Goal: Task Accomplishment & Management: Manage account settings

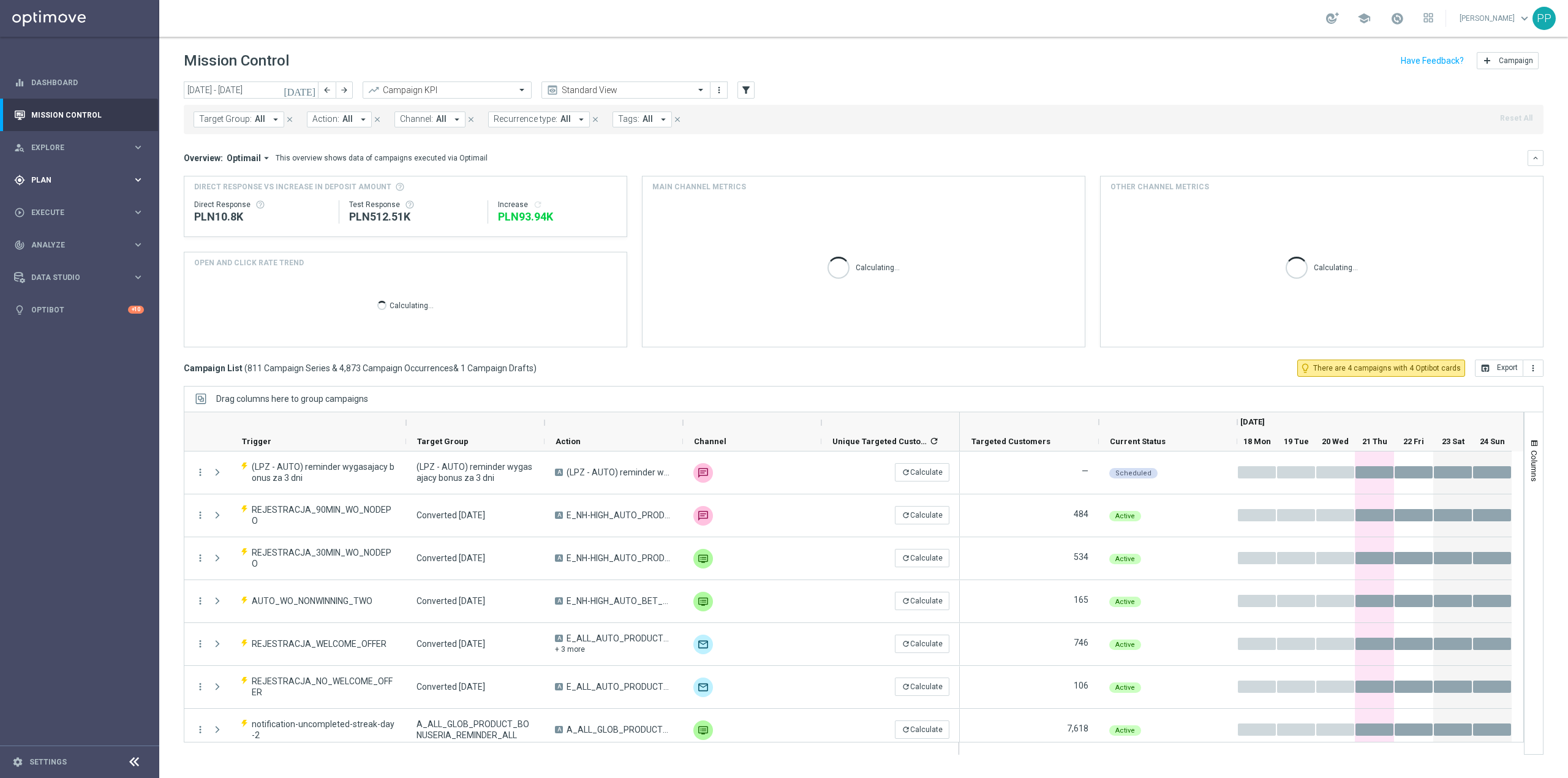
click at [101, 187] on div "gps_fixed Plan keyboard_arrow_right" at bounding box center [78, 180] width 158 height 32
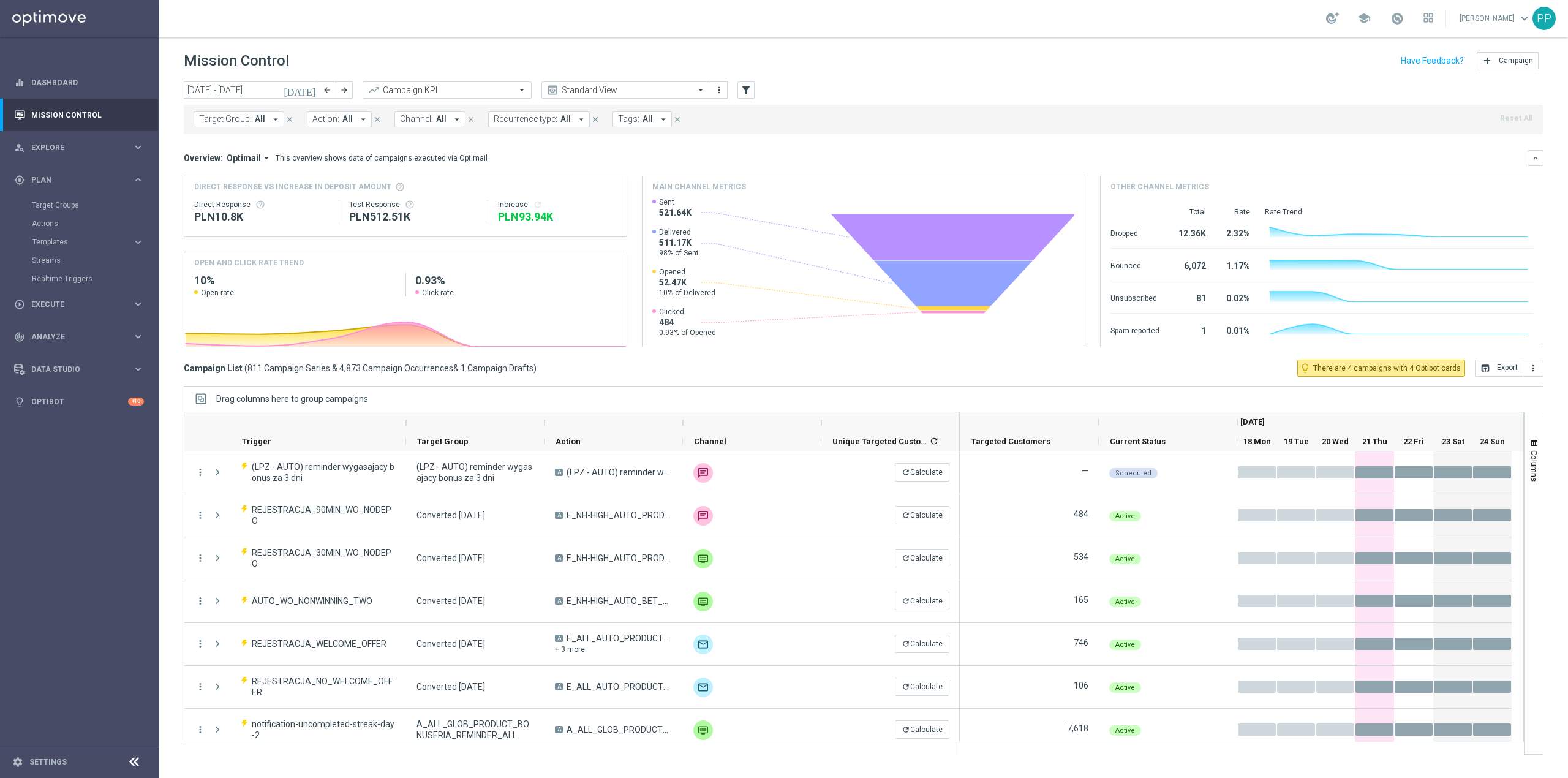
click at [96, 210] on div "Target Groups" at bounding box center [95, 205] width 127 height 19
click at [96, 204] on link "Target Groups" at bounding box center [79, 205] width 95 height 10
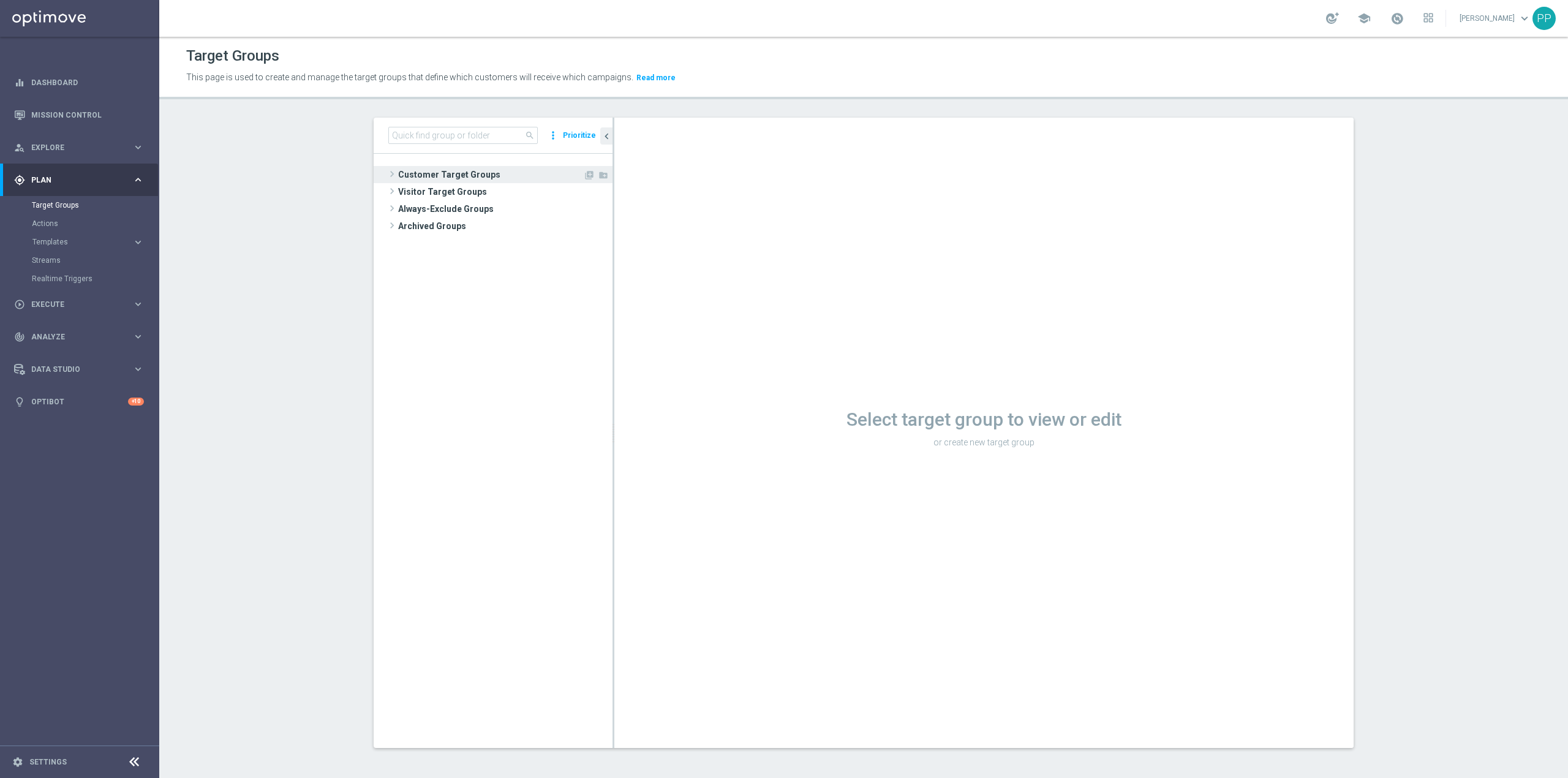
click at [398, 182] on span "Customer Target Groups" at bounding box center [491, 174] width 185 height 17
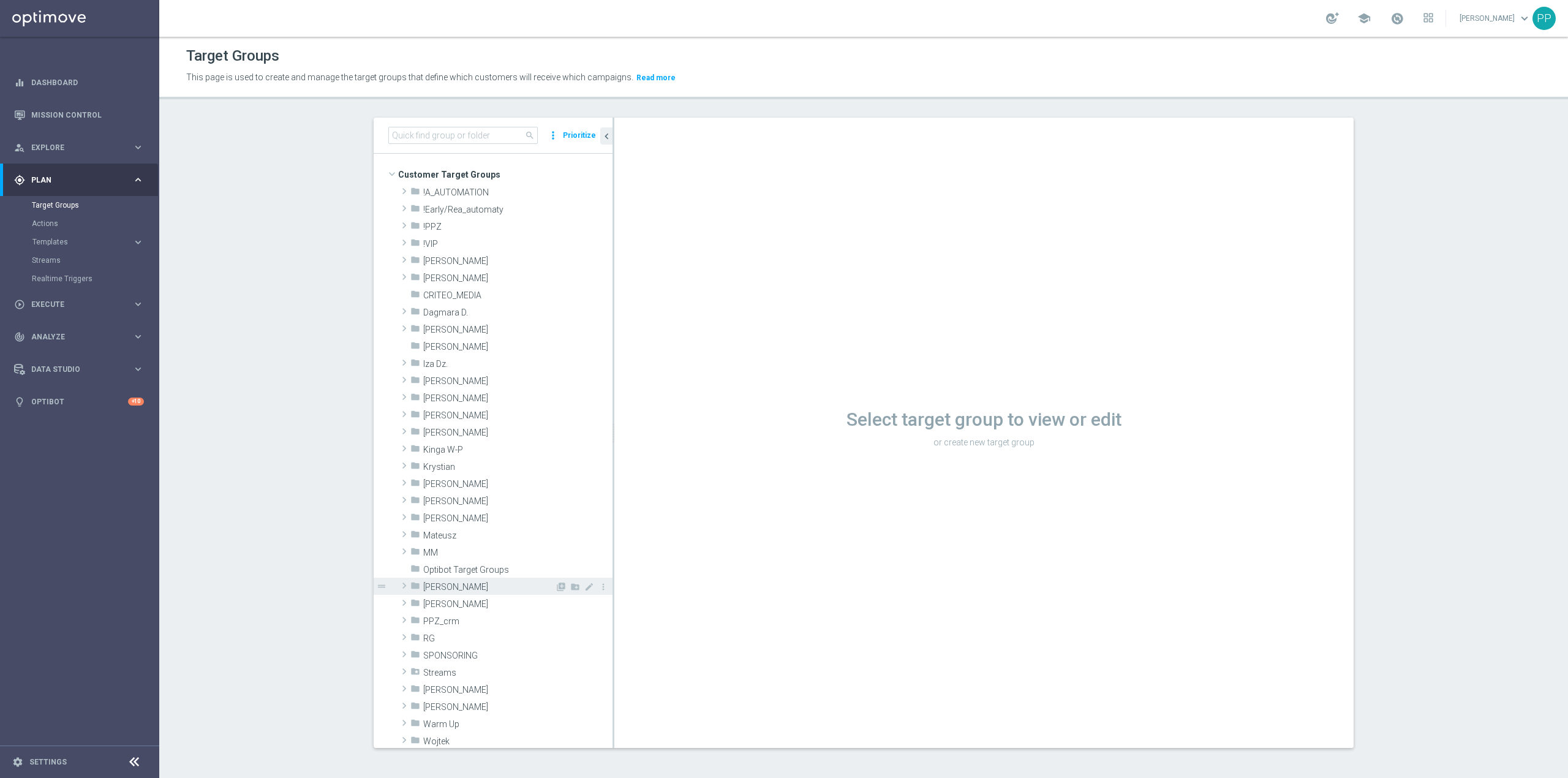
click at [461, 591] on span "Patryk P." at bounding box center [489, 587] width 132 height 11
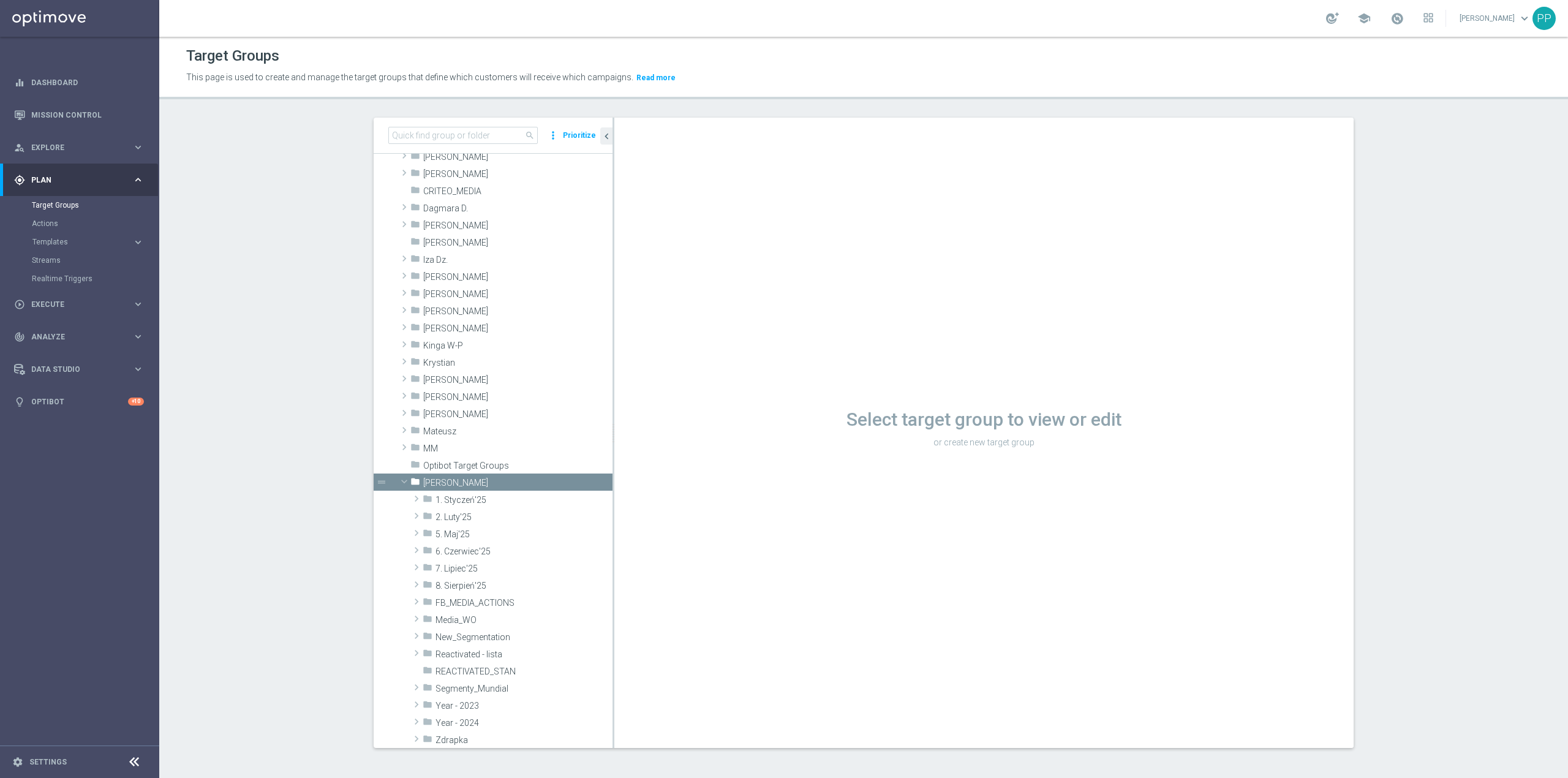
scroll to position [326, 0]
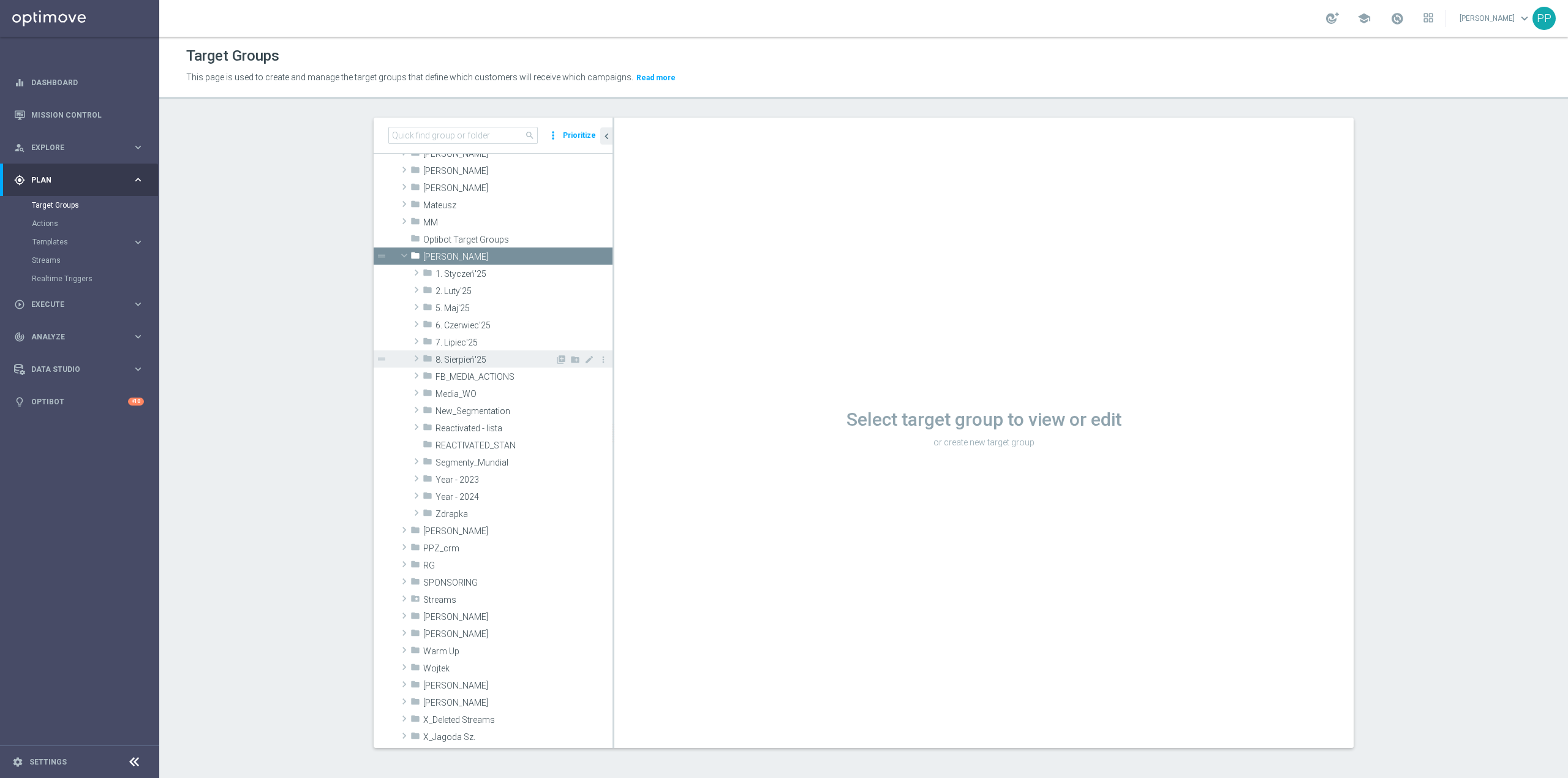
click at [463, 357] on span "8. Sierpień'25" at bounding box center [495, 360] width 119 height 11
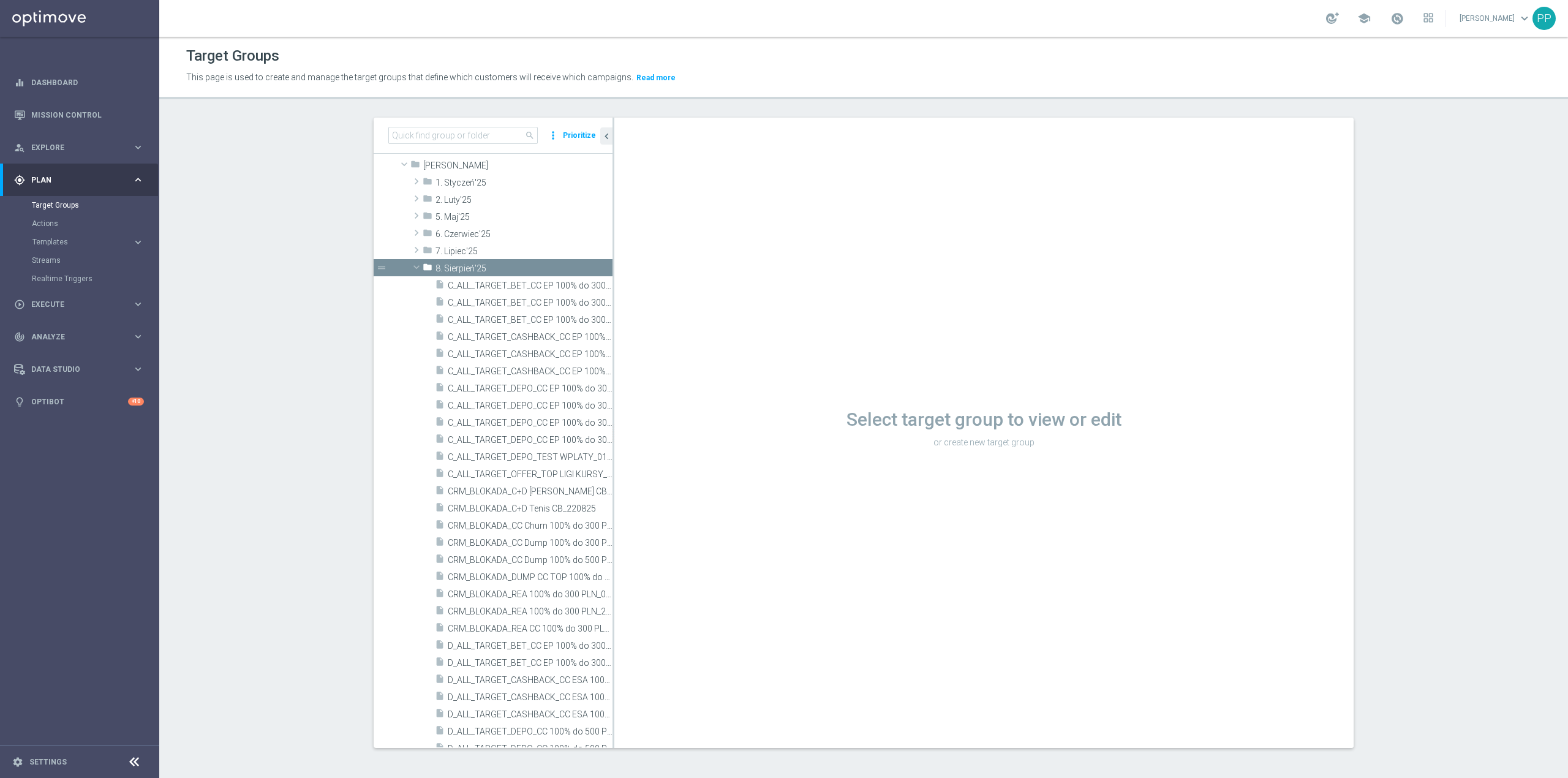
scroll to position [490, 0]
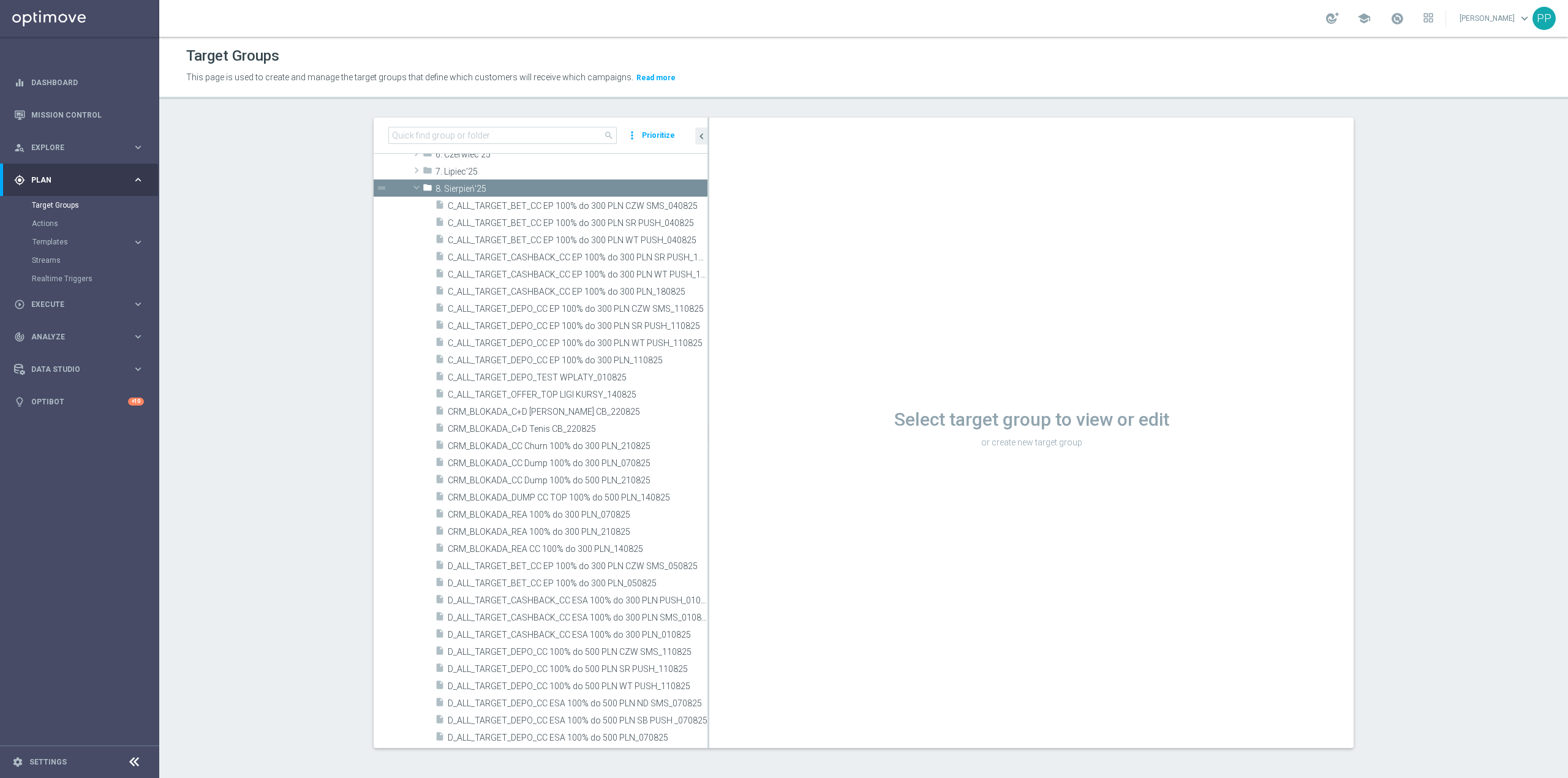
drag, startPoint x: 607, startPoint y: 415, endPoint x: 799, endPoint y: 424, distance: 192.2
click at [799, 424] on as-split "search more_vert Prioritize Customer Target Groups library_add create_new_folder" at bounding box center [863, 432] width 980 height 630
click at [616, 292] on span "C_ALL_TARGET_CASHBACK_CC EP 100% do 300 PLN_180825" at bounding box center [564, 292] width 233 height 11
click at [544, 182] on div "folder 8. Sierpień'25" at bounding box center [535, 187] width 227 height 17
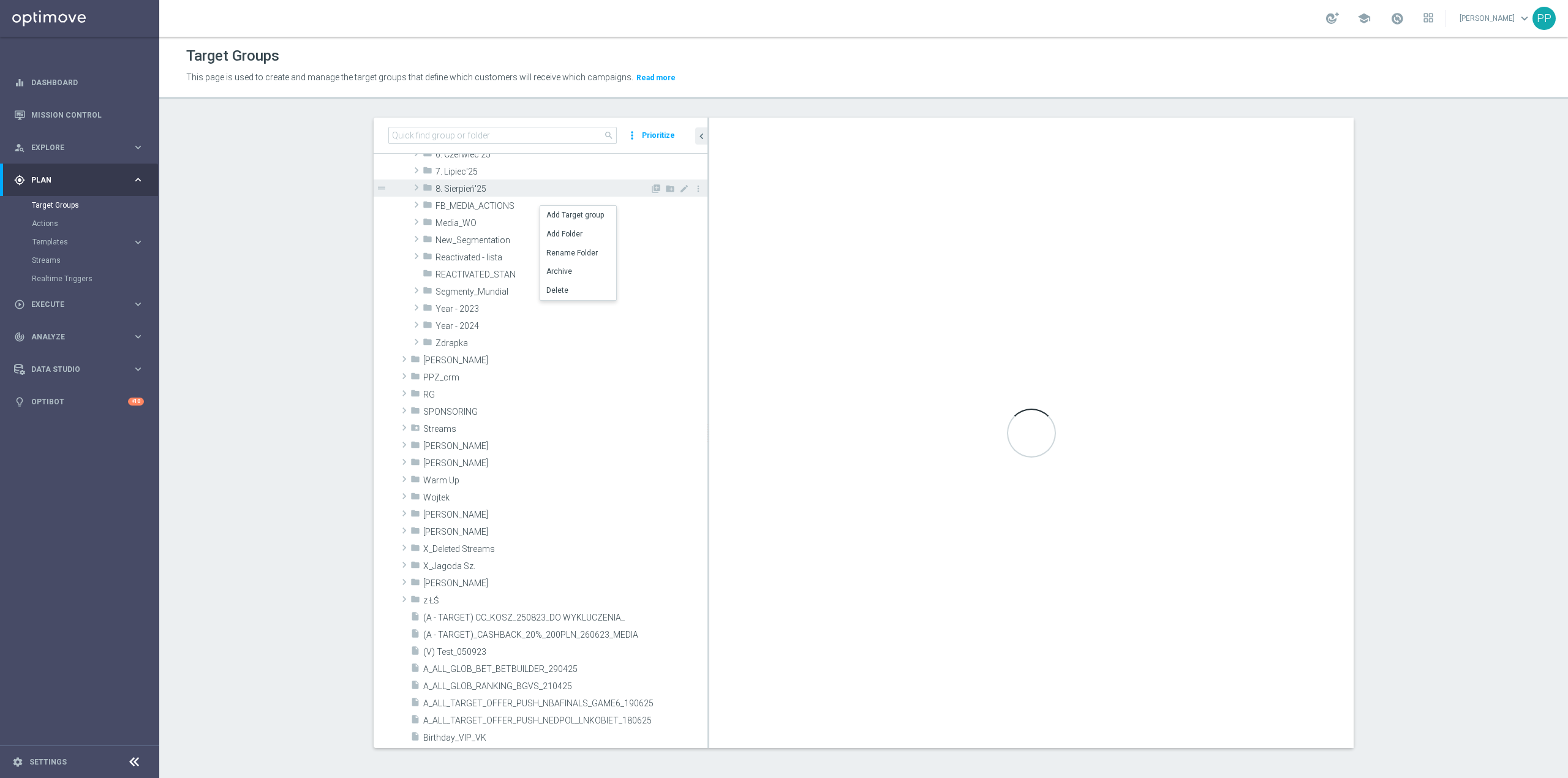
click at [411, 190] on span at bounding box center [417, 187] width 12 height 14
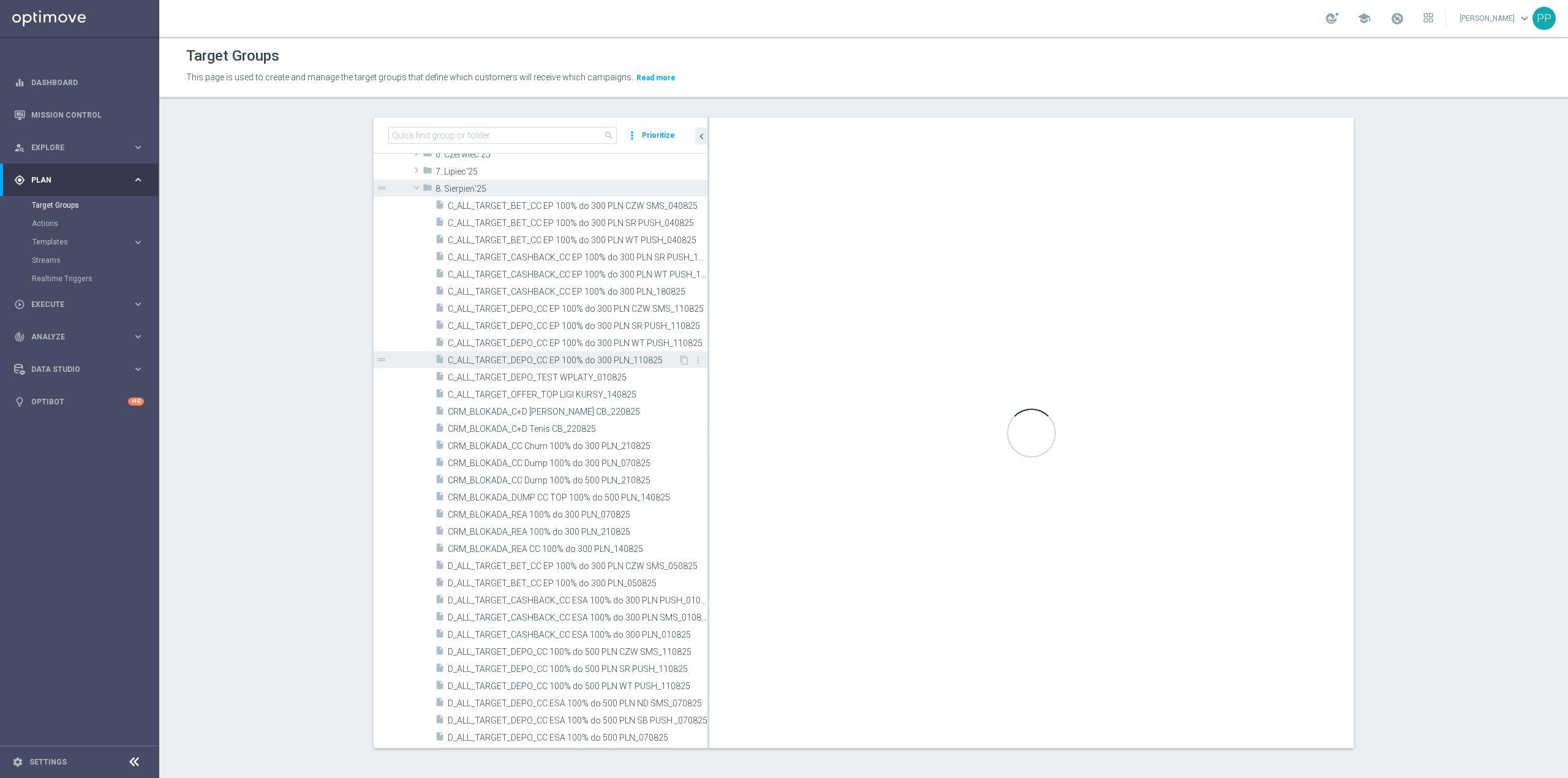
click at [505, 366] on div "insert_drive_file C_ALL_TARGET_DEPO_CC EP 100% do 300 PLN_110825" at bounding box center [556, 359] width 243 height 17
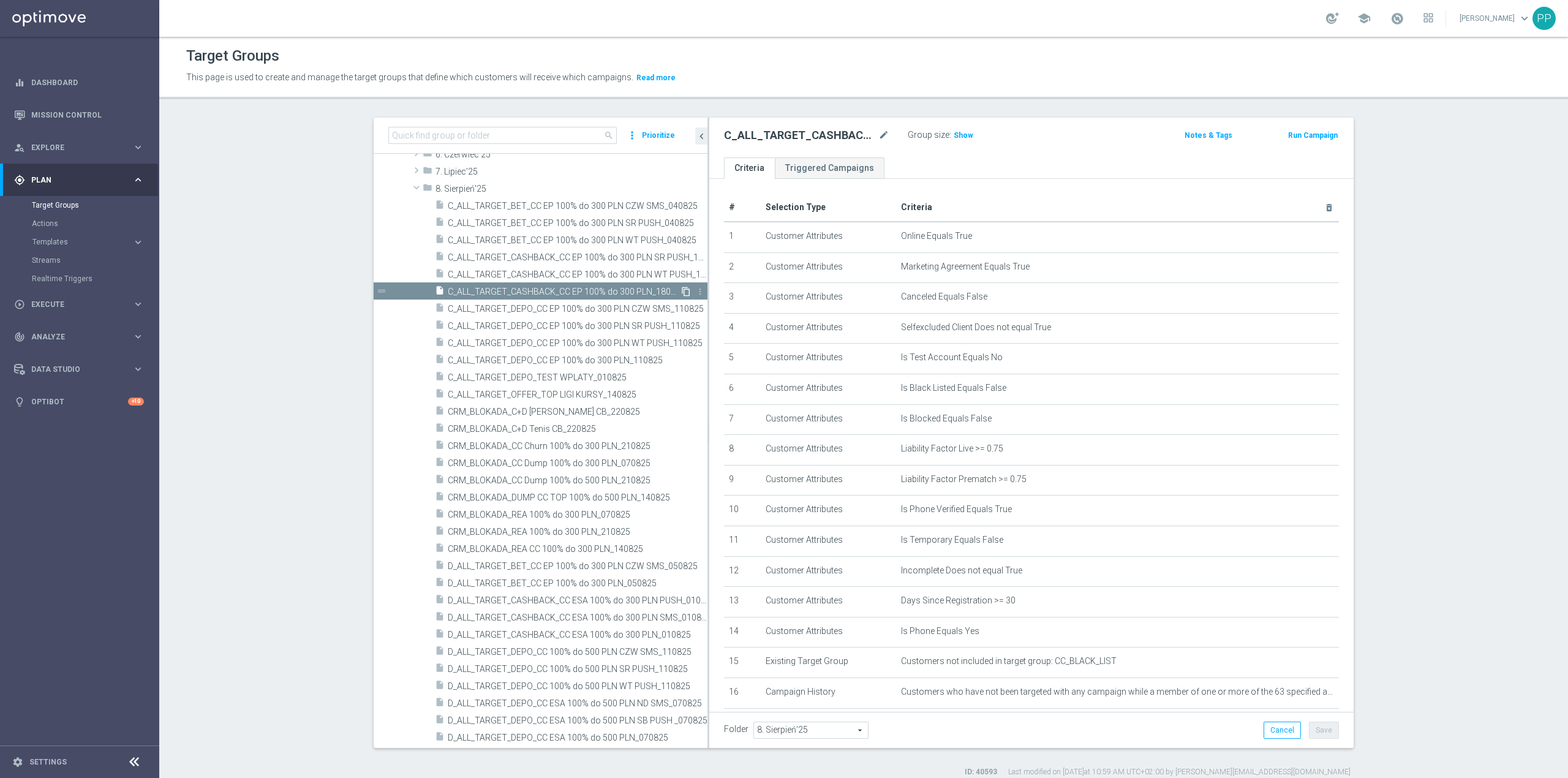
click at [681, 291] on icon "content_copy" at bounding box center [685, 291] width 10 height 10
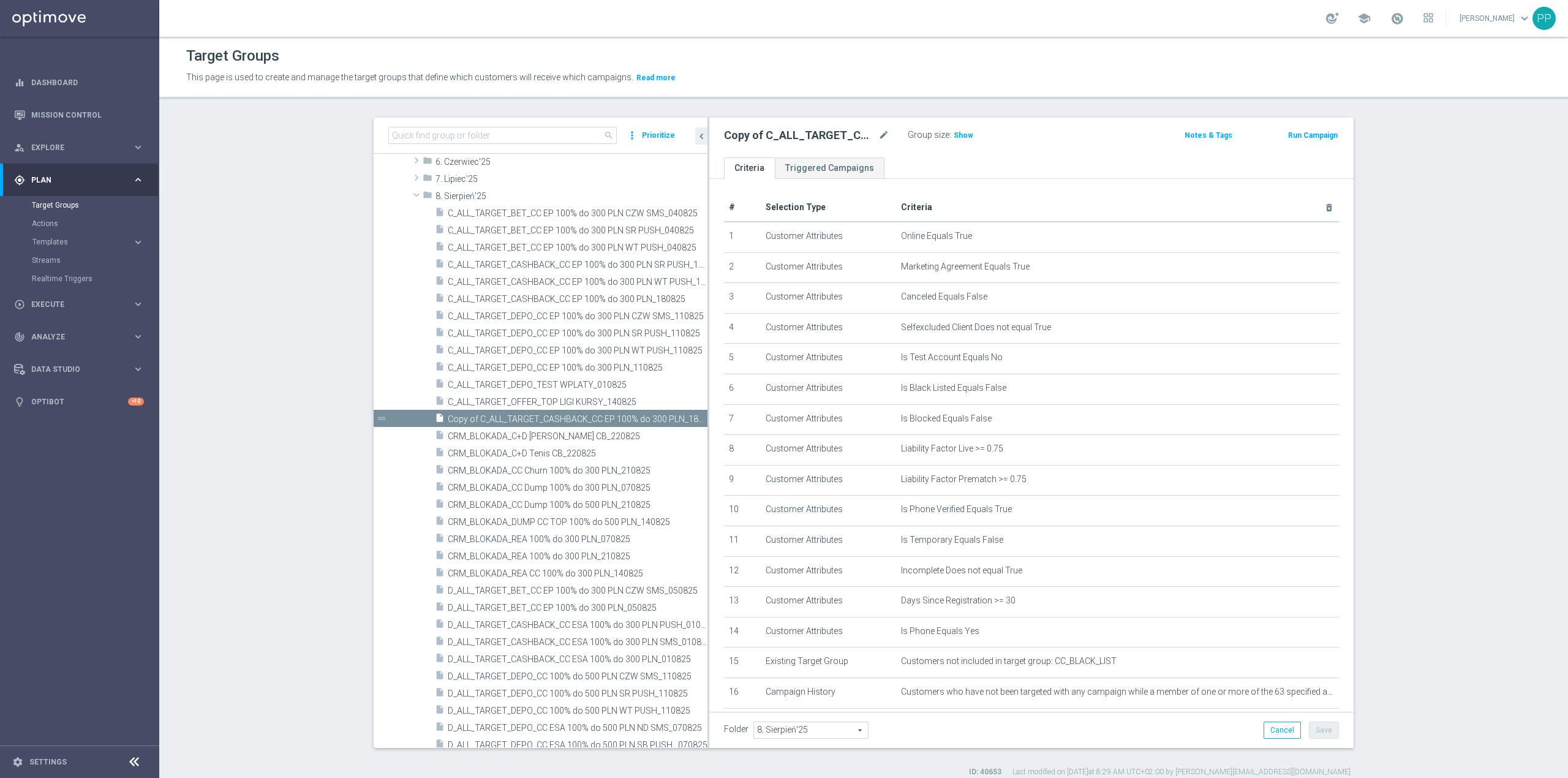
scroll to position [388, 0]
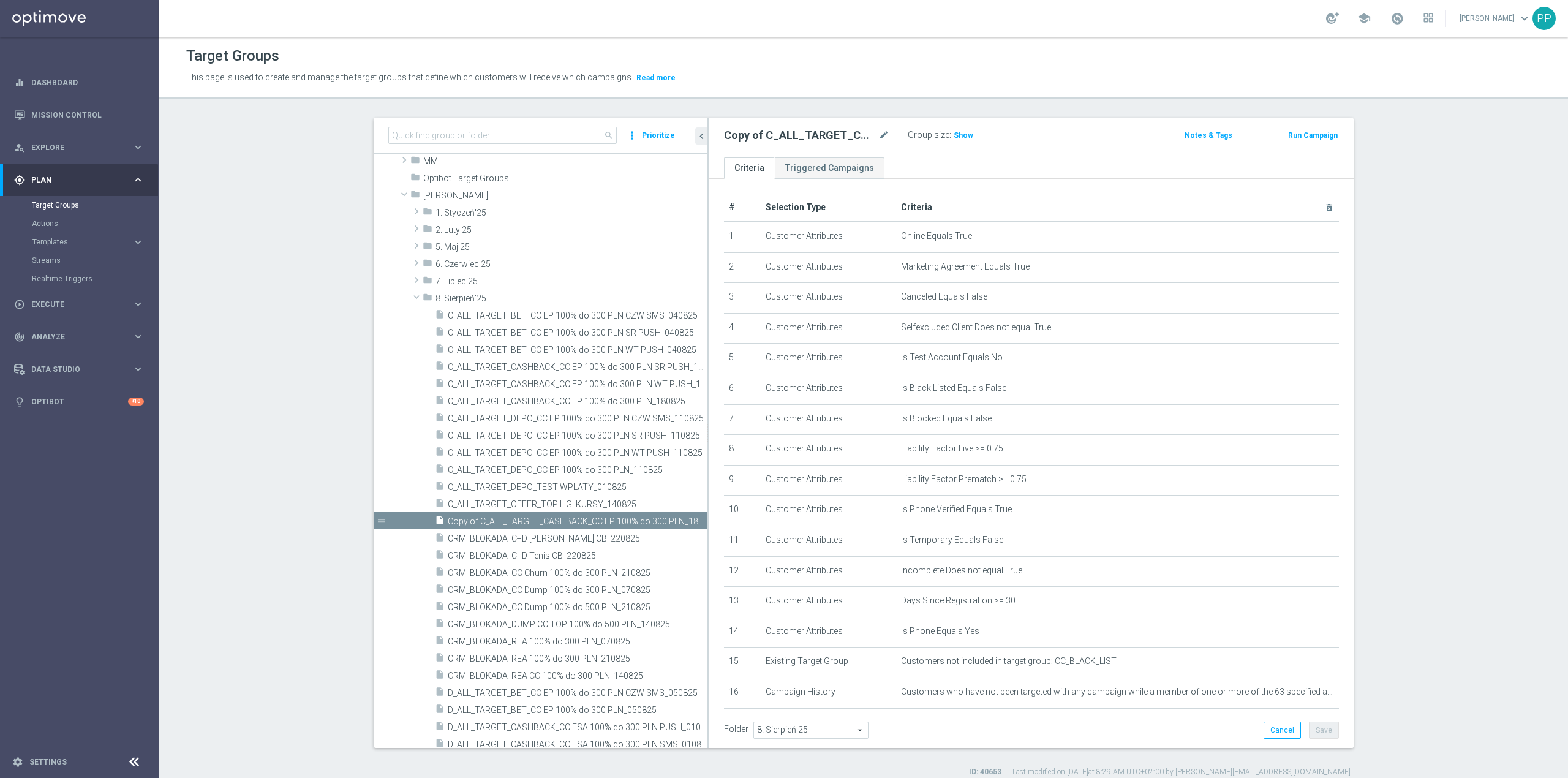
click at [878, 124] on div "Copy of C_ALL_TARGET_CASHBACK_CC EP 100% do 300 PLN_180825 mode_edit Group size…" at bounding box center [1031, 137] width 644 height 40
click at [879, 131] on body "equalizer Dashboard Mission Control" at bounding box center [784, 389] width 1568 height 778
click at [862, 133] on h2 "Copy of C_ALL_TARGET_CASHBACK_CC EP 100% do 300 PLN_180825" at bounding box center [800, 135] width 151 height 14
click at [878, 134] on icon "mode_edit" at bounding box center [884, 135] width 11 height 14
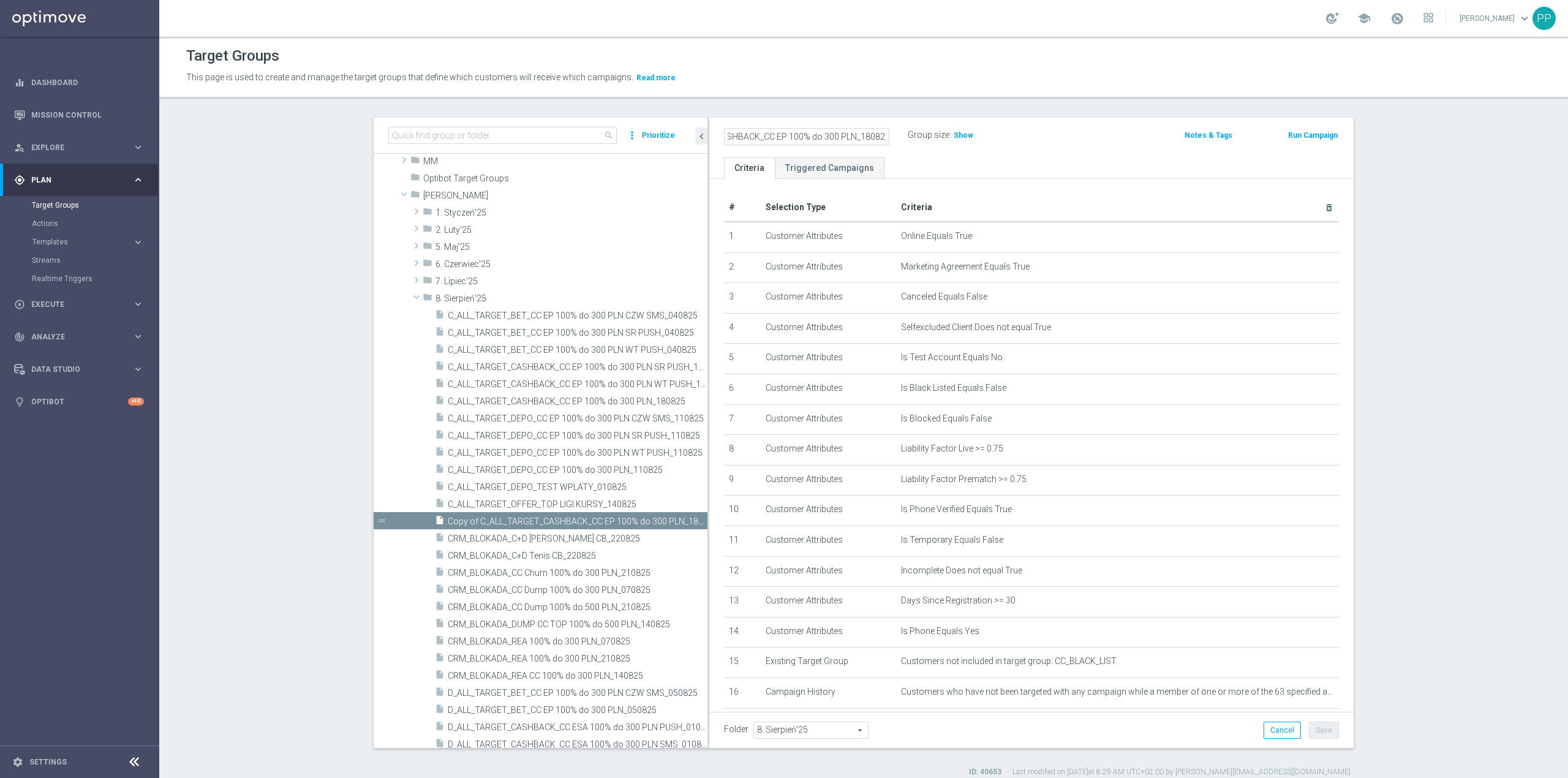
click at [868, 135] on input "Copy of C_ALL_TARGET_CASHBACK_CC EP 100% do 300 PLN_180825" at bounding box center [807, 136] width 166 height 17
drag, startPoint x: 862, startPoint y: 136, endPoint x: 657, endPoint y: 130, distance: 205.1
click at [643, 130] on as-split "search more_vert Prioritize Customer Target Groups library_add create_new_folder" at bounding box center [863, 432] width 980 height 630
click at [750, 134] on input "Copy of C_ALL_TARGET_CASHBACK_CC EP 100% do 300 PLN_180825" at bounding box center [807, 136] width 166 height 17
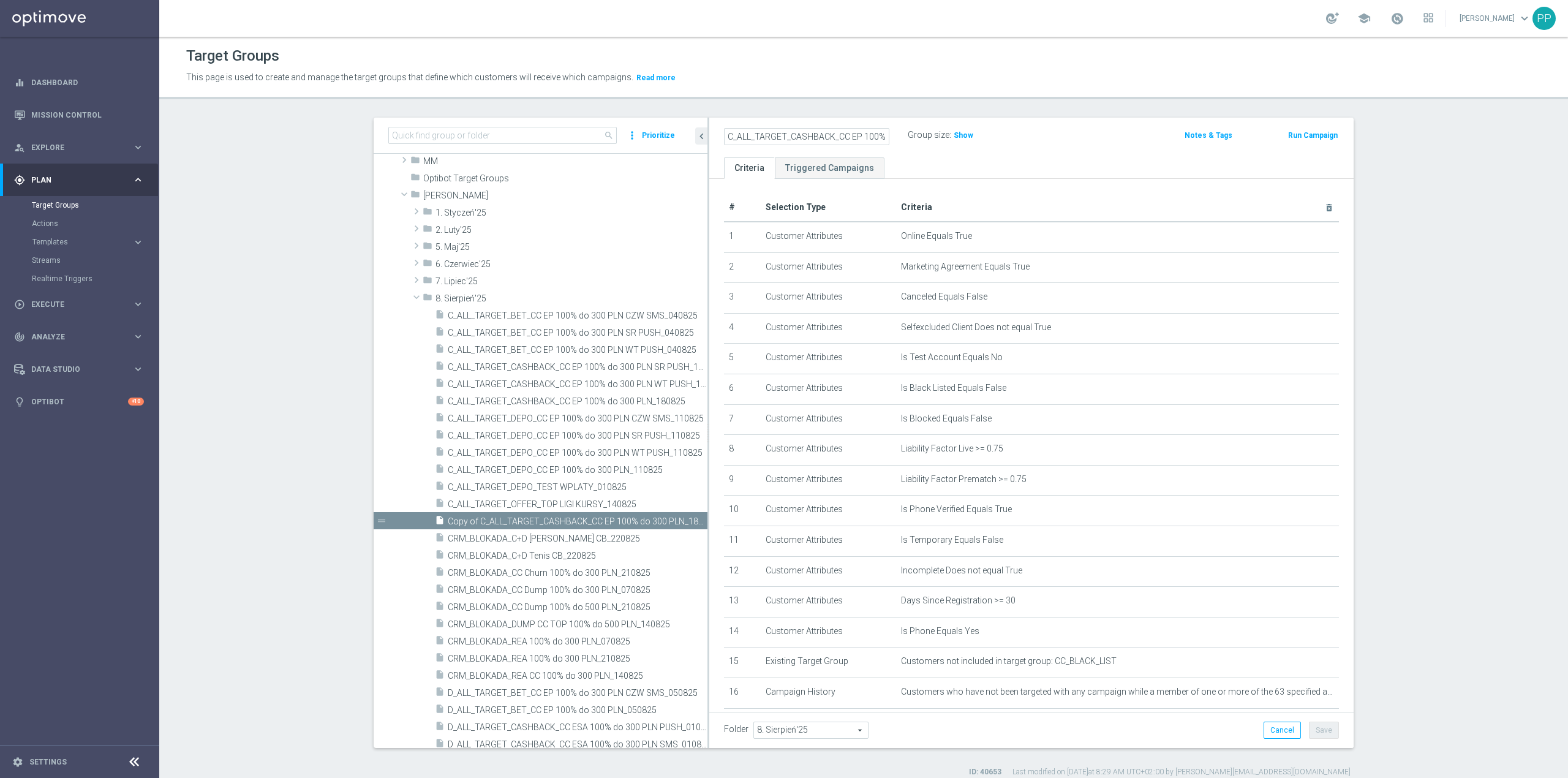
click at [828, 133] on input "C_ALL_TARGET_CASHBACK_CC EP 100% do 300 PLN_180825" at bounding box center [807, 136] width 166 height 17
click at [861, 138] on input "C_ALL_TARGET_ZBR_CC LIGI 100% do 300 PLN_180825" at bounding box center [807, 136] width 166 height 17
type input "C_ALL_TARGET_ZBR_CC LIGI 100% do 300 PLN_210825"
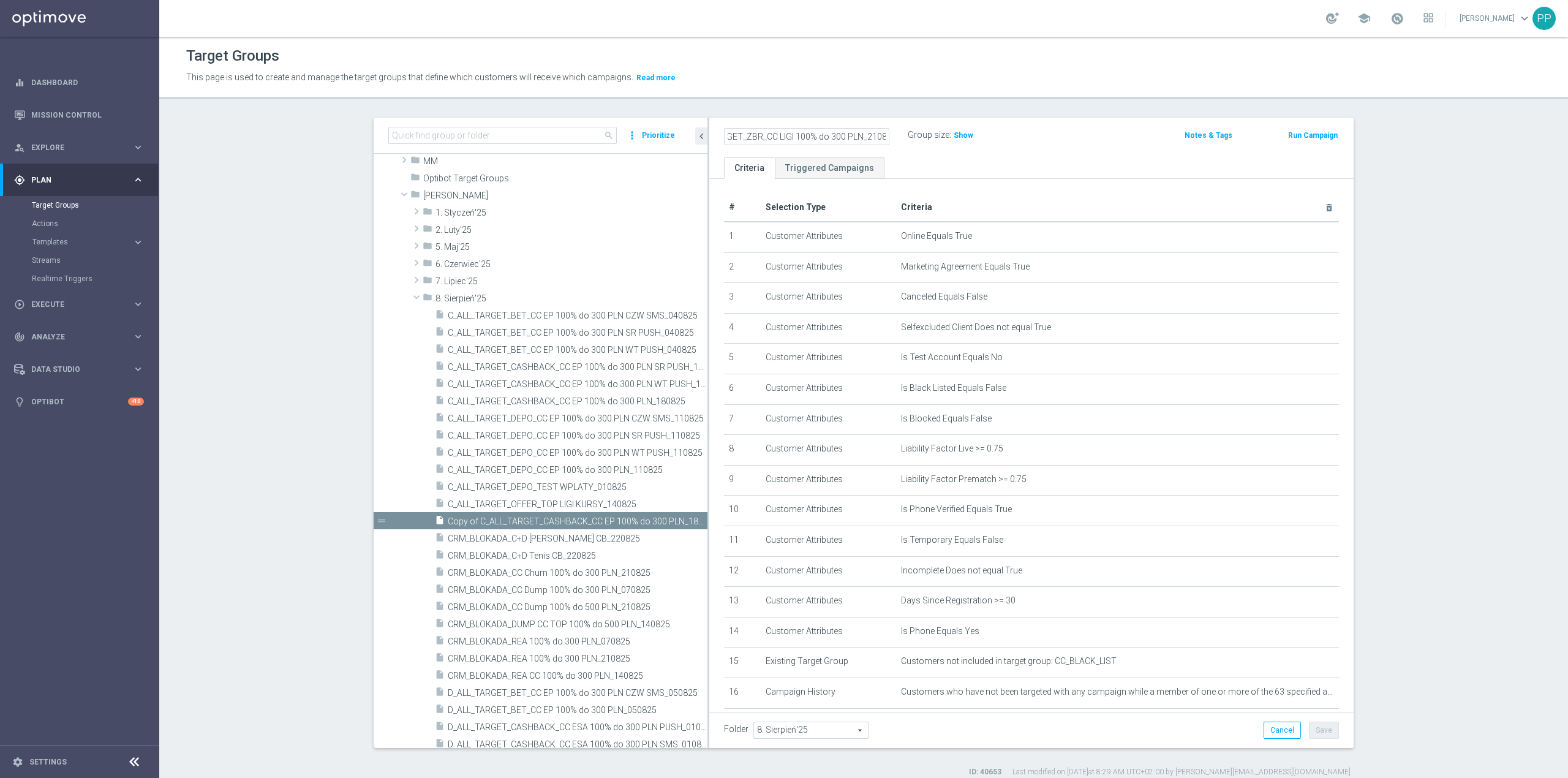
click at [979, 36] on div "school Patryk Przybolewski keyboard_arrow_down PP" at bounding box center [863, 18] width 1409 height 37
click at [1319, 733] on button "Save" at bounding box center [1324, 730] width 30 height 17
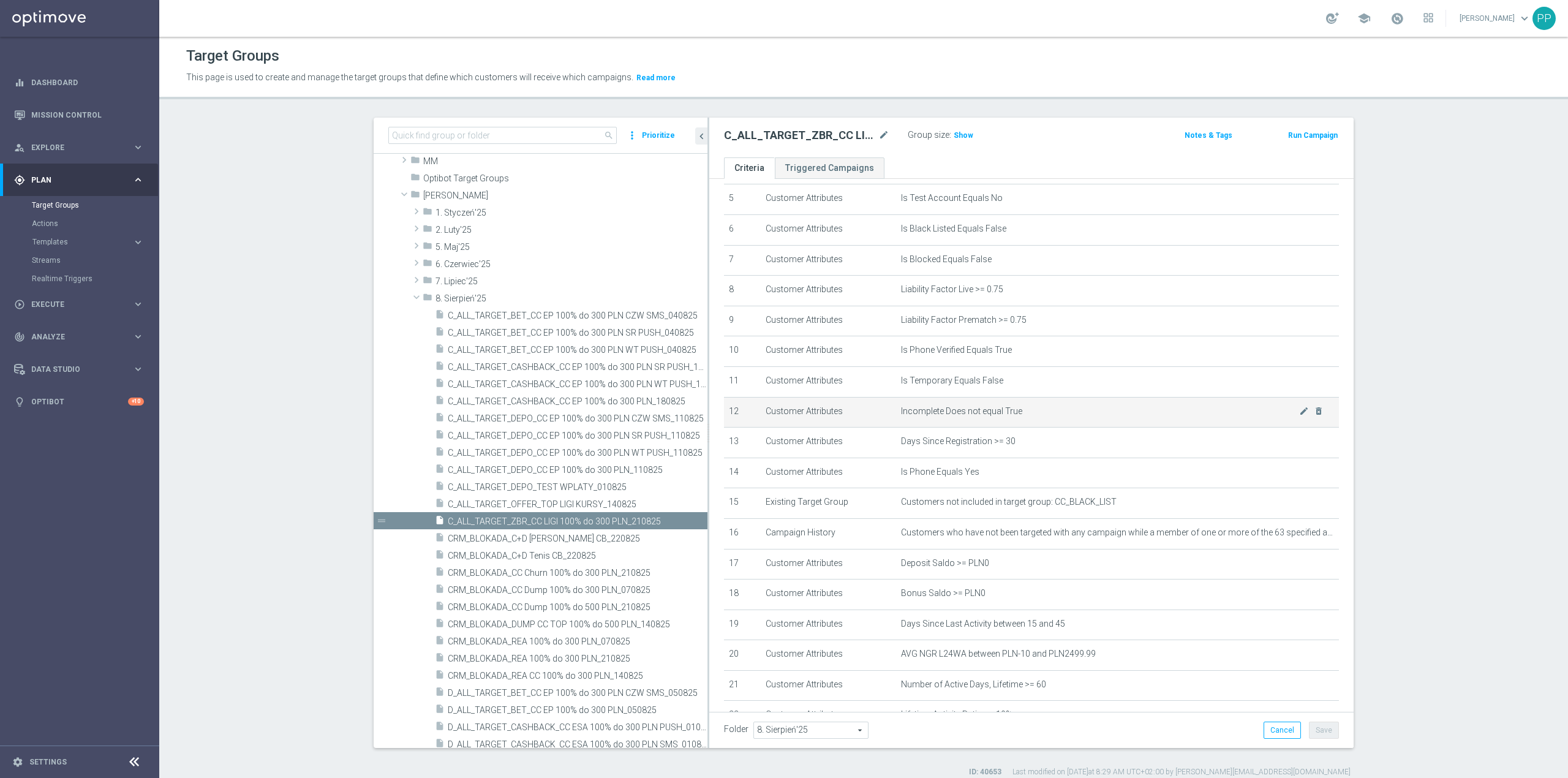
scroll to position [163, 0]
click at [878, 135] on icon "mode_edit" at bounding box center [884, 135] width 11 height 14
click at [886, 81] on p "This page is used to create and manage the target groups that define which cust…" at bounding box center [692, 78] width 1012 height 13
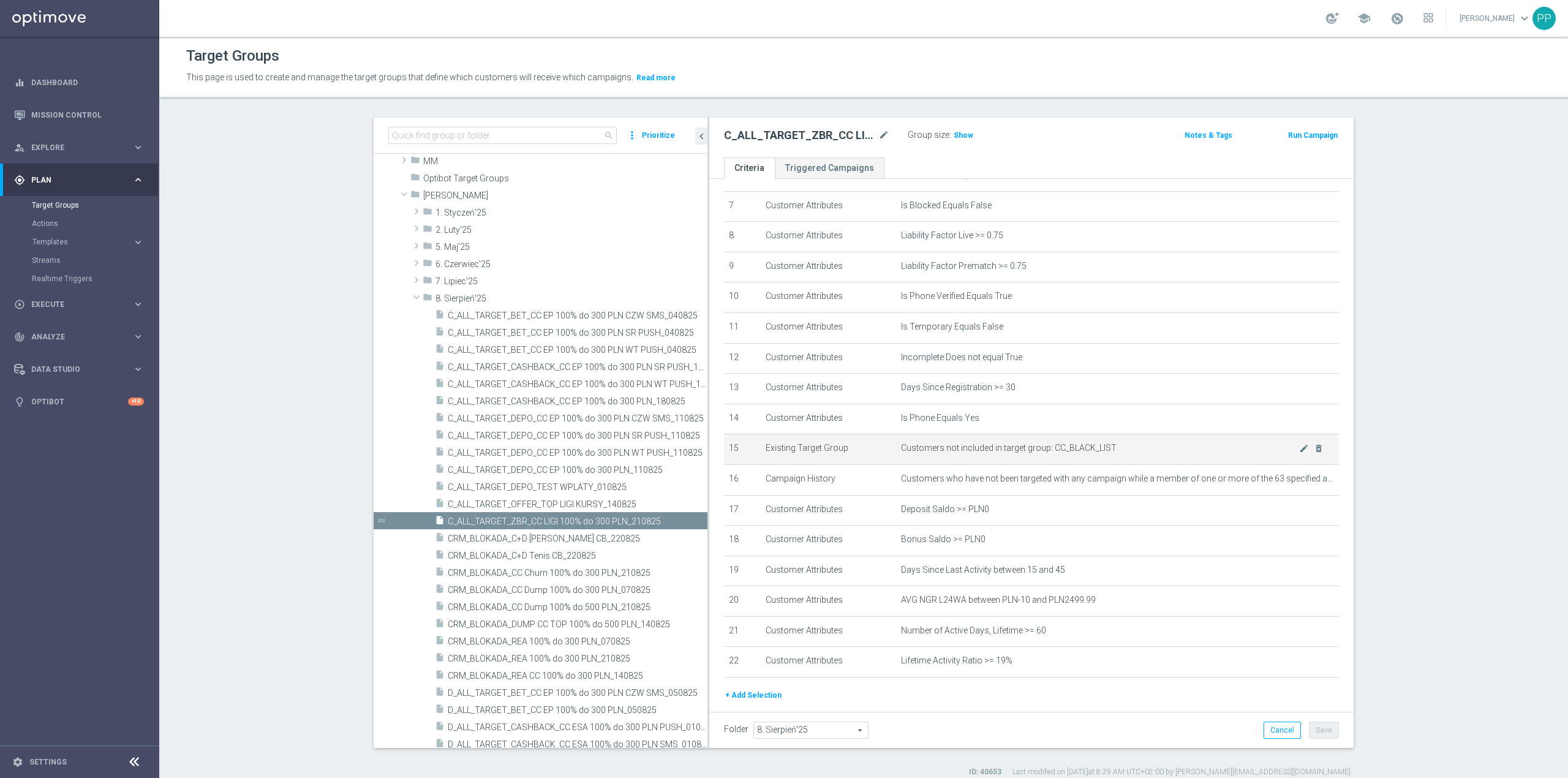
scroll to position [266, 0]
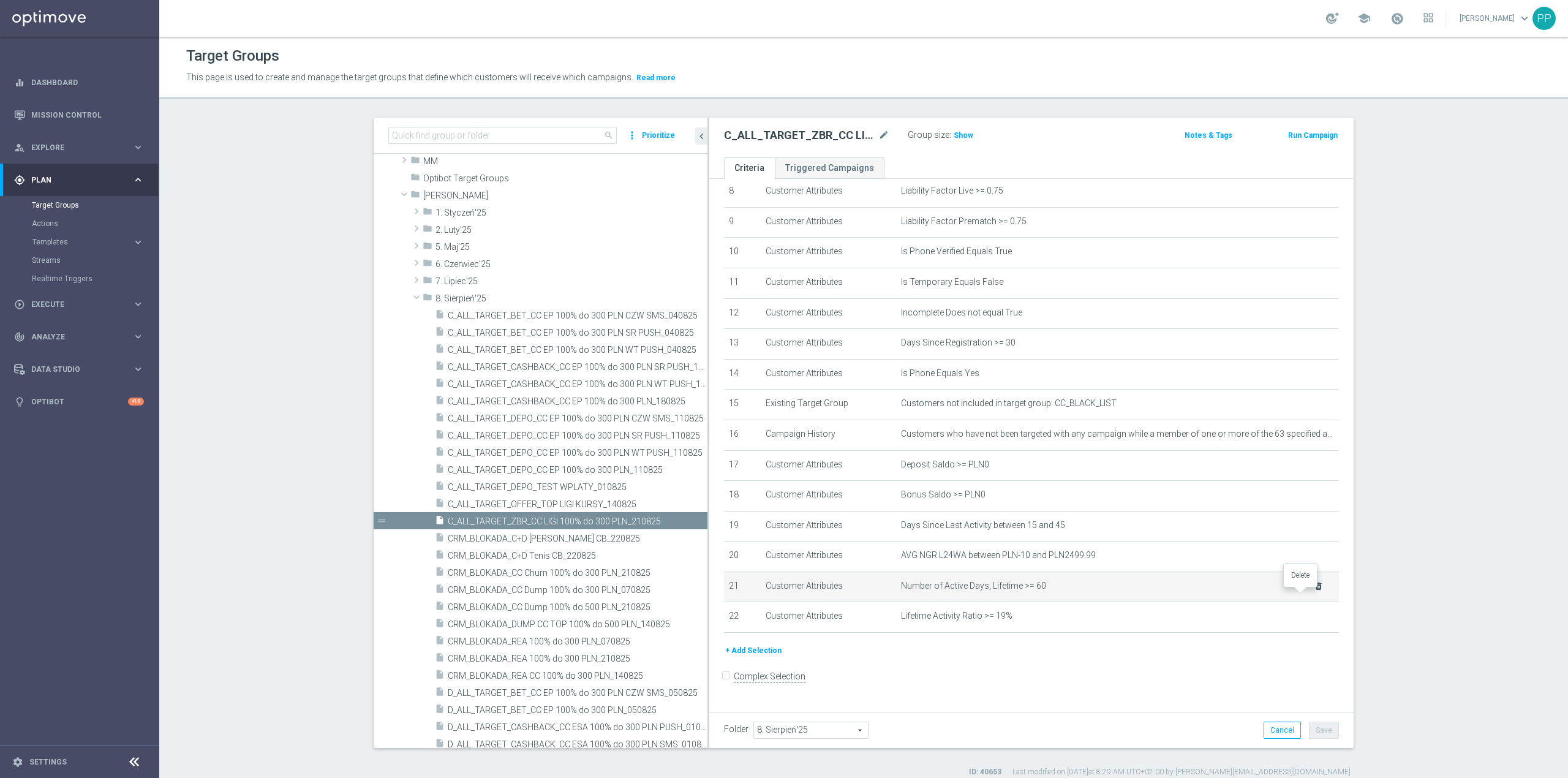
click at [1314, 591] on icon "delete_forever" at bounding box center [1319, 586] width 10 height 10
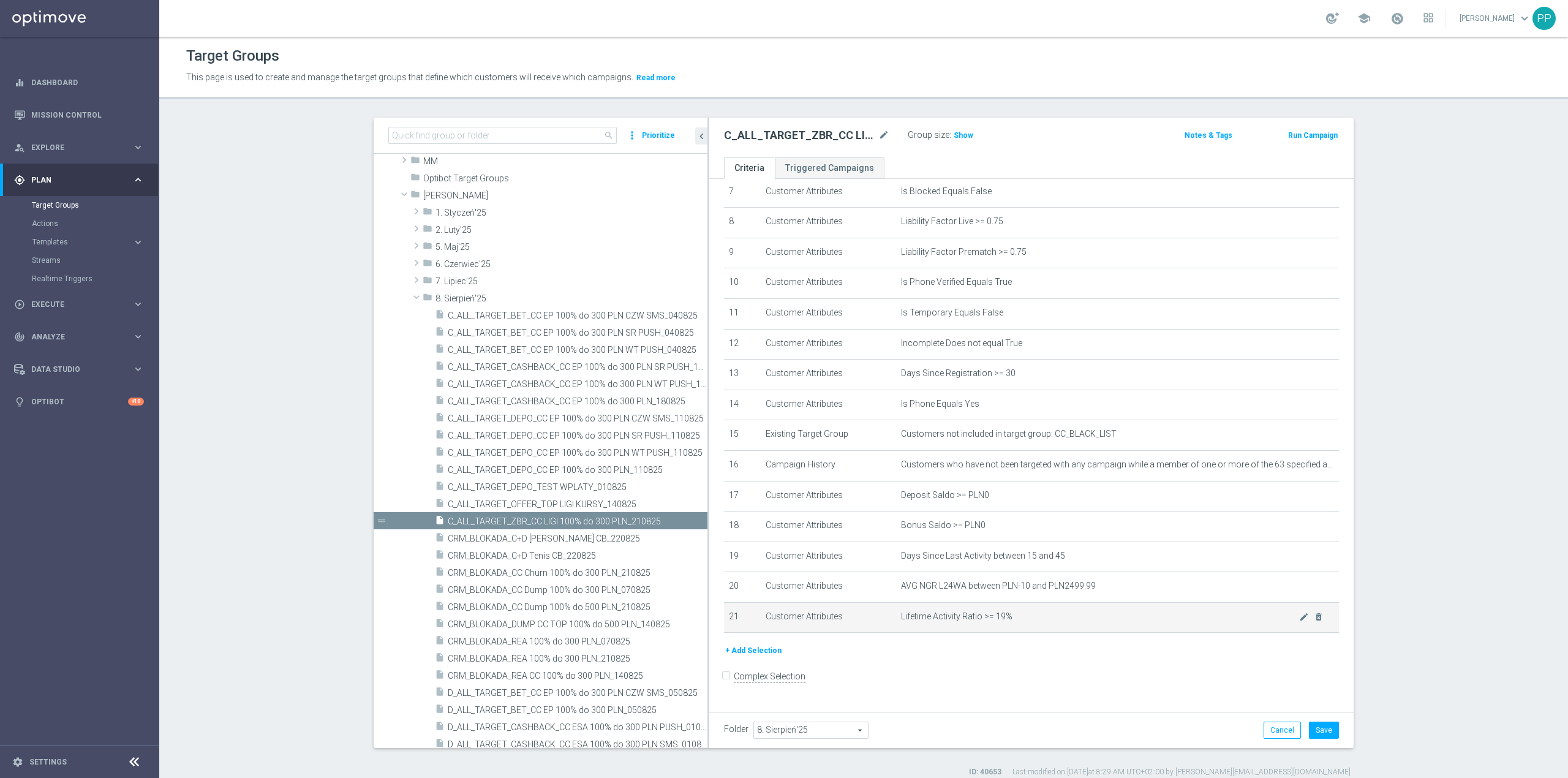
scroll to position [234, 0]
click at [1314, 622] on icon "delete_forever" at bounding box center [1319, 617] width 10 height 10
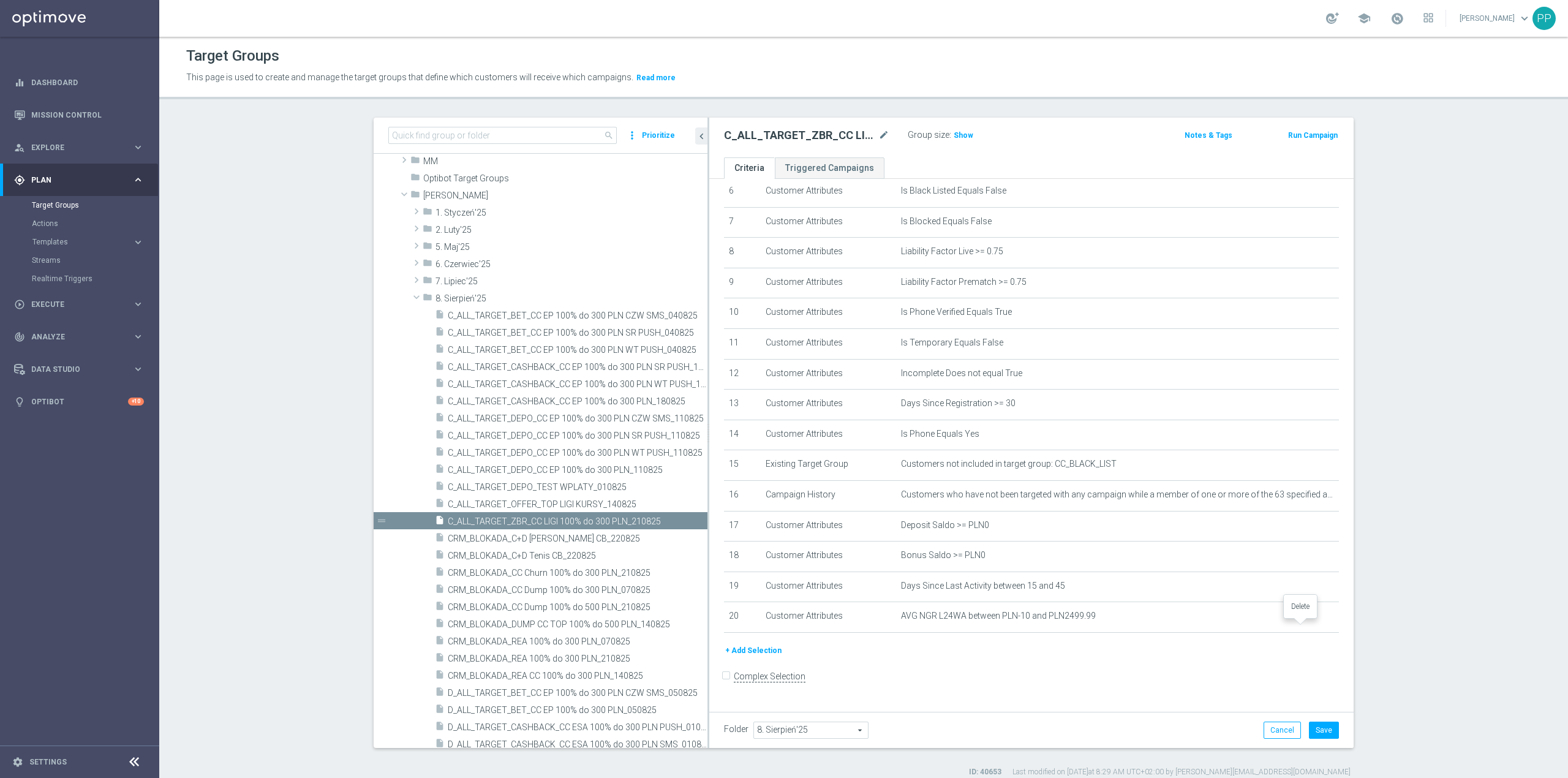
scroll to position [203, 0]
click at [761, 658] on button "+ Add Selection" at bounding box center [754, 651] width 59 height 13
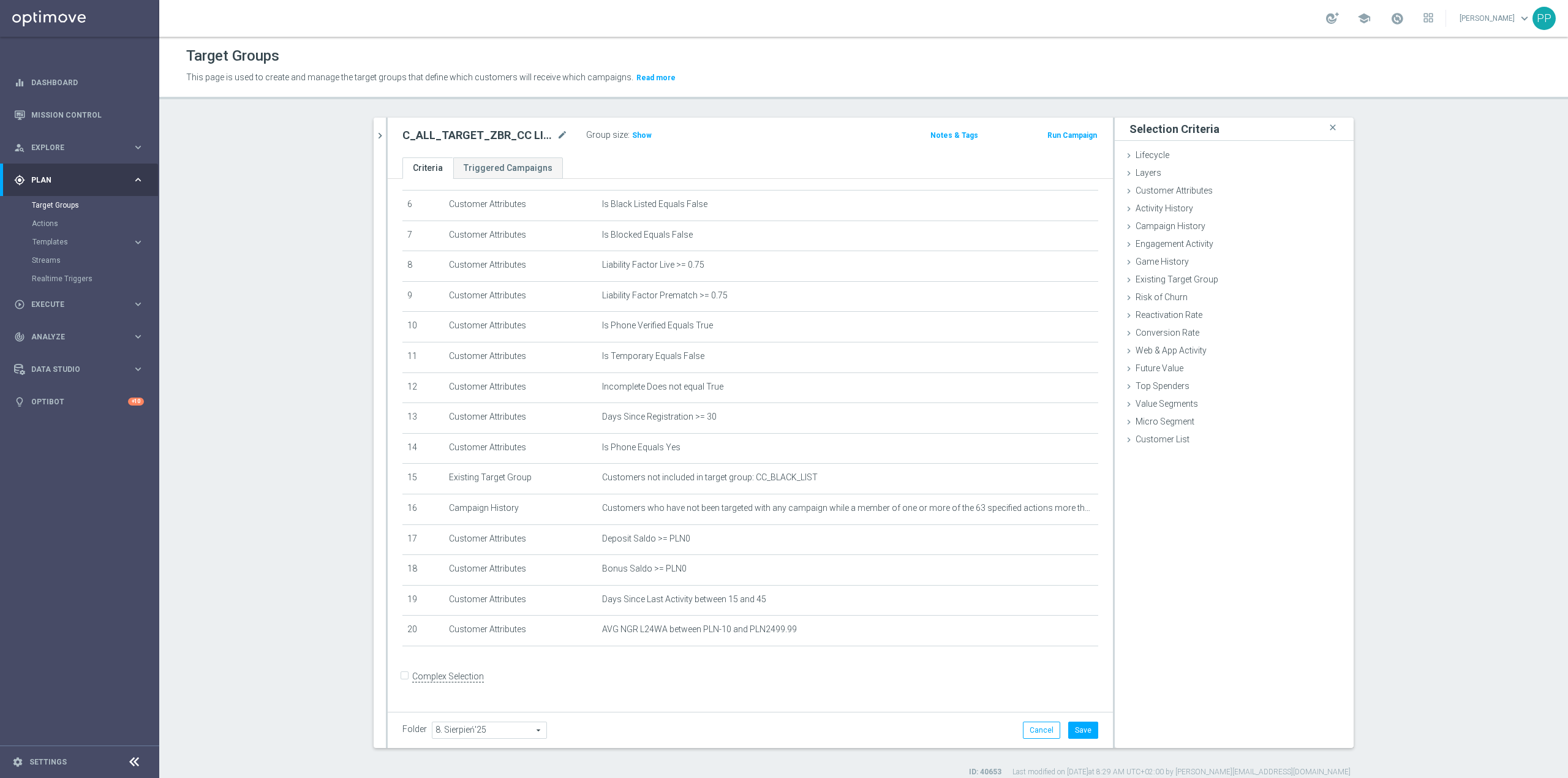
scroll to position [189, 0]
click at [1138, 435] on span "Customer List" at bounding box center [1163, 438] width 53 height 10
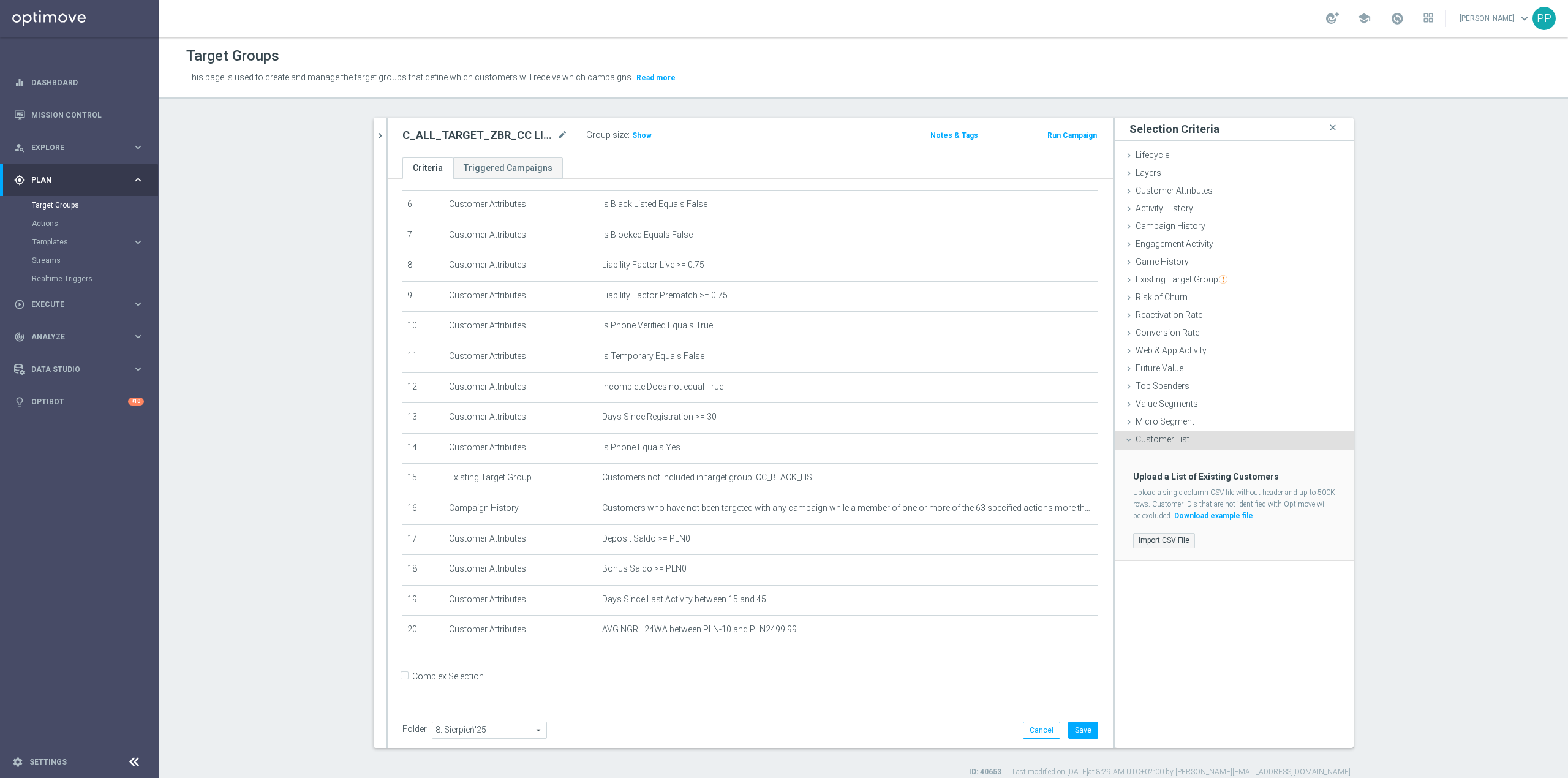
click at [1175, 538] on label "Import CSV File" at bounding box center [1164, 540] width 61 height 15
click at [0, 0] on input "Import CSV File" at bounding box center [0, 0] width 0 height 0
drag, startPoint x: 1167, startPoint y: 206, endPoint x: 1159, endPoint y: 230, distance: 25.3
click at [1159, 230] on span "Campaign History" at bounding box center [1171, 225] width 69 height 10
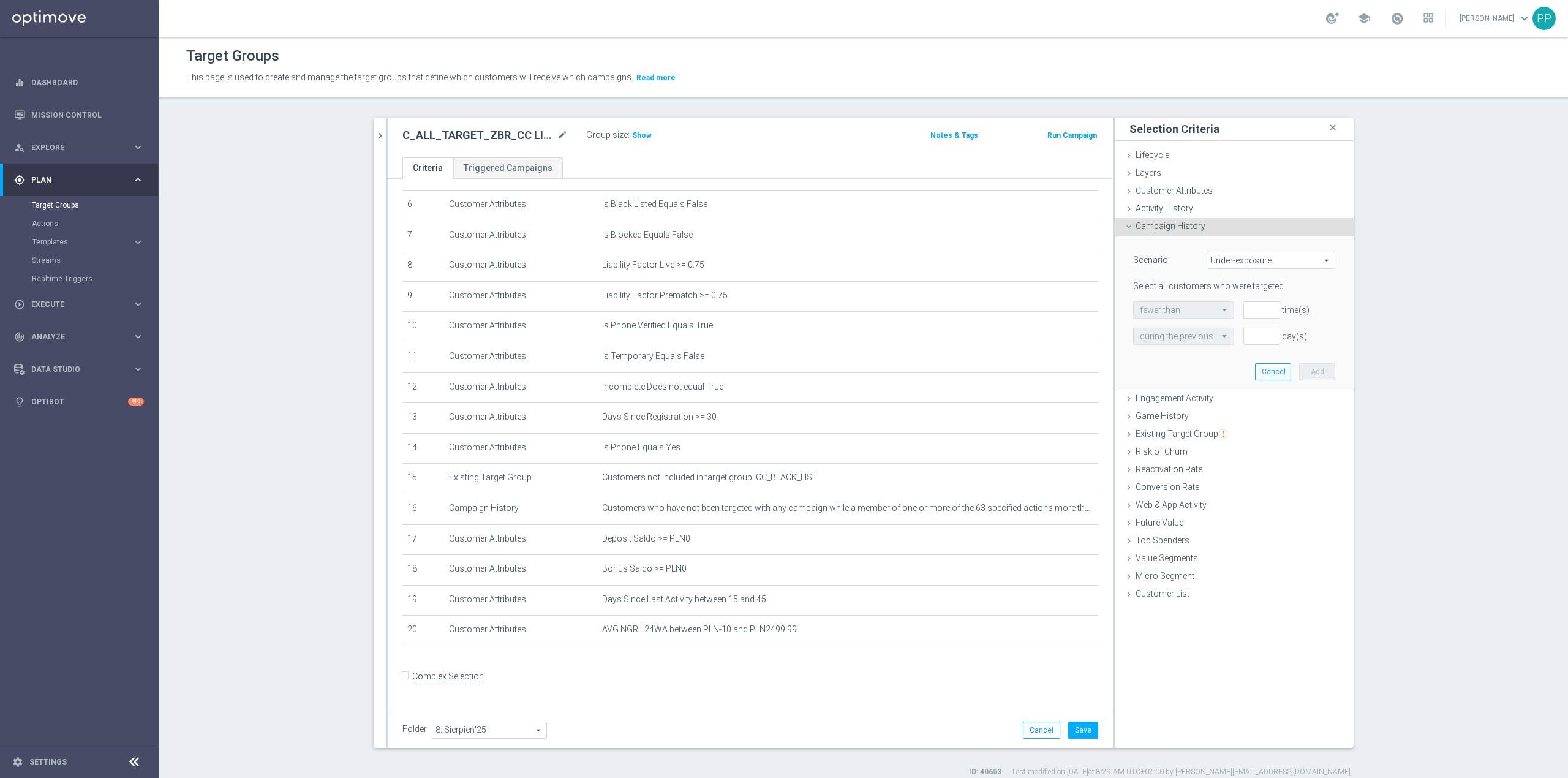
click at [1214, 263] on span "Under-exposure" at bounding box center [1270, 260] width 127 height 16
click at [1233, 343] on span "Custom" at bounding box center [1270, 341] width 115 height 10
type input "Custom"
click at [1241, 315] on span "responded to" at bounding box center [1280, 310] width 109 height 16
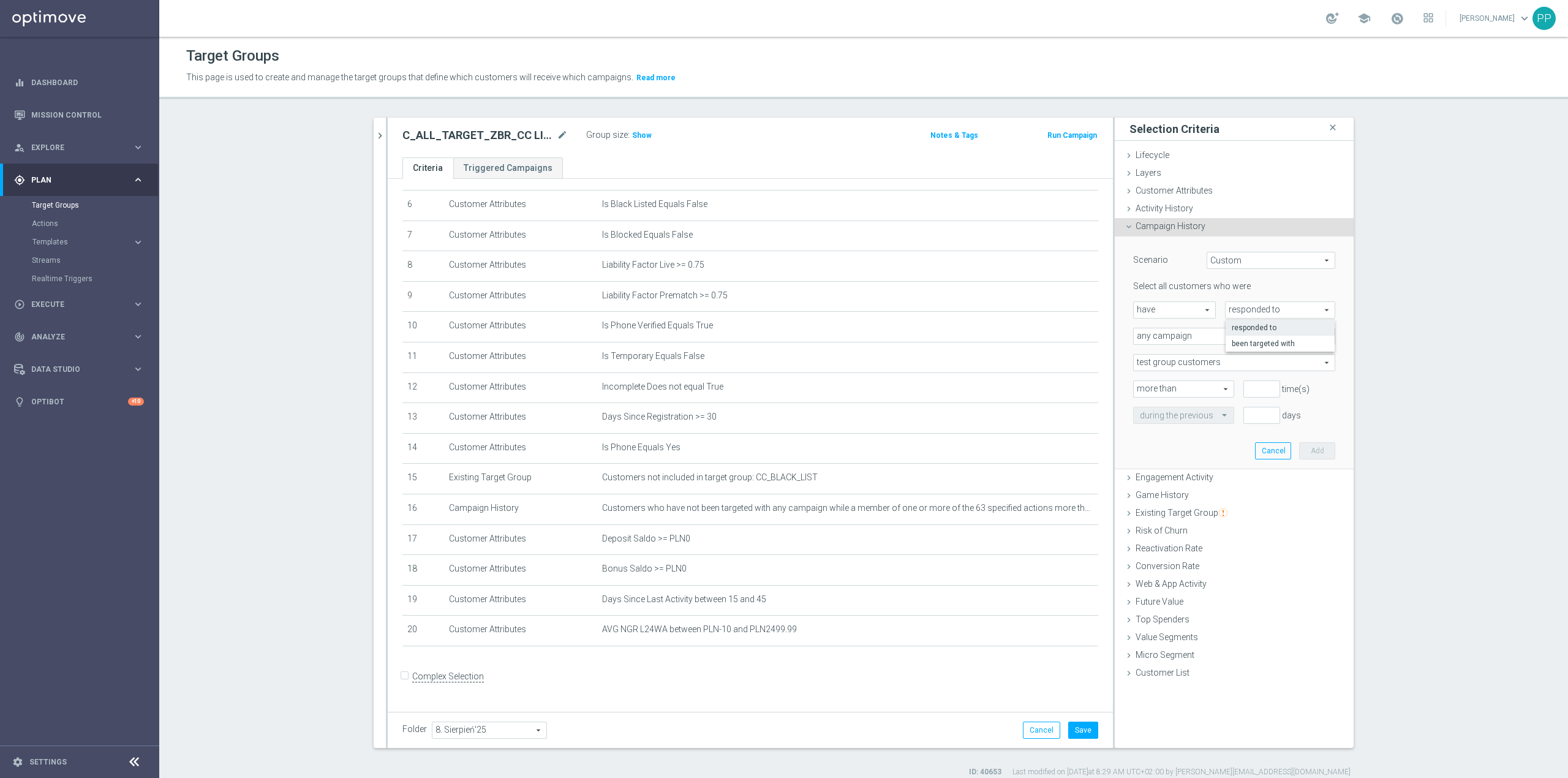
click at [1177, 337] on span "any campaign" at bounding box center [1233, 336] width 200 height 16
click at [1172, 381] on span "one or more actions" at bounding box center [1234, 386] width 189 height 10
type input "one or more actions"
click at [1176, 364] on span at bounding box center [1233, 363] width 200 height 16
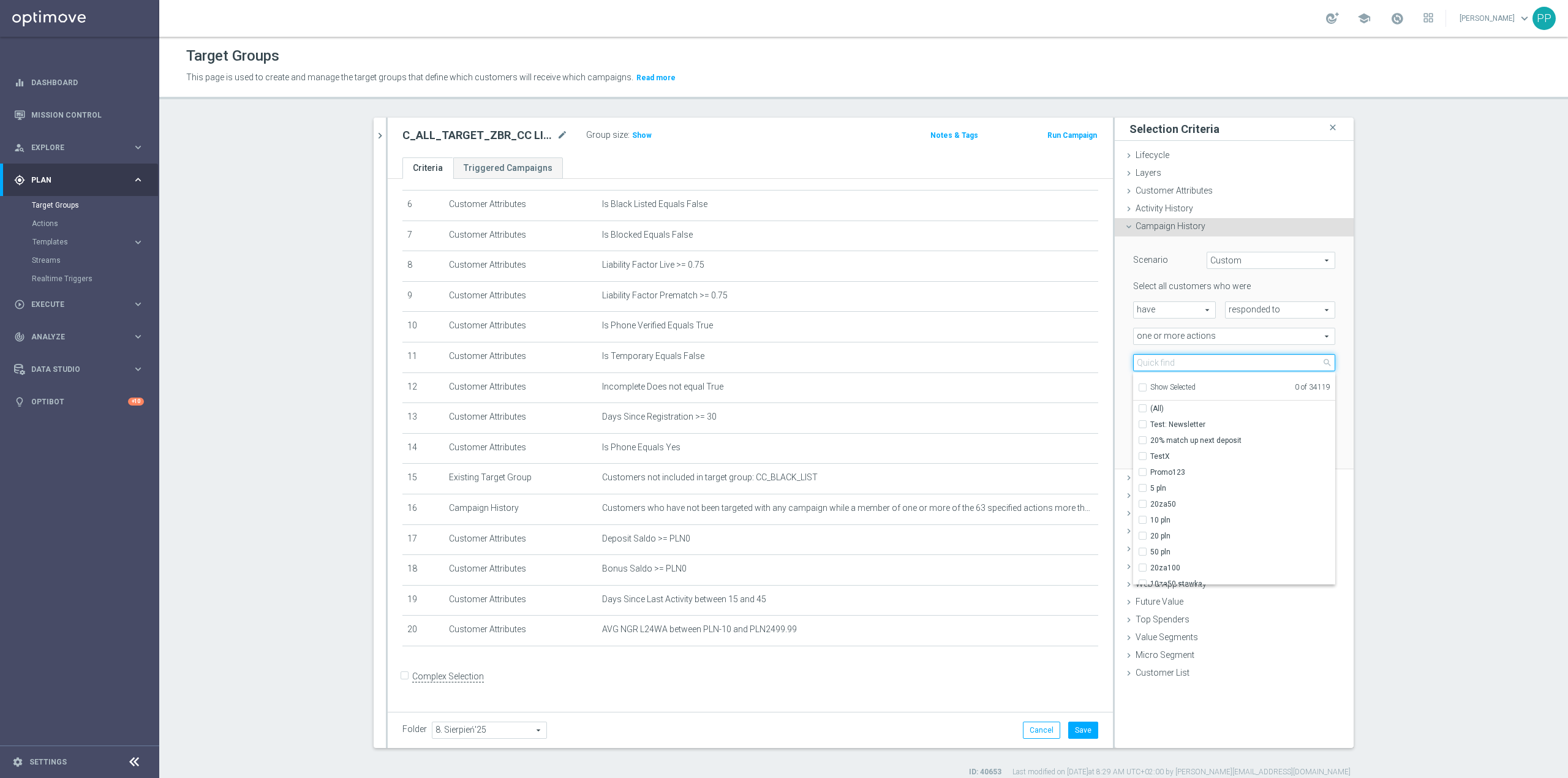
click at [1176, 364] on input "search" at bounding box center [1234, 362] width 202 height 17
paste input "CRM_BLOKADA_CC Churn 100% do 300 PLN_210825"
type input "CRM_BLOKADA_CC Churn 100% do 300 PLN_210825"
click at [1210, 420] on span "CRM_BLOKADA_CC Churn 100% do 300 PLN_210825" at bounding box center [1243, 424] width 185 height 10
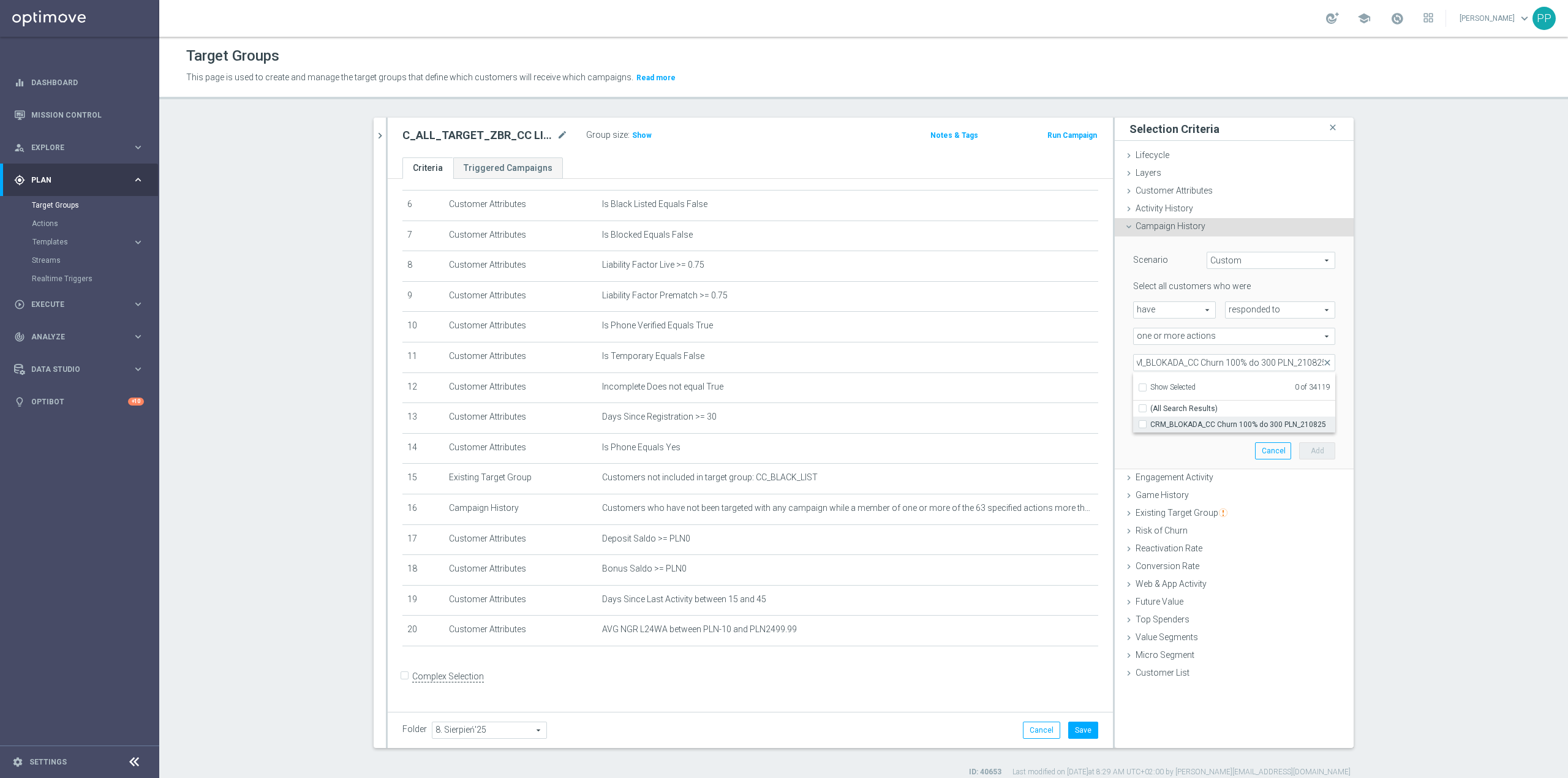
click at [1150, 421] on input "CRM_BLOKADA_CC Churn 100% do 300 PLN_210825" at bounding box center [1146, 424] width 8 height 8
checkbox input "true"
type input "CRM_BLOKADA_CC Churn 100% do 300 PLN_210825"
checkbox input "true"
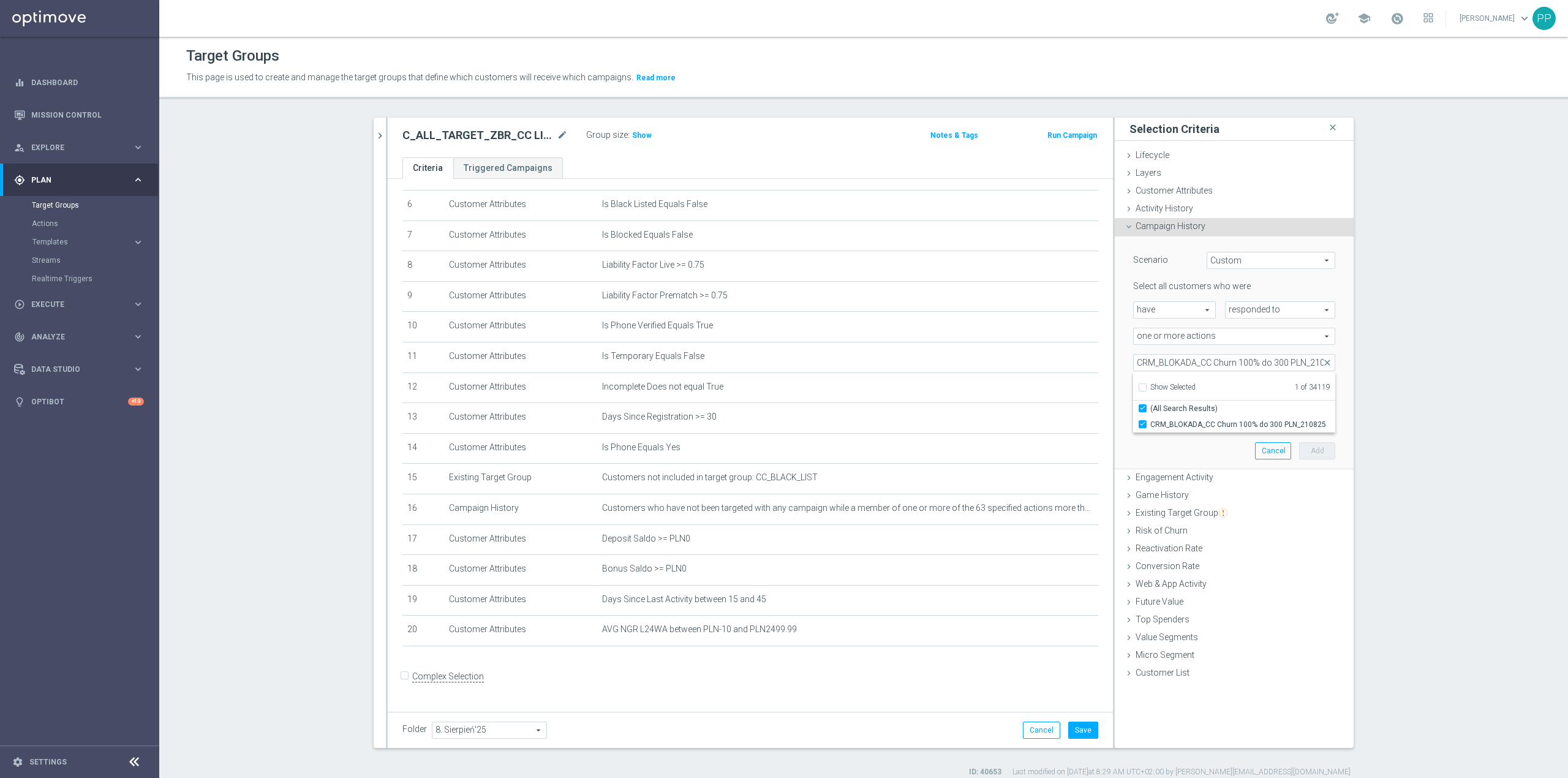
click at [1204, 450] on div "Scenario Custom Custom arrow_drop_down search Select all customers who were hav…" at bounding box center [1233, 352] width 220 height 233
click at [1191, 389] on span "more than" at bounding box center [1183, 389] width 100 height 16
click at [1179, 444] on label "exactly" at bounding box center [1183, 438] width 100 height 16
type input "exactly"
click at [1176, 420] on input "text" at bounding box center [1171, 416] width 63 height 11
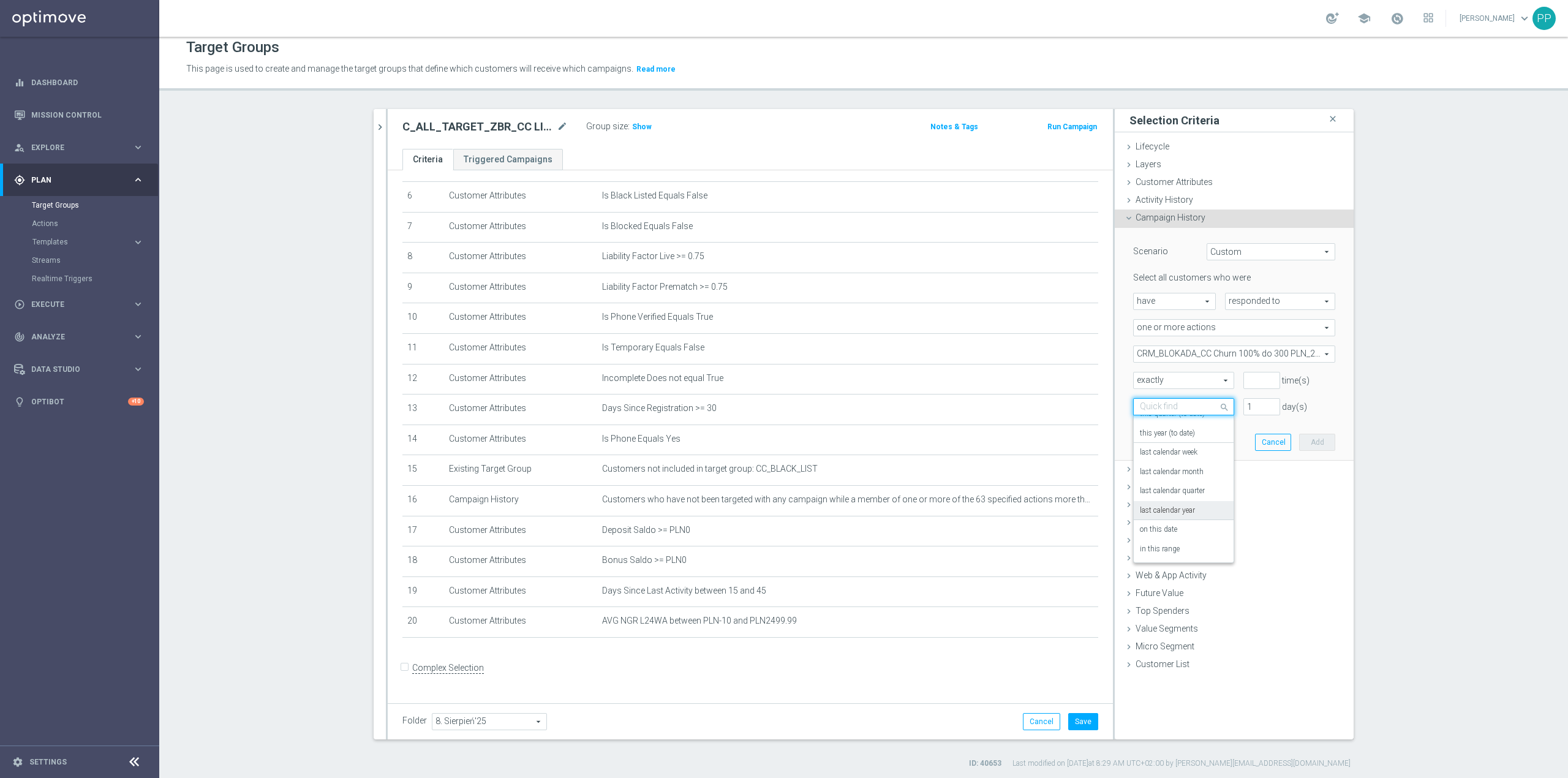
scroll to position [11, 0]
click at [1174, 532] on div "on this date" at bounding box center [1183, 528] width 87 height 20
click at [1165, 431] on input at bounding box center [1234, 430] width 202 height 17
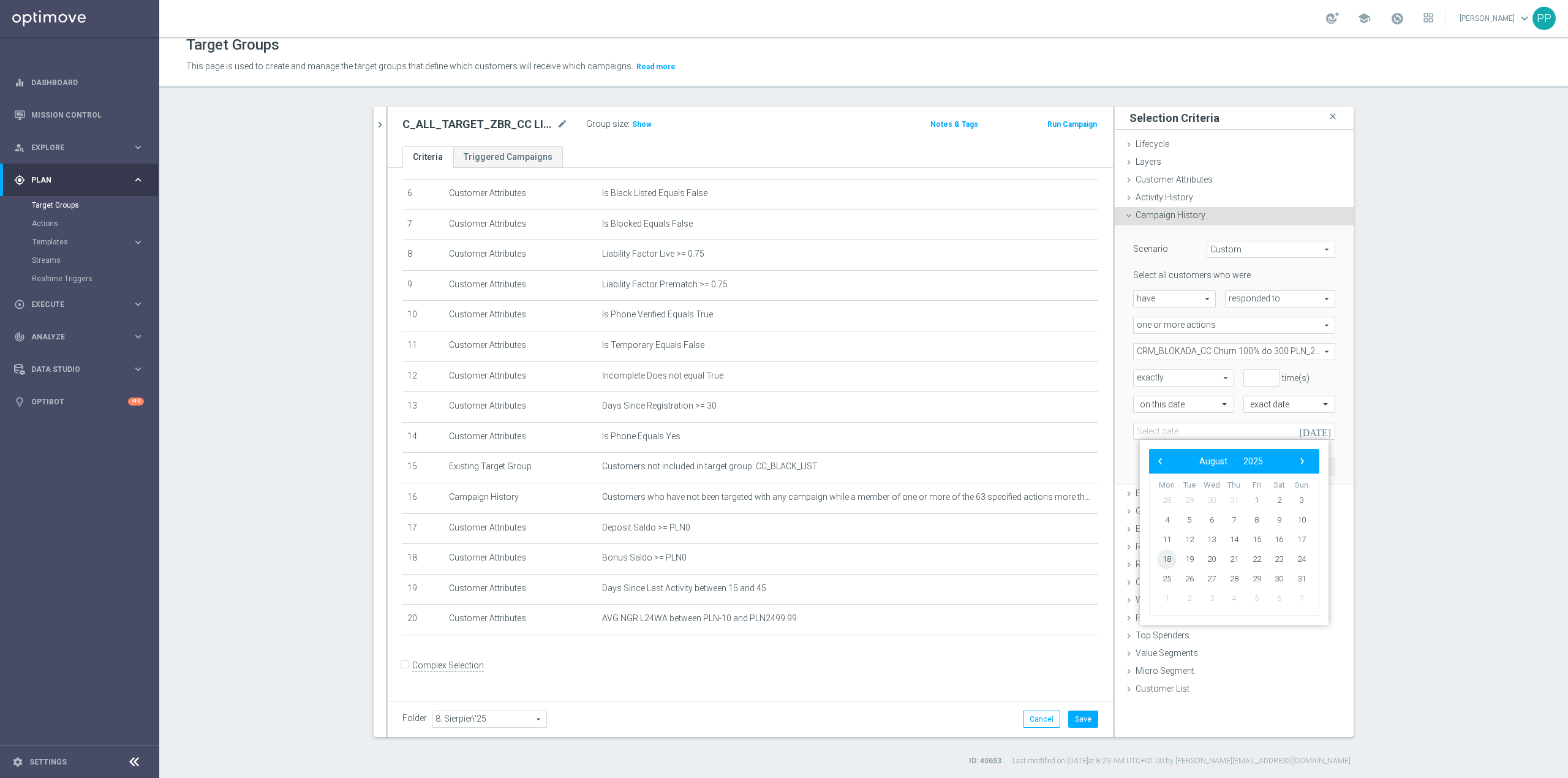
click at [1166, 561] on span "18" at bounding box center [1167, 560] width 20 height 20
type input "18 Aug 2025"
click at [1251, 379] on input "number" at bounding box center [1262, 378] width 37 height 17
type input "1"
click at [1202, 471] on div "Scenario Custom Custom arrow_drop_down search Select all customers who were hav…" at bounding box center [1233, 355] width 220 height 259
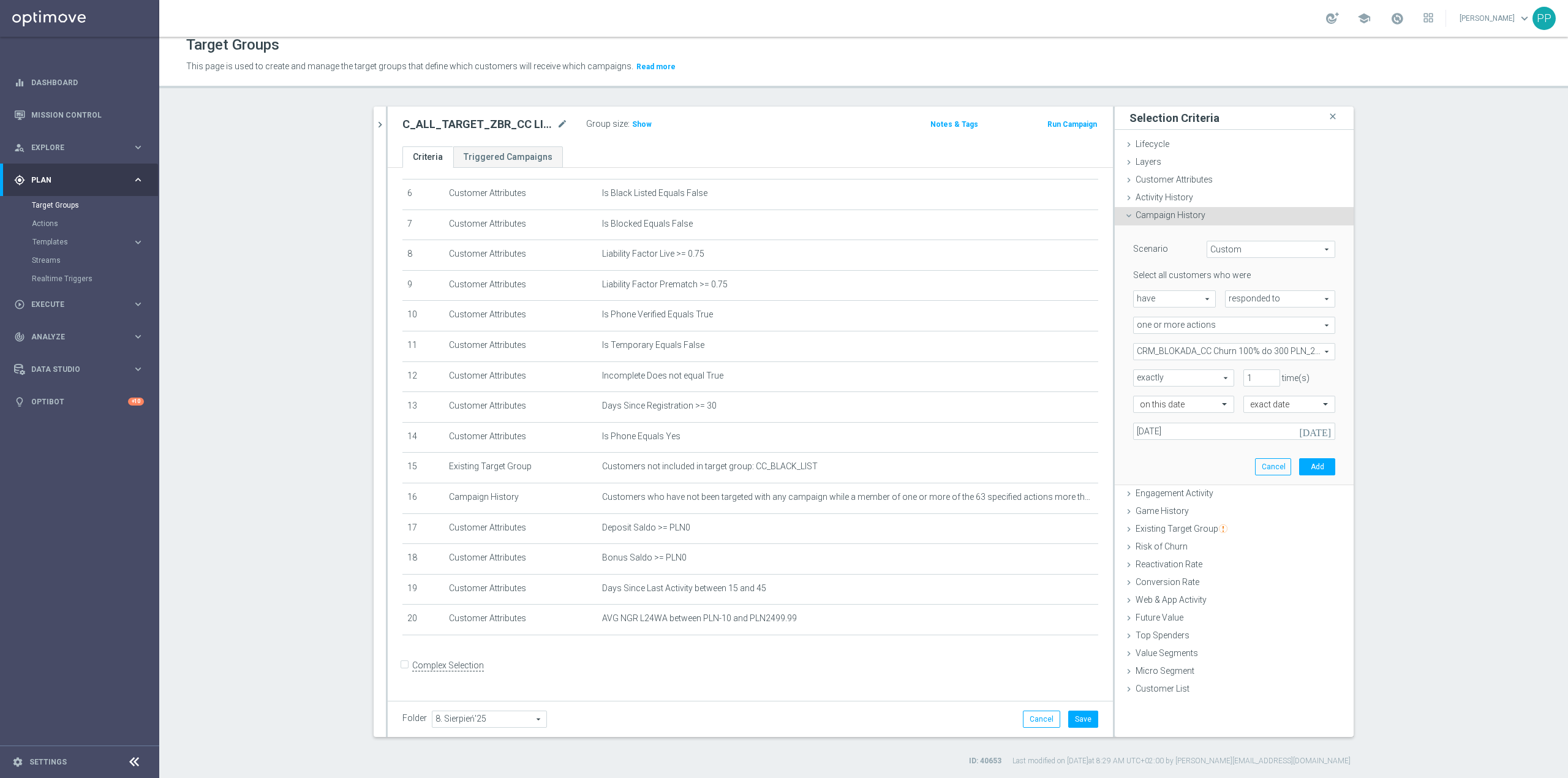
click at [1245, 298] on span "responded to" at bounding box center [1280, 299] width 109 height 16
click at [1253, 328] on span "been targeted with" at bounding box center [1279, 332] width 97 height 10
type input "been targeted with"
click at [1249, 408] on input "number" at bounding box center [1262, 404] width 37 height 17
click at [1186, 407] on input "text" at bounding box center [1171, 405] width 63 height 11
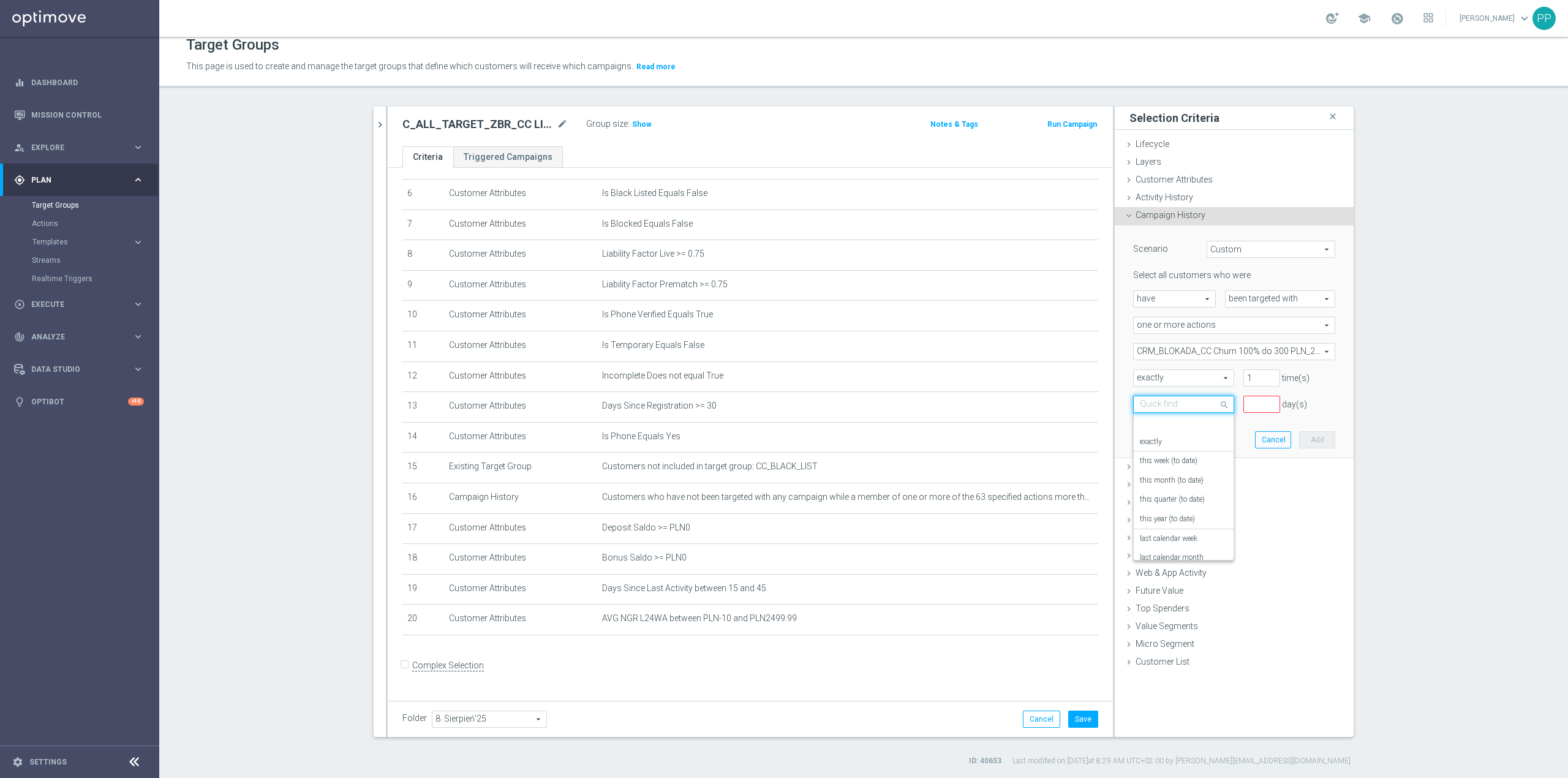
scroll to position [108, 0]
click at [1177, 514] on div "on this date" at bounding box center [1183, 509] width 87 height 20
click at [1247, 411] on input "number" at bounding box center [1262, 404] width 37 height 17
click at [1170, 409] on input "text" at bounding box center [1171, 405] width 63 height 11
click at [1180, 522] on div "in this range" at bounding box center [1183, 528] width 87 height 20
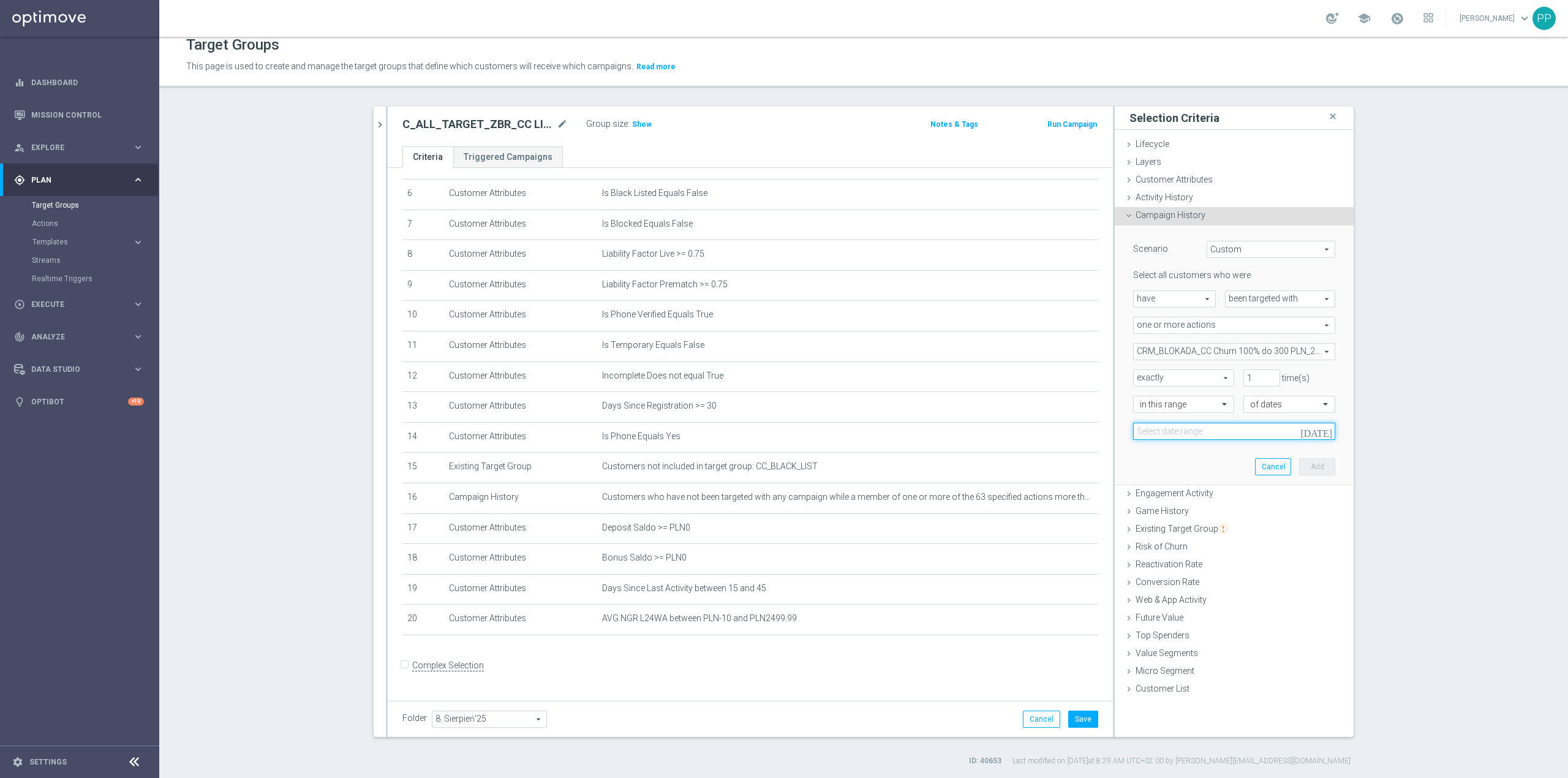
click at [1201, 438] on input at bounding box center [1234, 430] width 202 height 17
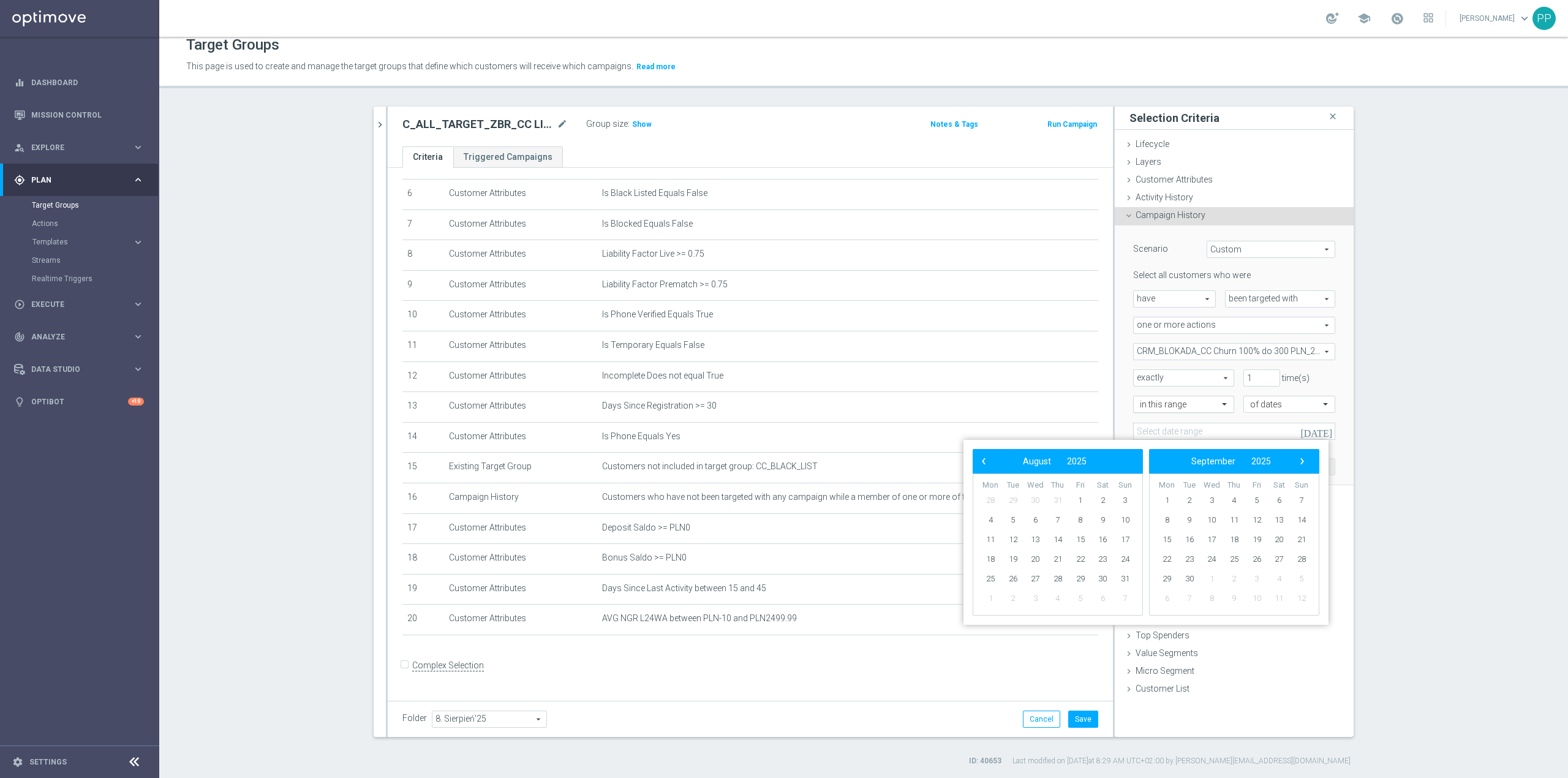
click at [1209, 410] on div at bounding box center [1183, 405] width 100 height 11
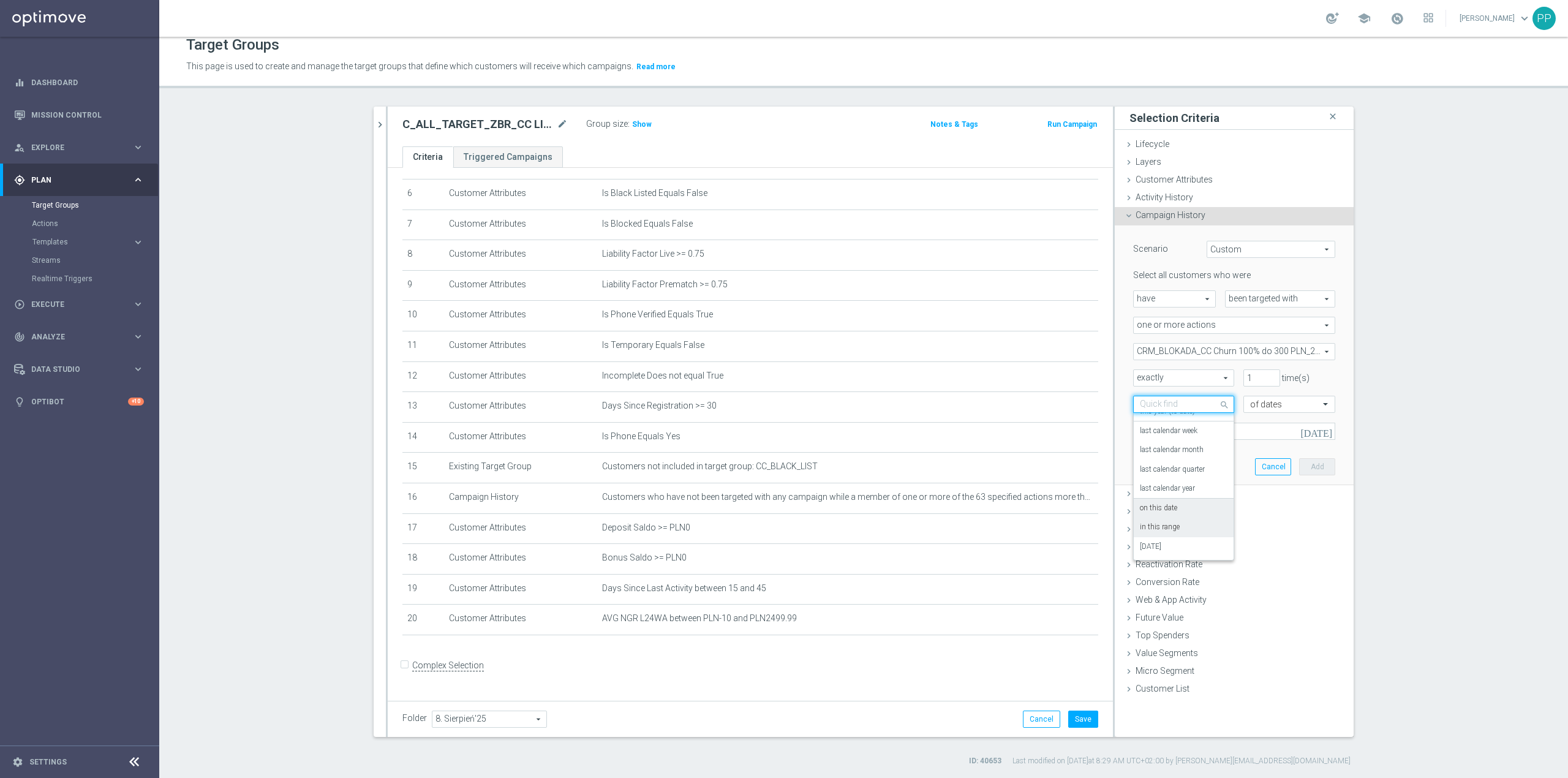
click at [1188, 512] on div "on this date" at bounding box center [1183, 509] width 87 height 20
click at [1202, 432] on input at bounding box center [1234, 430] width 202 height 17
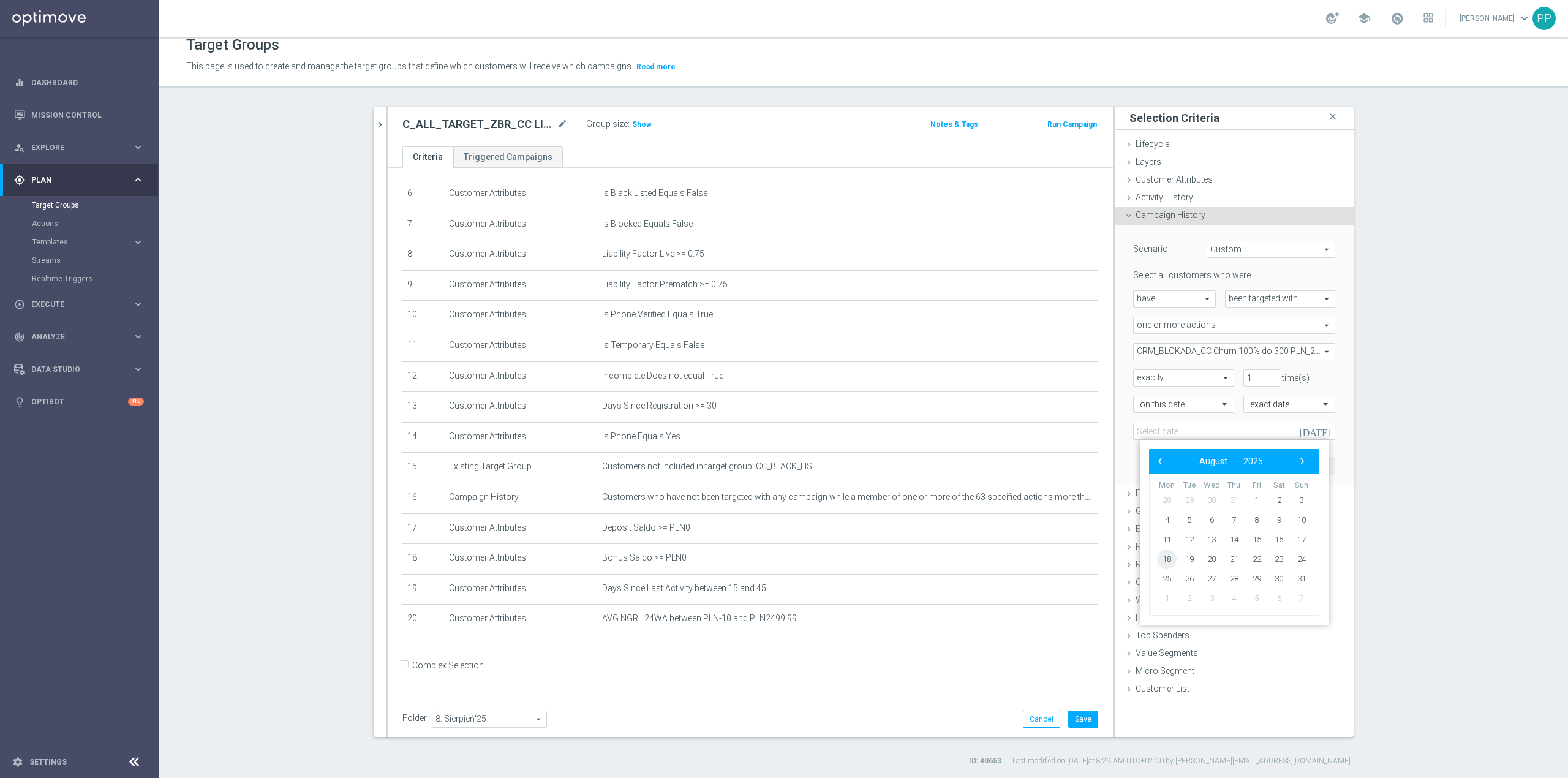
click at [1172, 561] on span "18" at bounding box center [1167, 560] width 20 height 20
type input "18 Aug 2025"
drag, startPoint x: 1303, startPoint y: 471, endPoint x: 1287, endPoint y: 471, distance: 16.0
click at [1303, 471] on button "Add" at bounding box center [1317, 466] width 37 height 17
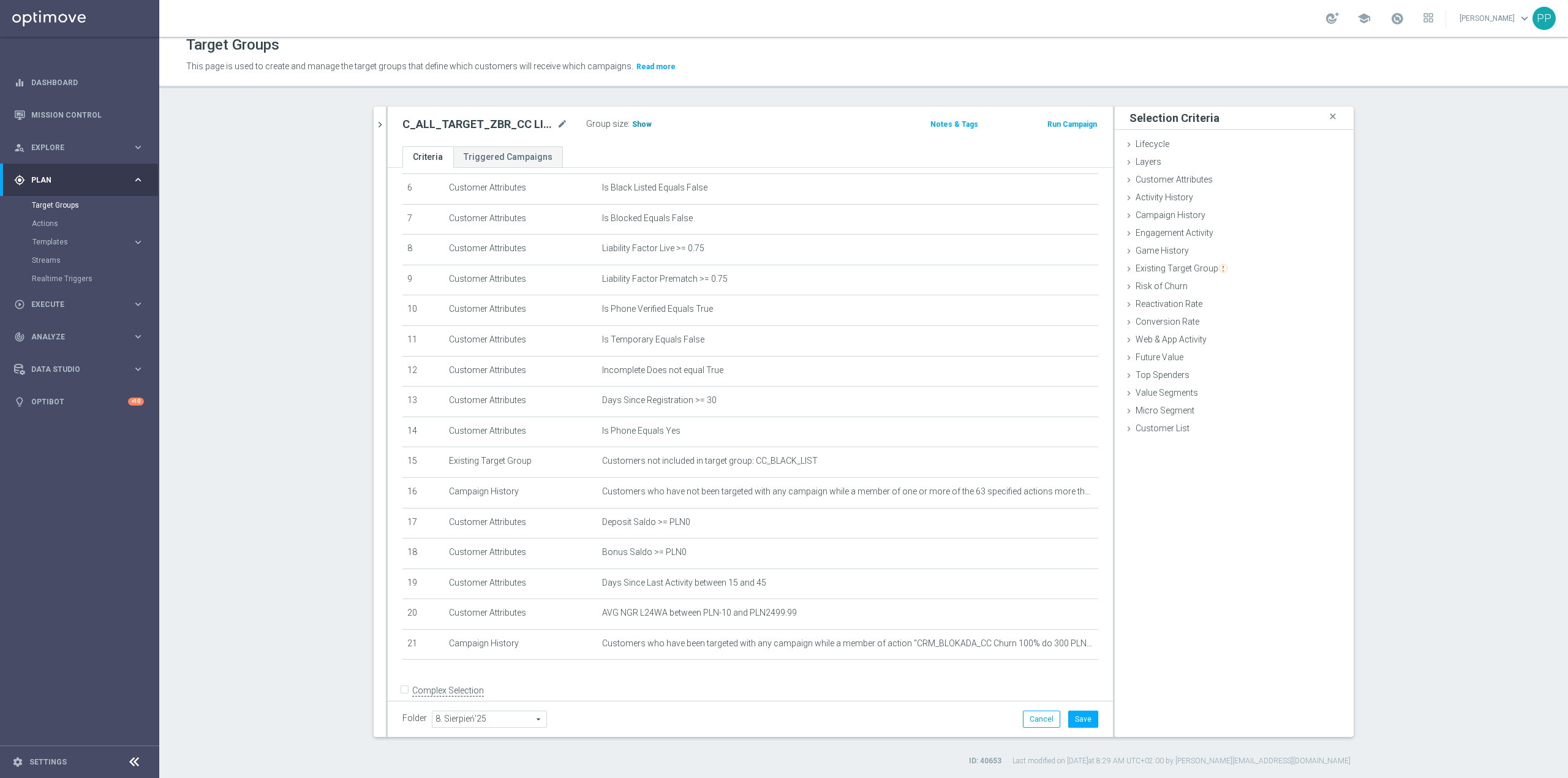
click at [632, 120] on span "Show" at bounding box center [641, 125] width 20 height 9
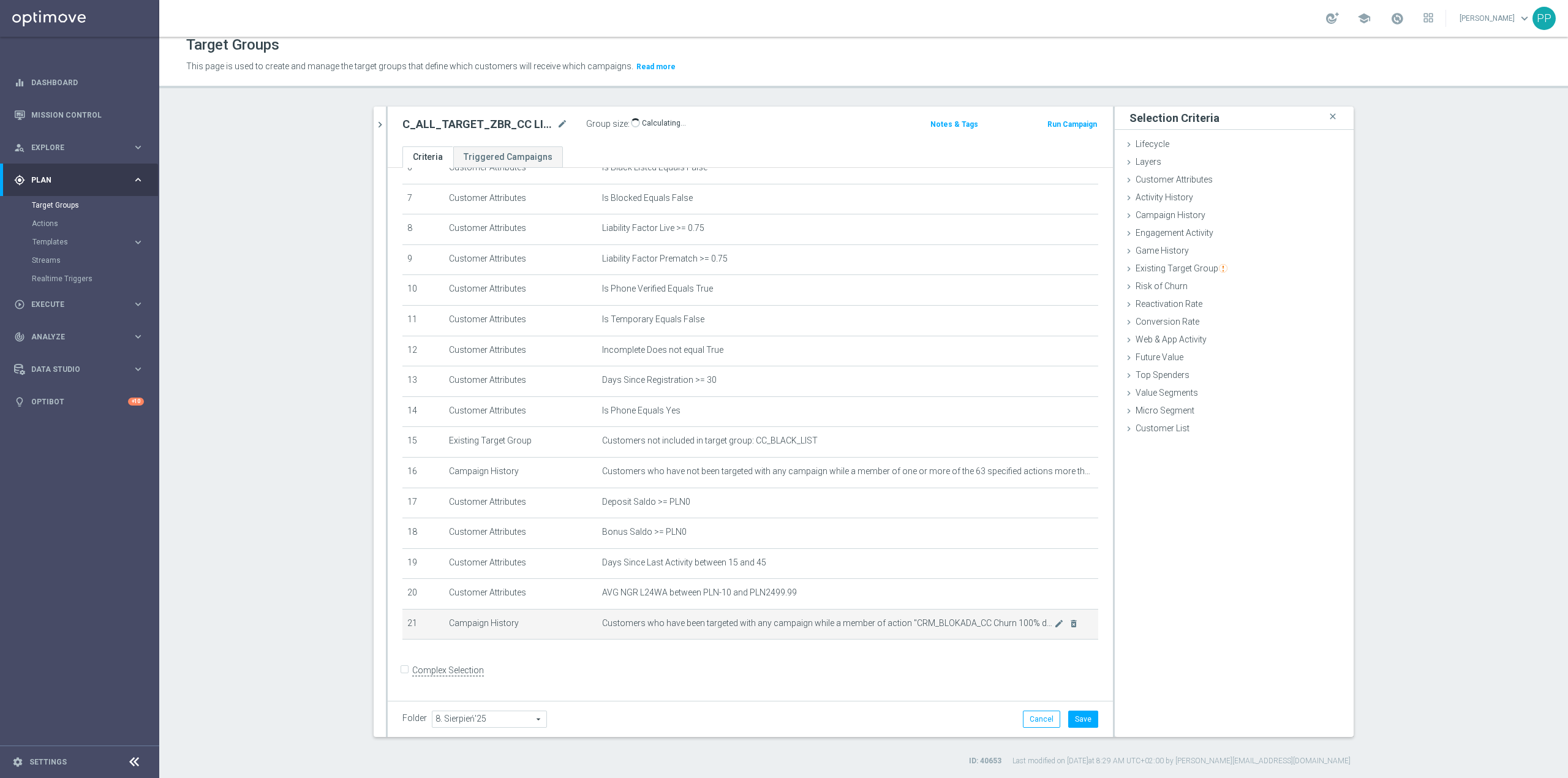
scroll to position [221, 0]
click at [1071, 718] on button "Save" at bounding box center [1083, 718] width 30 height 17
click at [1054, 624] on icon "mode_edit" at bounding box center [1058, 618] width 10 height 10
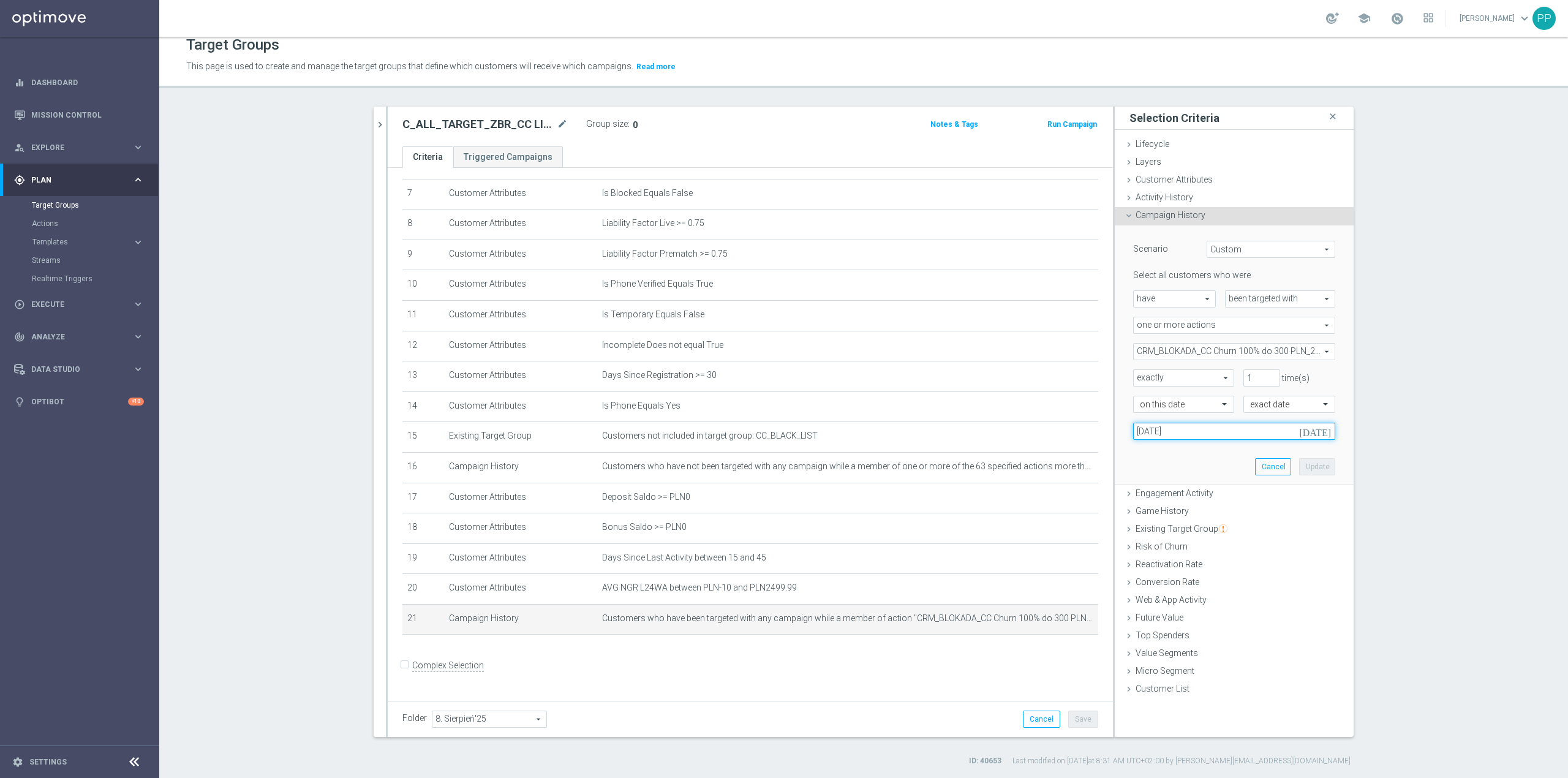
click at [1214, 434] on input "18 Aug 2025" at bounding box center [1234, 430] width 202 height 17
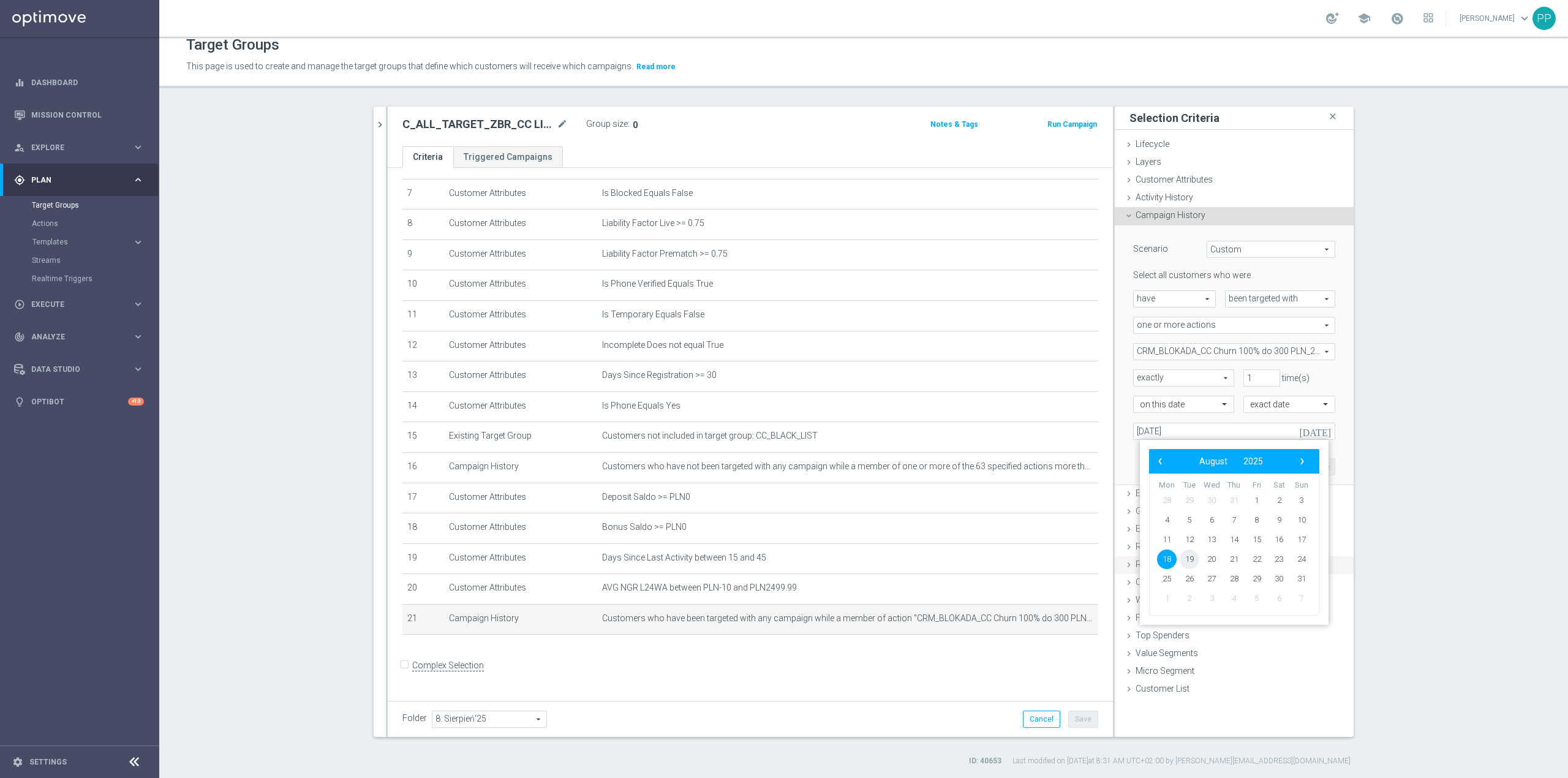
drag, startPoint x: 1179, startPoint y: 550, endPoint x: 1184, endPoint y: 559, distance: 10.3
click at [1184, 559] on span "19" at bounding box center [1189, 560] width 20 height 20
type input "19 Aug 2025"
click at [1300, 470] on button "Update" at bounding box center [1317, 466] width 37 height 17
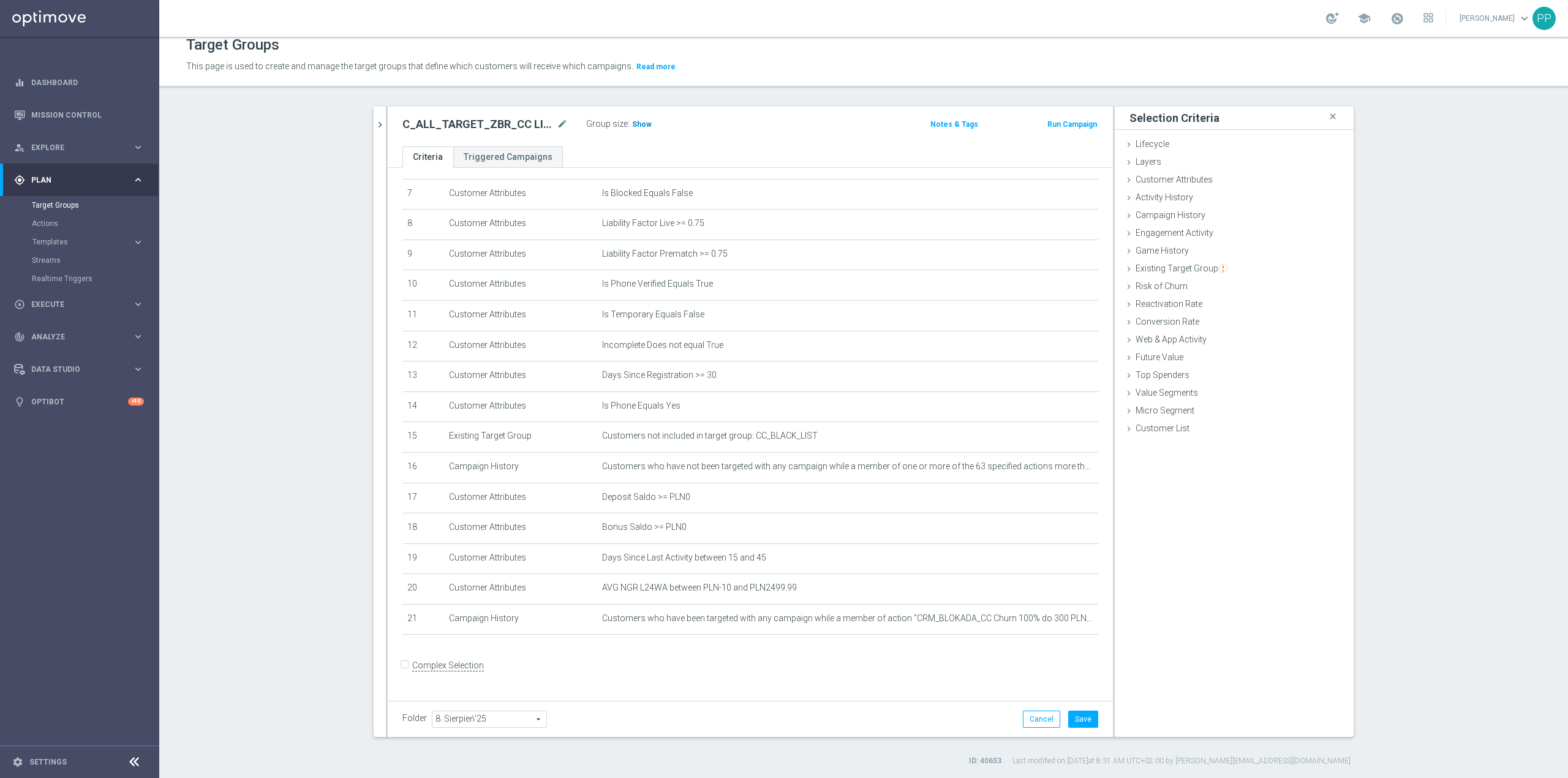
click at [643, 123] on h3 "Show" at bounding box center [641, 124] width 22 height 13
click at [1074, 717] on button "Save" at bounding box center [1083, 718] width 30 height 17
click at [1054, 471] on icon "mode_edit" at bounding box center [1058, 466] width 10 height 10
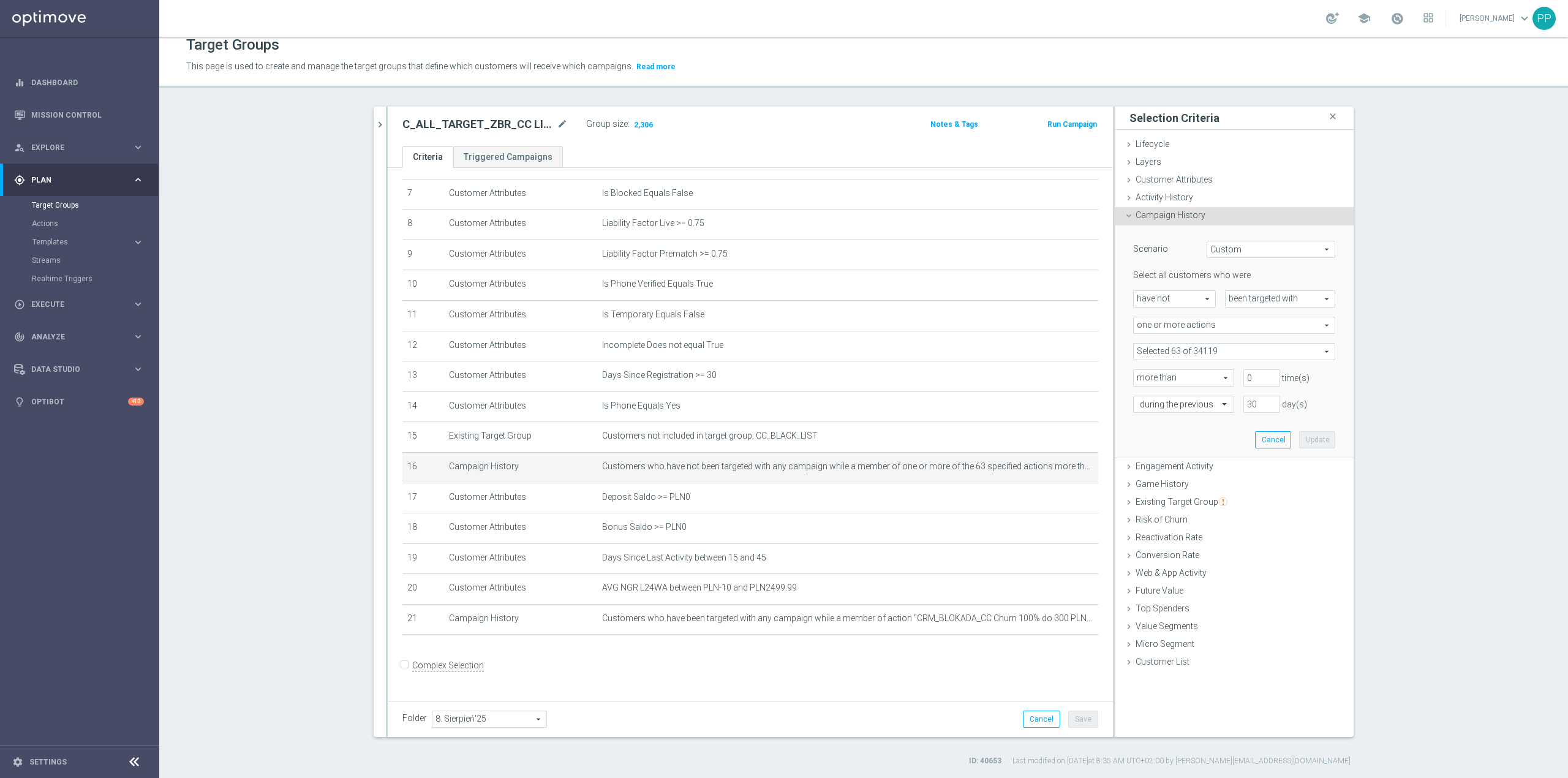
click at [1164, 354] on span at bounding box center [1233, 352] width 200 height 16
click at [1143, 357] on input "search" at bounding box center [1234, 351] width 202 height 17
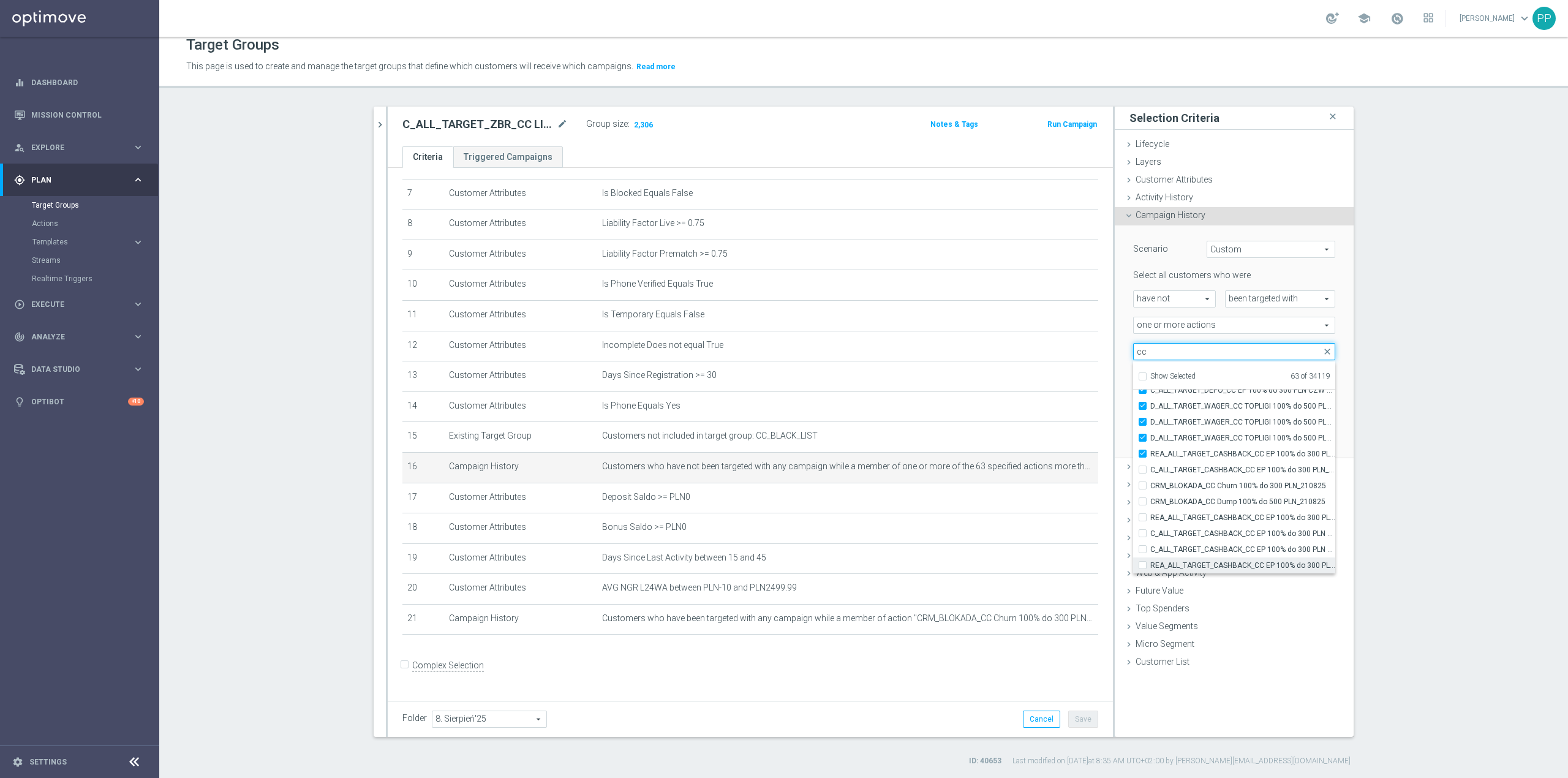
type input "cc"
click at [1288, 561] on span "REA_ALL_TARGET_CASHBACK_CC EP 100% do 300 PLN SR PUSH_180825" at bounding box center [1243, 565] width 185 height 10
click at [1150, 561] on input "REA_ALL_TARGET_CASHBACK_CC EP 100% do 300 PLN SR PUSH_180825" at bounding box center [1146, 565] width 8 height 8
checkbox input "true"
type input "Selected 64 of 34119"
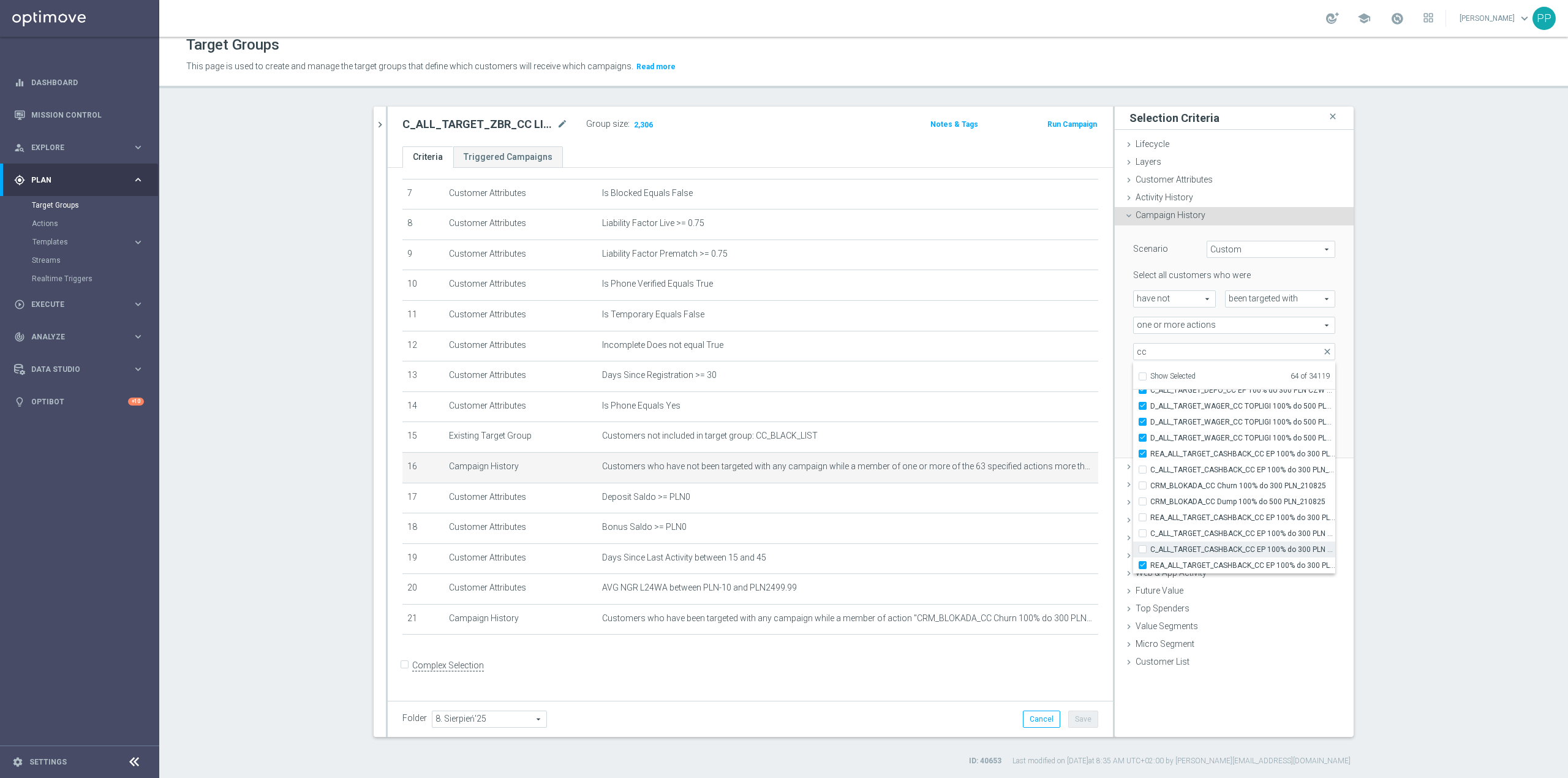
click at [1283, 552] on span "C_ALL_TARGET_CASHBACK_CC EP 100% do 300 PLN SR PUSH_180825" at bounding box center [1243, 549] width 185 height 10
click at [1150, 552] on input "C_ALL_TARGET_CASHBACK_CC EP 100% do 300 PLN SR PUSH_180825" at bounding box center [1146, 549] width 8 height 8
checkbox input "true"
type input "Selected 65 of 34119"
click at [1274, 534] on span "C_ALL_TARGET_CASHBACK_CC EP 100% do 300 PLN WT PUSH_180825" at bounding box center [1243, 533] width 185 height 10
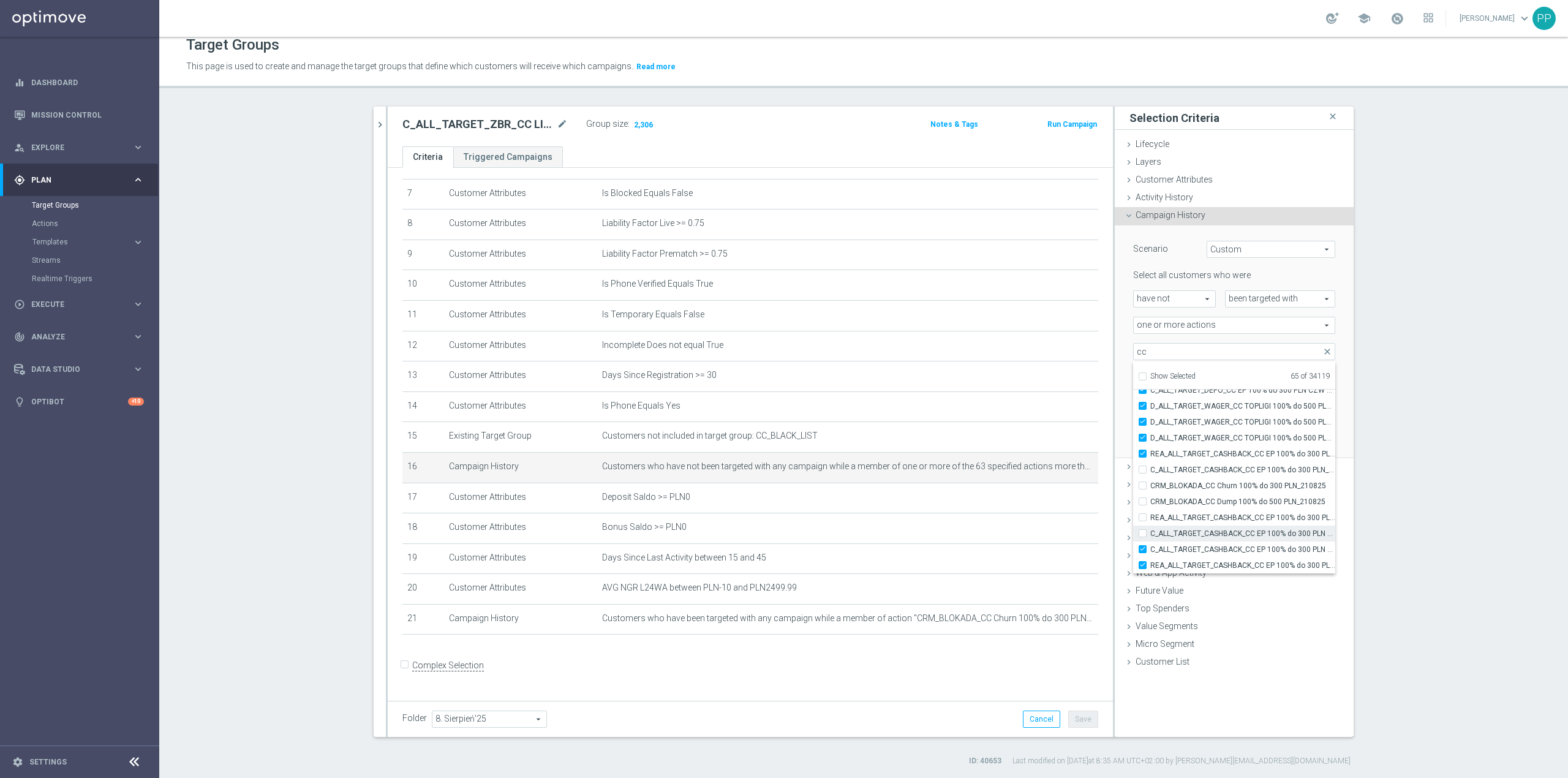
click at [1150, 534] on input "C_ALL_TARGET_CASHBACK_CC EP 100% do 300 PLN WT PUSH_180825" at bounding box center [1146, 533] width 8 height 8
checkbox input "true"
type input "Selected 66 of 34119"
click at [1262, 517] on span "REA_ALL_TARGET_CASHBACK_CC EP 100% do 300 PLN WT PUSH_180825" at bounding box center [1243, 517] width 185 height 10
click at [1150, 517] on input "REA_ALL_TARGET_CASHBACK_CC EP 100% do 300 PLN WT PUSH_180825" at bounding box center [1146, 517] width 8 height 8
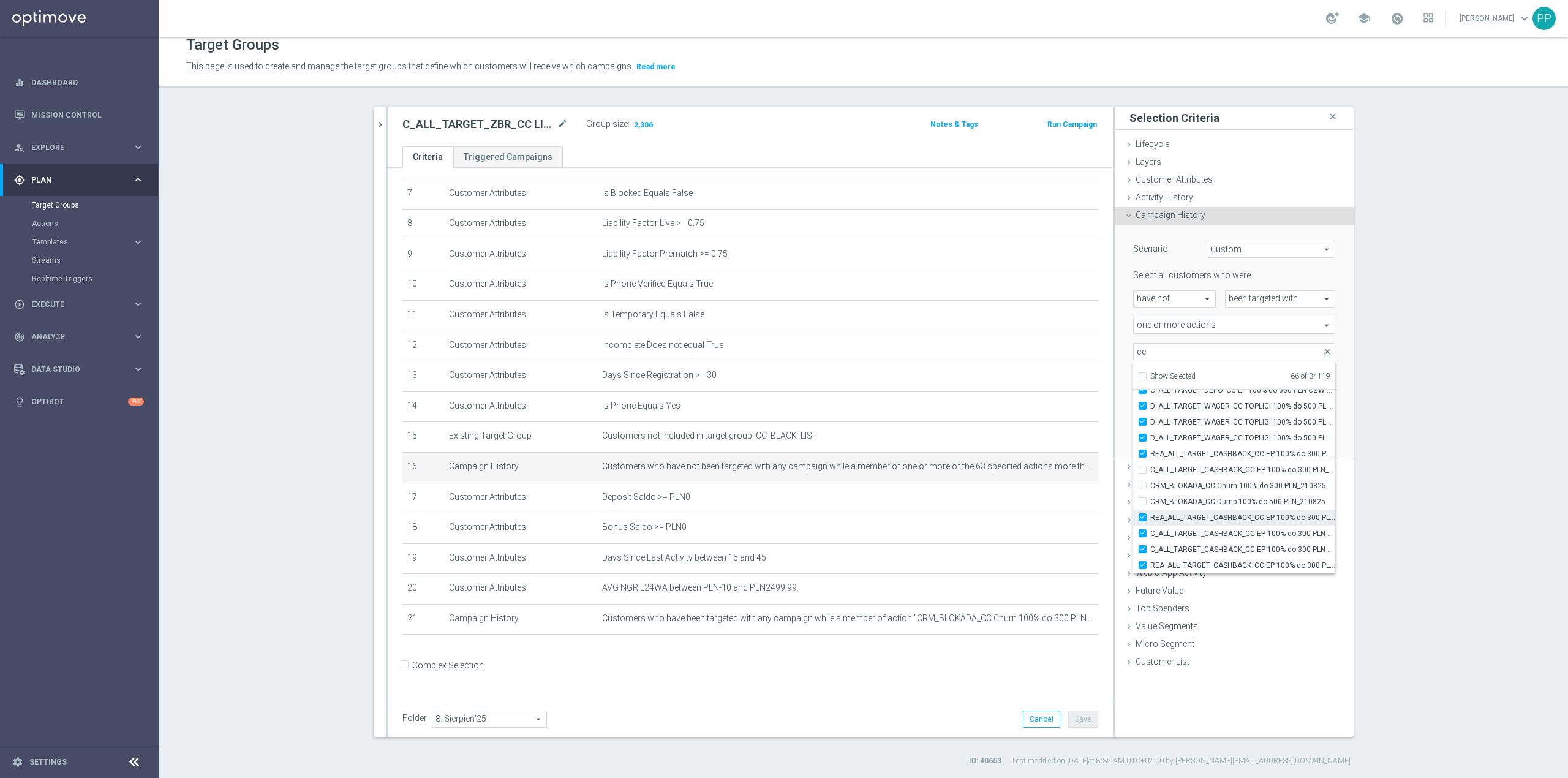
checkbox input "true"
type input "Selected 67 of 34119"
click at [1233, 465] on span "C_ALL_TARGET_CASHBACK_CC EP 100% do 300 PLN_180825" at bounding box center [1243, 470] width 185 height 10
click at [1150, 465] on input "C_ALL_TARGET_CASHBACK_CC EP 100% do 300 PLN_180825" at bounding box center [1146, 469] width 8 height 8
checkbox input "true"
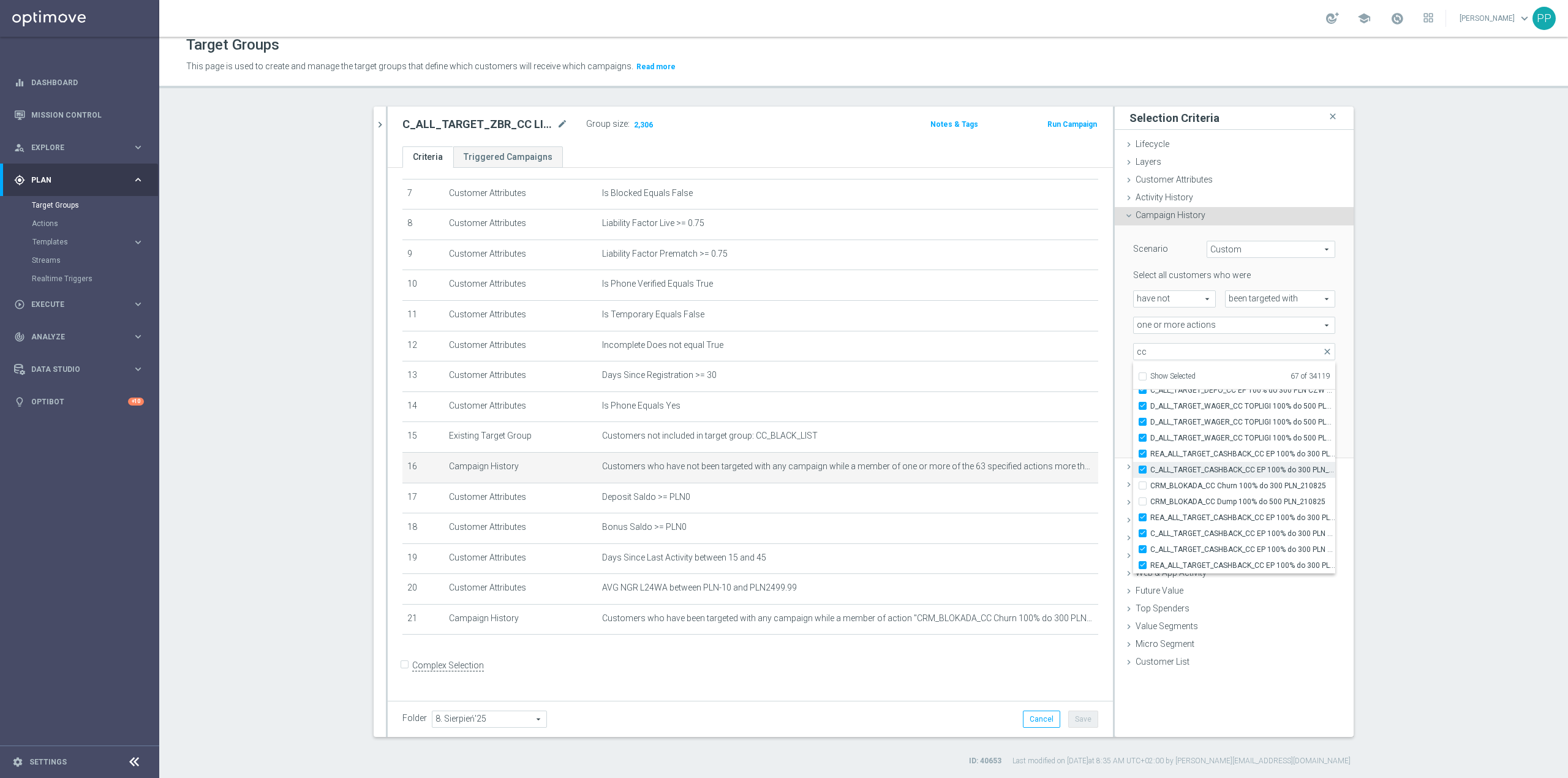
type input "Selected 68 of 34119"
click at [1208, 484] on label "CRM_BLOKADA_DUMP CC TOP 100% do 500 PLN_140825" at bounding box center [1243, 479] width 185 height 16
click at [1150, 483] on input "CRM_BLOKADA_DUMP CC TOP 100% do 500 PLN_140825" at bounding box center [1146, 479] width 8 height 8
checkbox input "true"
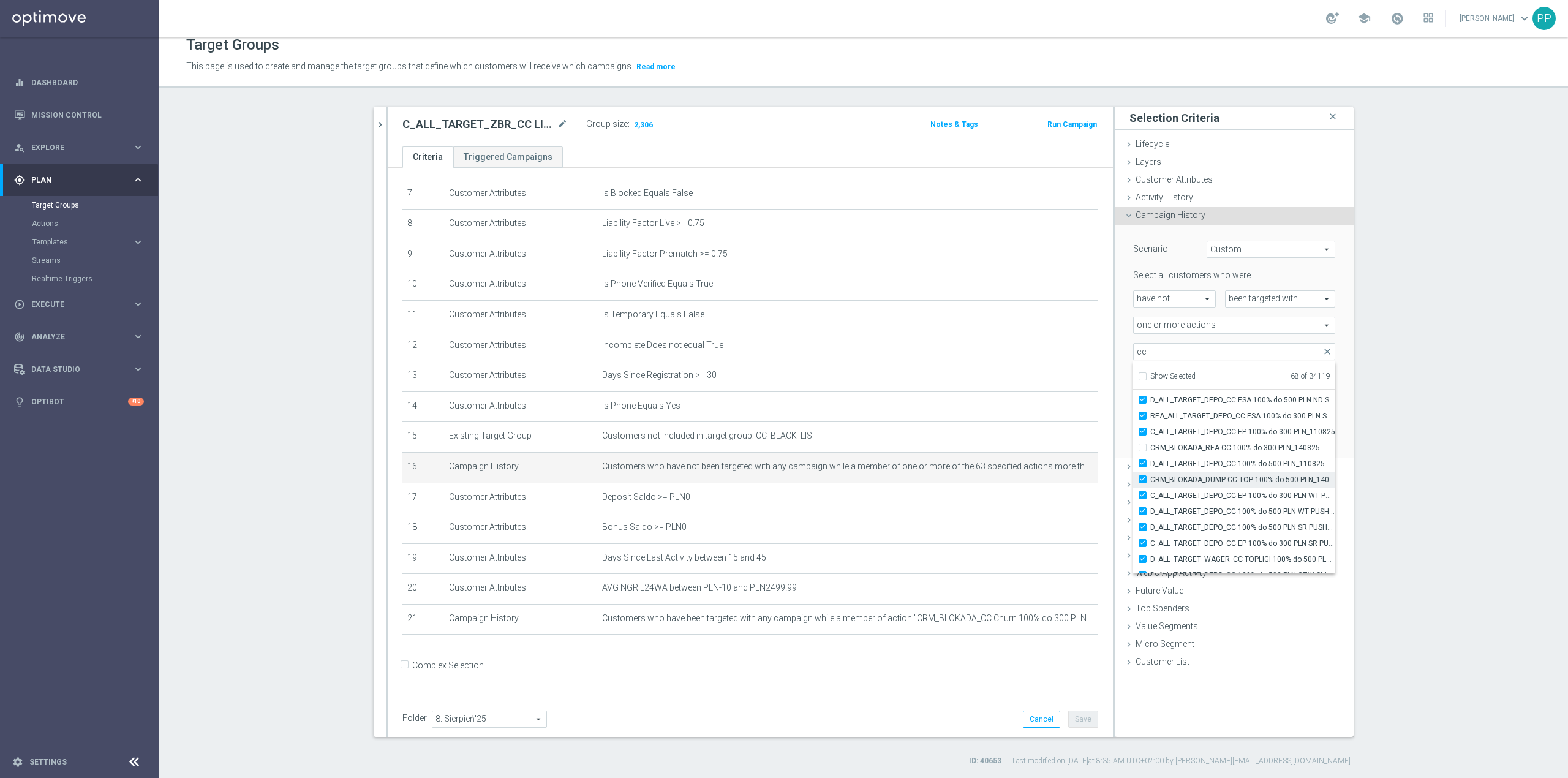
type input "Selected 69 of 34119"
click at [1208, 484] on label "CRM_BLOKADA_DUMP CC TOP 100% do 500 PLN_140825" at bounding box center [1243, 479] width 185 height 16
click at [1150, 483] on input "CRM_BLOKADA_DUMP CC TOP 100% do 500 PLN_140825" at bounding box center [1146, 479] width 8 height 8
checkbox input "false"
type input "Selected 68 of 34119"
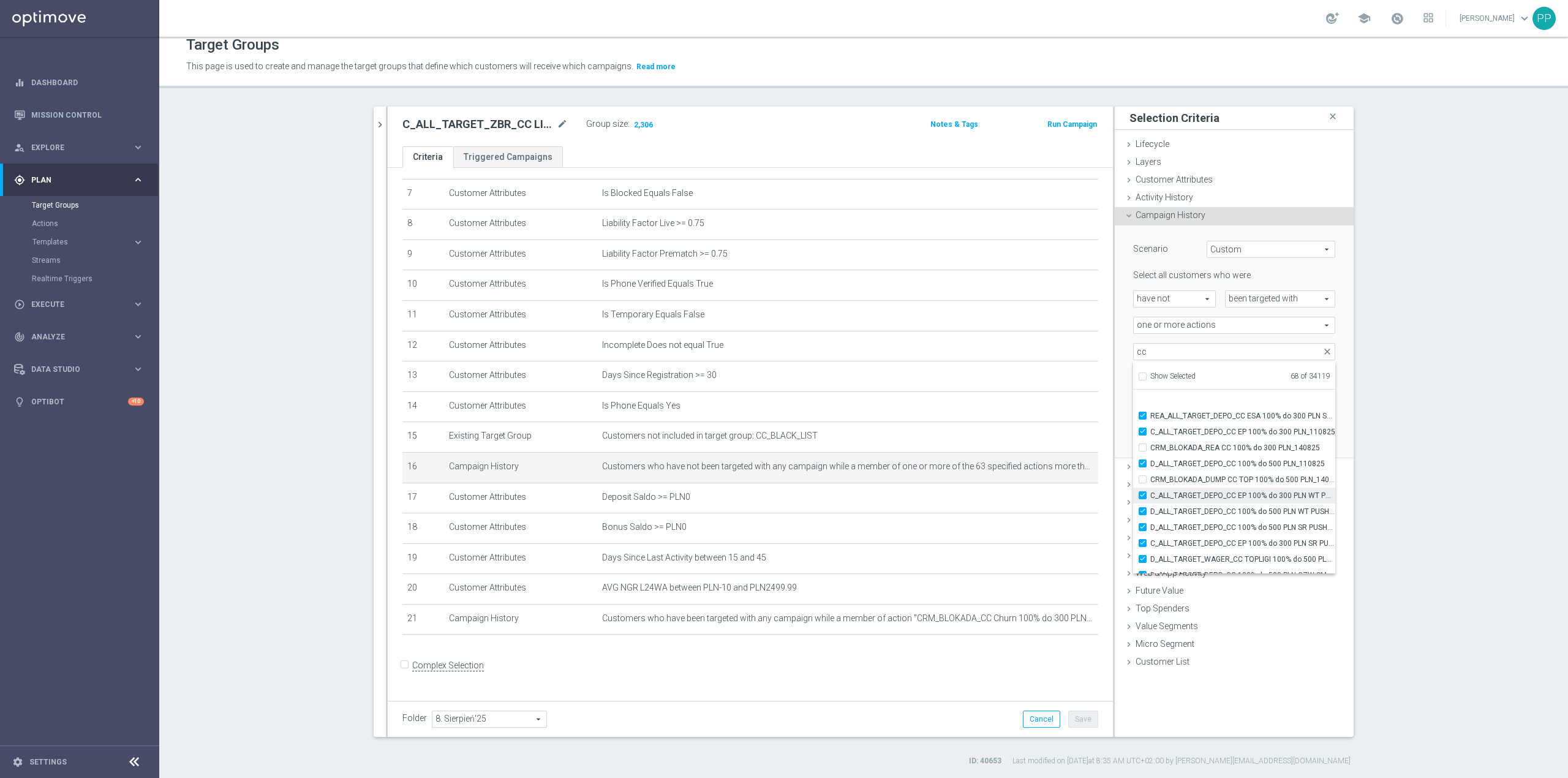
scroll to position [37807, 0]
click at [1208, 495] on label "CRM_BLOKADA_CC Dump 100% do 500 PLN_210825" at bounding box center [1243, 502] width 185 height 16
click at [1150, 497] on input "CRM_BLOKADA_CC Dump 100% do 500 PLN_210825" at bounding box center [1146, 501] width 8 height 8
checkbox input "true"
type input "Selected 69 of 34119"
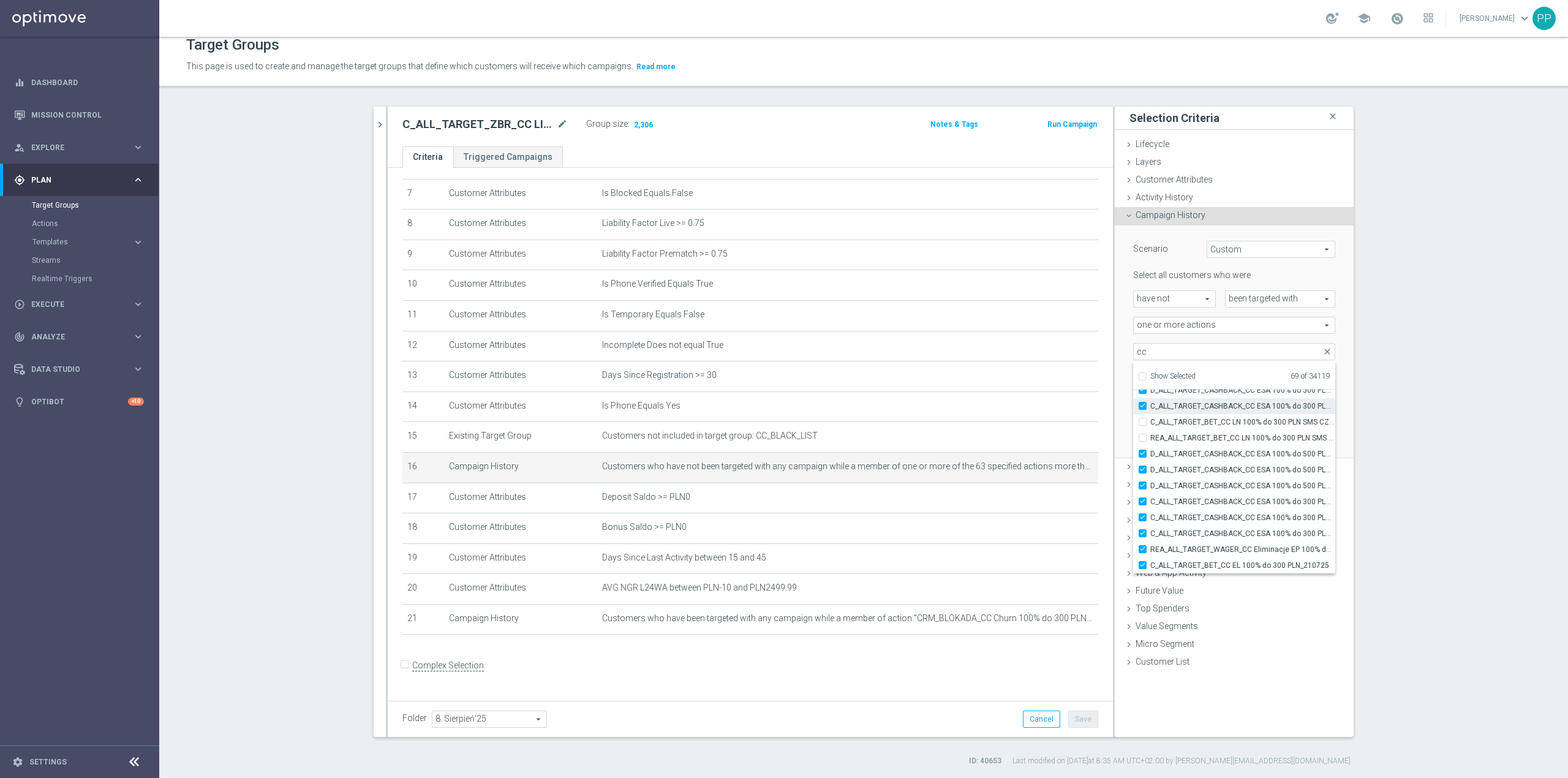
scroll to position [36674, 0]
click at [1196, 474] on span "D_ALL_TARGET_CASHBACK_CC ESA 100% do 500 PLN_170725" at bounding box center [1243, 471] width 185 height 10
click at [1150, 474] on input "D_ALL_TARGET_CASHBACK_CC ESA 100% do 500 PLN_170725" at bounding box center [1146, 471] width 8 height 8
checkbox input "false"
type input "Selected 68 of 34119"
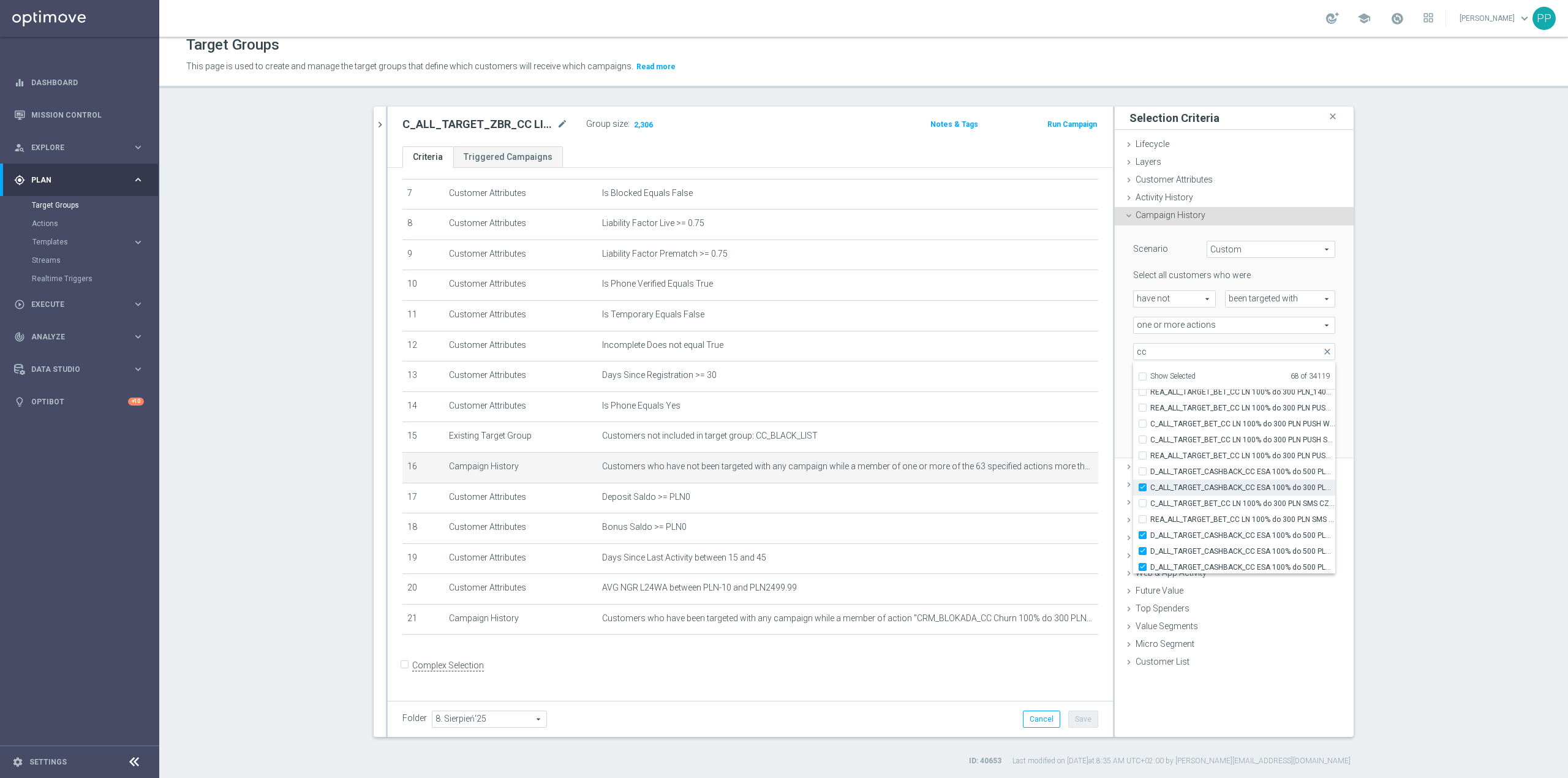
click at [1198, 487] on span "C_ALL_TARGET_CASHBACK_CC ESA 100% do 300 PLN_170725" at bounding box center [1243, 487] width 185 height 10
click at [1150, 487] on input "C_ALL_TARGET_CASHBACK_CC ESA 100% do 300 PLN_170725" at bounding box center [1146, 487] width 8 height 8
checkbox input "false"
type input "Selected 67 of 34119"
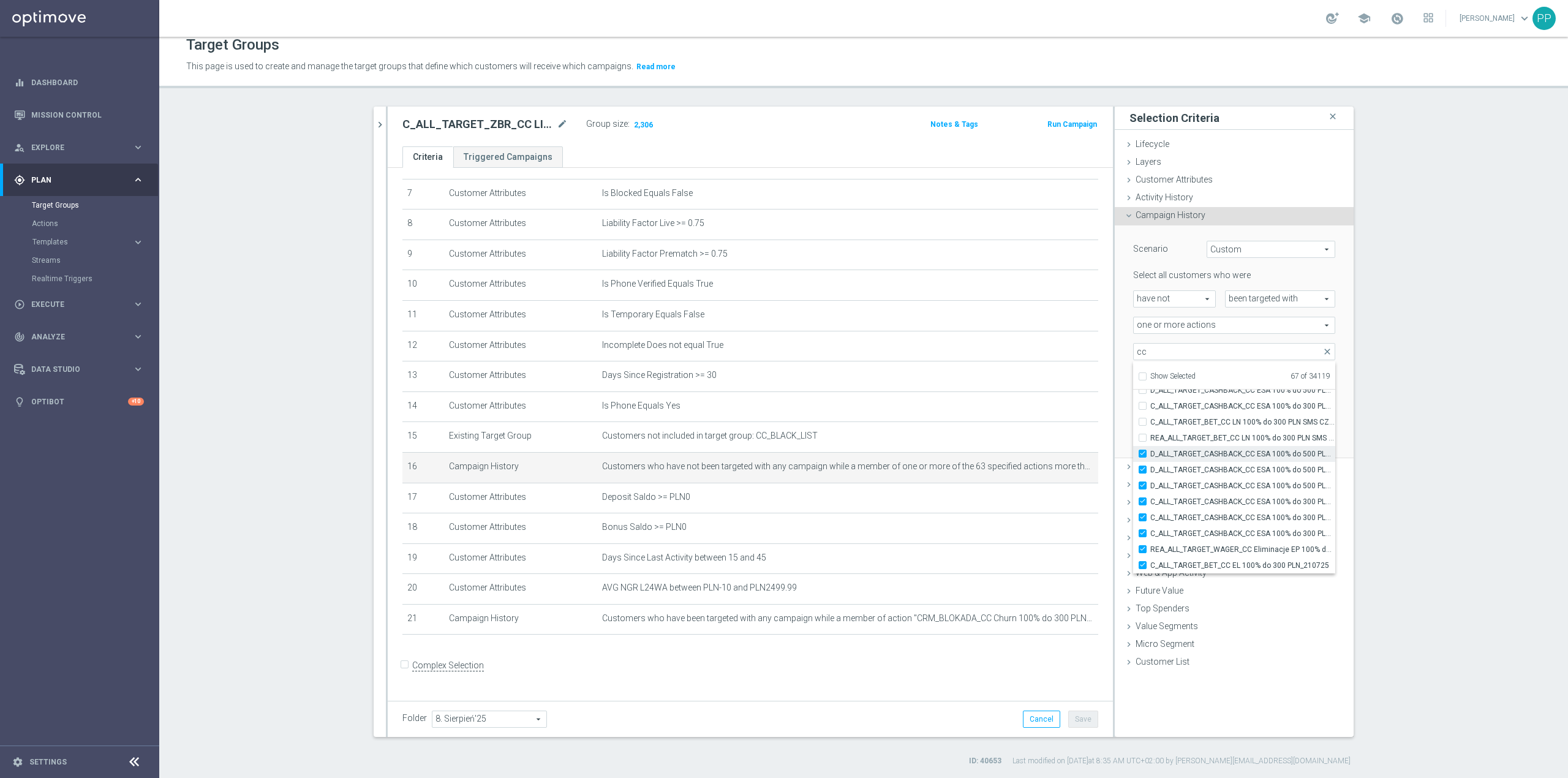
click at [1196, 458] on span "D_ALL_TARGET_CASHBACK_CC ESA 100% do 500 PLN PUSH PT_170725" at bounding box center [1243, 454] width 185 height 10
click at [1150, 458] on input "D_ALL_TARGET_CASHBACK_CC ESA 100% do 500 PLN PUSH PT_170725" at bounding box center [1146, 454] width 8 height 8
checkbox input "false"
type input "Selected 66 of 34119"
click at [1196, 470] on span "D_ALL_TARGET_CASHBACK_CC ESA 100% do 500 PLN PUSH SOB_170725" at bounding box center [1243, 470] width 185 height 10
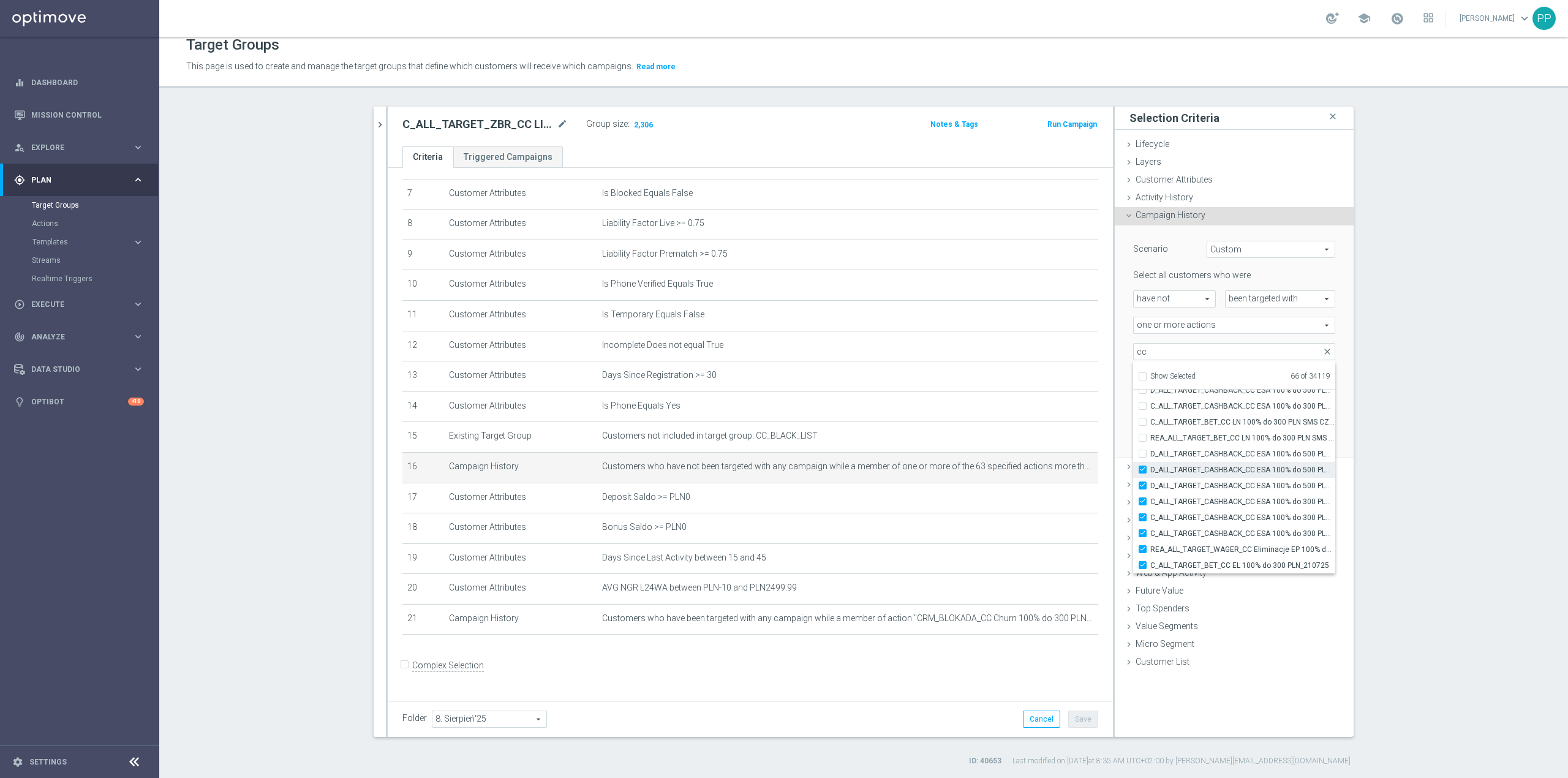
click at [1150, 470] on input "D_ALL_TARGET_CASHBACK_CC ESA 100% do 500 PLN PUSH SOB_170725" at bounding box center [1146, 469] width 8 height 8
checkbox input "false"
type input "Selected 65 of 34119"
click at [1196, 489] on span "D_ALL_TARGET_CASHBACK_CC ESA 100% do 500 PLN SMS NIEDZ_170725" at bounding box center [1243, 486] width 185 height 10
click at [1150, 489] on input "D_ALL_TARGET_CASHBACK_CC ESA 100% do 500 PLN SMS NIEDZ_170725" at bounding box center [1146, 485] width 8 height 8
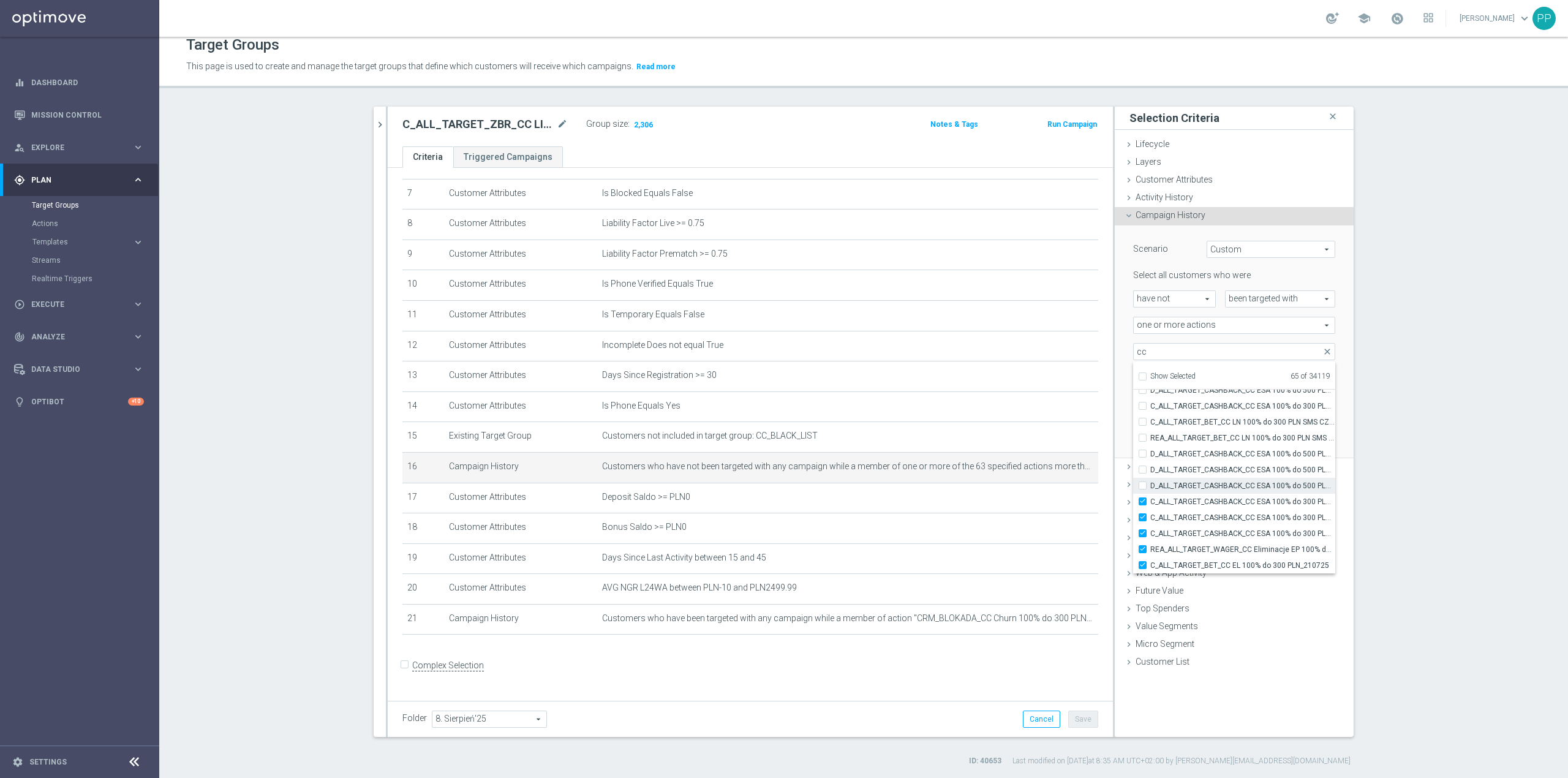
checkbox input "false"
type input "Selected 64 of 34119"
click at [1196, 501] on span "C_ALL_TARGET_CASHBACK_CC ESA 100% do 300 PLN PUSH PT_170725" at bounding box center [1243, 502] width 185 height 10
click at [1150, 501] on input "C_ALL_TARGET_CASHBACK_CC ESA 100% do 300 PLN PUSH PT_170725" at bounding box center [1146, 501] width 8 height 8
checkbox input "false"
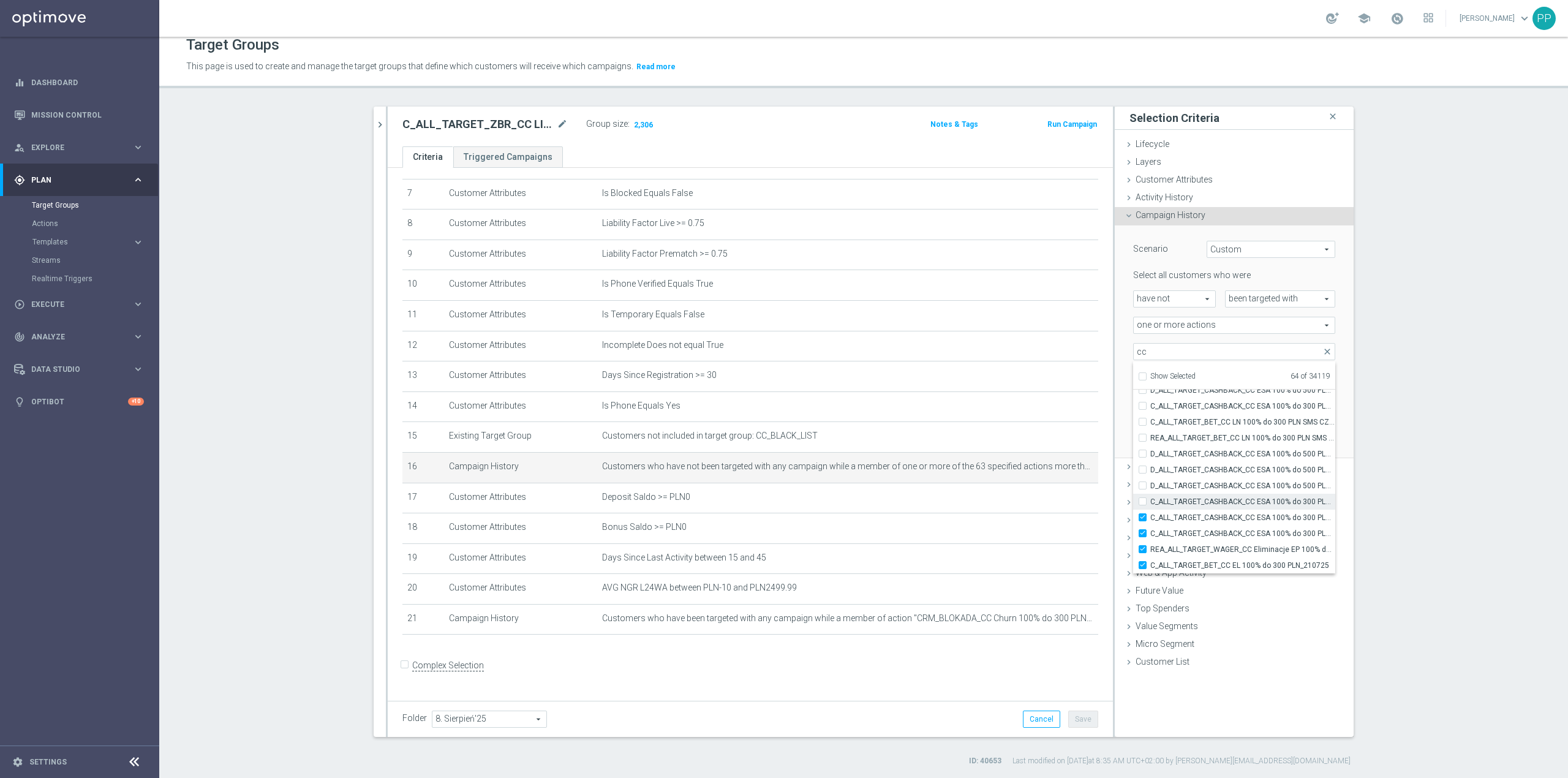
type input "Selected 63 of 34119"
click at [1196, 518] on span "C_ALL_TARGET_CASHBACK_CC ESA 100% do 300 PLN PUSH SOB_170725" at bounding box center [1243, 517] width 185 height 10
click at [1150, 518] on input "C_ALL_TARGET_CASHBACK_CC ESA 100% do 300 PLN PUSH SOB_170725" at bounding box center [1146, 517] width 8 height 8
checkbox input "false"
type input "Selected 62 of 34119"
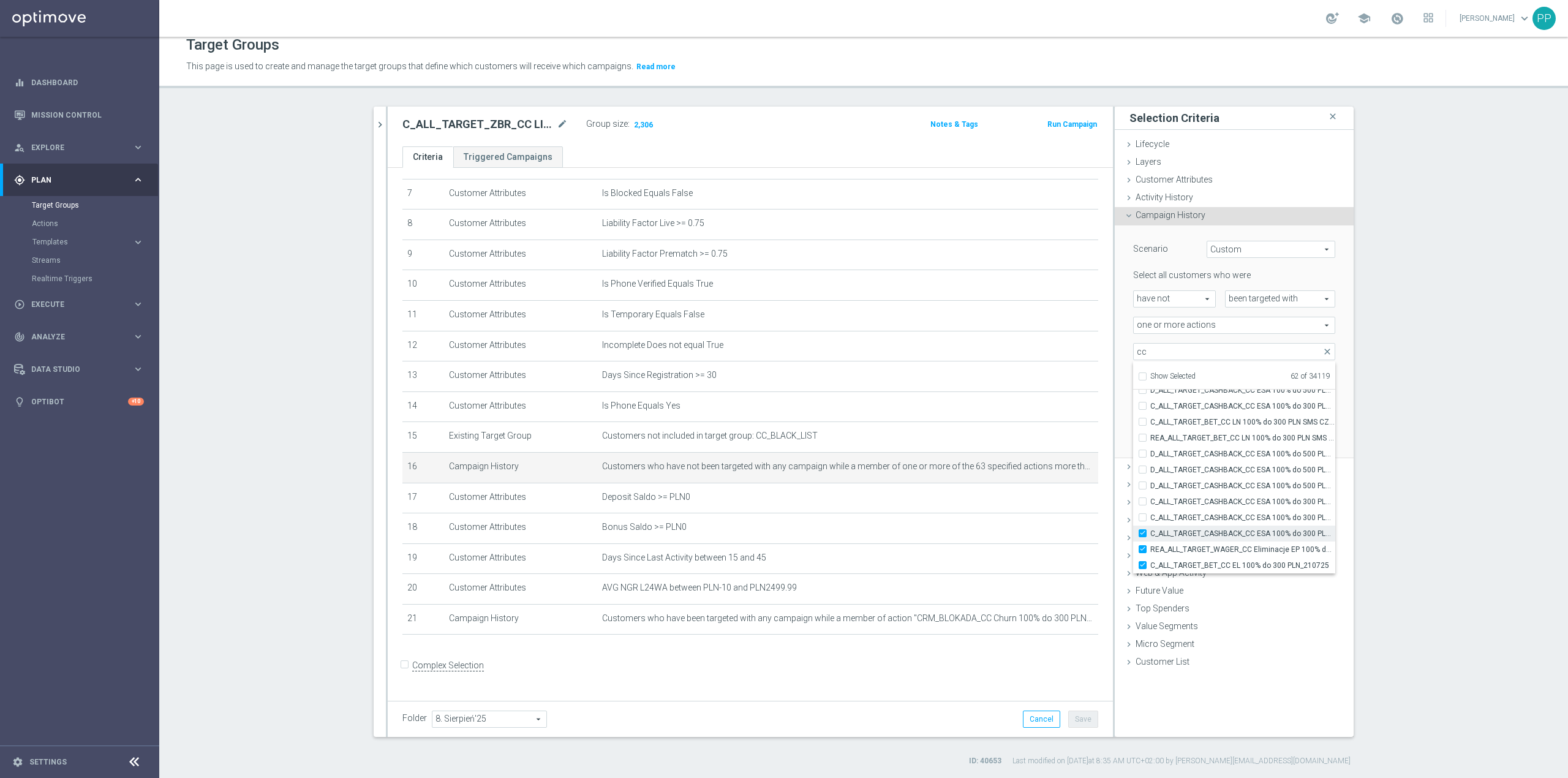
click at [1196, 530] on span "C_ALL_TARGET_CASHBACK_CC ESA 100% do 300 PLN NIEDZ_170725" at bounding box center [1243, 533] width 185 height 10
click at [1150, 530] on input "C_ALL_TARGET_CASHBACK_CC ESA 100% do 300 PLN NIEDZ_170725" at bounding box center [1146, 533] width 8 height 8
checkbox input "false"
type input "Selected 61 of 34119"
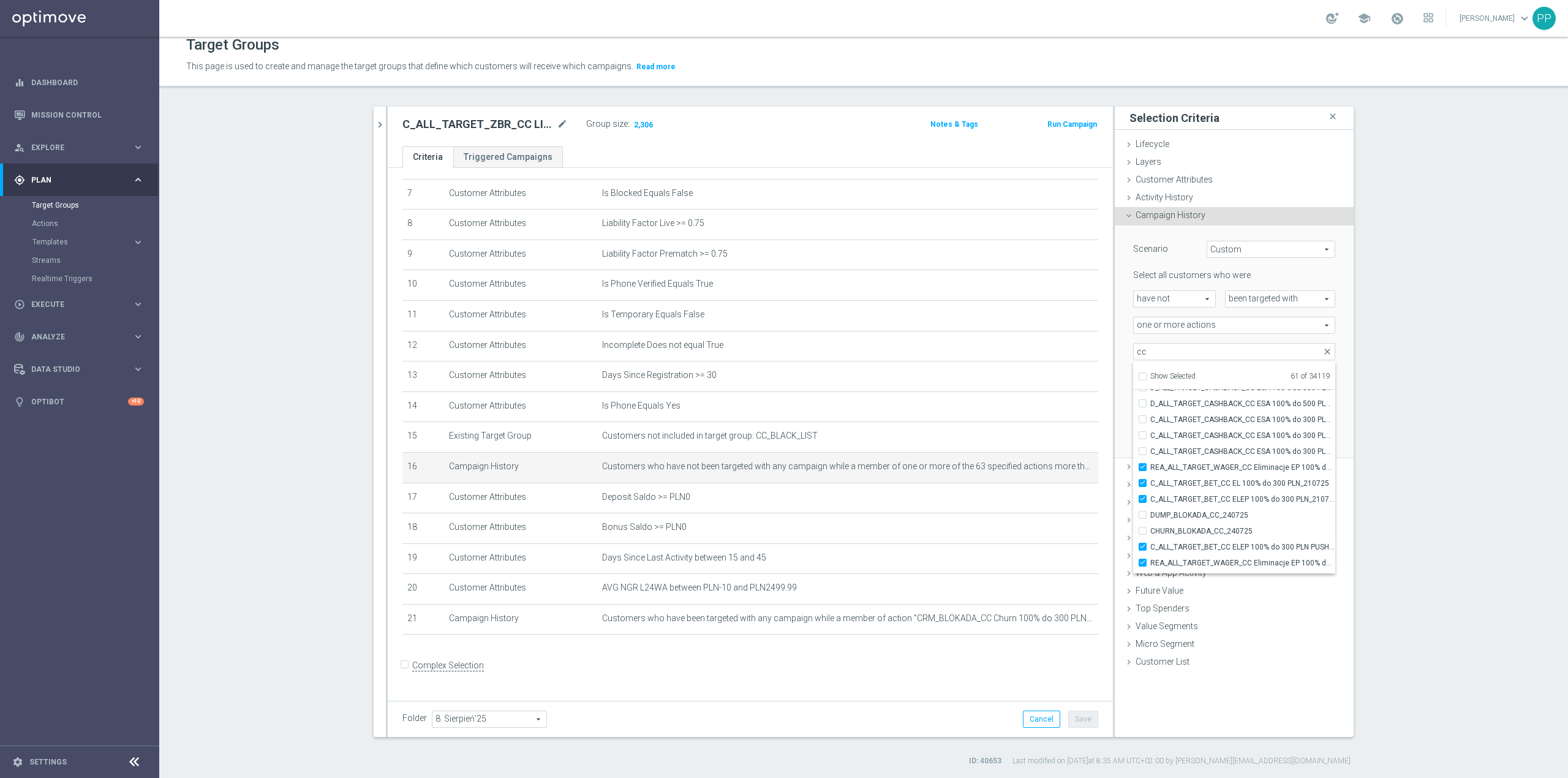
click at [1115, 356] on div "Scenario Custom Custom arrow_drop_down search Select all customers who were hav…" at bounding box center [1234, 342] width 239 height 233
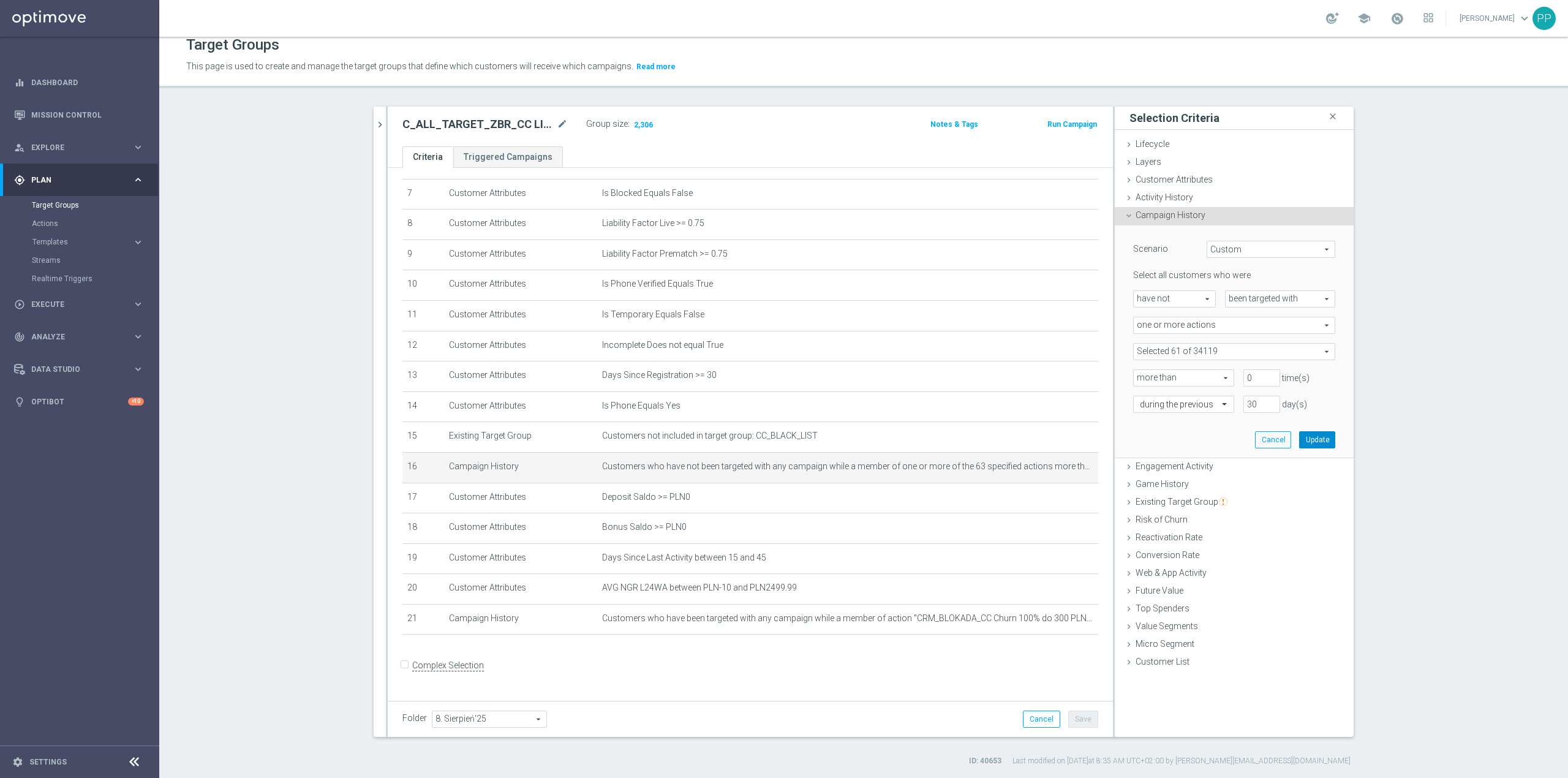
click at [1311, 434] on button "Update" at bounding box center [1317, 439] width 37 height 17
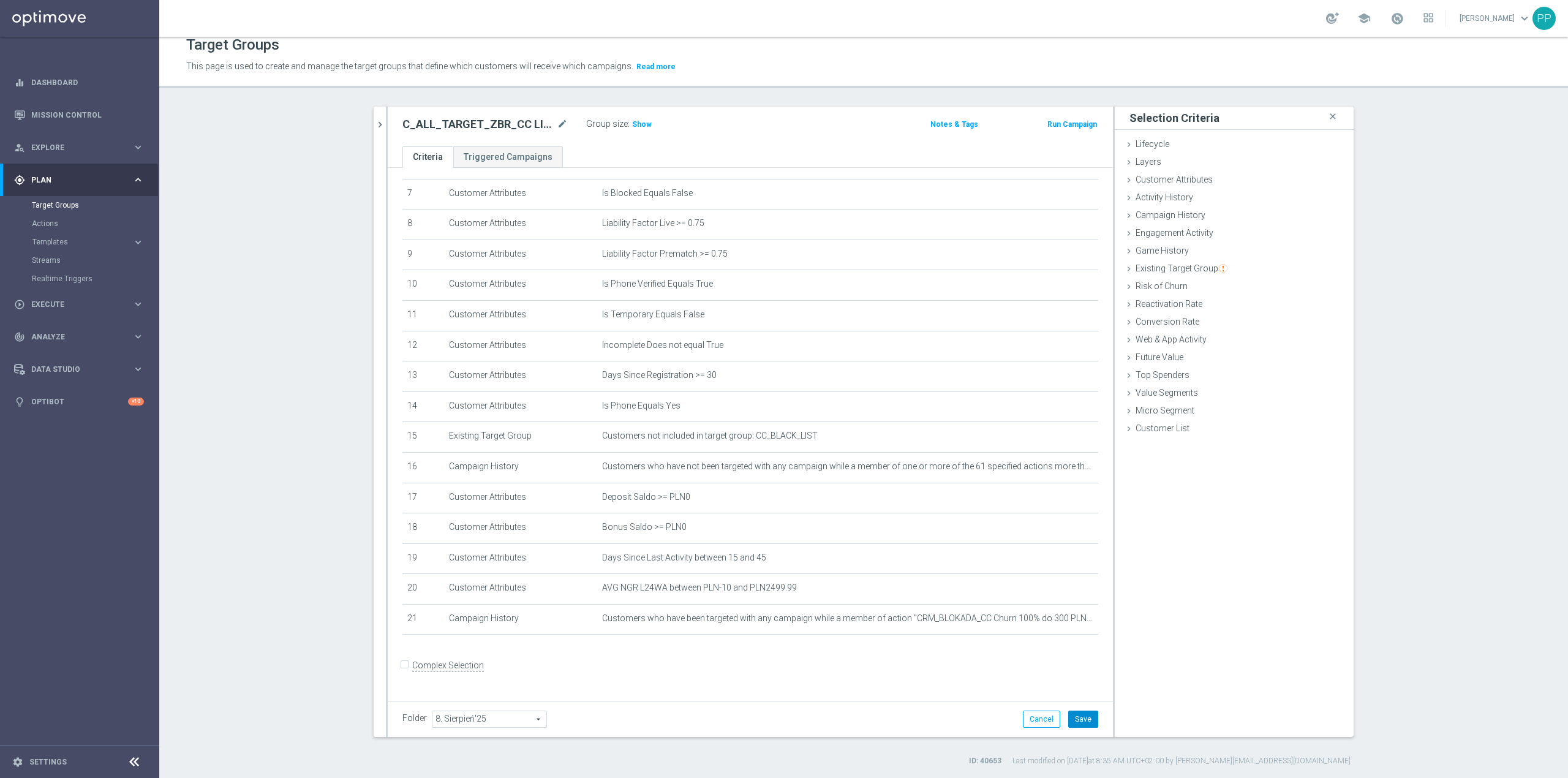
click at [1086, 719] on button "Save" at bounding box center [1083, 718] width 30 height 17
click at [632, 127] on span "Show" at bounding box center [641, 125] width 20 height 9
drag, startPoint x: 857, startPoint y: 680, endPoint x: 882, endPoint y: 638, distance: 48.9
click at [857, 680] on form "Complex Selection Invalid Expression" at bounding box center [750, 678] width 696 height 45
click at [1069, 562] on icon "delete_forever" at bounding box center [1074, 557] width 10 height 10
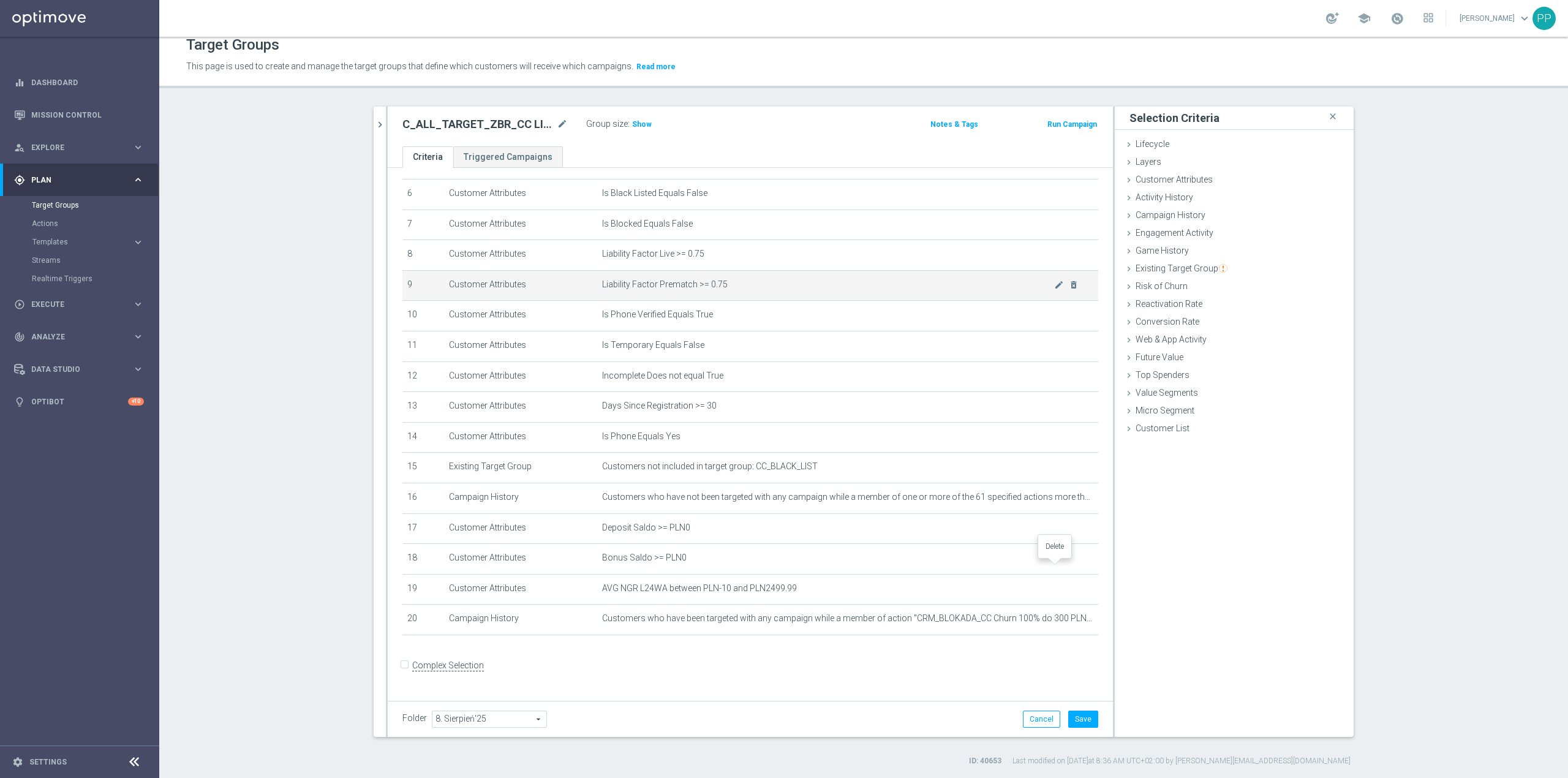
scroll to position [189, 0]
click at [641, 120] on span "Show" at bounding box center [641, 125] width 20 height 9
click at [1072, 722] on button "Save" at bounding box center [1083, 718] width 30 height 17
click at [715, 101] on div "Target Groups This page is used to create and manage the target groups that def…" at bounding box center [863, 407] width 1409 height 741
click at [558, 120] on icon "mode_edit" at bounding box center [562, 124] width 11 height 14
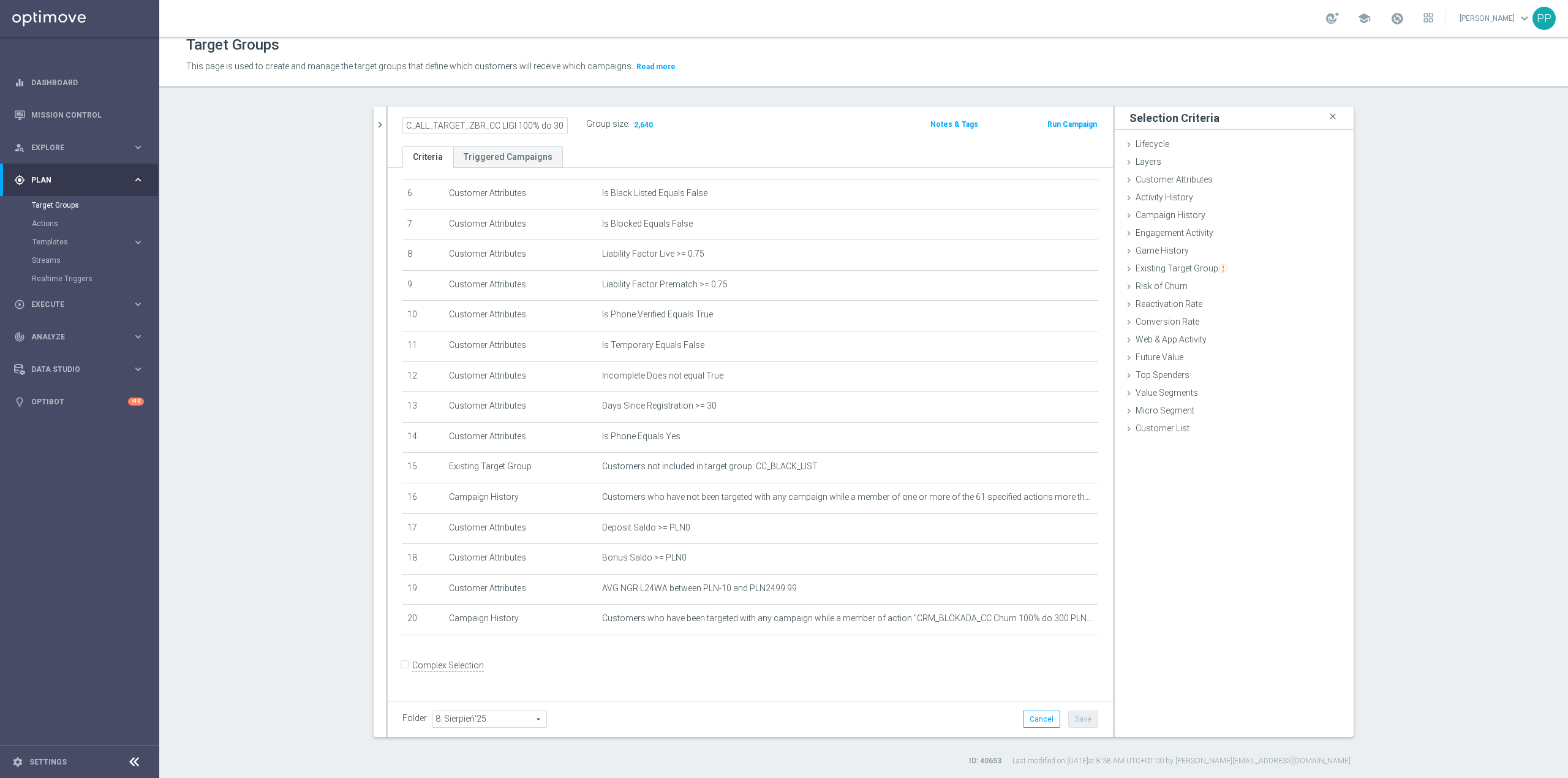
scroll to position [0, 53]
click at [568, 99] on div "Target Groups This page is used to create and manage the target groups that def…" at bounding box center [863, 407] width 1409 height 741
click at [912, 656] on div "+ Add Selection" at bounding box center [750, 651] width 715 height 10
click at [557, 127] on icon "mode_edit" at bounding box center [562, 124] width 11 height 14
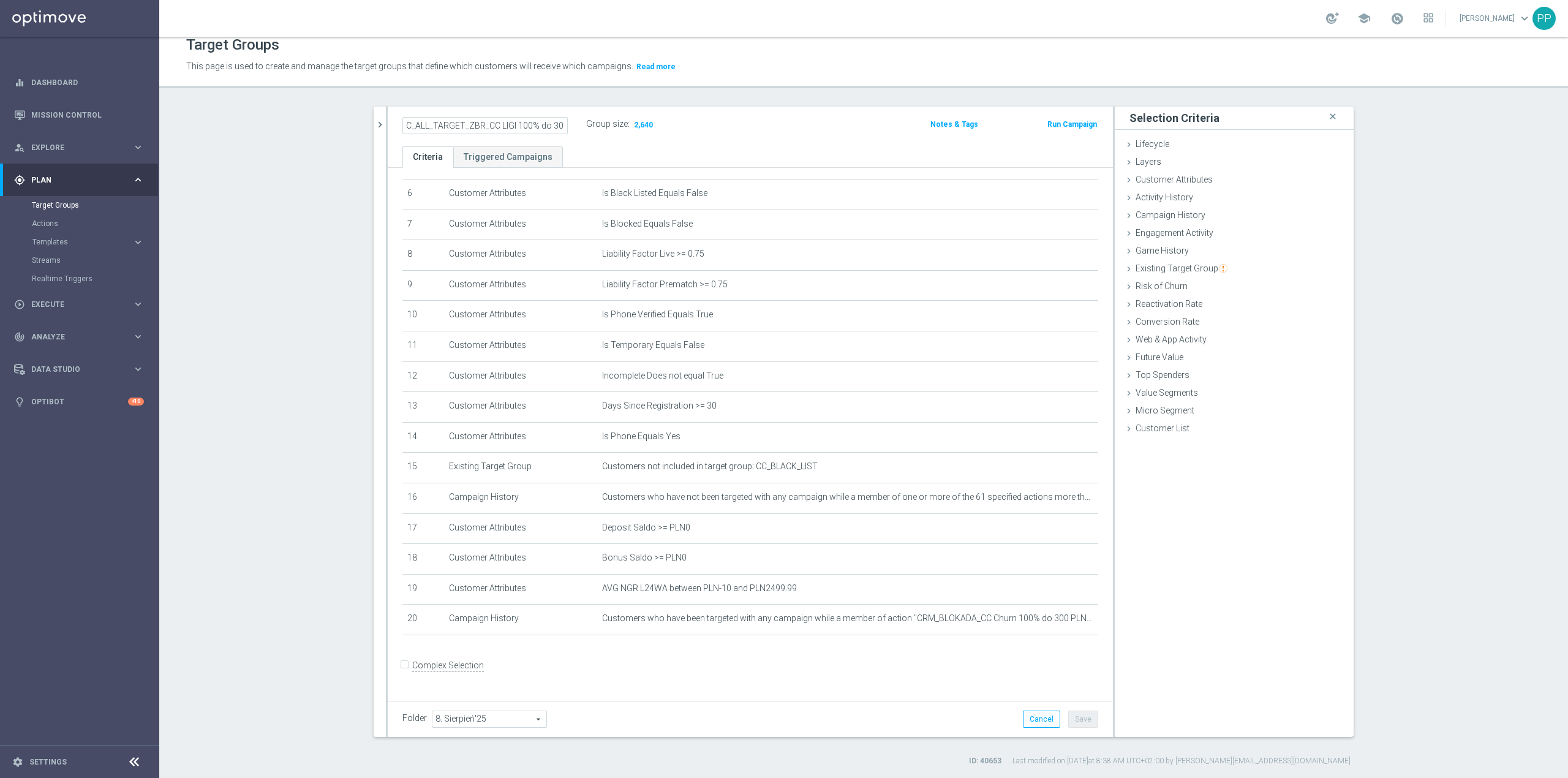
scroll to position [0, 53]
click at [758, 126] on div "C_ALL_TARGET_ZBR_CC LIGI 100% do 300 PLN_210825 mode_edit Group size : 2,640" at bounding box center [631, 124] width 476 height 17
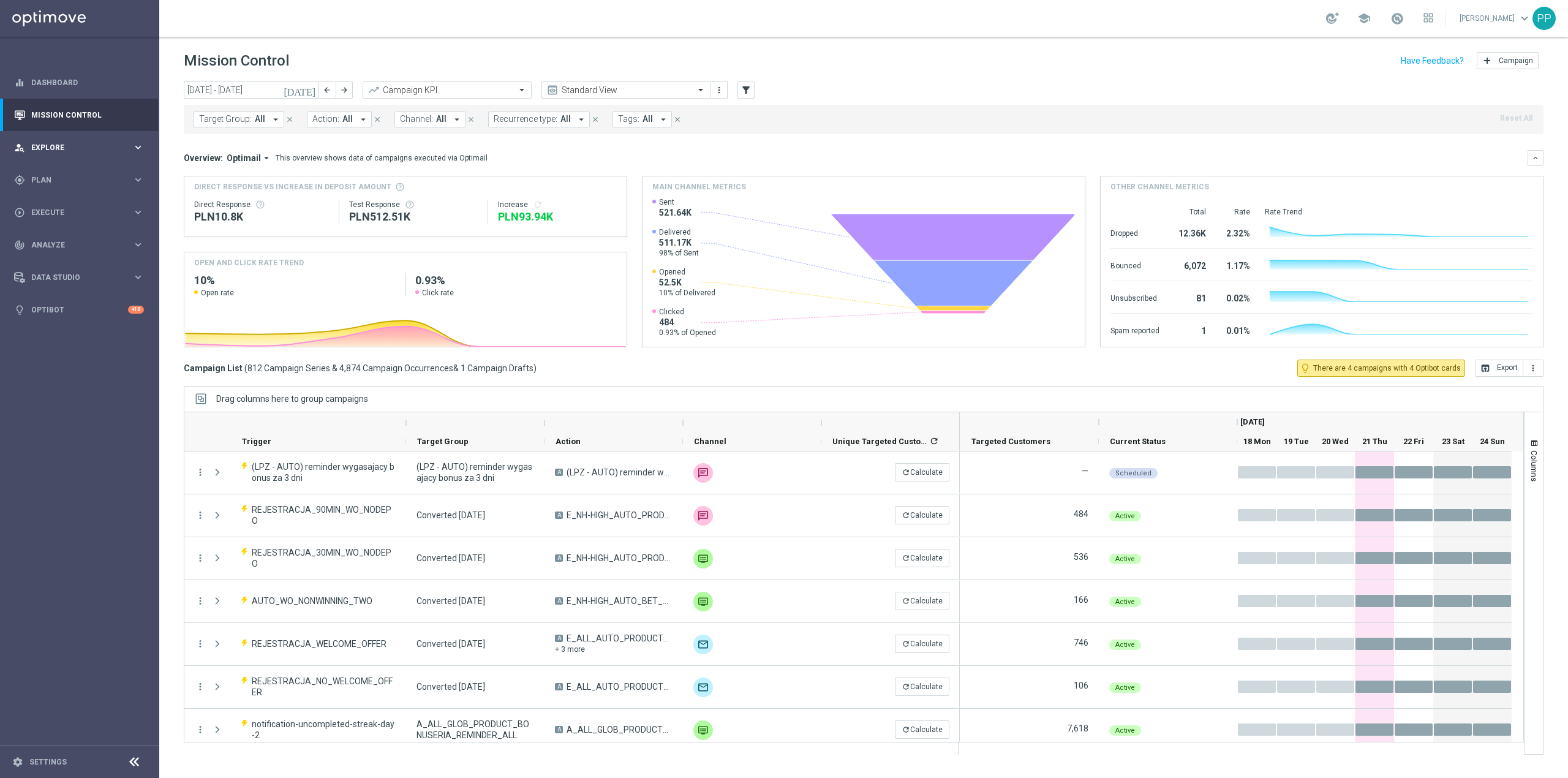
click at [81, 152] on div "person_search Explore" at bounding box center [73, 147] width 118 height 11
click at [81, 171] on link "Customer Explorer" at bounding box center [79, 172] width 95 height 10
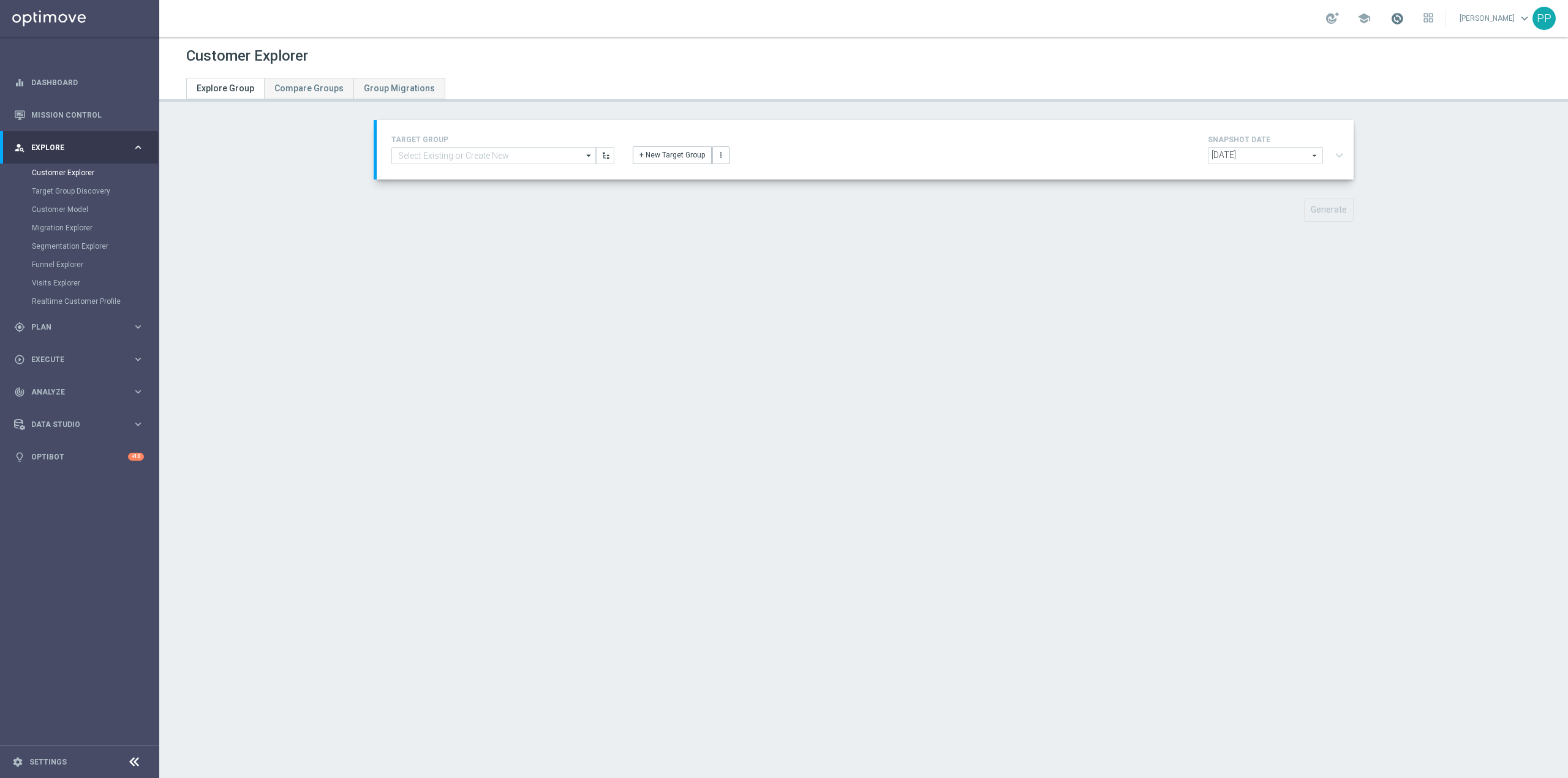
click at [1392, 20] on span at bounding box center [1397, 18] width 13 height 13
click at [1206, 23] on div "school Last available data: [DATE] Batch process in progress check_circle Data …" at bounding box center [863, 18] width 1409 height 37
click at [519, 158] on input at bounding box center [494, 155] width 205 height 17
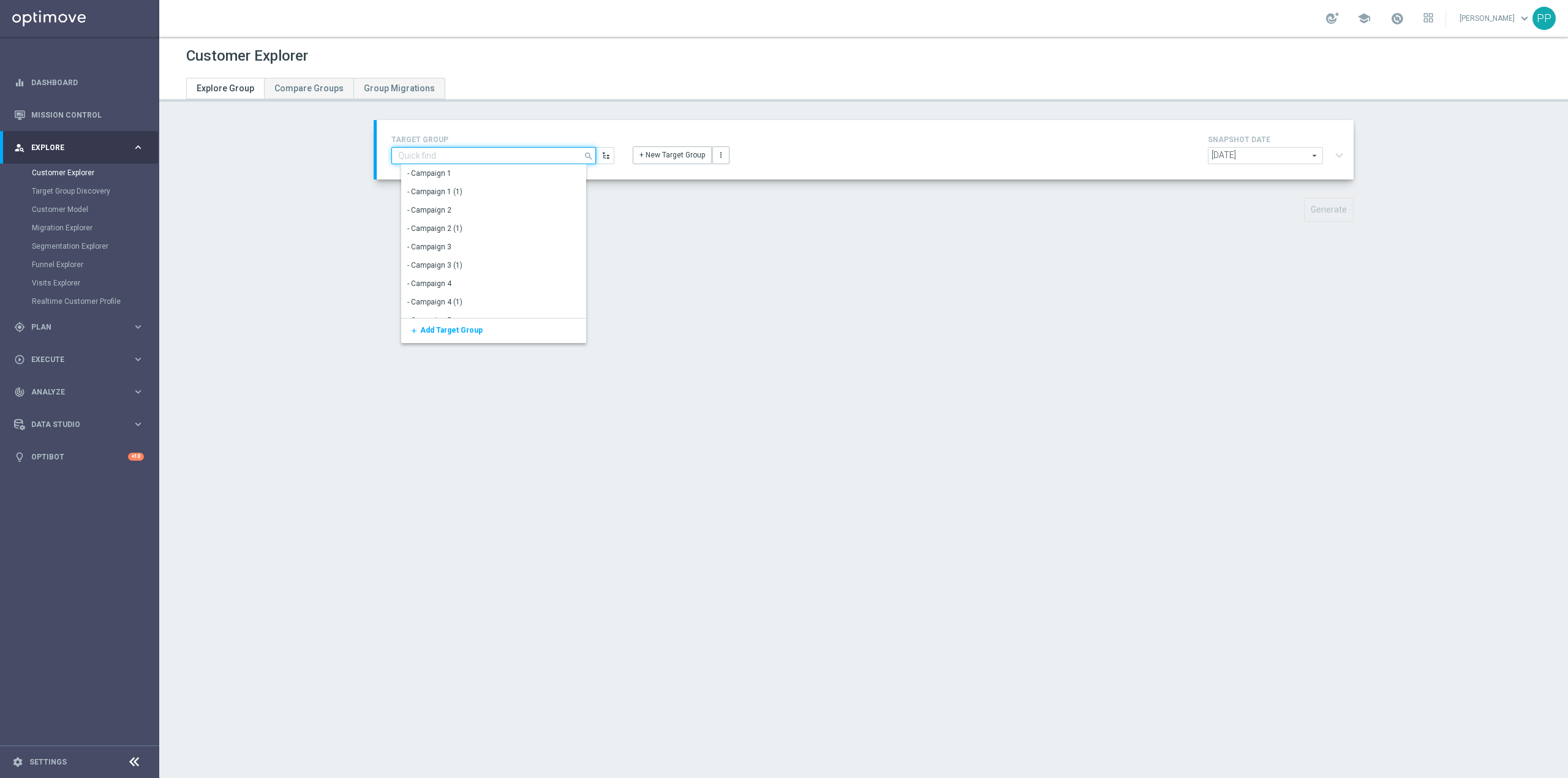
paste input "C_ALL_TARGET_ZBR_CC LIGI 100% do 300 PLN_210825"
type input "C_ALL_TARGET_ZBR_CC LIGI 100% do 300 PLN_210825"
click at [510, 174] on div "C_ALL_TARGET_ZBR_CC LIGI 100% do 300 PLN_210825" at bounding box center [499, 173] width 184 height 11
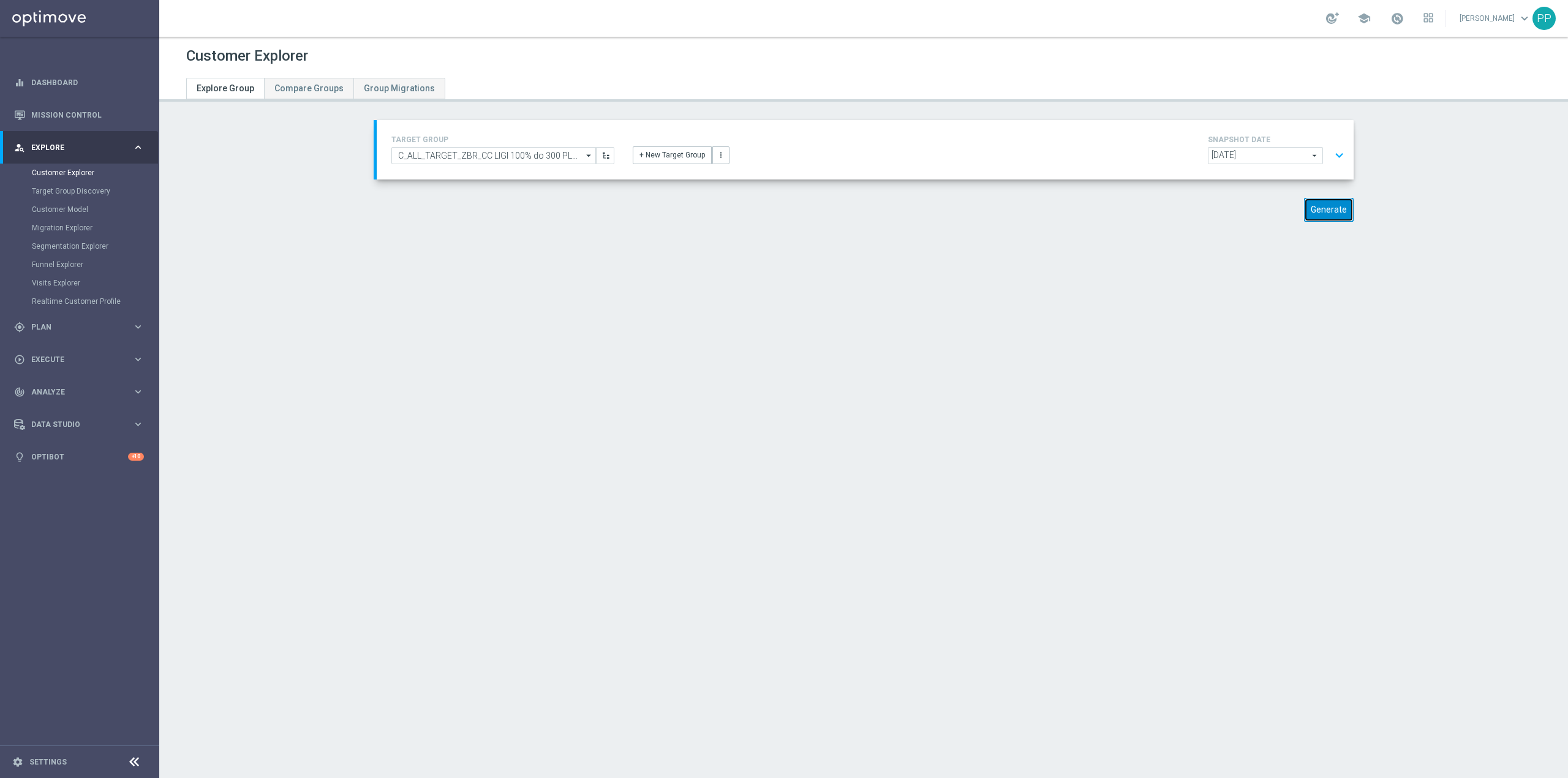
click at [1313, 211] on button "Generate" at bounding box center [1329, 209] width 50 height 24
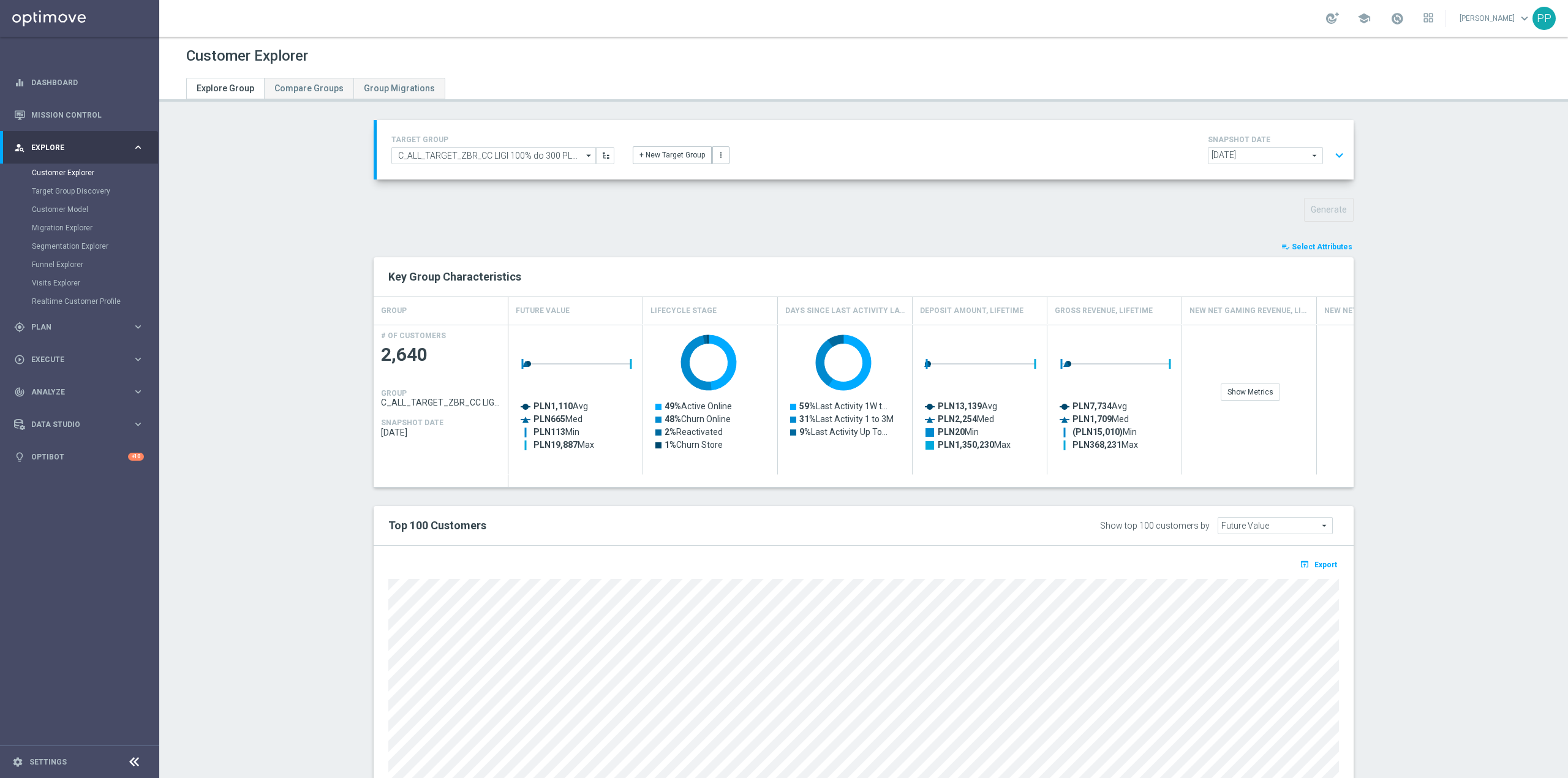
drag, startPoint x: 1321, startPoint y: 251, endPoint x: 1430, endPoint y: 199, distance: 120.8
click at [1321, 251] on button "playlist_add_check Select Attributes" at bounding box center [1317, 246] width 73 height 13
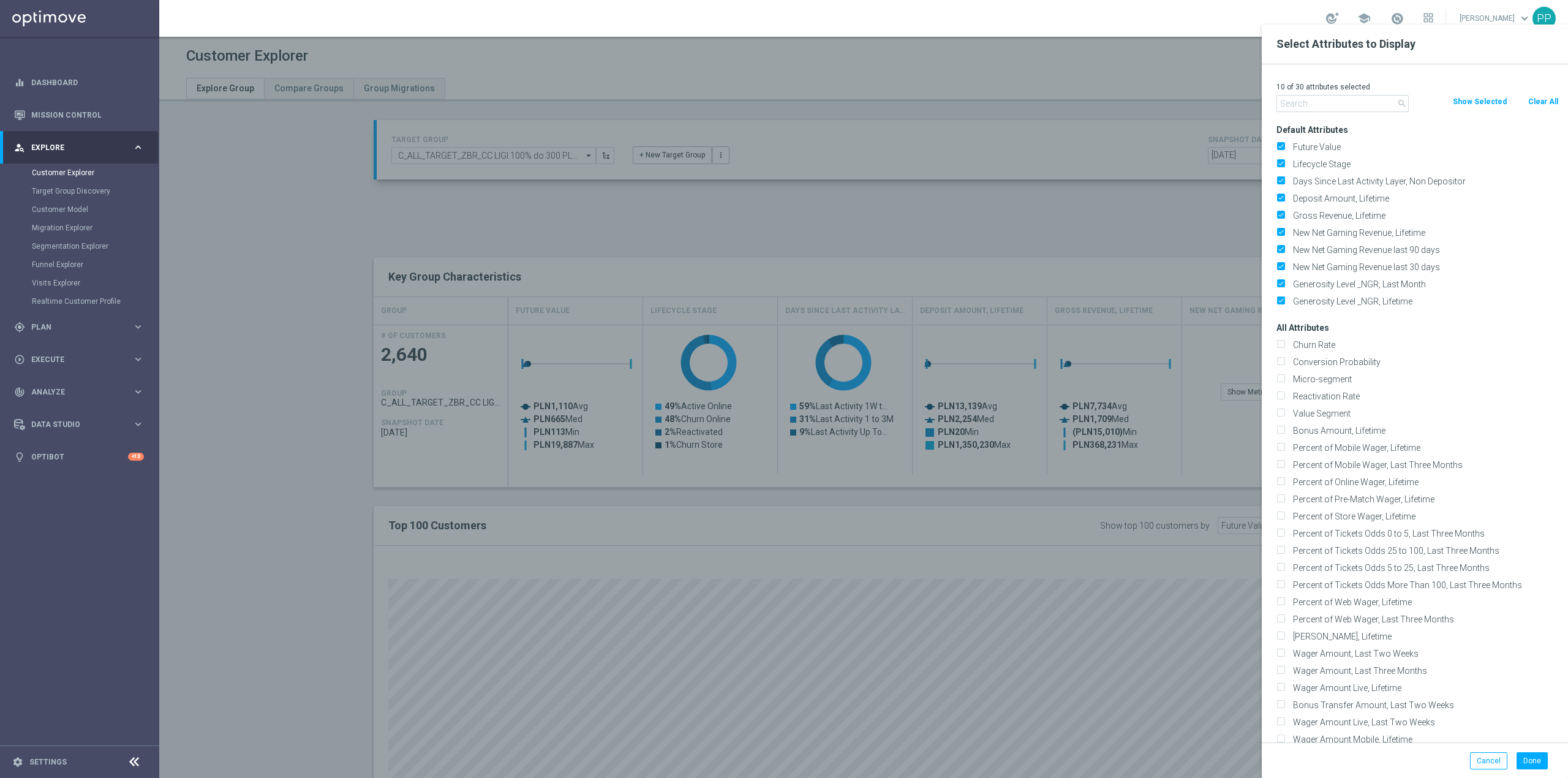
click at [1527, 101] on button "Clear All" at bounding box center [1543, 102] width 32 height 13
checkbox input "false"
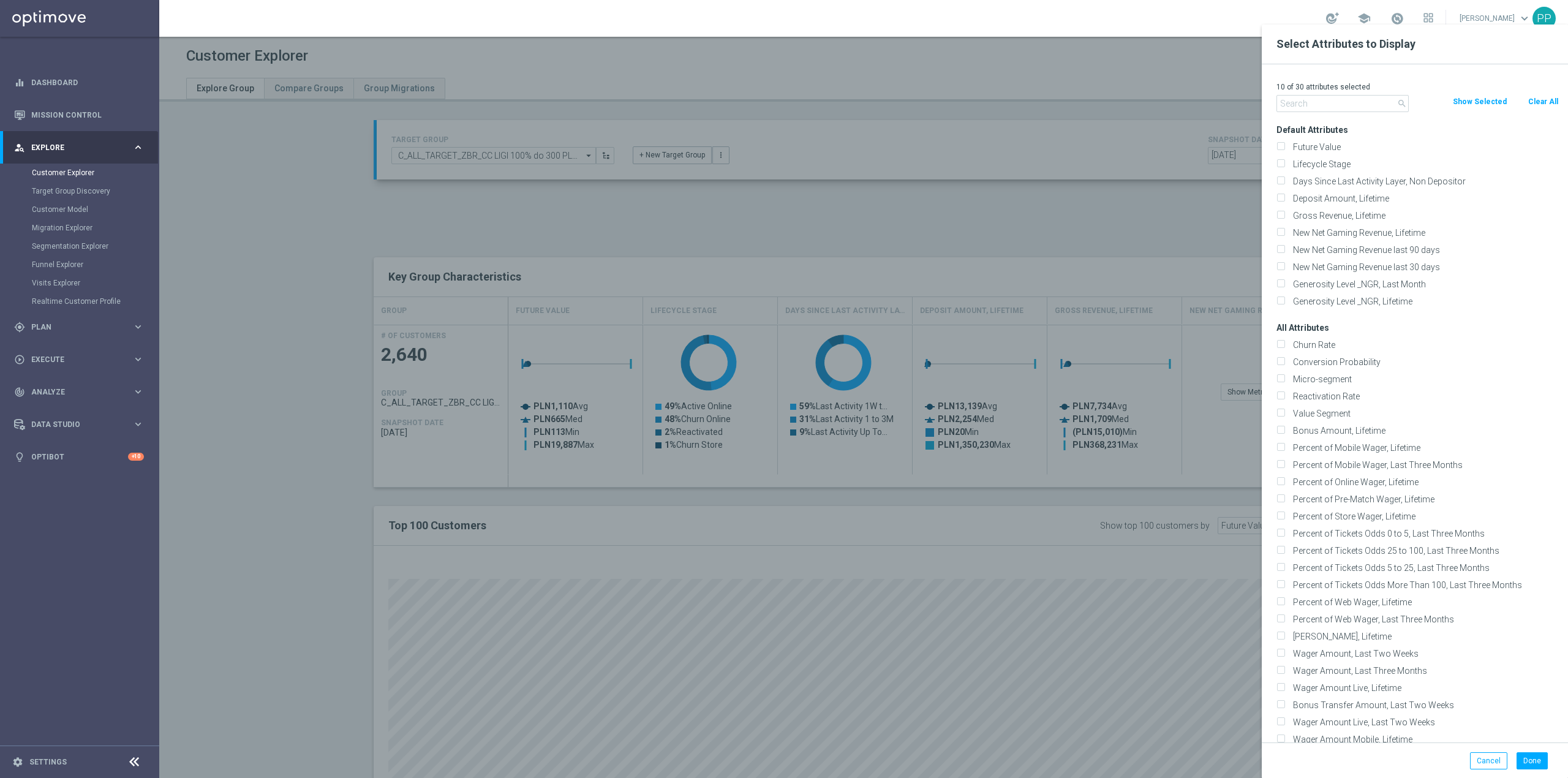
checkbox input "false"
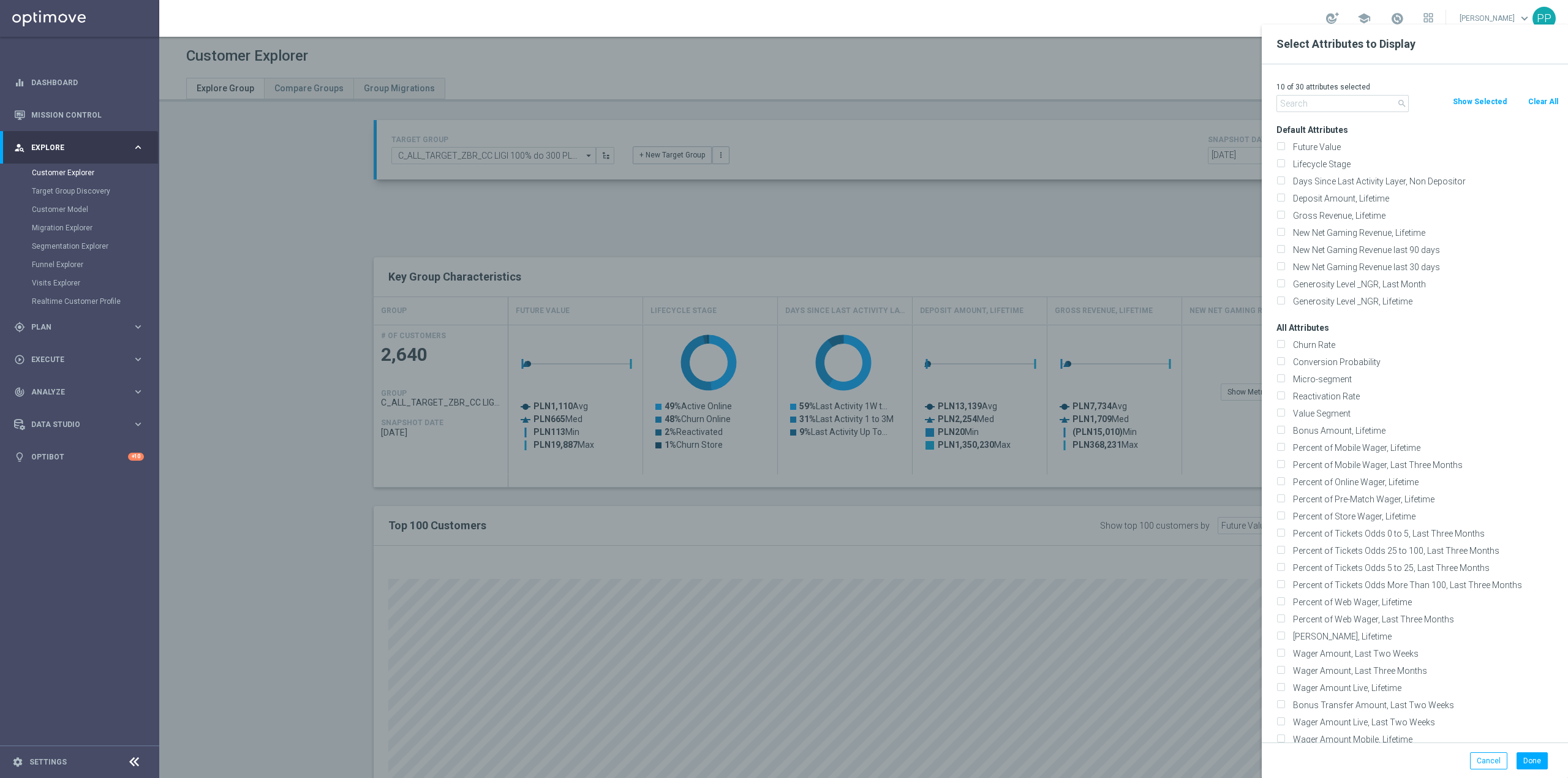
checkbox input "false"
click at [1376, 102] on input "text" at bounding box center [1343, 103] width 132 height 17
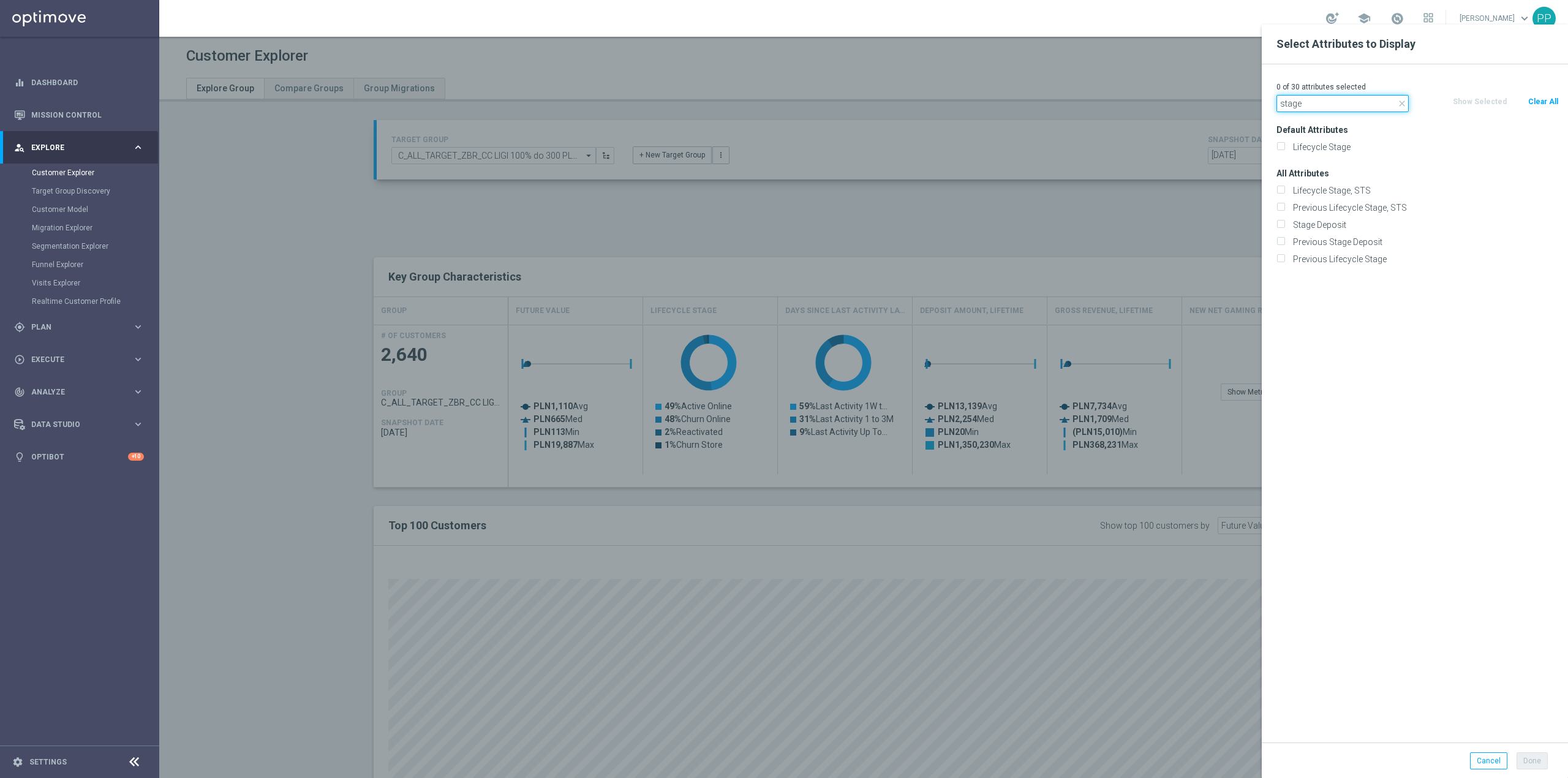
type input "stage"
click at [1353, 217] on div "Stage Deposit" at bounding box center [1417, 225] width 301 height 17
click at [1352, 224] on label "Stage Deposit" at bounding box center [1423, 225] width 270 height 11
click at [1285, 224] on input "Stage Deposit" at bounding box center [1280, 226] width 8 height 8
checkbox input "true"
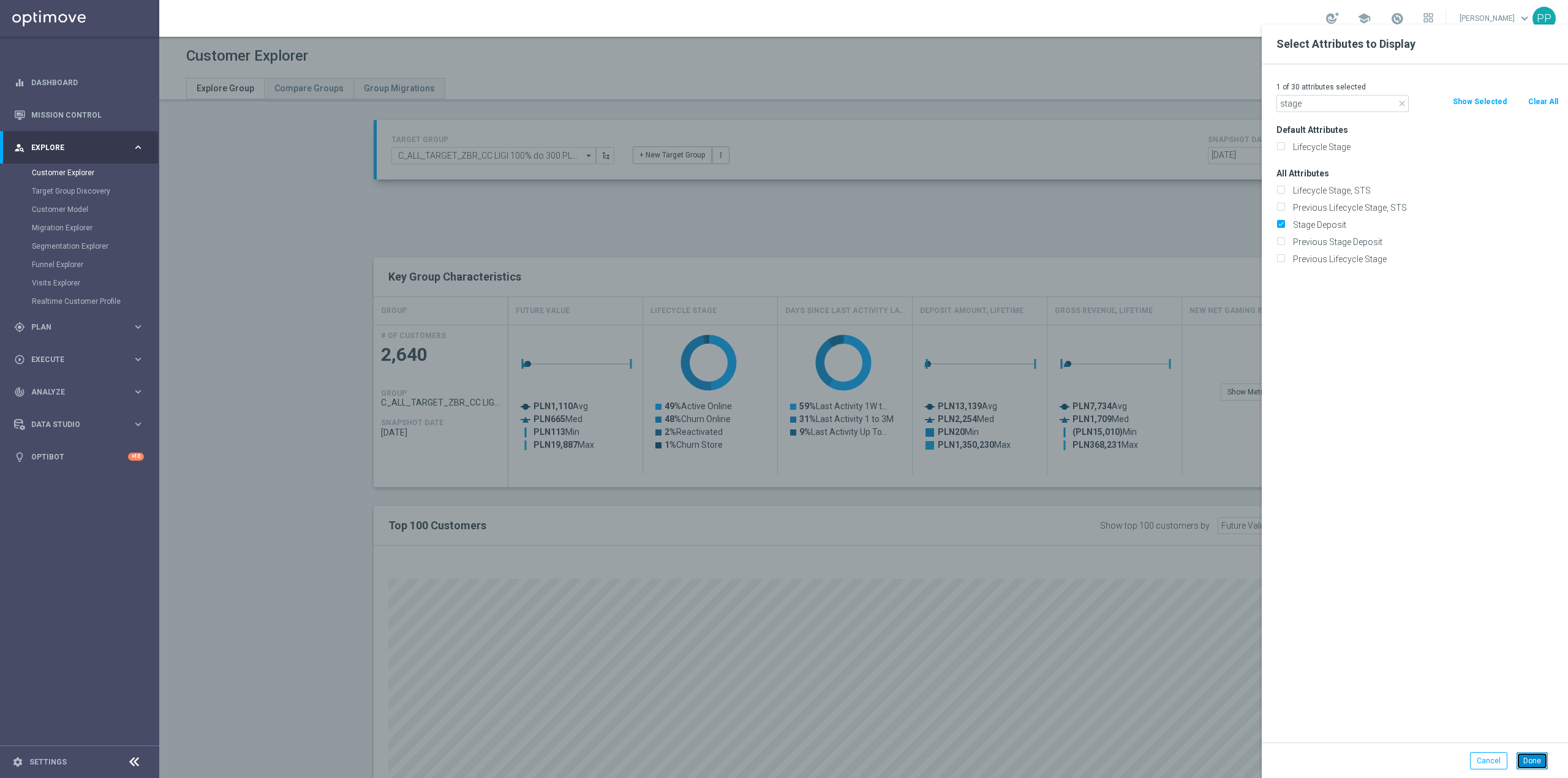
click at [1536, 758] on button "Done" at bounding box center [1531, 760] width 31 height 17
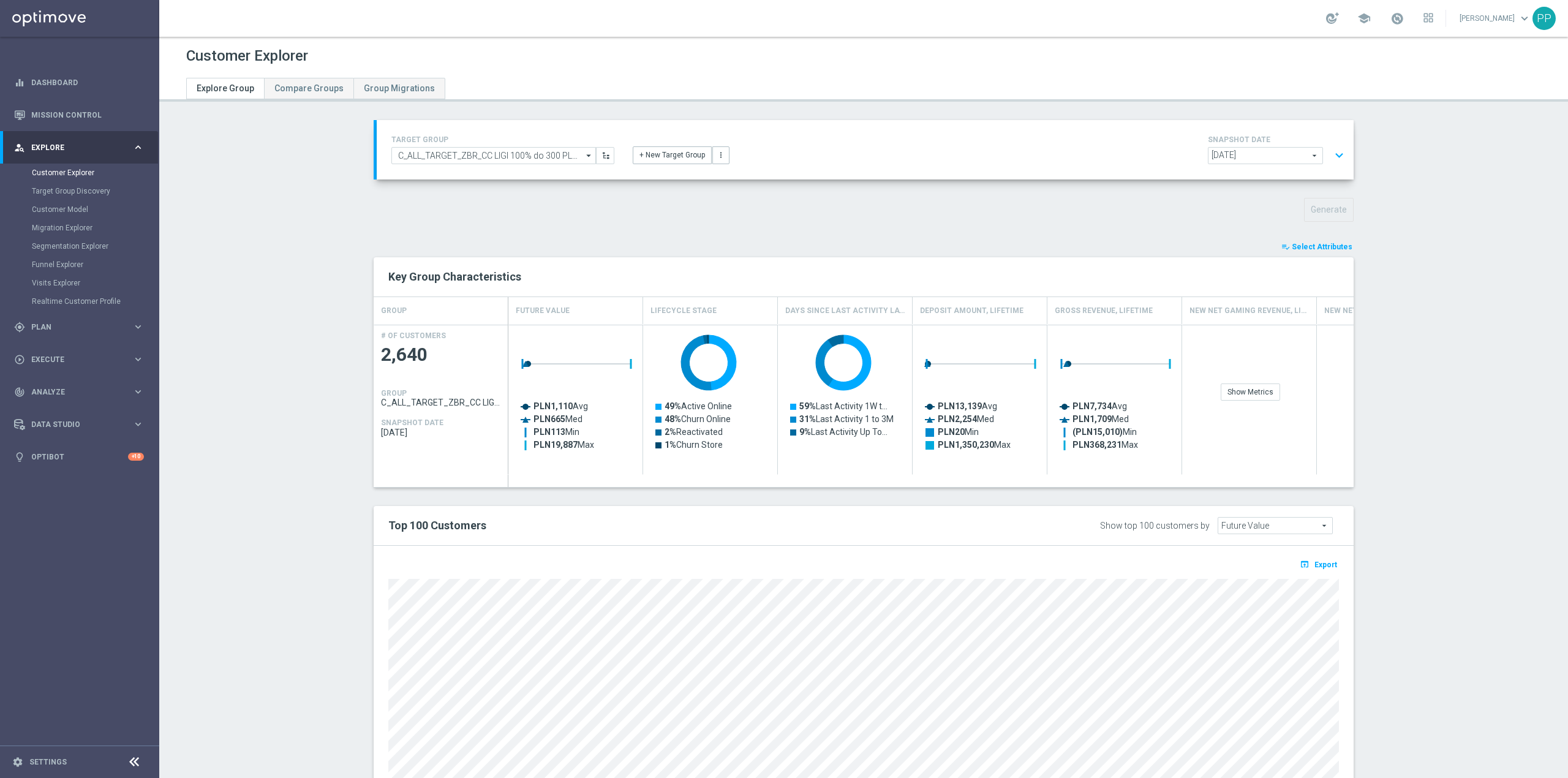
type input "Search"
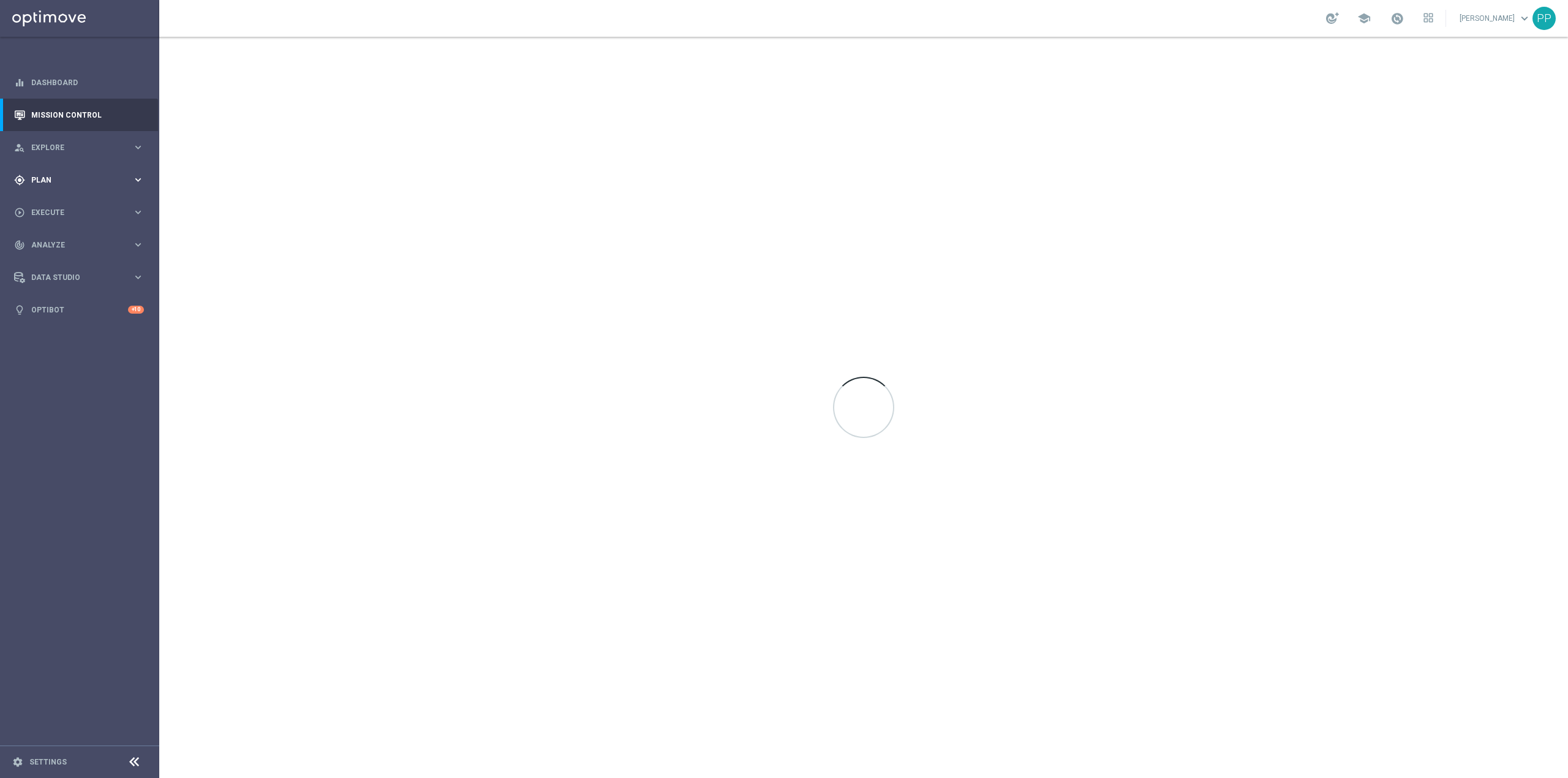
click at [72, 182] on span "Plan" at bounding box center [81, 180] width 101 height 7
click at [66, 304] on span "Execute" at bounding box center [81, 305] width 101 height 7
click at [67, 242] on div "Campaign Builder" at bounding box center [95, 237] width 127 height 19
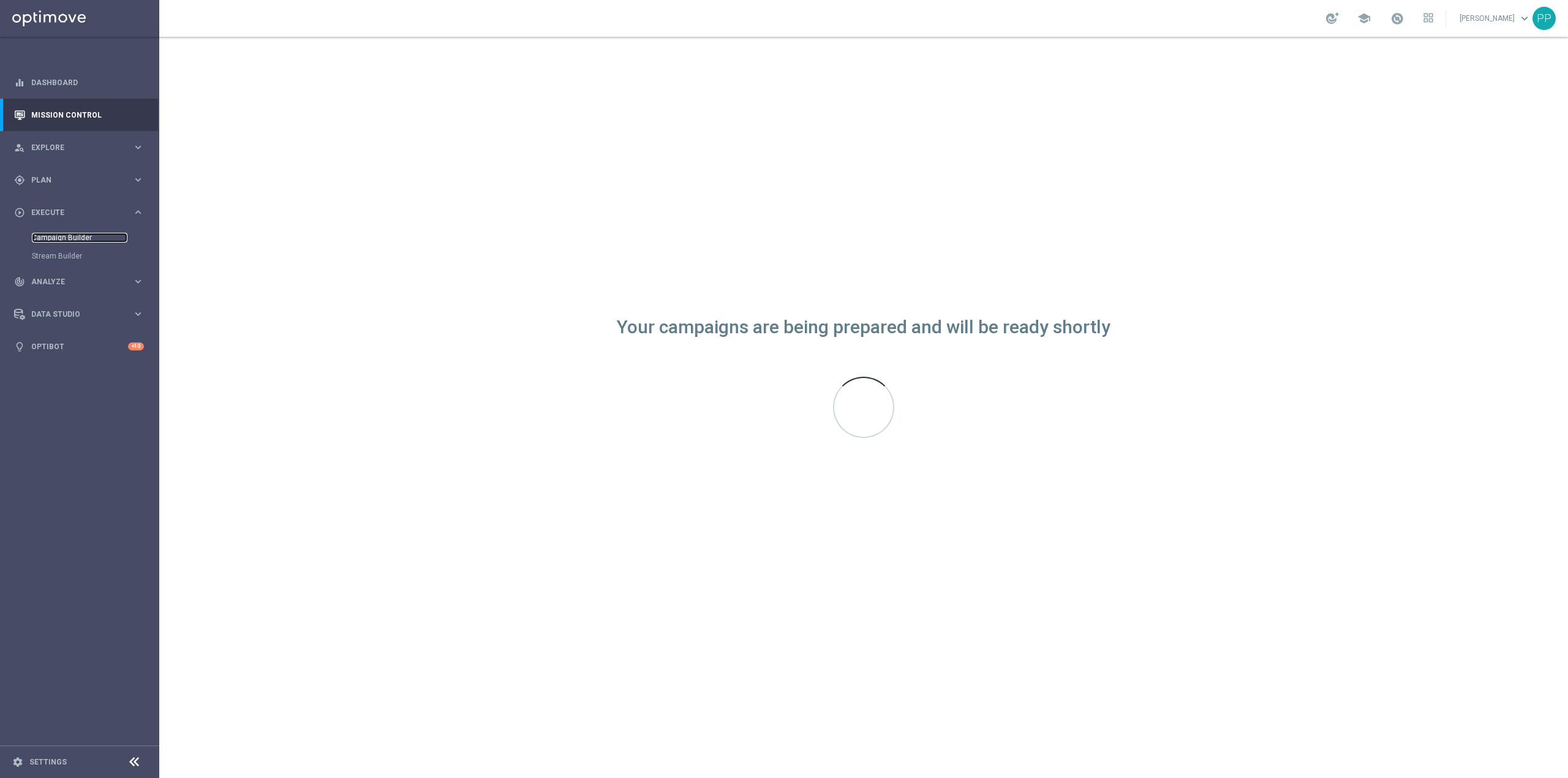
click at [69, 234] on link "Campaign Builder" at bounding box center [79, 237] width 95 height 10
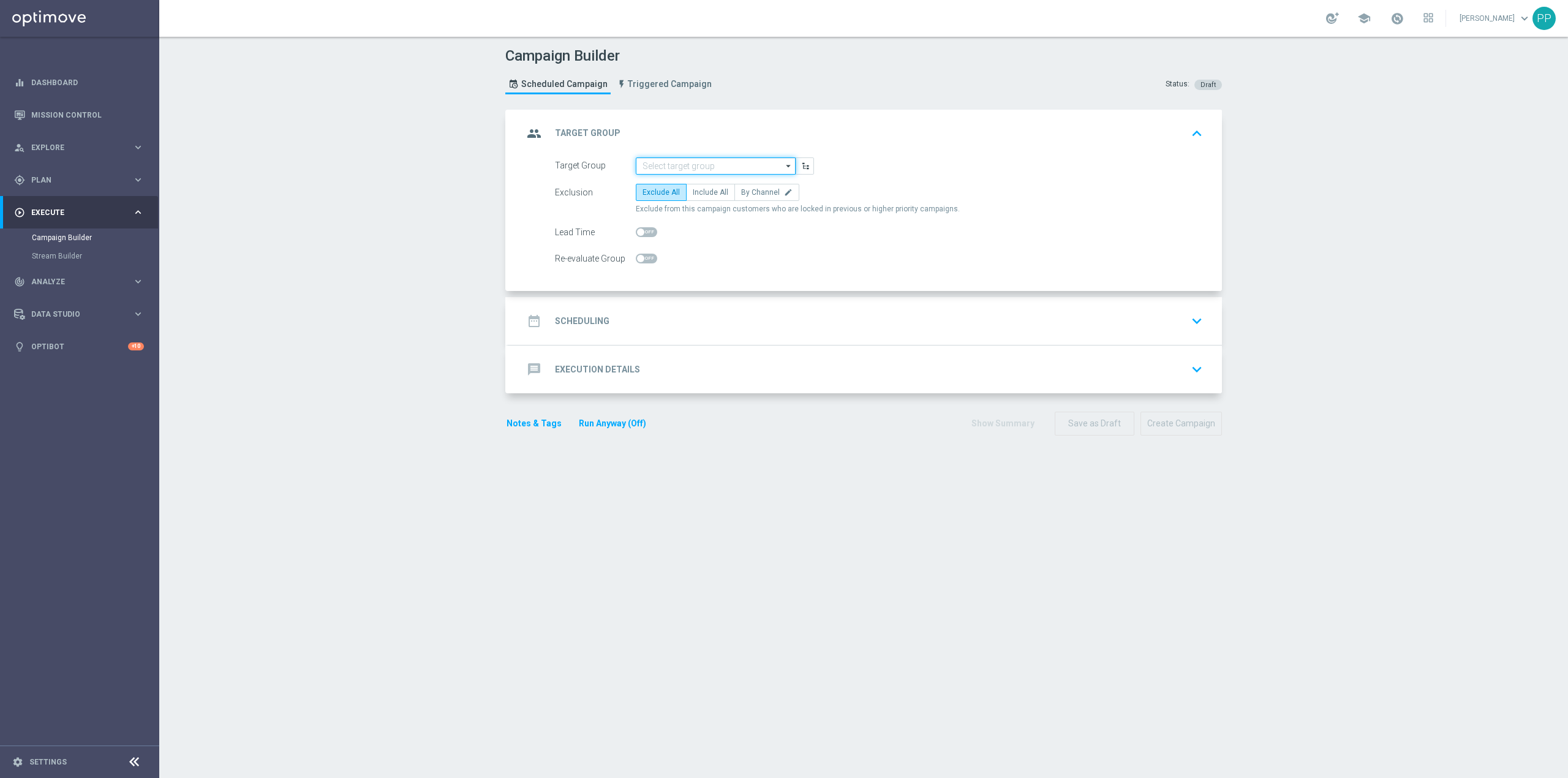
click at [682, 168] on input at bounding box center [715, 166] width 159 height 17
paste input "C_ALL_TARGET_ZBR_CC LIGI 100% do 300 PLN_210825"
click at [695, 181] on div "C_ALL_TARGET_ZBR_CC LIGI 100% do 300 PLN_210825" at bounding box center [725, 190] width 147 height 22
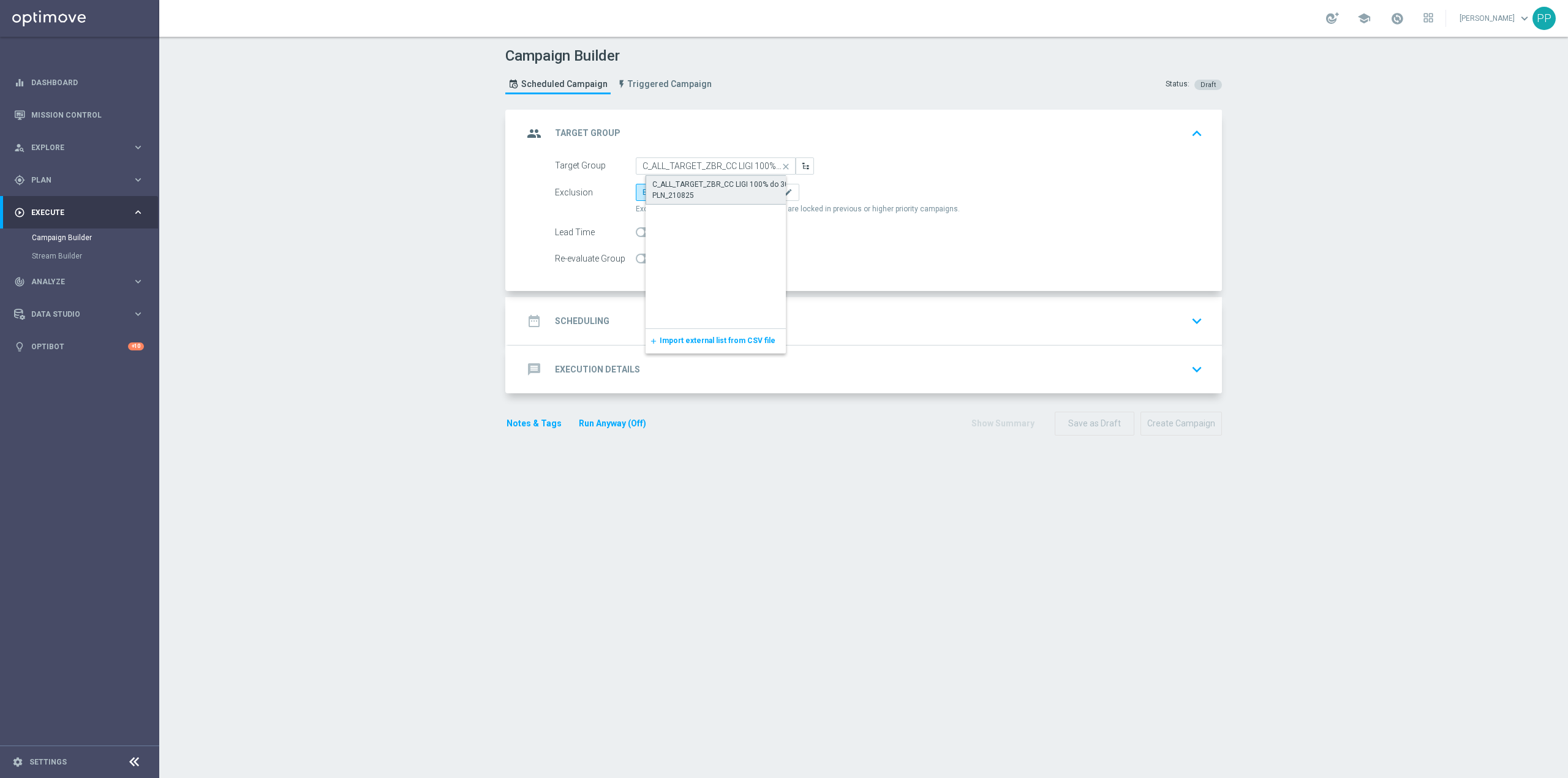
type input "C_ALL_TARGET_ZBR_CC LIGI 100% do 300 PLN_210825"
click at [703, 195] on span "Include All" at bounding box center [711, 192] width 36 height 9
click at [700, 195] on input "Include All" at bounding box center [697, 194] width 8 height 8
radio input "true"
click at [771, 184] on label "By Channel edit" at bounding box center [766, 192] width 65 height 17
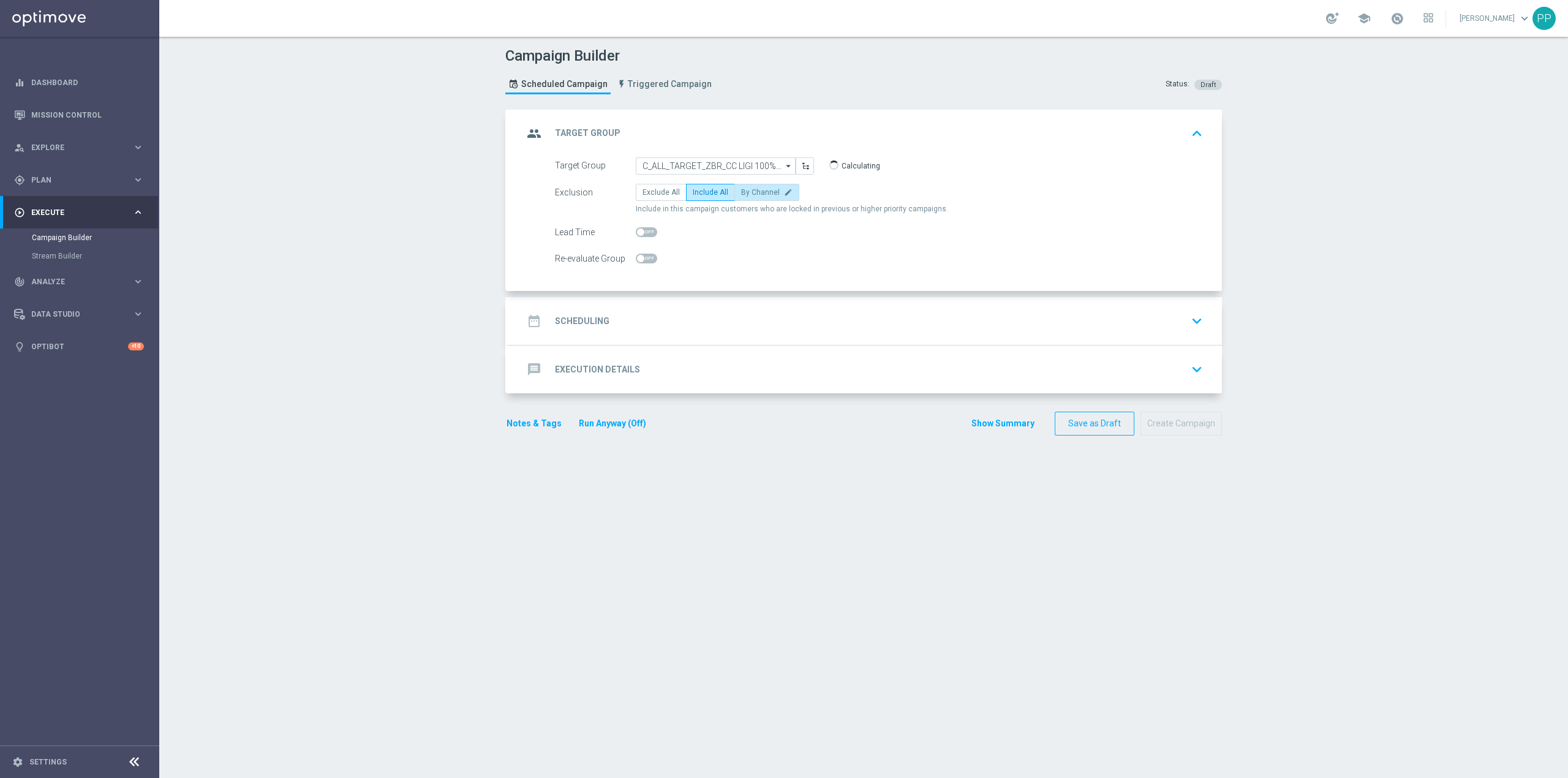
click at [749, 191] on input "By Channel edit" at bounding box center [745, 194] width 8 height 8
radio input "true"
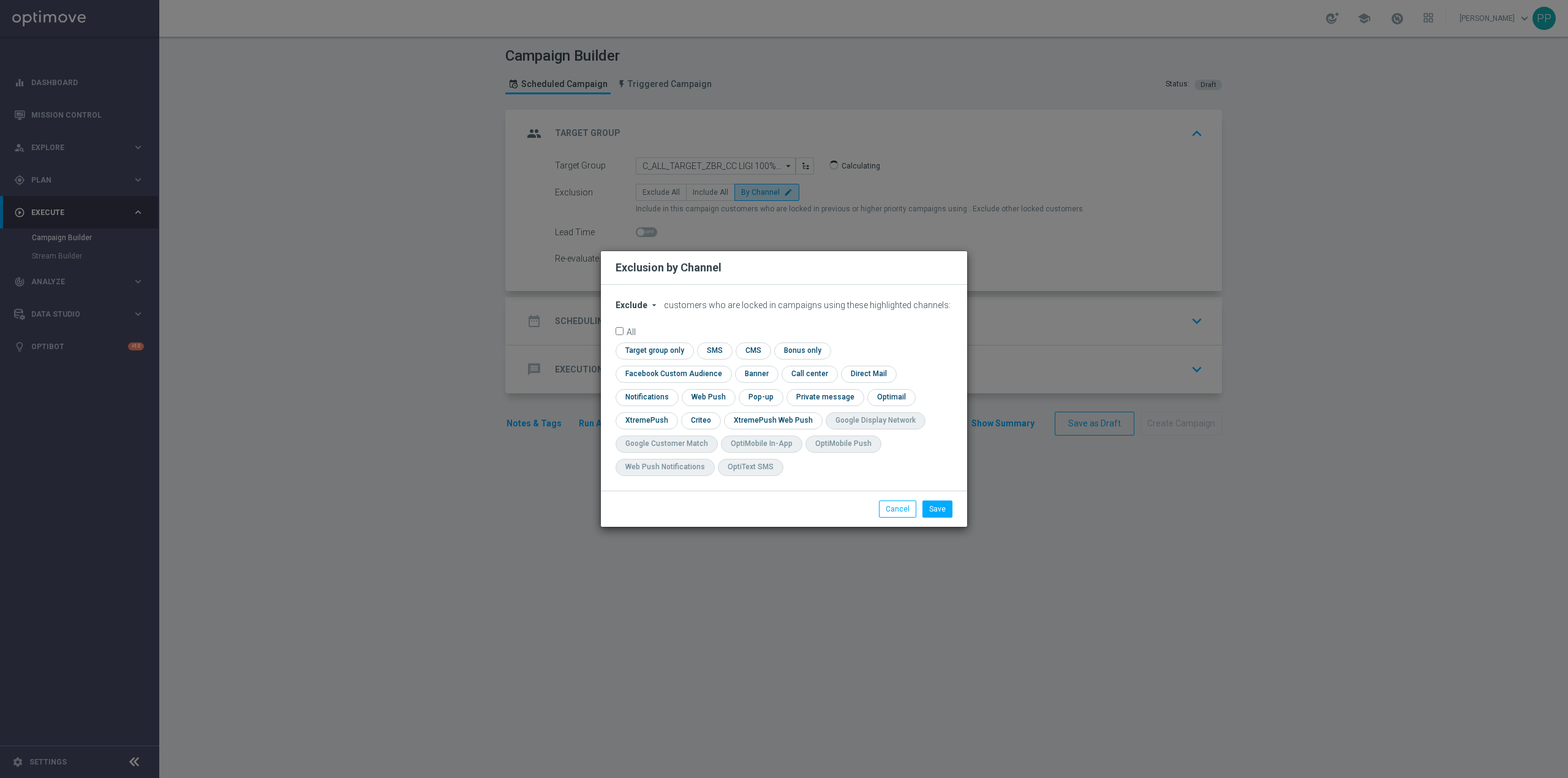
click at [637, 310] on span "Exclude" at bounding box center [632, 305] width 32 height 10
click at [893, 501] on button "Cancel" at bounding box center [898, 509] width 37 height 17
radio input "true"
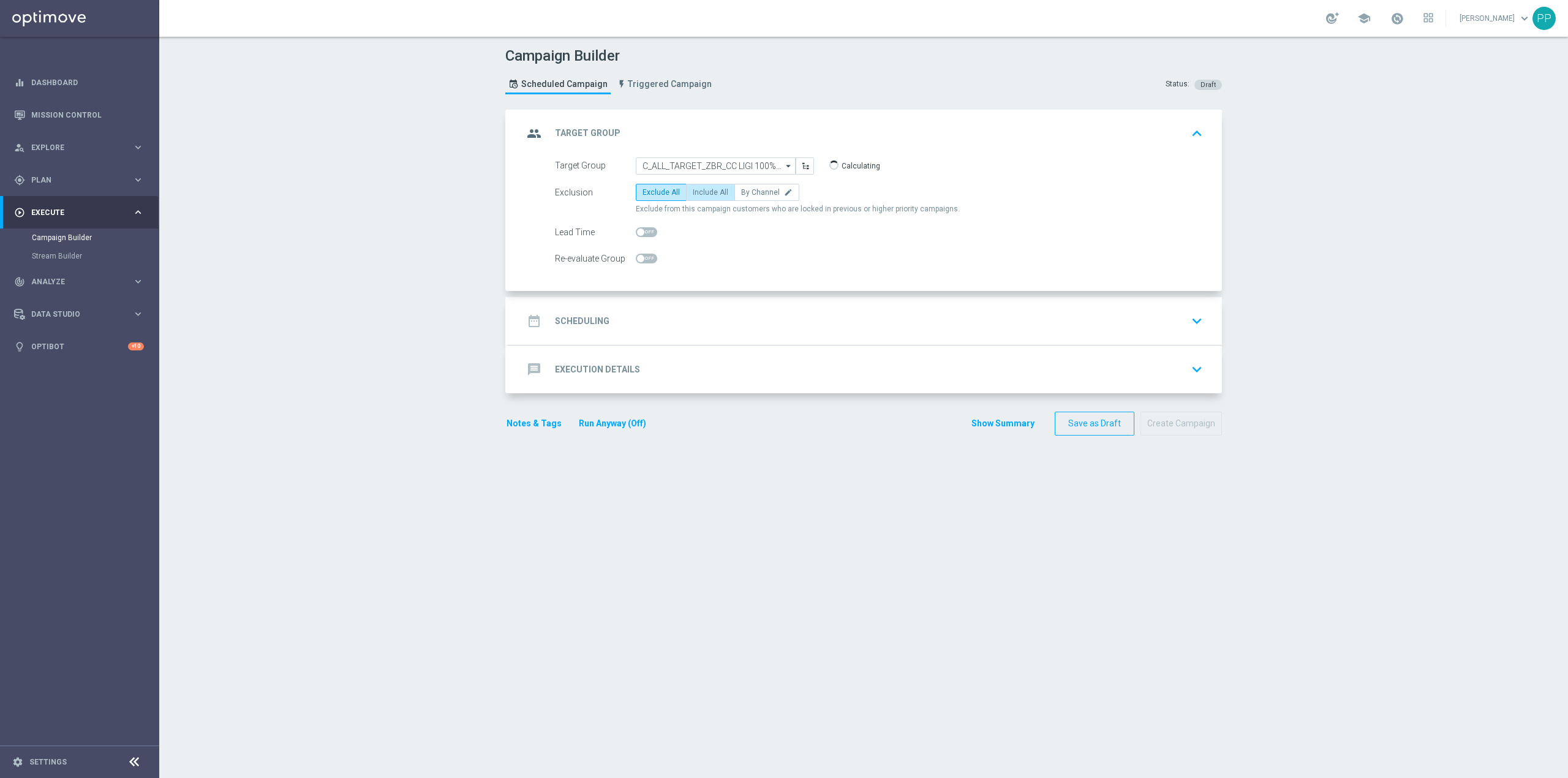
click at [693, 189] on span "Include All" at bounding box center [711, 192] width 36 height 9
click at [693, 191] on input "Include All" at bounding box center [697, 194] width 8 height 8
radio input "true"
click at [666, 318] on div "date_range Scheduling keyboard_arrow_down" at bounding box center [865, 321] width 684 height 23
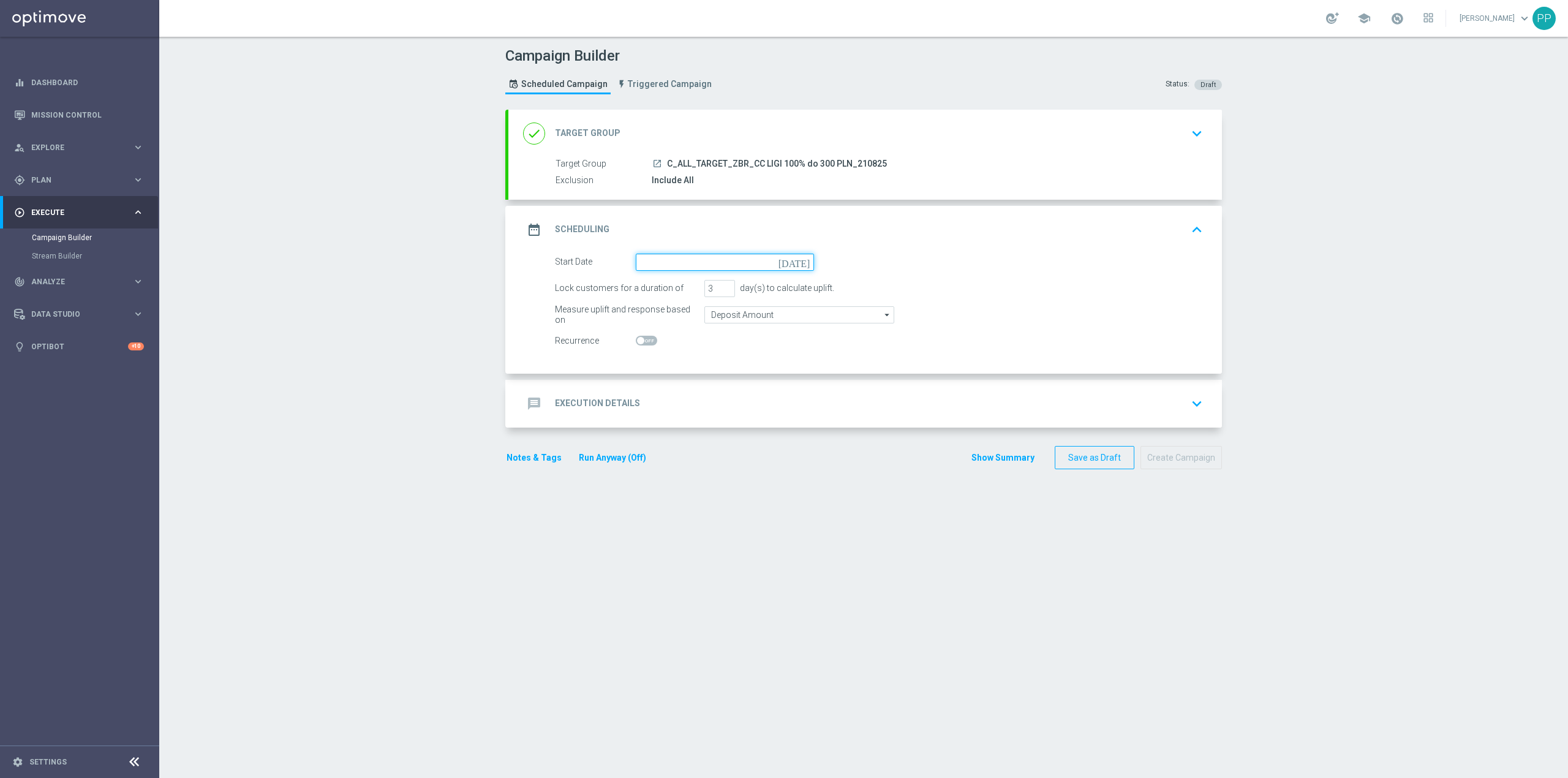
click at [669, 266] on input at bounding box center [725, 262] width 178 height 17
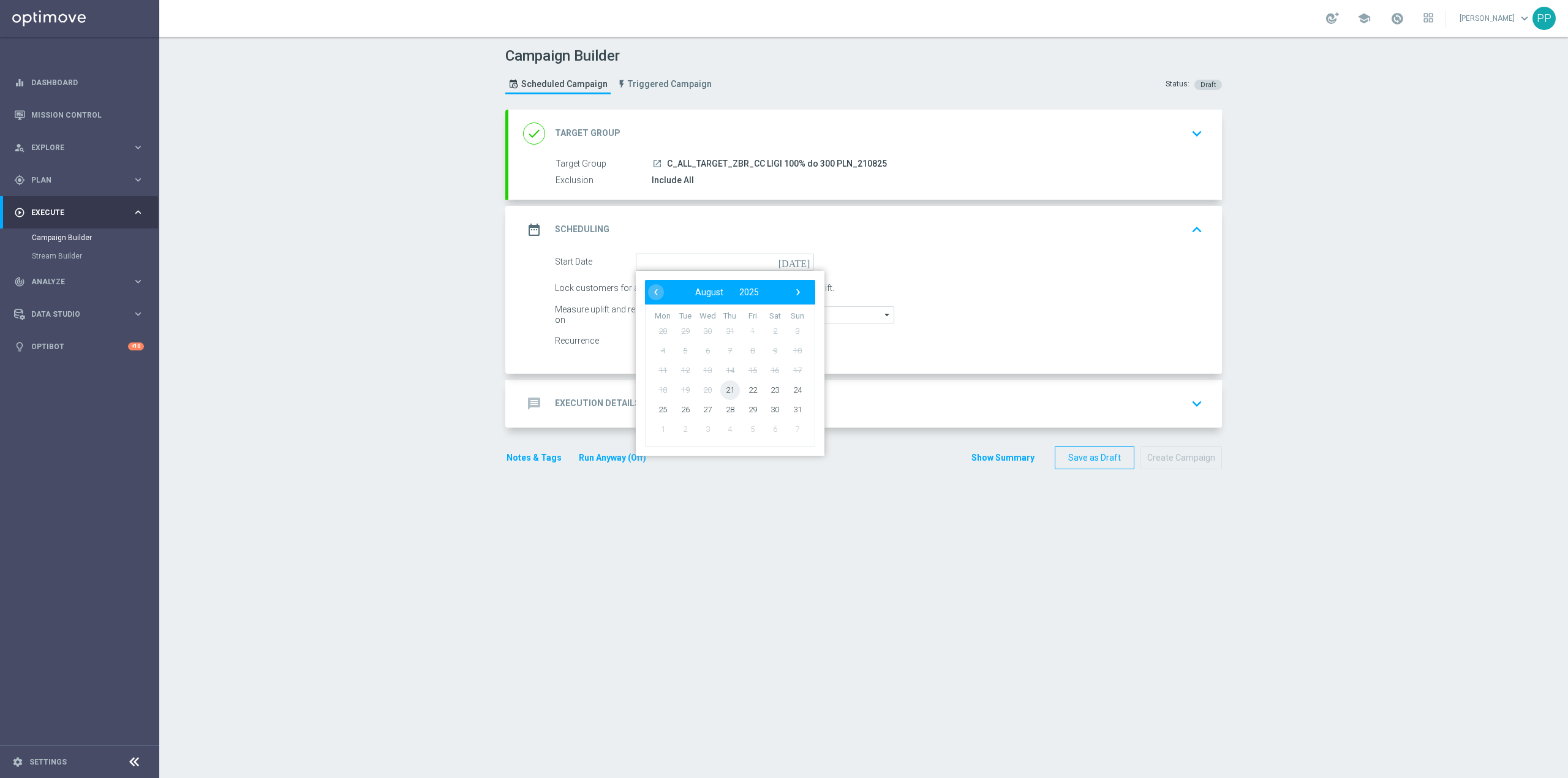
drag, startPoint x: 719, startPoint y: 388, endPoint x: 718, endPoint y: 377, distance: 11.0
click at [720, 387] on span "21" at bounding box center [730, 389] width 20 height 20
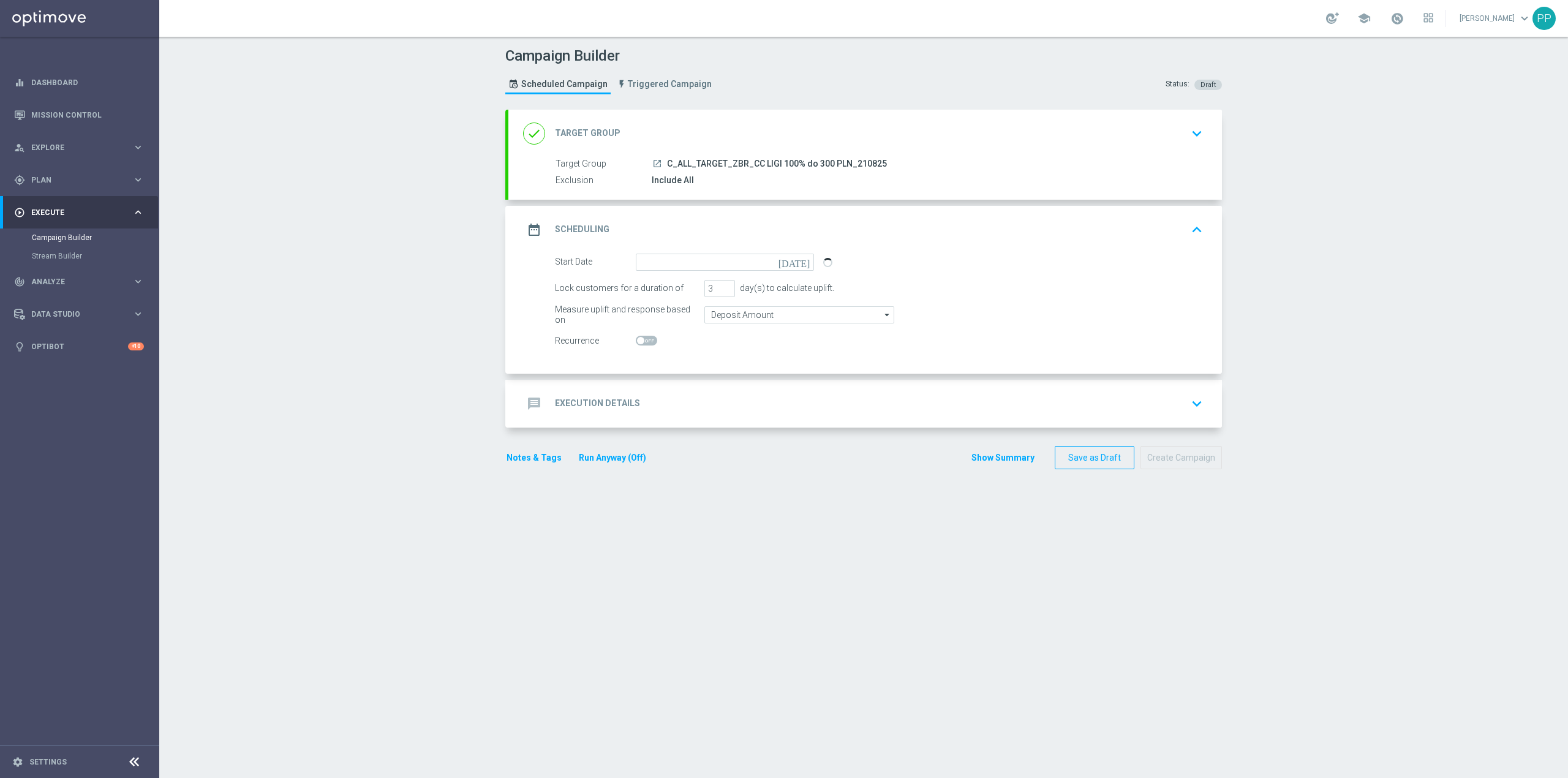
type input "21 Aug 2025"
drag, startPoint x: 708, startPoint y: 291, endPoint x: 696, endPoint y: 292, distance: 12.0
click at [696, 292] on div "Lock customers for a duration of 3 day(s) to calculate uplift." at bounding box center [879, 288] width 666 height 17
type input "4"
click at [706, 315] on input "Deposit Amount" at bounding box center [799, 315] width 190 height 17
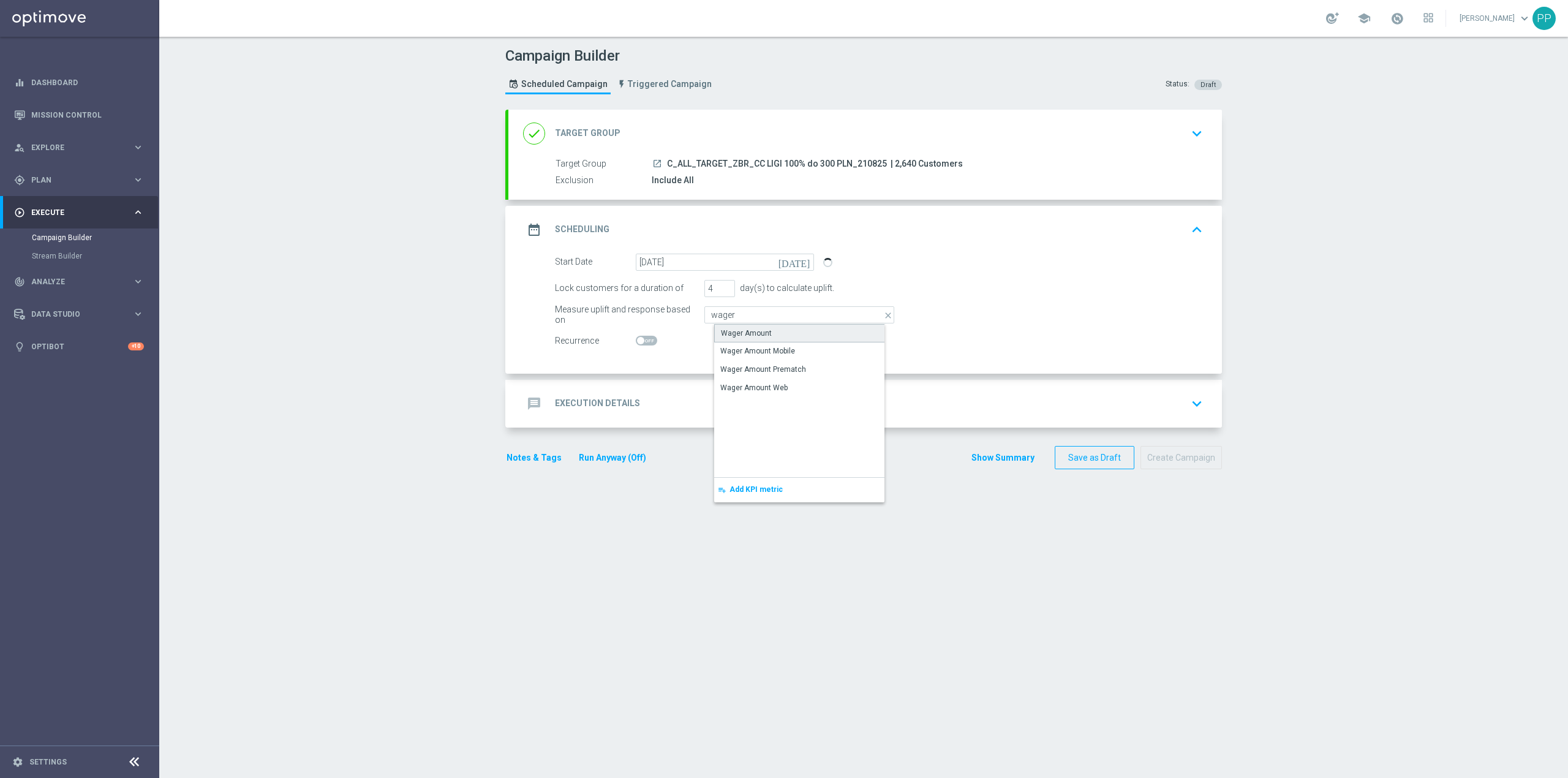
click at [738, 332] on div "Wager Amount" at bounding box center [746, 333] width 51 height 11
type input "Wager Amount"
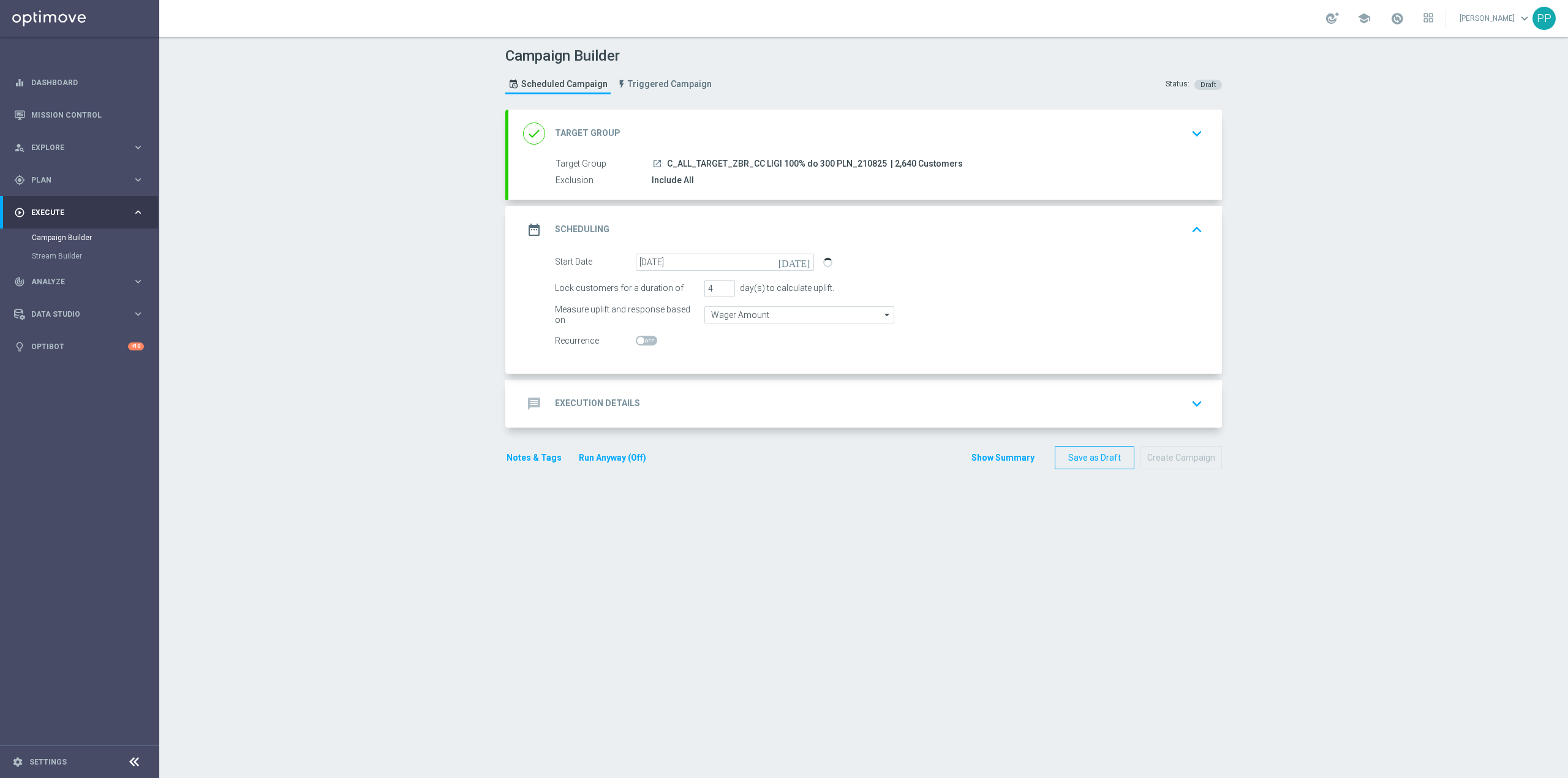
click at [696, 401] on div "message Execution Details keyboard_arrow_down" at bounding box center [865, 404] width 684 height 23
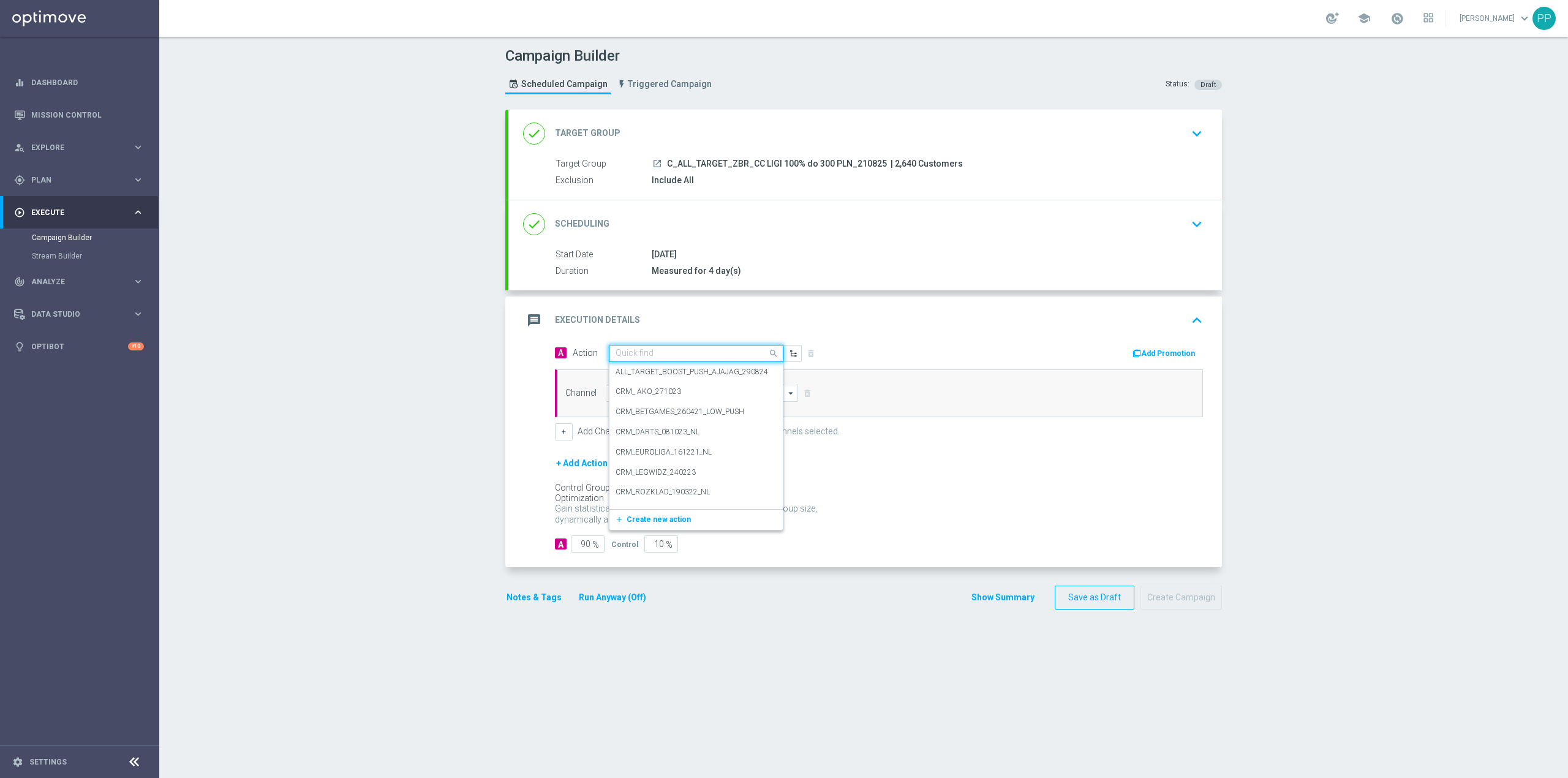
click at [669, 354] on input "text" at bounding box center [683, 354] width 136 height 11
click at [676, 516] on span "Create new action" at bounding box center [658, 520] width 64 height 9
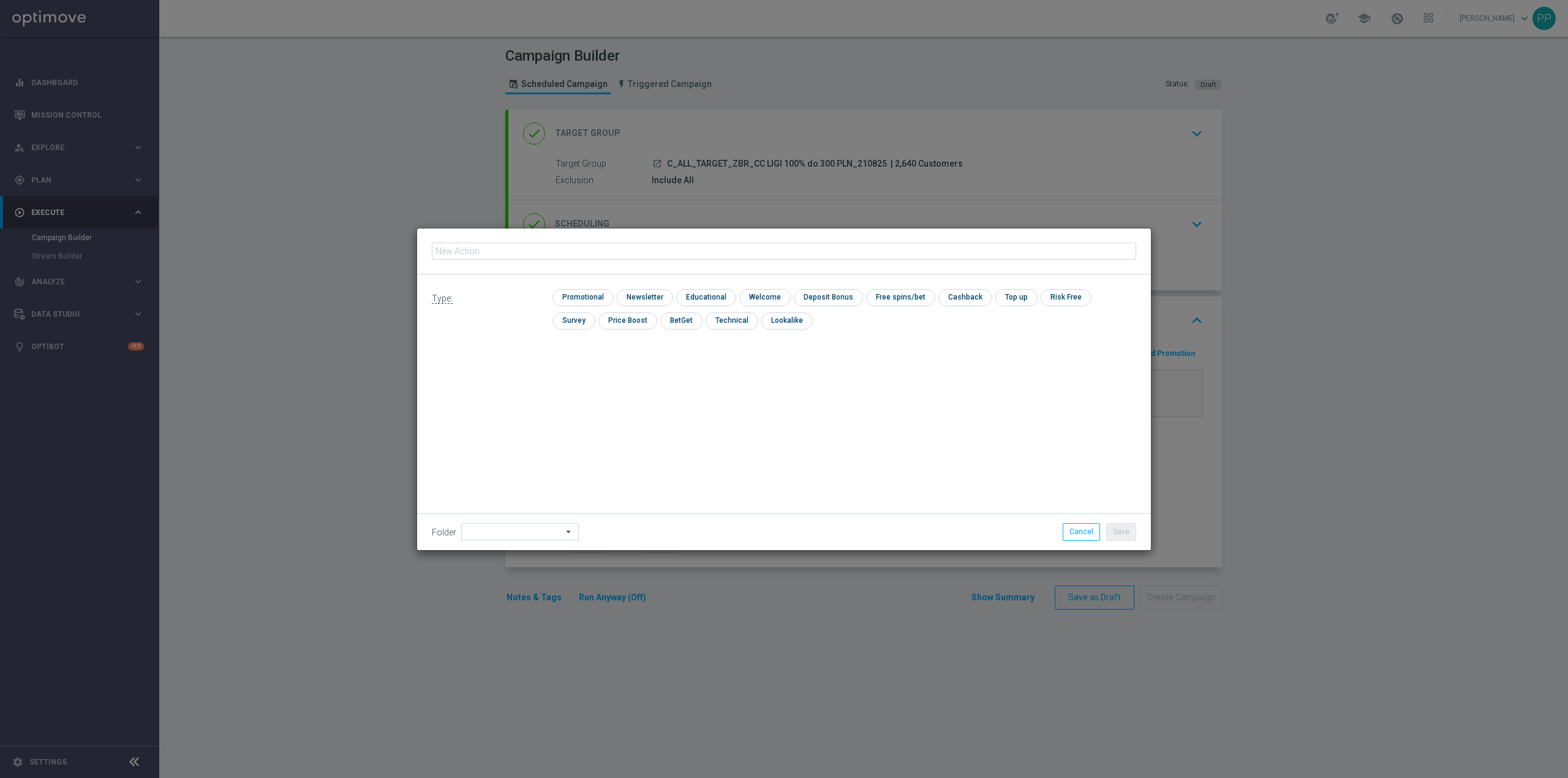
type input "C_ALL_TARGET_ZBR_CC LIGI 100% do 300 PLN_210825"
click at [585, 294] on input "checkbox" at bounding box center [581, 297] width 58 height 17
checkbox input "true"
click at [525, 533] on input at bounding box center [520, 531] width 118 height 17
click at [519, 376] on div "8. Sierpień 2025" at bounding box center [504, 379] width 53 height 11
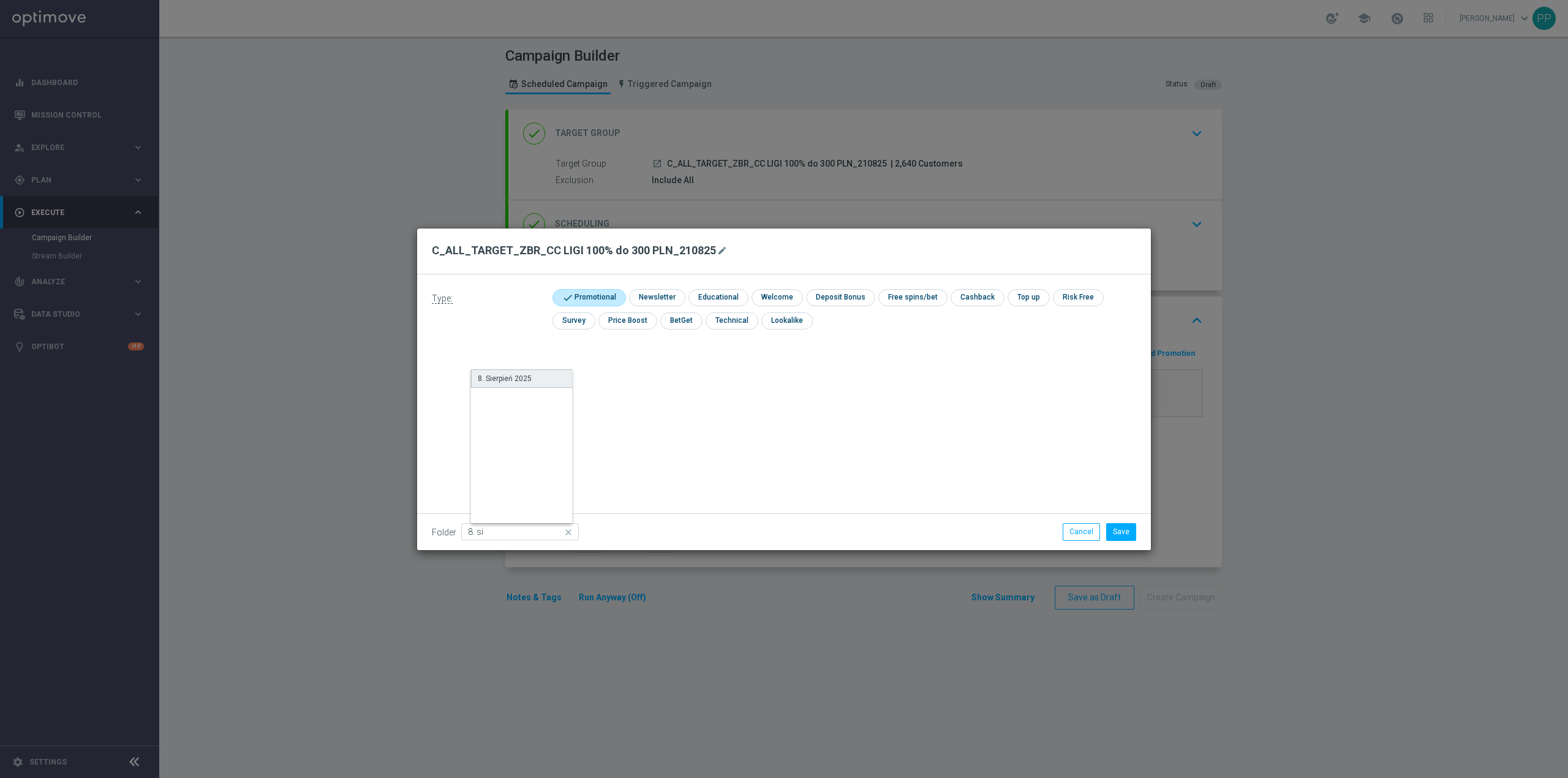
type input "8. Sierpień 2025"
click at [744, 416] on div "Type: check Promotional check Newsletter check Educational check Welcome check …" at bounding box center [784, 412] width 734 height 275
click at [1120, 536] on button "Save" at bounding box center [1122, 531] width 30 height 17
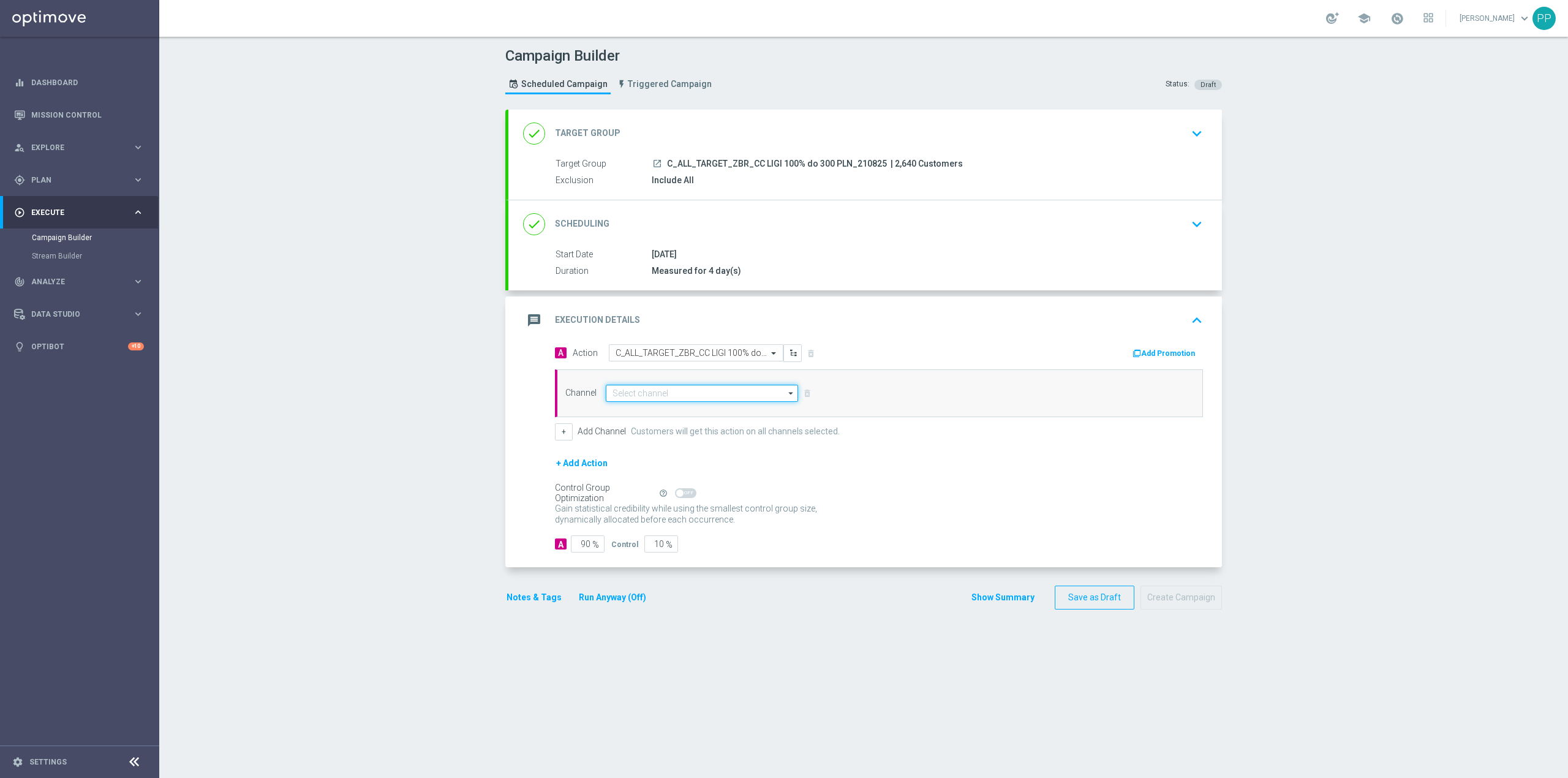
click at [659, 397] on input at bounding box center [702, 393] width 192 height 17
click at [631, 422] on div "SMS" at bounding box center [706, 424] width 182 height 19
type input "SMS"
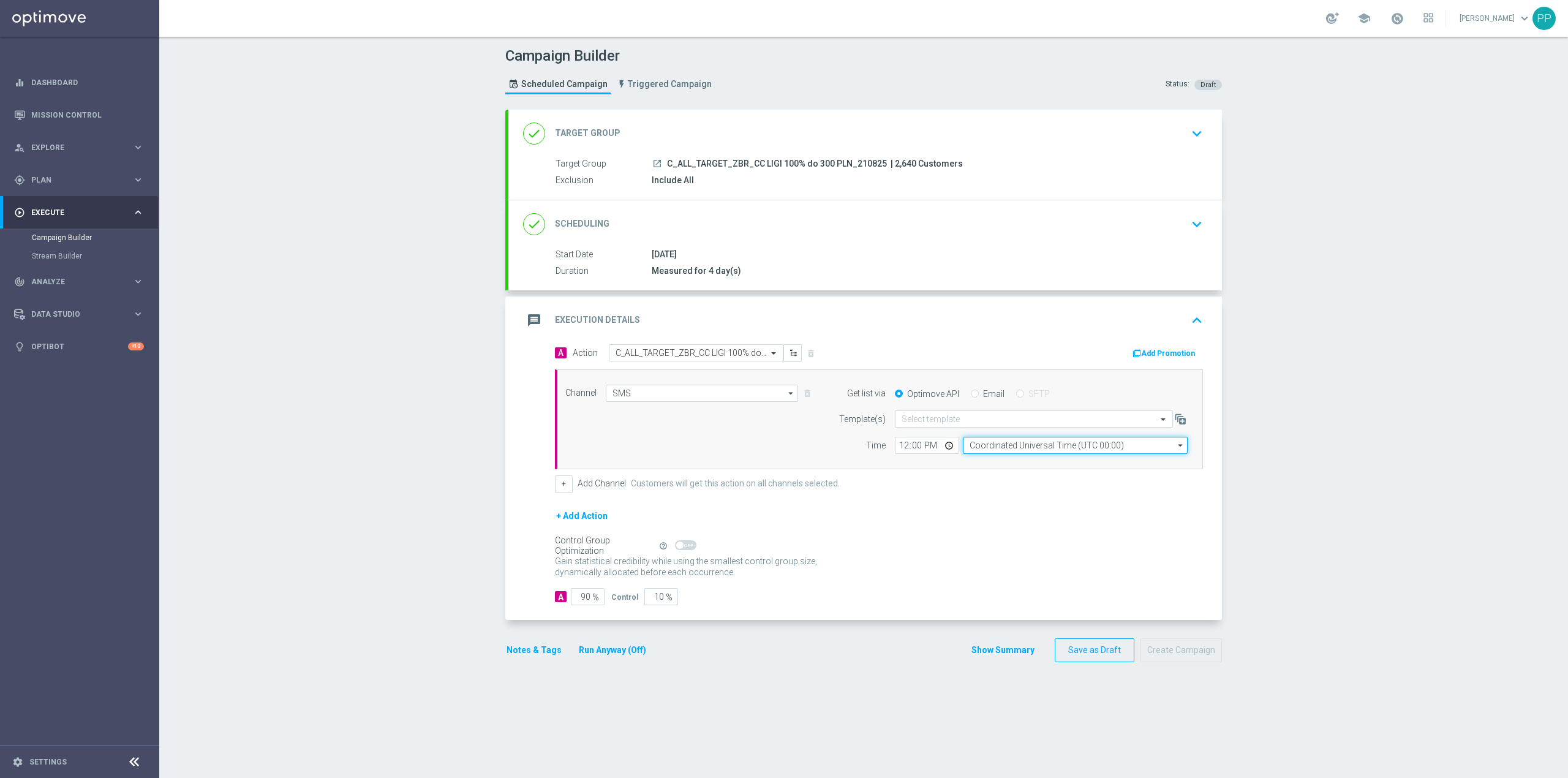
click at [1017, 450] on input "Coordinated Universal Time (UTC 00:00)" at bounding box center [1075, 445] width 225 height 17
click at [1016, 468] on div "Central European Time (Warsaw) (UTC +02:00)" at bounding box center [1079, 463] width 200 height 11
type input "Central European Time (Warsaw) (UTC +02:00)"
click at [927, 422] on input "text" at bounding box center [1021, 420] width 240 height 11
click at [827, 454] on div "Time" at bounding box center [854, 445] width 62 height 17
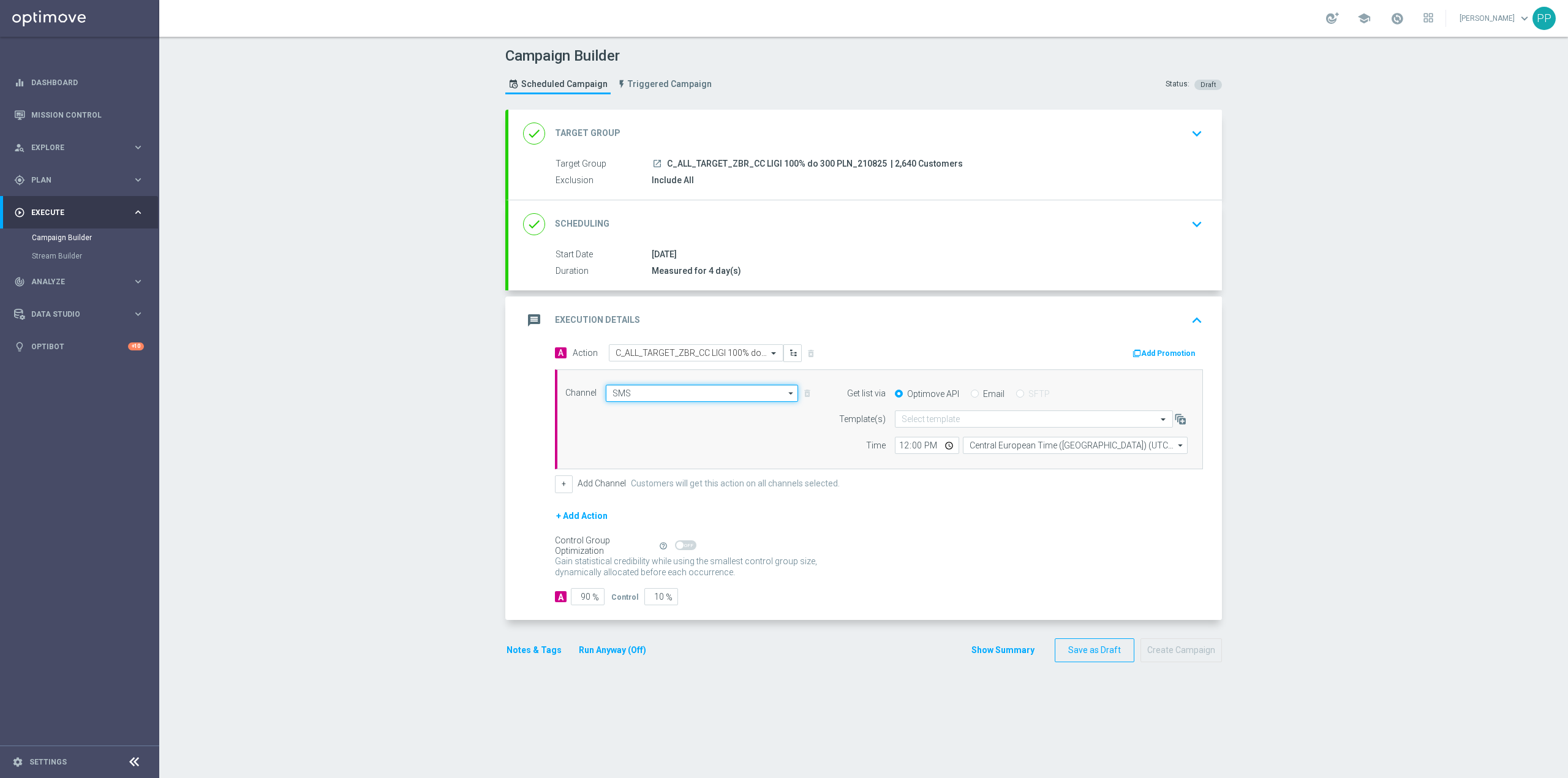
click at [740, 400] on input "SMS" at bounding box center [702, 393] width 192 height 17
click at [708, 520] on div "Call center" at bounding box center [706, 520] width 182 height 17
type input "Call center"
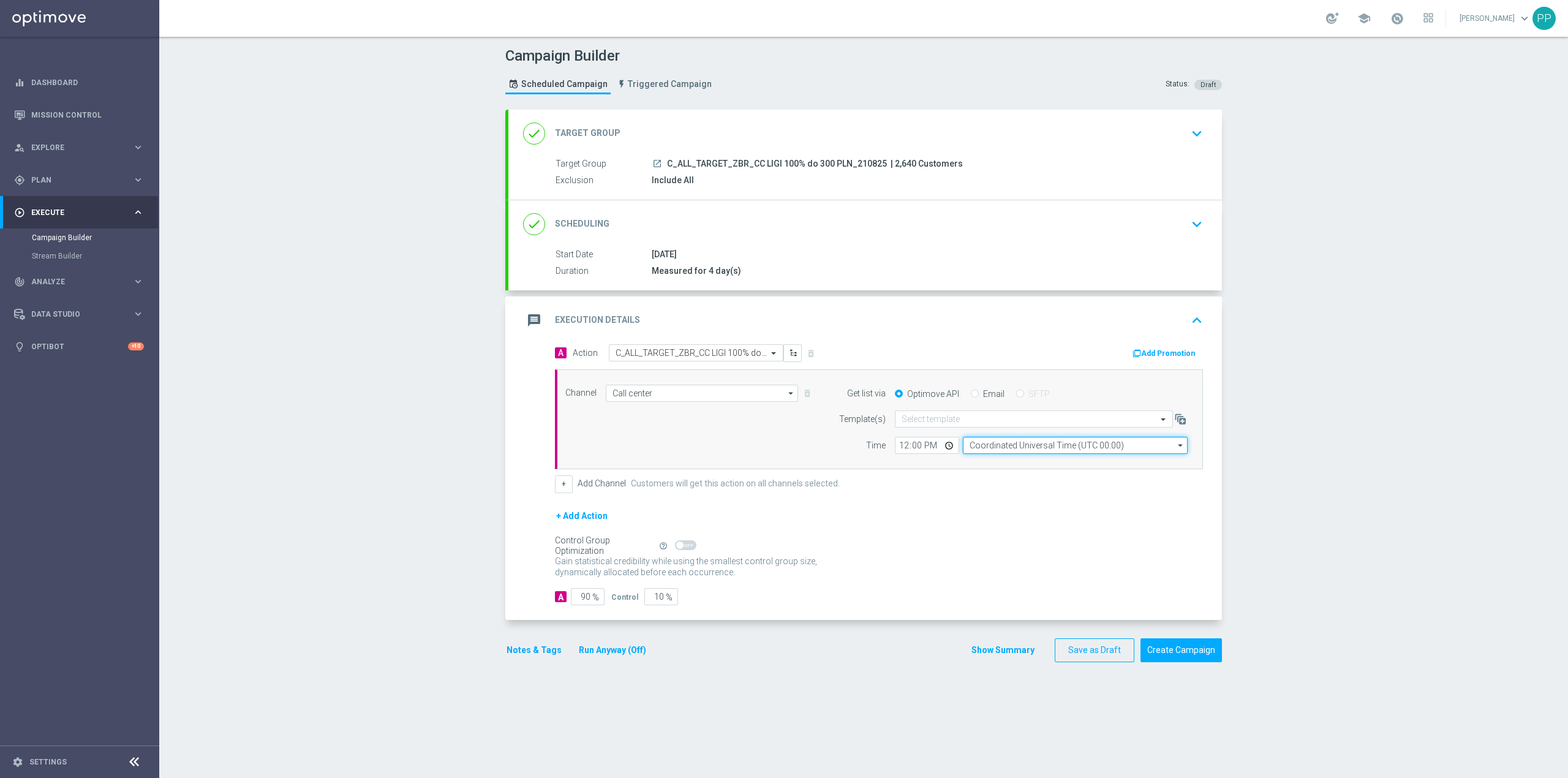
click at [979, 451] on input "Coordinated Universal Time (UTC 00:00)" at bounding box center [1075, 445] width 225 height 17
click at [983, 469] on div "Central European Time (Warsaw) (UTC +02:00)" at bounding box center [1079, 463] width 200 height 11
type input "Central European Time (Warsaw) (UTC +02:00)"
click at [894, 451] on input "12:00" at bounding box center [927, 445] width 64 height 17
type input "09:00"
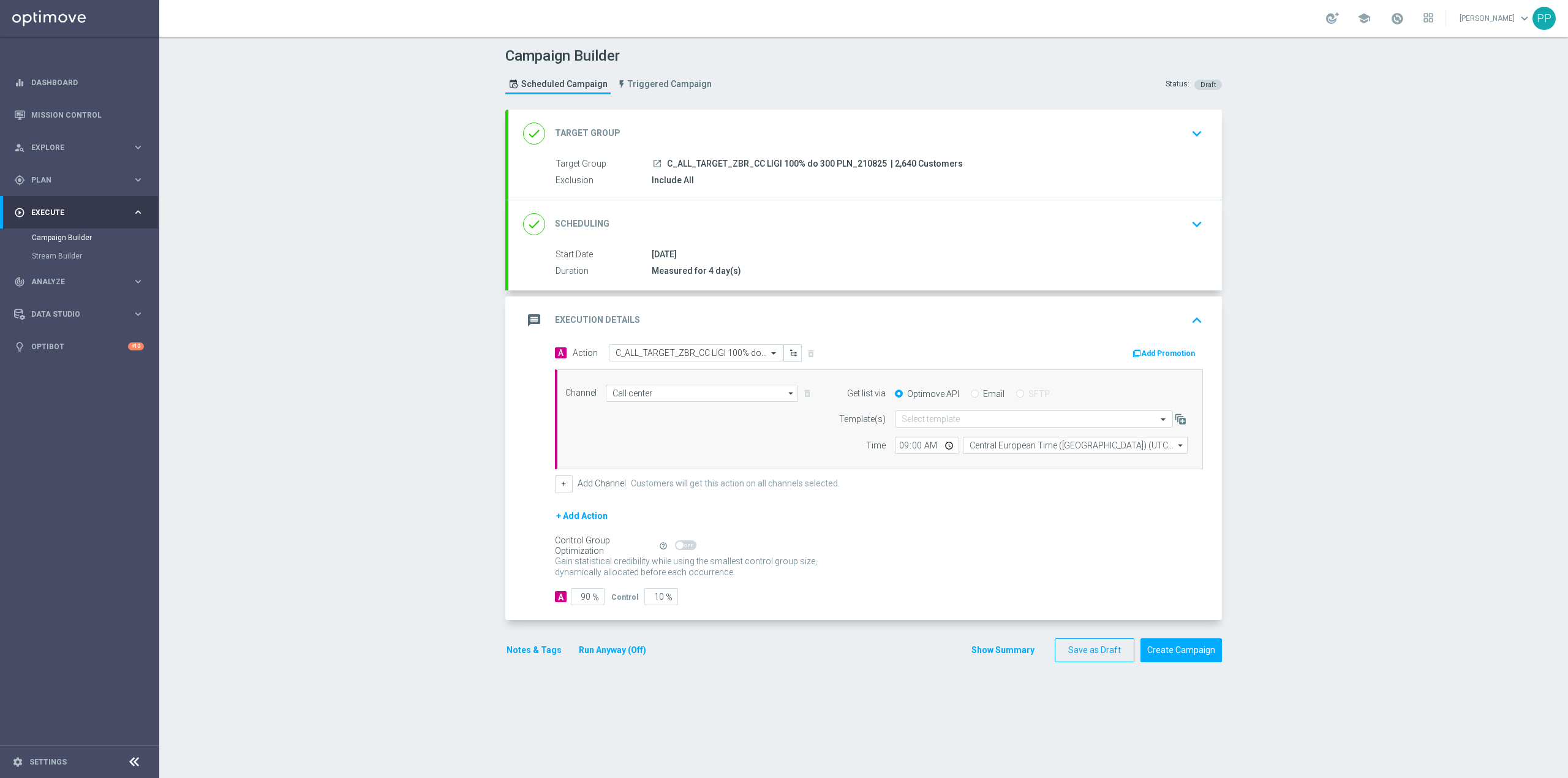
click at [902, 495] on form "A Action Select action C_ALL_TARGET_ZBR_CC LIGI 100% do 300 PLN_210825 delete_f…" at bounding box center [878, 474] width 648 height 261
click at [584, 604] on input "90" at bounding box center [588, 596] width 34 height 17
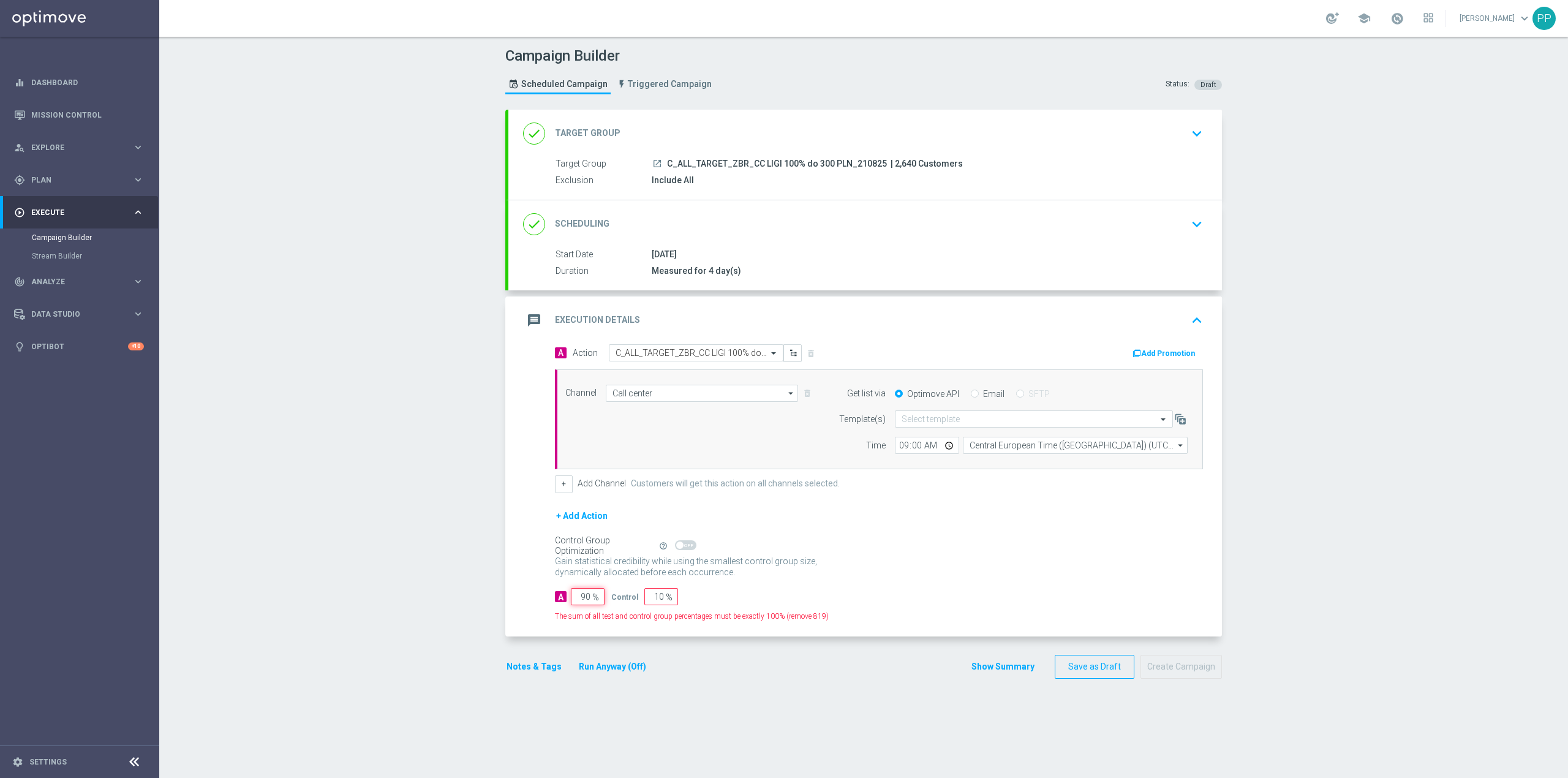
type input "9"
type input "91"
type input "100"
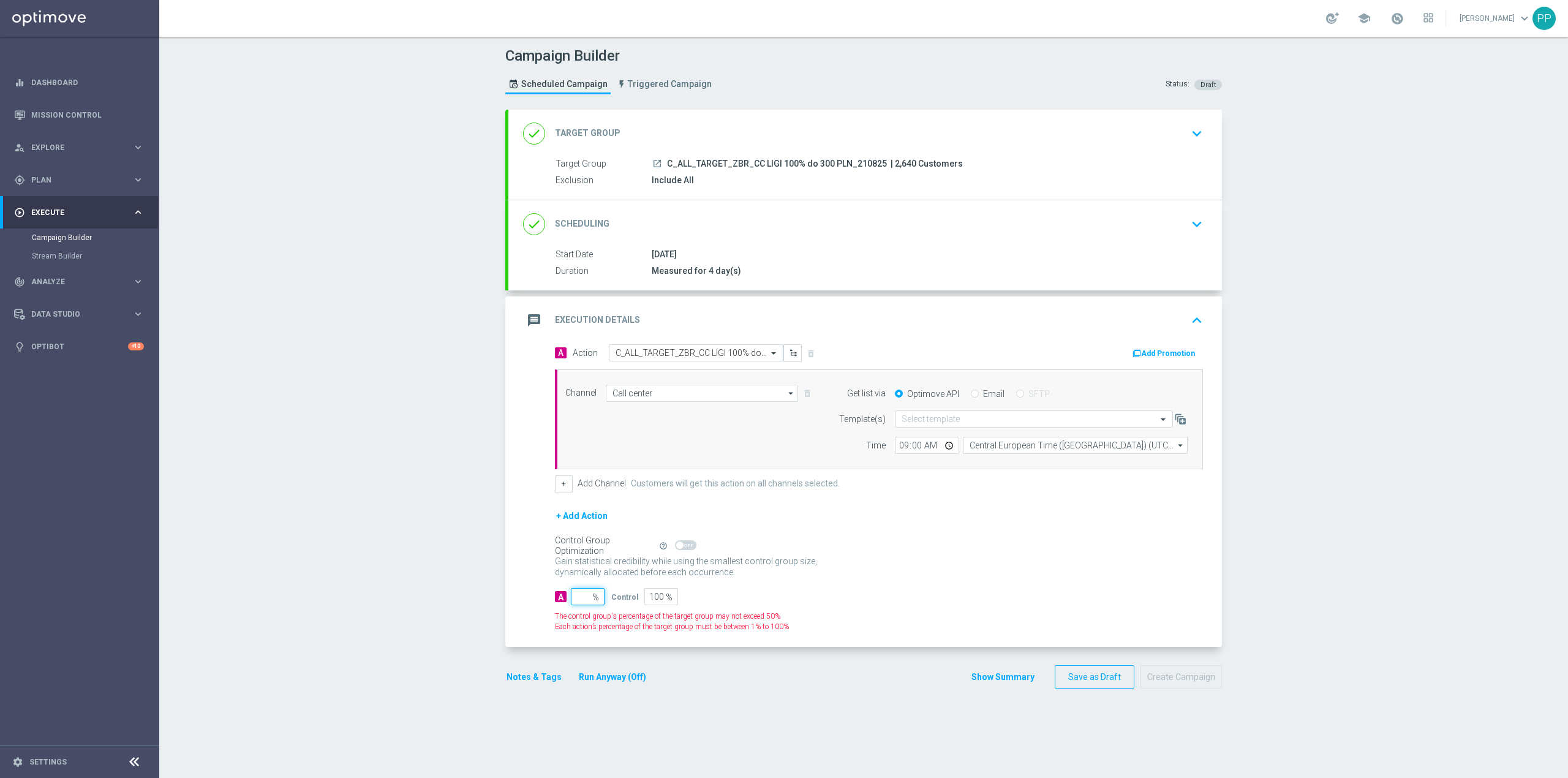
type input "9"
type input "91"
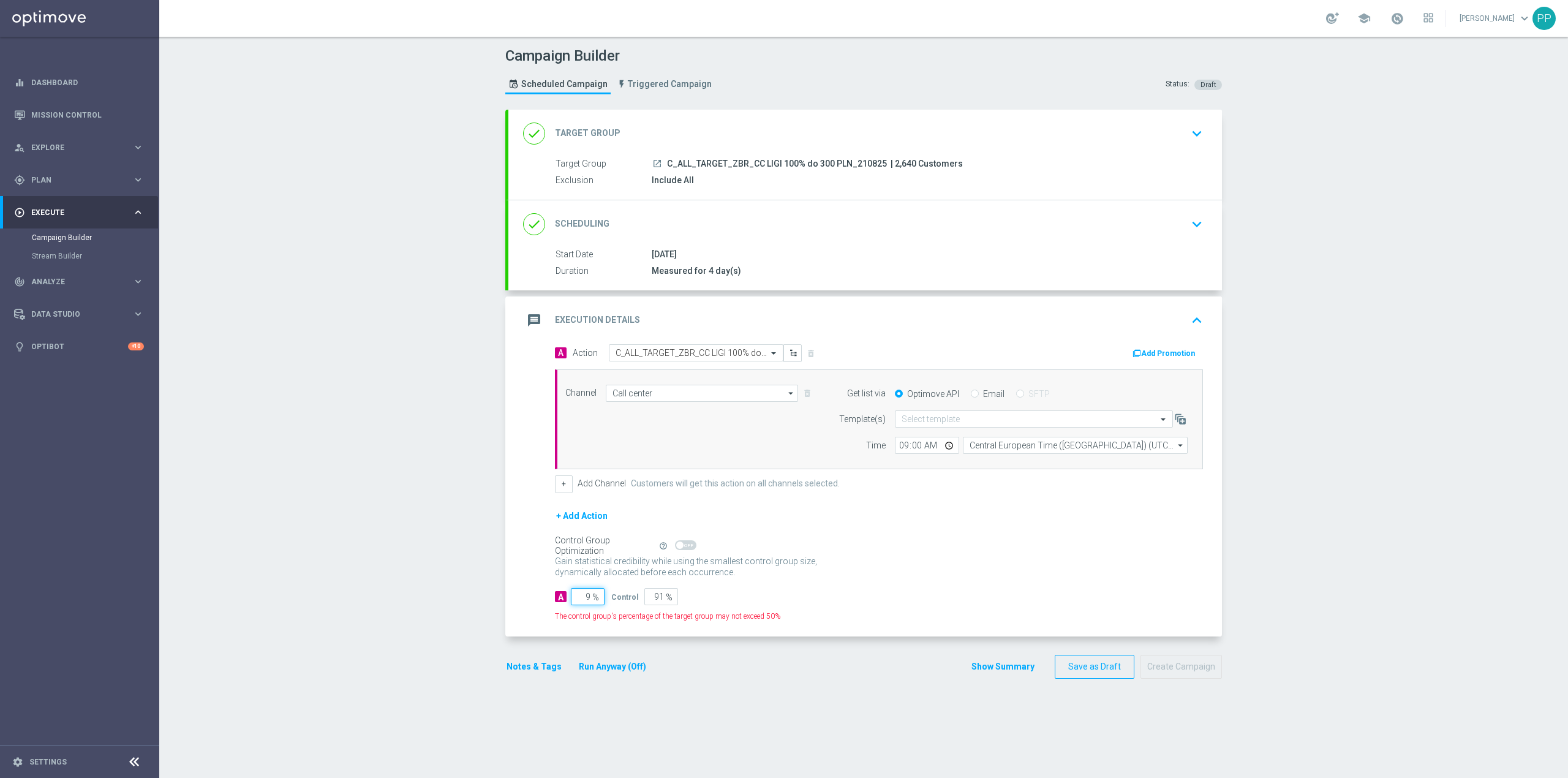
type input "95"
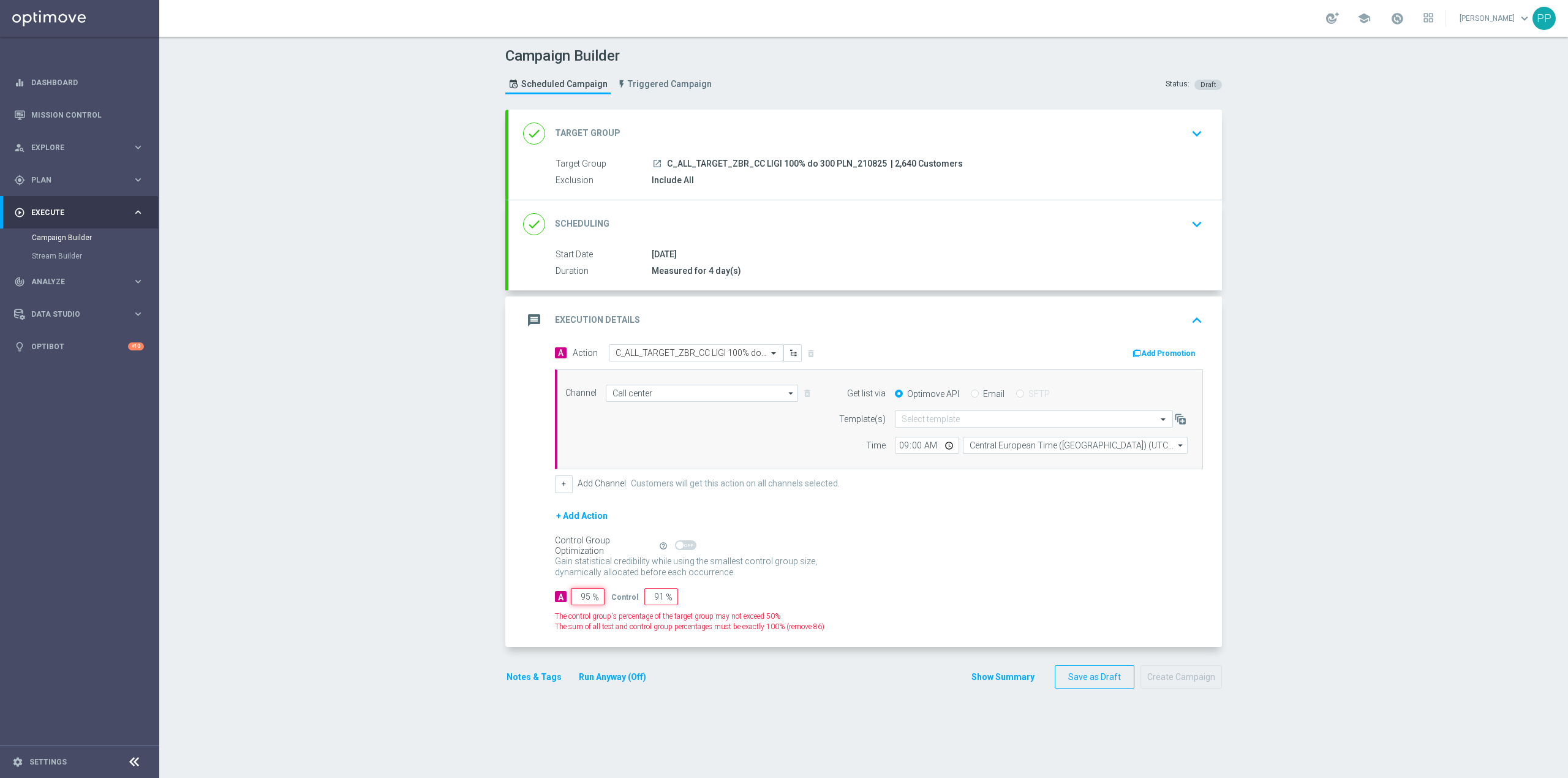
type input "5"
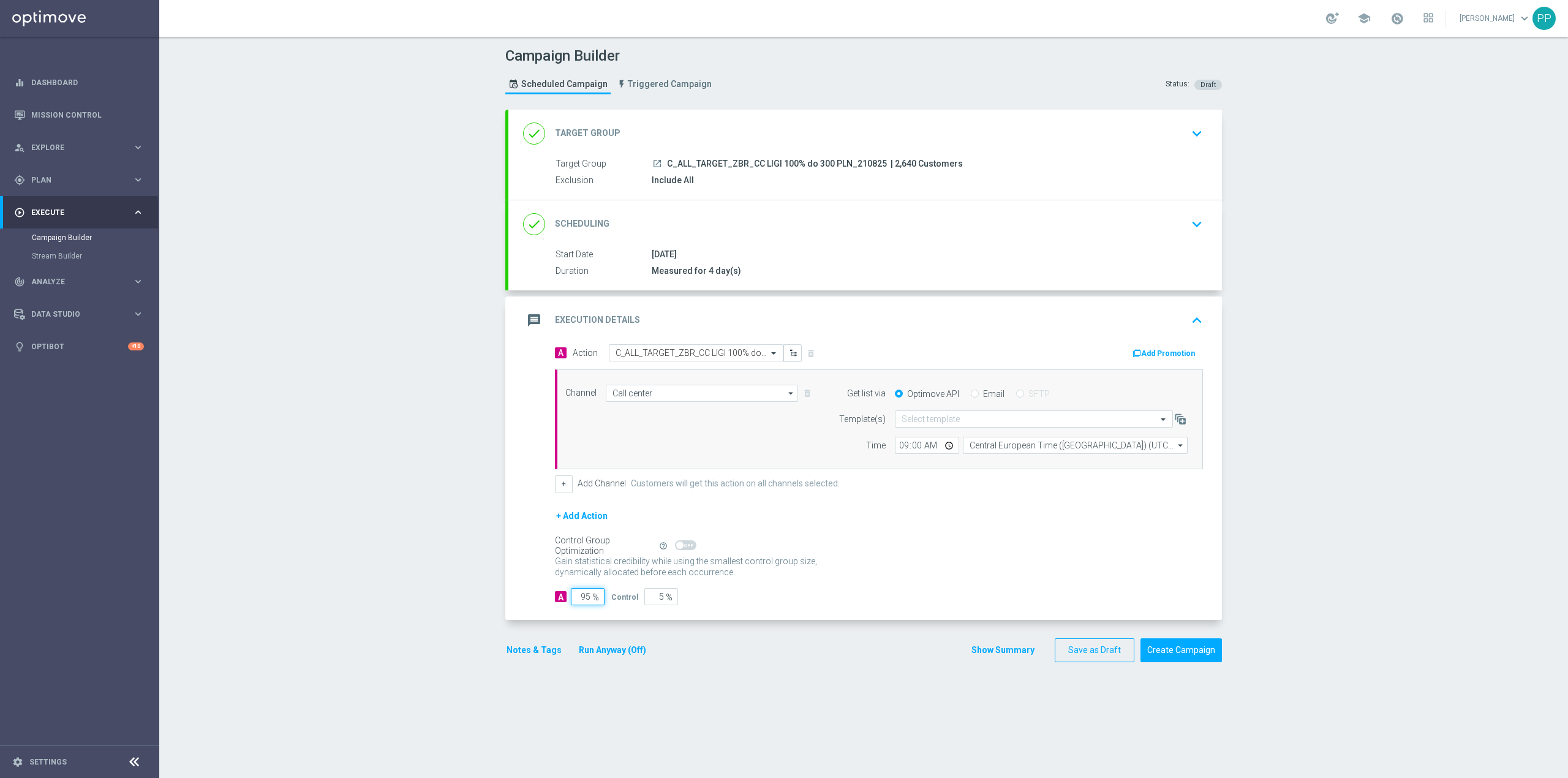
type input "95"
click at [475, 605] on div "Campaign Builder Scheduled Campaign Triggered Campaign Status: Draft done Targe…" at bounding box center [863, 407] width 1409 height 741
click at [516, 651] on button "Notes & Tags" at bounding box center [534, 650] width 58 height 15
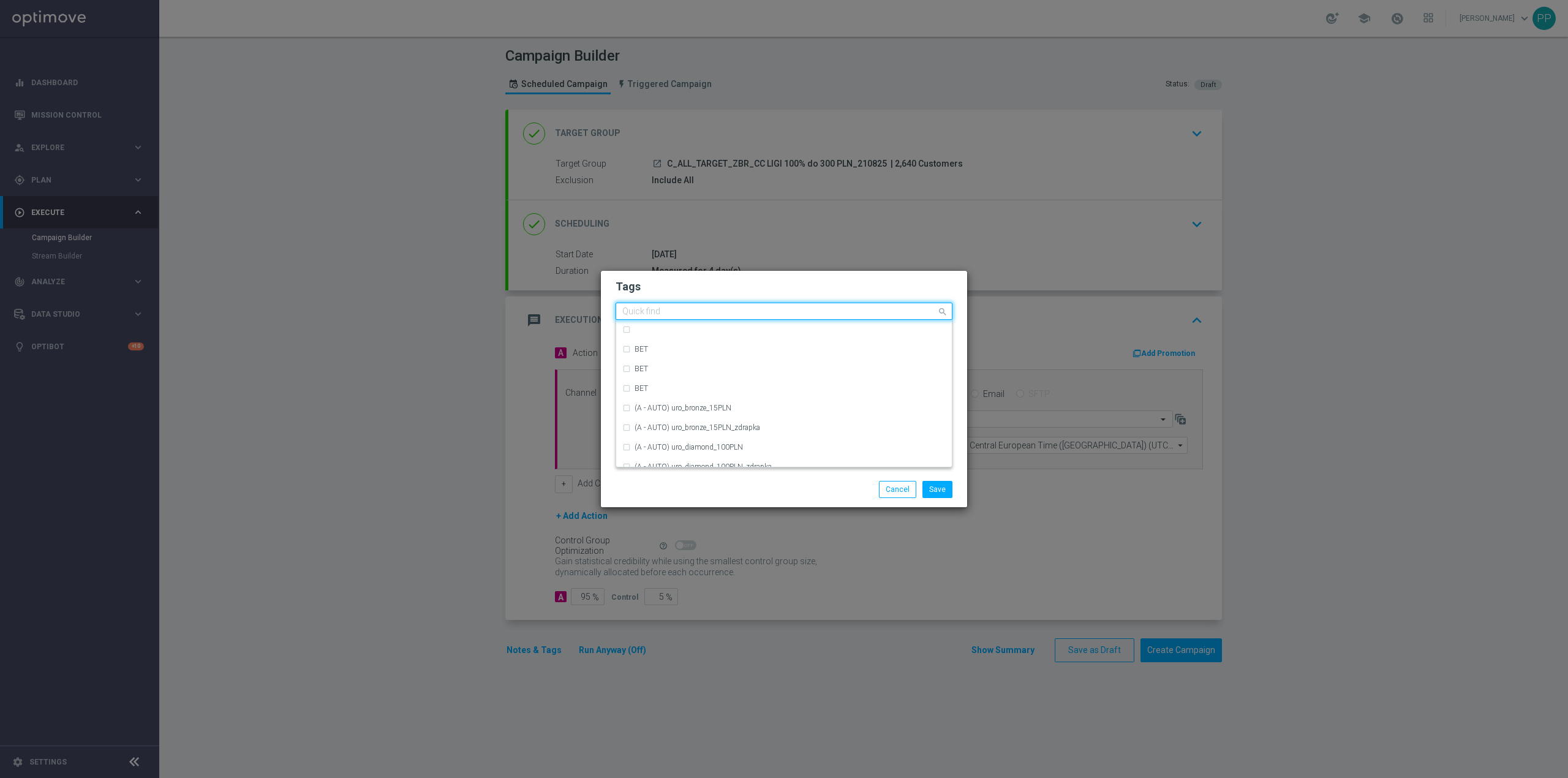
click at [708, 305] on div "Quick find" at bounding box center [777, 311] width 321 height 15
click at [640, 354] on div "C" at bounding box center [783, 349] width 323 height 20
type input "C"
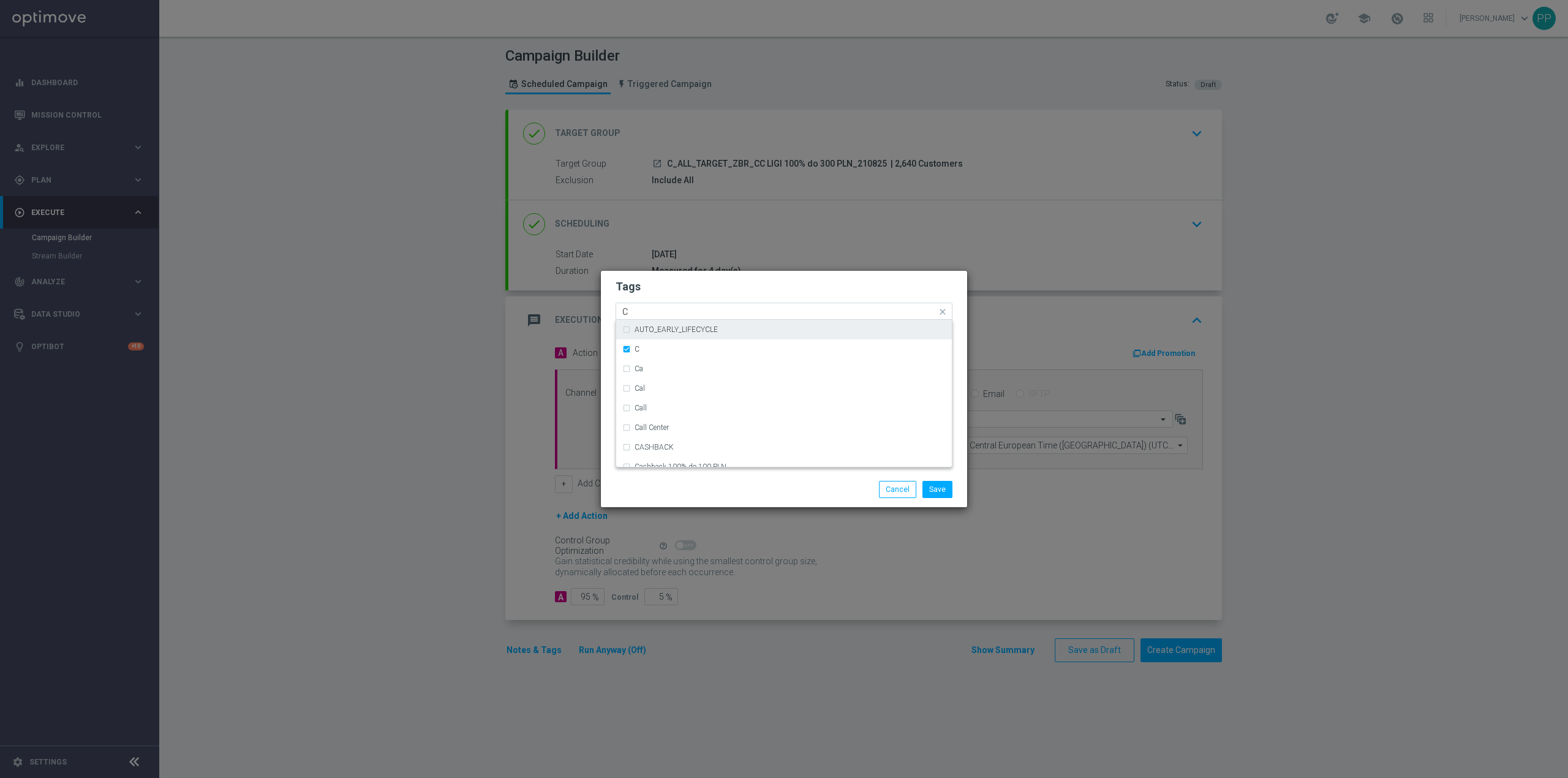
click at [646, 315] on input "C" at bounding box center [779, 312] width 314 height 11
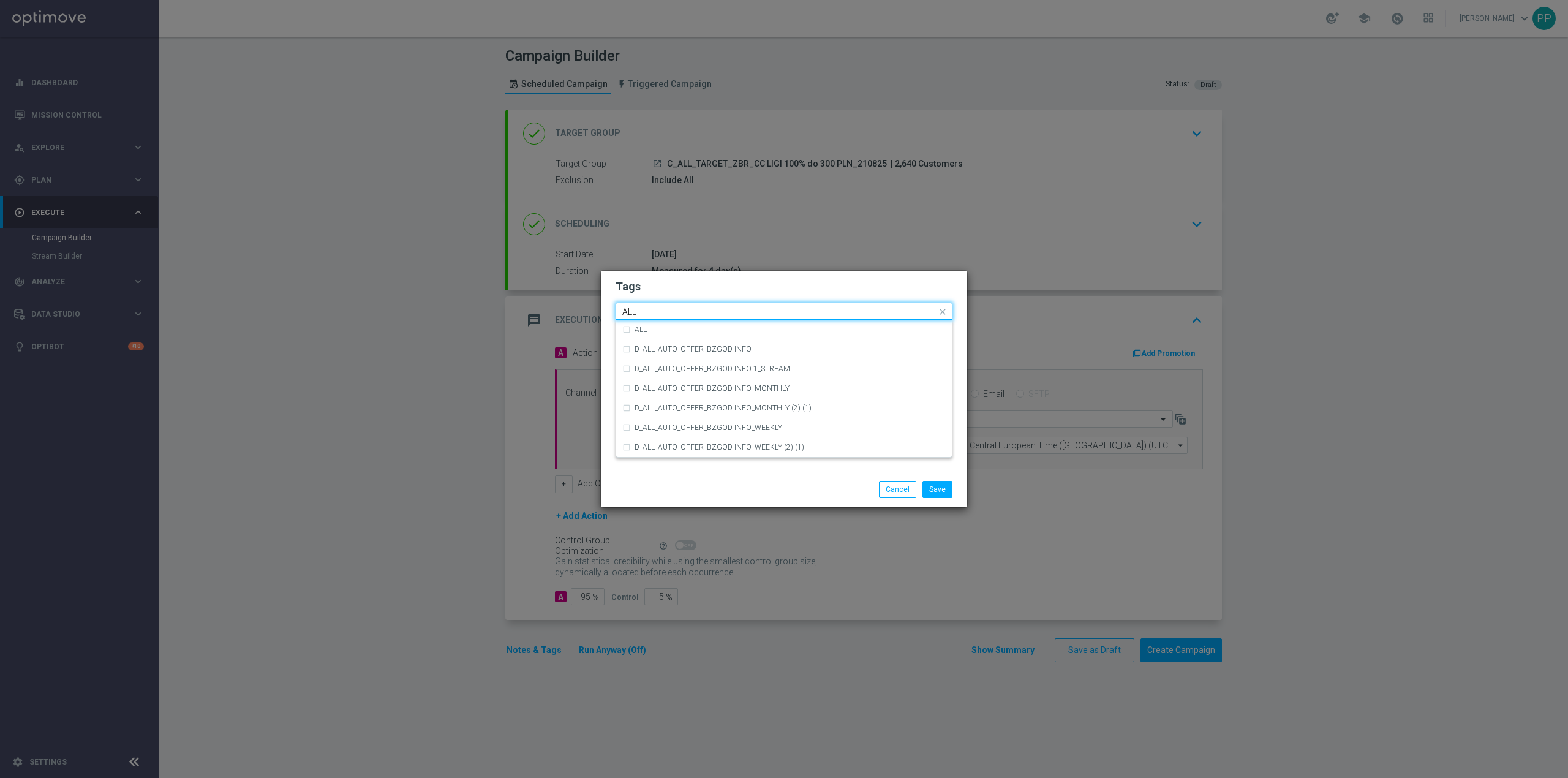
scroll to position [0, 0]
click at [638, 330] on label "ALL" at bounding box center [641, 330] width 12 height 7
click at [641, 315] on input "ALL" at bounding box center [779, 312] width 314 height 11
type input "A"
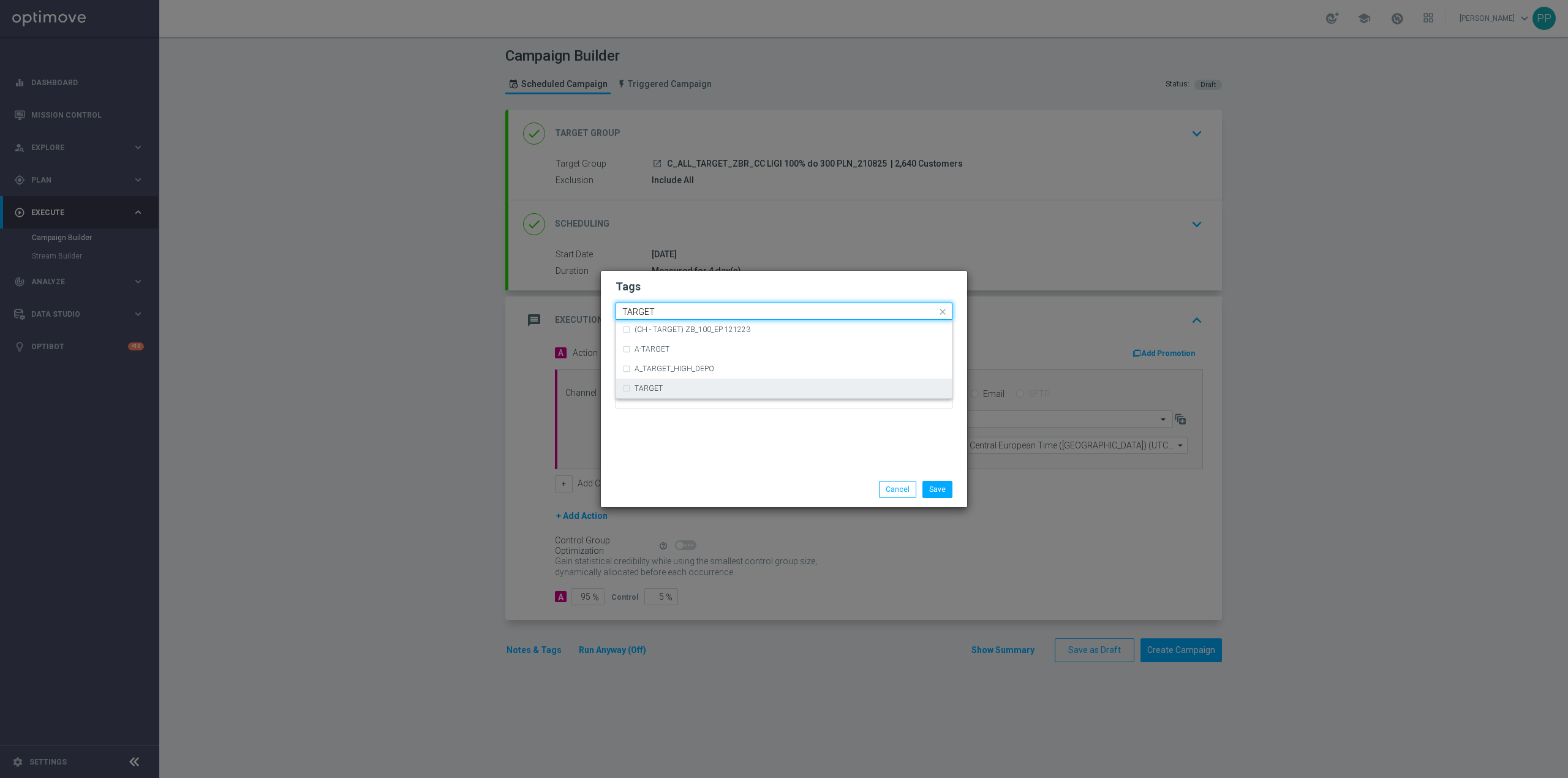
click at [836, 391] on div "TARGET" at bounding box center [789, 389] width 311 height 7
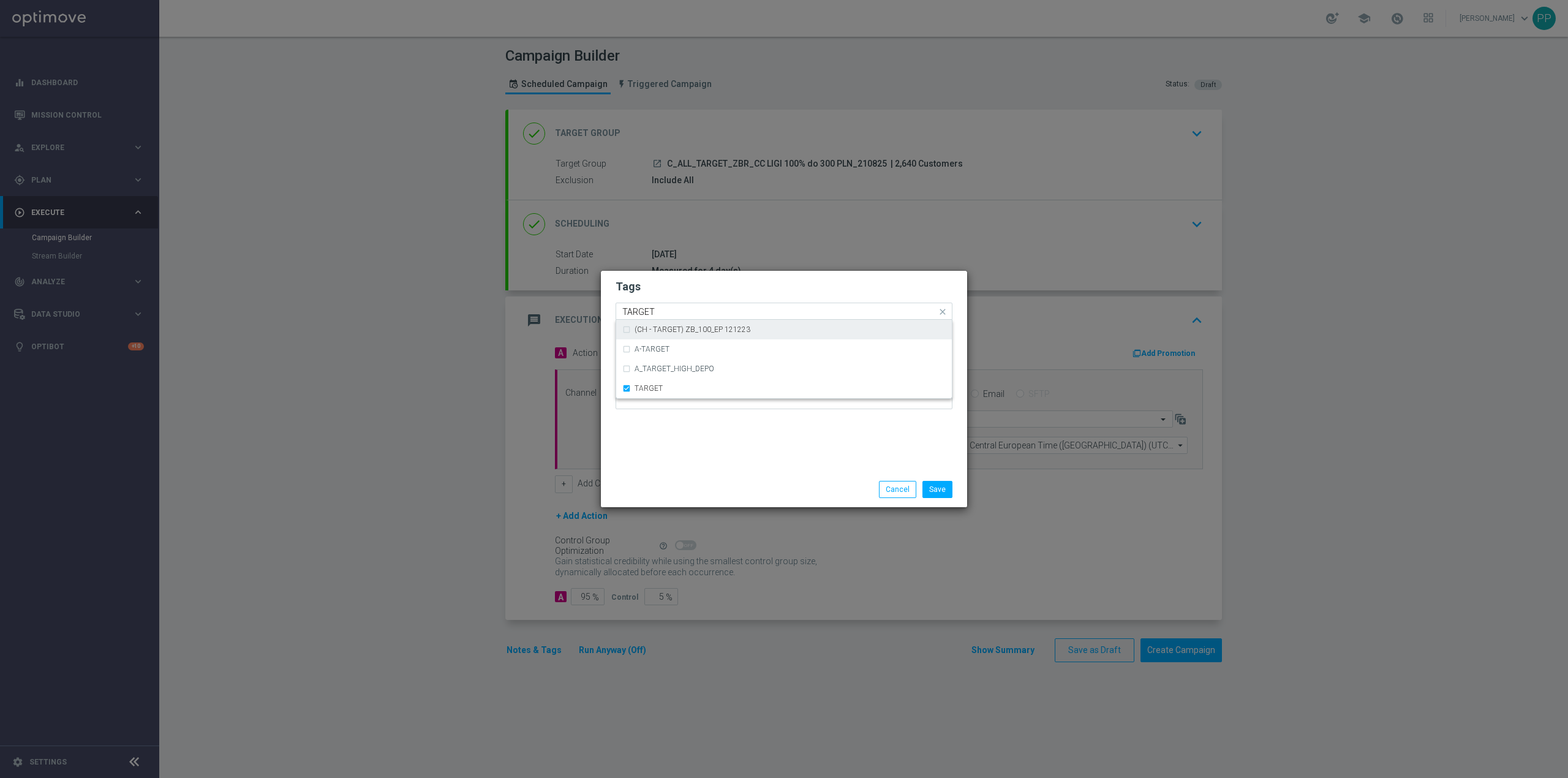
click at [779, 315] on input "TARGET" at bounding box center [779, 312] width 314 height 11
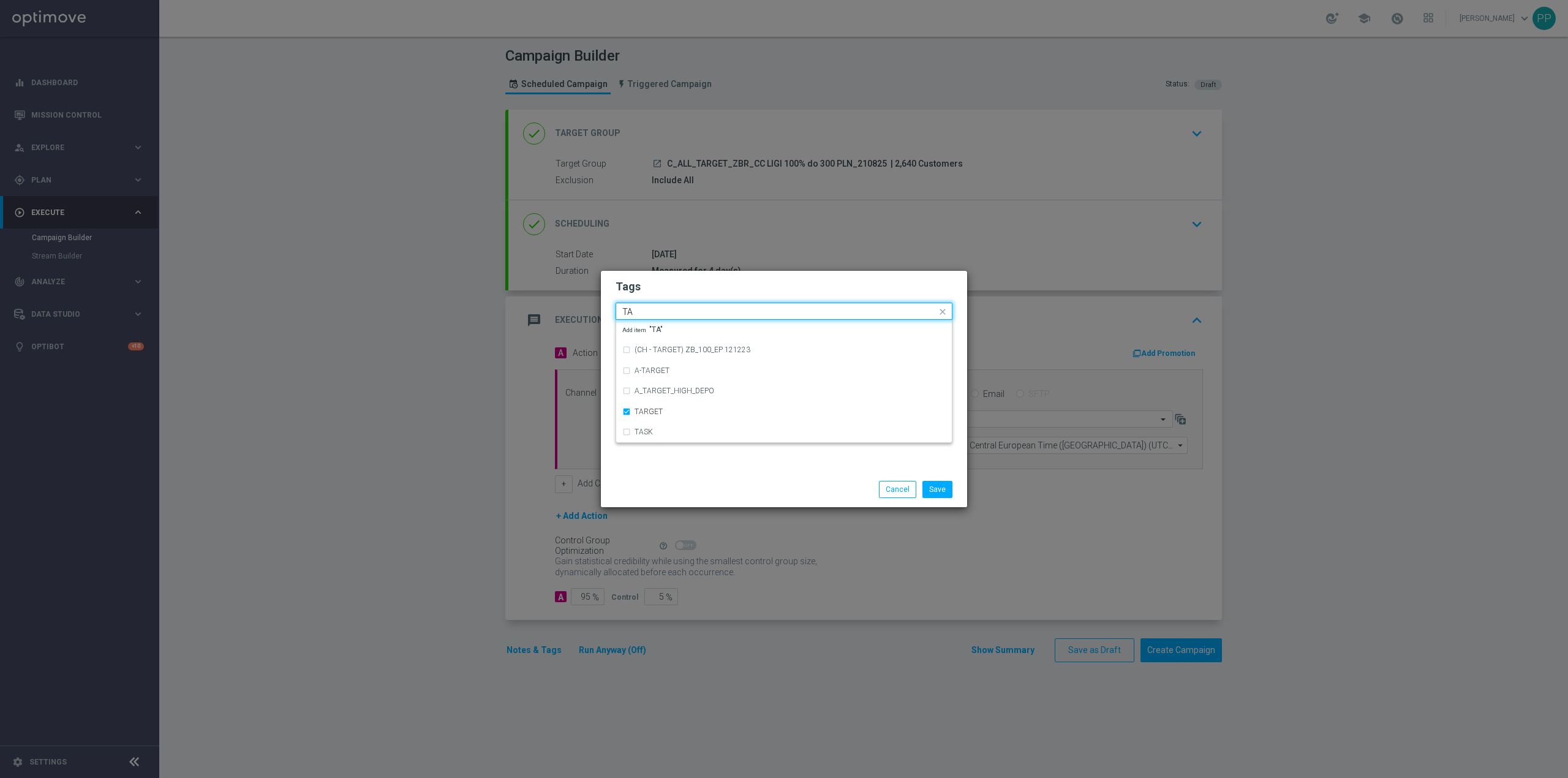
type input "T"
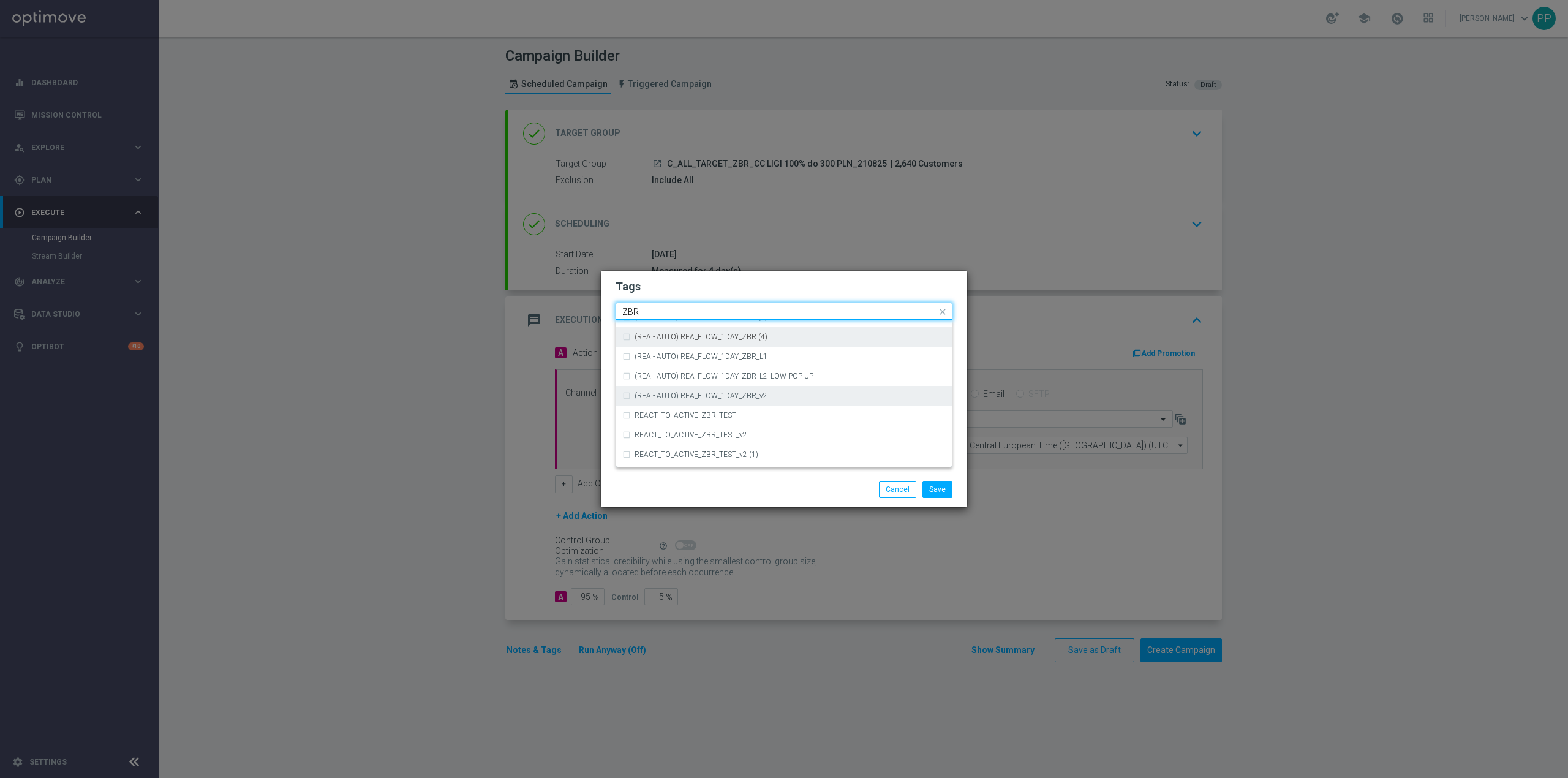
scroll to position [127, 0]
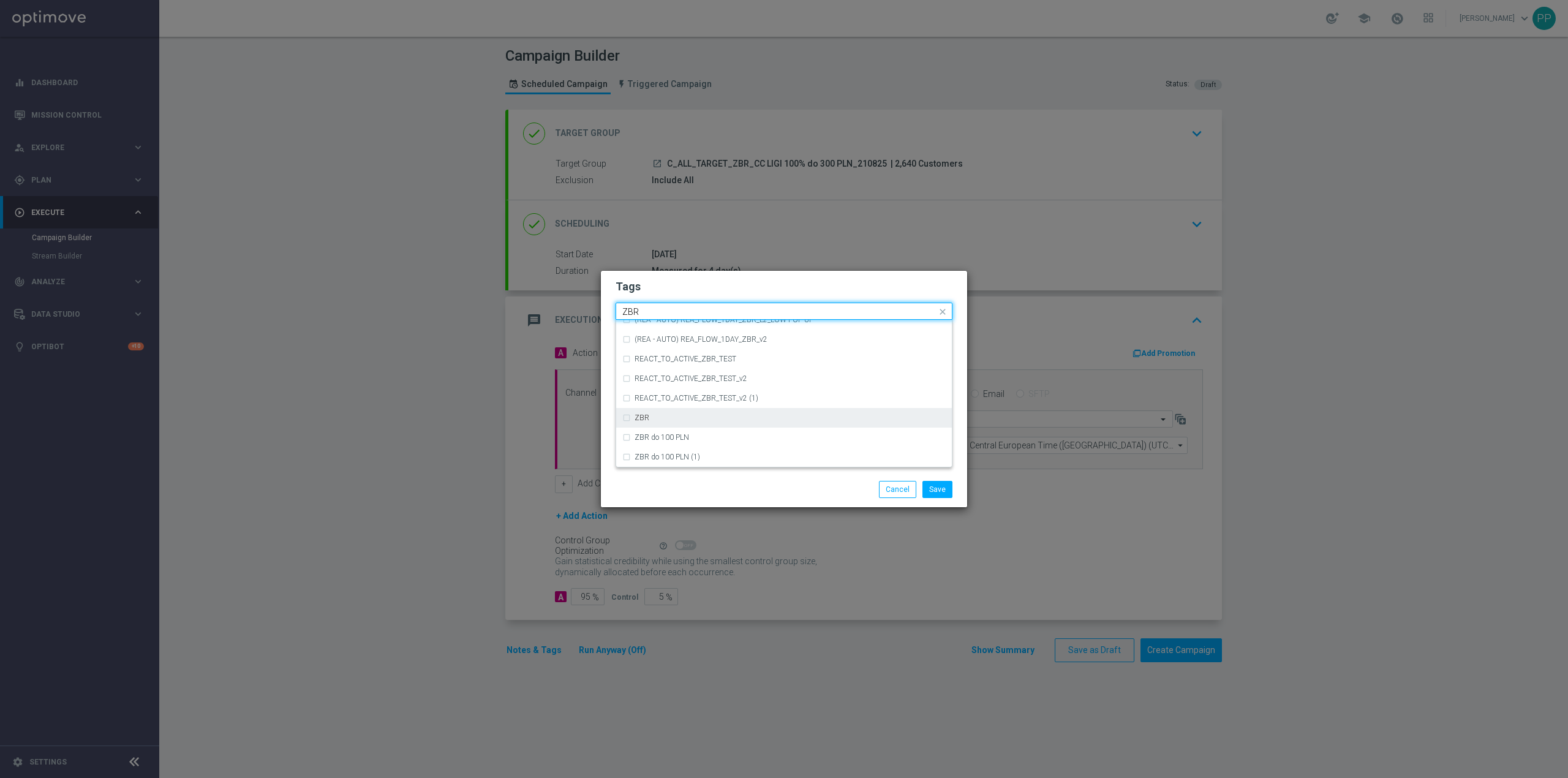
click at [679, 418] on div "ZBR" at bounding box center [789, 418] width 311 height 7
click at [667, 314] on input "ZBR" at bounding box center [779, 312] width 314 height 11
type input "Z"
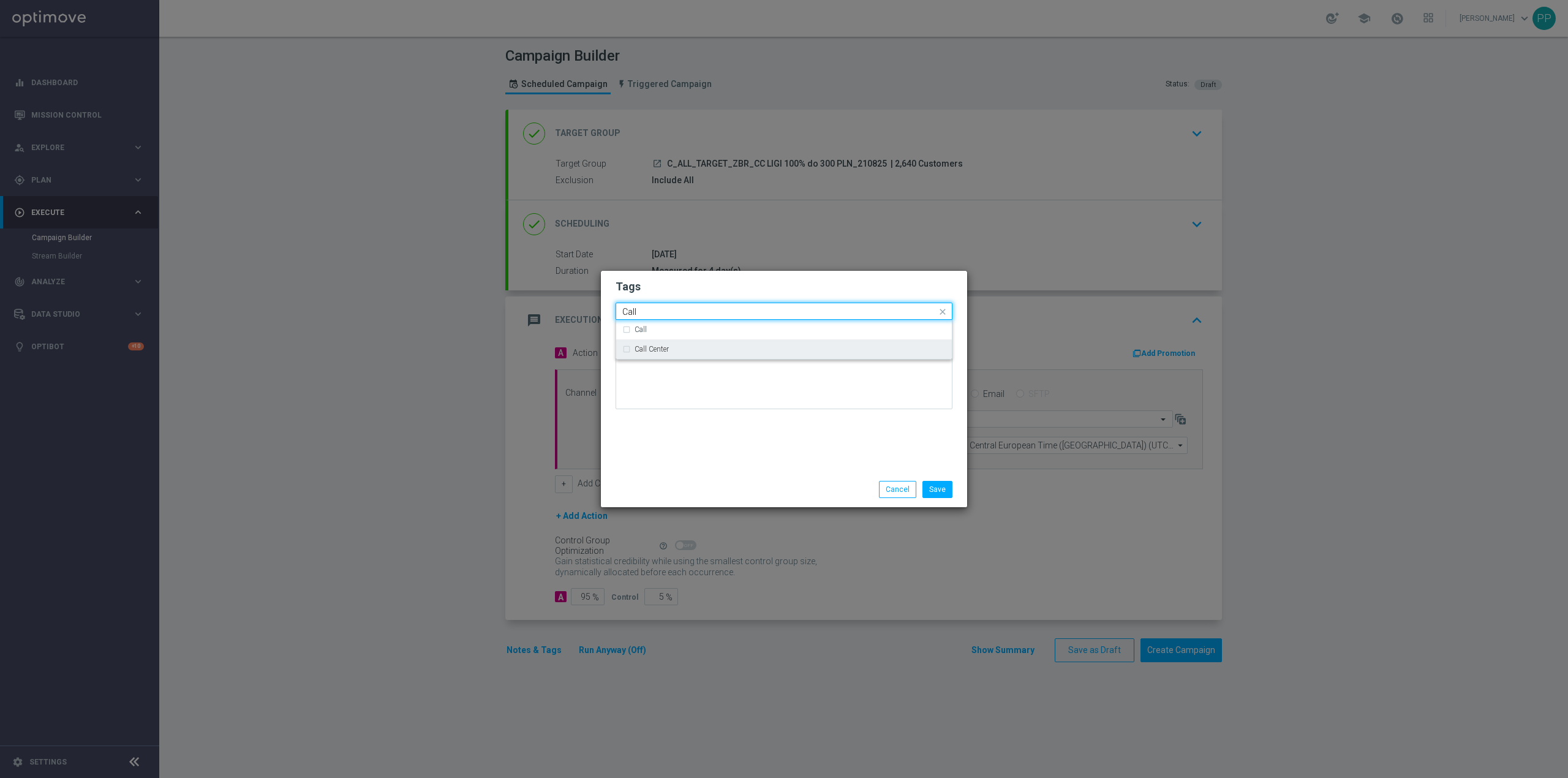
click at [653, 344] on div "Call Center" at bounding box center [783, 349] width 323 height 20
type input "Call"
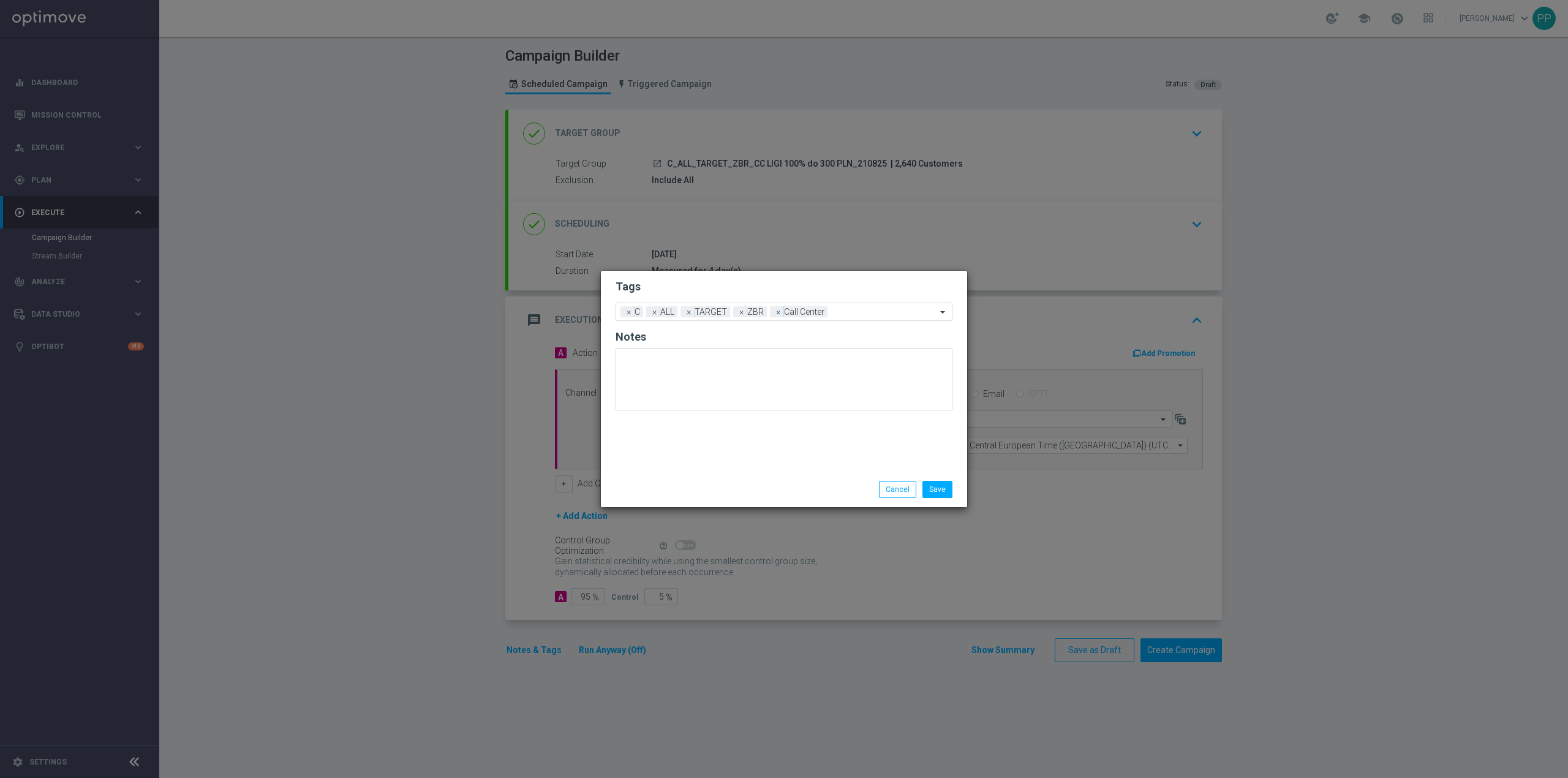
click at [679, 421] on div "Tags Add a new tag × C × ALL × TARGET × ZBR × Call Center Notes" at bounding box center [783, 371] width 366 height 201
click at [947, 489] on button "Save" at bounding box center [937, 489] width 30 height 17
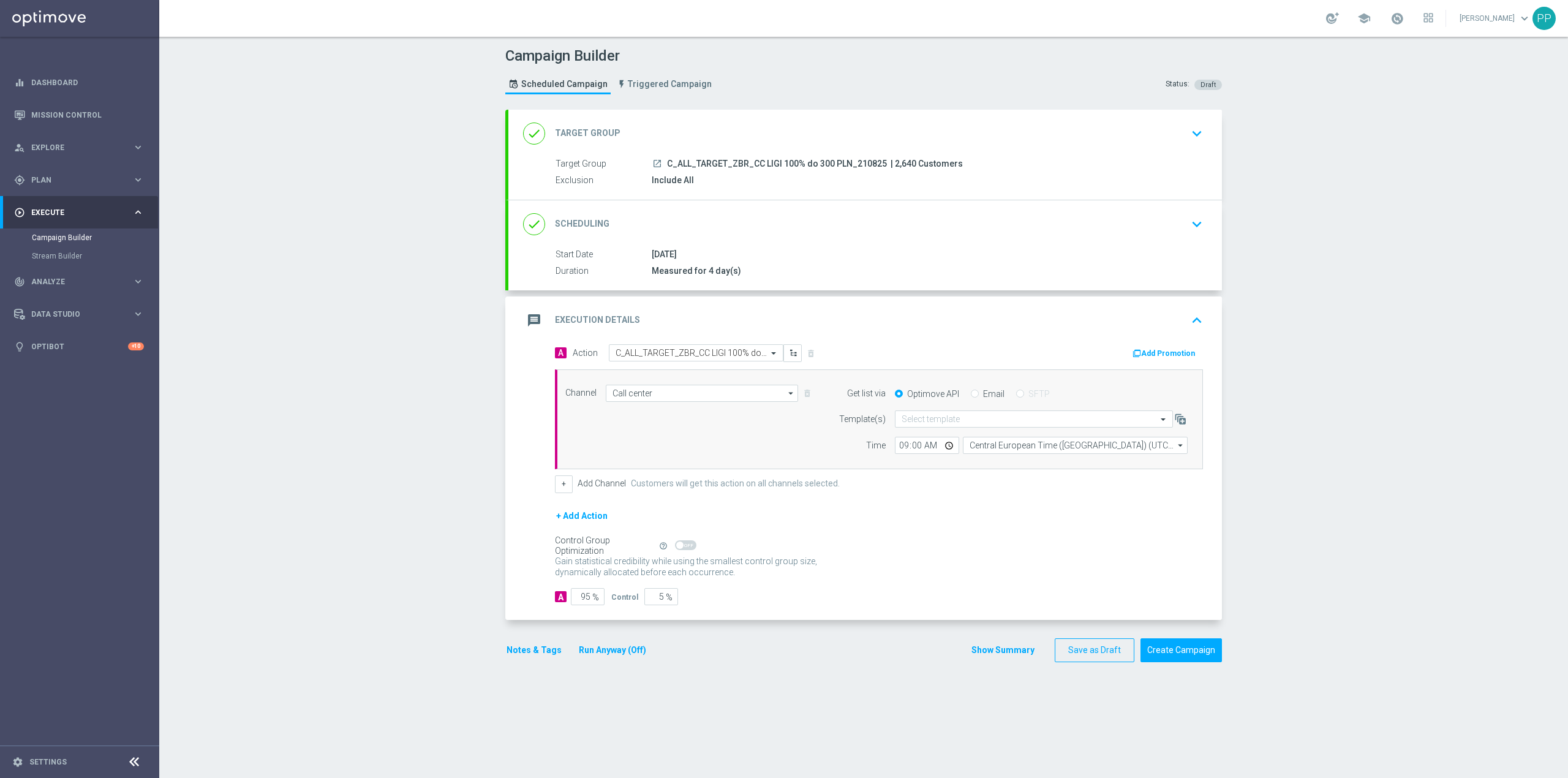
click at [977, 330] on div "message Execution Details keyboard_arrow_up" at bounding box center [865, 320] width 684 height 23
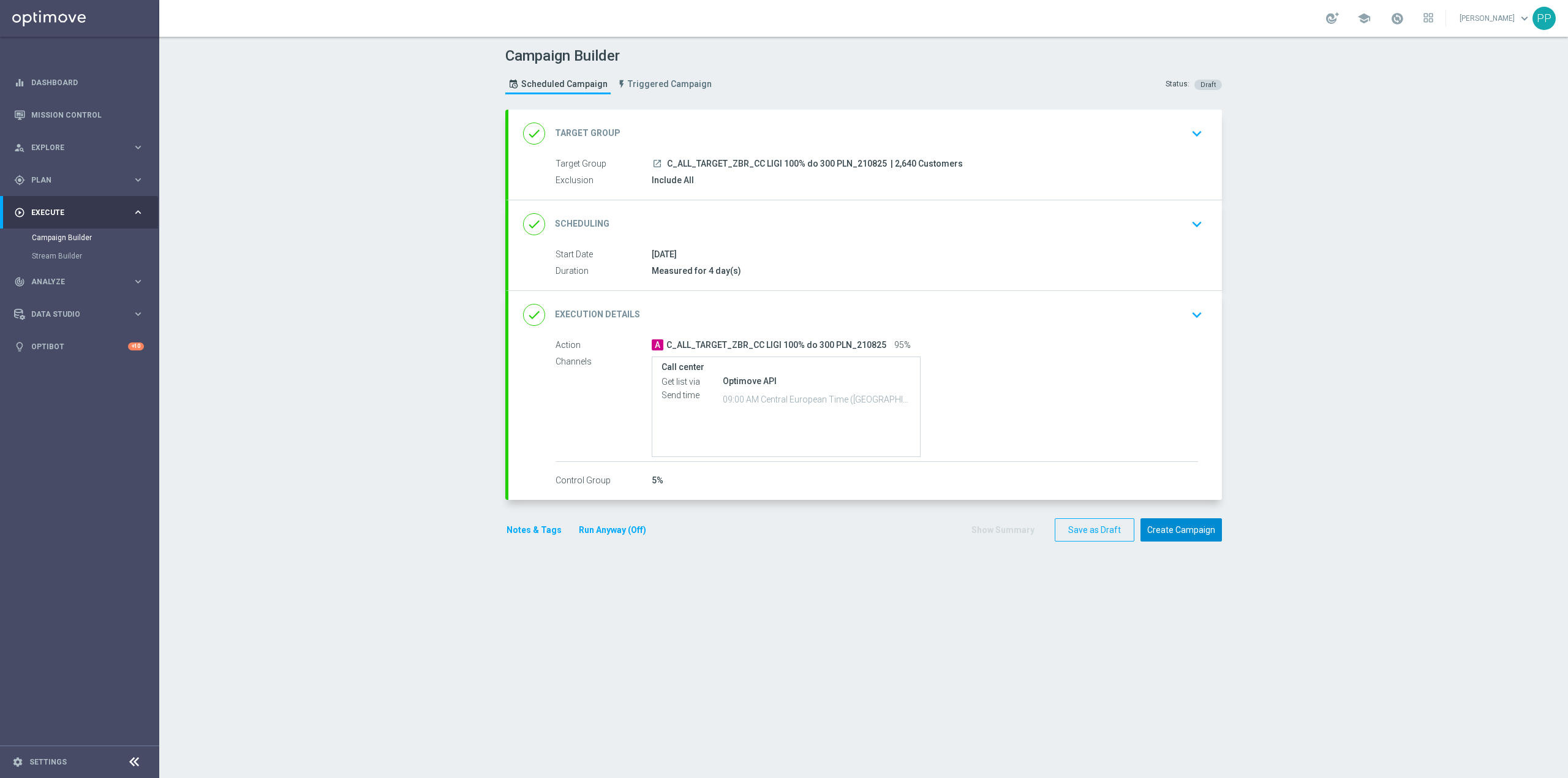
click at [1160, 522] on button "Create Campaign" at bounding box center [1180, 530] width 81 height 24
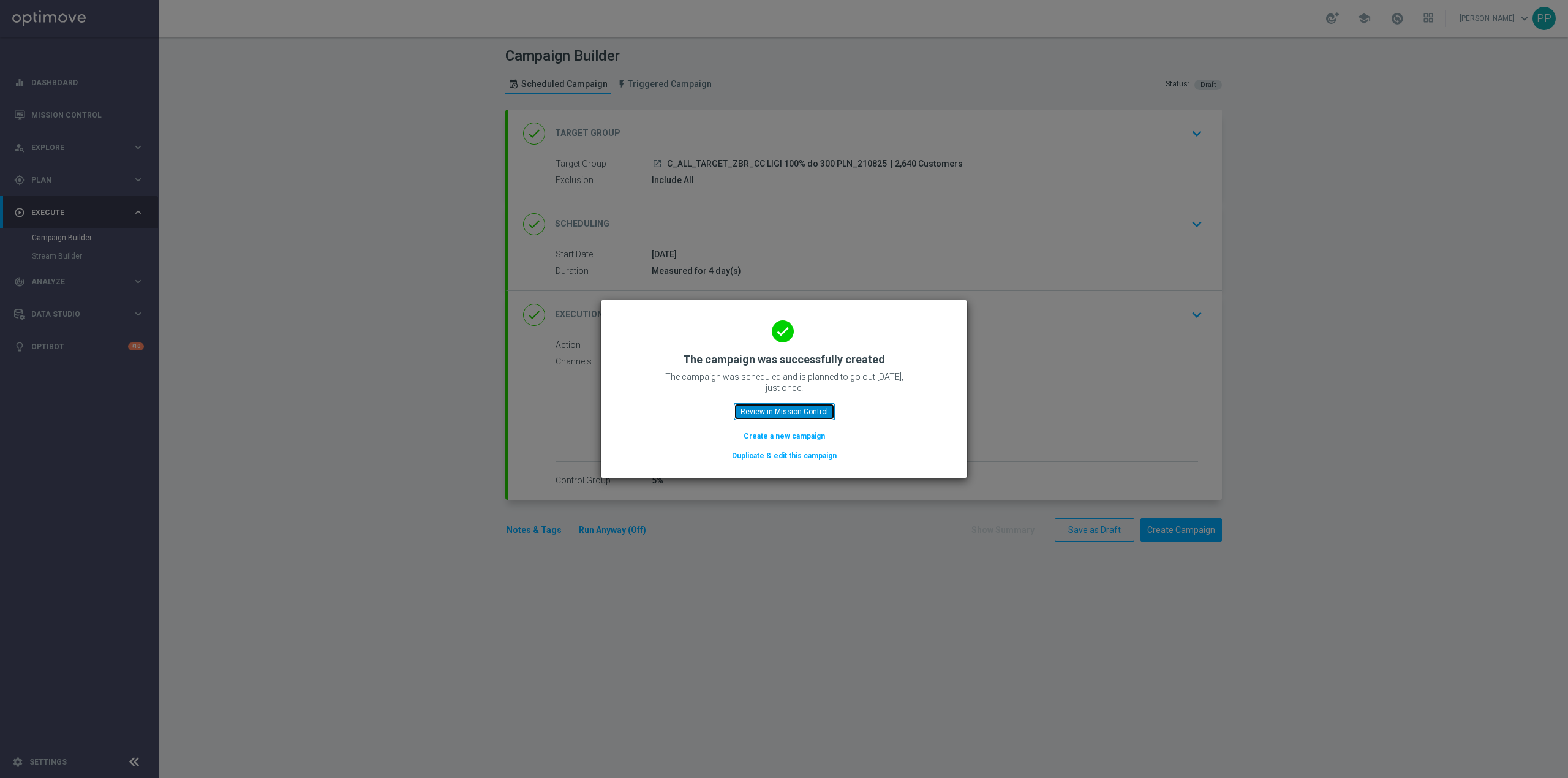
click at [765, 409] on button "Review in Mission Control" at bounding box center [784, 411] width 101 height 17
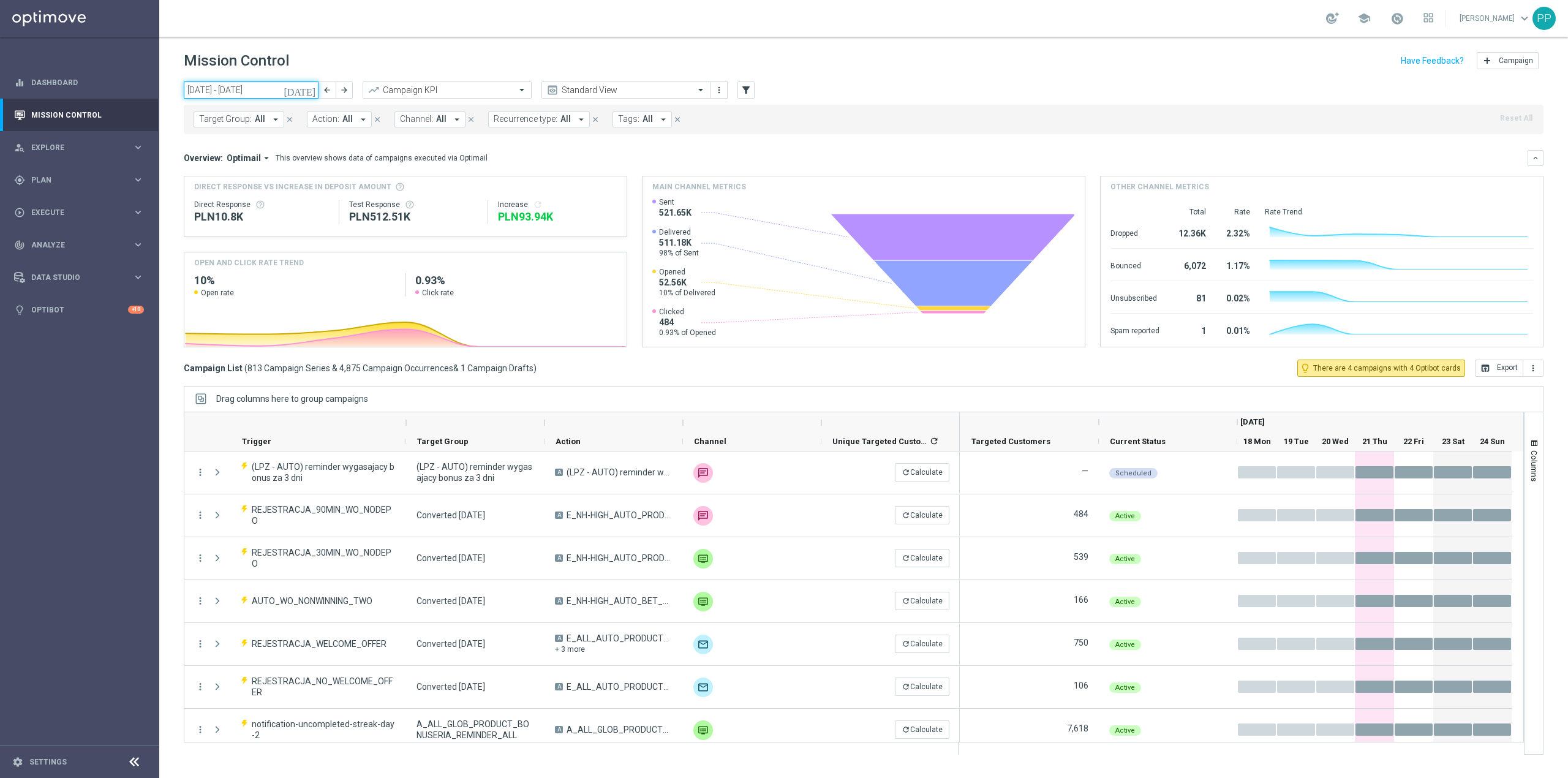
click at [246, 87] on input "[DATE] - [DATE]" at bounding box center [250, 89] width 135 height 17
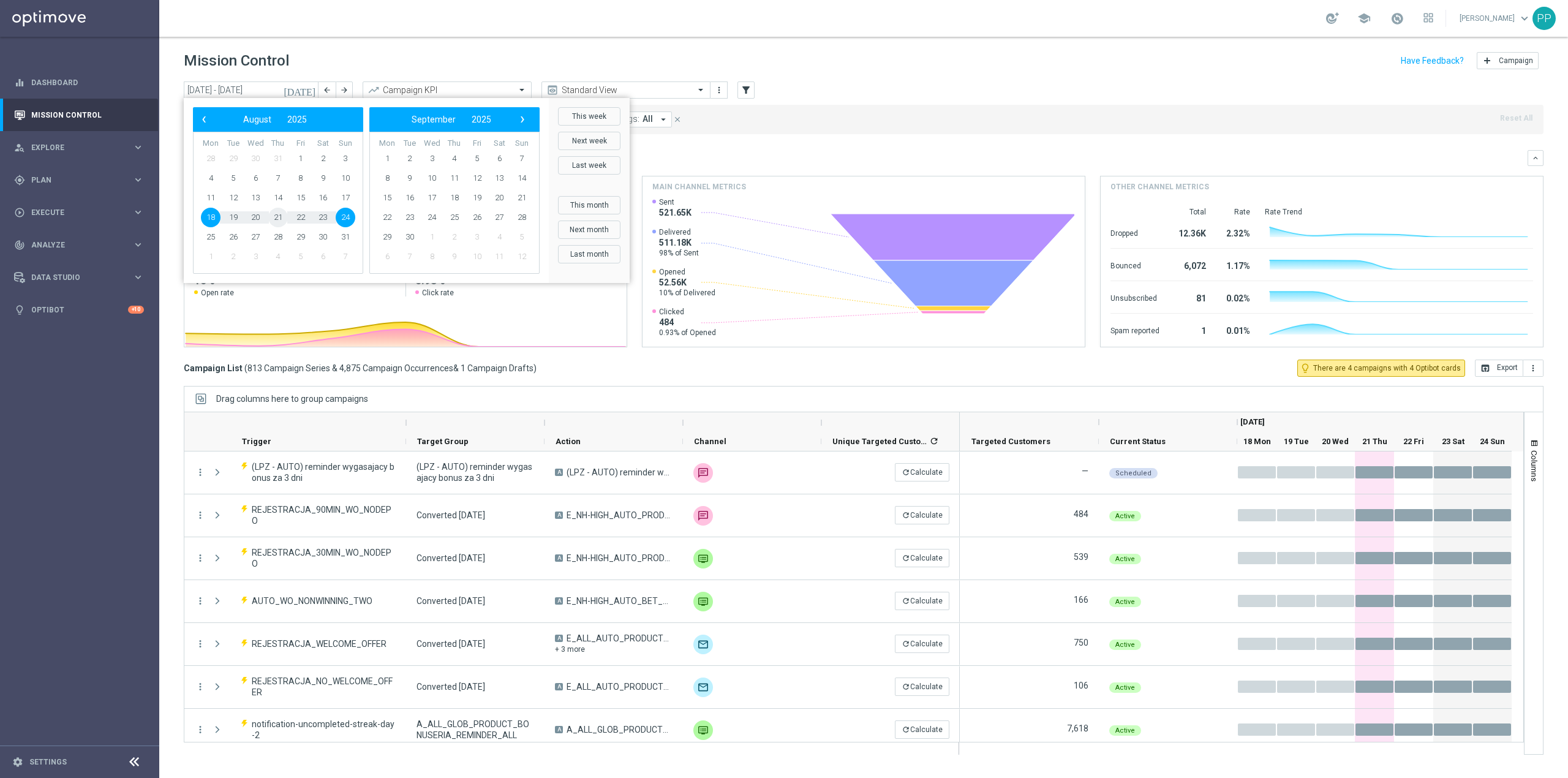
click at [281, 217] on span "21" at bounding box center [278, 217] width 20 height 20
type input "21 Aug 2025 - 21 Aug 2025"
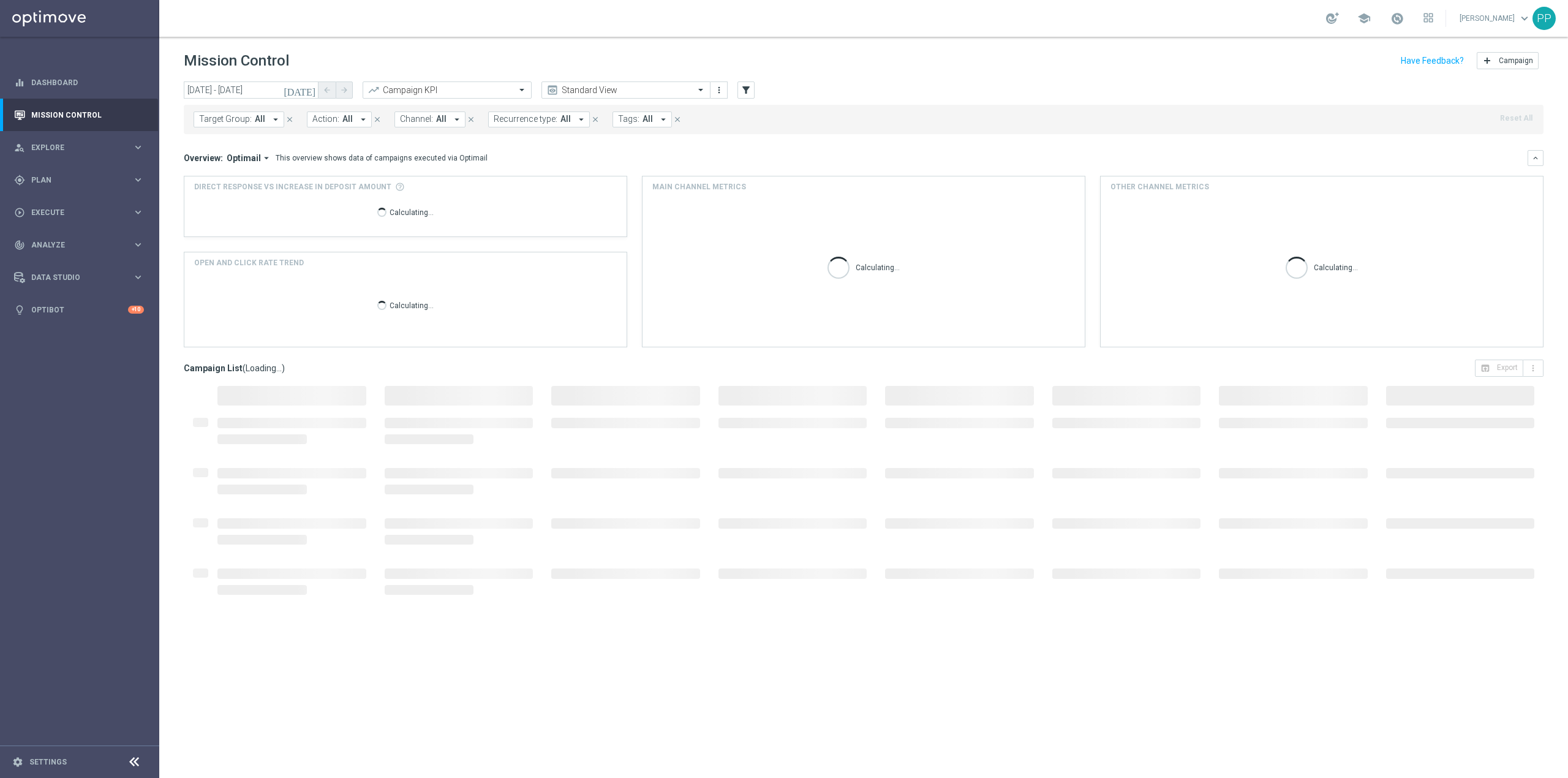
click at [437, 121] on span "All" at bounding box center [441, 119] width 11 height 11
click at [465, 271] on div "Call center" at bounding box center [502, 275] width 202 height 20
click at [434, 59] on div "Mission Control add Campaign" at bounding box center [863, 61] width 1360 height 24
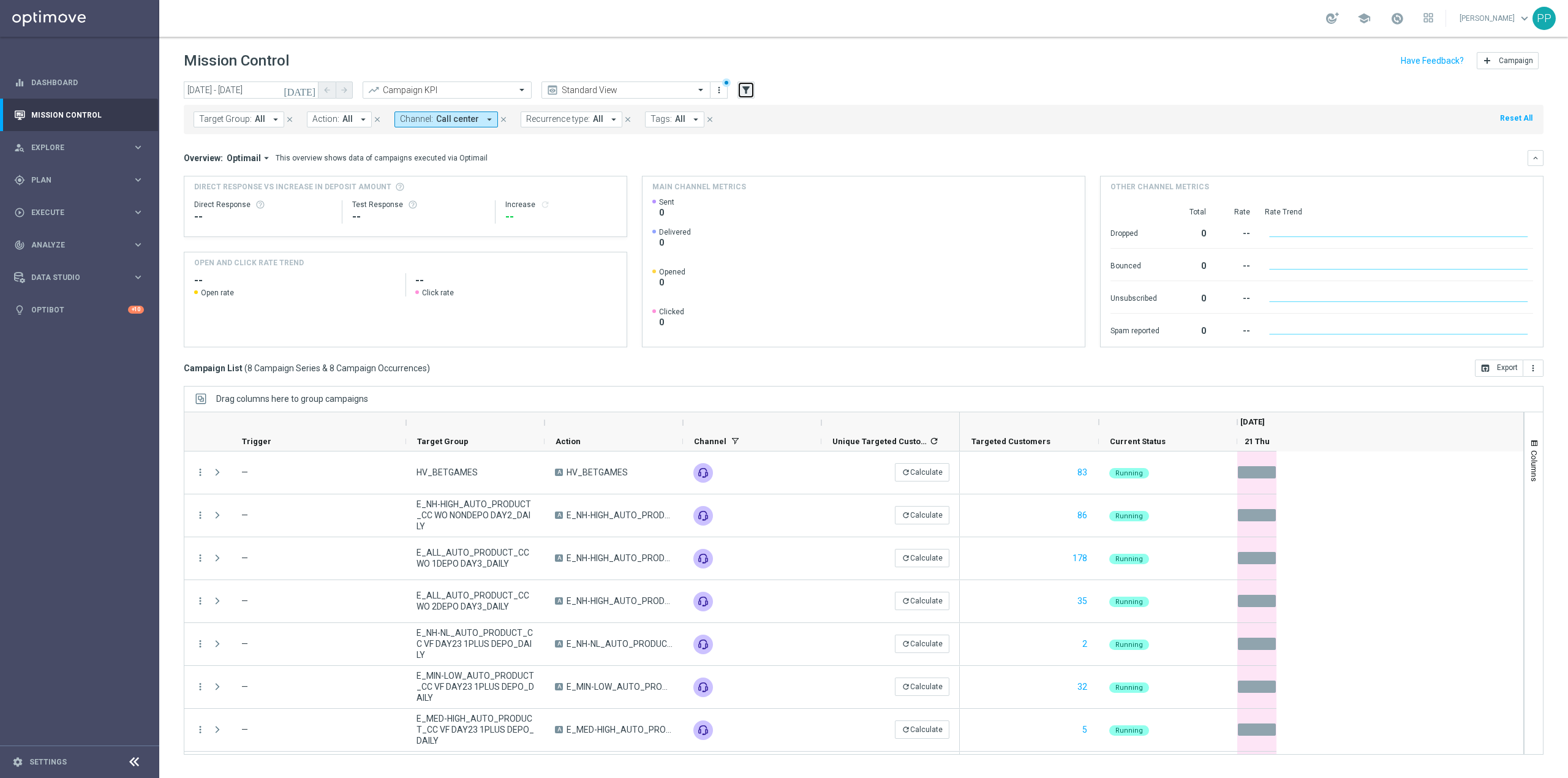
click at [743, 86] on icon "filter_alt" at bounding box center [746, 90] width 11 height 11
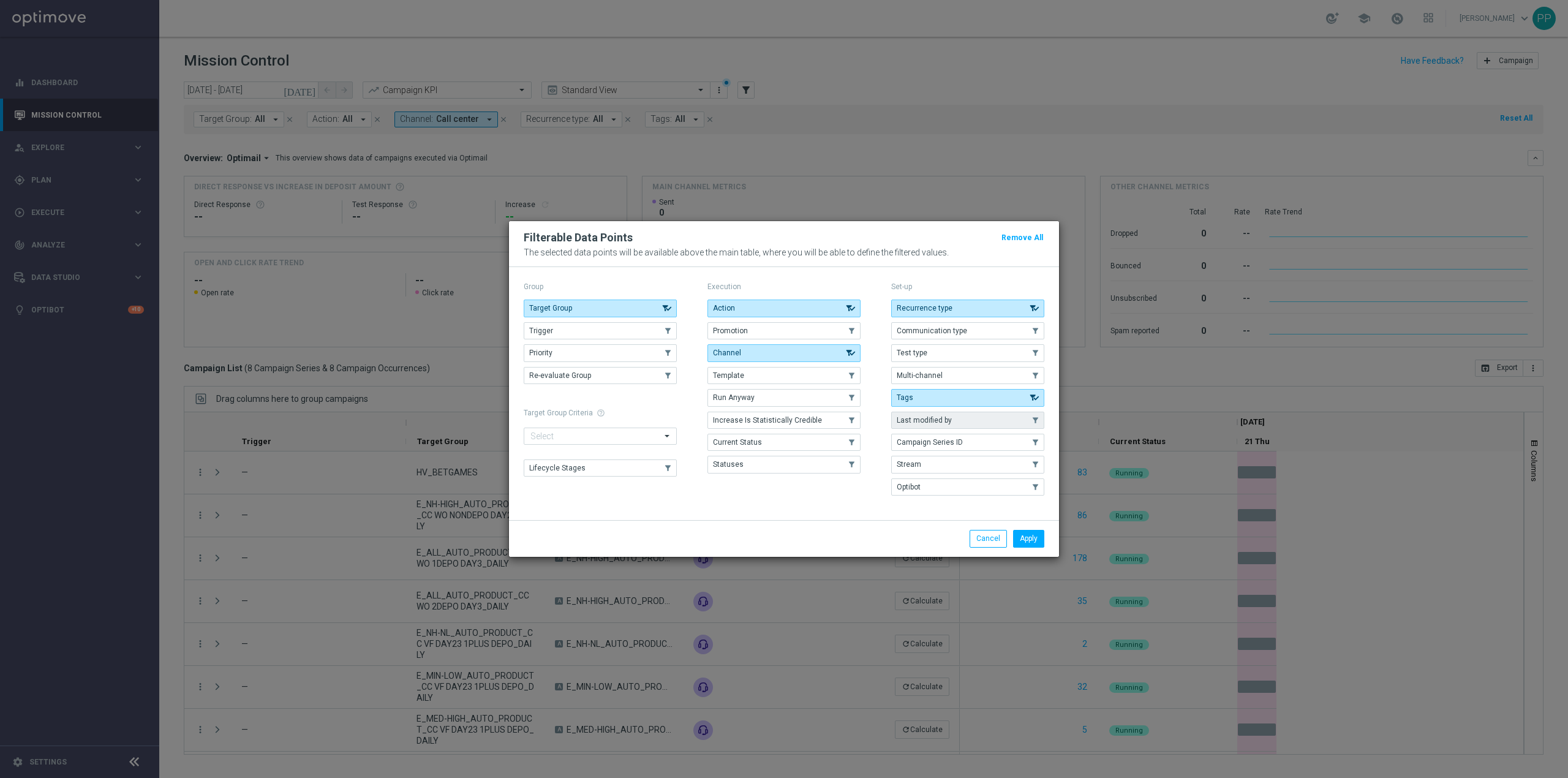
click at [964, 422] on button "Last modified by" at bounding box center [968, 420] width 153 height 17
click at [1034, 538] on button "Apply" at bounding box center [1028, 538] width 31 height 17
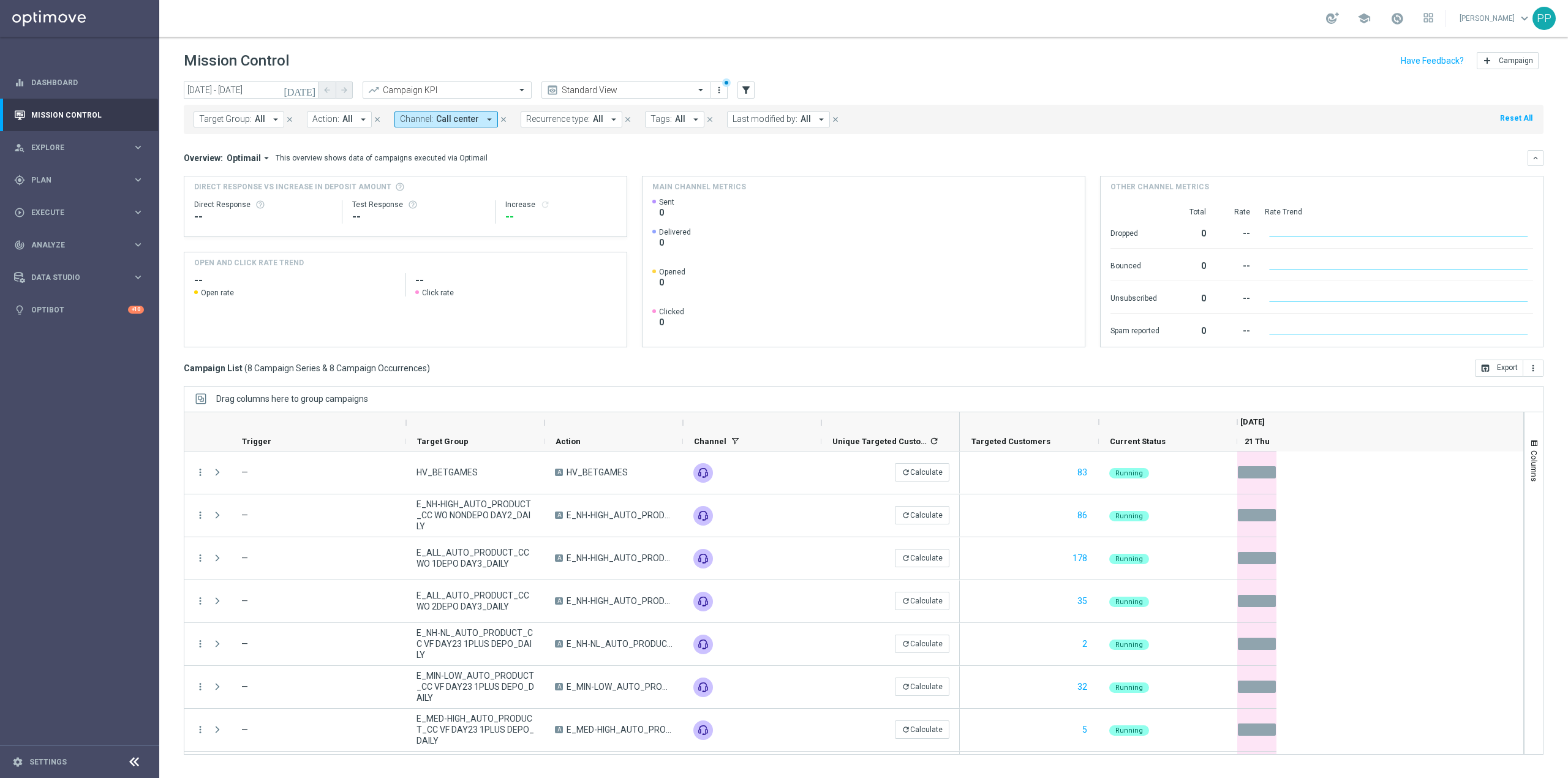
click at [793, 119] on button "Last modified by: All arrow_drop_down" at bounding box center [778, 119] width 102 height 16
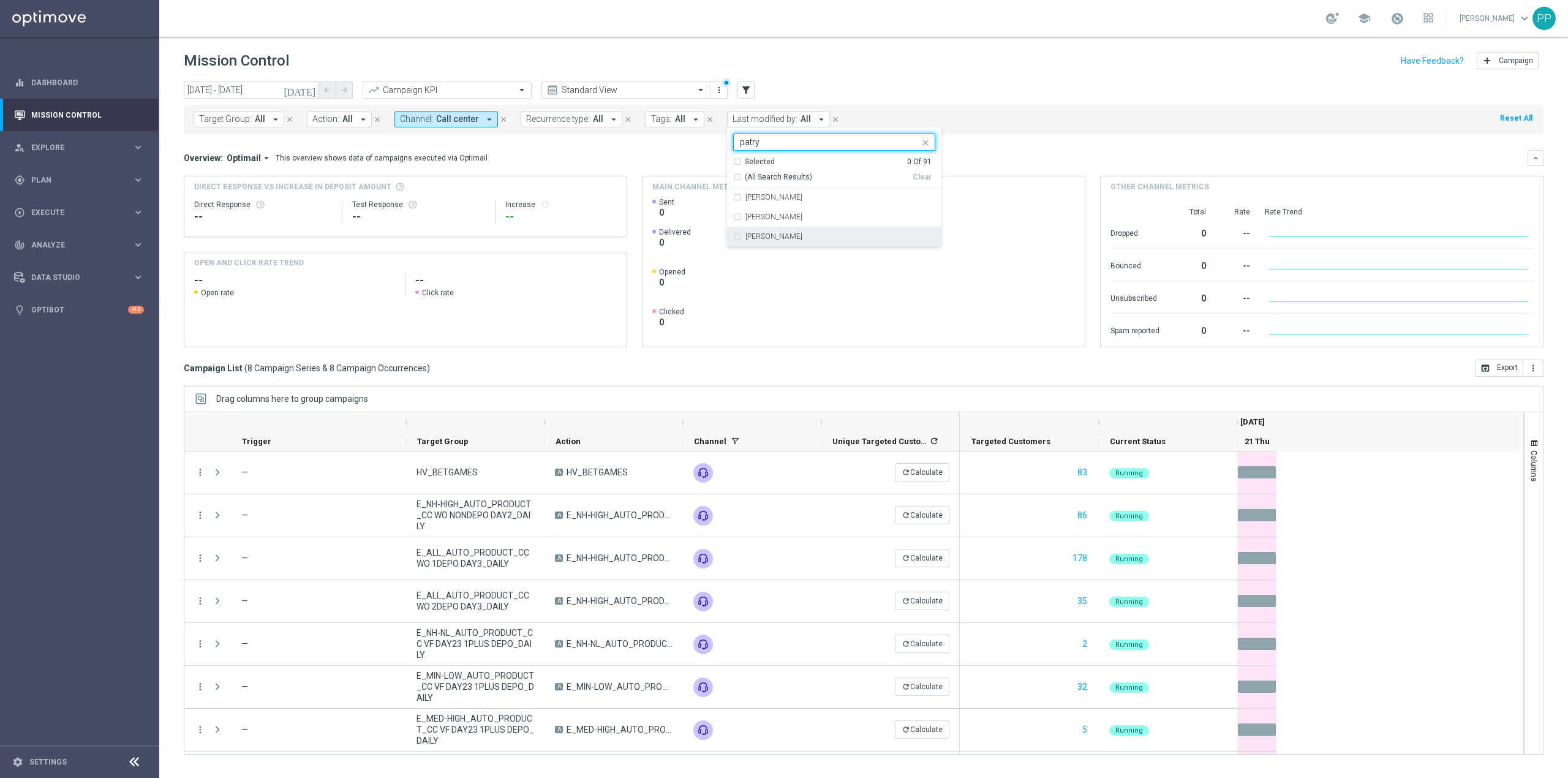
click at [796, 239] on label "[PERSON_NAME]" at bounding box center [774, 236] width 57 height 7
type input "patry"
click at [853, 42] on header "Mission Control add Campaign" at bounding box center [863, 59] width 1409 height 45
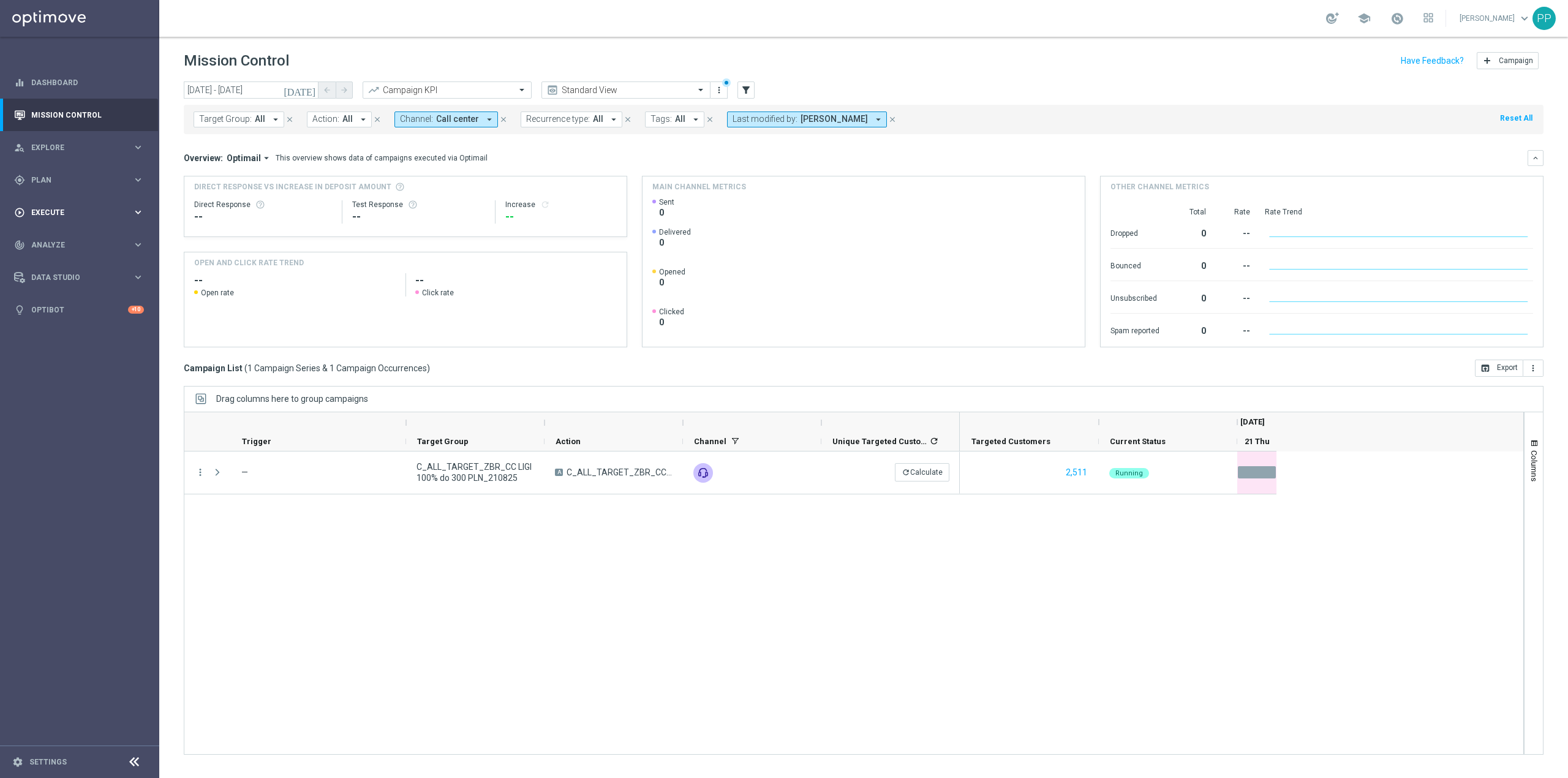
click at [60, 215] on span "Execute" at bounding box center [81, 212] width 101 height 7
click at [60, 233] on link "Campaign Builder" at bounding box center [79, 237] width 95 height 10
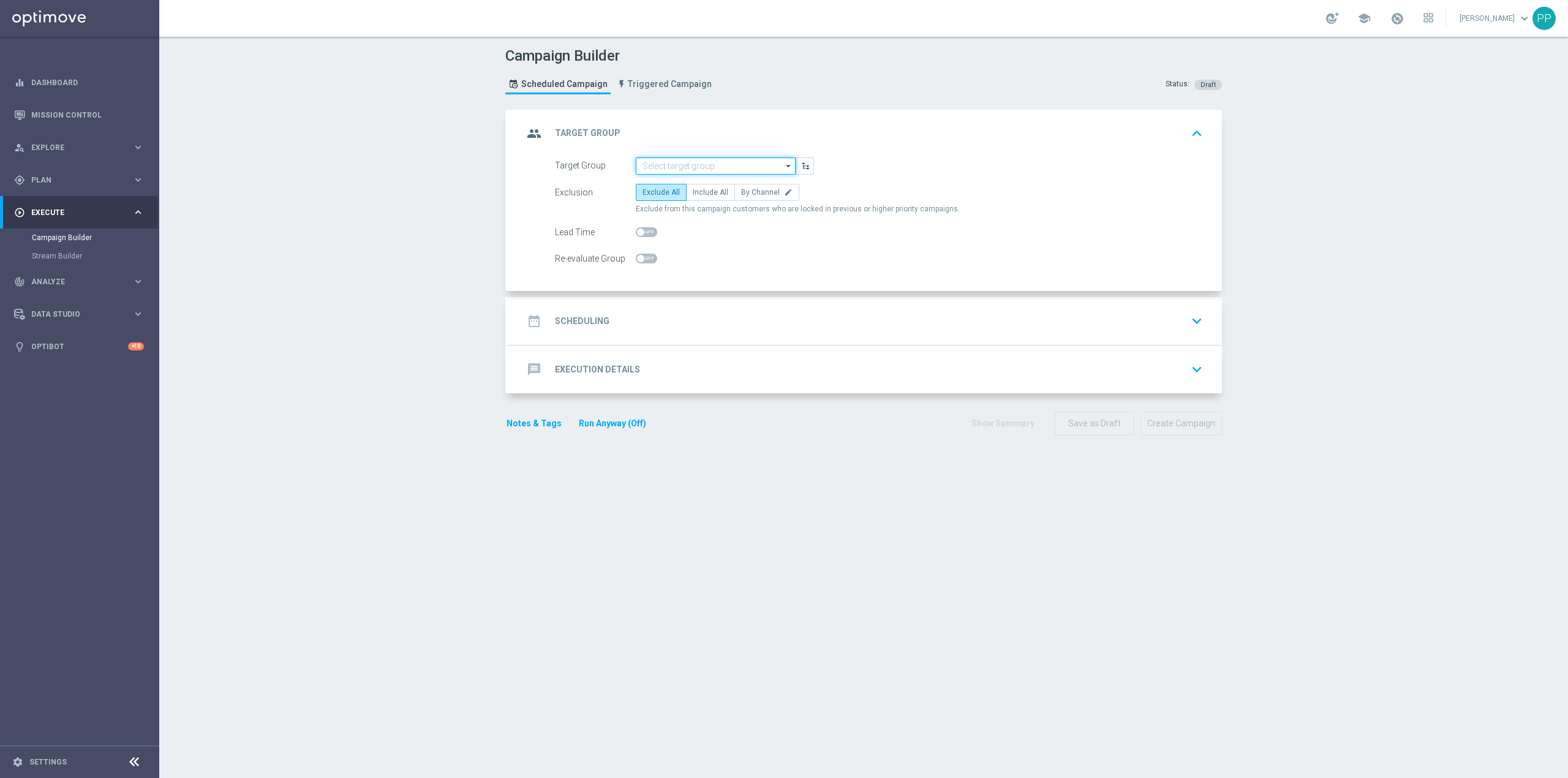
click at [732, 172] on input at bounding box center [715, 166] width 159 height 17
paste input "REA_ALL_TARGET_CASHBACK_CC EP 100% do 300 PLN_180825"
click at [718, 183] on div "REA_ALL_TARGET_CASHBACK_CC EP 100% do 300 PLN_180825" at bounding box center [725, 189] width 148 height 22
type input "REA_ALL_TARGET_CASHBACK_CC EP 100% do 300 PLN_180825"
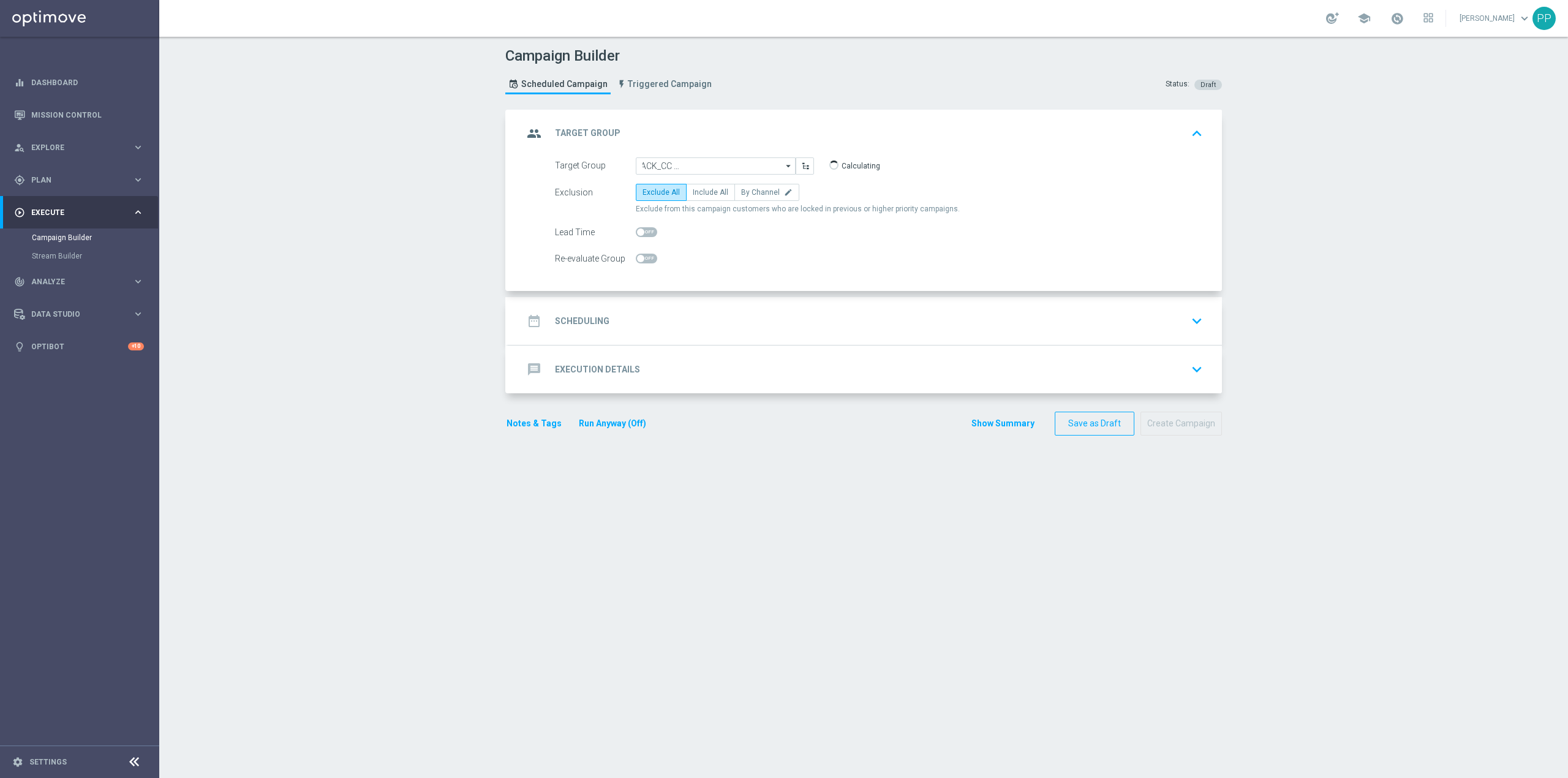
scroll to position [0, 0]
click at [693, 194] on span "Include All" at bounding box center [711, 192] width 36 height 9
click at [693, 194] on input "Include All" at bounding box center [697, 194] width 8 height 8
radio input "true"
click at [741, 192] on span "By Channel" at bounding box center [760, 192] width 38 height 9
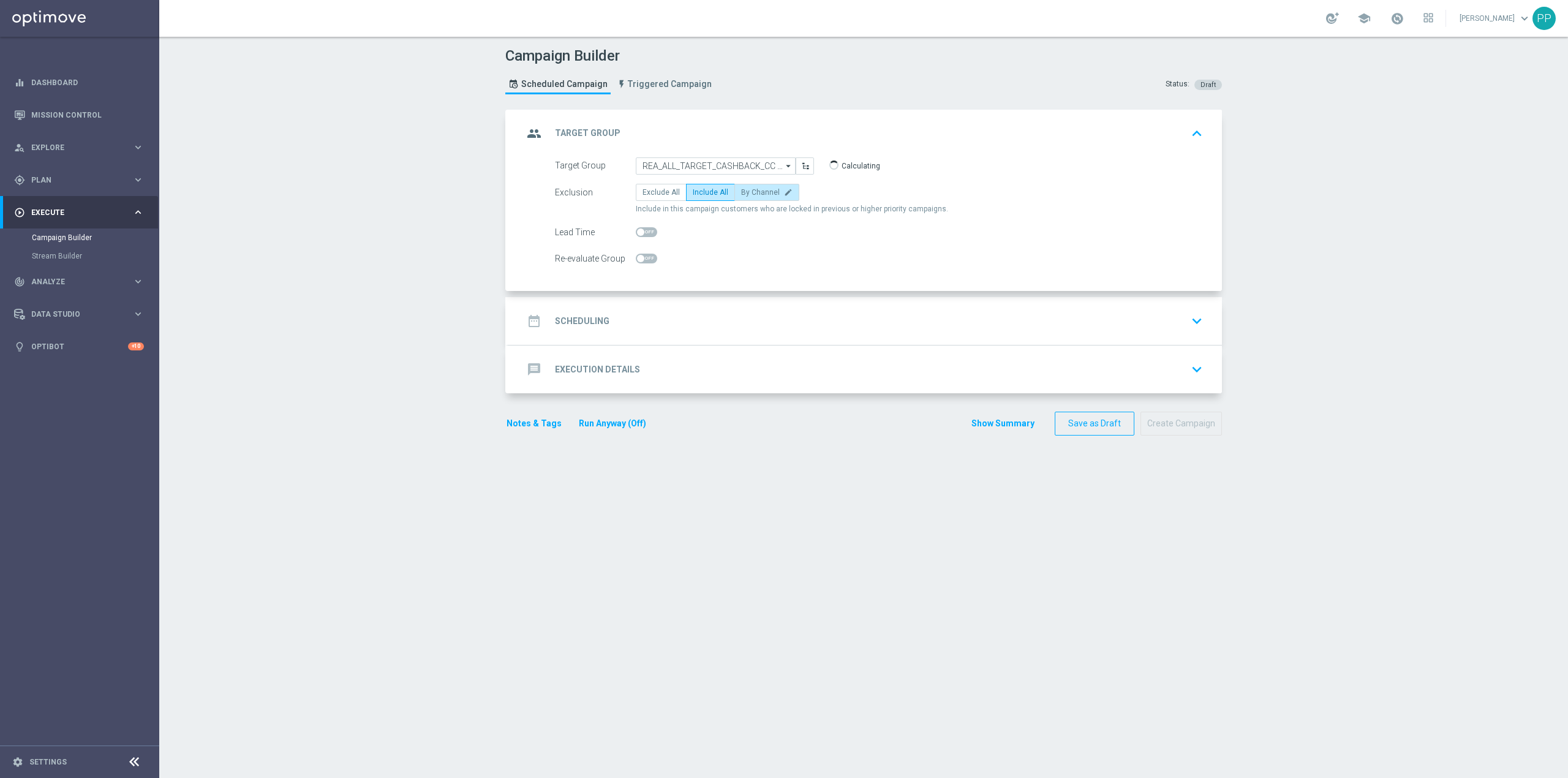
click at [741, 192] on input "By Channel edit" at bounding box center [745, 194] width 8 height 8
radio input "true"
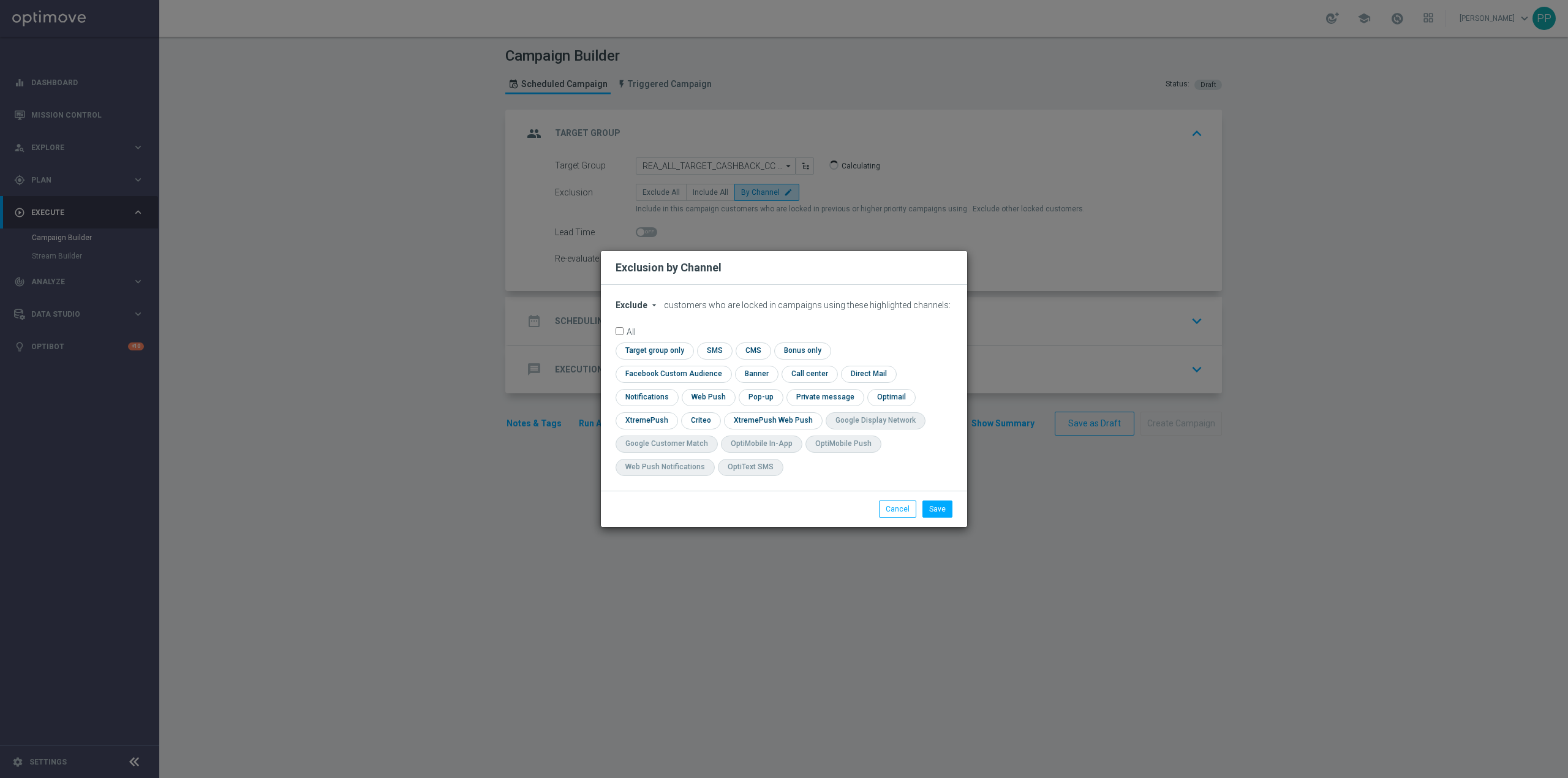
click at [645, 311] on button "Exclude arrow_drop_down" at bounding box center [639, 306] width 46 height 11
click at [0, 0] on span "Include" at bounding box center [0, 0] width 0 height 0
click at [726, 365] on input "checkbox" at bounding box center [671, 373] width 110 height 17
checkbox input "true"
click at [708, 424] on input "checkbox" at bounding box center [699, 421] width 38 height 17
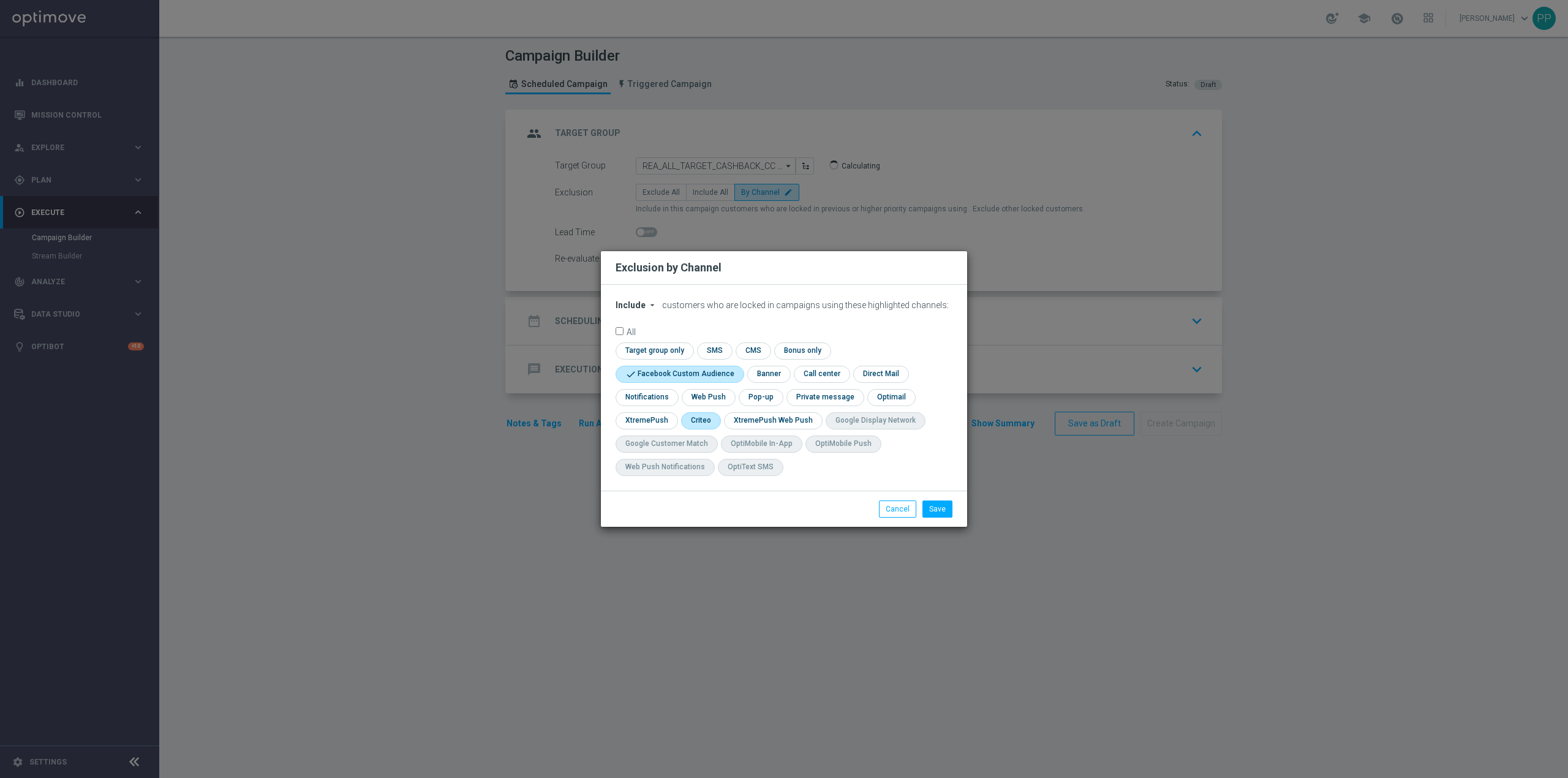
checkbox input "true"
click at [924, 510] on button "Save" at bounding box center [937, 509] width 30 height 17
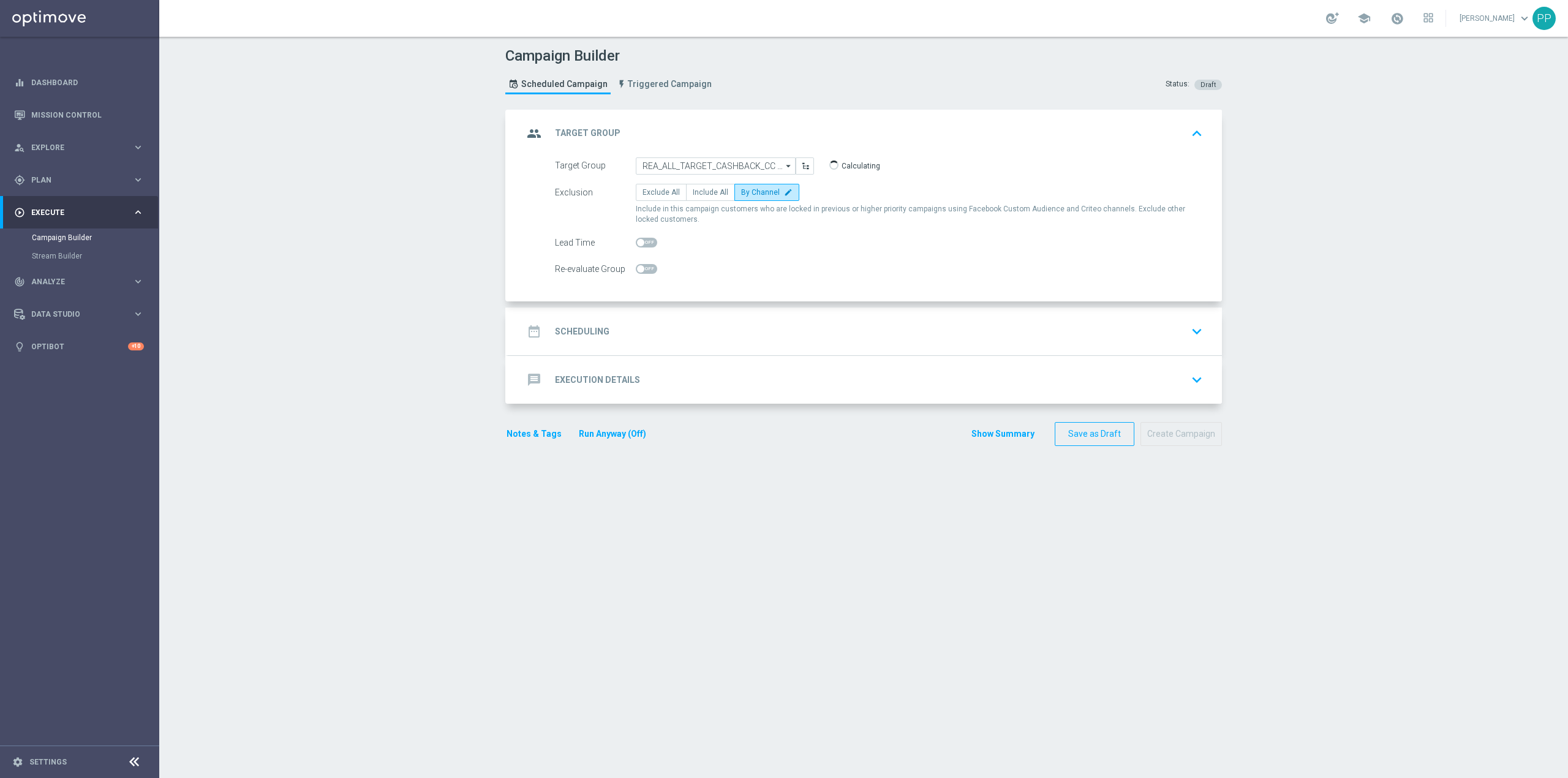
click at [720, 316] on div "date_range Scheduling keyboard_arrow_down" at bounding box center [865, 332] width 714 height 48
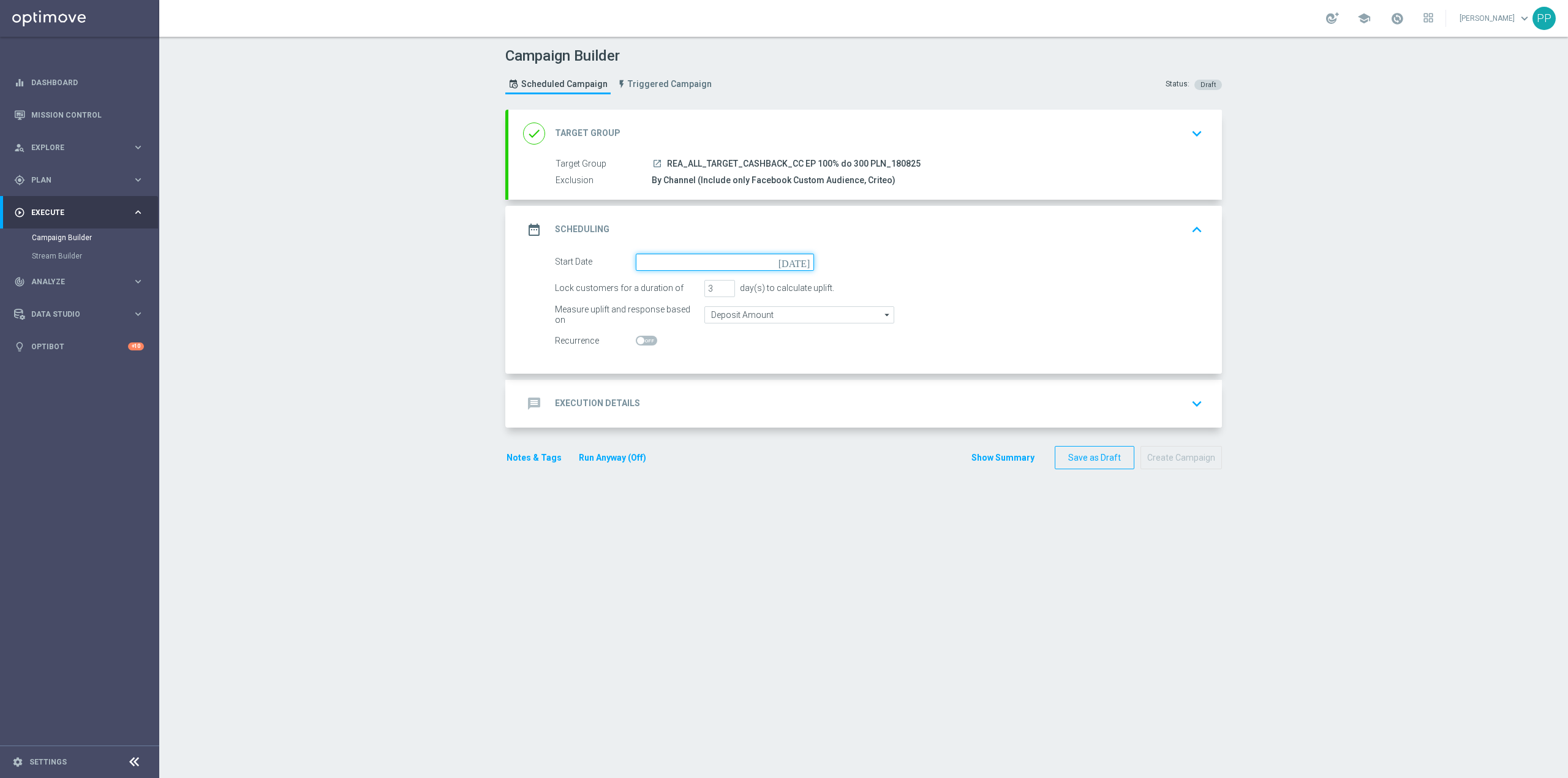
click at [677, 262] on input at bounding box center [725, 262] width 178 height 17
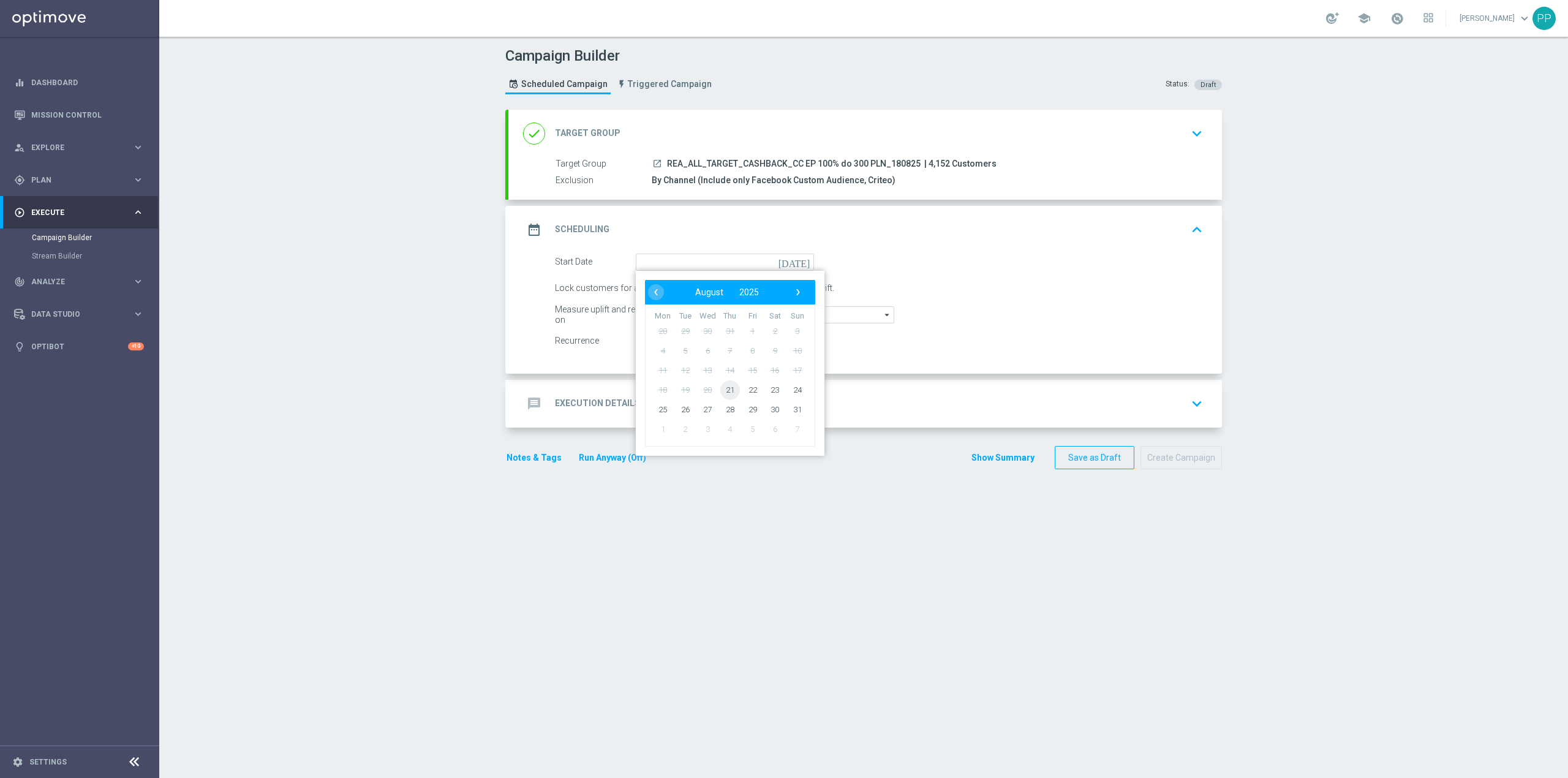
click at [723, 387] on span "21" at bounding box center [730, 389] width 20 height 20
type input "21 Aug 2025"
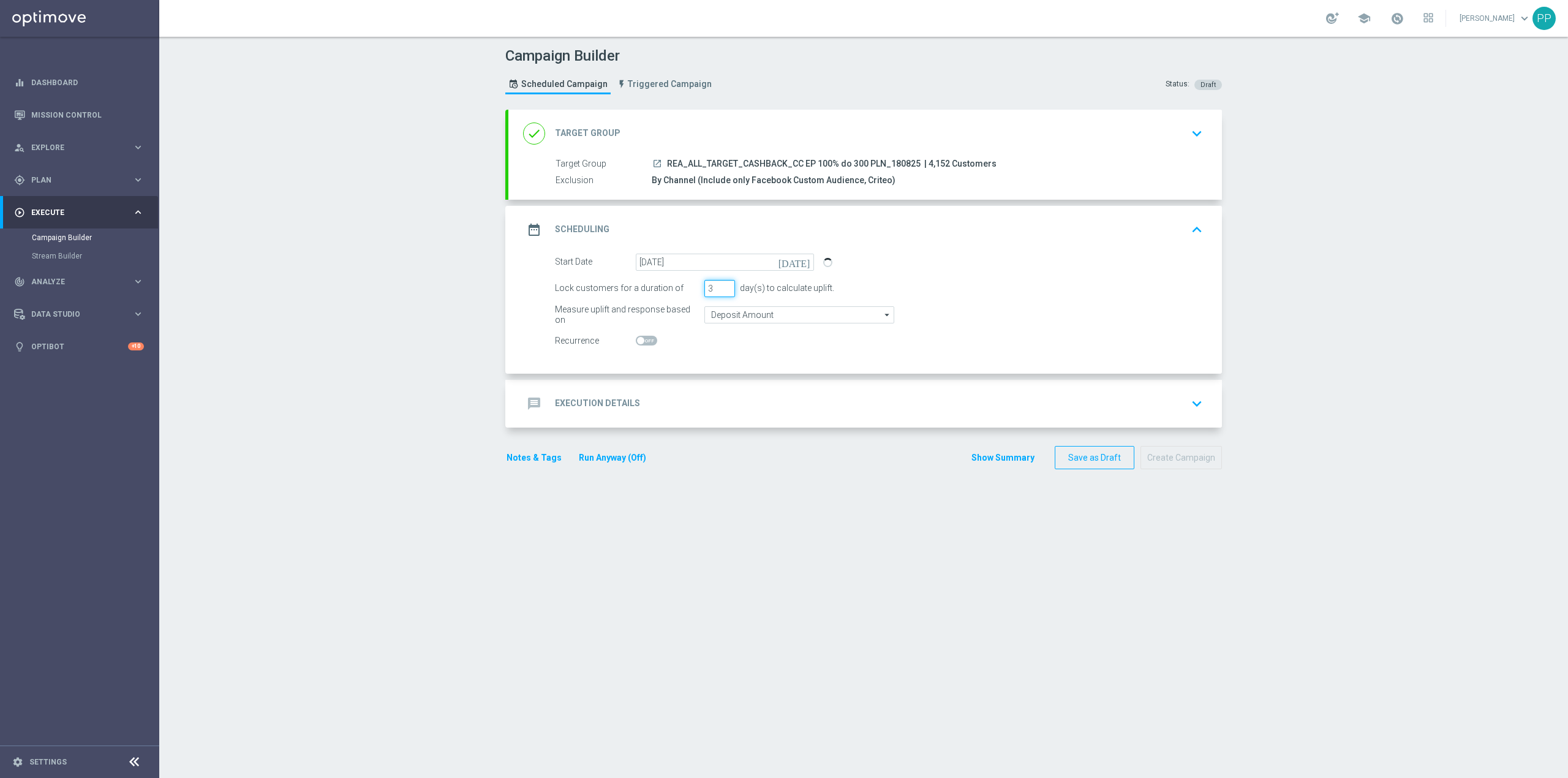
click at [706, 293] on input "3" at bounding box center [720, 288] width 30 height 17
click at [498, 390] on section "done Target Group keyboard_arrow_down Target Group launch REA_ALL_TARGET_CASHBA…" at bounding box center [863, 438] width 735 height 656
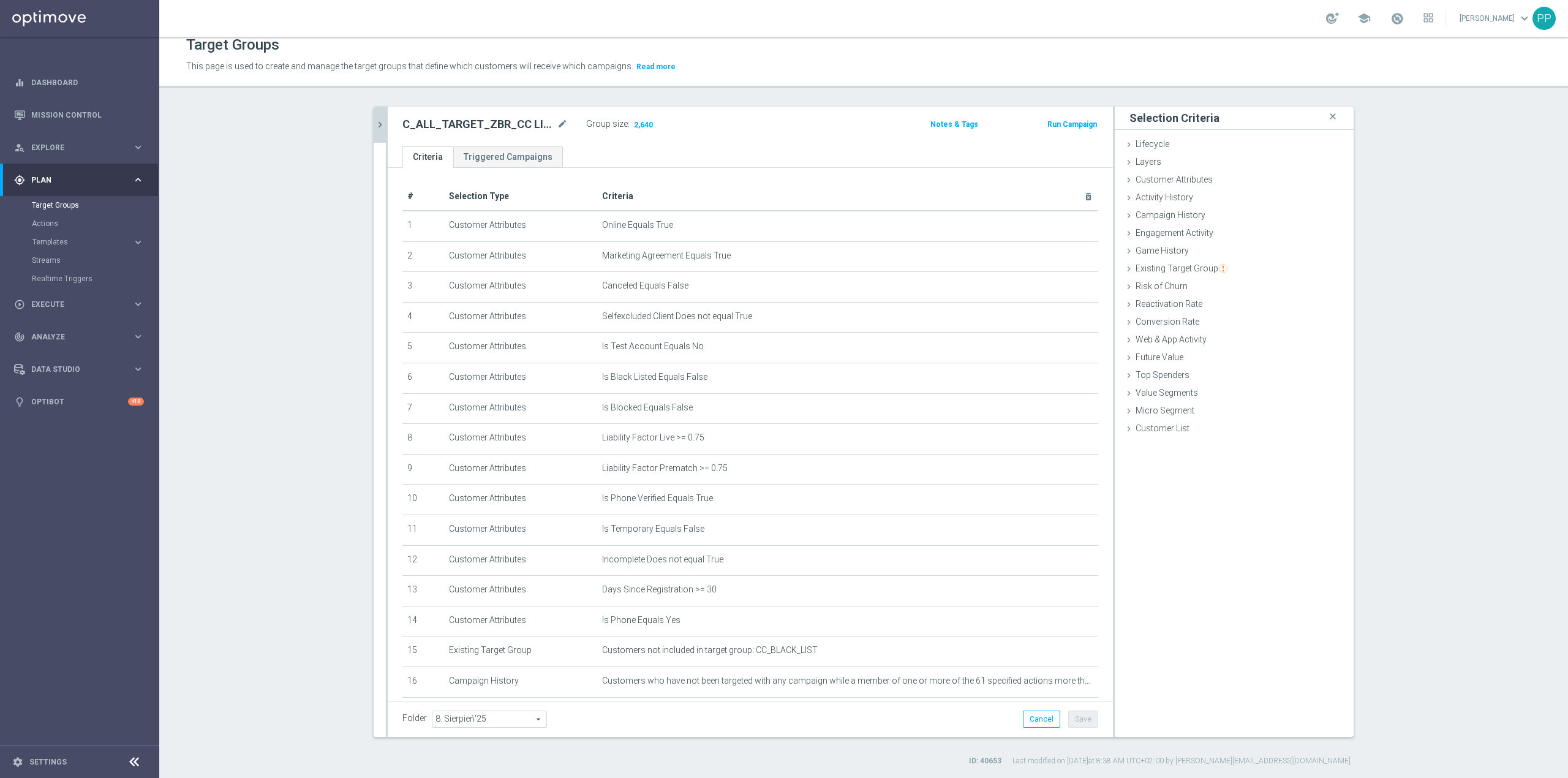
scroll to position [189, 0]
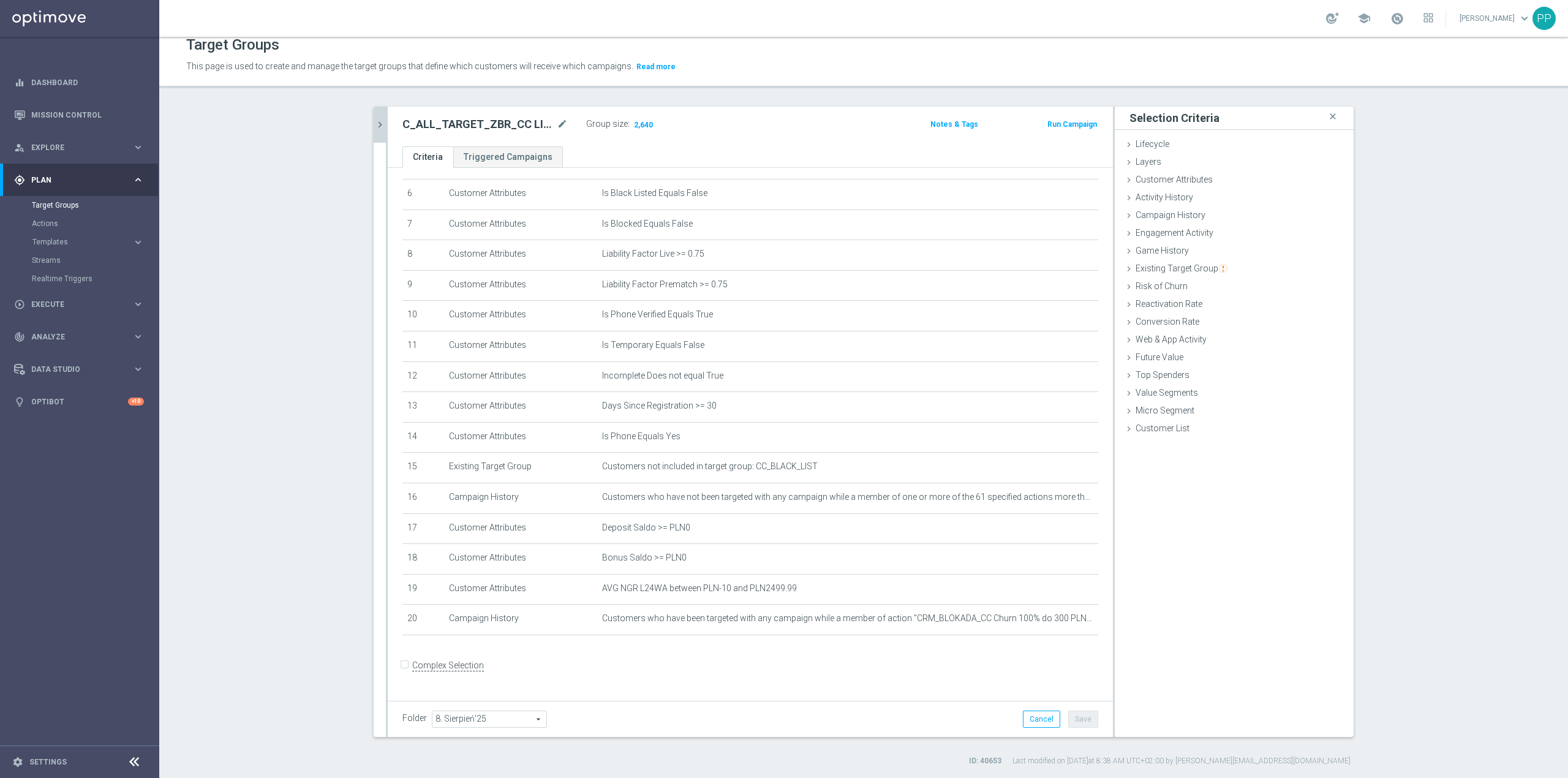
click at [374, 128] on icon "chevron_right" at bounding box center [380, 124] width 12 height 12
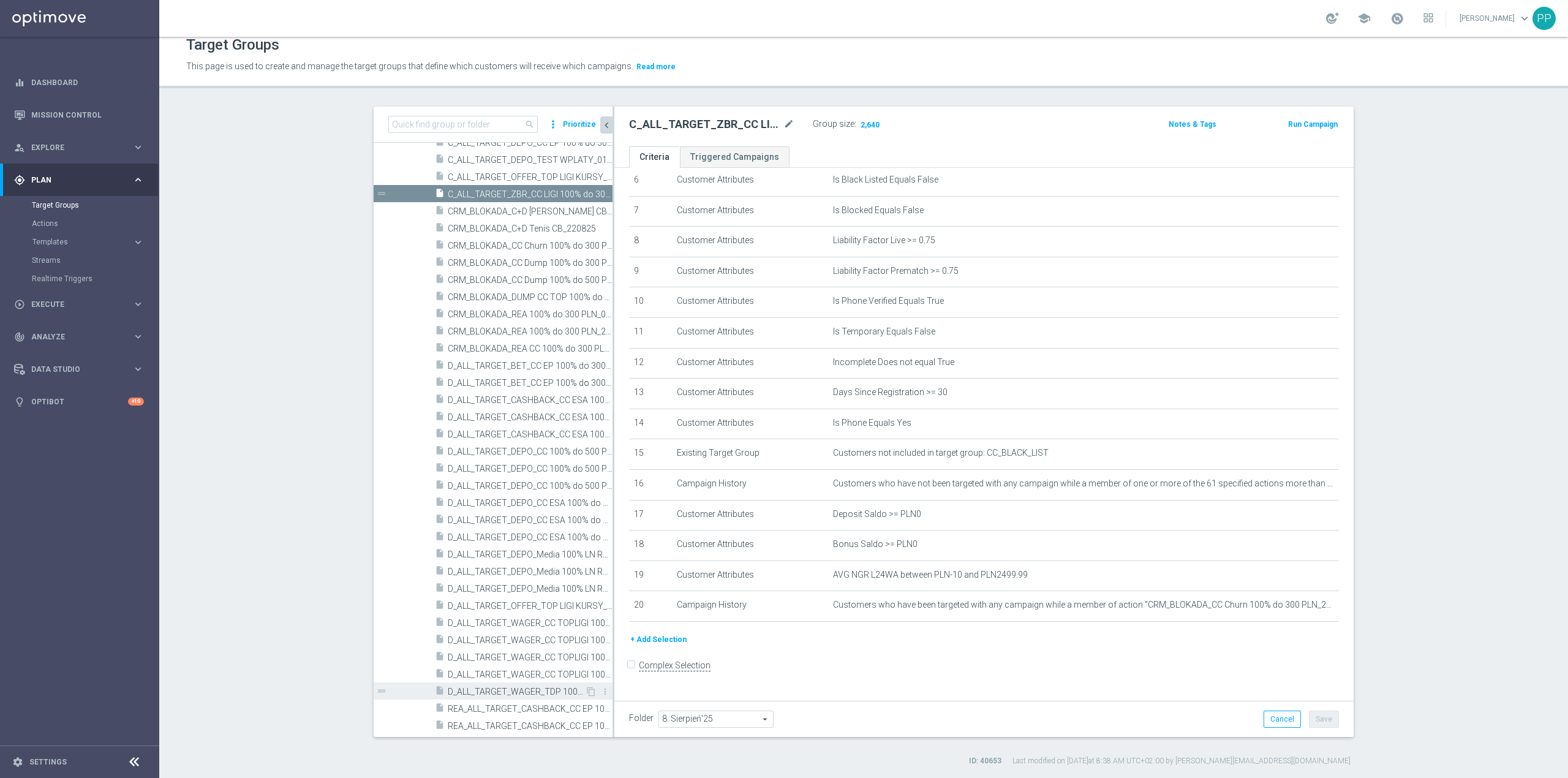
scroll to position [797, 0]
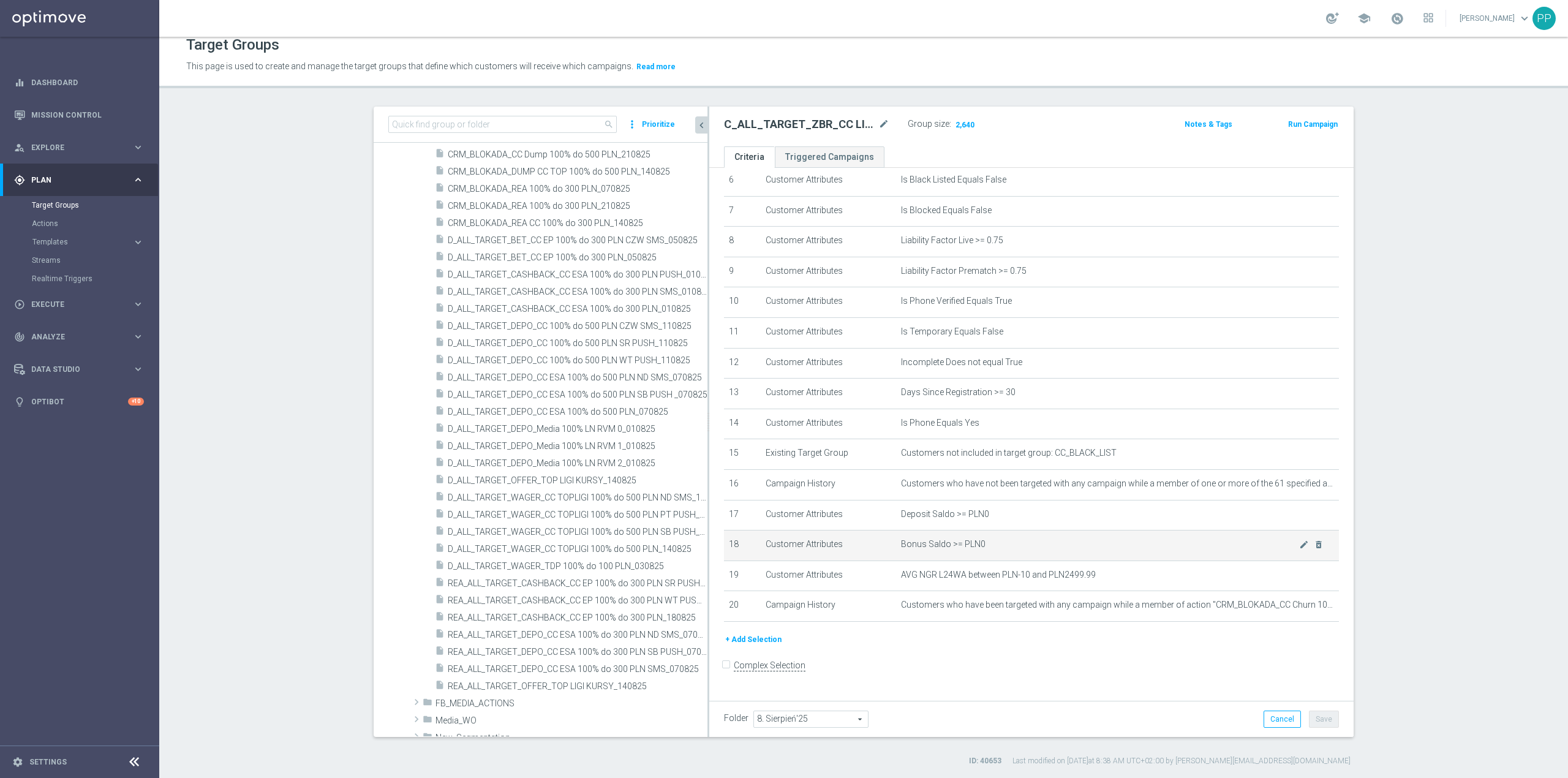
drag, startPoint x: 607, startPoint y: 569, endPoint x: 747, endPoint y: 555, distance: 140.7
click at [747, 555] on as-split "search more_vert Prioritize Customer Target Groups library_add create_new_folder" at bounding box center [863, 422] width 980 height 630
click at [600, 617] on span "REA_ALL_TARGET_CASHBACK_CC EP 100% do 300 PLN_180825" at bounding box center [564, 618] width 233 height 11
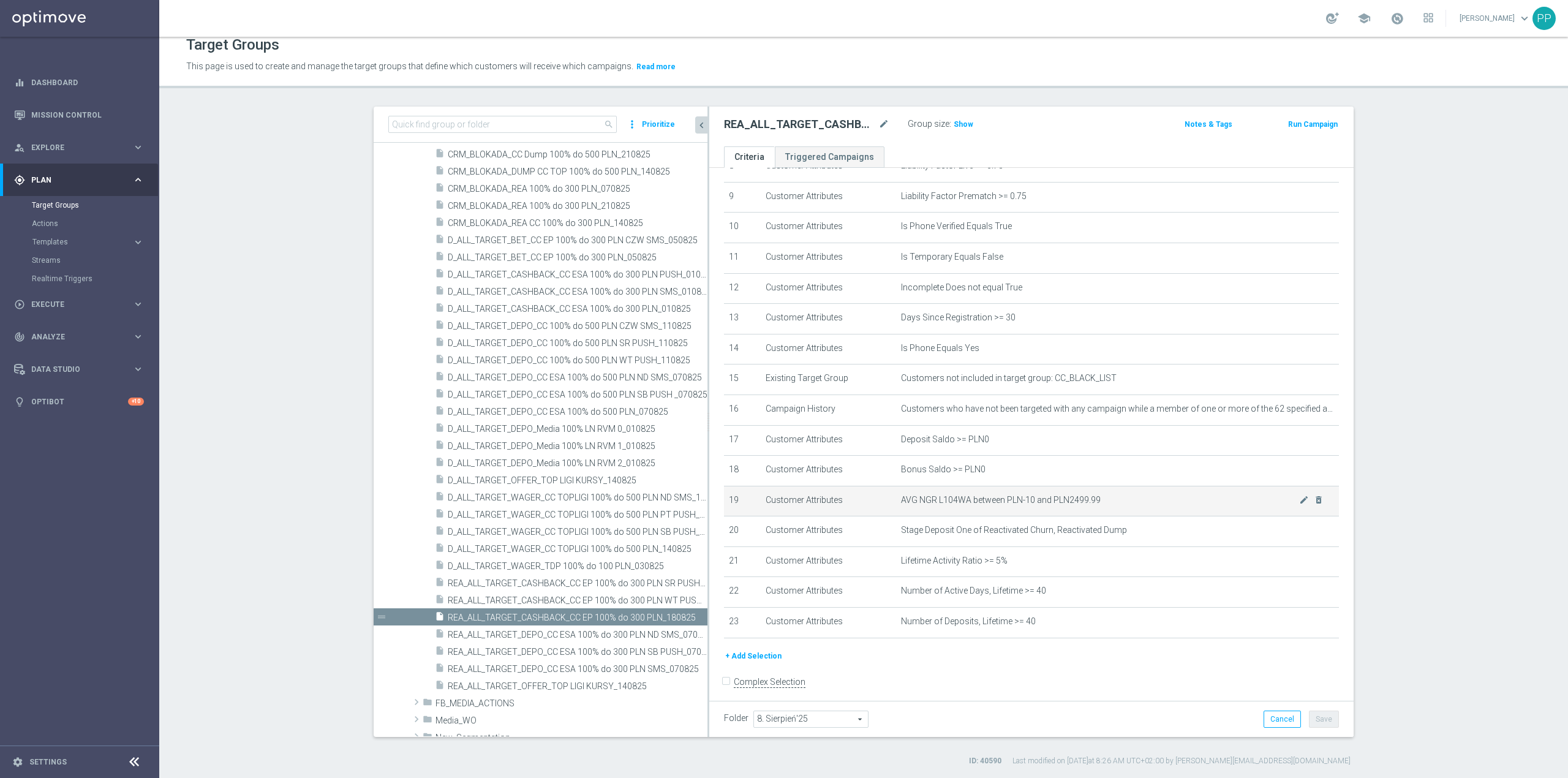
scroll to position [297, 0]
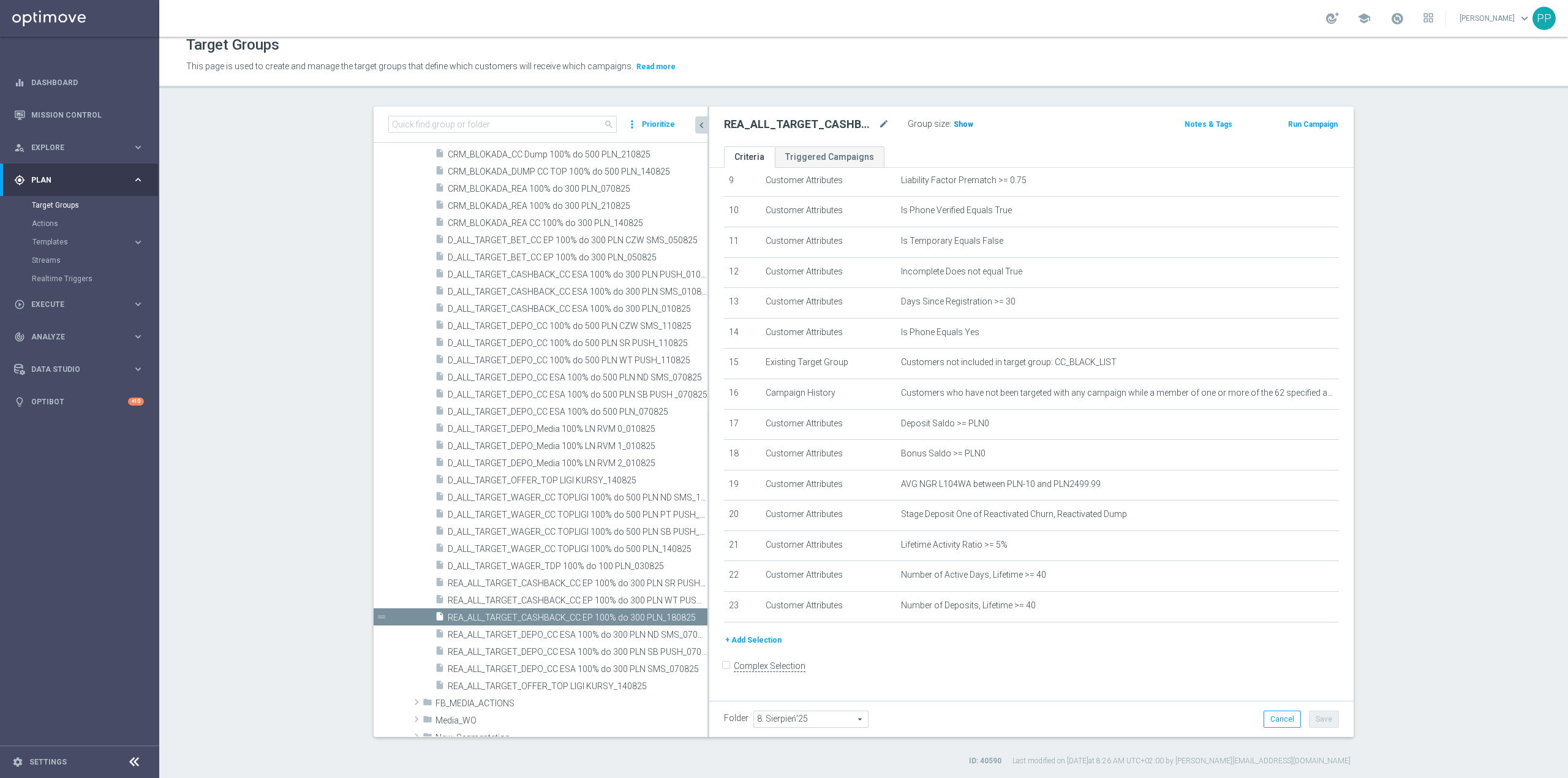
click at [958, 123] on span "Show" at bounding box center [963, 125] width 20 height 9
click at [878, 126] on icon "mode_edit" at bounding box center [884, 124] width 11 height 14
click at [821, 76] on div "This page is used to create and manage the target groups that define which cust…" at bounding box center [692, 67] width 1030 height 20
click at [1299, 580] on icon "mode_edit" at bounding box center [1303, 575] width 10 height 10
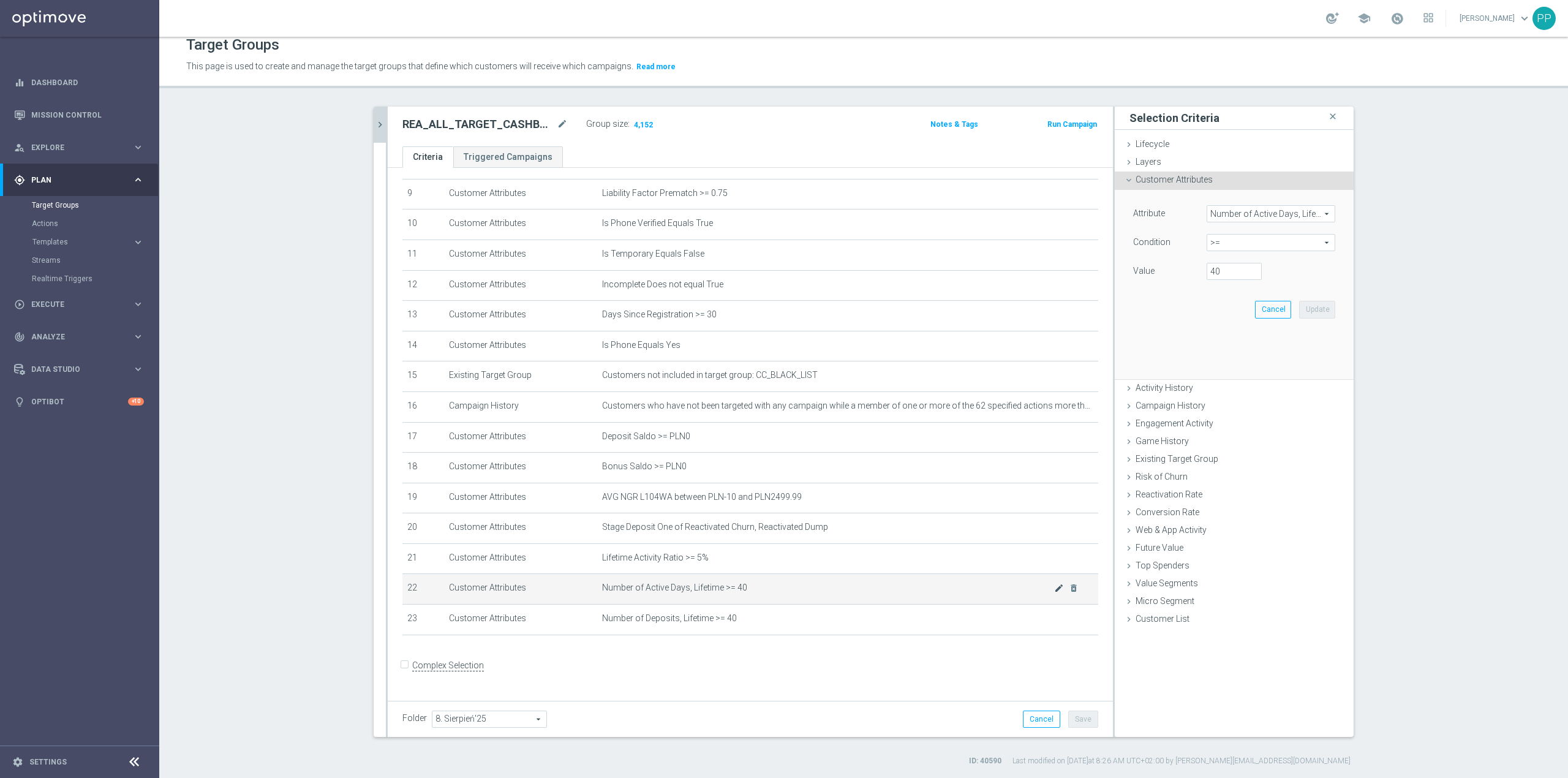
scroll to position [283, 0]
drag, startPoint x: 1234, startPoint y: 275, endPoint x: 1187, endPoint y: 272, distance: 47.1
click at [1187, 272] on div "Value 40" at bounding box center [1233, 273] width 220 height 20
type input "30"
click at [1316, 303] on button "Update" at bounding box center [1317, 309] width 37 height 17
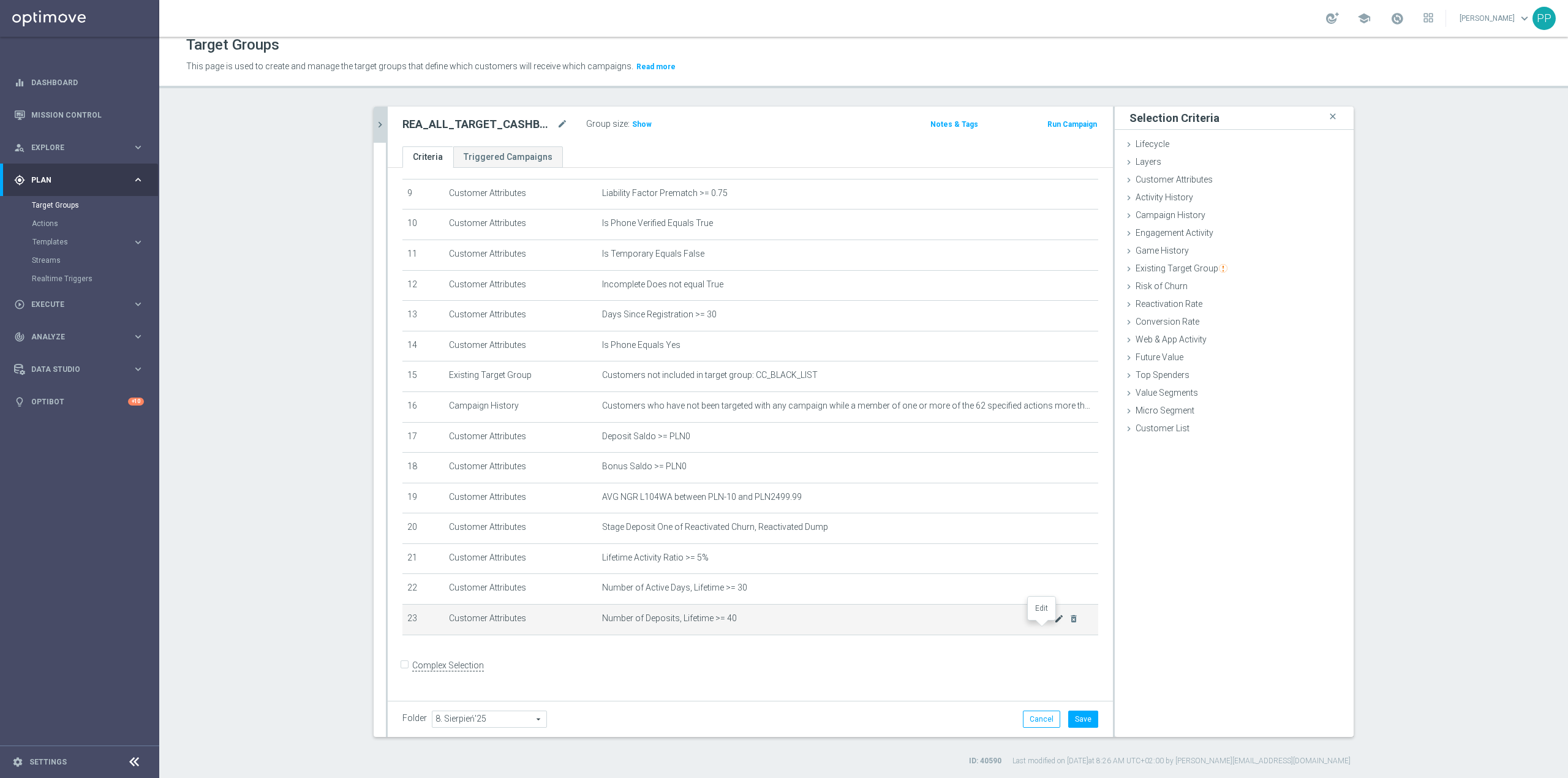
click at [1054, 624] on icon "mode_edit" at bounding box center [1058, 618] width 10 height 10
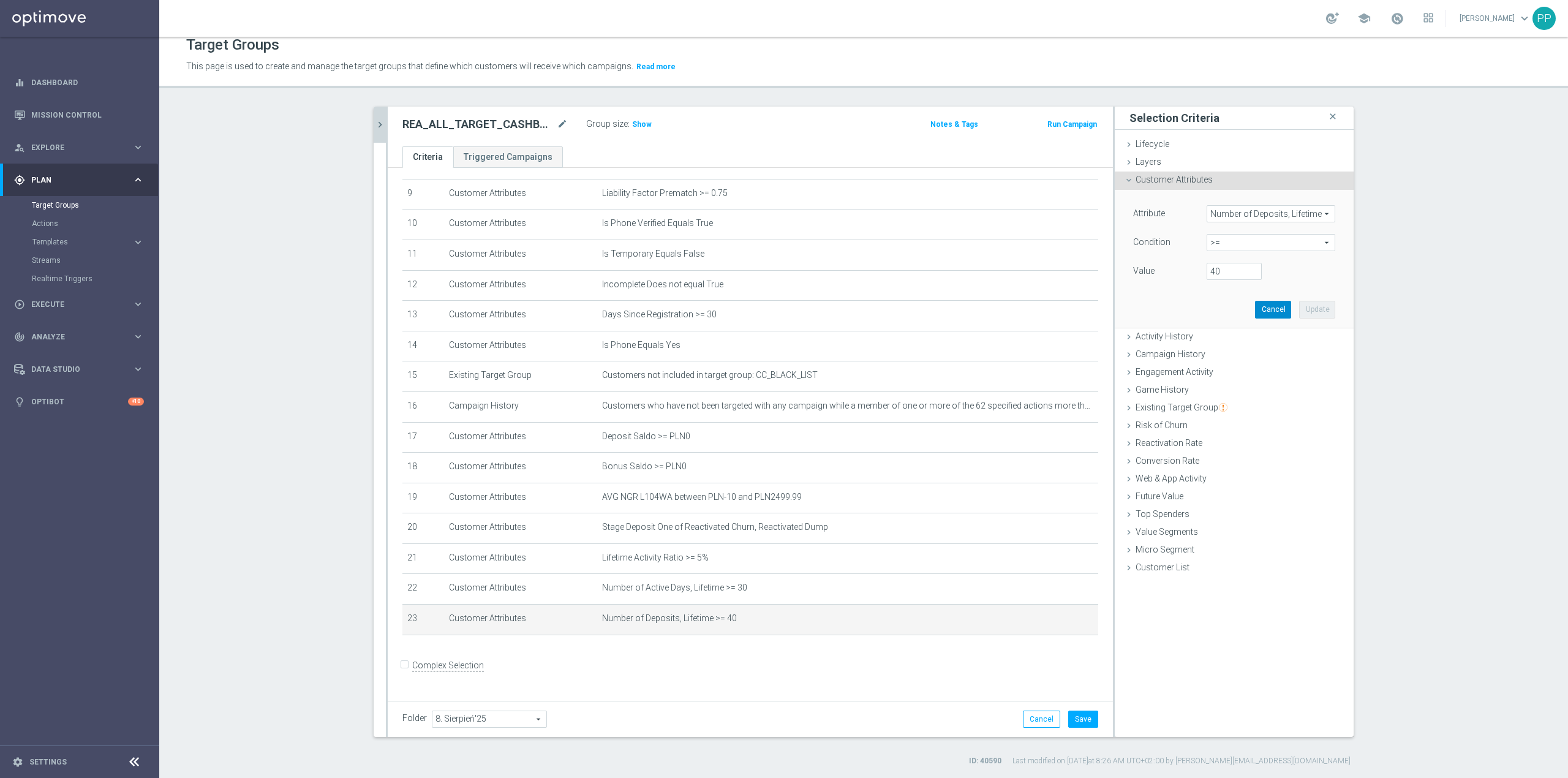
click at [1268, 318] on button "Cancel" at bounding box center [1273, 309] width 37 height 17
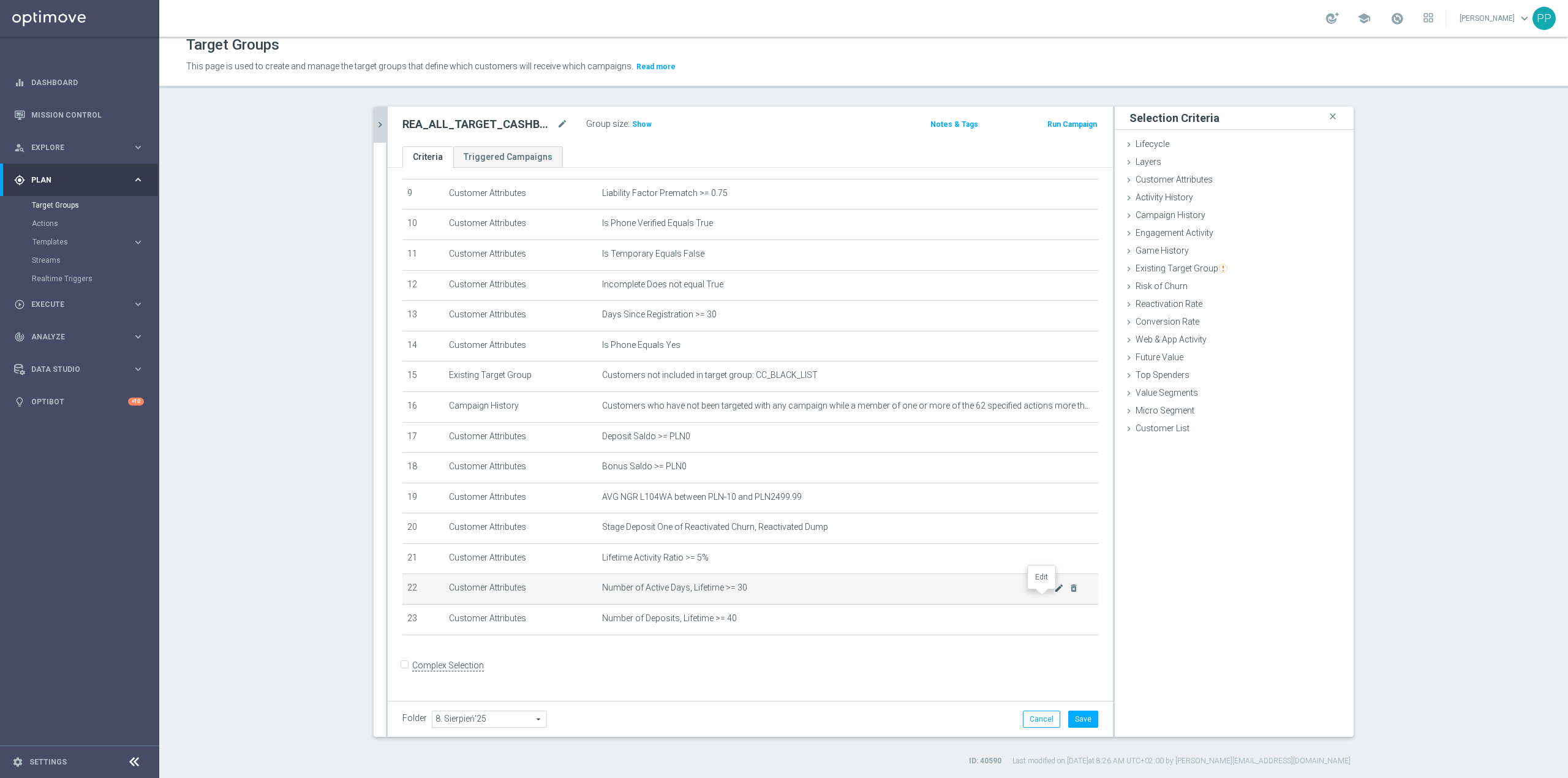
click at [1054, 593] on icon "mode_edit" at bounding box center [1058, 587] width 10 height 10
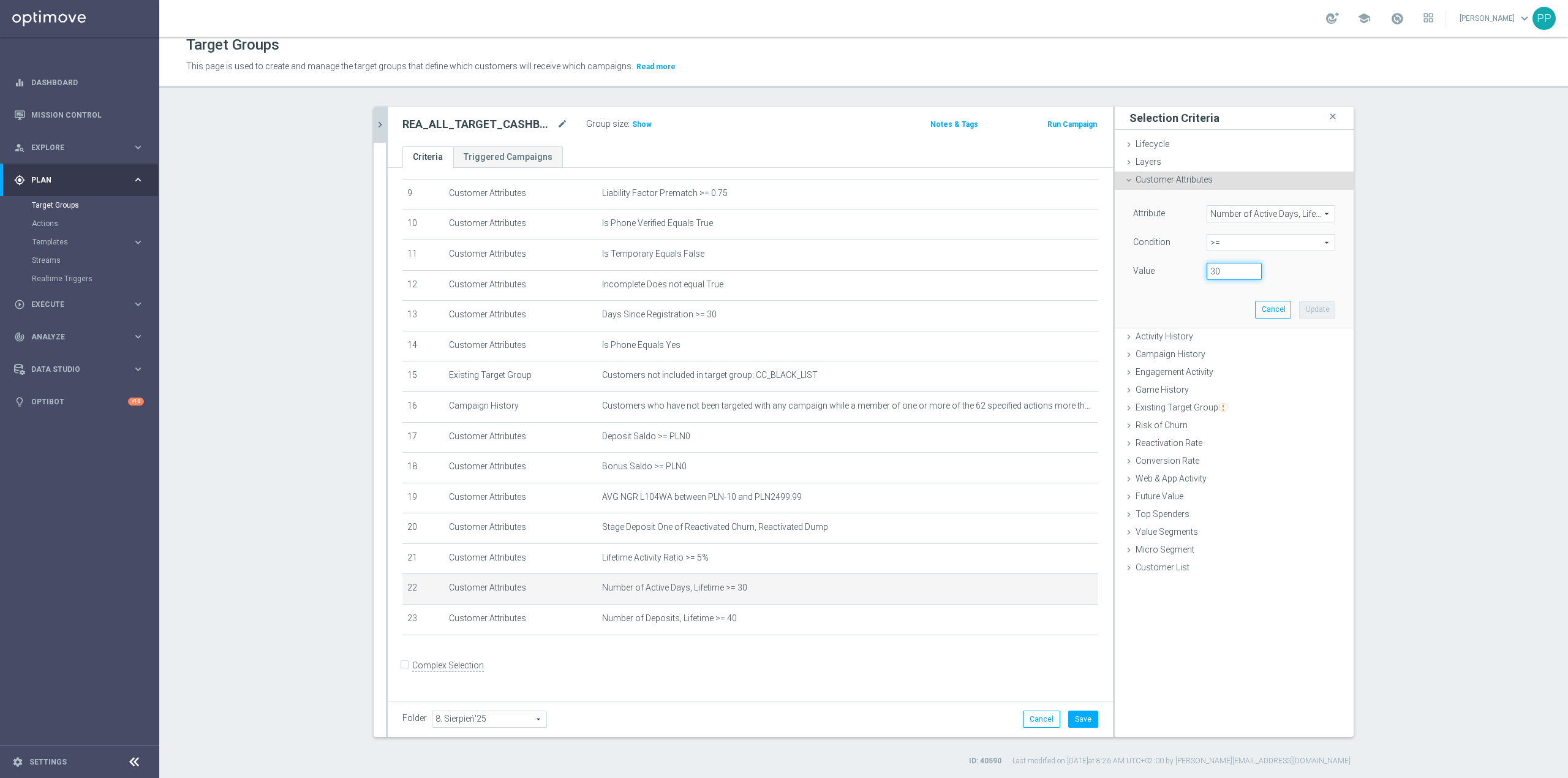
drag, startPoint x: 1225, startPoint y: 269, endPoint x: 1198, endPoint y: 267, distance: 27.1
click at [1198, 267] on div "30" at bounding box center [1234, 271] width 73 height 17
type input "40"
click at [1311, 310] on button "Update" at bounding box center [1317, 309] width 37 height 17
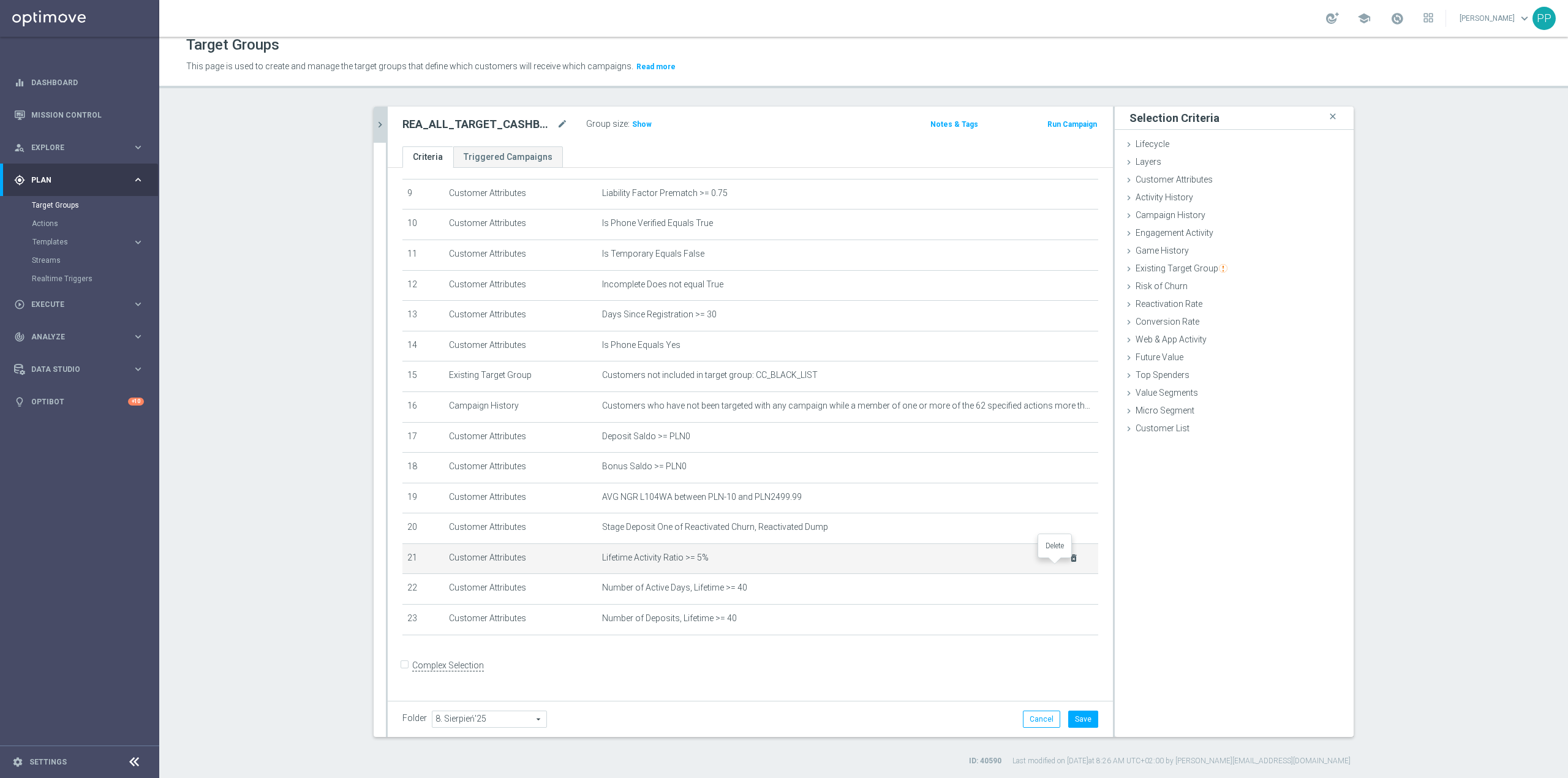
click at [1069, 563] on icon "delete_forever" at bounding box center [1074, 558] width 10 height 10
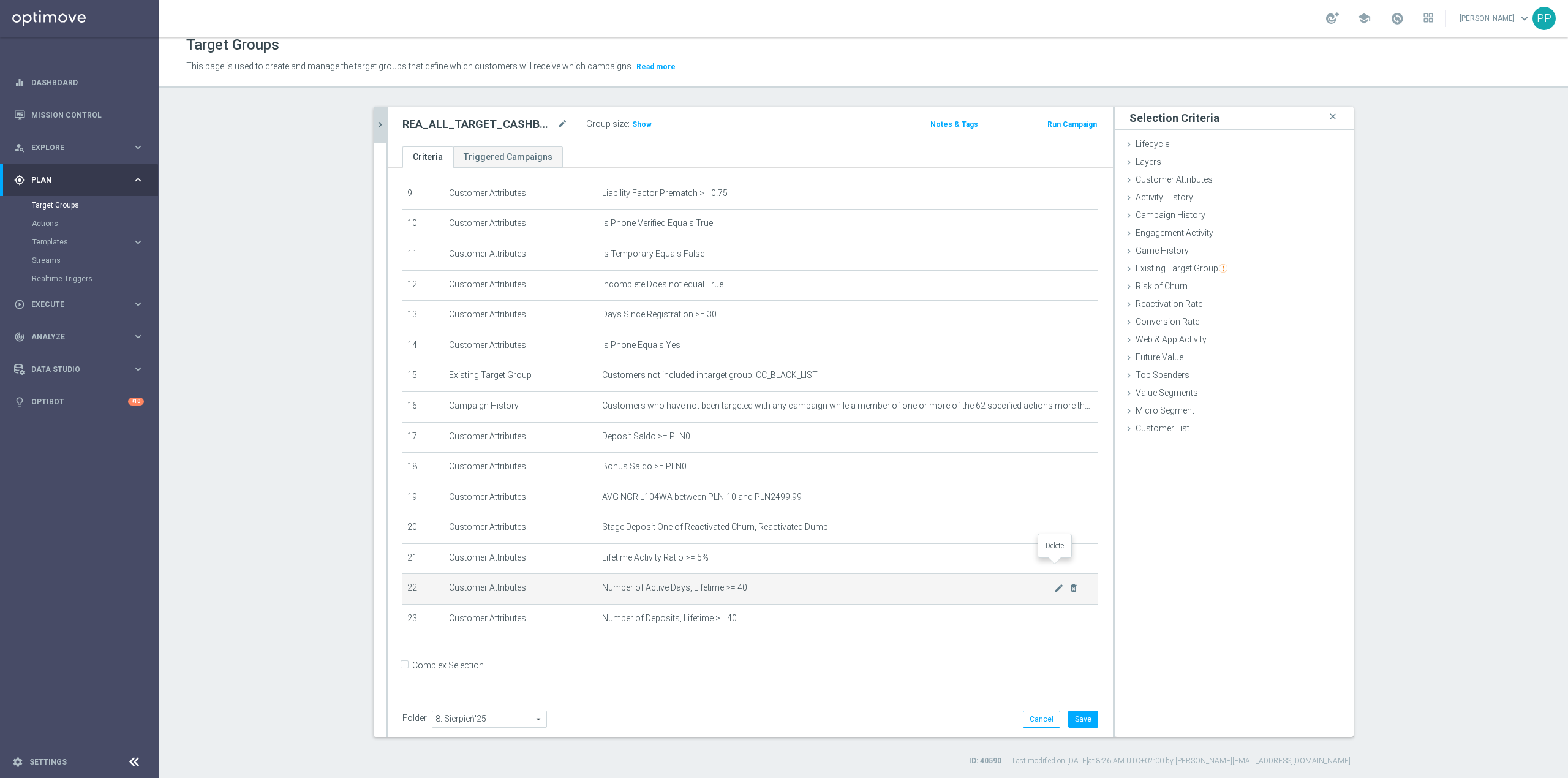
scroll to position [252, 0]
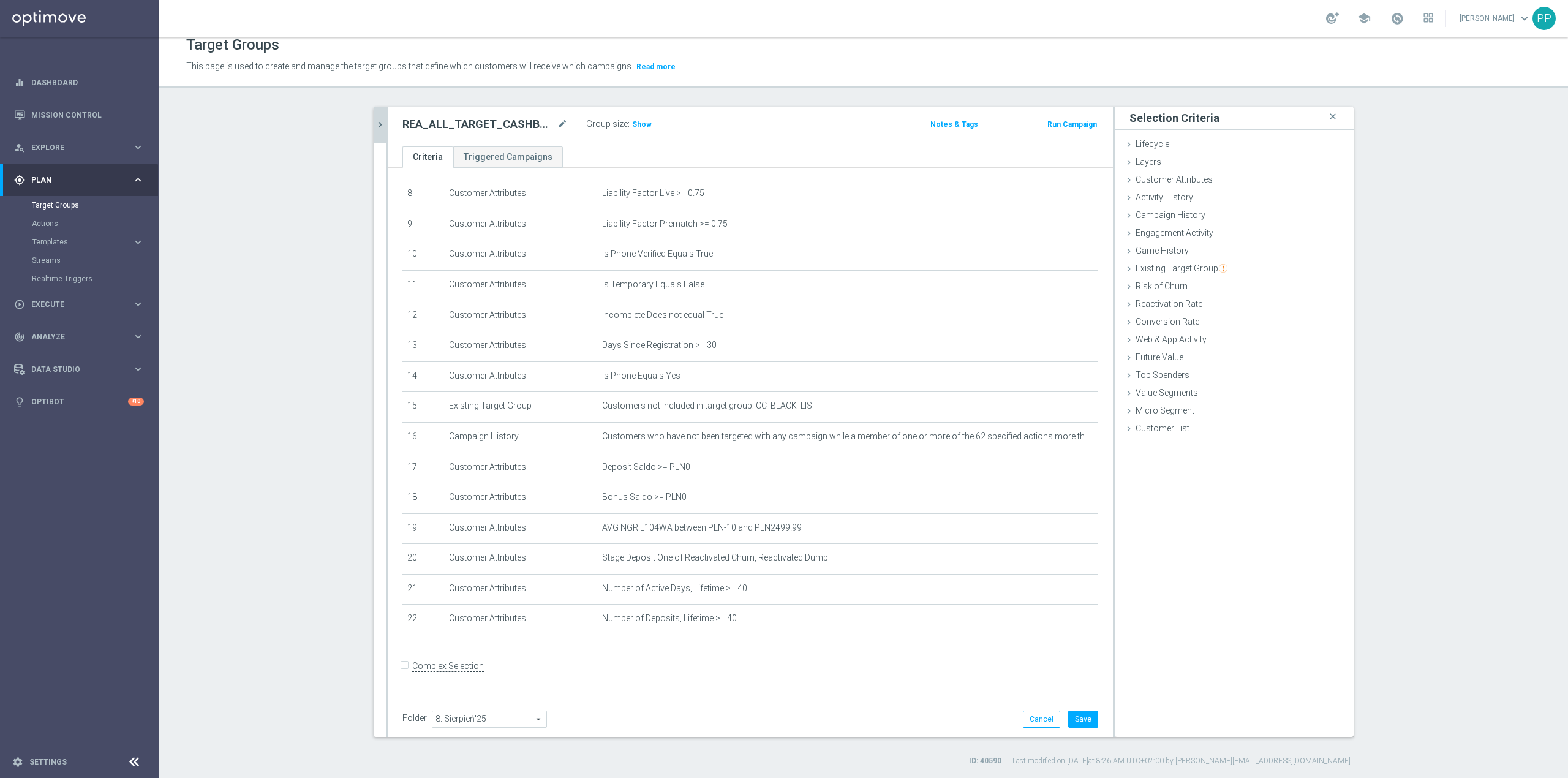
click at [872, 646] on div "# Selection Type Criteria delete_forever 1 Customer Attributes Online Equals Tr…" at bounding box center [750, 292] width 715 height 708
click at [636, 126] on span "Show" at bounding box center [641, 125] width 20 height 9
click at [1054, 594] on icon "mode_edit" at bounding box center [1058, 588] width 10 height 10
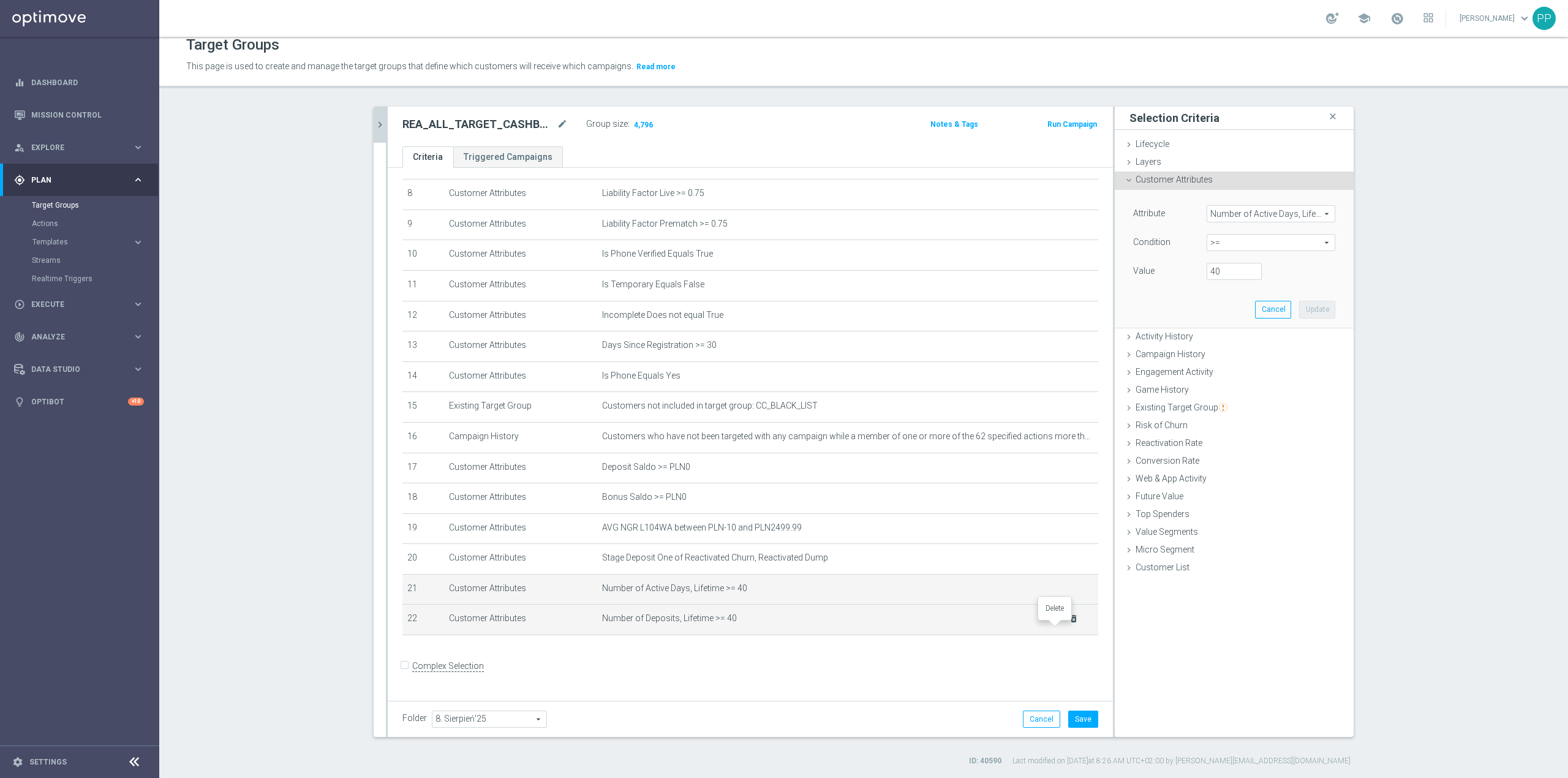
click at [1069, 624] on icon "delete_forever" at bounding box center [1074, 618] width 10 height 10
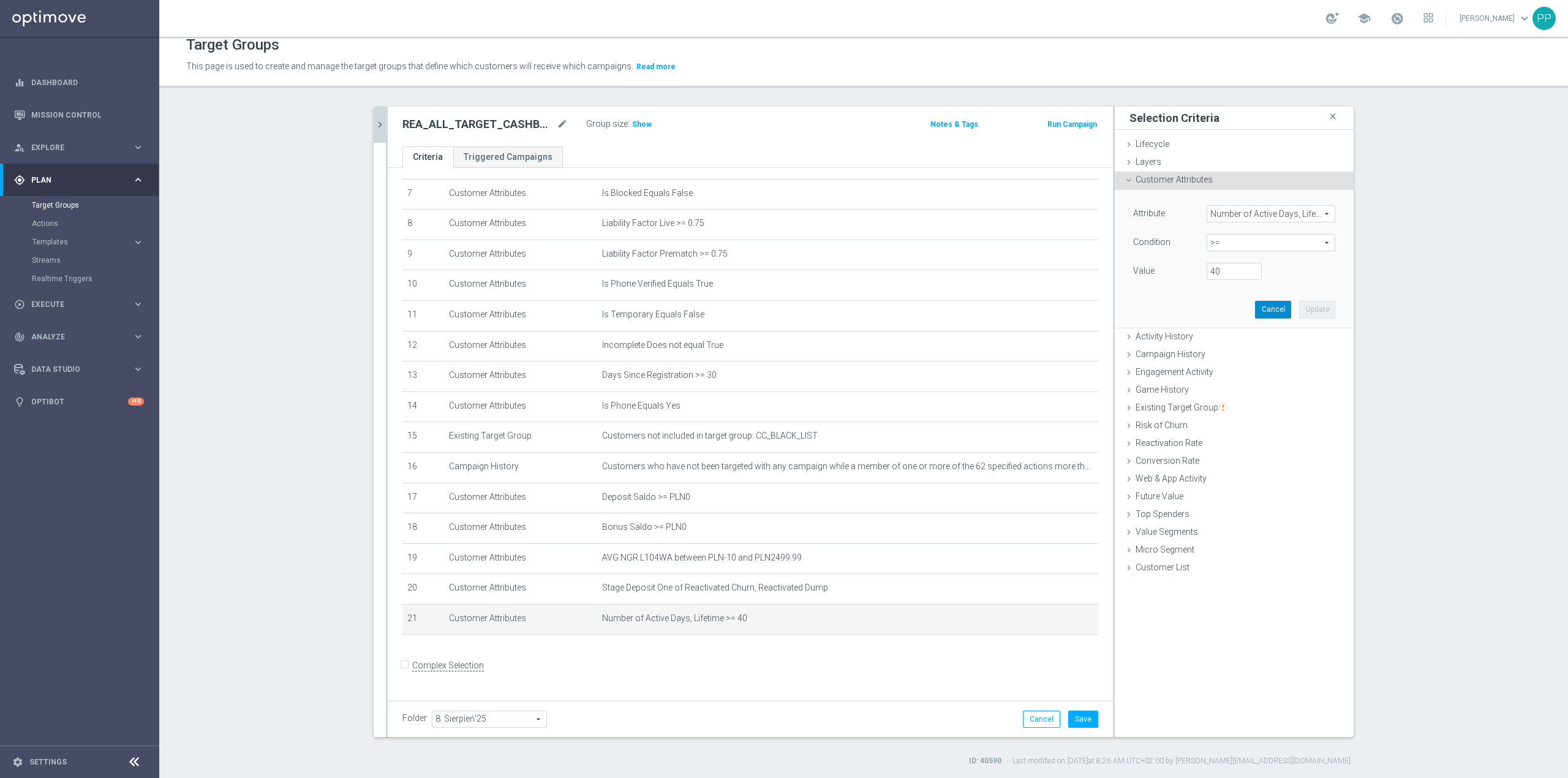
click at [1277, 305] on button "Cancel" at bounding box center [1273, 309] width 37 height 17
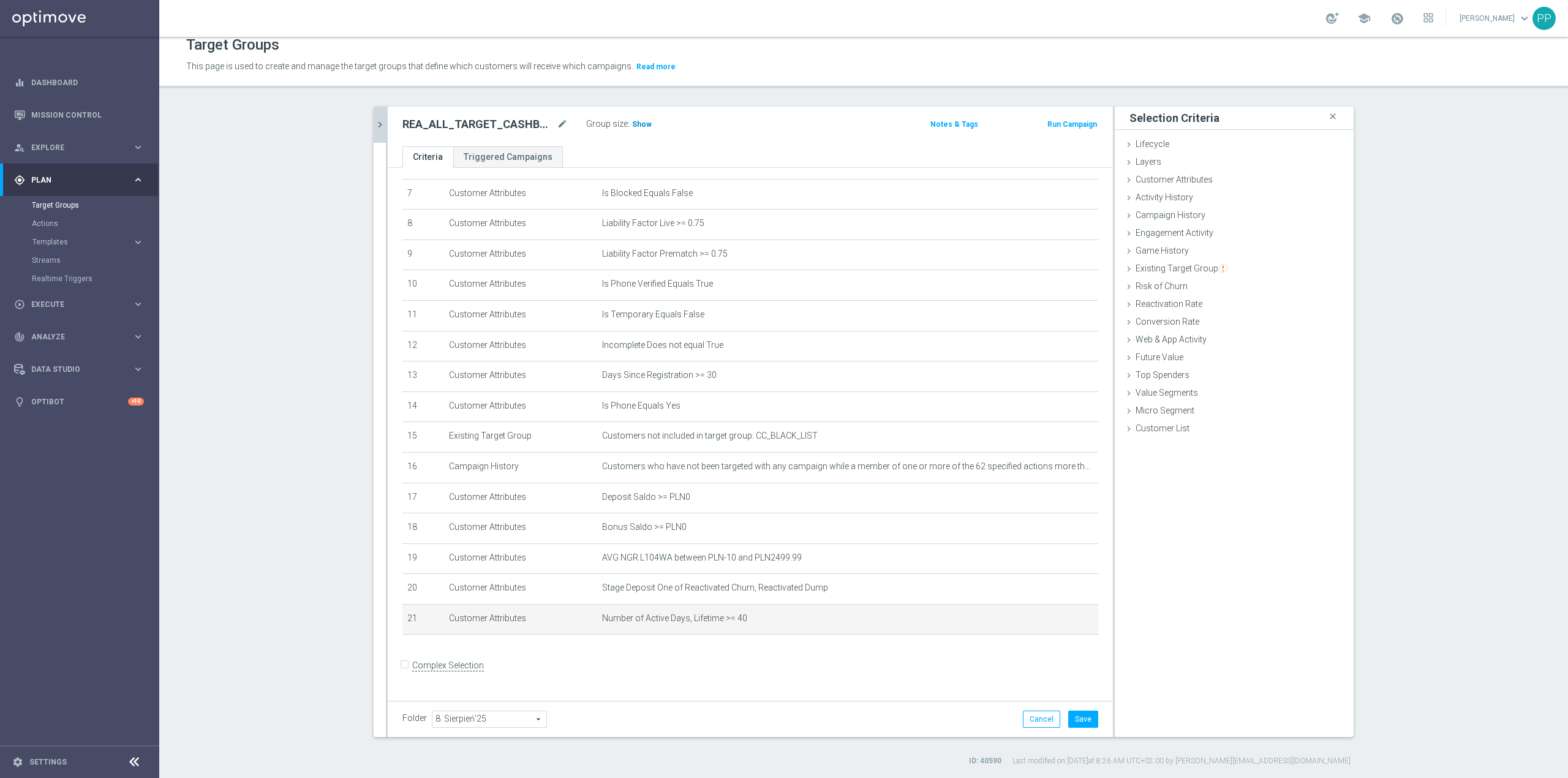
click at [637, 124] on span "Show" at bounding box center [641, 125] width 20 height 9
click at [1081, 726] on button "Save" at bounding box center [1083, 718] width 30 height 17
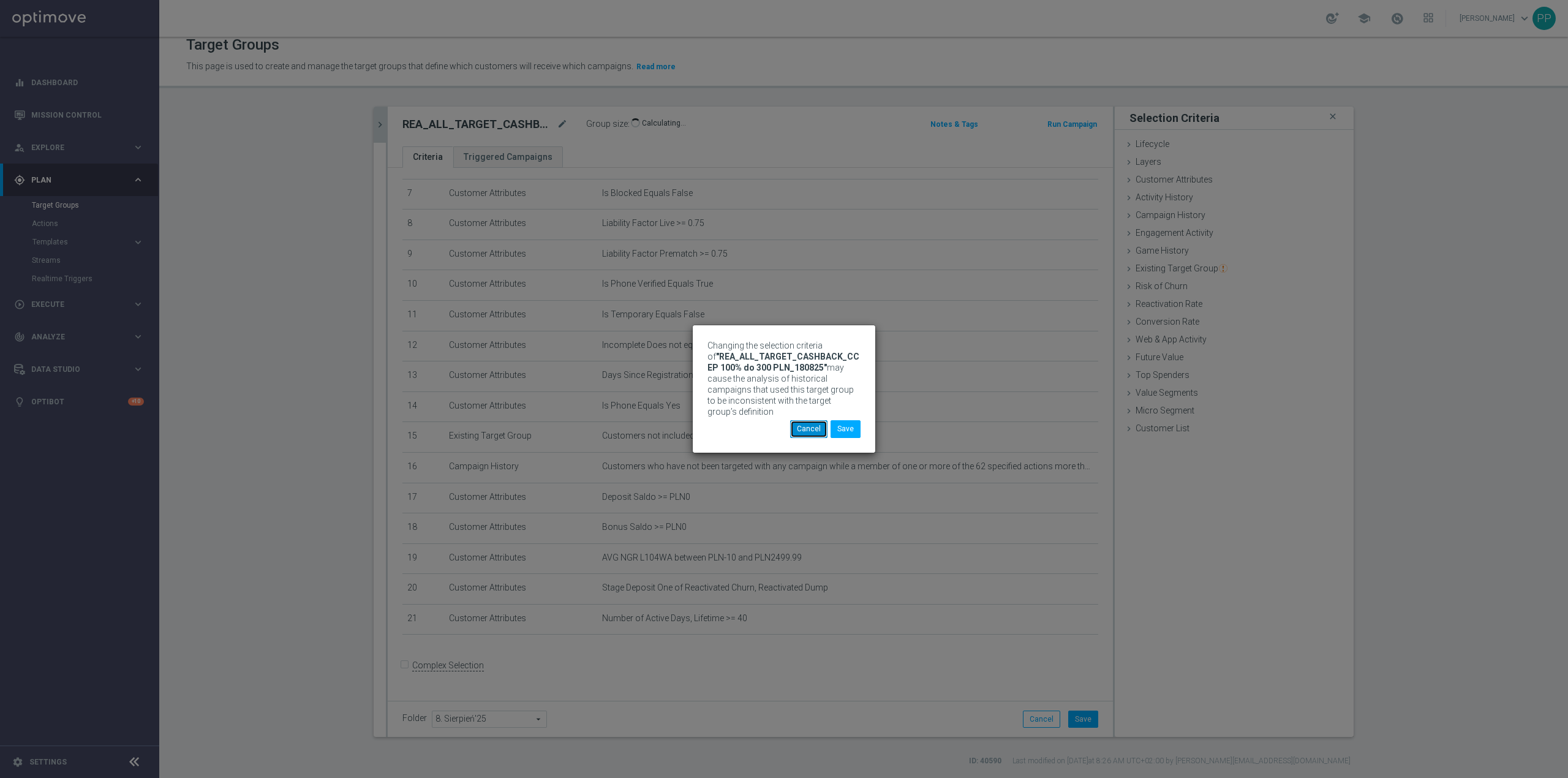
click at [820, 422] on button "Cancel" at bounding box center [809, 429] width 37 height 17
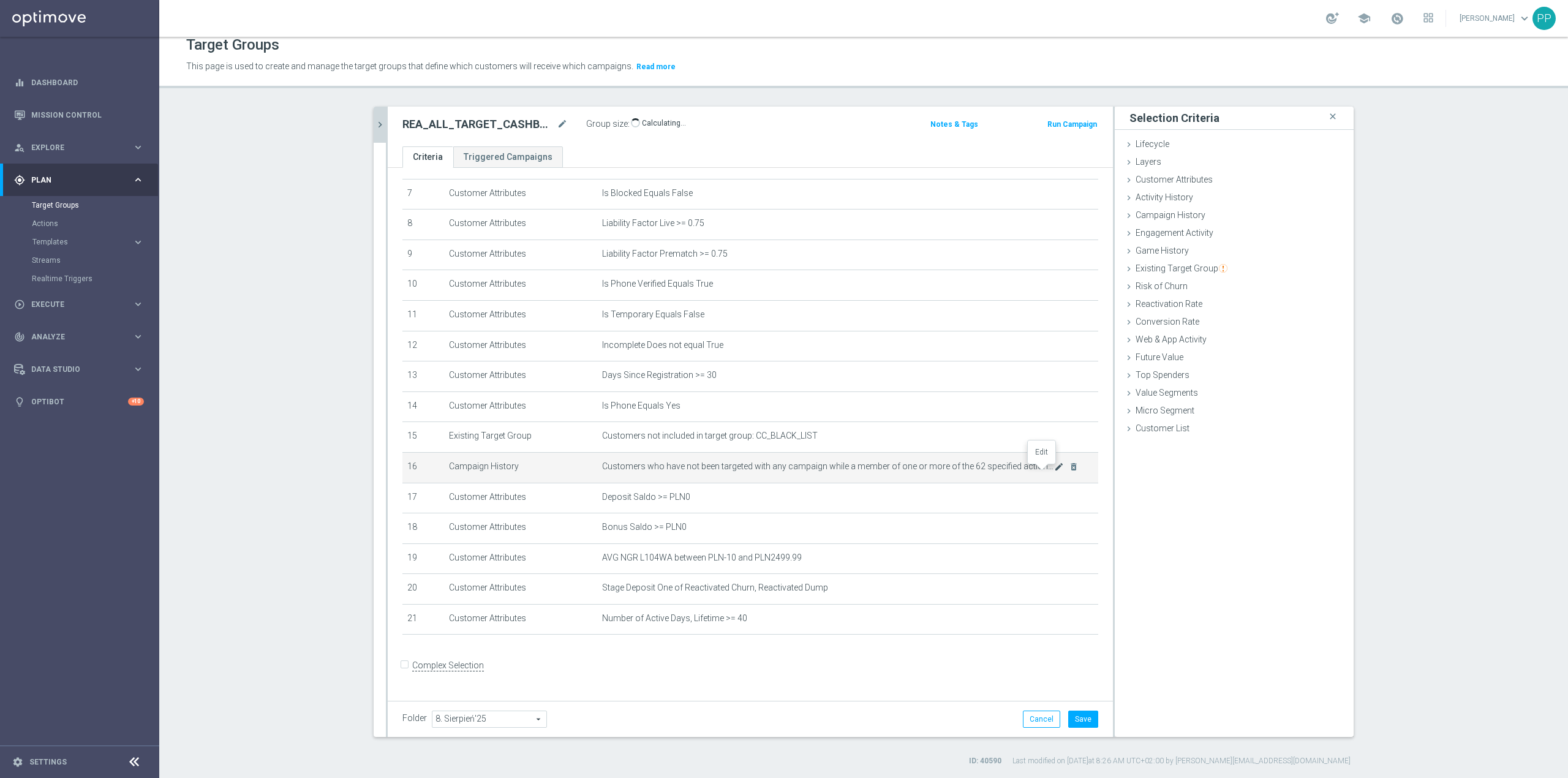
click at [1054, 471] on icon "mode_edit" at bounding box center [1058, 466] width 10 height 10
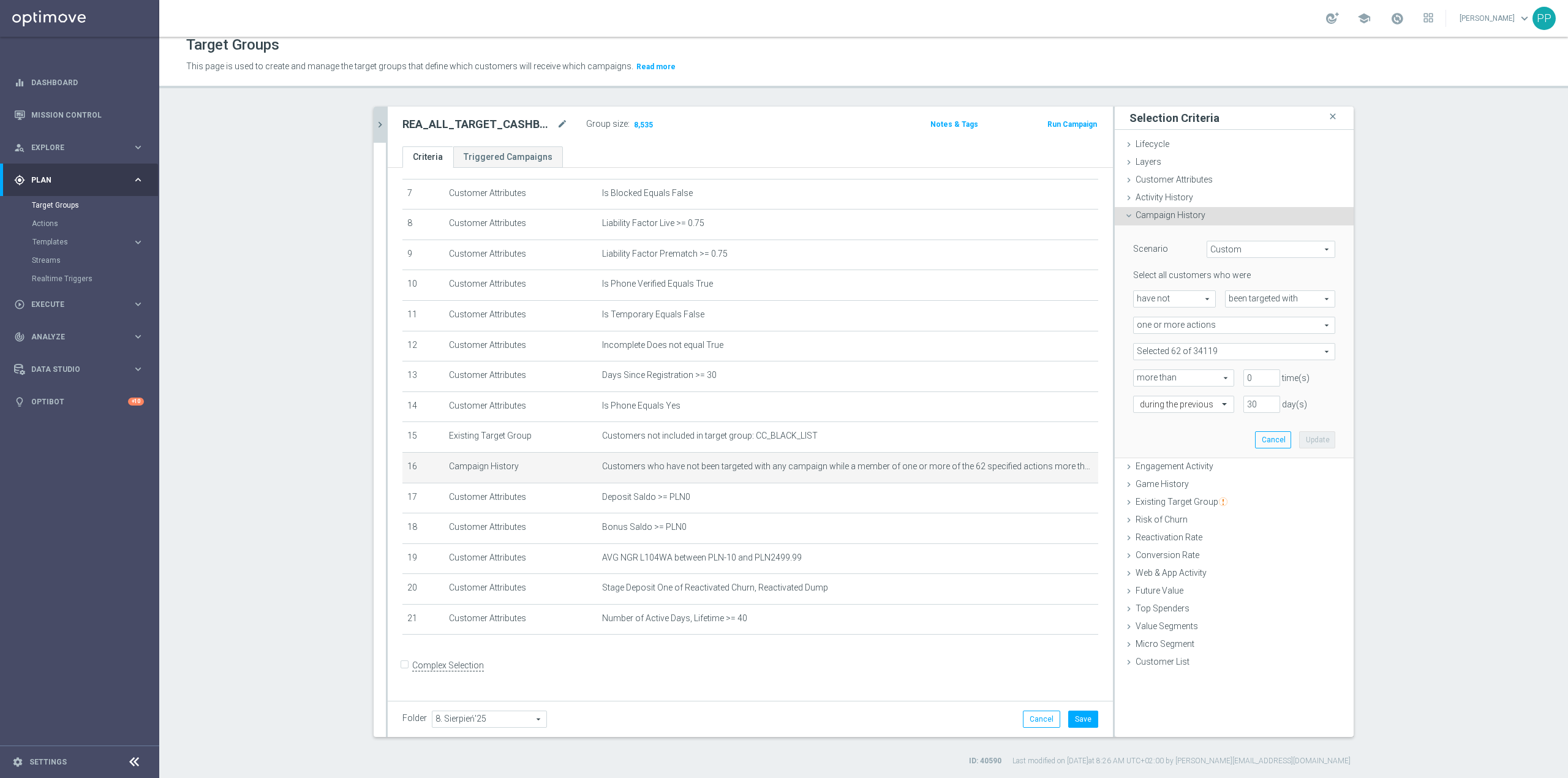
click at [1185, 356] on span at bounding box center [1233, 352] width 200 height 16
click at [1185, 354] on input "search" at bounding box center [1234, 351] width 202 height 17
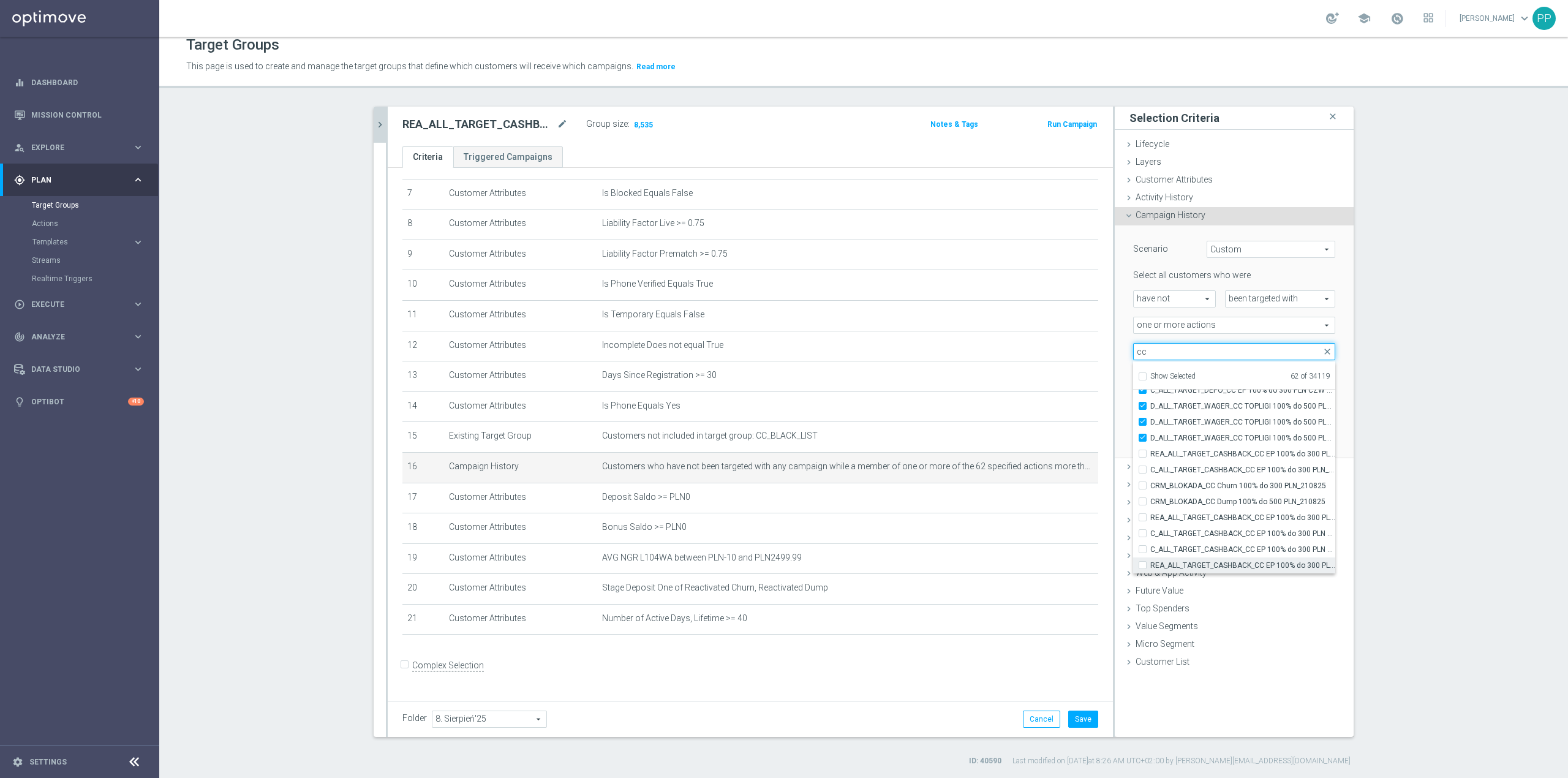
type input "cc"
click at [1277, 561] on span "REA_ALL_TARGET_CASHBACK_CC EP 100% do 300 PLN SR PUSH_180825" at bounding box center [1243, 565] width 185 height 10
click at [1150, 561] on input "REA_ALL_TARGET_CASHBACK_CC EP 100% do 300 PLN SR PUSH_180825" at bounding box center [1146, 565] width 8 height 8
checkbox input "true"
type input "Selected 63 of 34119"
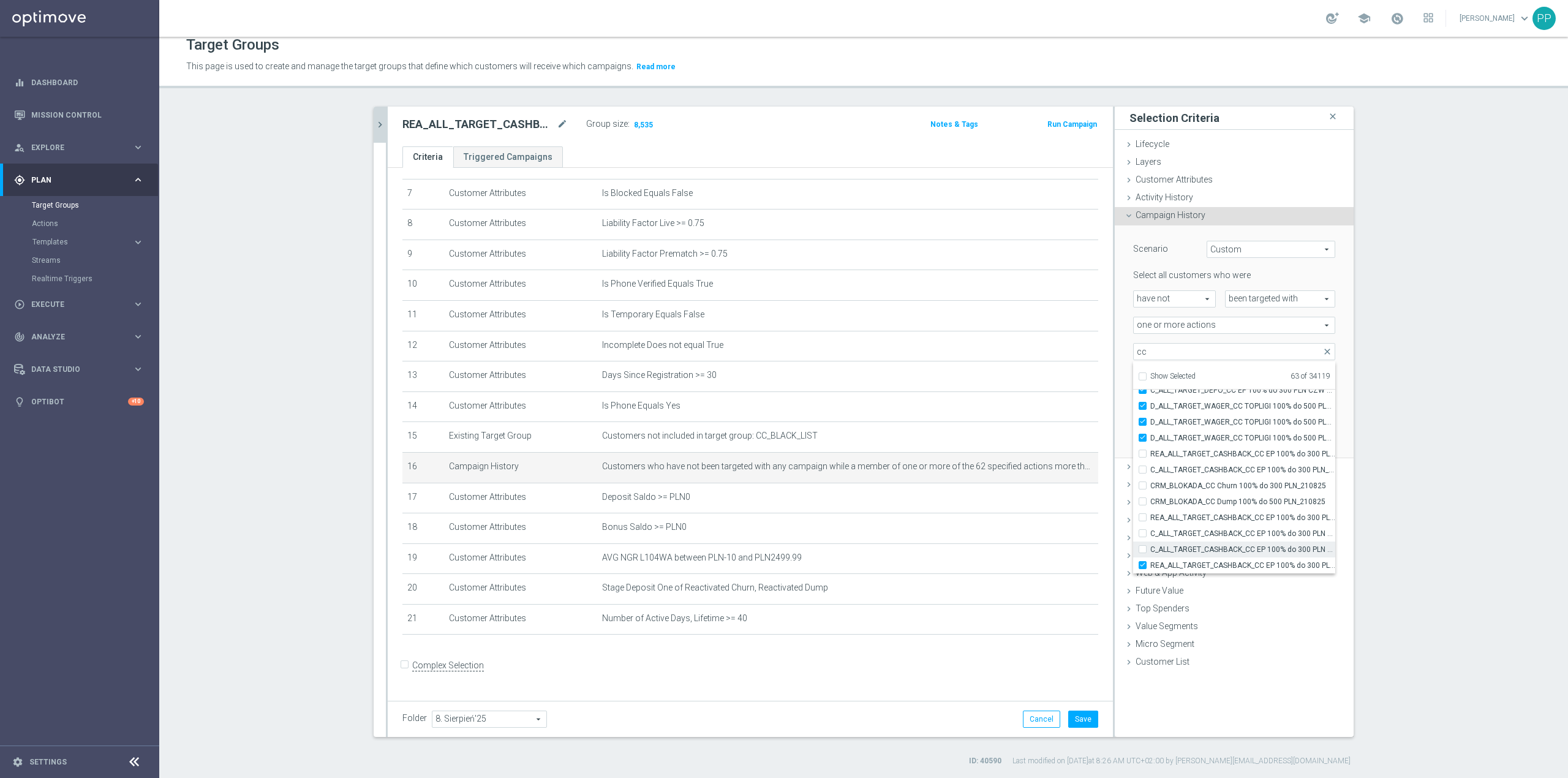
click at [1270, 550] on span "C_ALL_TARGET_CASHBACK_CC EP 100% do 300 PLN SR PUSH_180825" at bounding box center [1243, 549] width 185 height 10
click at [1150, 550] on input "C_ALL_TARGET_CASHBACK_CC EP 100% do 300 PLN SR PUSH_180825" at bounding box center [1146, 549] width 8 height 8
checkbox input "true"
type input "Selected 64 of 34119"
click at [1257, 529] on span "C_ALL_TARGET_CASHBACK_CC EP 100% do 300 PLN WT PUSH_180825" at bounding box center [1243, 533] width 185 height 10
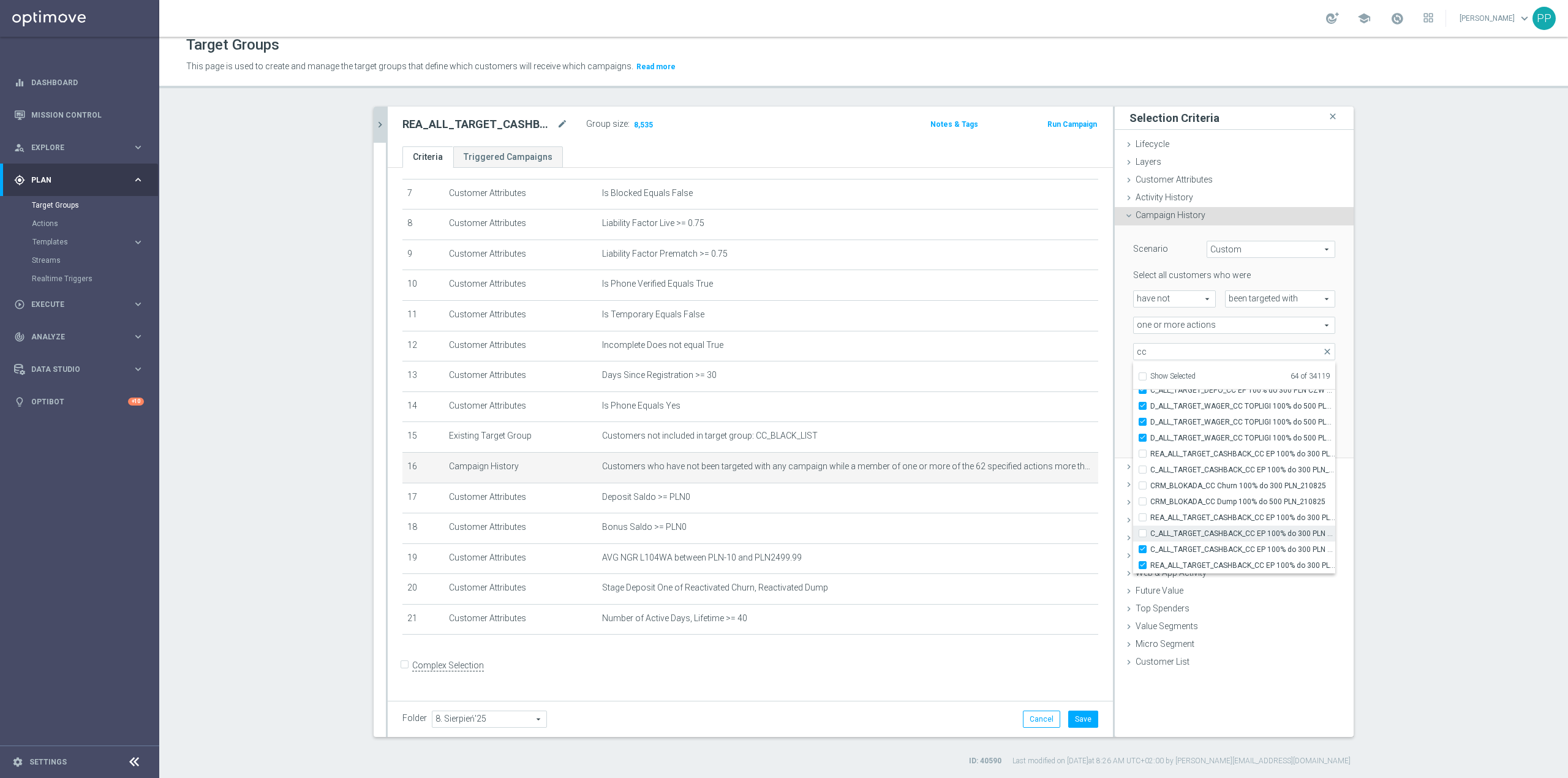
click at [1150, 529] on input "C_ALL_TARGET_CASHBACK_CC EP 100% do 300 PLN WT PUSH_180825" at bounding box center [1146, 533] width 8 height 8
checkbox input "true"
type input "Selected 65 of 34119"
click at [1252, 514] on span "REA_ALL_TARGET_CASHBACK_CC EP 100% do 300 PLN WT PUSH_180825" at bounding box center [1243, 517] width 185 height 10
click at [1150, 514] on input "REA_ALL_TARGET_CASHBACK_CC EP 100% do 300 PLN WT PUSH_180825" at bounding box center [1146, 517] width 8 height 8
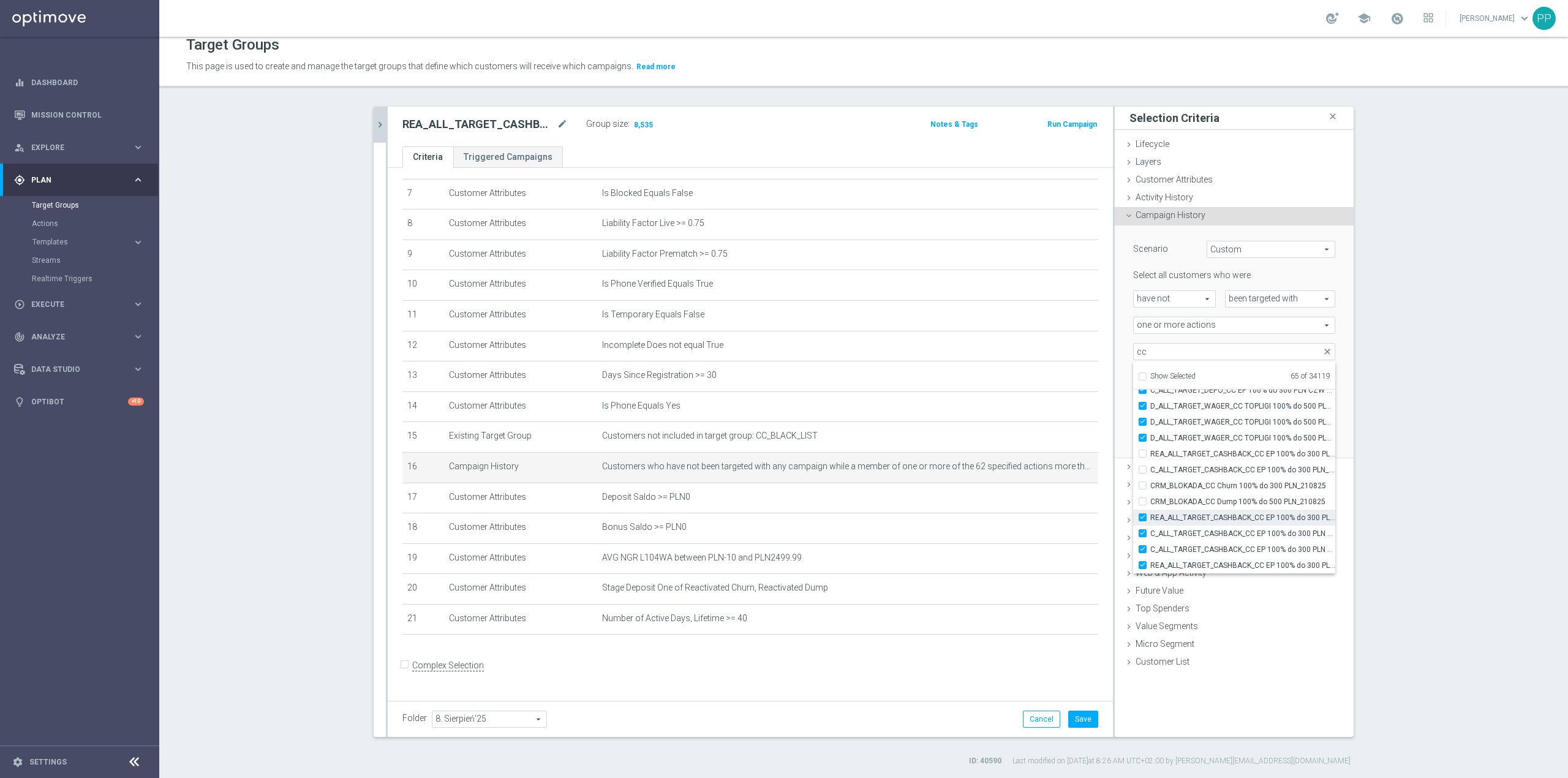
checkbox input "true"
type input "Selected 66 of 34119"
click at [1247, 501] on span "CRM_BLOKADA_CC Dump 100% do 500 PLN_210825" at bounding box center [1243, 502] width 185 height 10
click at [1150, 501] on input "CRM_BLOKADA_CC Dump 100% do 500 PLN_210825" at bounding box center [1146, 501] width 8 height 8
checkbox input "true"
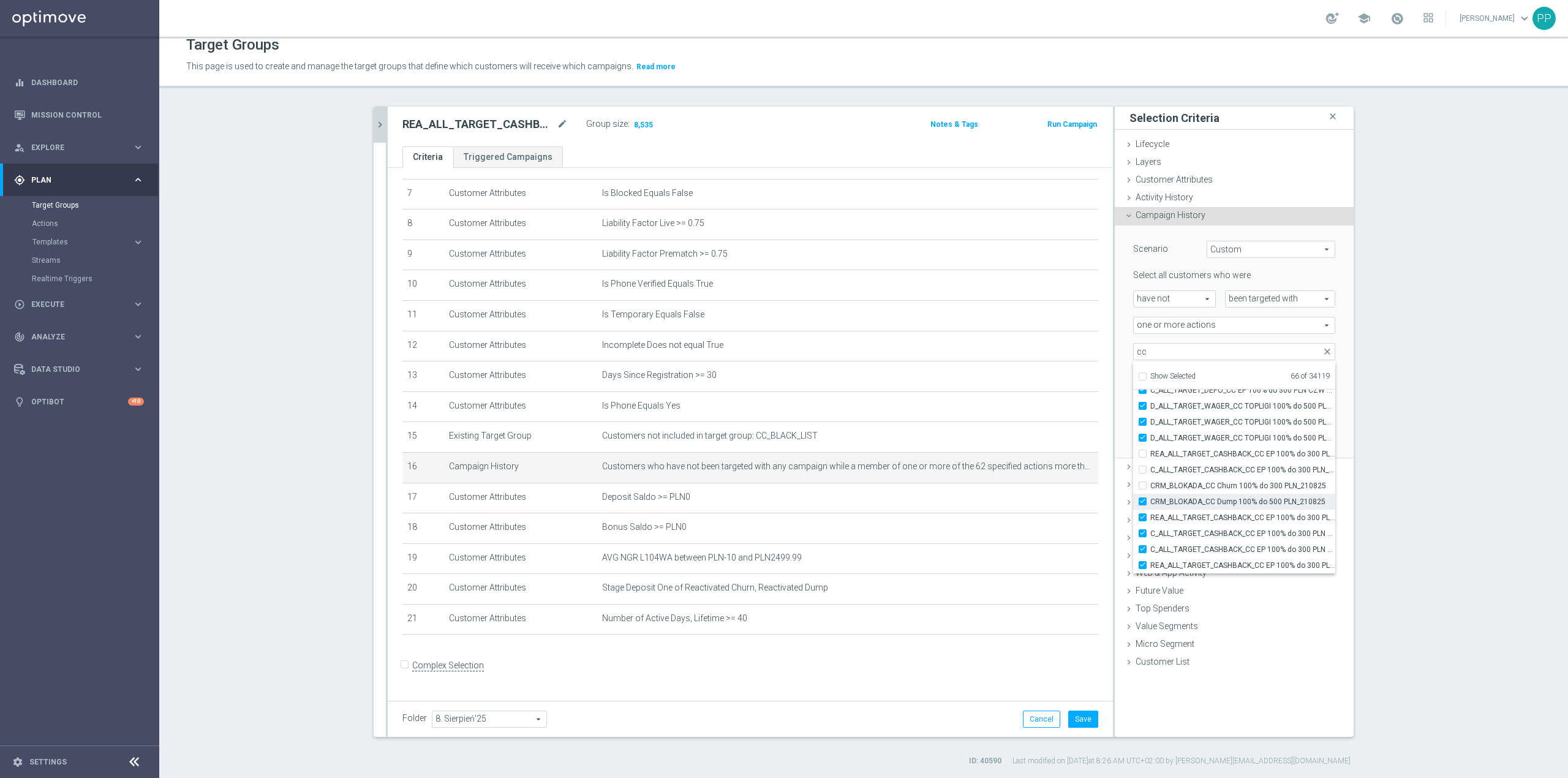
type input "Selected 67 of 34119"
click at [1243, 484] on span "CRM_BLOKADA_CC Churn 100% do 300 PLN_210825" at bounding box center [1243, 486] width 185 height 10
click at [1150, 484] on input "CRM_BLOKADA_CC Churn 100% do 300 PLN_210825" at bounding box center [1146, 485] width 8 height 8
checkbox input "true"
type input "Selected 68 of 34119"
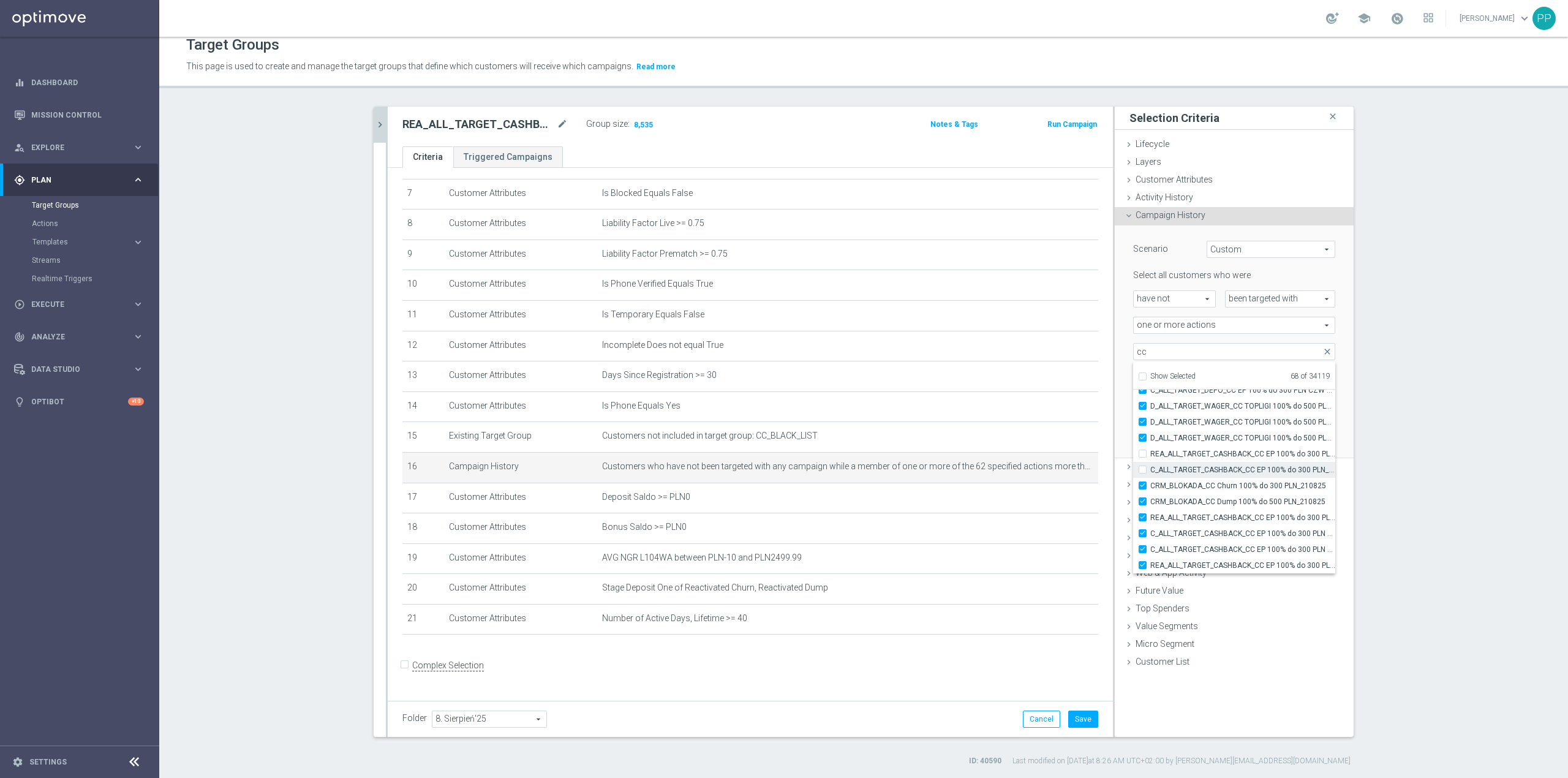
click at [1238, 471] on span "C_ALL_TARGET_CASHBACK_CC EP 100% do 300 PLN_180825" at bounding box center [1243, 470] width 185 height 10
click at [1150, 471] on input "C_ALL_TARGET_CASHBACK_CC EP 100% do 300 PLN_180825" at bounding box center [1146, 469] width 8 height 8
checkbox input "true"
type input "Selected 69 of 34119"
click at [1235, 459] on label "REA_ALL_TARGET_CASHBACK_CC EP 100% do 300 PLN_180825" at bounding box center [1243, 454] width 185 height 16
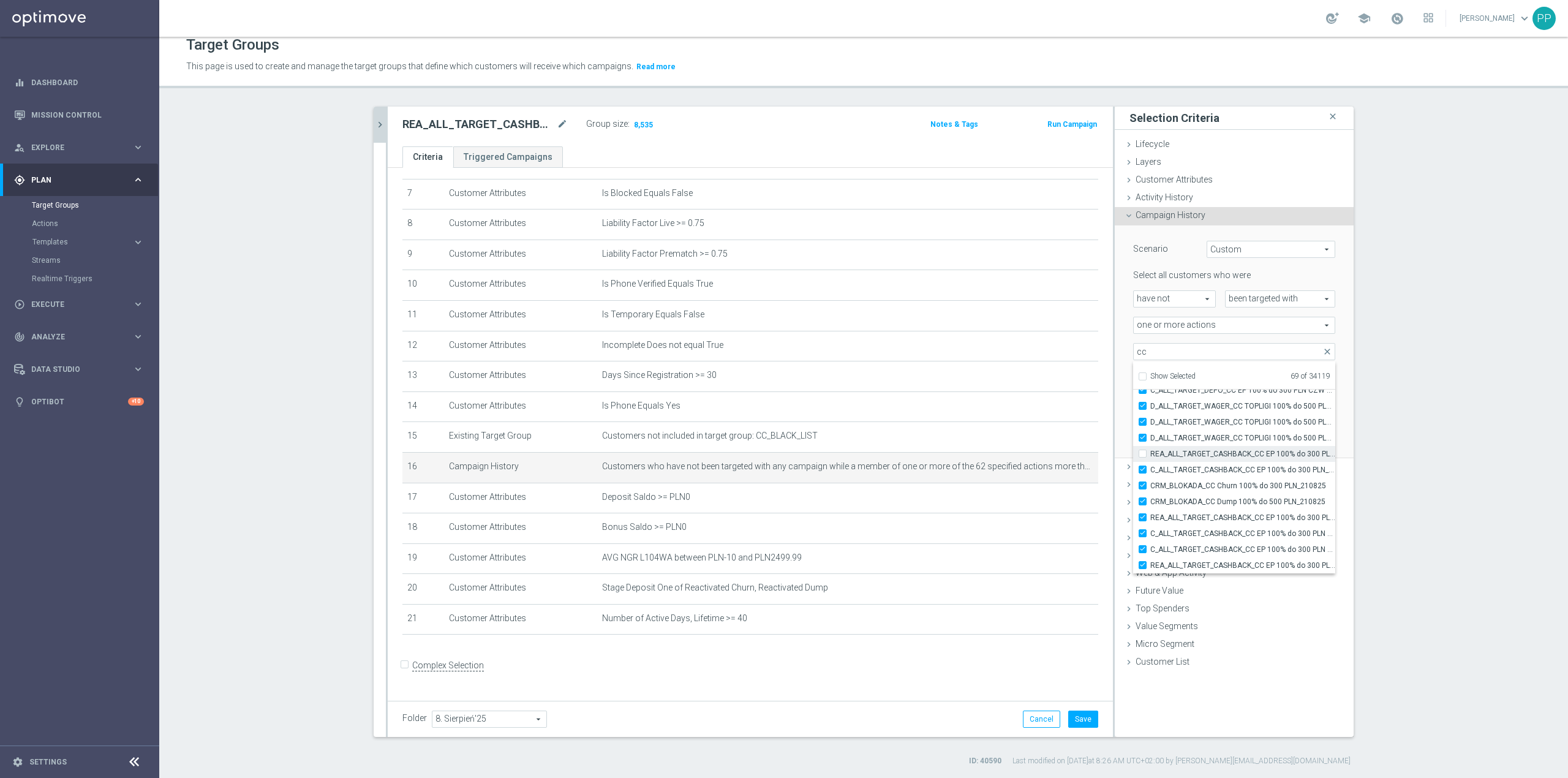
click at [1150, 458] on input "REA_ALL_TARGET_CASHBACK_CC EP 100% do 300 PLN_180825" at bounding box center [1146, 454] width 8 height 8
checkbox input "true"
type input "Selected 70 of 34119"
click at [1228, 445] on span "D_ALL_TARGET_CASHBACK_CC ESA 100% do 500 PLN_170725" at bounding box center [1243, 440] width 185 height 10
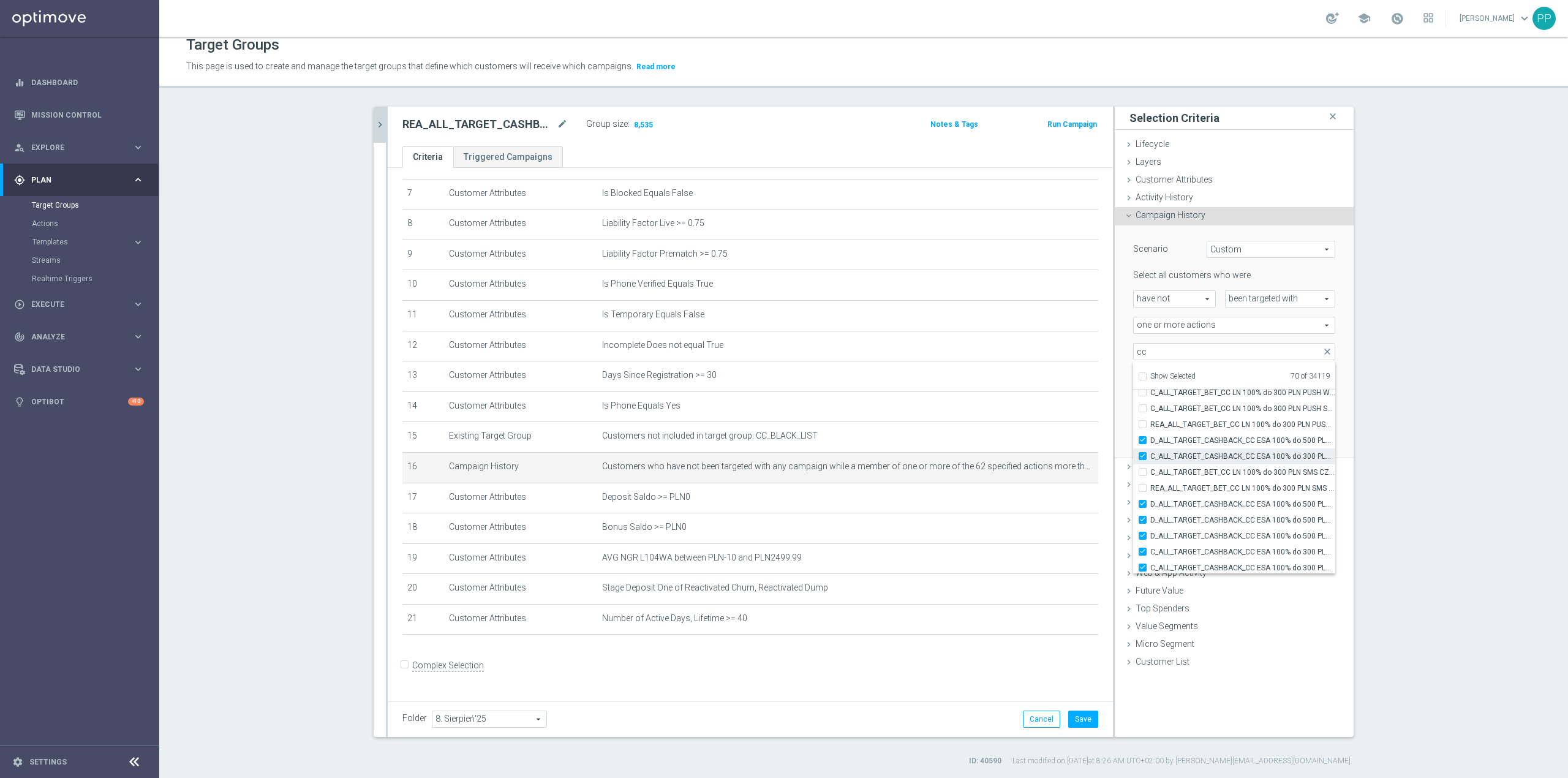
click at [1150, 444] on input "D_ALL_TARGET_CASHBACK_CC ESA 100% do 500 PLN_170725" at bounding box center [1146, 439] width 8 height 8
checkbox input "false"
type input "Selected 69 of 34119"
click at [1228, 455] on span "C_ALL_TARGET_CASHBACK_CC ESA 100% do 300 PLN_170725" at bounding box center [1243, 456] width 185 height 10
click at [1150, 455] on input "C_ALL_TARGET_CASHBACK_CC ESA 100% do 300 PLN_170725" at bounding box center [1146, 455] width 8 height 8
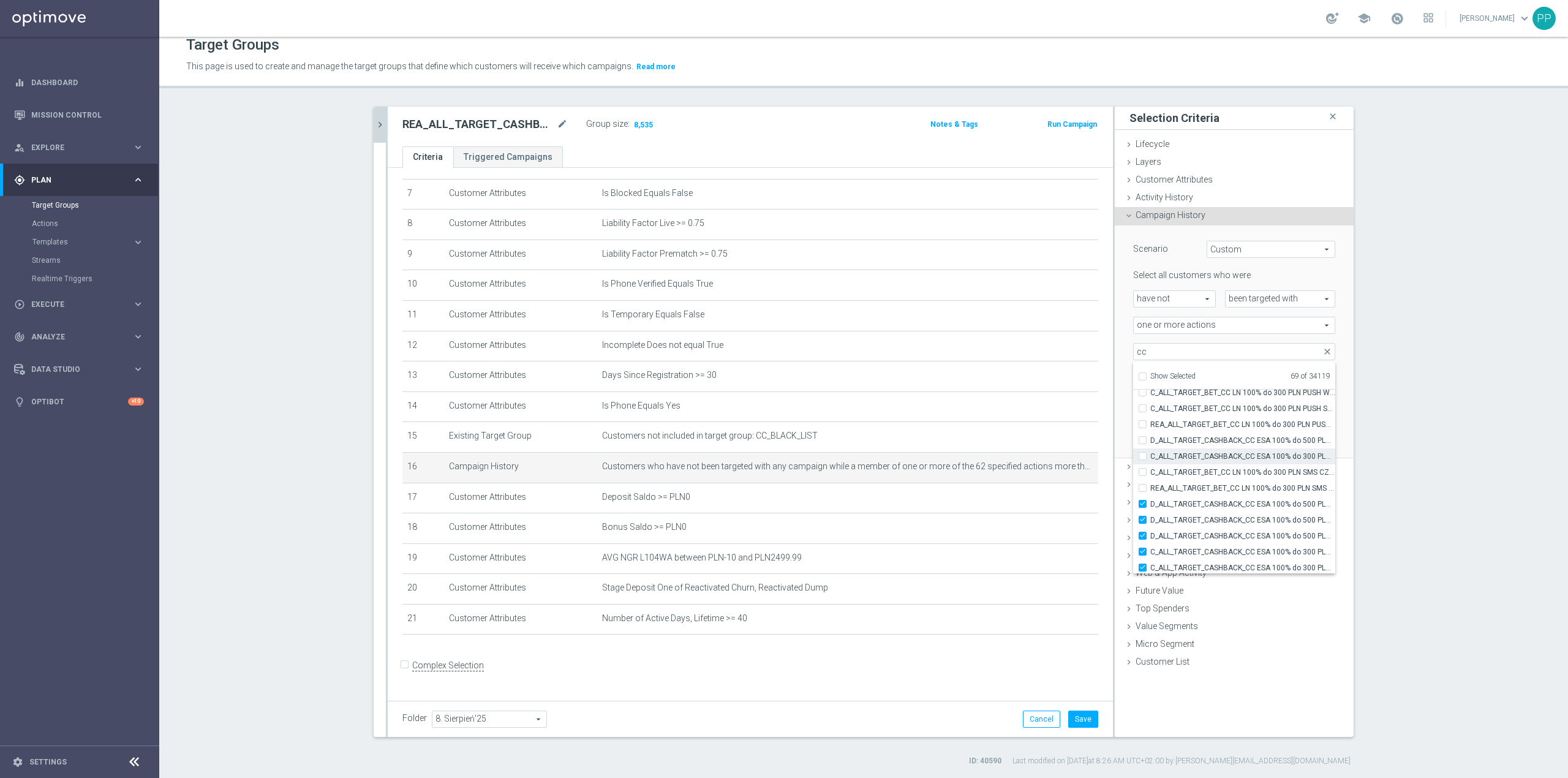
checkbox input "false"
type input "Selected 68 of 34119"
click at [1228, 504] on span "D_ALL_TARGET_CASHBACK_CC ESA 100% do 500 PLN PUSH PT_170725" at bounding box center [1243, 504] width 185 height 10
click at [1150, 504] on input "D_ALL_TARGET_CASHBACK_CC ESA 100% do 500 PLN PUSH PT_170725" at bounding box center [1146, 504] width 8 height 8
checkbox input "false"
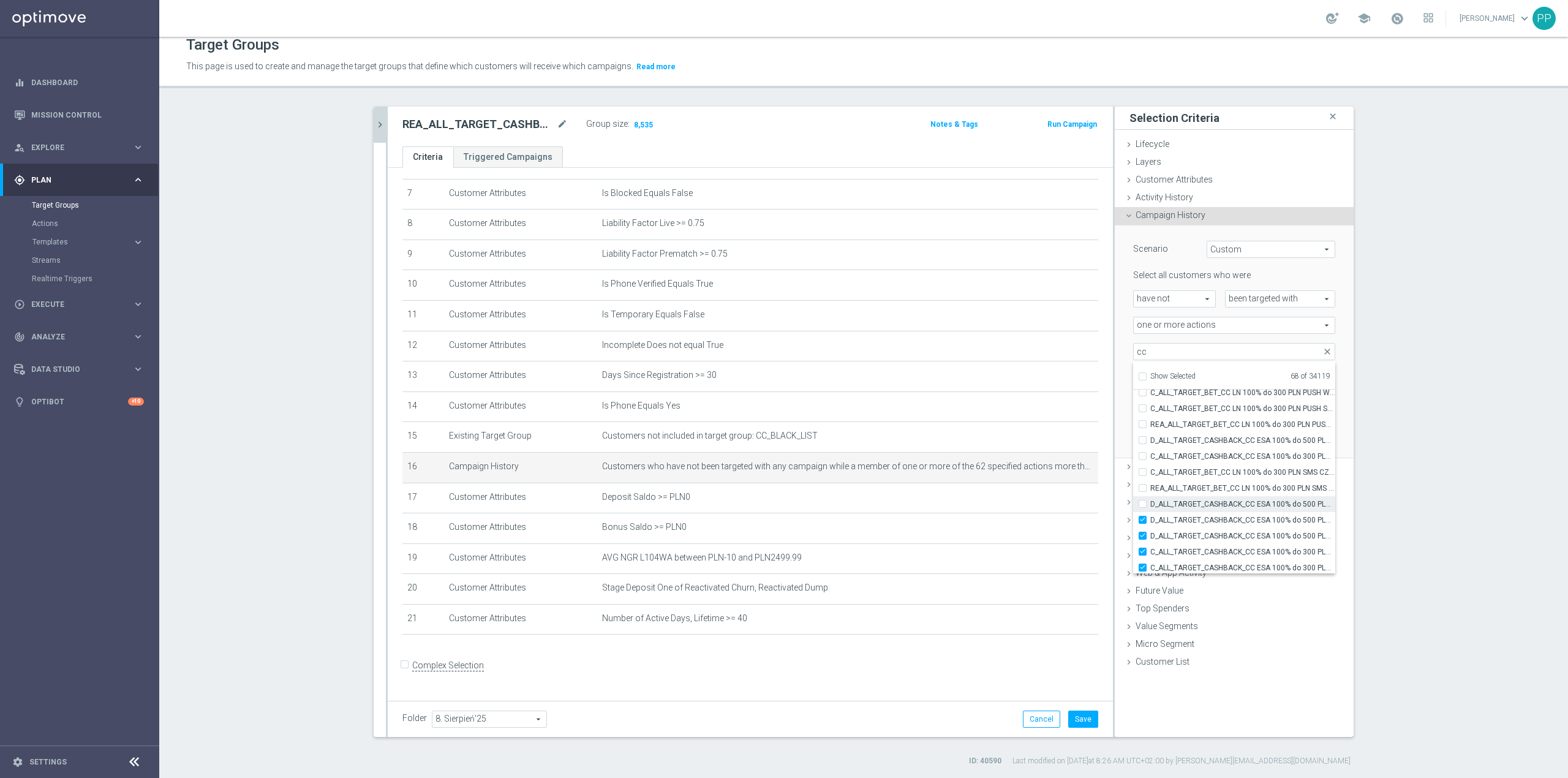
type input "Selected 67 of 34119"
click at [1229, 517] on span "D_ALL_TARGET_CASHBACK_CC ESA 100% do 500 PLN PUSH SOB_170725" at bounding box center [1243, 520] width 185 height 10
click at [1150, 517] on input "D_ALL_TARGET_CASHBACK_CC ESA 100% do 500 PLN PUSH SOB_170725" at bounding box center [1146, 520] width 8 height 8
checkbox input "false"
type input "Selected 66 of 34119"
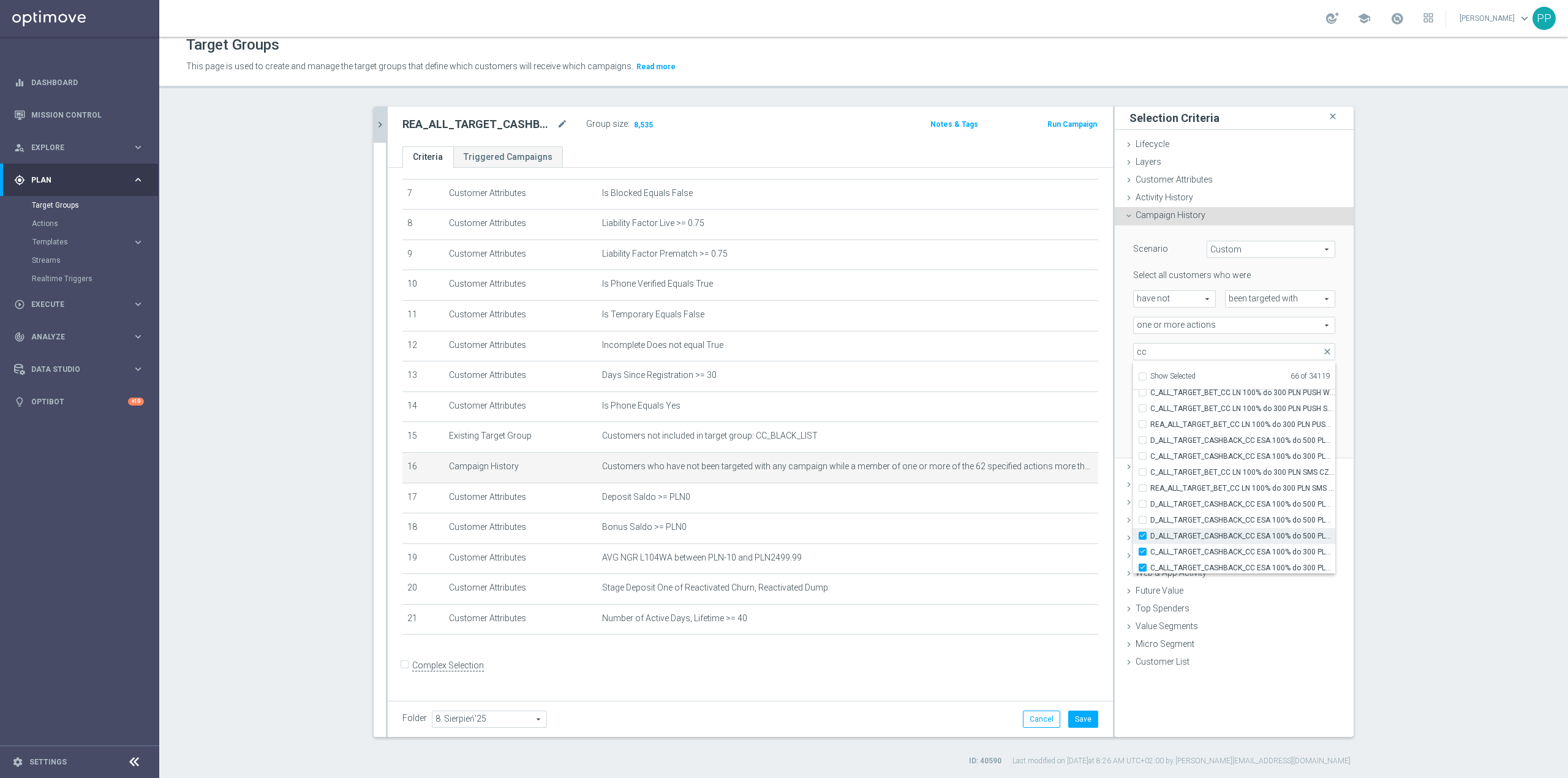
click at [1228, 534] on span "D_ALL_TARGET_CASHBACK_CC ESA 100% do 500 PLN SMS NIEDZ_170725" at bounding box center [1243, 536] width 185 height 10
click at [1150, 534] on input "D_ALL_TARGET_CASHBACK_CC ESA 100% do 500 PLN SMS NIEDZ_170725" at bounding box center [1146, 536] width 8 height 8
checkbox input "false"
type input "Selected 65 of 34119"
click at [1228, 553] on span "C_ALL_TARGET_CASHBACK_CC ESA 100% do 300 PLN PUSH PT_170725" at bounding box center [1243, 552] width 185 height 10
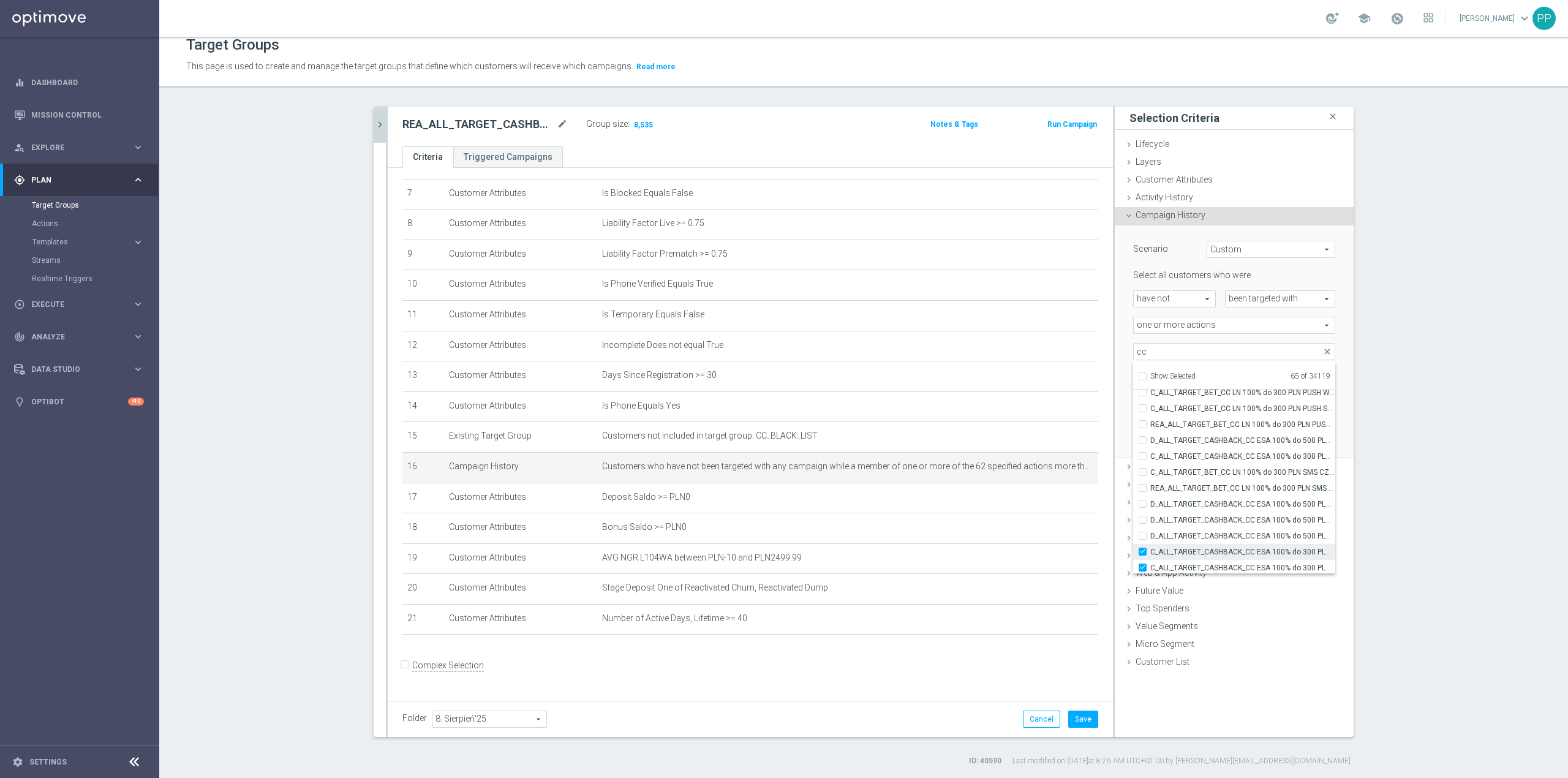
click at [1150, 553] on input "C_ALL_TARGET_CASHBACK_CC ESA 100% do 300 PLN PUSH PT_170725" at bounding box center [1146, 552] width 8 height 8
checkbox input "false"
type input "Selected 64 of 34119"
click at [1228, 487] on span "C_ALL_TARGET_CASHBACK_CC ESA 100% do 300 PLN PUSH SOB_170725" at bounding box center [1243, 486] width 185 height 10
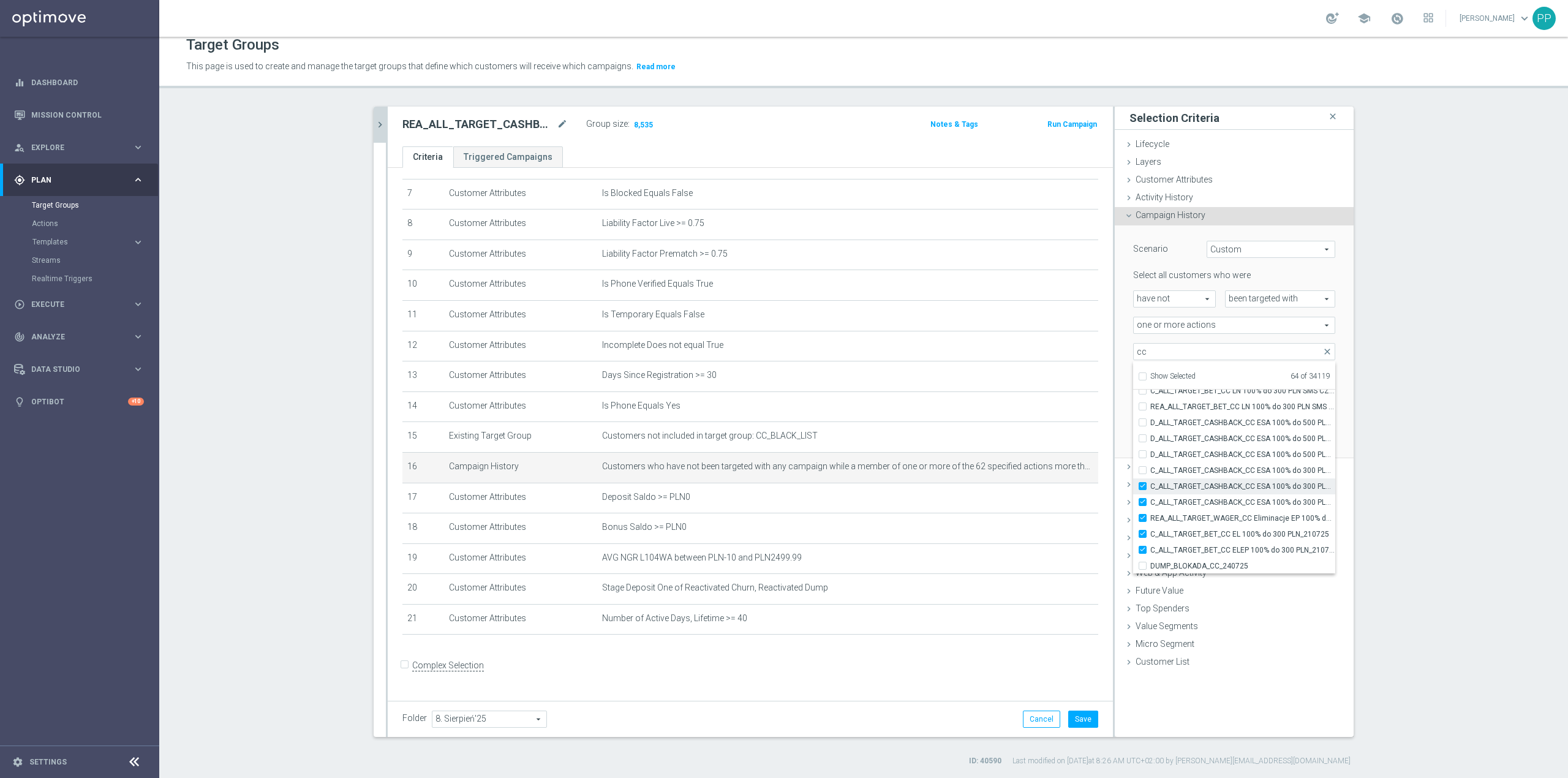
click at [1150, 487] on input "C_ALL_TARGET_CASHBACK_CC ESA 100% do 300 PLN PUSH SOB_170725" at bounding box center [1146, 486] width 8 height 8
checkbox input "false"
type input "Selected 63 of 34119"
click at [1229, 503] on span "C_ALL_TARGET_CASHBACK_CC ESA 100% do 300 PLN NIEDZ_170725" at bounding box center [1243, 502] width 185 height 10
click at [1150, 503] on input "C_ALL_TARGET_CASHBACK_CC ESA 100% do 300 PLN NIEDZ_170725" at bounding box center [1146, 502] width 8 height 8
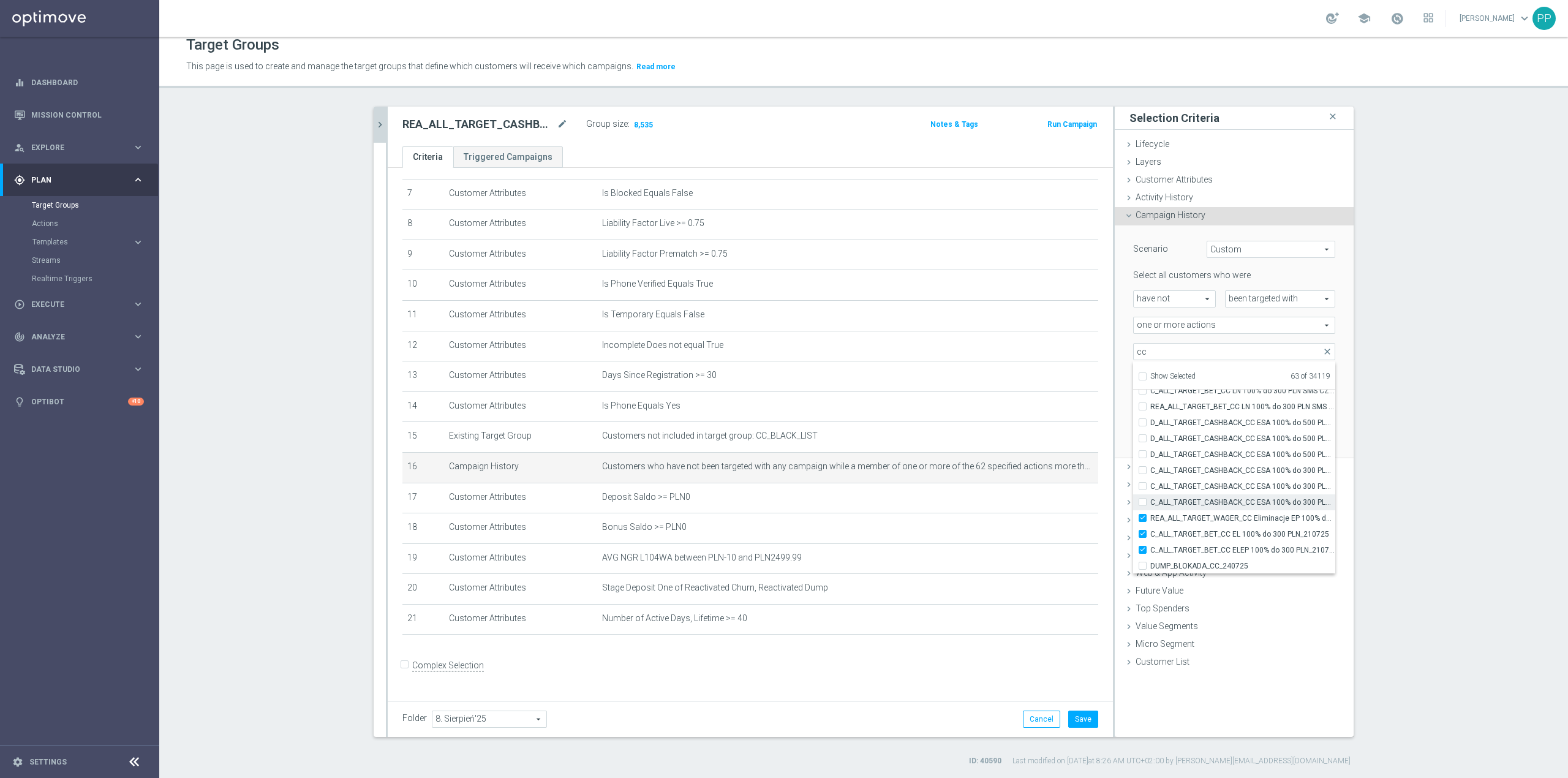
checkbox input "false"
type input "Selected 62 of 34119"
click at [1123, 380] on div "more than more than arrow_drop_down search" at bounding box center [1179, 378] width 110 height 17
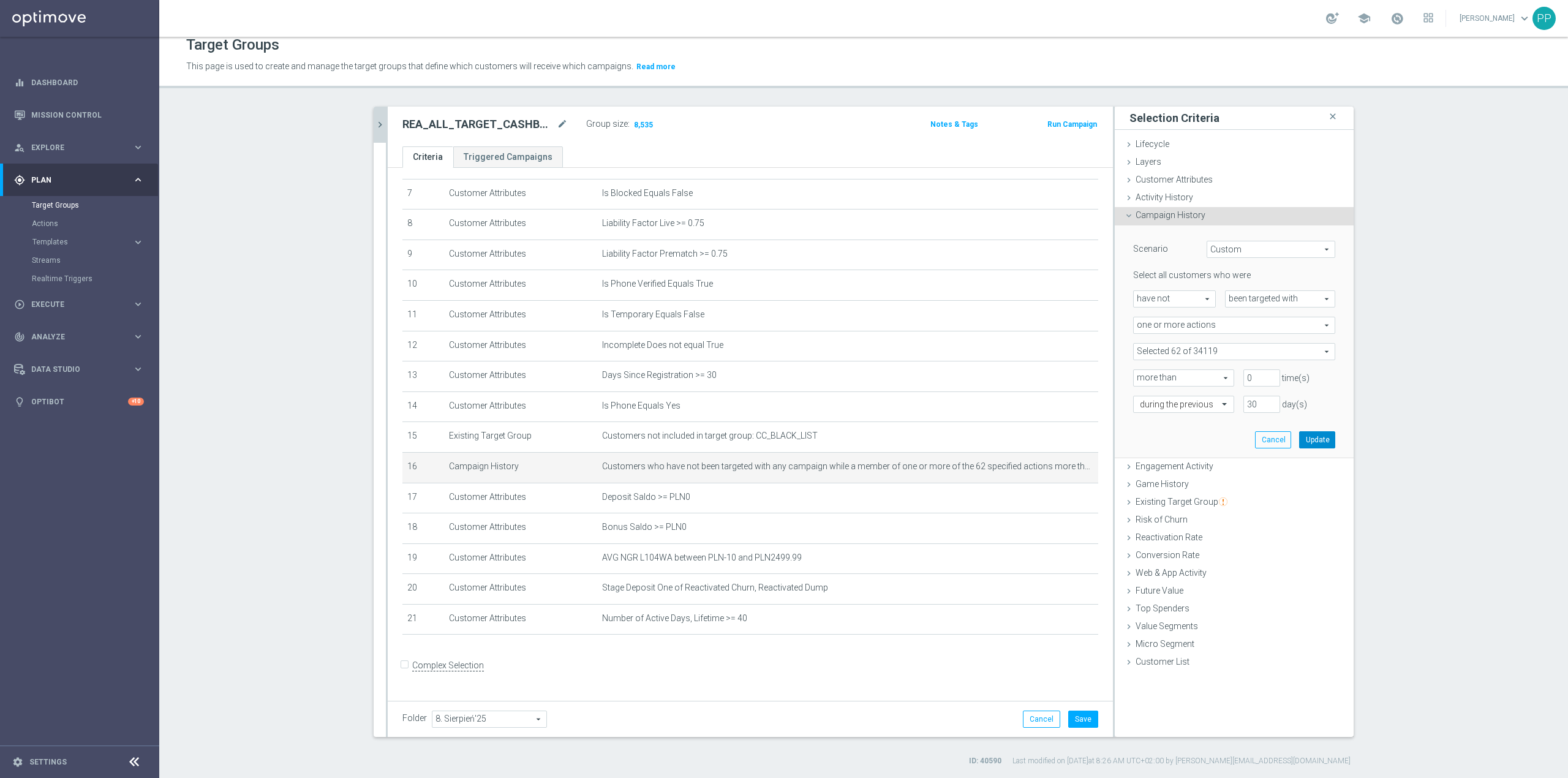
click at [1311, 444] on button "Update" at bounding box center [1317, 439] width 37 height 17
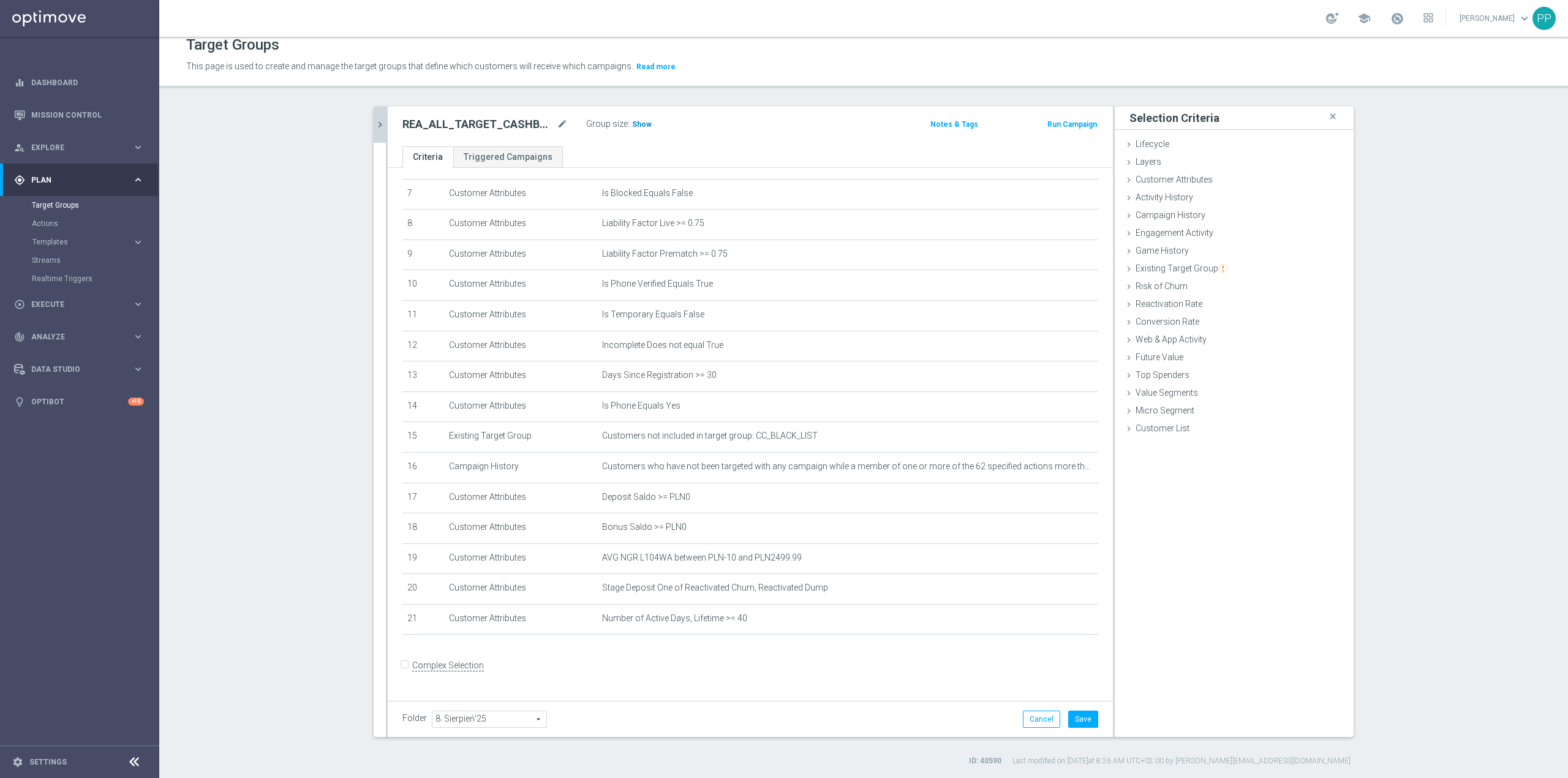
click at [641, 120] on span "Show" at bounding box center [641, 125] width 20 height 9
click at [375, 123] on icon "chevron_right" at bounding box center [380, 124] width 12 height 12
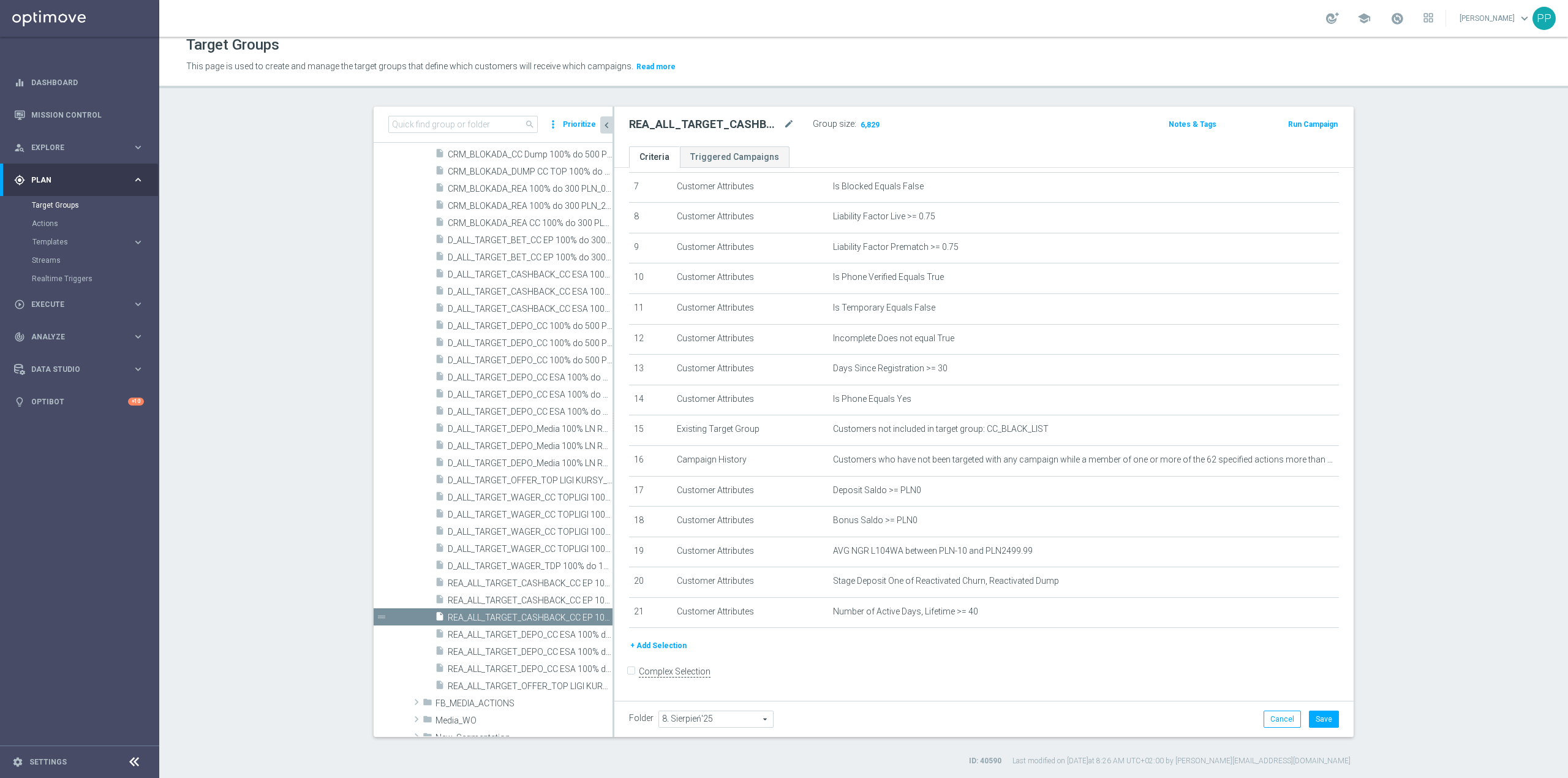
scroll to position [234, 0]
click at [586, 618] on icon "content_copy" at bounding box center [591, 617] width 10 height 10
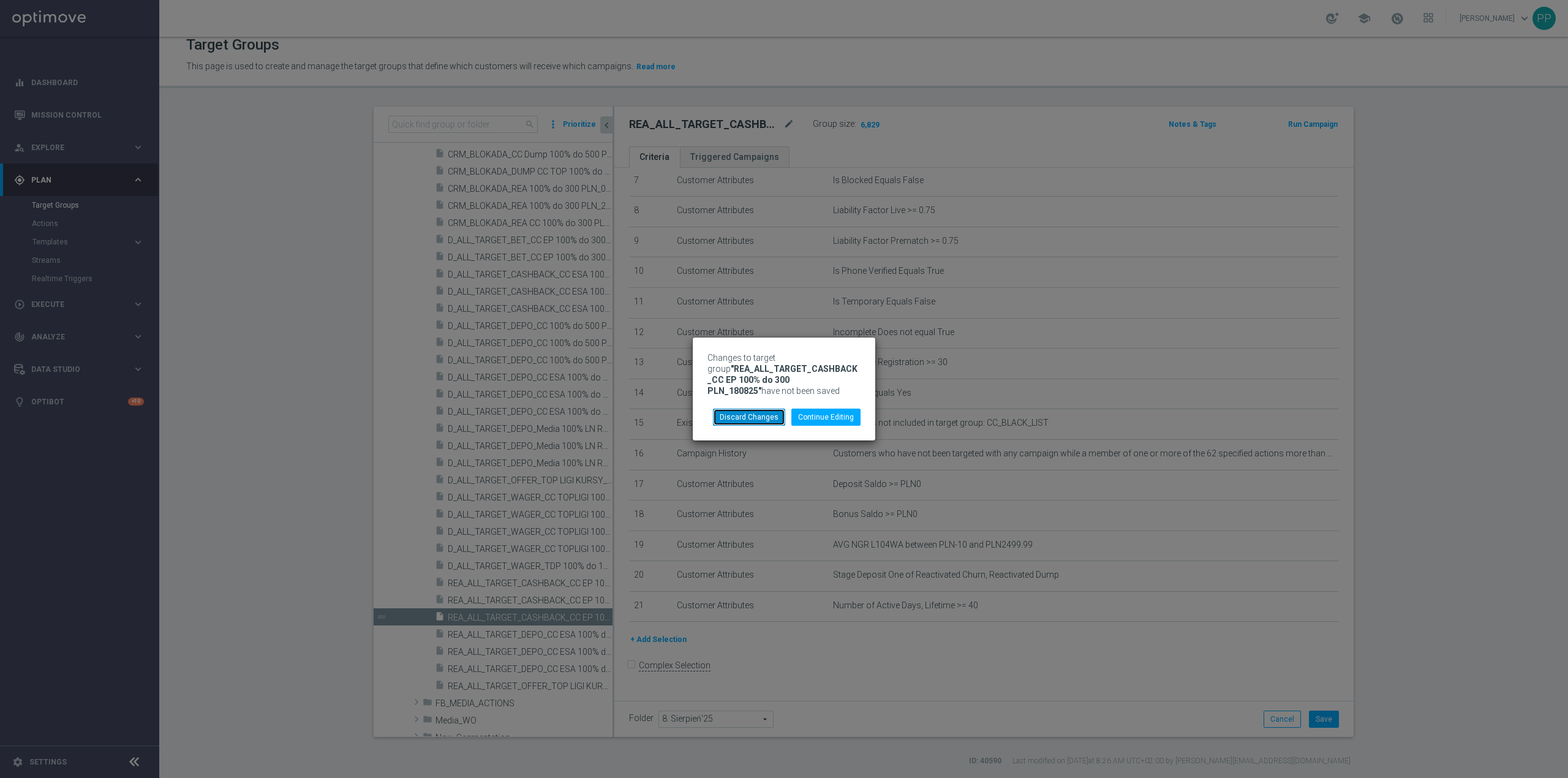
click at [757, 421] on button "Discard Changes" at bounding box center [748, 417] width 72 height 17
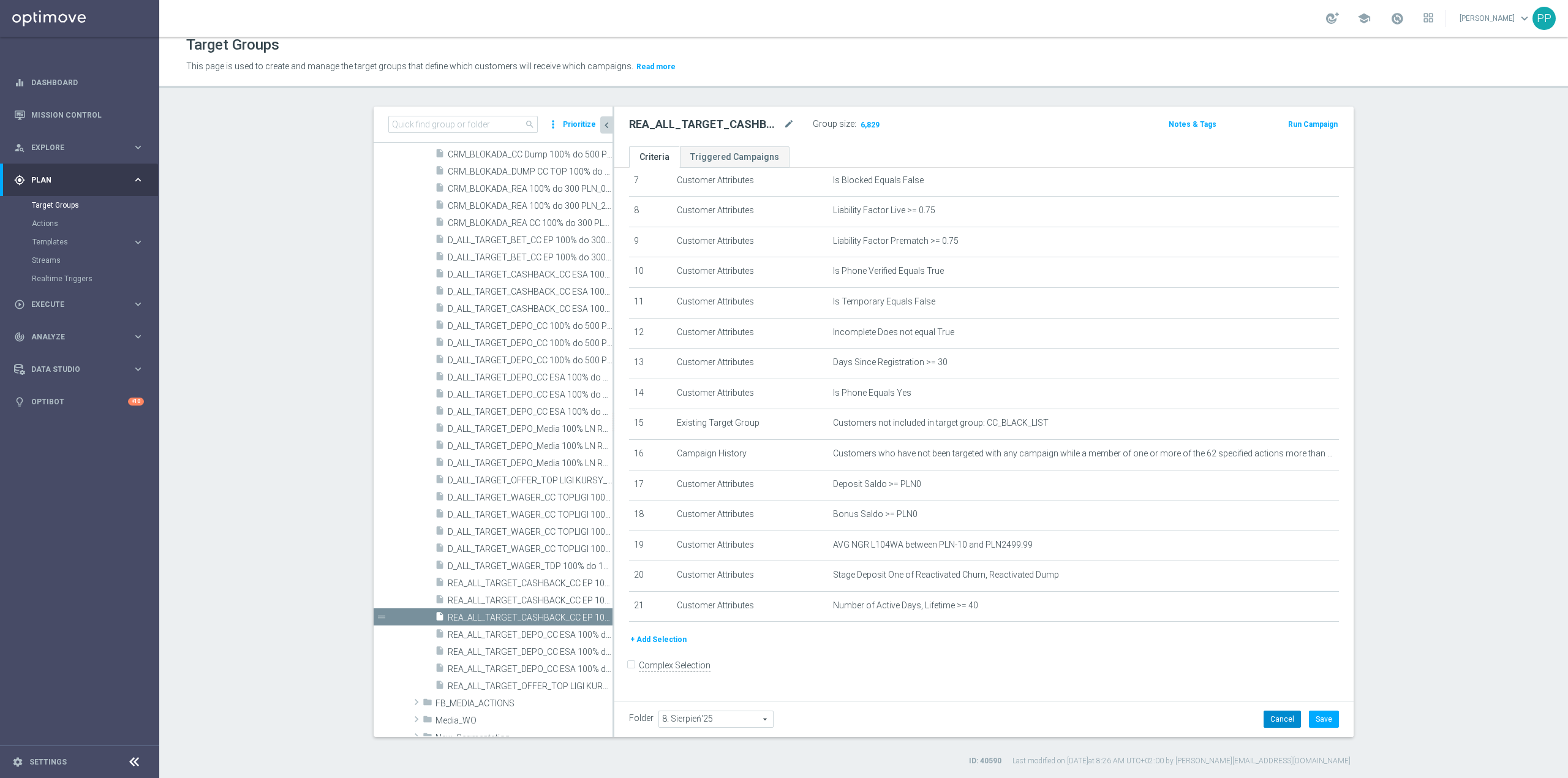
click at [1275, 718] on button "Cancel" at bounding box center [1282, 718] width 37 height 17
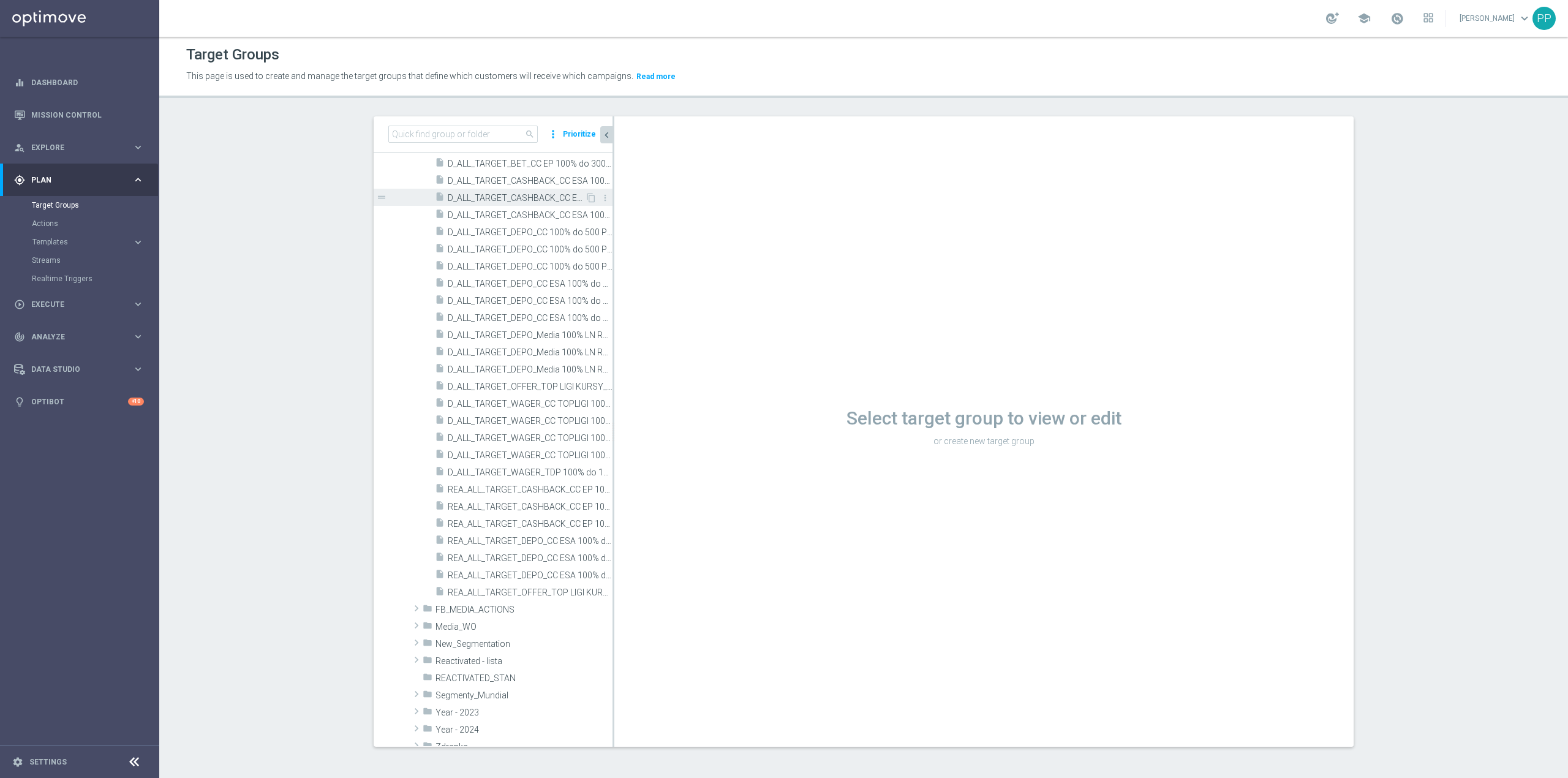
scroll to position [975, 0]
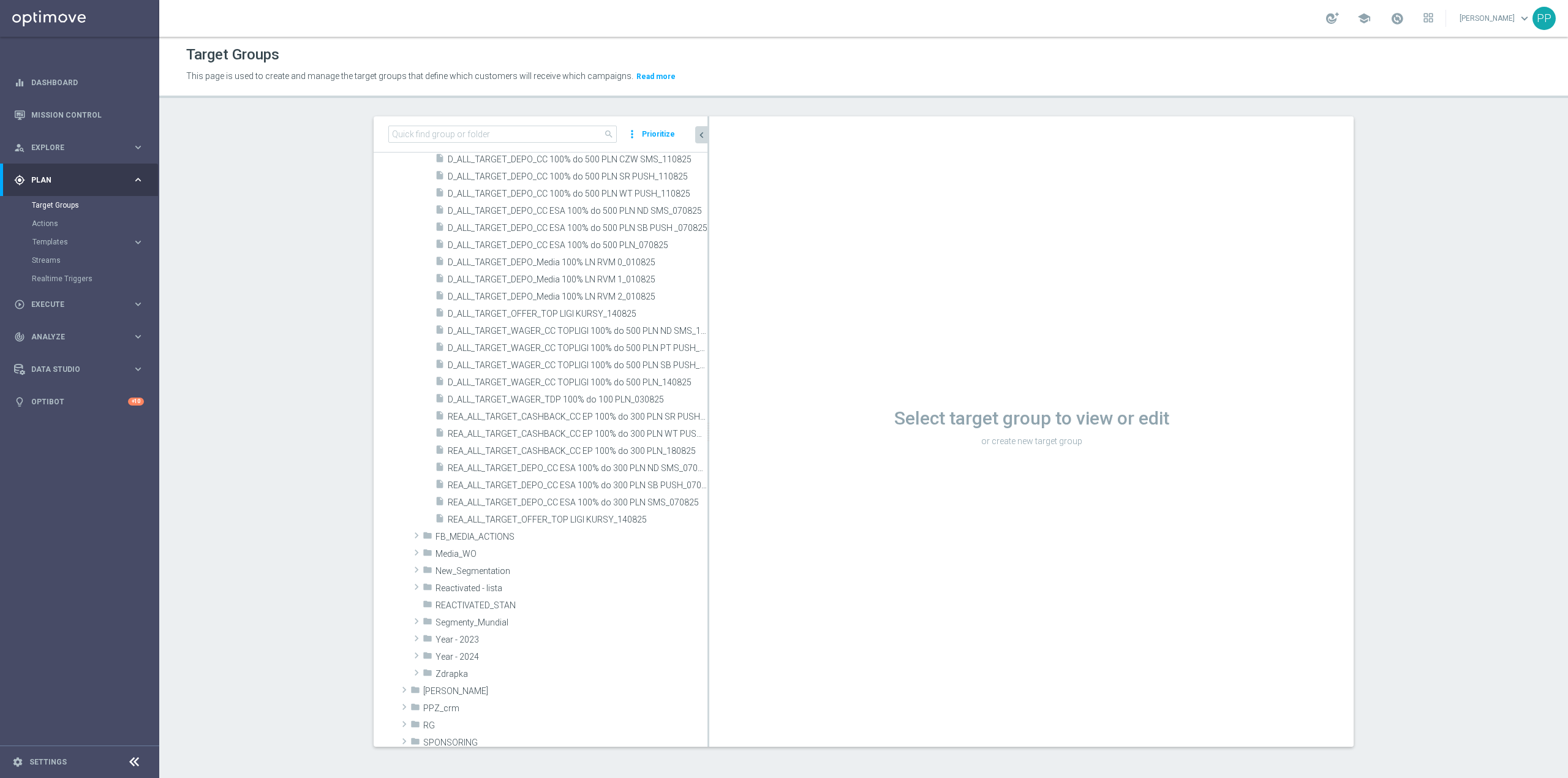
drag, startPoint x: 607, startPoint y: 503, endPoint x: 716, endPoint y: 485, distance: 110.5
click at [716, 485] on as-split "search more_vert Prioritize Customer Target Groups library_add create_new_folder" at bounding box center [863, 431] width 980 height 630
click at [630, 454] on span "REA_ALL_TARGET_CASHBACK_CC EP 100% do 300 PLN_180825" at bounding box center [564, 451] width 233 height 11
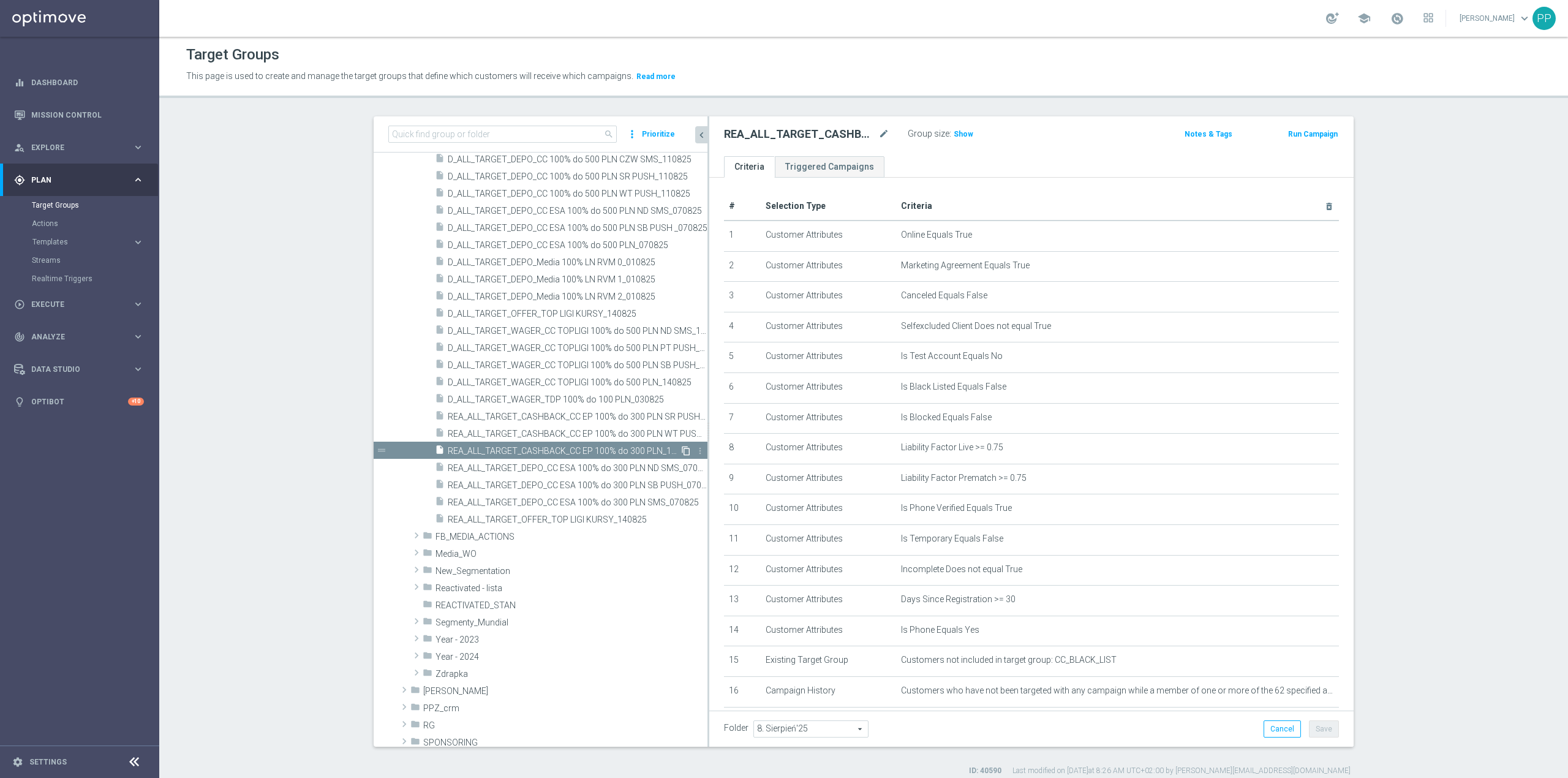
click at [681, 451] on icon "content_copy" at bounding box center [685, 450] width 10 height 10
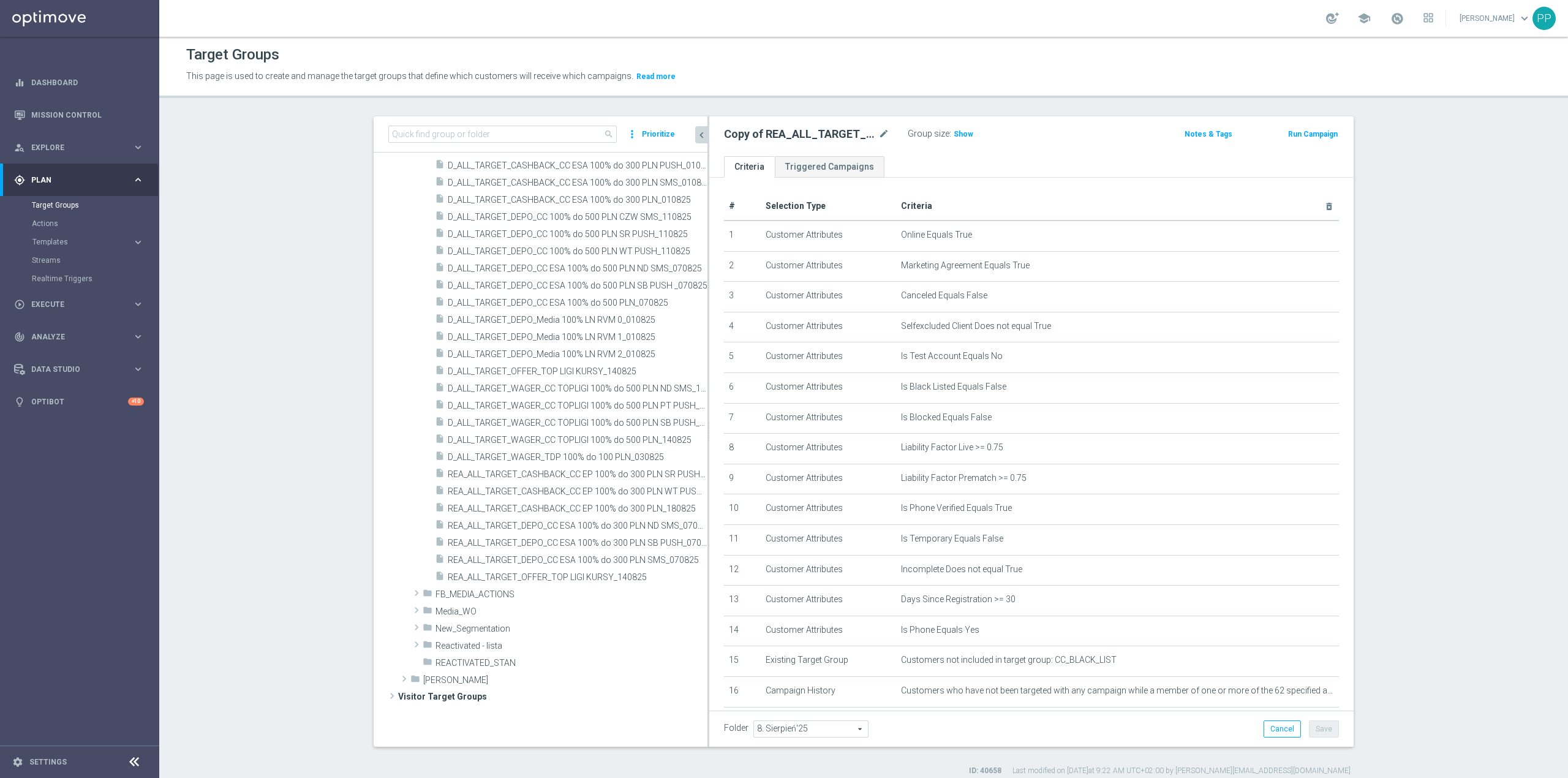
scroll to position [420, 0]
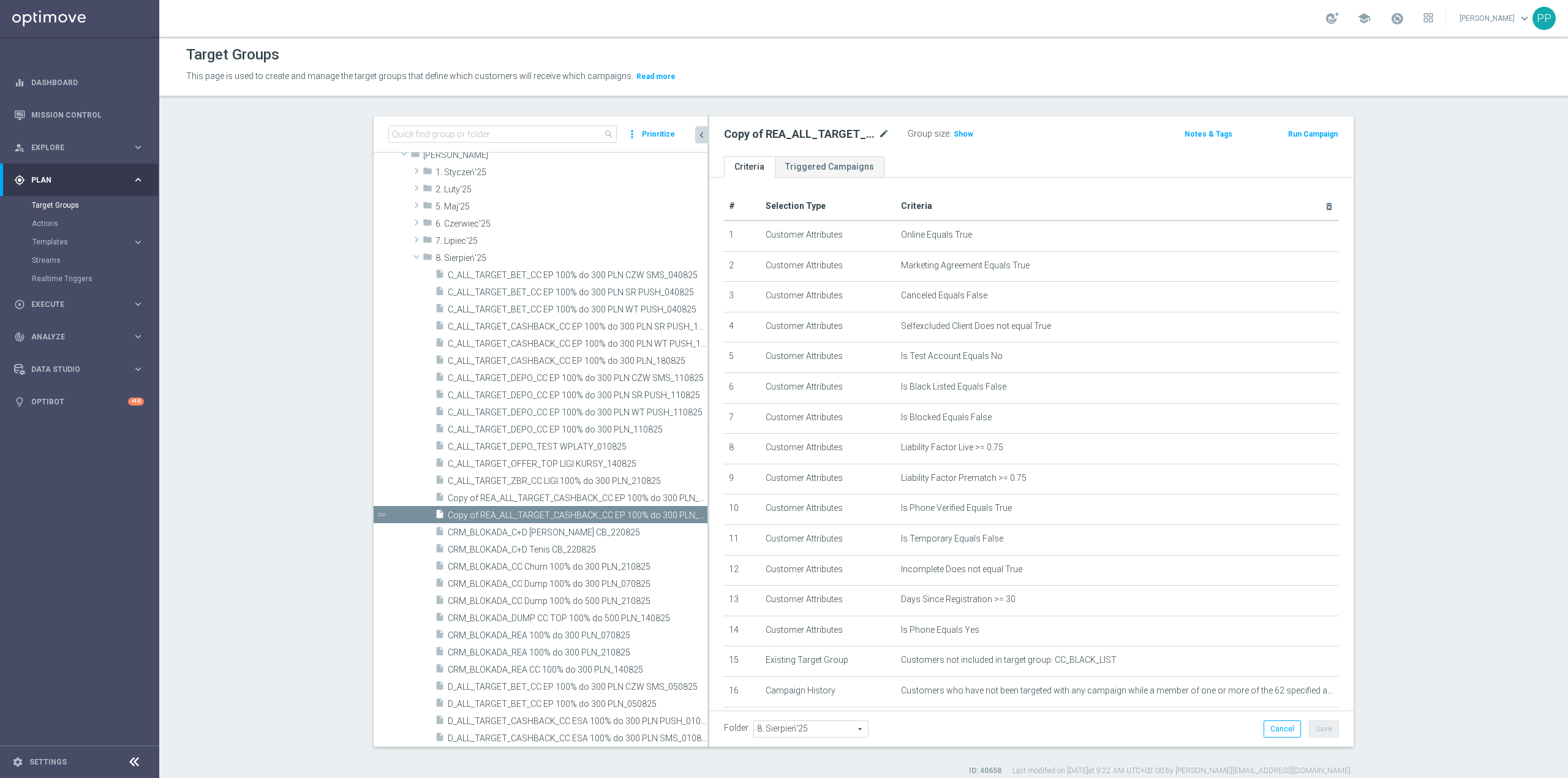
click at [880, 131] on icon "mode_edit" at bounding box center [884, 134] width 11 height 14
click at [769, 130] on input "Copy of REA_ALL_TARGET_CASHBACK_CC EP 100% do 300 PLN_180825 (1)" at bounding box center [807, 135] width 166 height 17
drag, startPoint x: 819, startPoint y: 134, endPoint x: 674, endPoint y: 131, distance: 145.0
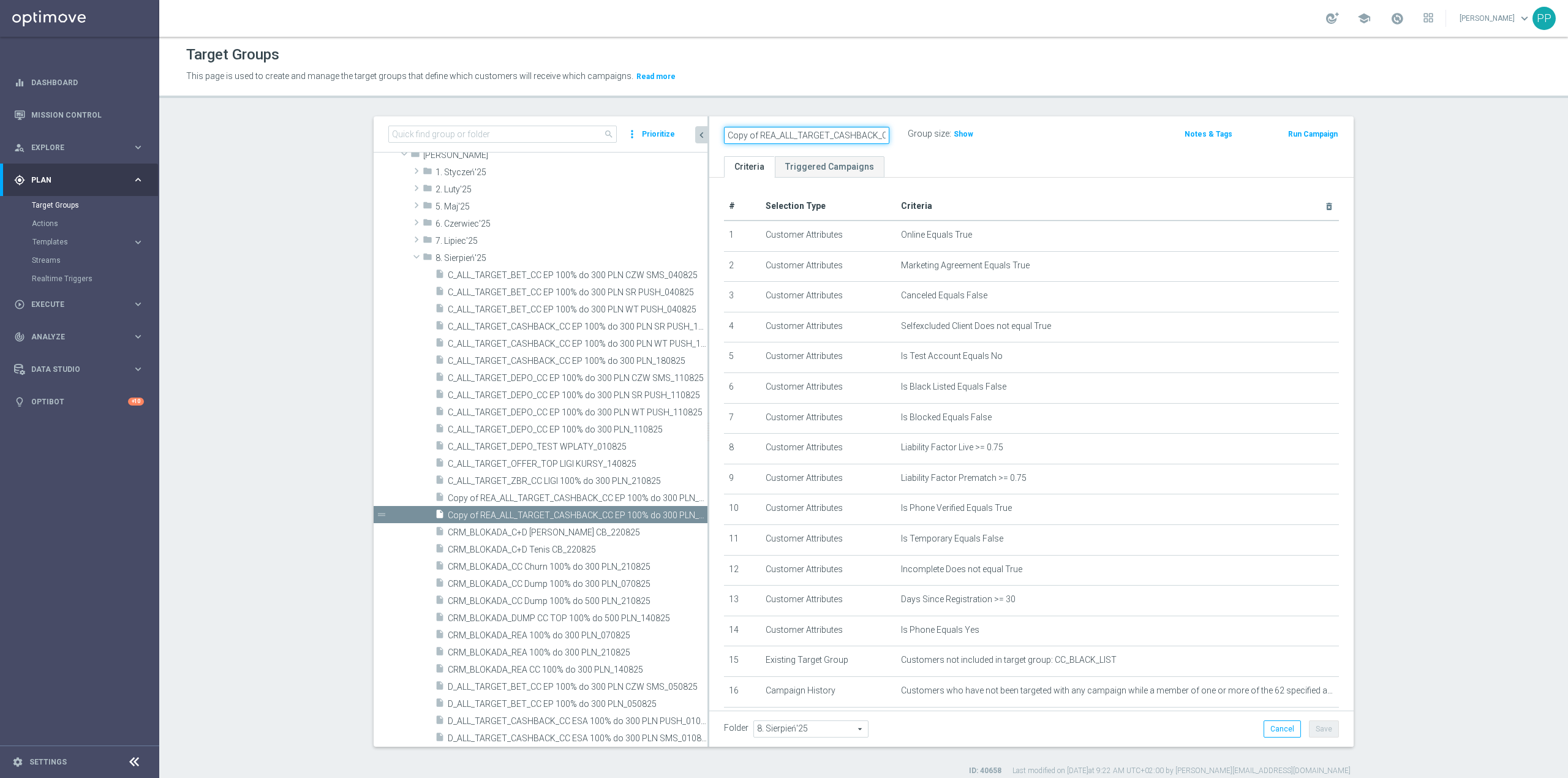
click at [674, 131] on as-split "search more_vert Prioritize Customer Target Groups library_add create_new_folder" at bounding box center [863, 431] width 980 height 630
click at [747, 132] on input "Copy of REA_ALL_TARGET_CASHBACK_CC EP 100% do 300 PLN_180825 (1)" at bounding box center [807, 135] width 166 height 17
click at [753, 134] on input "Copy of REA_ALL_TARGET_CASHBACK_CC EP 100% do 300 PLN_180825 (1)" at bounding box center [807, 135] width 166 height 17
drag, startPoint x: 753, startPoint y: 134, endPoint x: 715, endPoint y: 138, distance: 38.2
click at [715, 138] on div "Copy of REA_ALL_TARGET_CASHBACK_CC EP 100% do 300 PLN_180825 (1)" at bounding box center [806, 135] width 184 height 17
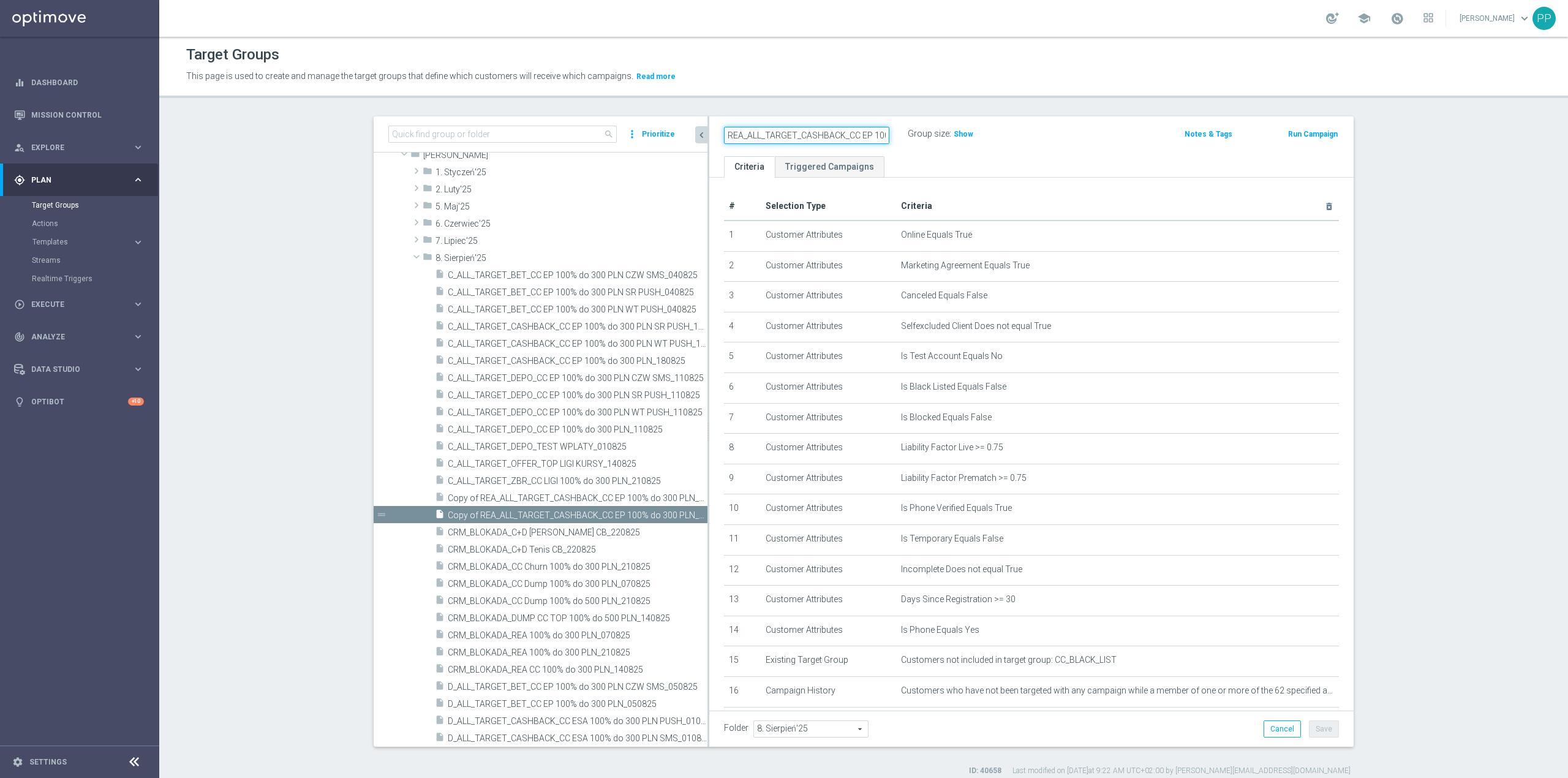
scroll to position [0, 99]
drag, startPoint x: 757, startPoint y: 134, endPoint x: 932, endPoint y: 134, distance: 175.0
click at [932, 134] on div "REA_ALL_TARGET_CASHBACK_CC EP 100% do 300 PLN_180825 (1) Group size : Show" at bounding box center [926, 135] width 422 height 19
click at [880, 135] on input "REA_ALL_TARGET_CASHBACK_CC EP 100% do 300 PLN_180825 (1)" at bounding box center [807, 135] width 166 height 17
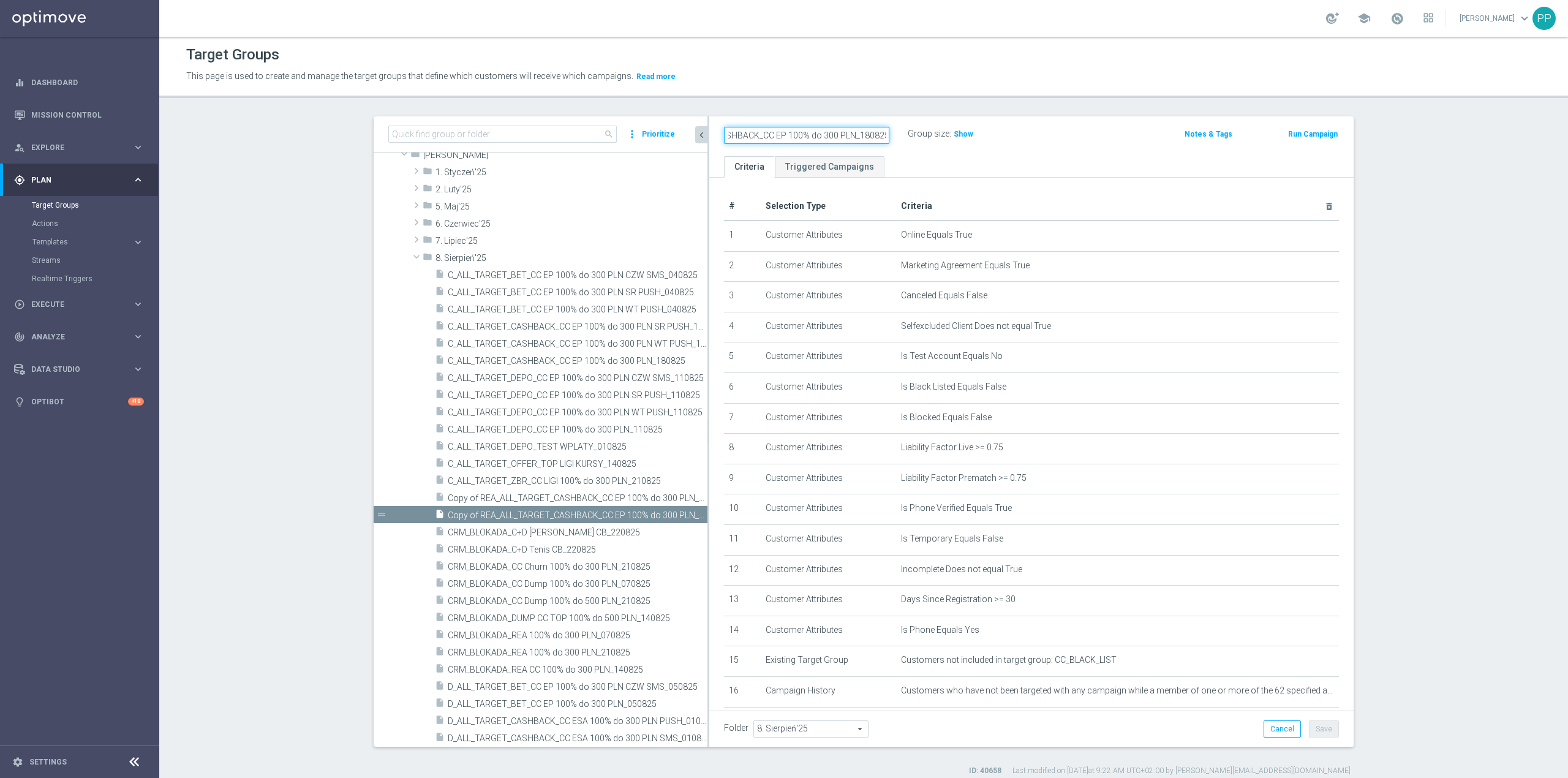
click at [861, 136] on input "REA_ALL_TARGET_CASHBACK_CC EP 100% do 300 PLN_180825" at bounding box center [807, 135] width 166 height 17
drag, startPoint x: 844, startPoint y: 134, endPoint x: 765, endPoint y: 140, distance: 79.2
click at [755, 145] on div "REA_ALL_TARGET_CASHBACK_CC EP 100% do 300 PLN_210825 Group size : Show Notes & …" at bounding box center [1031, 136] width 644 height 40
click at [777, 134] on input "REA_ALL_TARGET_CASHBACK_CC EP 100% do 300 PLN_210825" at bounding box center [807, 135] width 166 height 17
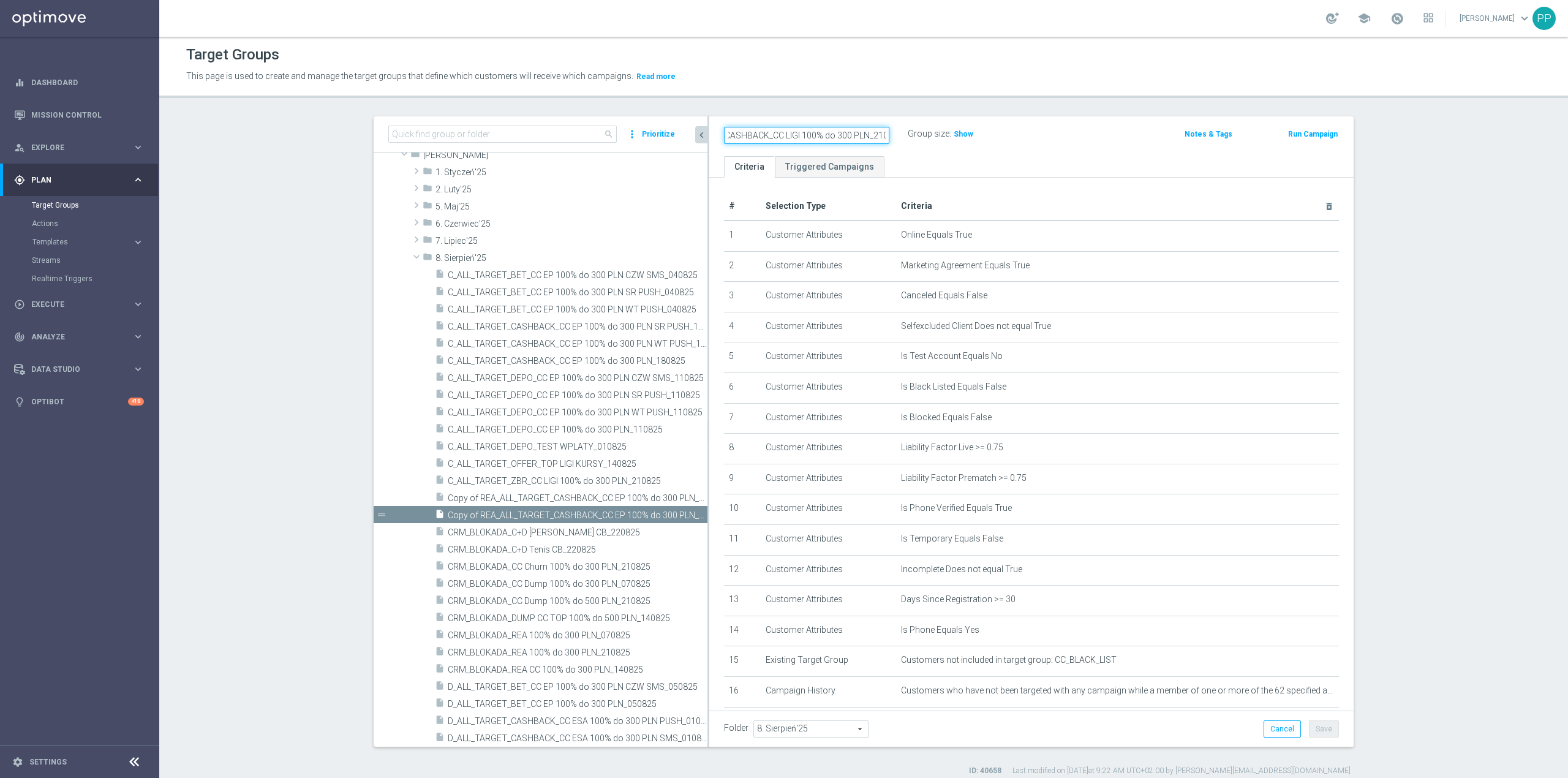
type input "REA_ALL_TARGET_CASHBACK_CC LIGI 100% do 300 PLN_210825"
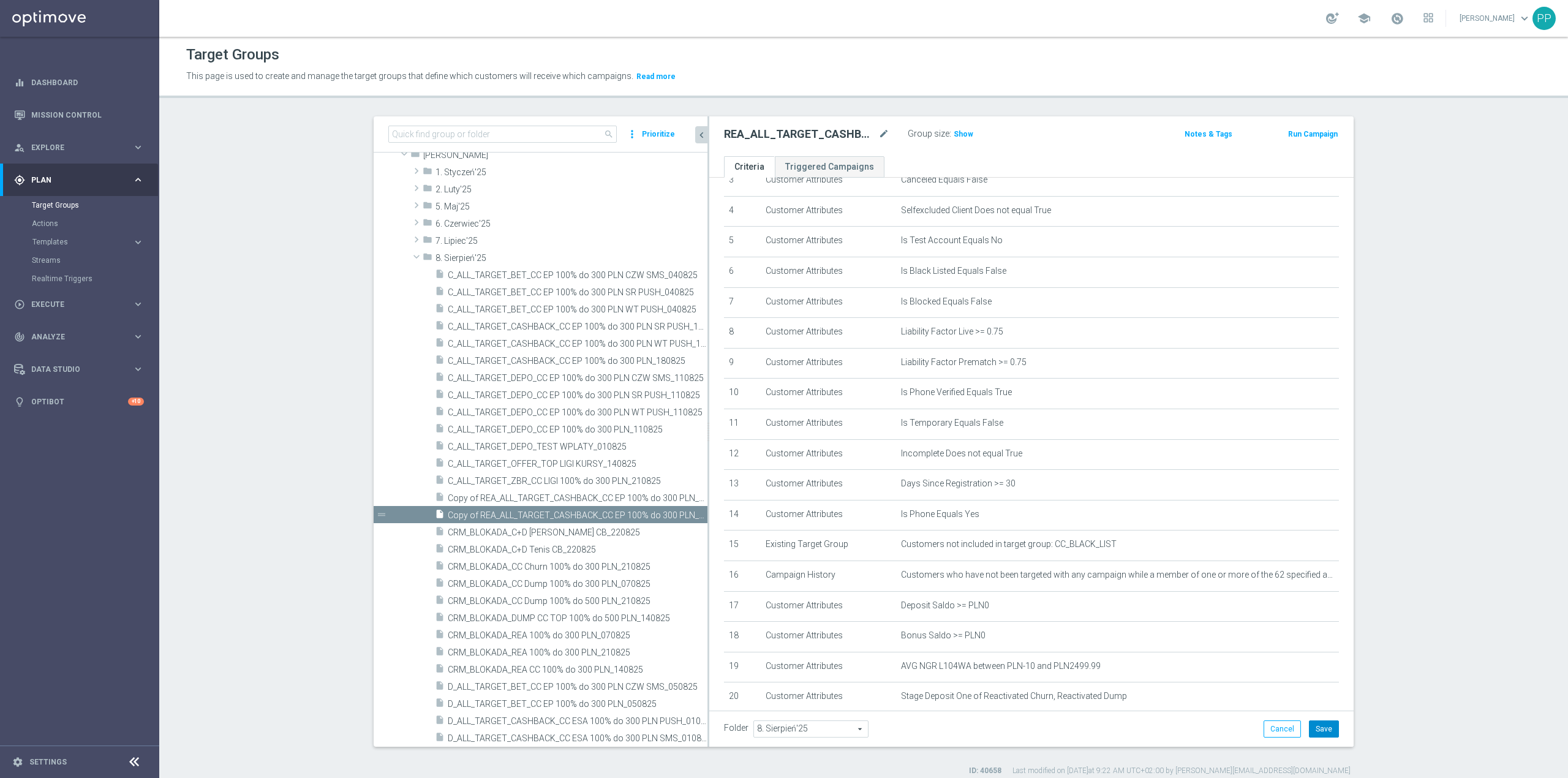
scroll to position [297, 0]
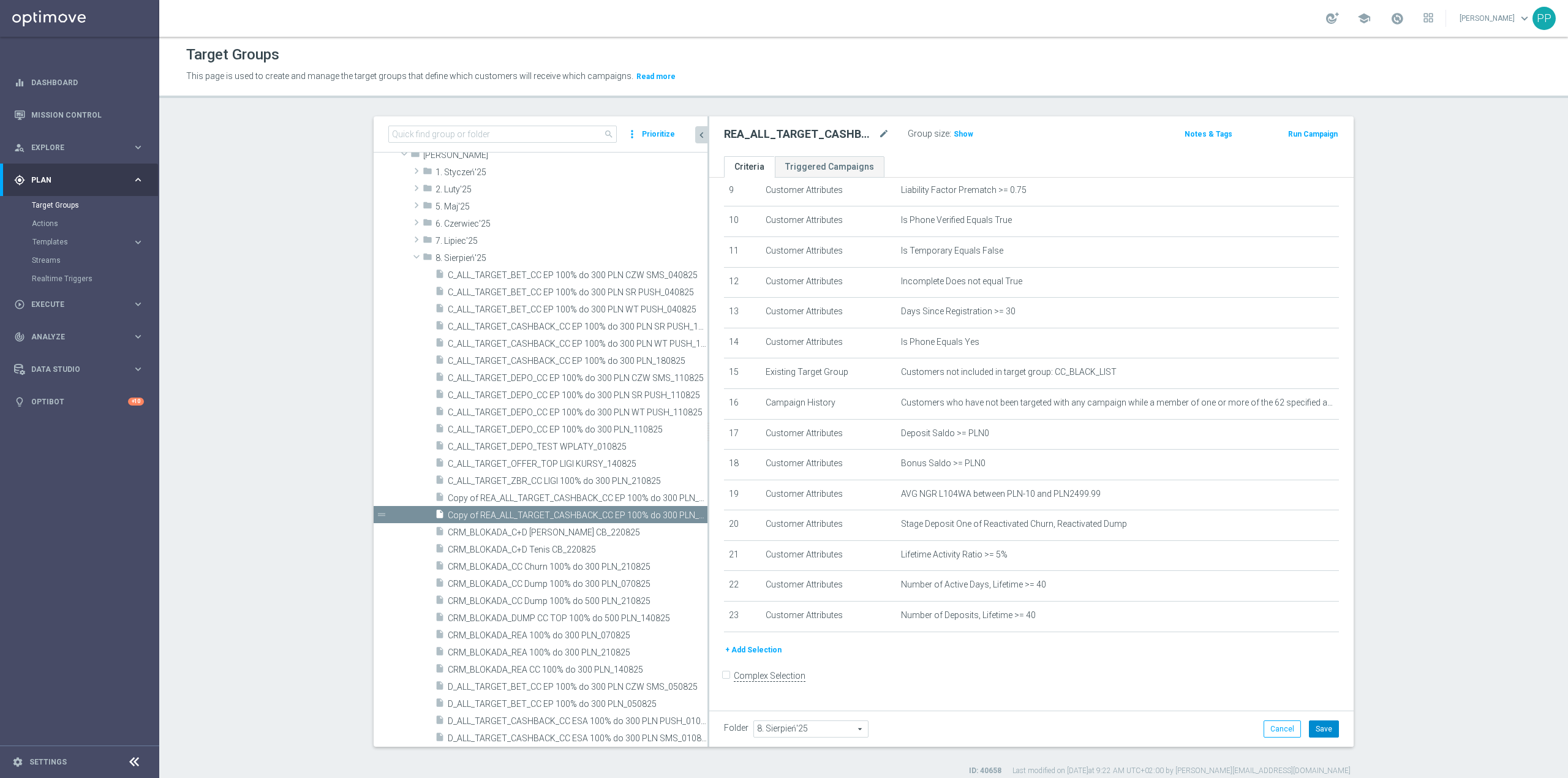
click at [1324, 736] on button "Save" at bounding box center [1324, 728] width 30 height 17
click at [1314, 620] on icon "delete_forever" at bounding box center [1319, 615] width 10 height 10
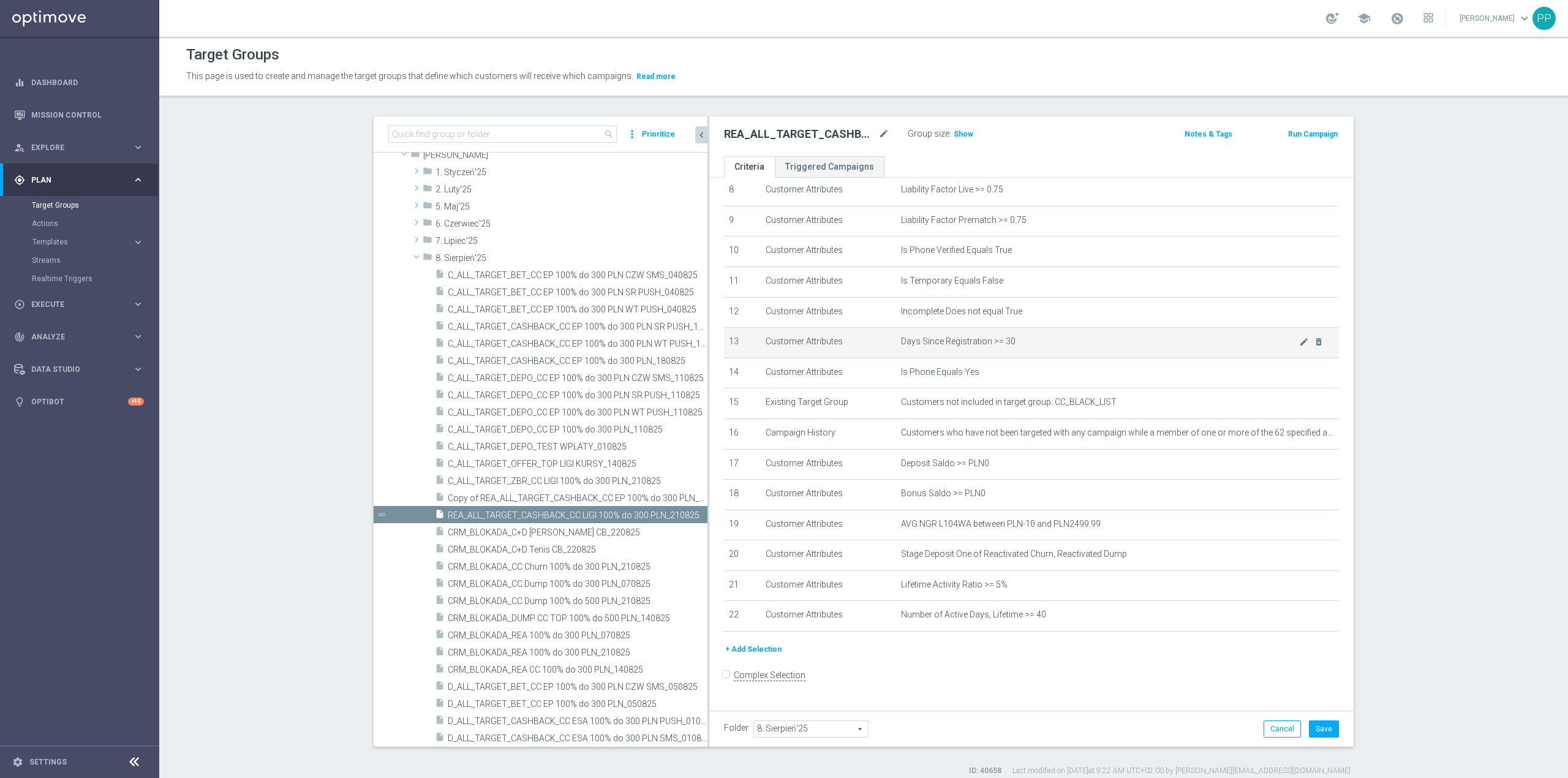
scroll to position [266, 0]
click at [953, 138] on span "Show" at bounding box center [963, 135] width 20 height 9
click at [1317, 728] on button "Save" at bounding box center [1324, 728] width 30 height 17
click at [878, 135] on icon "mode_edit" at bounding box center [884, 134] width 11 height 14
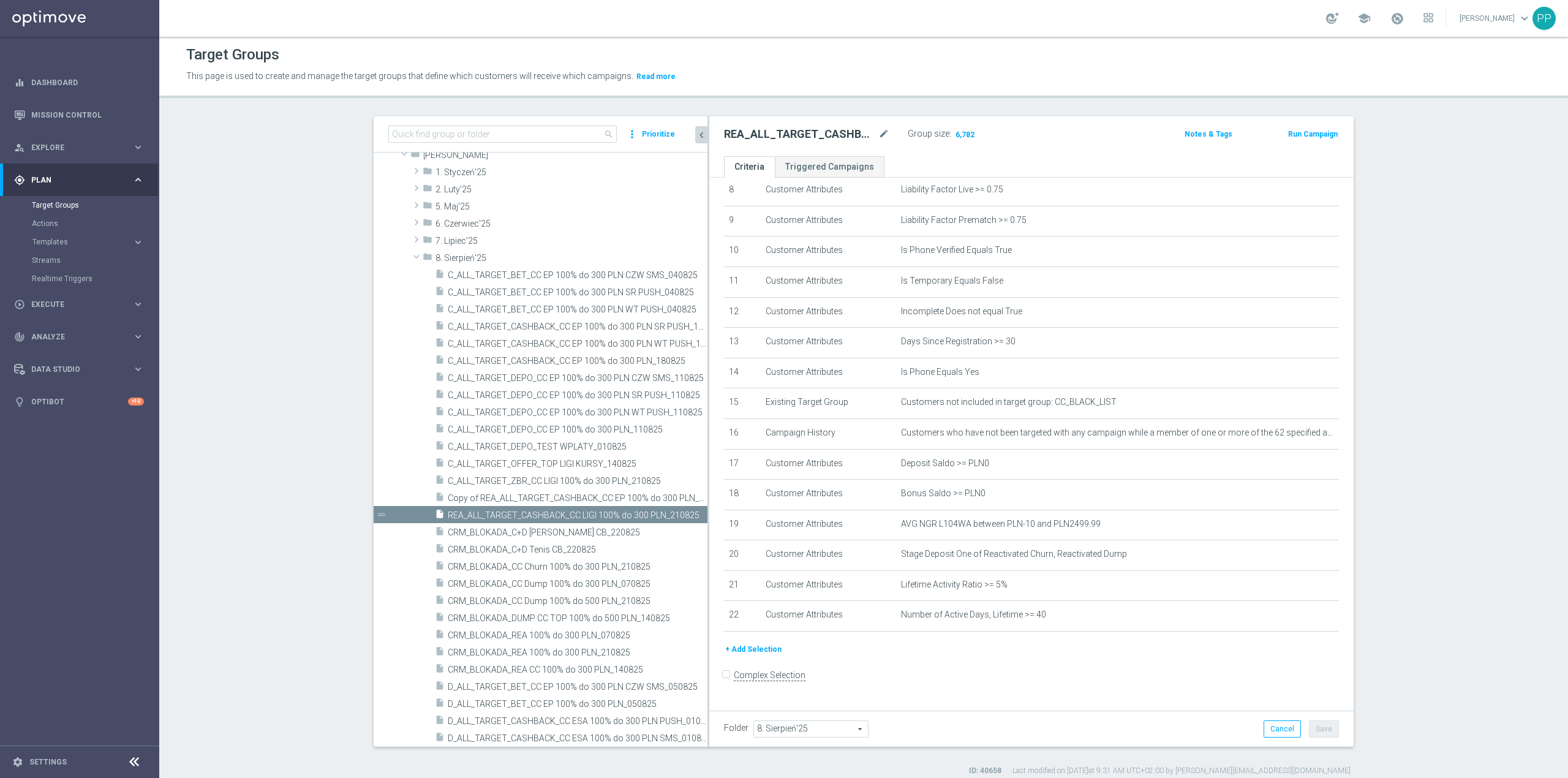
click at [853, 74] on p "This page is used to create and manage the target groups that define which cust…" at bounding box center [692, 76] width 1012 height 13
click at [1314, 590] on icon "delete_forever" at bounding box center [1319, 585] width 10 height 10
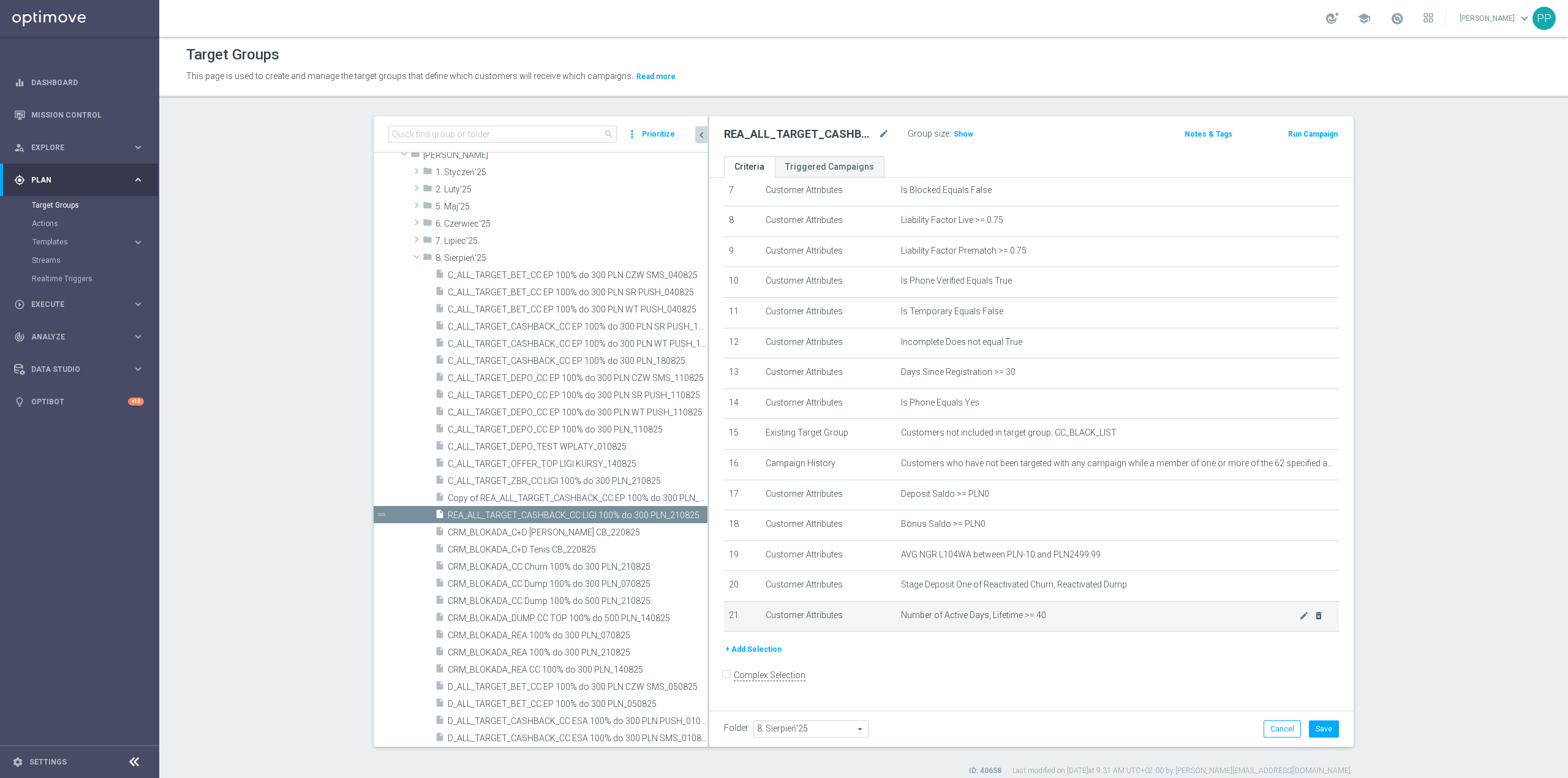
scroll to position [234, 0]
click at [1320, 728] on button "Save" at bounding box center [1324, 728] width 30 height 17
click at [958, 135] on span "Show" at bounding box center [963, 135] width 20 height 9
click at [880, 133] on icon "mode_edit" at bounding box center [884, 135] width 11 height 14
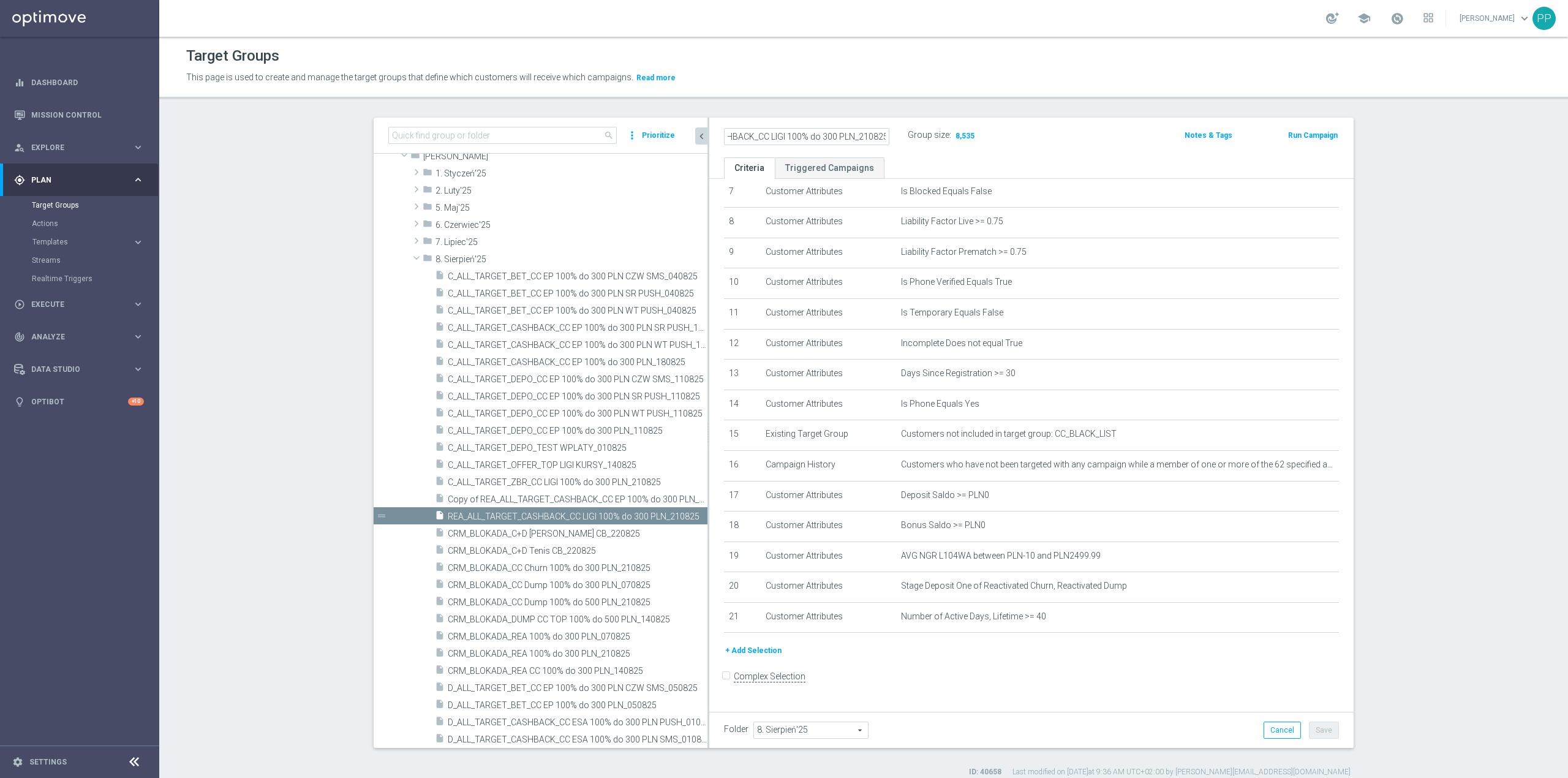
click at [894, 91] on header "Target Groups This page is used to create and manage the target groups that def…" at bounding box center [863, 68] width 1409 height 62
click at [759, 658] on button "+ Add Selection" at bounding box center [754, 651] width 59 height 13
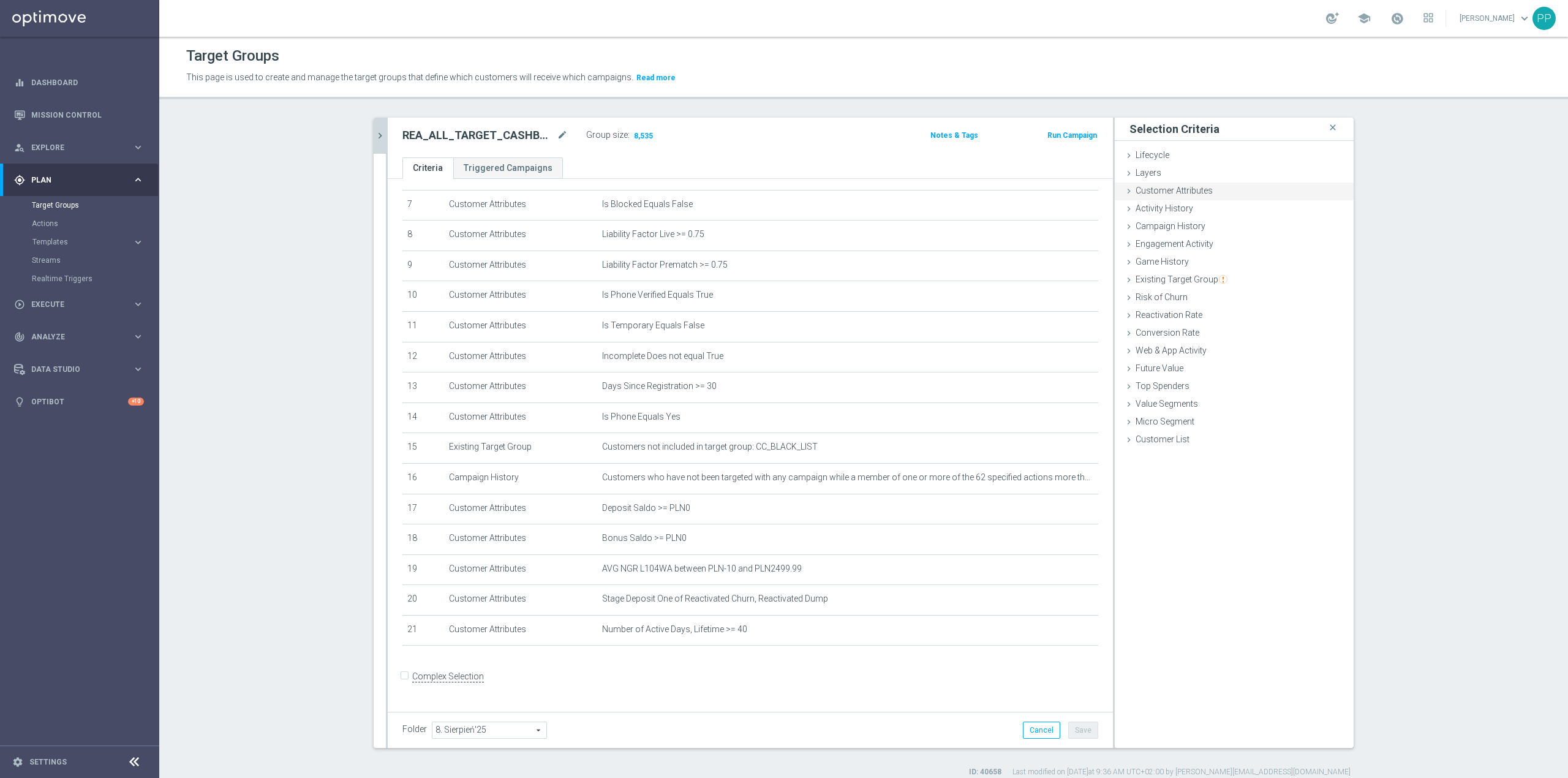
click at [1166, 189] on span "Customer Attributes" at bounding box center [1174, 190] width 78 height 10
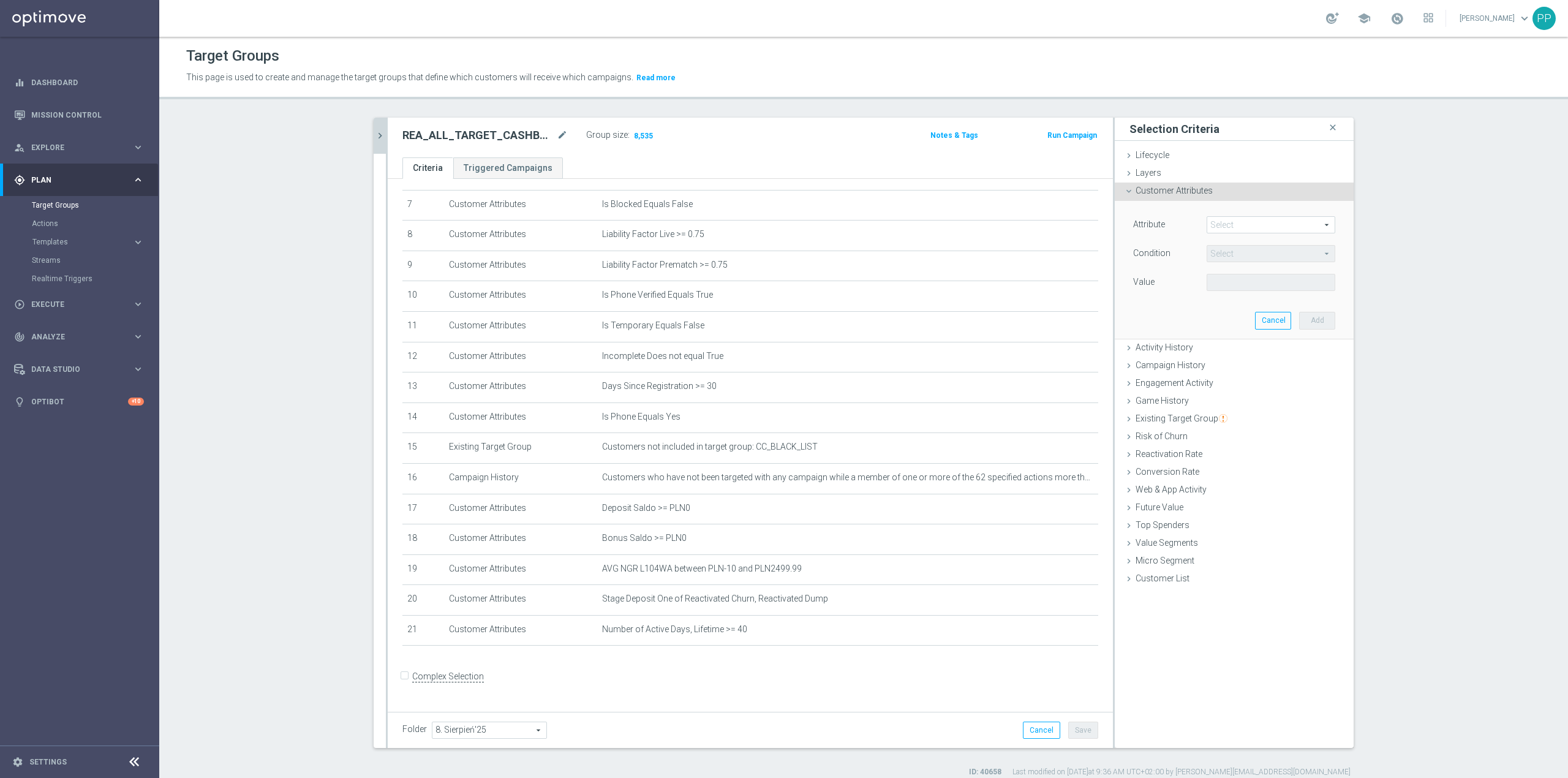
click at [1250, 236] on div "Attribute Select arrow_drop_down search" at bounding box center [1233, 226] width 220 height 20
click at [1249, 226] on span at bounding box center [1270, 225] width 127 height 16
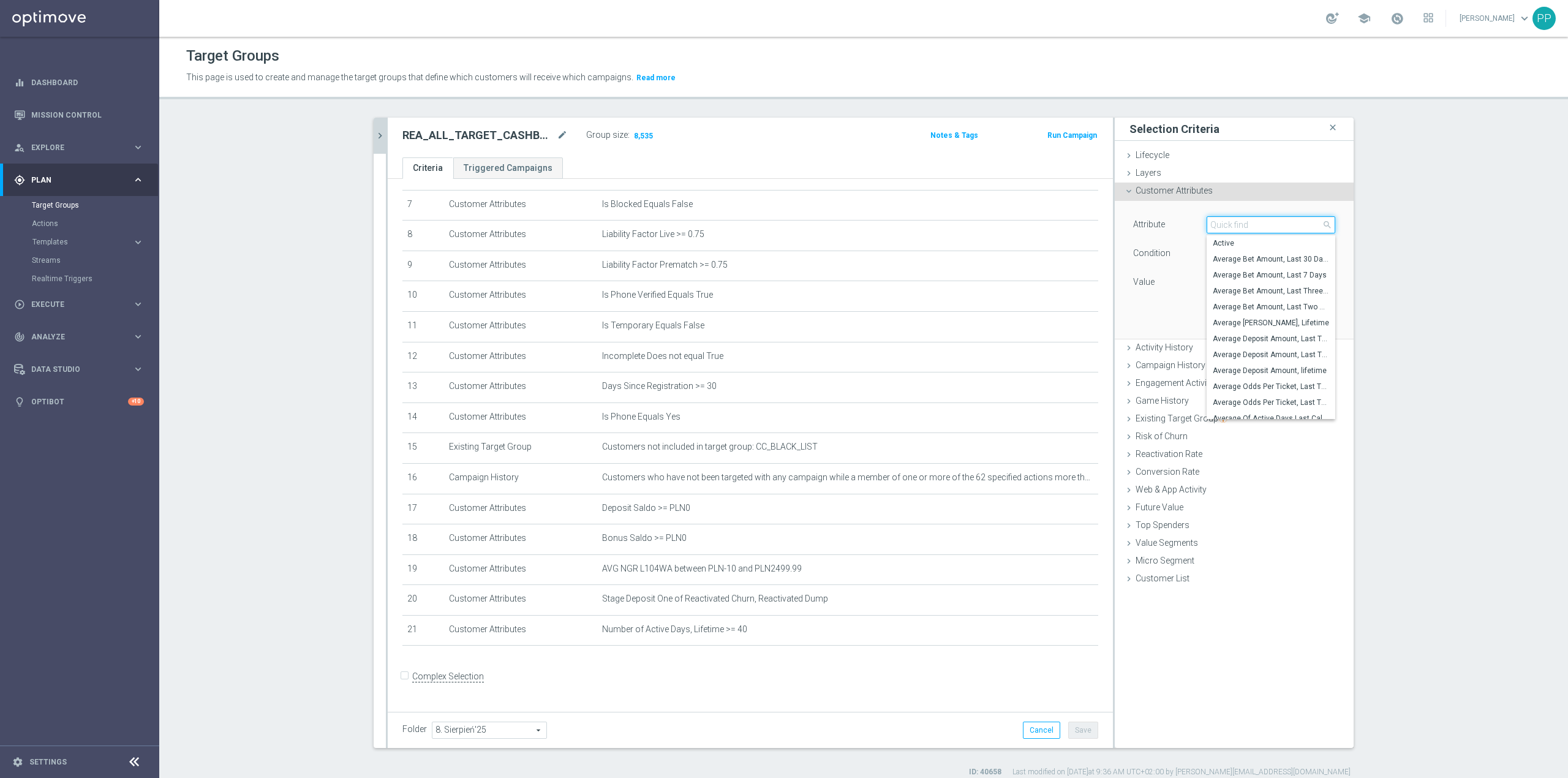
click at [1249, 226] on input "search" at bounding box center [1270, 225] width 128 height 17
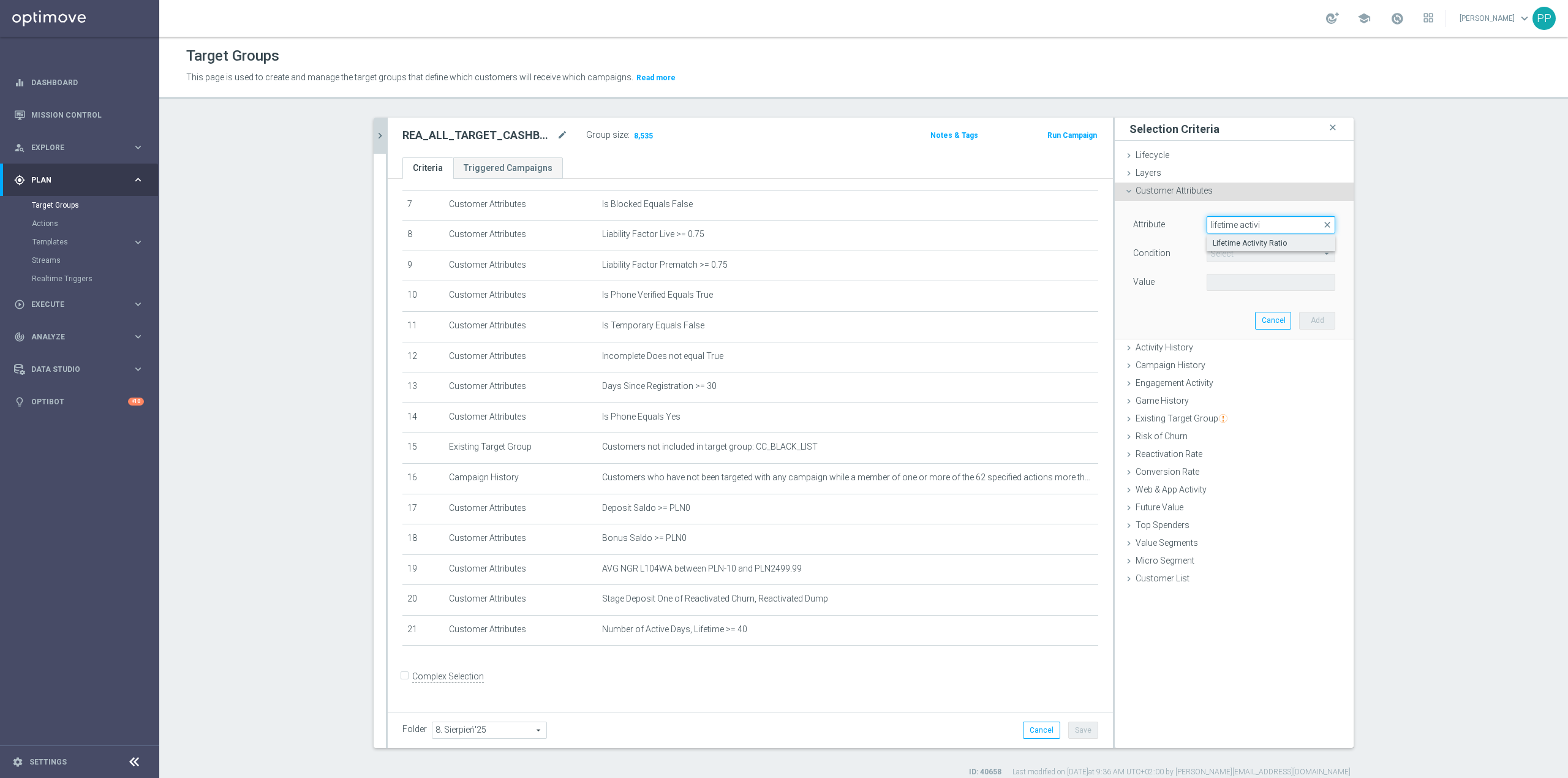
type input "lifetime activi"
click at [1297, 250] on label "Lifetime Activity Ratio" at bounding box center [1270, 243] width 128 height 16
type input "Lifetime Activity Ratio"
click at [1275, 252] on span "=" at bounding box center [1270, 254] width 127 height 16
click at [1218, 347] on span ">=" at bounding box center [1270, 351] width 117 height 10
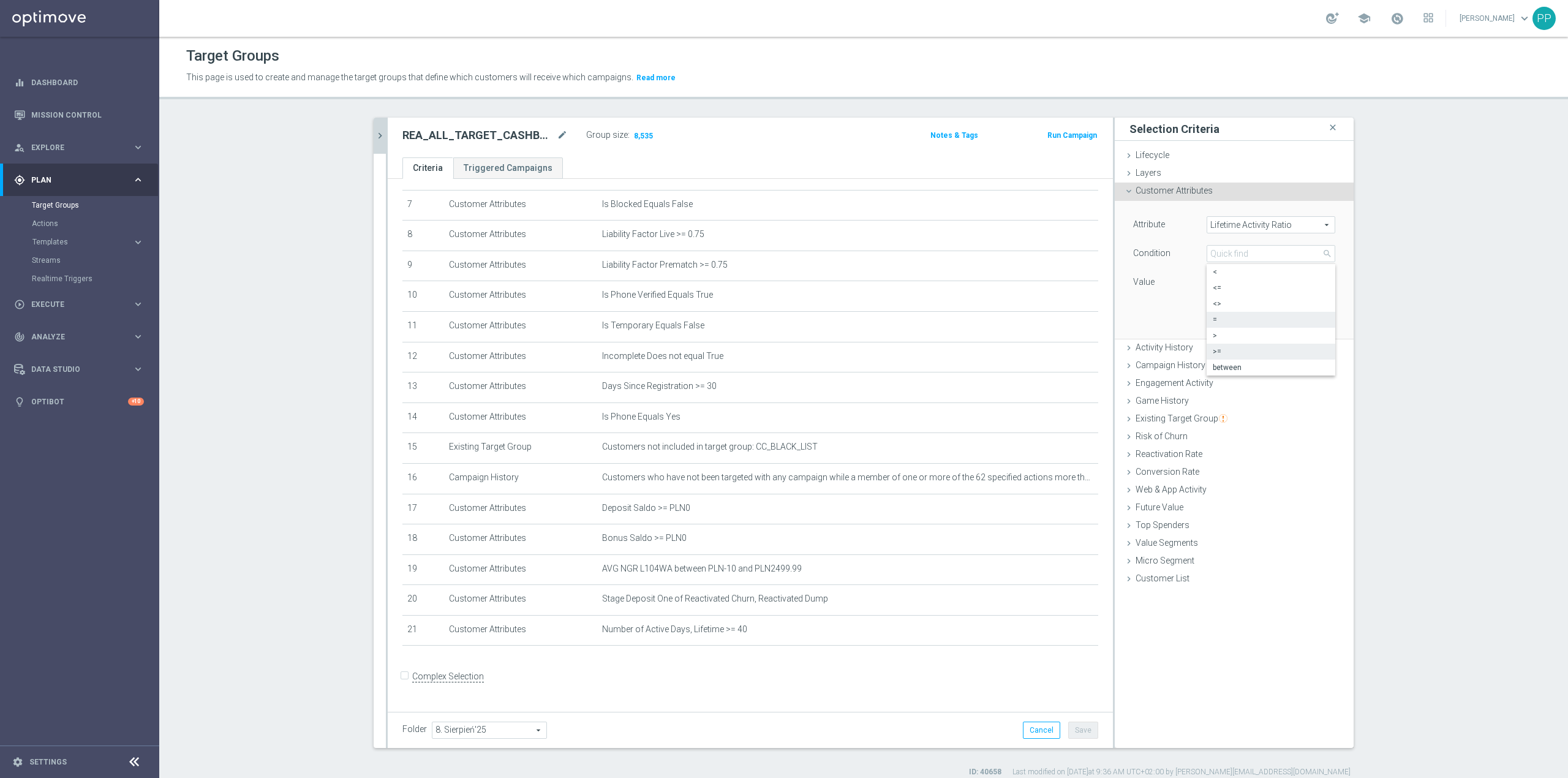
type input ">="
click at [1219, 288] on input "%" at bounding box center [1234, 282] width 55 height 17
click at [1319, 317] on button "Add" at bounding box center [1317, 320] width 37 height 17
type input "0.05"
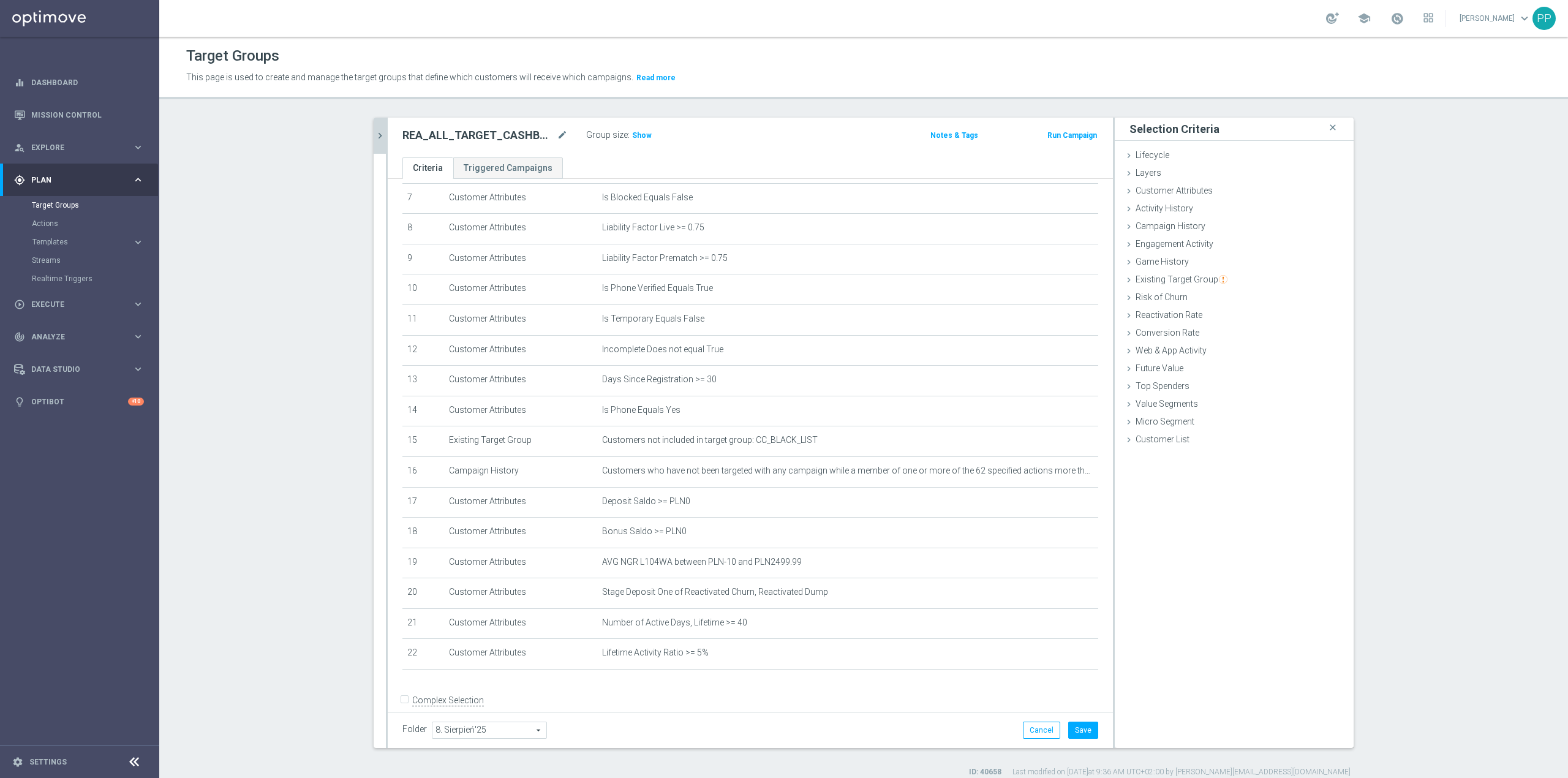
click at [633, 128] on div "Group size : Show" at bounding box center [647, 134] width 122 height 14
click at [635, 132] on span "Show" at bounding box center [641, 135] width 20 height 9
click at [1078, 726] on button "Save" at bounding box center [1083, 730] width 30 height 17
drag, startPoint x: 1043, startPoint y: 487, endPoint x: 1035, endPoint y: 471, distance: 17.9
click at [0, 0] on icon "mode_edit" at bounding box center [0, 0] width 0 height 0
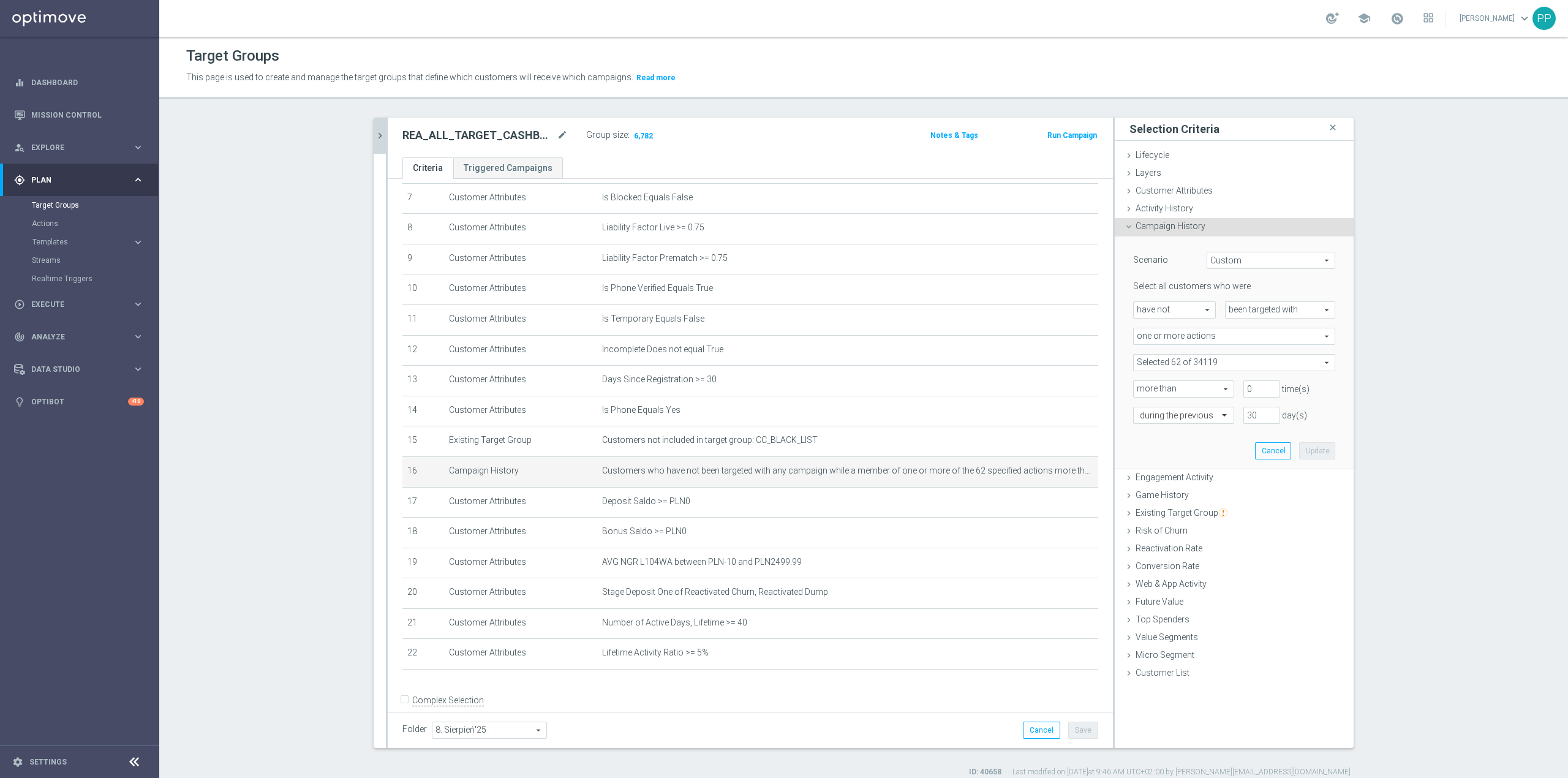
click at [1169, 356] on span at bounding box center [1233, 363] width 200 height 16
click at [1174, 360] on input "search" at bounding box center [1234, 362] width 202 height 17
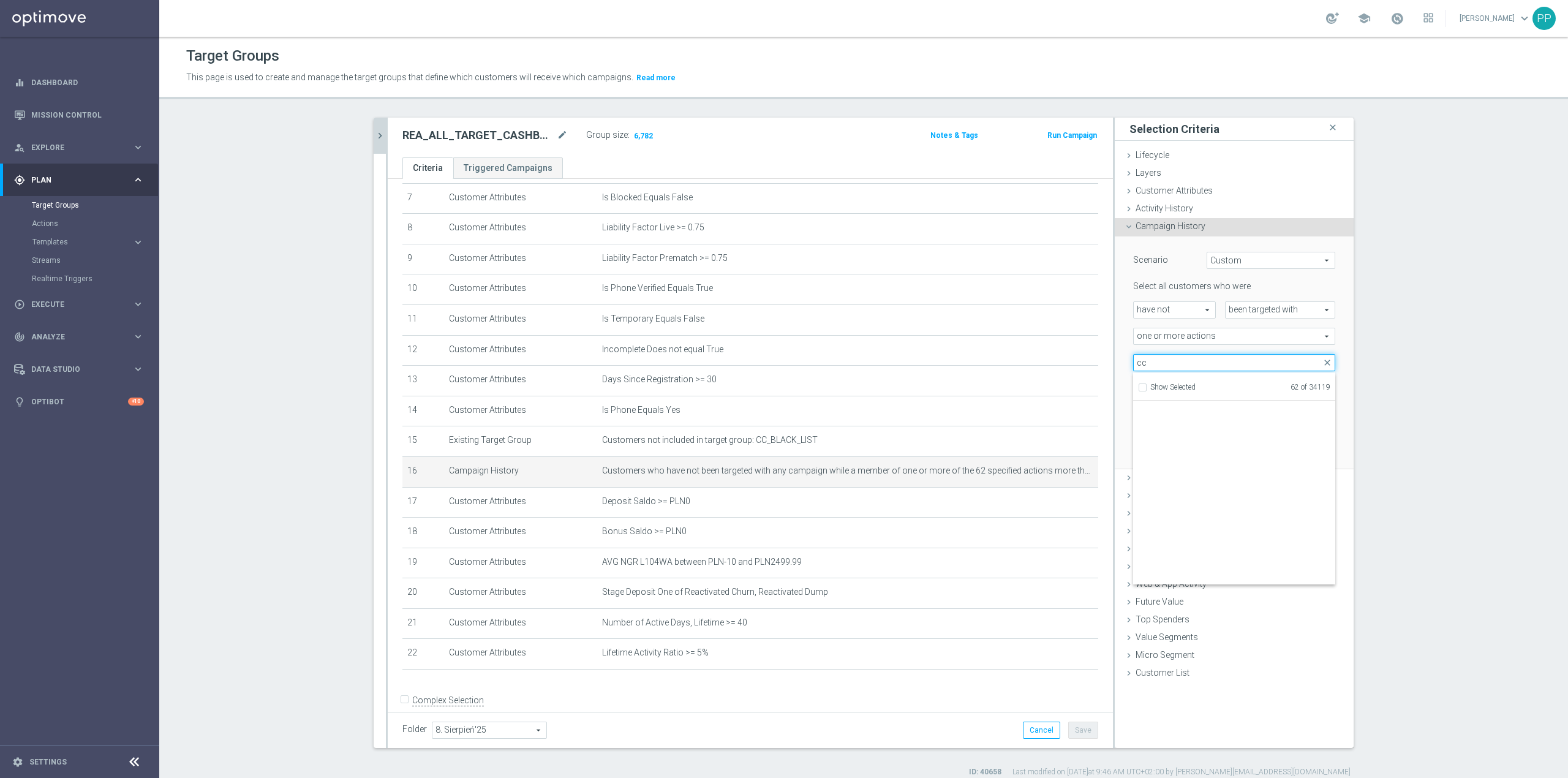
scroll to position [37807, 0]
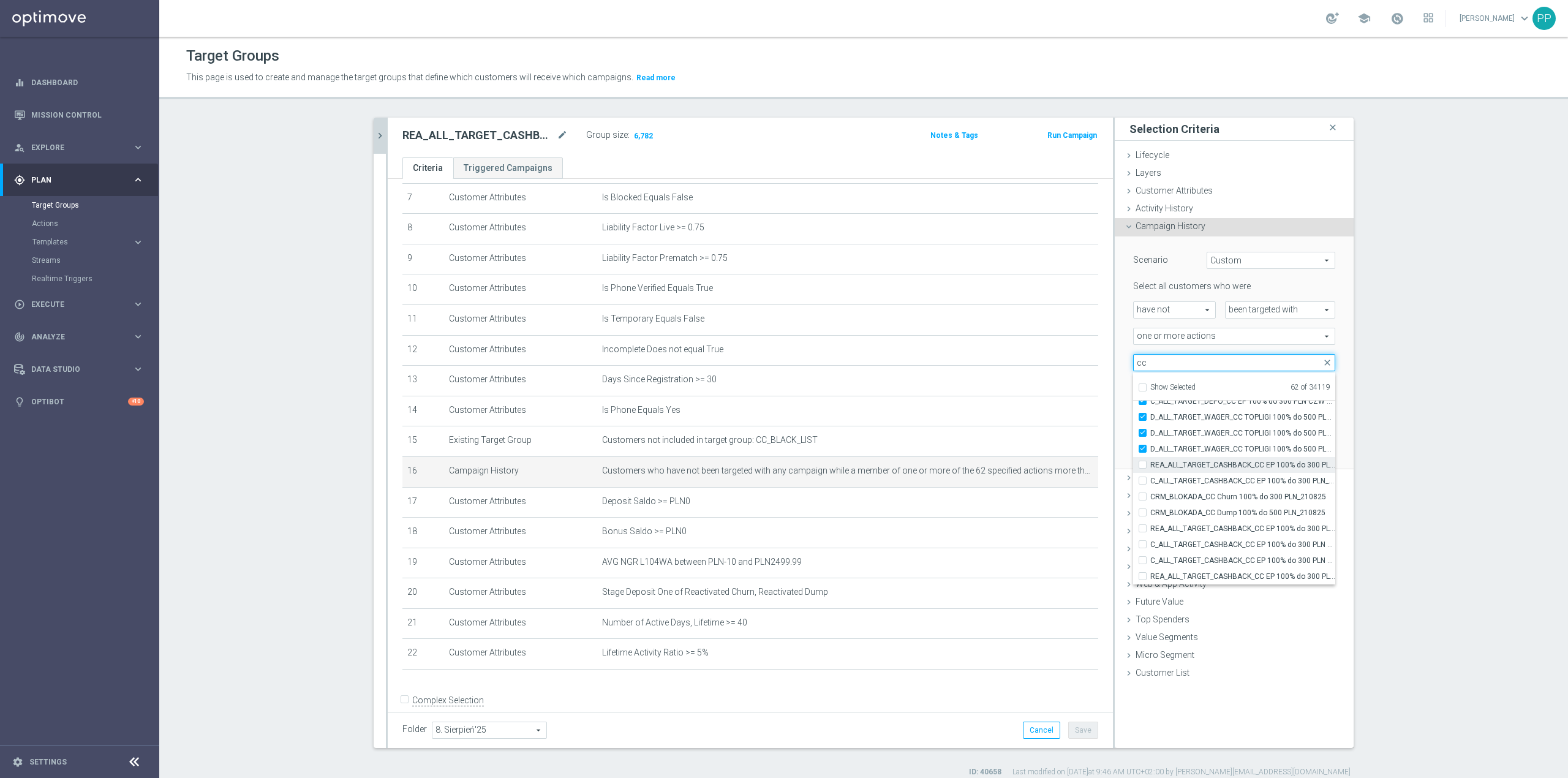
type input "cc"
click at [1226, 468] on span "REA_ALL_TARGET_CASHBACK_CC EP 100% do 300 PLN_180825" at bounding box center [1243, 464] width 185 height 10
click at [1150, 468] on input "REA_ALL_TARGET_CASHBACK_CC EP 100% do 300 PLN_180825" at bounding box center [1146, 464] width 8 height 8
checkbox input "true"
type input "Selected 63 of 34119"
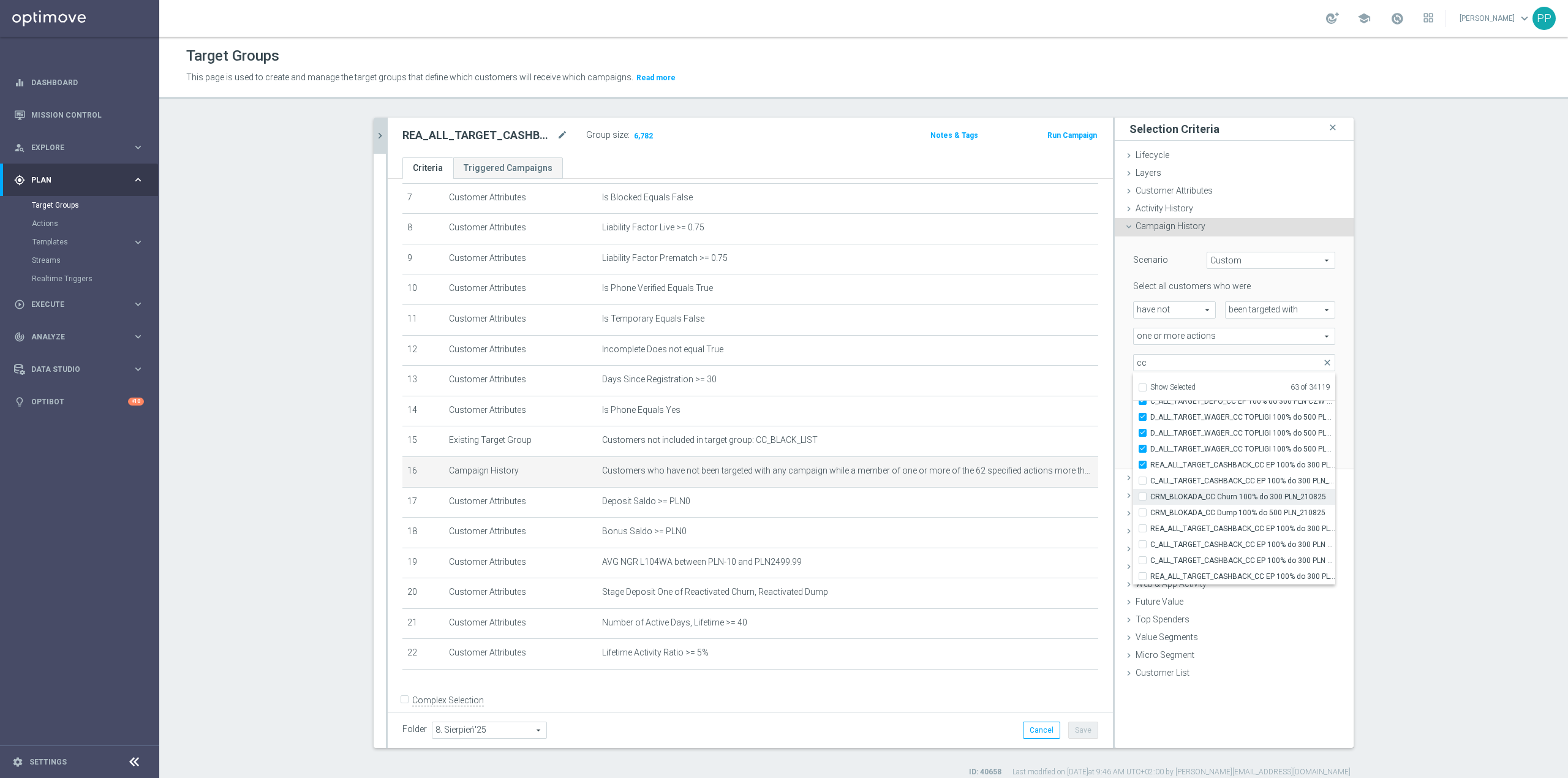
click at [1222, 489] on label "CRM_BLOKADA_CC Churn 100% do 300 PLN_210825" at bounding box center [1243, 497] width 185 height 16
click at [1150, 493] on input "CRM_BLOKADA_CC Churn 100% do 300 PLN_210825" at bounding box center [1146, 496] width 8 height 8
checkbox input "true"
type input "Selected 64 of 34119"
click at [1220, 485] on span "C_ALL_TARGET_CASHBACK_CC EP 100% do 300 PLN_180825" at bounding box center [1243, 480] width 185 height 10
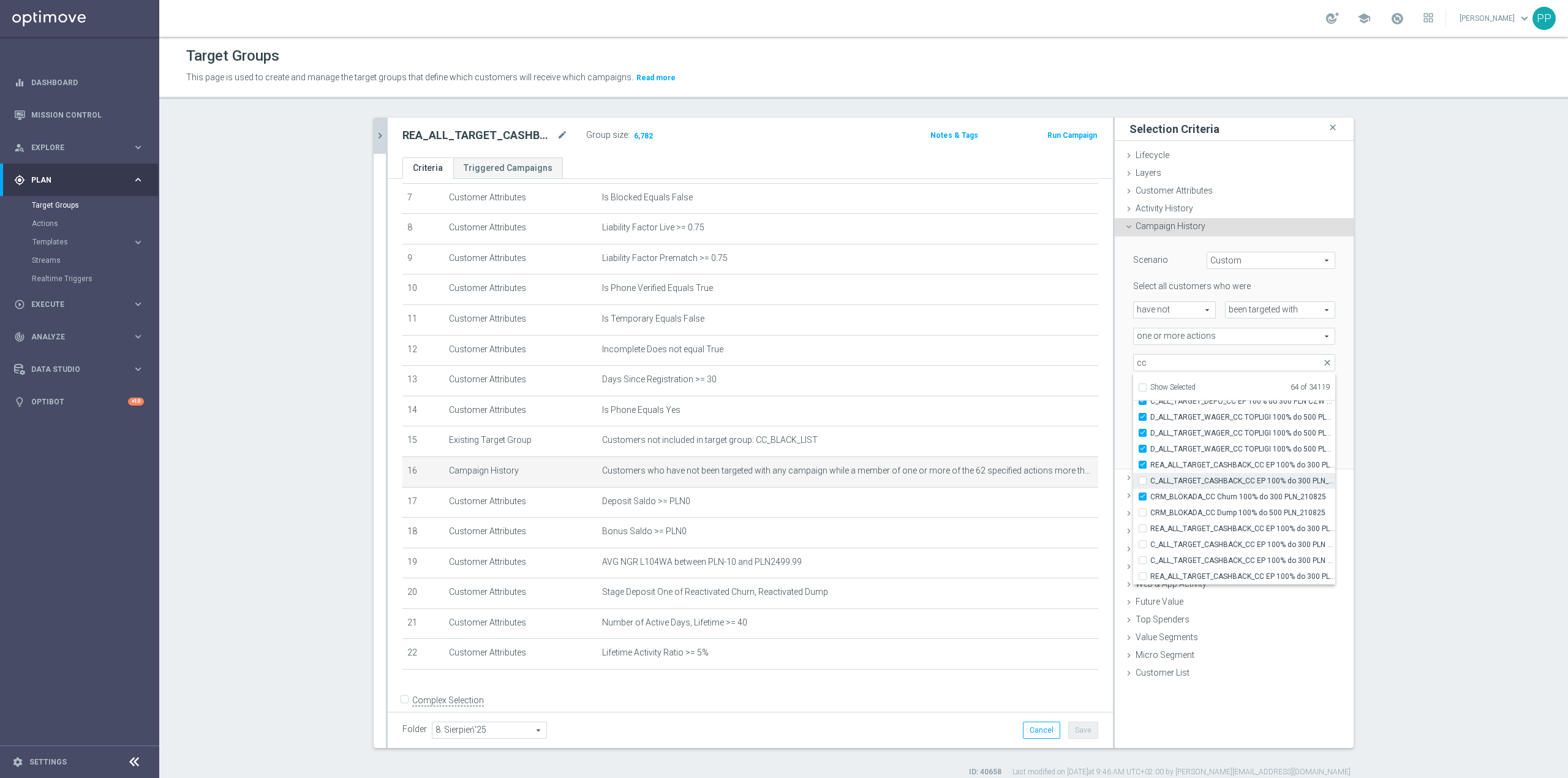
click at [1150, 485] on input "C_ALL_TARGET_CASHBACK_CC EP 100% do 300 PLN_180825" at bounding box center [1146, 480] width 8 height 8
checkbox input "true"
type input "Selected 65 of 34119"
click at [1216, 509] on span "CRM_BLOKADA_CC Dump 100% do 500 PLN_210825" at bounding box center [1243, 512] width 185 height 10
click at [1150, 509] on input "CRM_BLOKADA_CC Dump 100% do 500 PLN_210825" at bounding box center [1146, 512] width 8 height 8
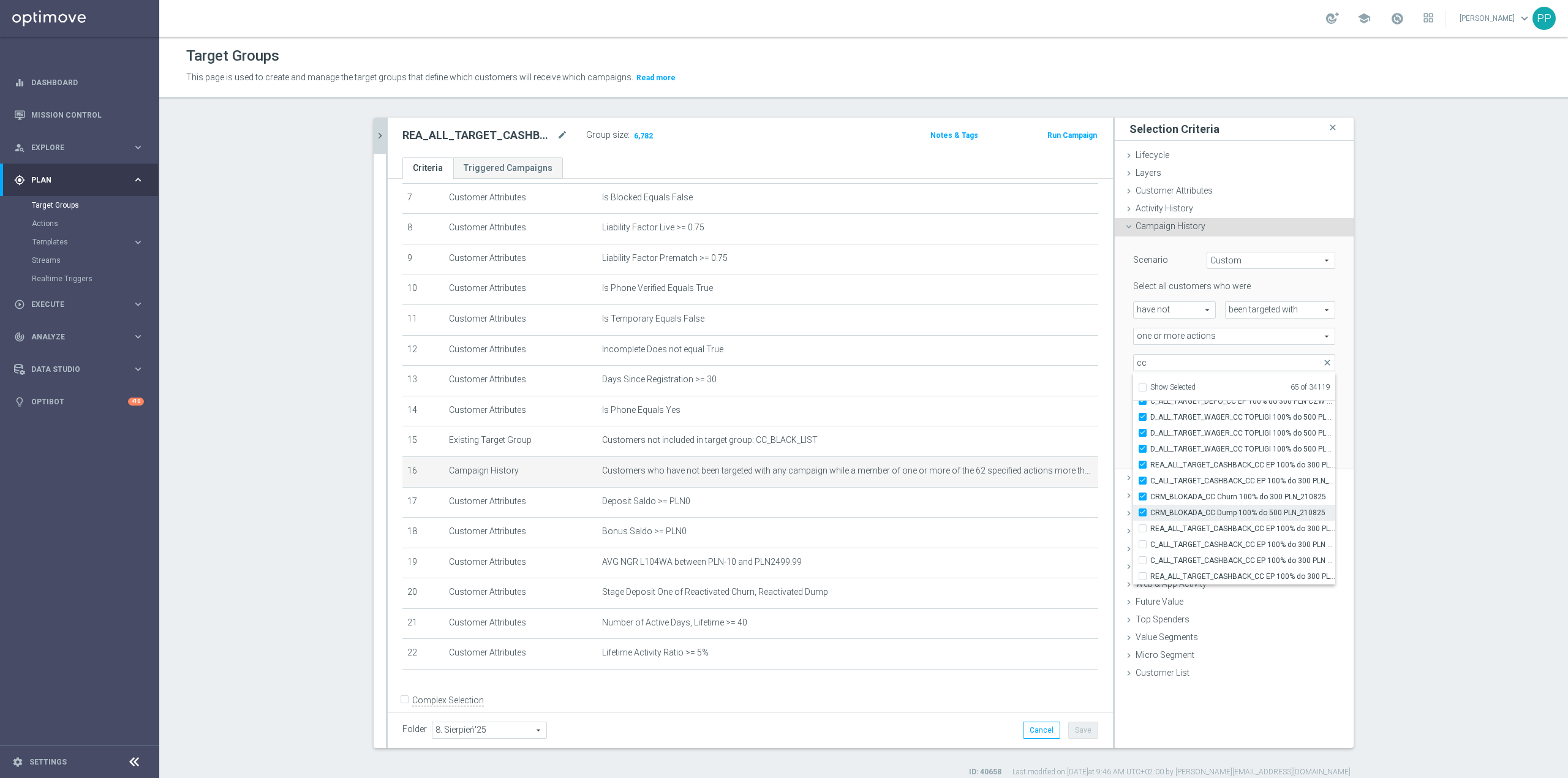
checkbox input "true"
type input "Selected 66 of 34119"
click at [1213, 525] on span "REA_ALL_TARGET_CASHBACK_CC EP 100% do 300 PLN WT PUSH_180825" at bounding box center [1243, 528] width 185 height 10
click at [1150, 525] on input "REA_ALL_TARGET_CASHBACK_CC EP 100% do 300 PLN WT PUSH_180825" at bounding box center [1146, 528] width 8 height 8
checkbox input "true"
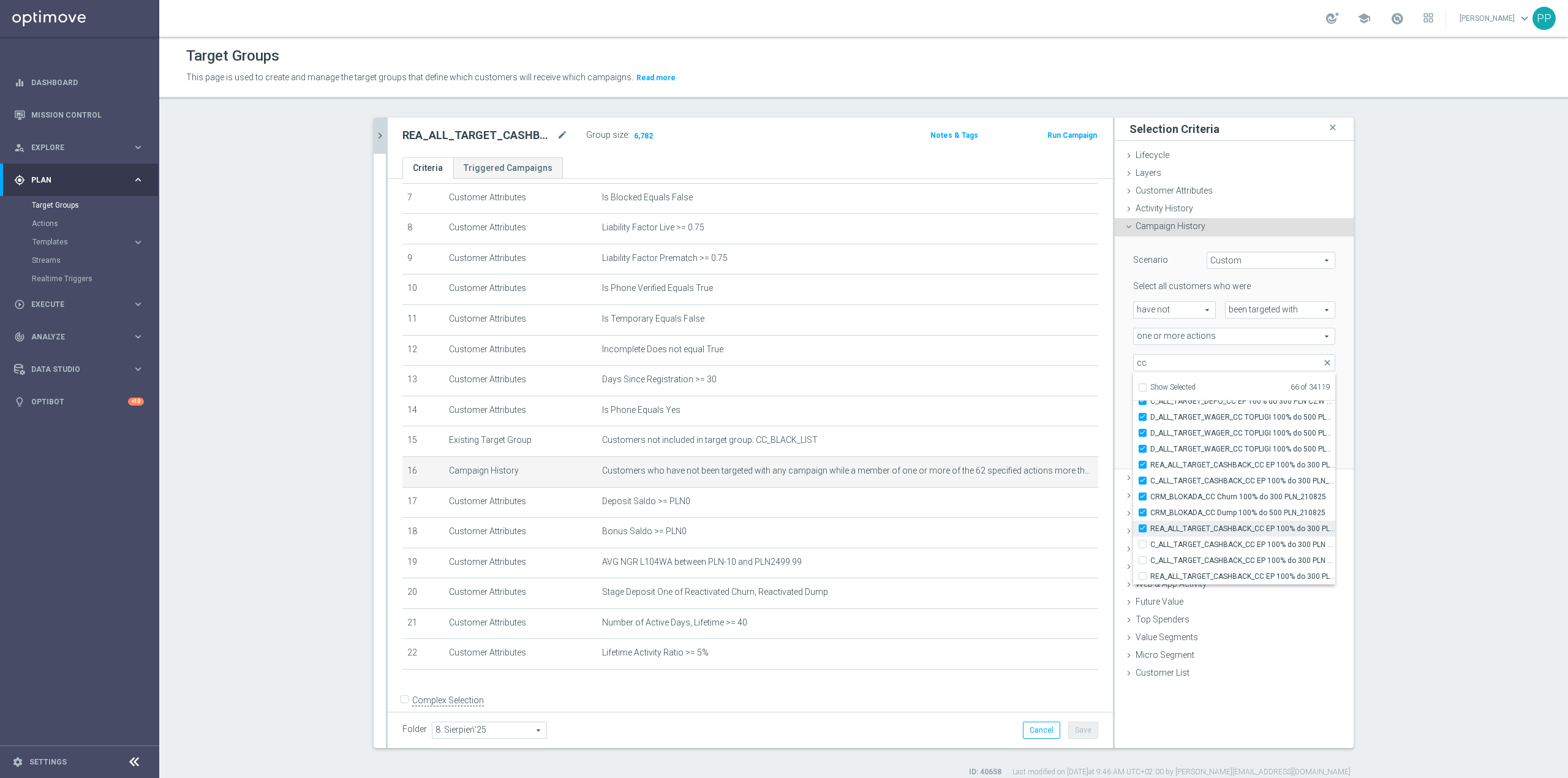
type input "Selected 67 of 34119"
click at [1212, 540] on span "C_ALL_TARGET_CASHBACK_CC EP 100% do 300 PLN WT PUSH_180825" at bounding box center [1243, 545] width 185 height 10
click at [1150, 540] on input "C_ALL_TARGET_CASHBACK_CC EP 100% do 300 PLN WT PUSH_180825" at bounding box center [1146, 544] width 8 height 8
checkbox input "true"
type input "Selected 68 of 34119"
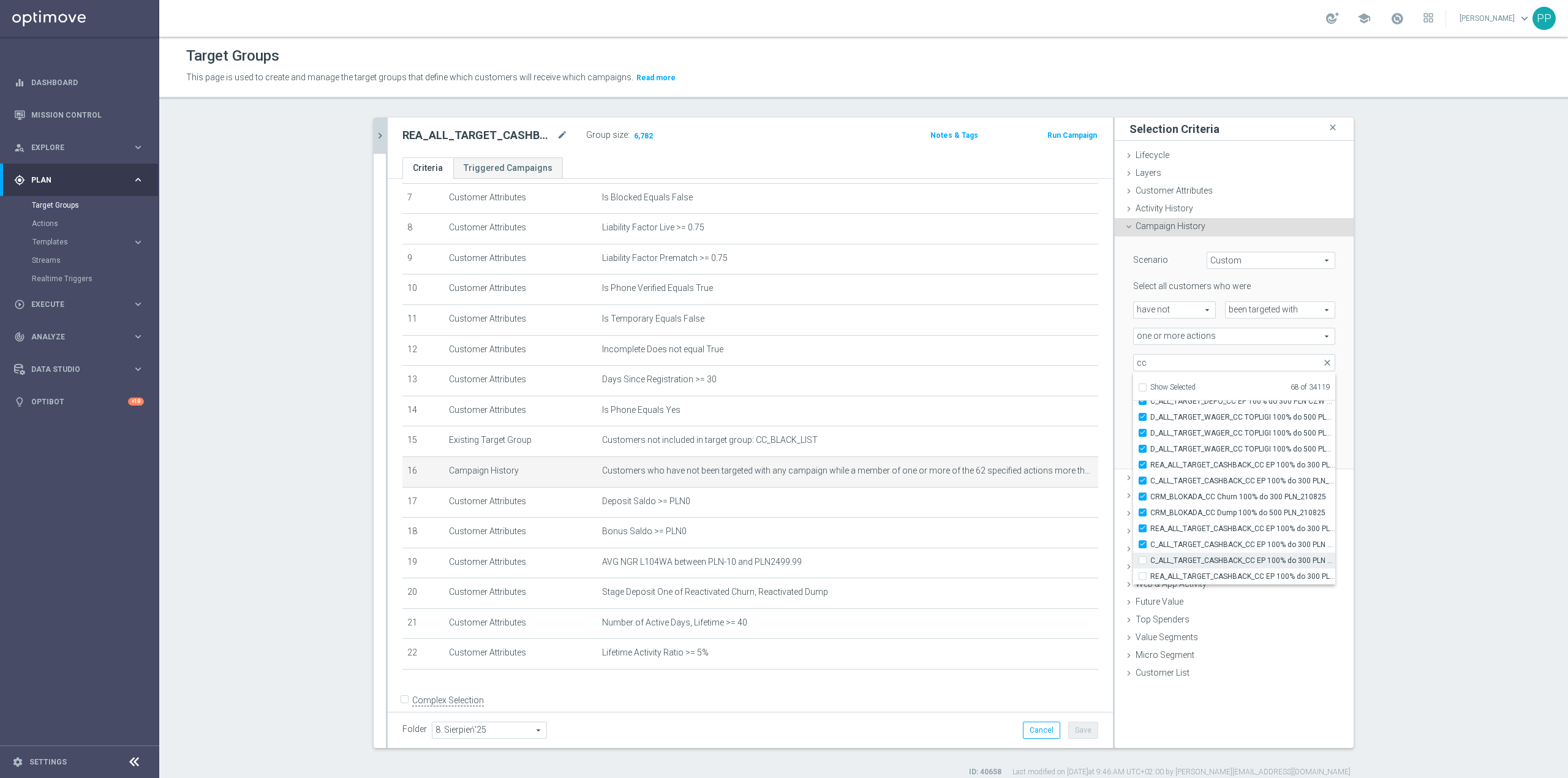
click at [1214, 561] on span "C_ALL_TARGET_CASHBACK_CC EP 100% do 300 PLN SR PUSH_180825" at bounding box center [1243, 561] width 185 height 10
click at [1150, 561] on input "C_ALL_TARGET_CASHBACK_CC EP 100% do 300 PLN SR PUSH_180825" at bounding box center [1146, 560] width 8 height 8
checkbox input "true"
type input "Selected 69 of 34119"
click at [1216, 579] on span "REA_ALL_TARGET_CASHBACK_CC EP 100% do 300 PLN SR PUSH_180825" at bounding box center [1243, 576] width 185 height 10
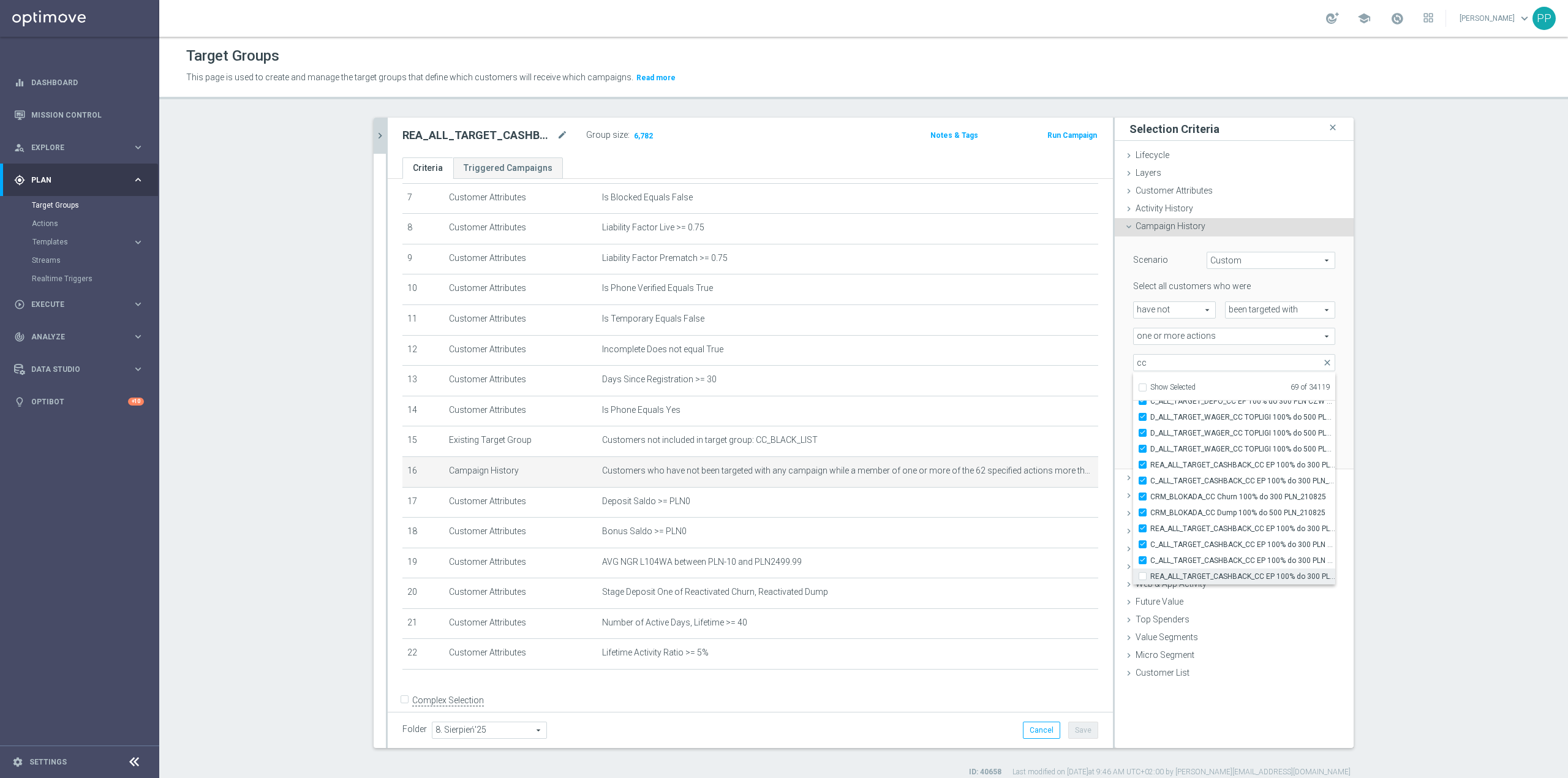
click at [1150, 579] on input "REA_ALL_TARGET_CASHBACK_CC EP 100% do 300 PLN SR PUSH_180825" at bounding box center [1146, 576] width 8 height 8
checkbox input "true"
type input "Selected 70 of 34119"
click at [1201, 488] on span "D_ALL_TARGET_CASHBACK_CC ESA 100% do 500 PLN_170725" at bounding box center [1243, 483] width 185 height 10
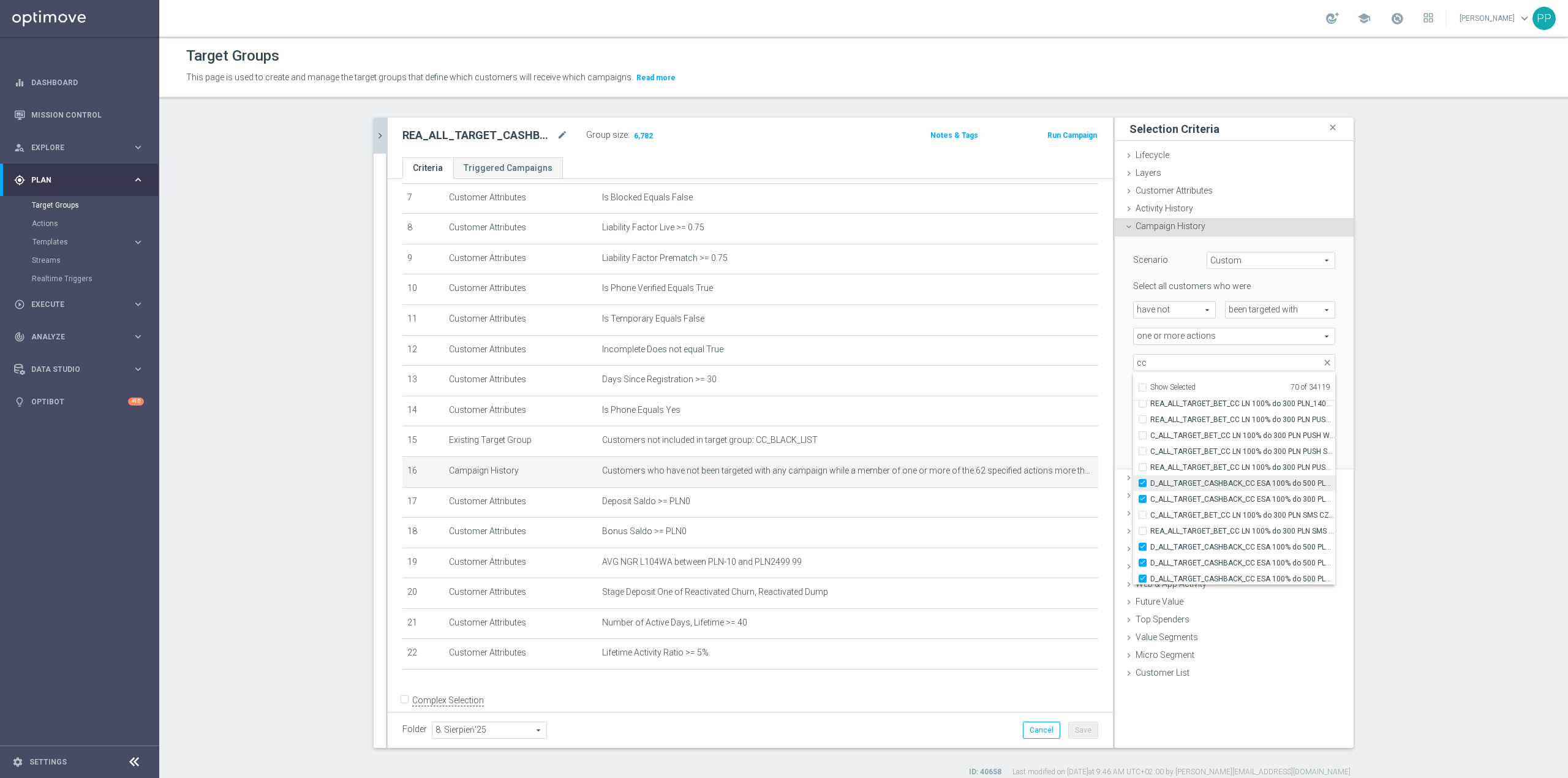
click at [1150, 487] on input "D_ALL_TARGET_CASHBACK_CC ESA 100% do 500 PLN_170725" at bounding box center [1146, 483] width 8 height 8
checkbox input "false"
type input "Selected 69 of 34119"
click at [1201, 503] on span "C_ALL_TARGET_CASHBACK_CC ESA 100% do 300 PLN_170725" at bounding box center [1243, 499] width 185 height 10
click at [1150, 503] on input "C_ALL_TARGET_CASHBACK_CC ESA 100% do 300 PLN_170725" at bounding box center [1146, 498] width 8 height 8
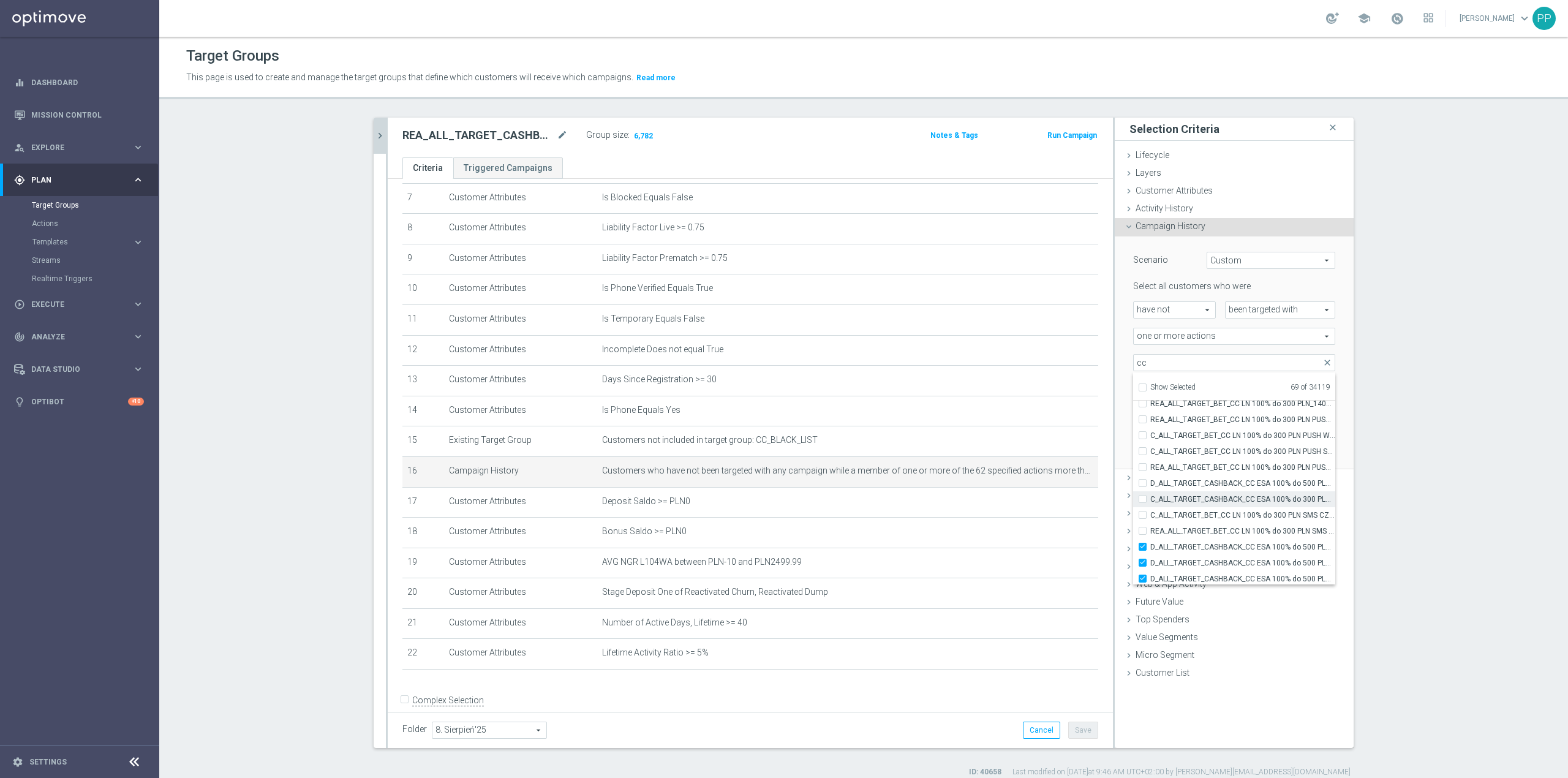
checkbox input "false"
type input "Selected 68 of 34119"
click at [1194, 467] on span "D_ALL_TARGET_CASHBACK_CC ESA 100% do 500 PLN PUSH PT_170725" at bounding box center [1243, 465] width 185 height 10
click at [1150, 467] on input "D_ALL_TARGET_CASHBACK_CC ESA 100% do 500 PLN PUSH PT_170725" at bounding box center [1146, 465] width 8 height 8
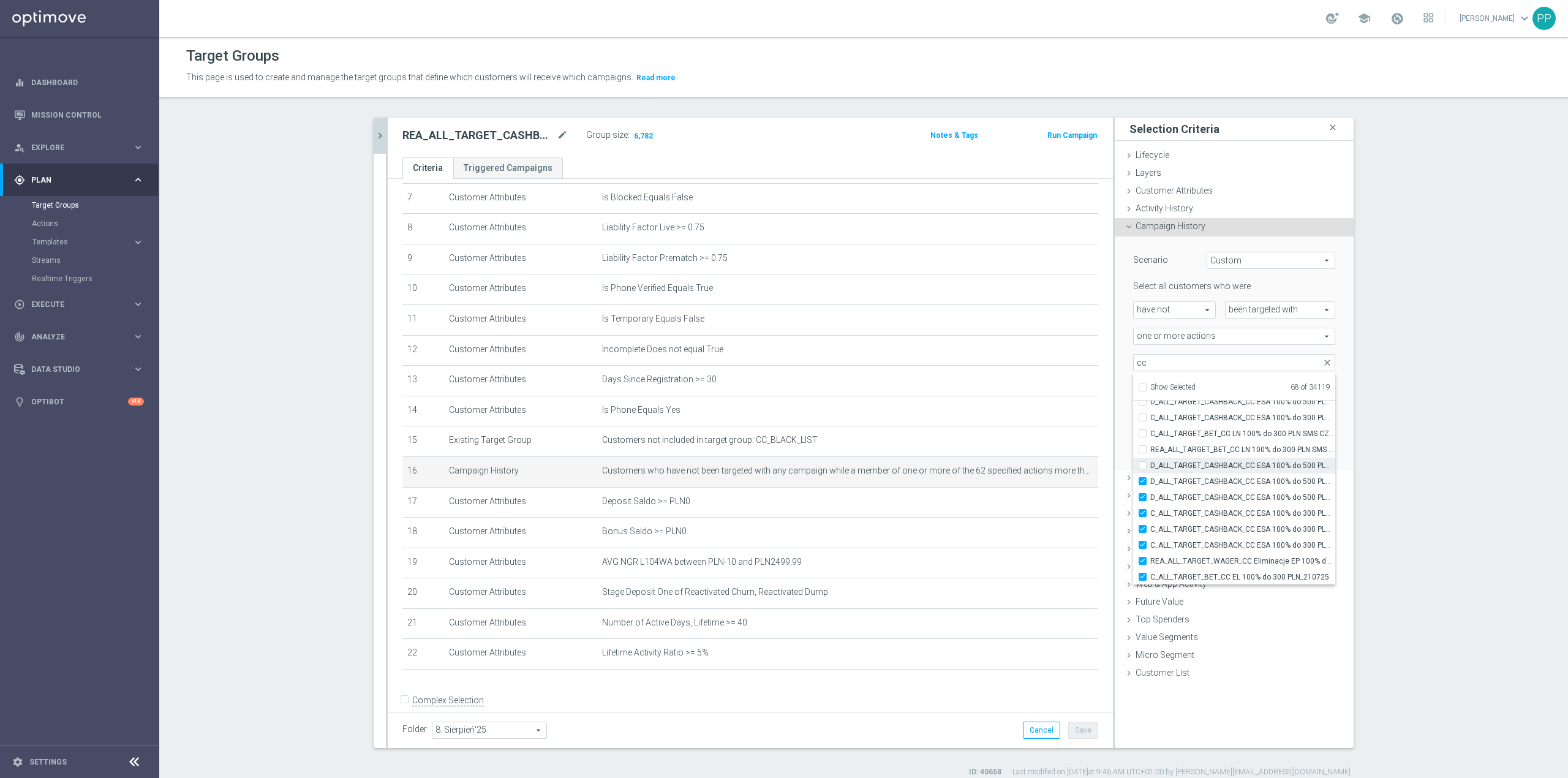
checkbox input "false"
type input "Selected 67 of 34119"
click at [1195, 480] on span "D_ALL_TARGET_CASHBACK_CC ESA 100% do 500 PLN PUSH SOB_170725" at bounding box center [1243, 481] width 185 height 10
click at [1150, 480] on input "D_ALL_TARGET_CASHBACK_CC ESA 100% do 500 PLN PUSH SOB_170725" at bounding box center [1146, 481] width 8 height 8
checkbox input "false"
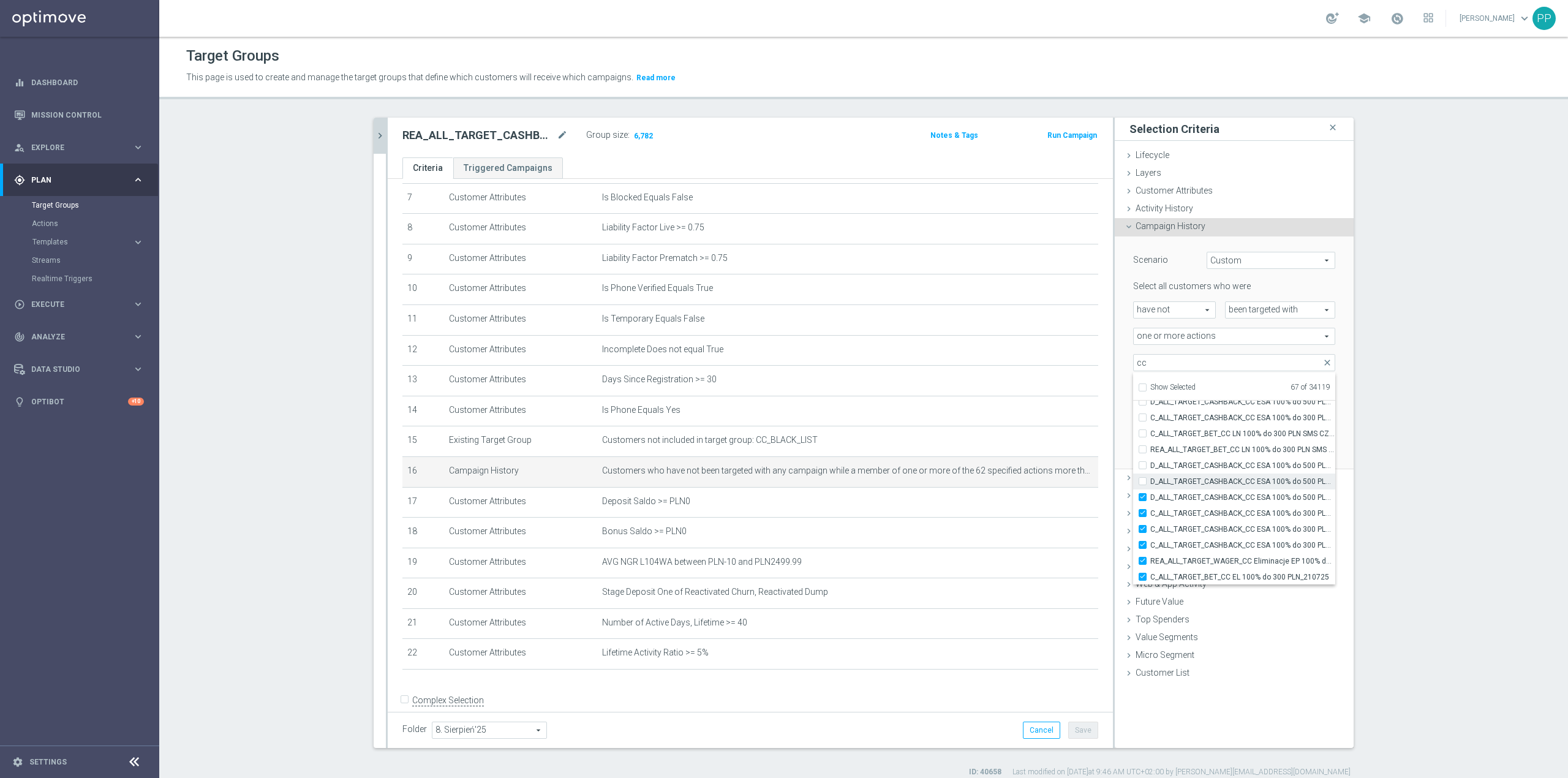
type input "Selected 66 of 34119"
click at [1196, 493] on span "D_ALL_TARGET_CASHBACK_CC ESA 100% do 500 PLN SMS NIEDZ_170725" at bounding box center [1243, 497] width 185 height 10
click at [1150, 493] on input "D_ALL_TARGET_CASHBACK_CC ESA 100% do 500 PLN SMS NIEDZ_170725" at bounding box center [1146, 496] width 8 height 8
checkbox input "false"
type input "Selected 65 of 34119"
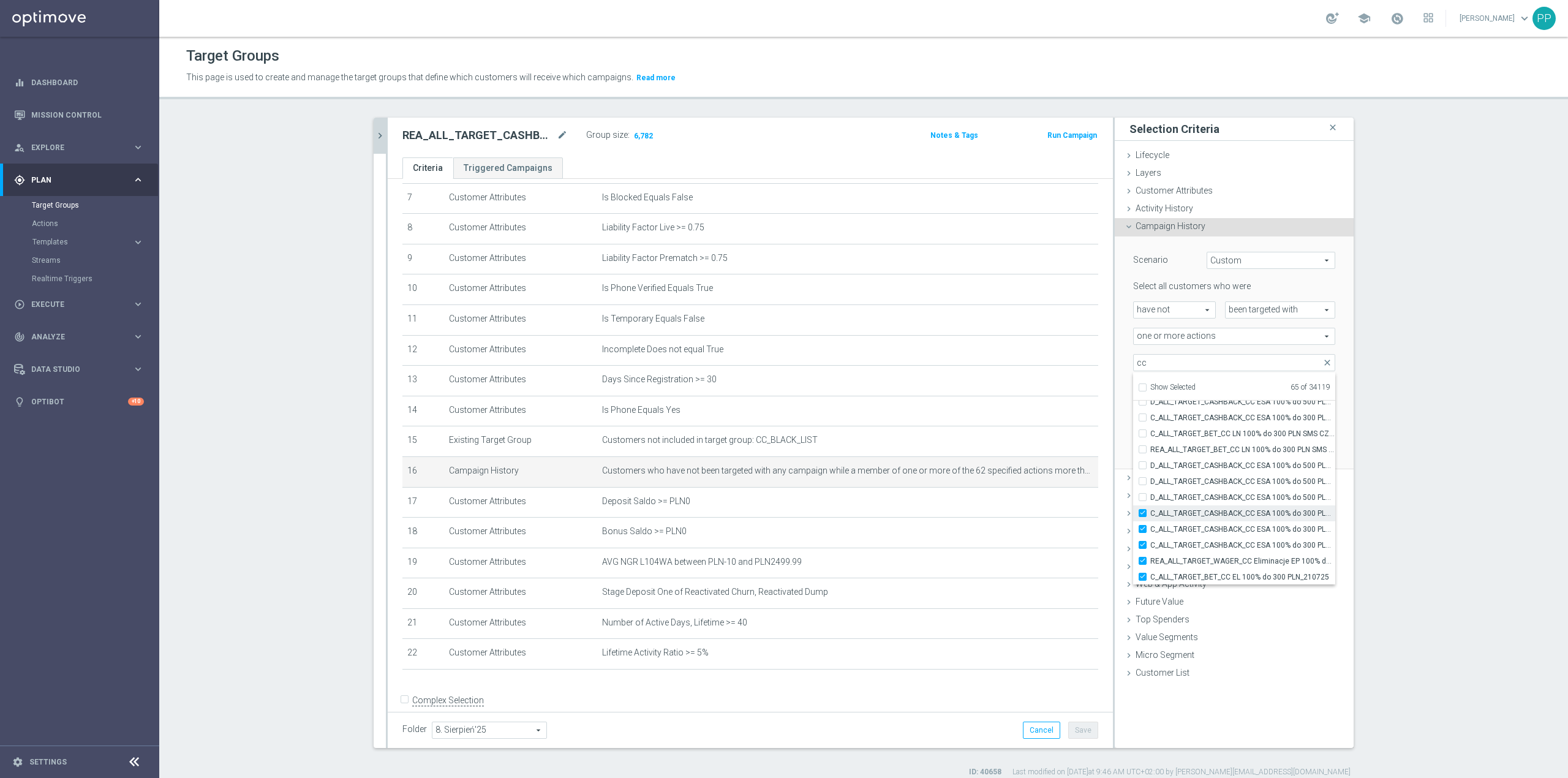
click at [1196, 510] on span "C_ALL_TARGET_CASHBACK_CC ESA 100% do 300 PLN PUSH PT_170725" at bounding box center [1243, 513] width 185 height 10
click at [1150, 510] on input "C_ALL_TARGET_CASHBACK_CC ESA 100% do 300 PLN PUSH PT_170725" at bounding box center [1146, 512] width 8 height 8
checkbox input "false"
type input "Selected 64 of 34119"
click at [1203, 535] on label "C_ALL_TARGET_CASHBACK_CC ESA 100% do 300 PLN PUSH SOB_170725" at bounding box center [1243, 529] width 185 height 16
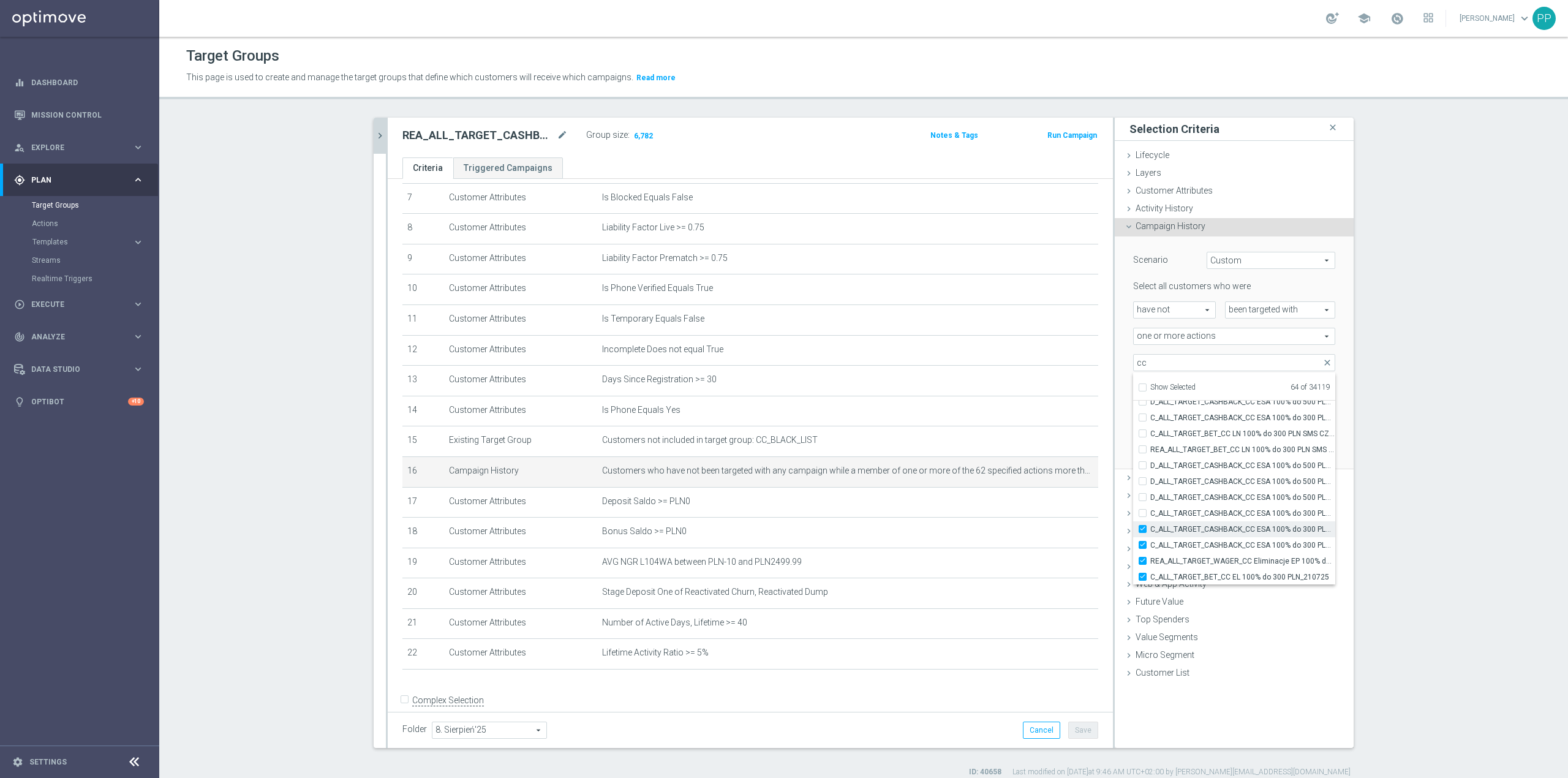
click at [1150, 533] on input "C_ALL_TARGET_CASHBACK_CC ESA 100% do 300 PLN PUSH SOB_170725" at bounding box center [1146, 528] width 8 height 8
checkbox input "false"
type input "Selected 63 of 34119"
click at [1204, 544] on span "C_ALL_TARGET_CASHBACK_CC ESA 100% do 300 PLN NIEDZ_170725" at bounding box center [1243, 545] width 185 height 10
click at [1150, 544] on input "C_ALL_TARGET_CASHBACK_CC ESA 100% do 300 PLN NIEDZ_170725" at bounding box center [1146, 545] width 8 height 8
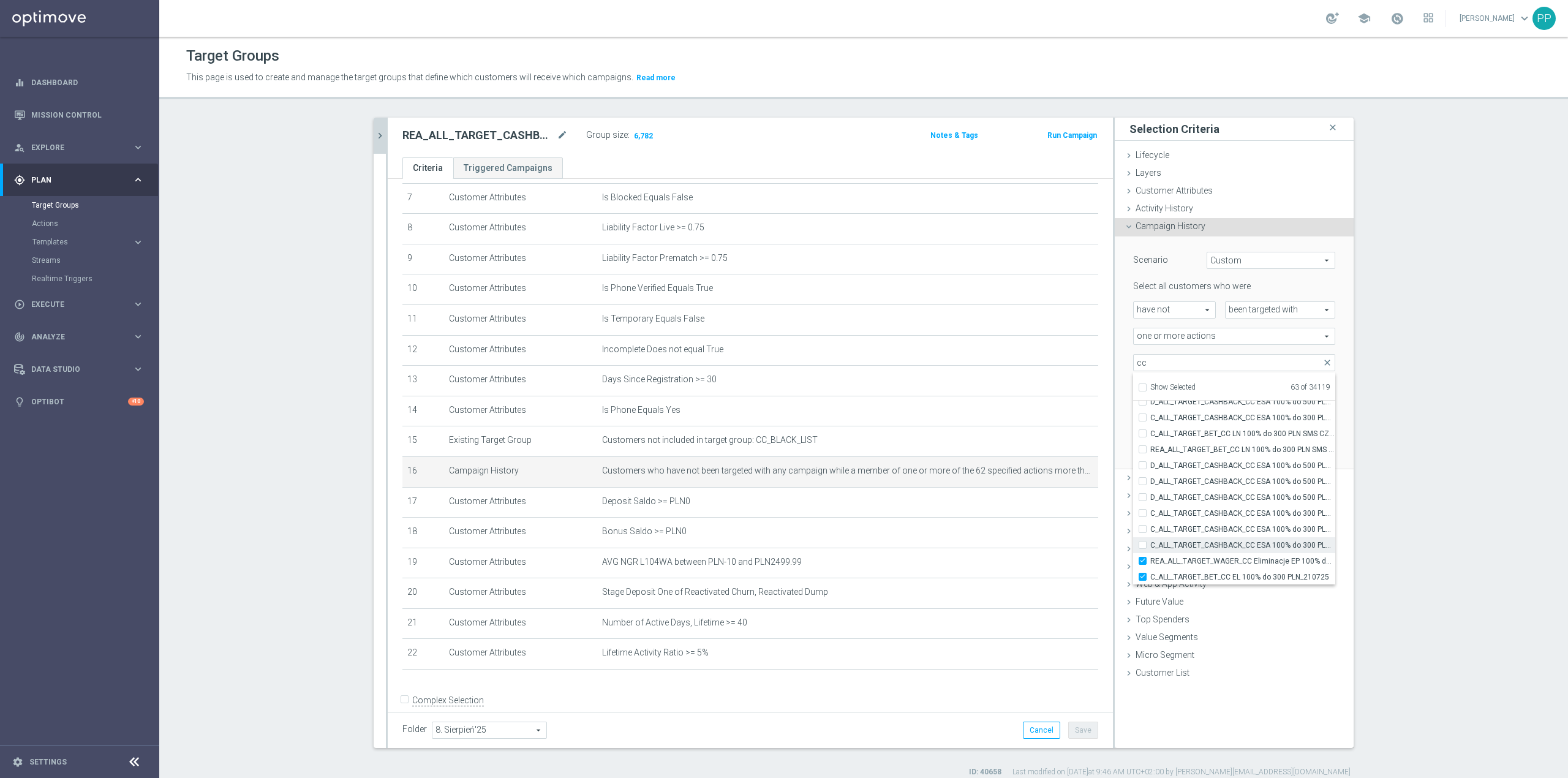
checkbox input "false"
type input "Selected 62 of 34119"
click at [1123, 328] on div "one or more actions one or more actions arrow_drop_down search" at bounding box center [1233, 336] width 220 height 17
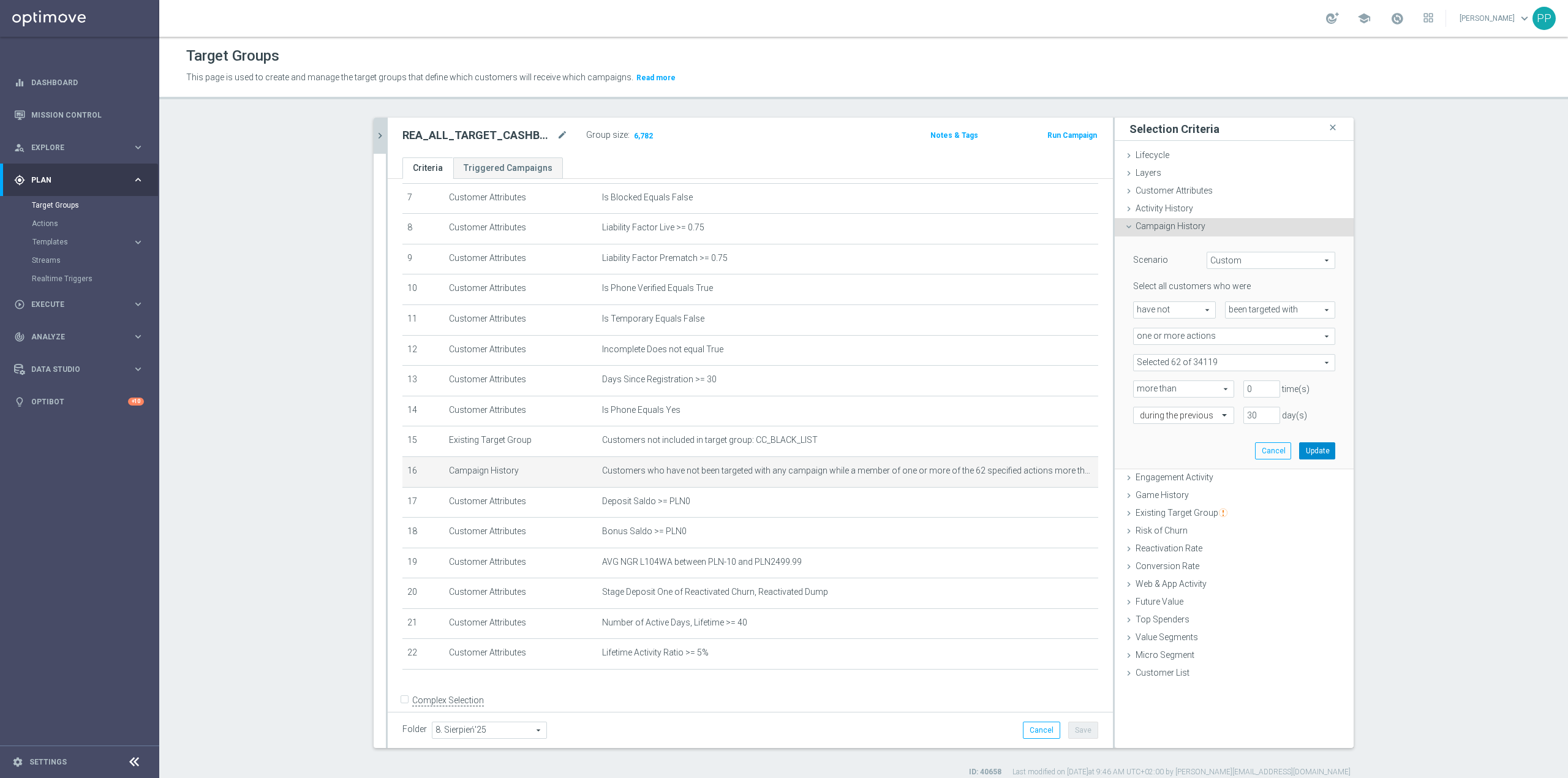
click at [1303, 449] on button "Update" at bounding box center [1317, 450] width 37 height 17
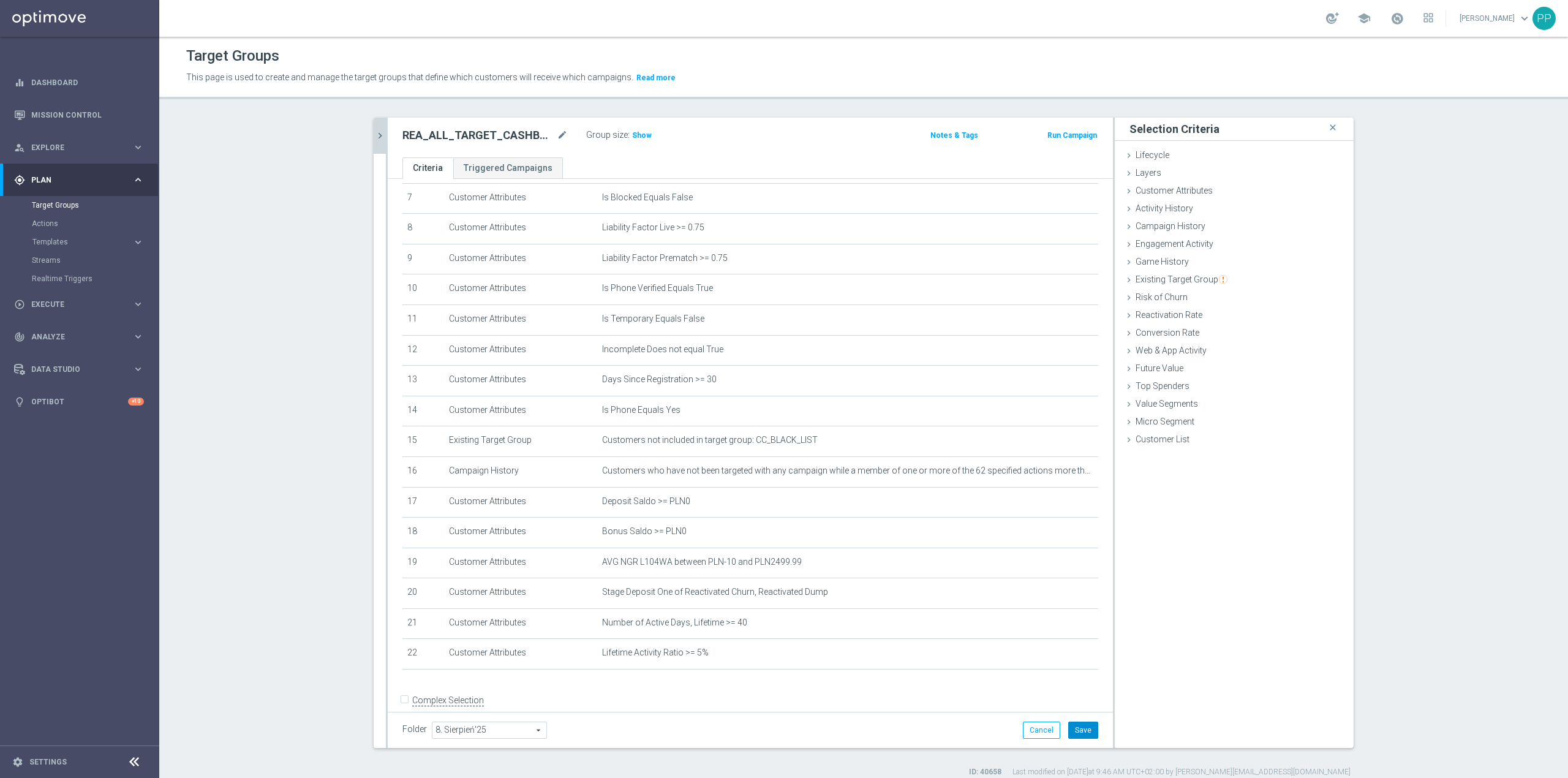
click at [1084, 729] on button "Save" at bounding box center [1083, 730] width 30 height 17
click at [557, 133] on icon "mode_edit" at bounding box center [562, 135] width 11 height 14
drag, startPoint x: 548, startPoint y: 114, endPoint x: 522, endPoint y: 1, distance: 116.0
click at [548, 113] on div "Target Groups This page is used to create and manage the target groups that def…" at bounding box center [863, 407] width 1409 height 741
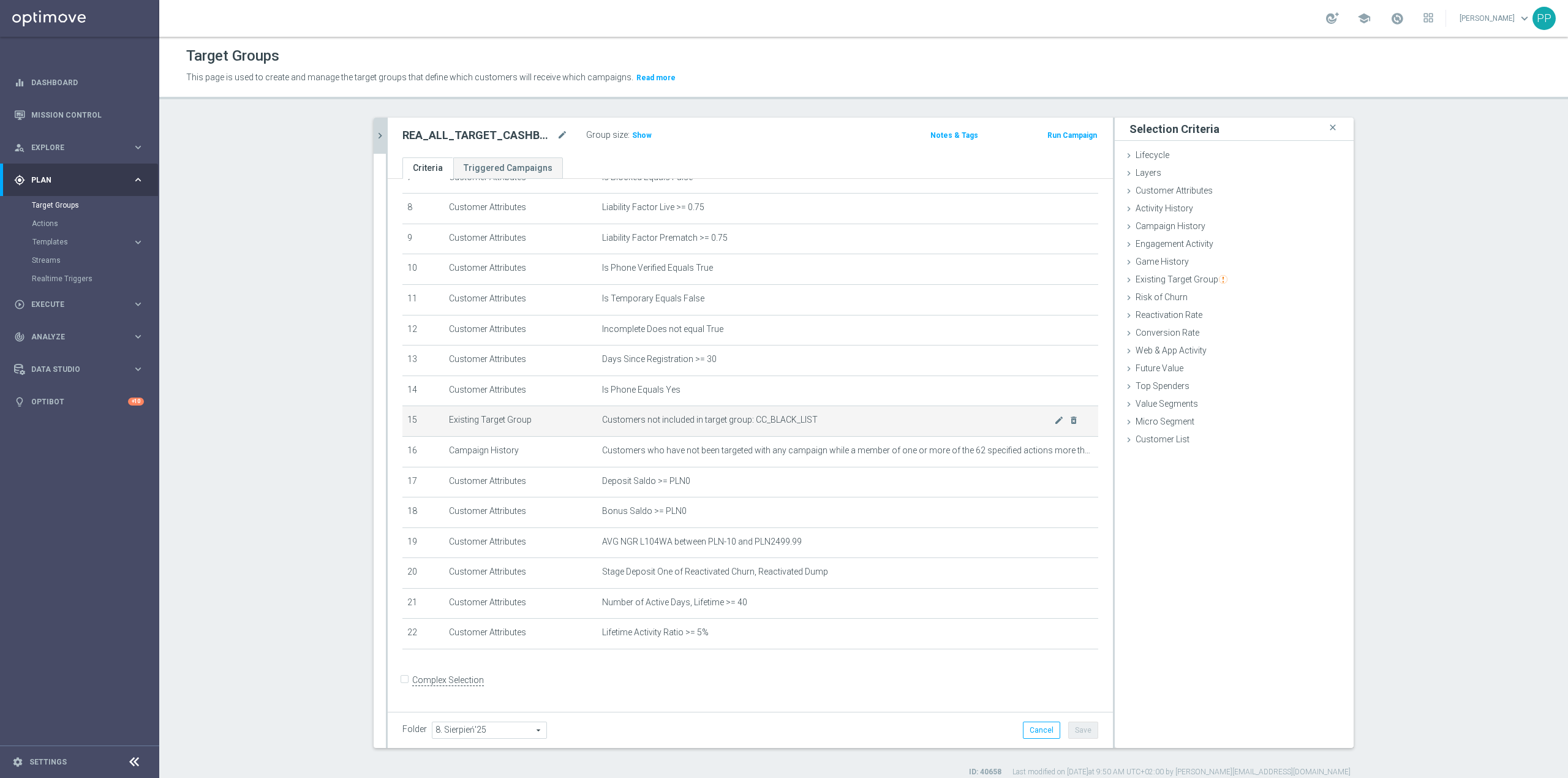
scroll to position [252, 0]
click at [1054, 449] on div "mode_edit delete_forever" at bounding box center [1066, 447] width 24 height 11
click at [1054, 453] on icon "mode_edit" at bounding box center [1058, 447] width 10 height 10
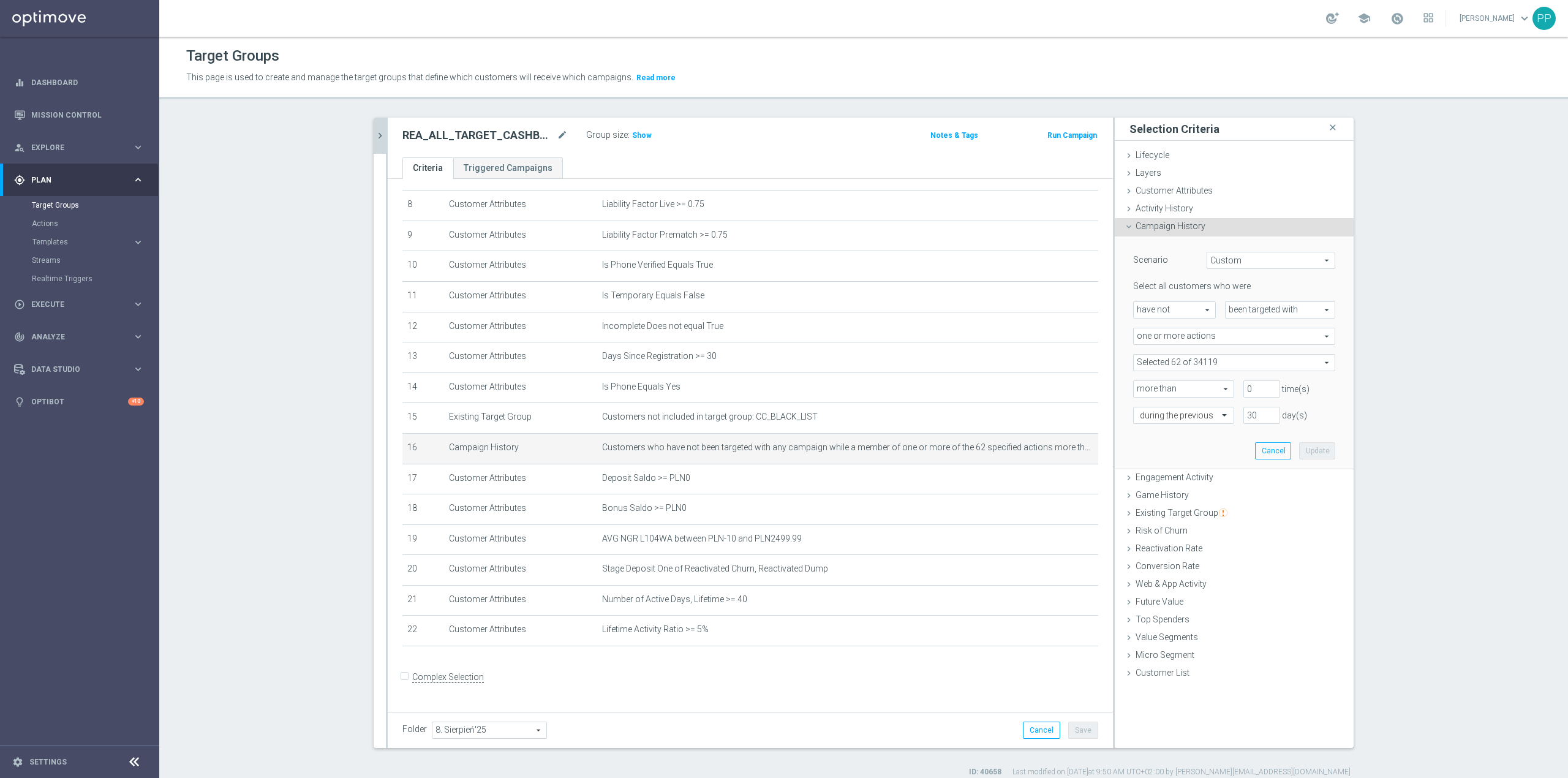
click at [1179, 361] on span at bounding box center [1233, 363] width 200 height 16
click at [1164, 363] on input "search" at bounding box center [1234, 362] width 202 height 17
type input "3"
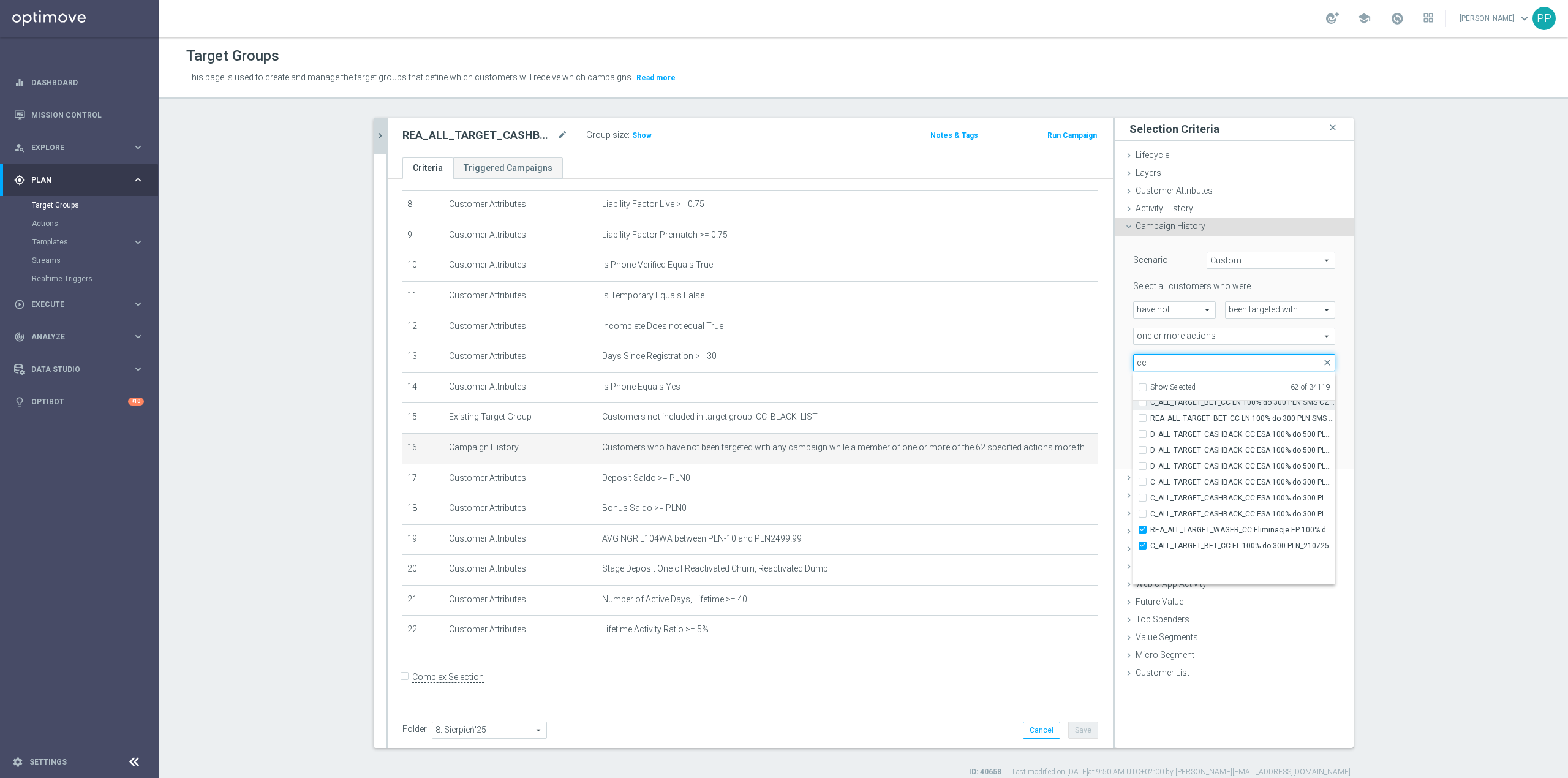
scroll to position [36745, 0]
type input "cc"
click at [1123, 418] on div "during the previous" at bounding box center [1179, 414] width 110 height 17
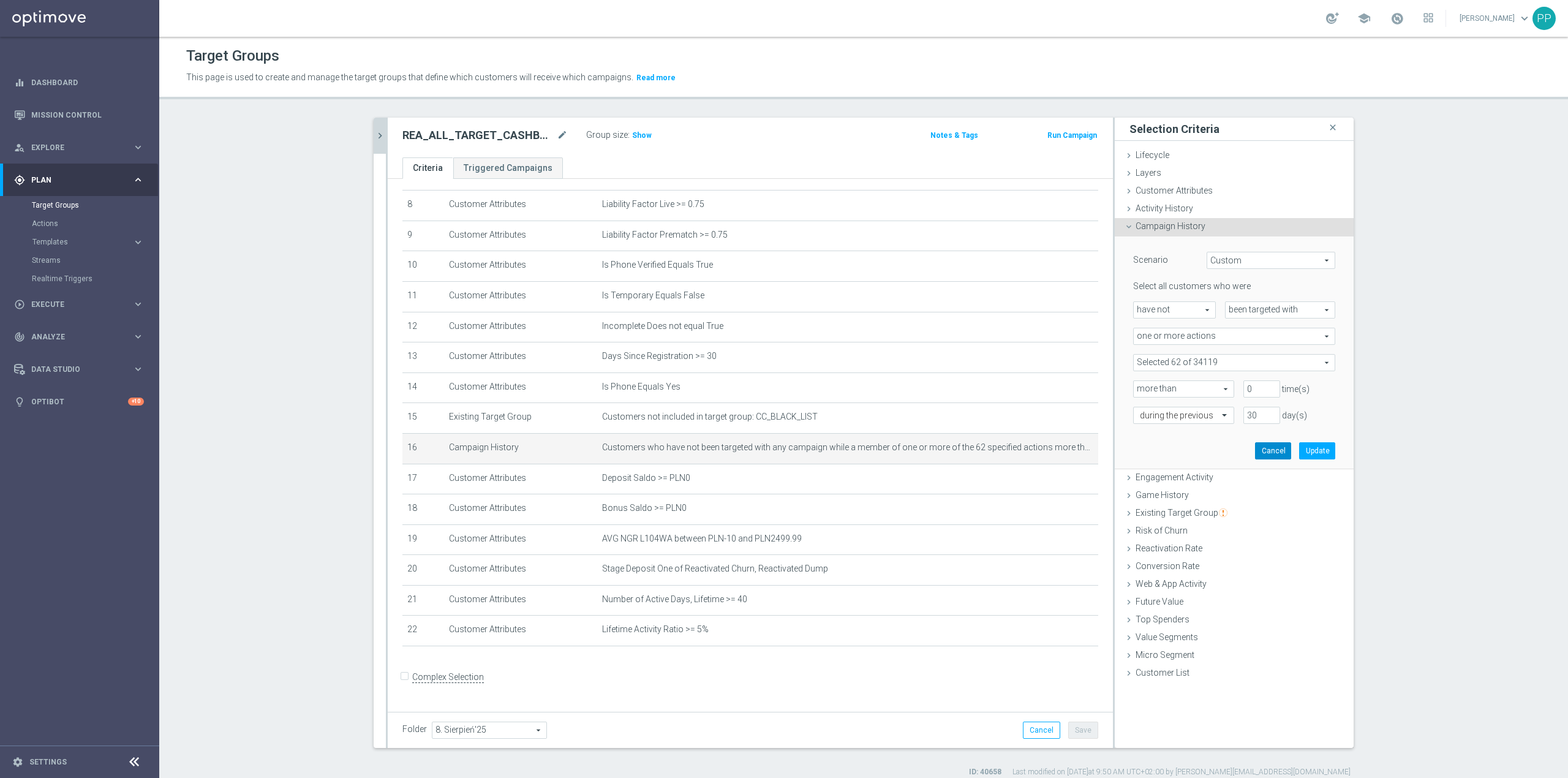
click at [1257, 457] on button "Cancel" at bounding box center [1273, 450] width 37 height 17
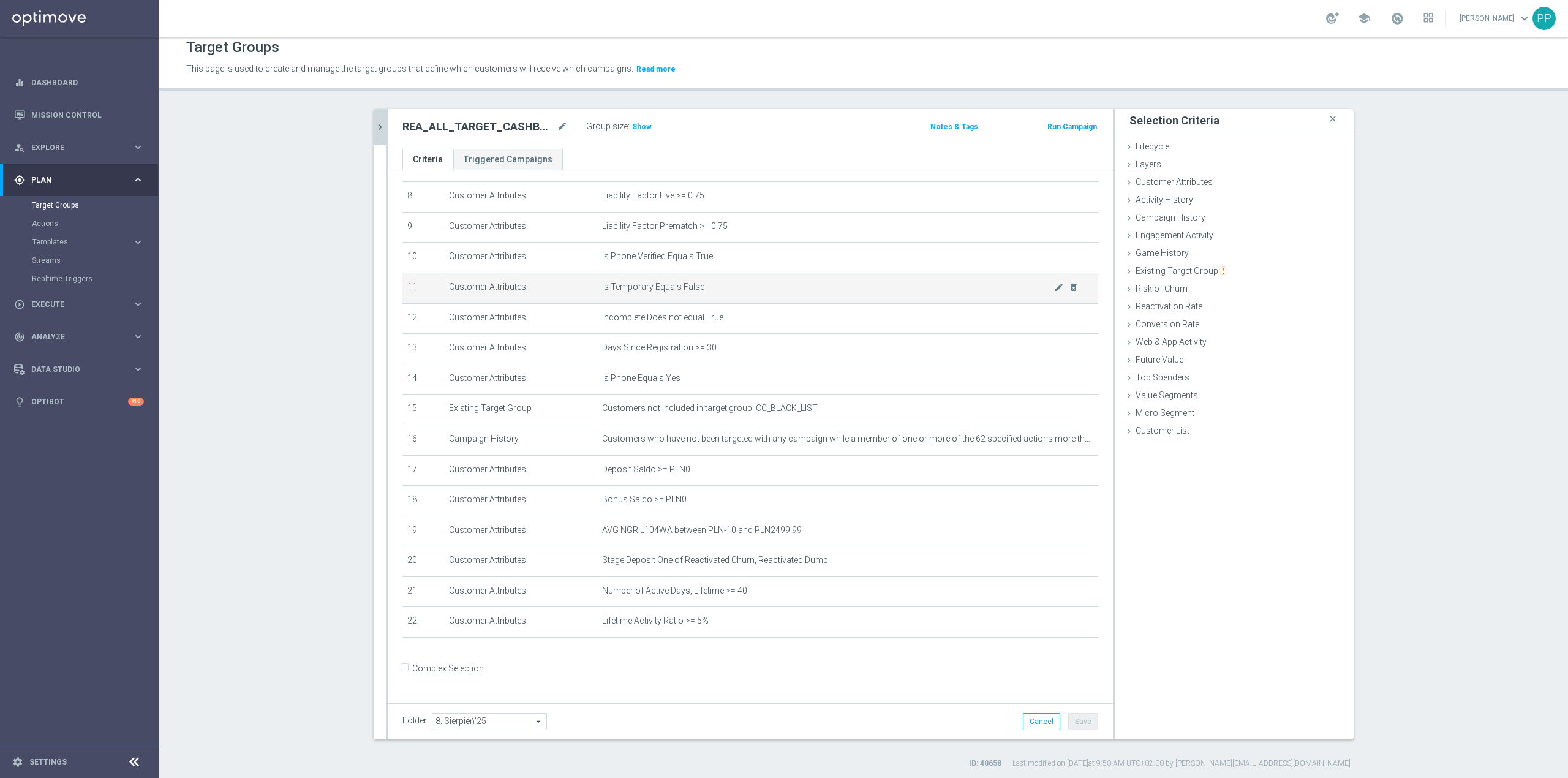
scroll to position [11, 0]
click at [636, 124] on span "Show" at bounding box center [641, 125] width 20 height 9
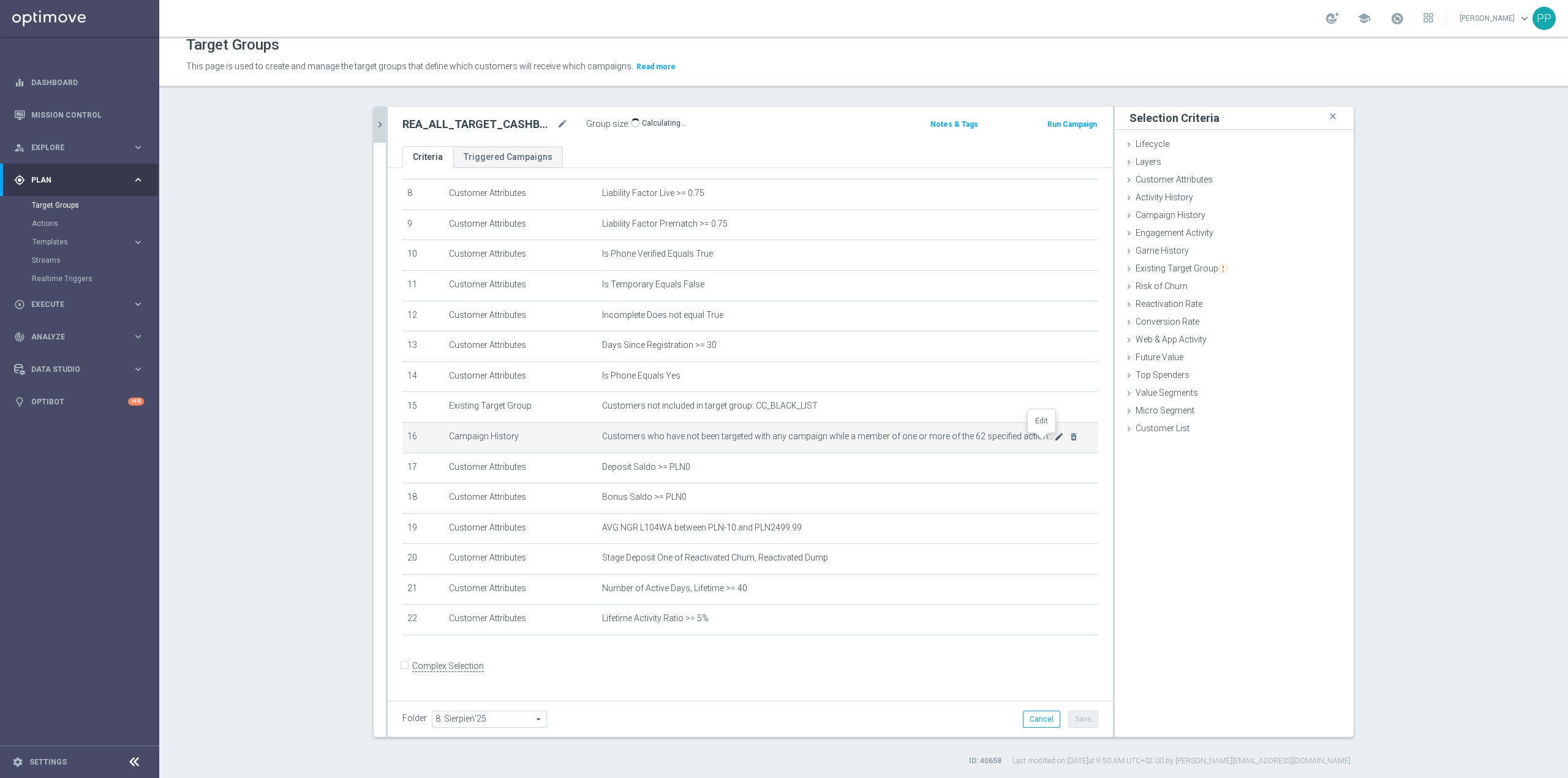
click at [1054, 442] on icon "mode_edit" at bounding box center [1058, 437] width 10 height 10
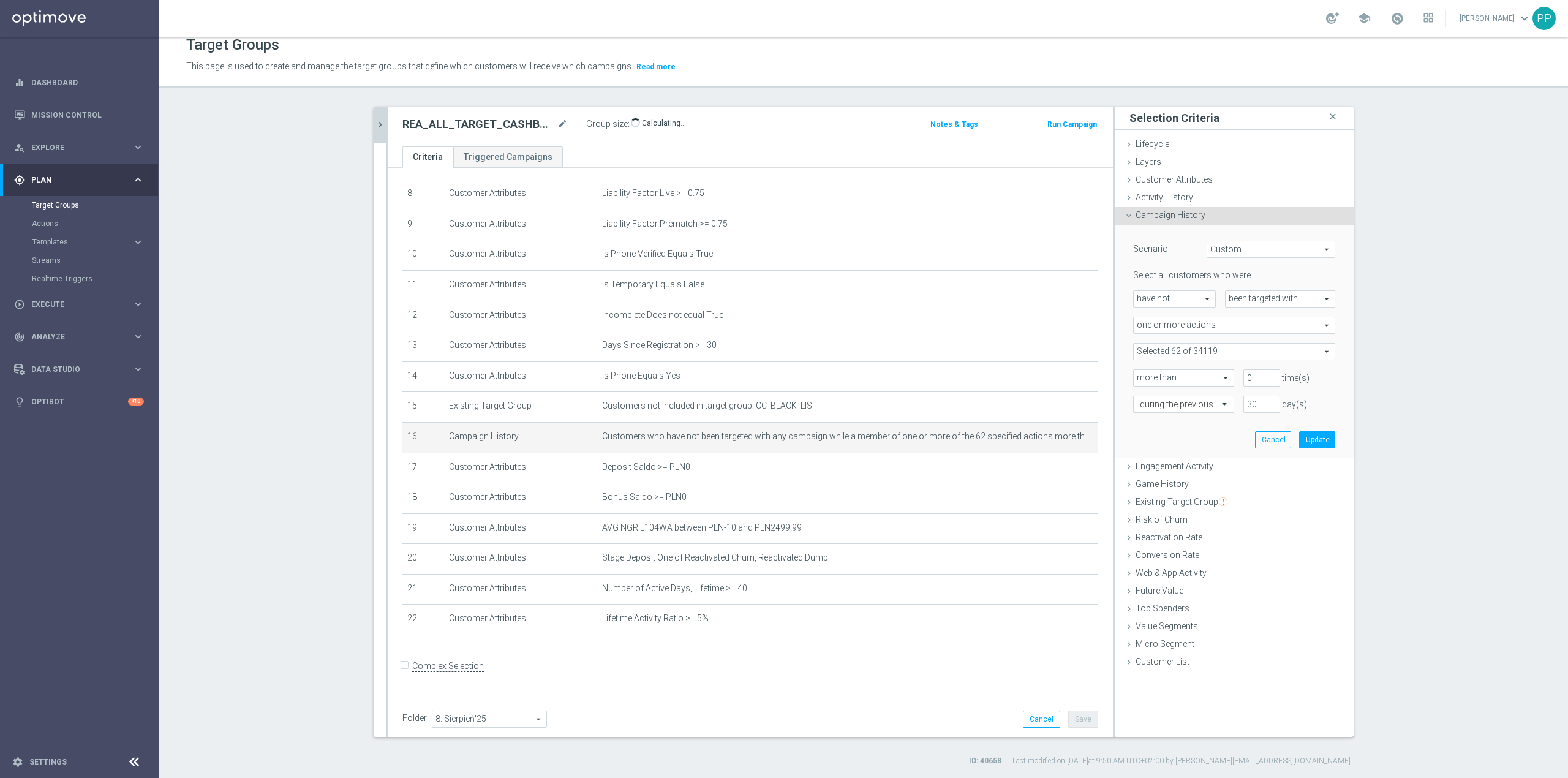
click at [1195, 354] on span at bounding box center [1233, 352] width 200 height 16
click at [1193, 350] on input "search" at bounding box center [1234, 351] width 202 height 17
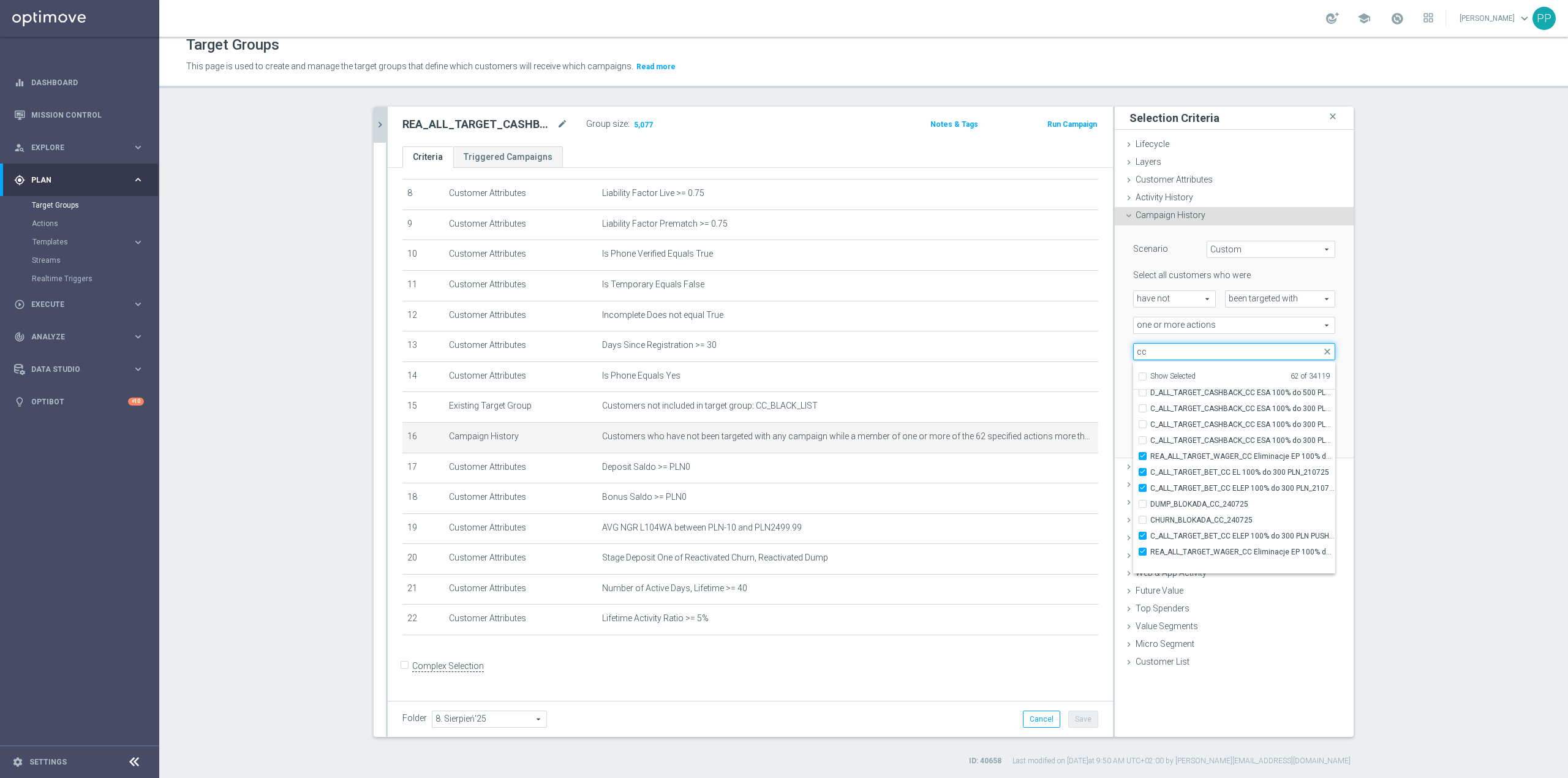
scroll to position [36767, 0]
type input "cc"
click at [1381, 494] on section "search more_vert Prioritize Customer Target Groups library_add create_new_folder" at bounding box center [863, 437] width 1409 height 659
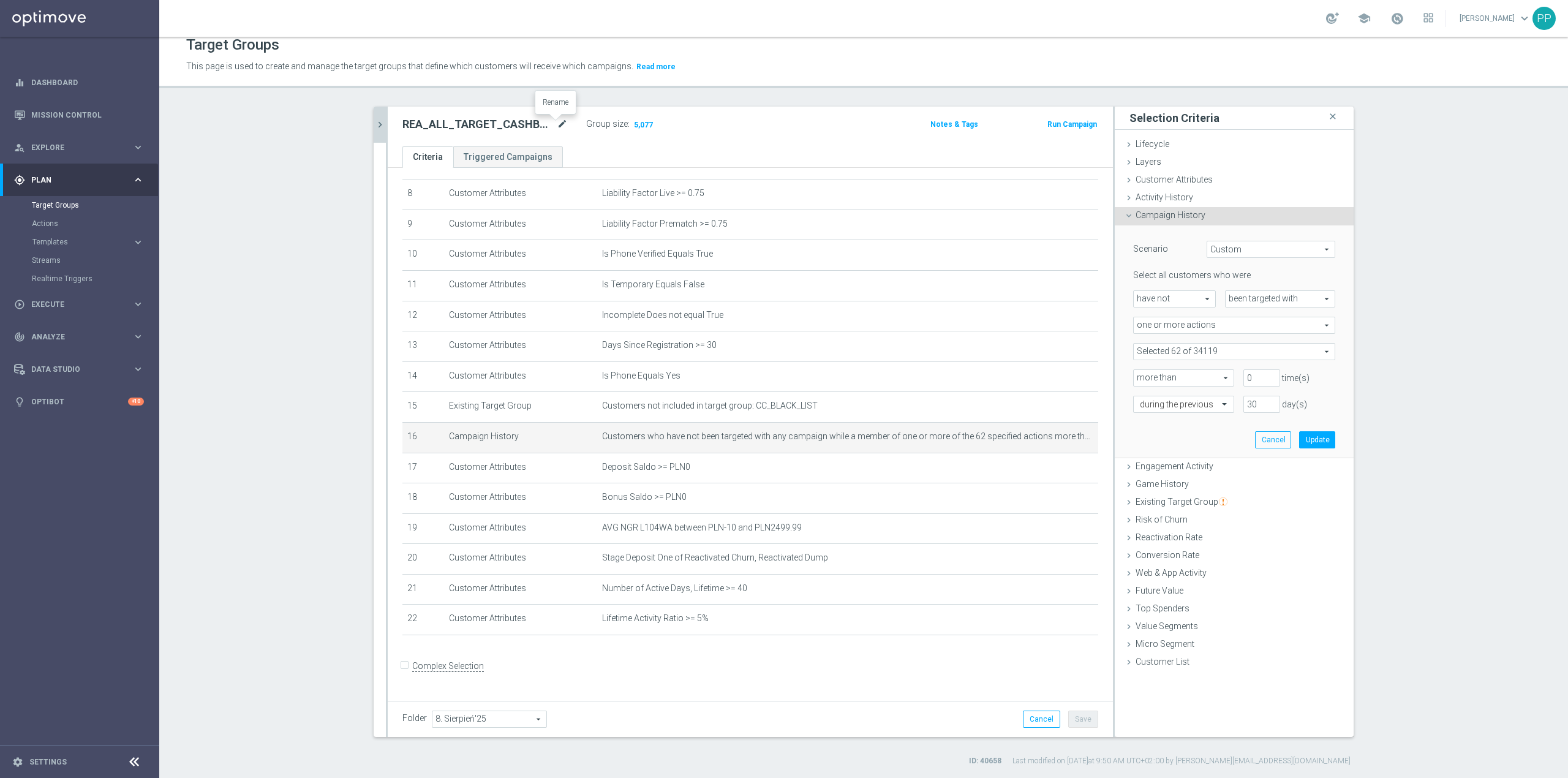
click at [558, 125] on icon "mode_edit" at bounding box center [562, 124] width 11 height 14
click at [557, 103] on div "Target Groups This page is used to create and manage the target groups that def…" at bounding box center [863, 407] width 1409 height 741
click at [559, 120] on icon "mode_edit" at bounding box center [562, 124] width 11 height 14
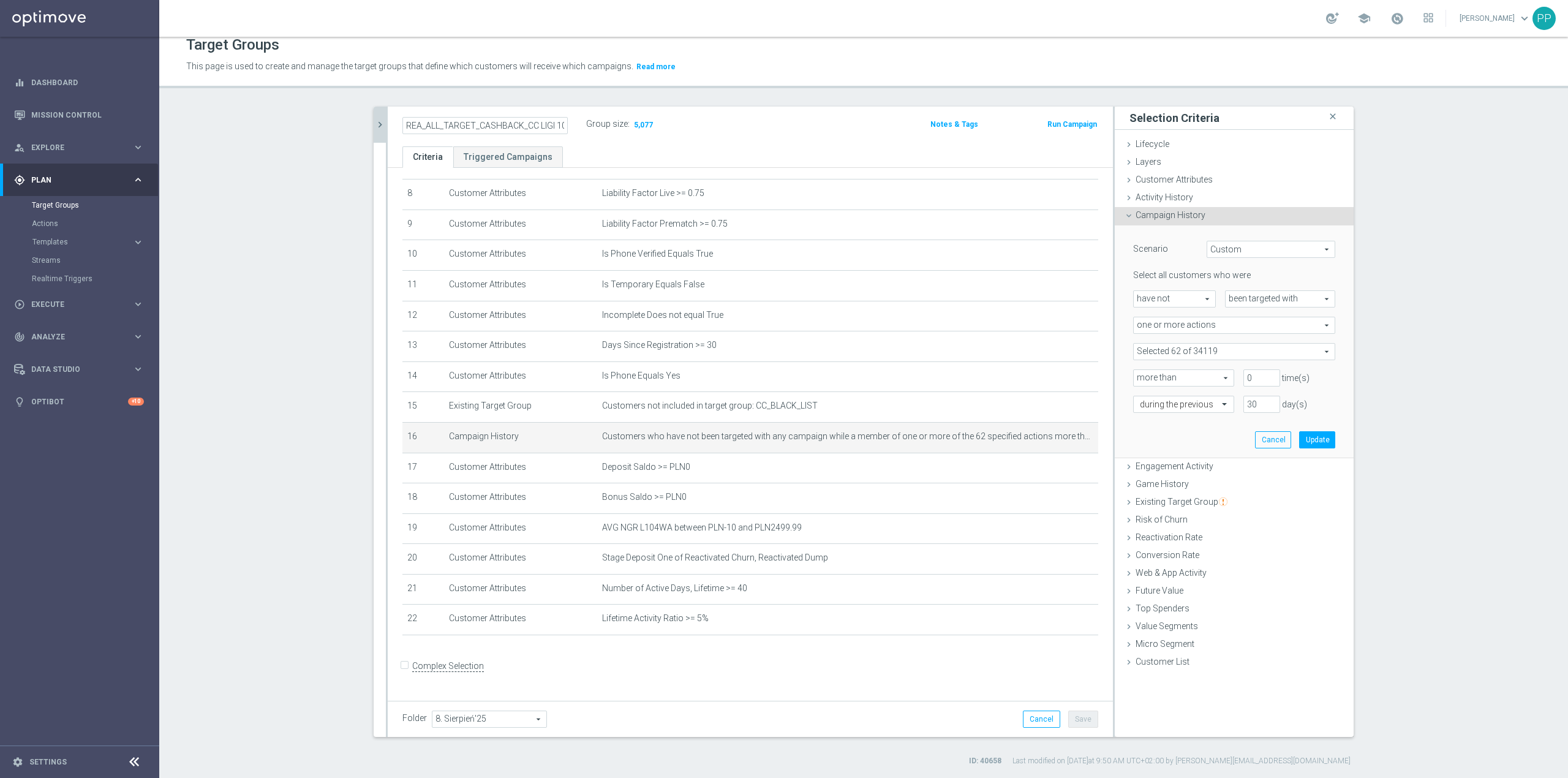
scroll to position [0, 91]
click at [470, 126] on input "REA_ALL_TARGET_CASHBACK_CC LIGI 100% do 300 PLN_210825" at bounding box center [486, 125] width 166 height 17
drag, startPoint x: 471, startPoint y: 125, endPoint x: 356, endPoint y: 125, distance: 115.0
click at [356, 125] on div "search more_vert Prioritize Customer Target Groups library_add create_new_folde…" at bounding box center [863, 437] width 1029 height 659
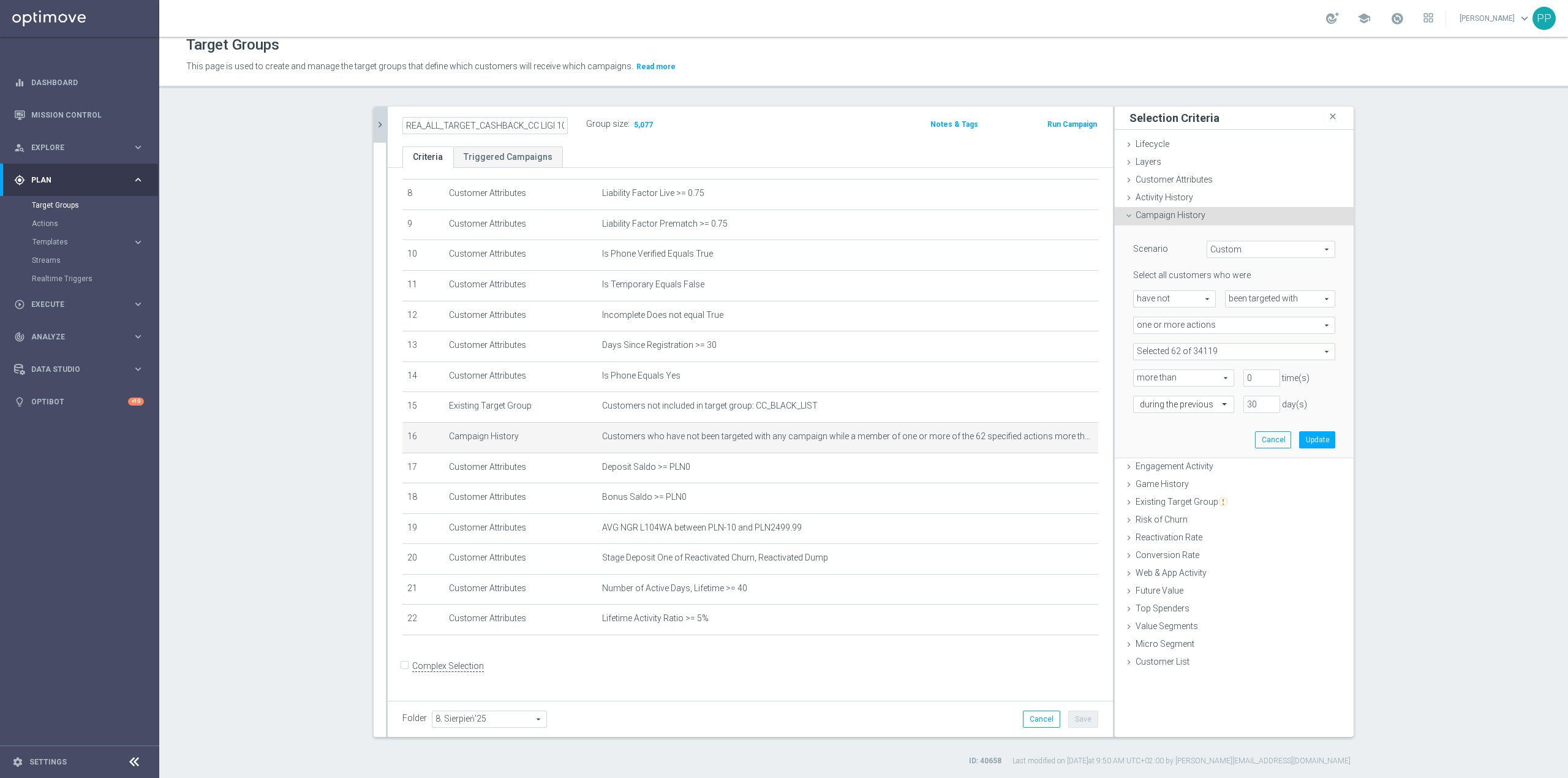
click at [514, 126] on input "REA_ALL_TARGET_CASHBACK_CC LIGI 100% do 300 PLN_210825" at bounding box center [486, 125] width 166 height 17
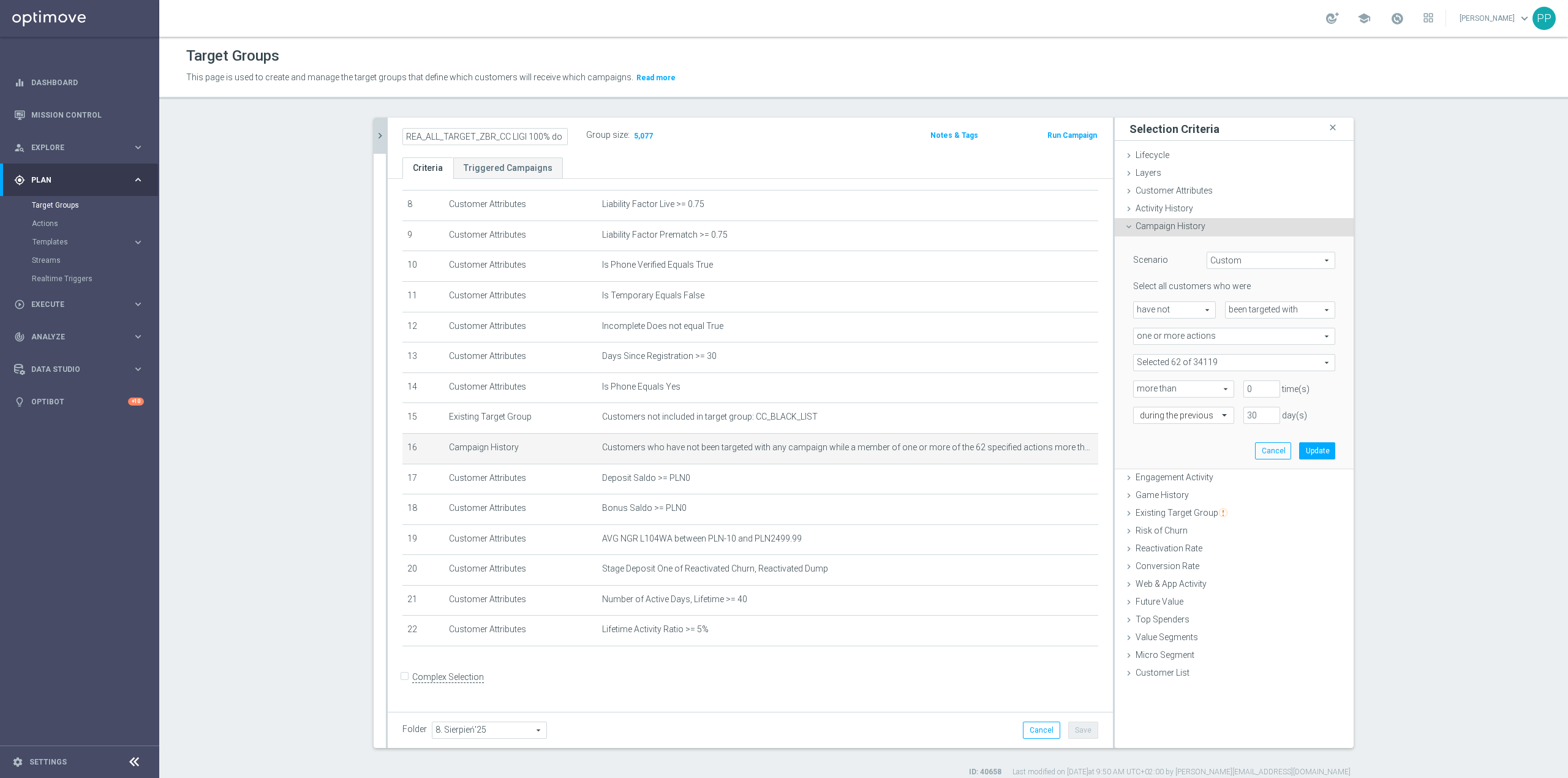
type input "REA_ALL_TARGET_ZBR_CC LIGI 100% do 300 PLN_210825"
click at [493, 111] on div "Target Groups This page is used to create and manage the target groups that def…" at bounding box center [863, 407] width 1409 height 741
drag, startPoint x: 484, startPoint y: 132, endPoint x: 412, endPoint y: 140, distance: 72.4
click at [412, 140] on h2 "REA_ALL_TARGET_ZBR_CC LIGI 100% do 300 PLN_210825" at bounding box center [478, 135] width 151 height 14
click at [739, 148] on div "REA_ALL_TARGET_ZBR_CC LIGI 100% do 300 PLN_210825 mode_edit Group size : 5,077 …" at bounding box center [750, 137] width 725 height 40
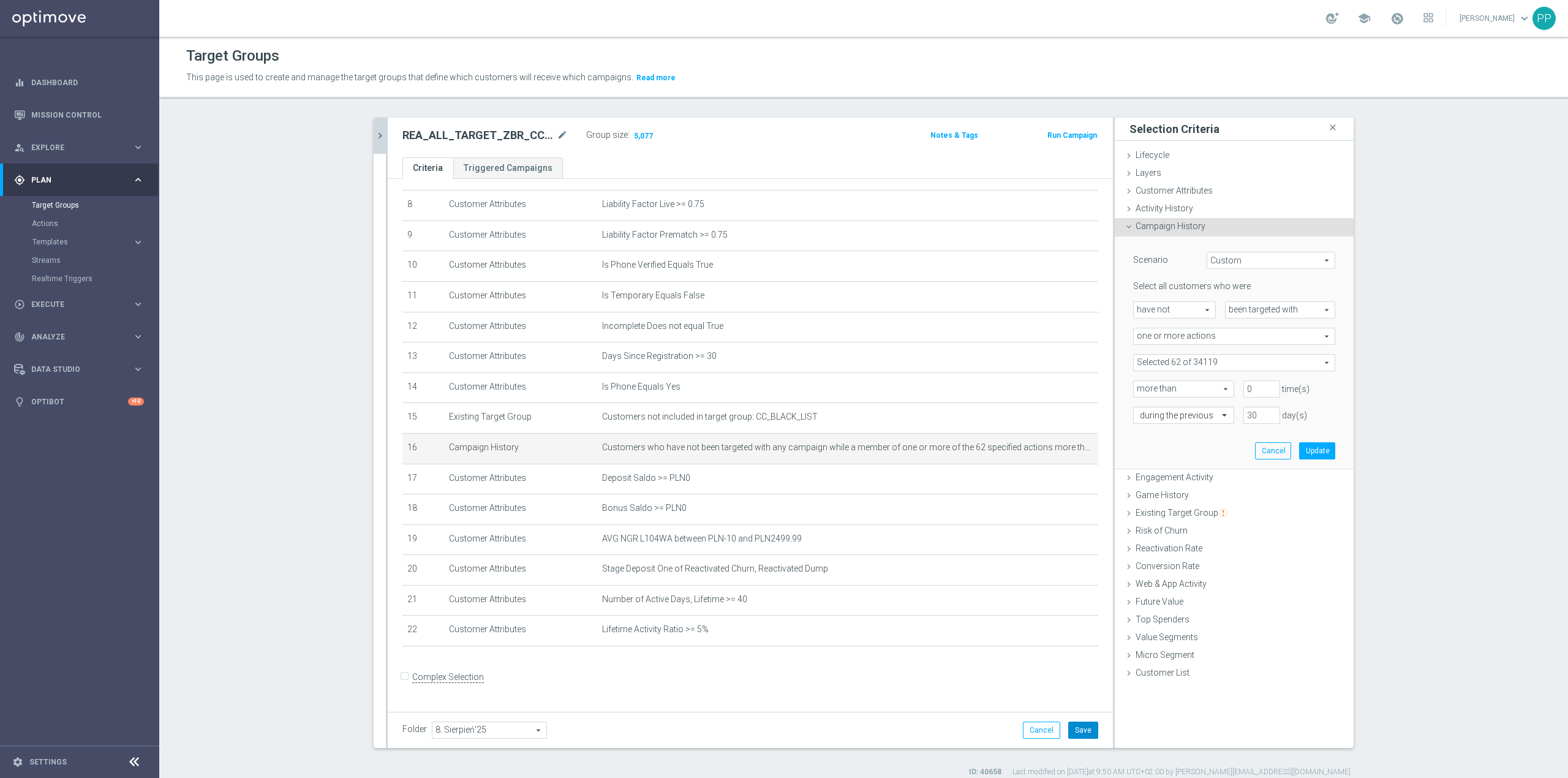
click at [1077, 729] on button "Save" at bounding box center [1083, 730] width 30 height 17
click at [557, 140] on icon "mode_edit" at bounding box center [562, 135] width 11 height 14
click at [519, 142] on input "REA_ALL_TARGET_ZBR_CC LIGI 100% do 300 PLN_210825" at bounding box center [486, 136] width 166 height 17
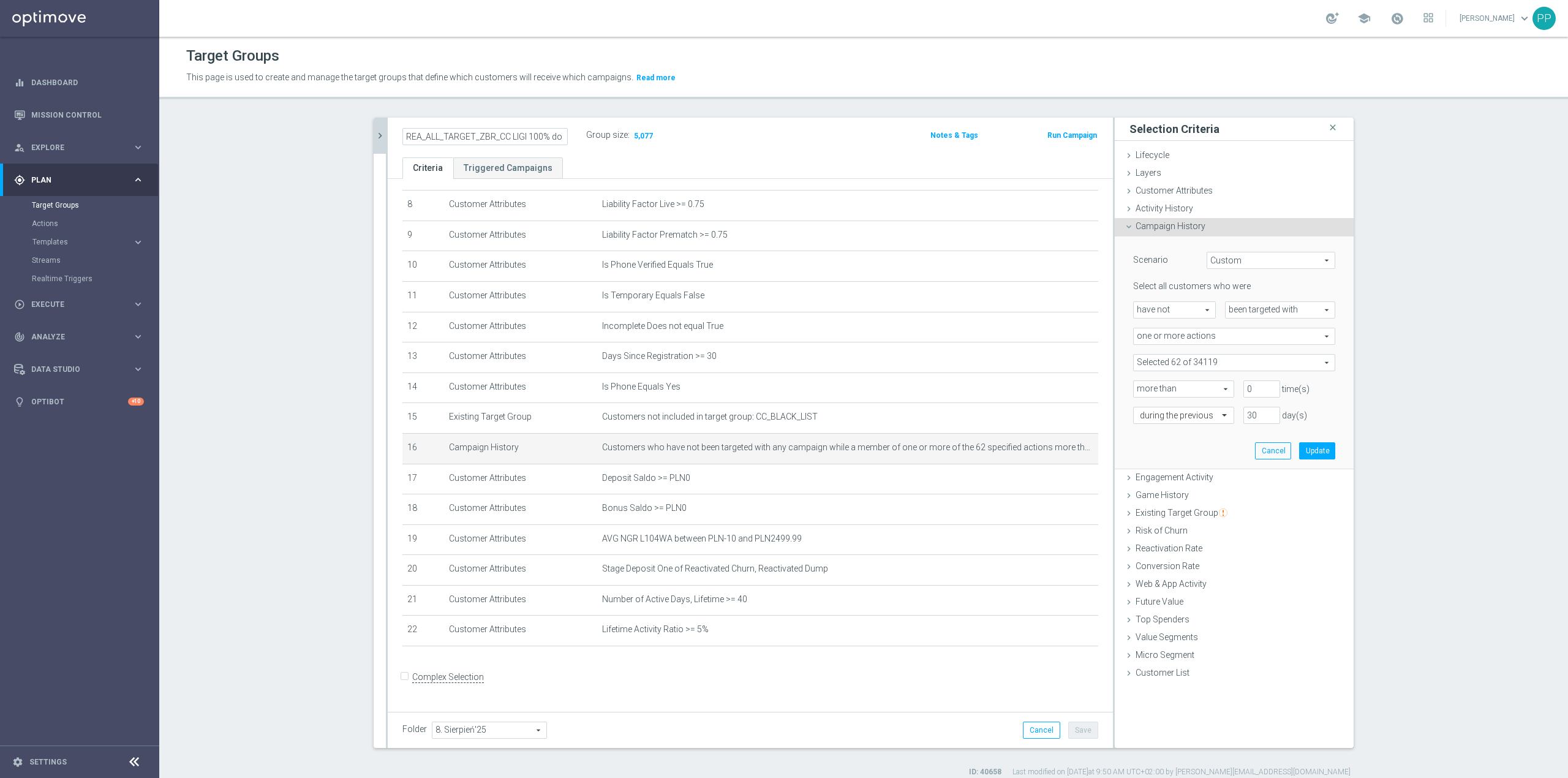
drag, startPoint x: 520, startPoint y: 140, endPoint x: 370, endPoint y: 137, distance: 150.0
click at [373, 137] on as-split "search more_vert Prioritize Customer Target Groups library_add create_new_folder" at bounding box center [863, 432] width 980 height 630
click at [417, 111] on div "Target Groups This page is used to create and manage the target groups that def…" at bounding box center [863, 407] width 1409 height 741
click at [1273, 454] on button "Cancel" at bounding box center [1273, 450] width 37 height 17
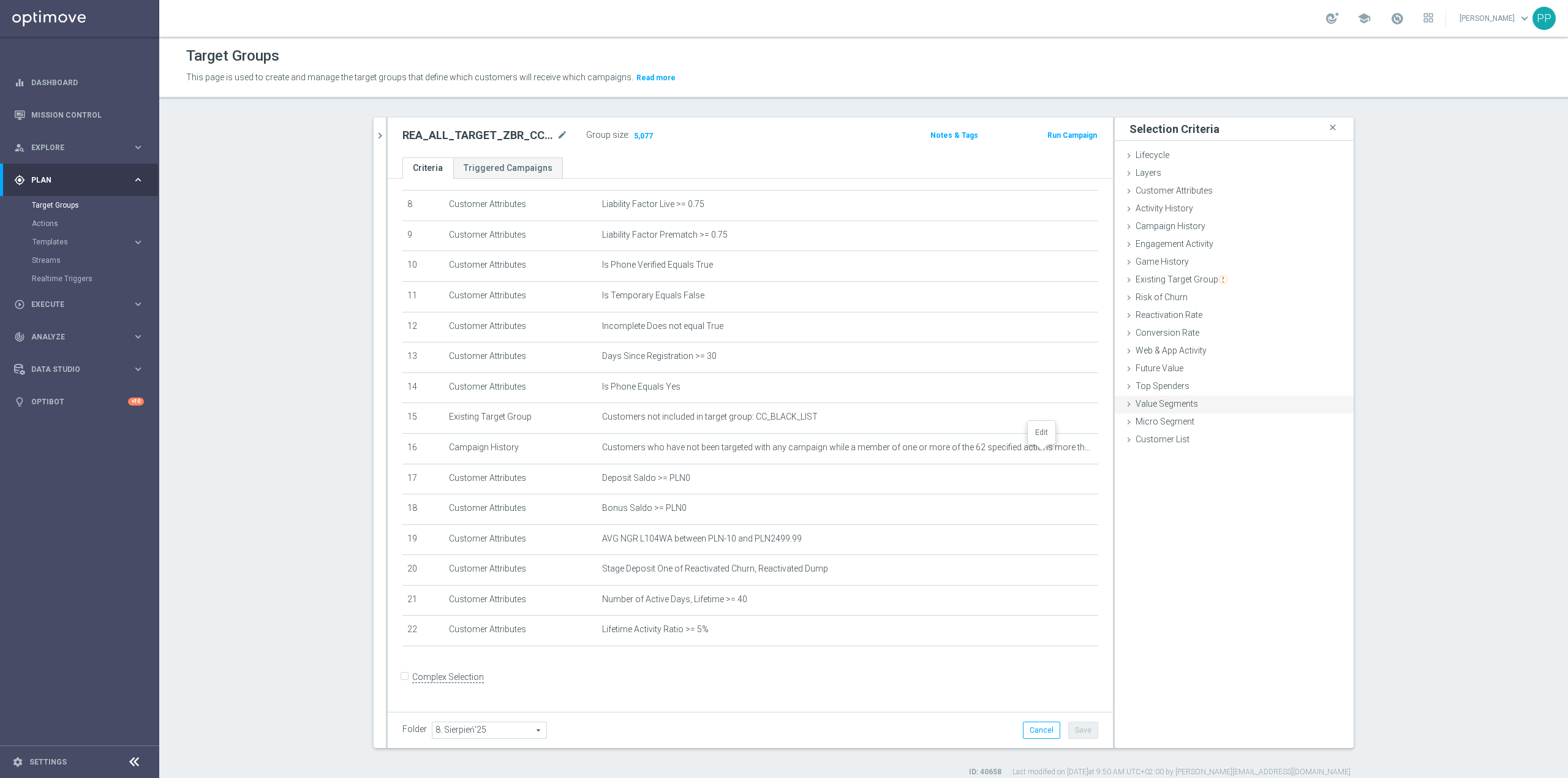
drag, startPoint x: 1039, startPoint y: 456, endPoint x: 1131, endPoint y: 405, distance: 105.2
click at [0, 0] on icon "mode_edit" at bounding box center [0, 0] width 0 height 0
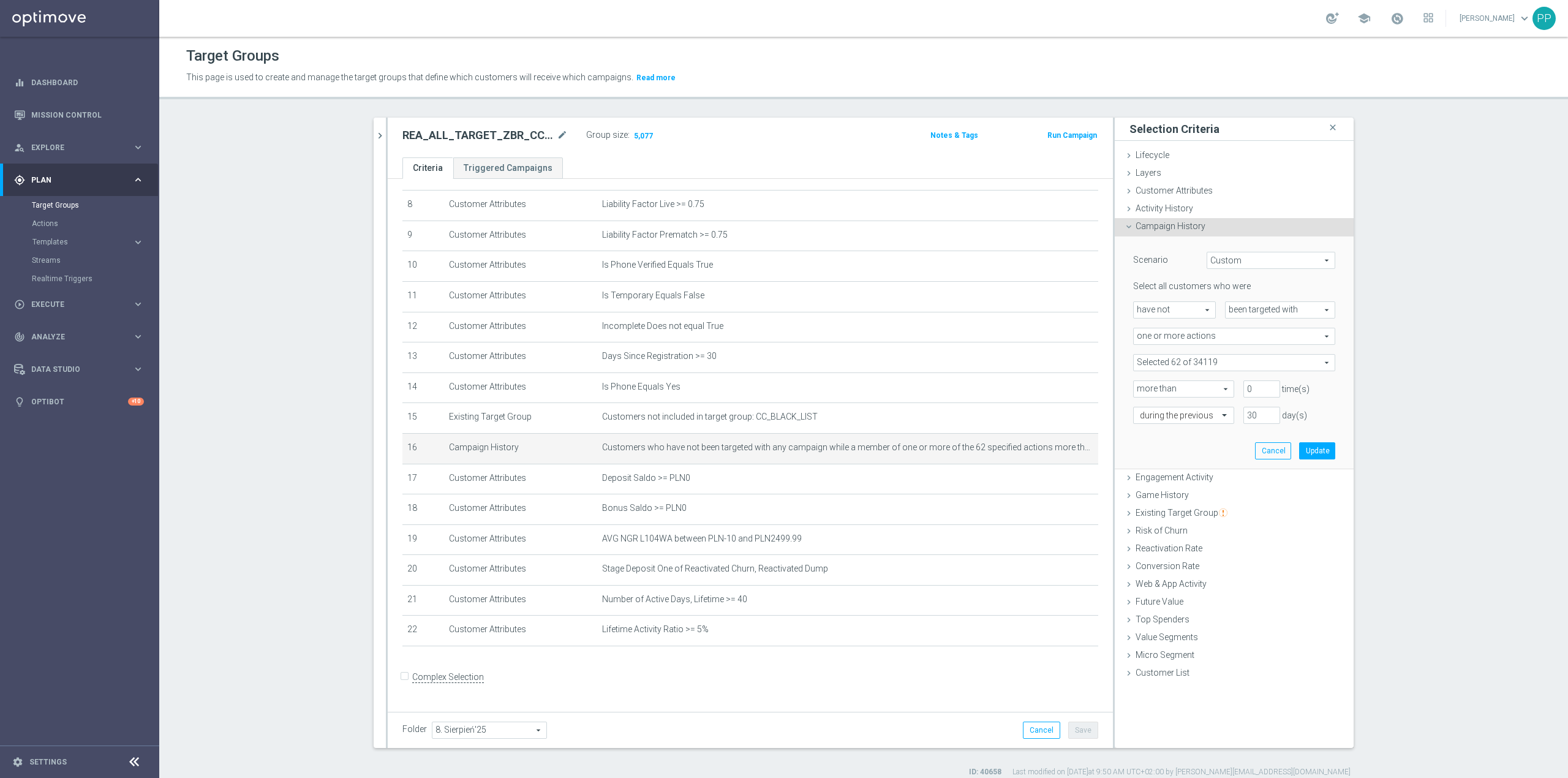
click at [1188, 365] on span at bounding box center [1233, 363] width 200 height 16
click at [1184, 366] on input "search" at bounding box center [1234, 362] width 202 height 17
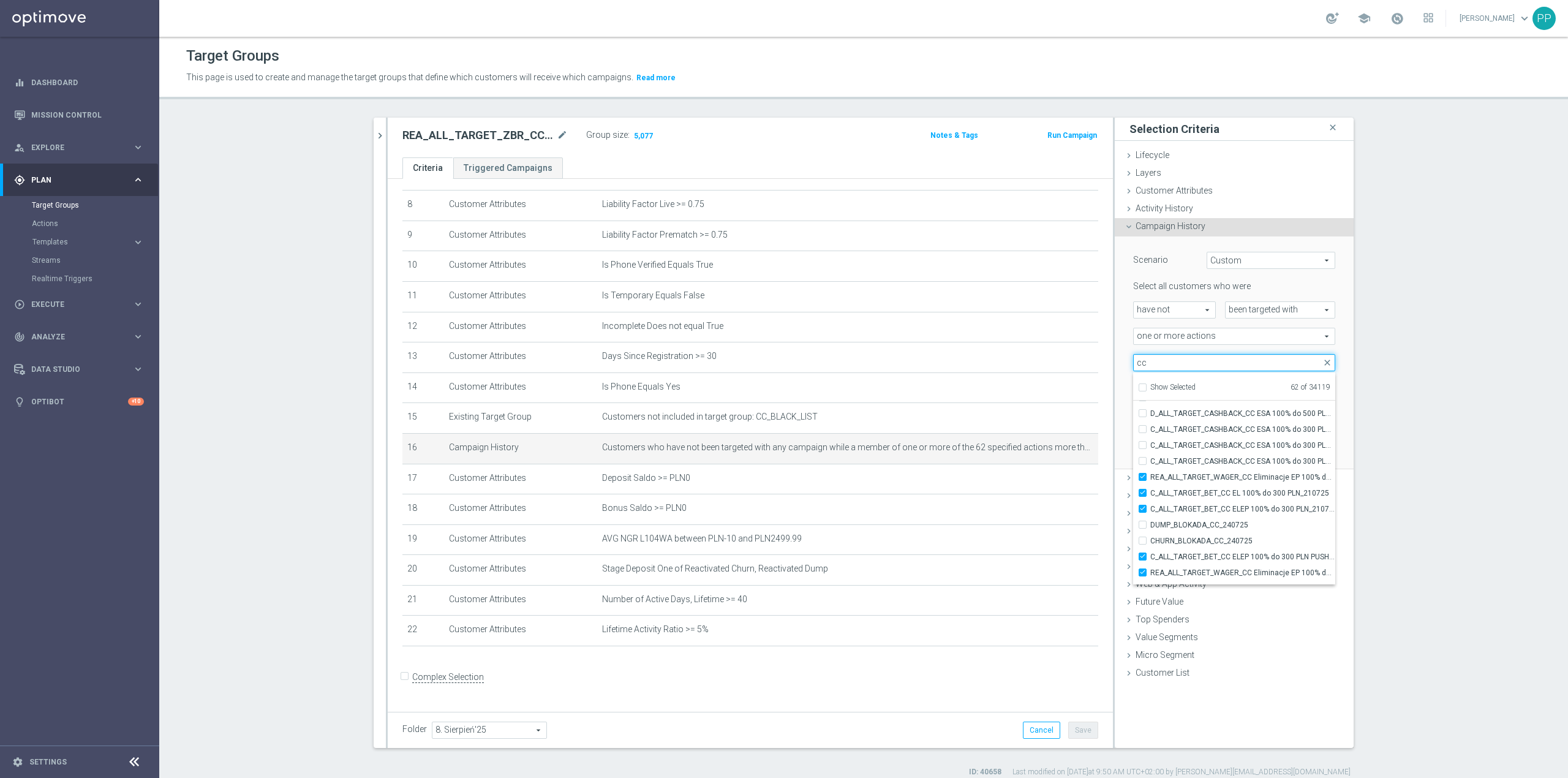
scroll to position [36757, 0]
type input "cc"
click at [1405, 536] on section "search more_vert Prioritize Customer Target Groups library_add create_new_folder" at bounding box center [863, 447] width 1409 height 659
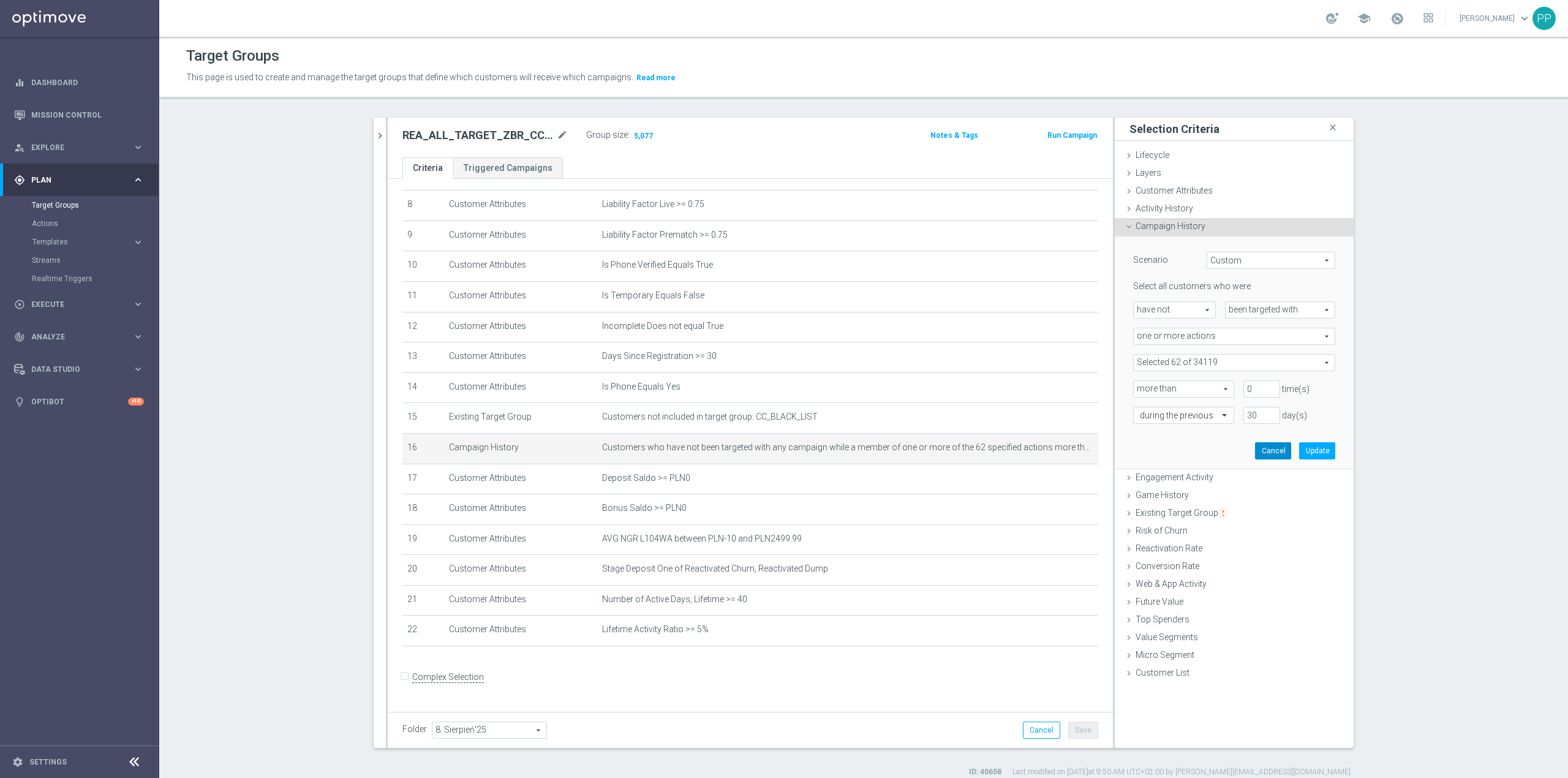
click at [1271, 455] on button "Cancel" at bounding box center [1273, 450] width 37 height 17
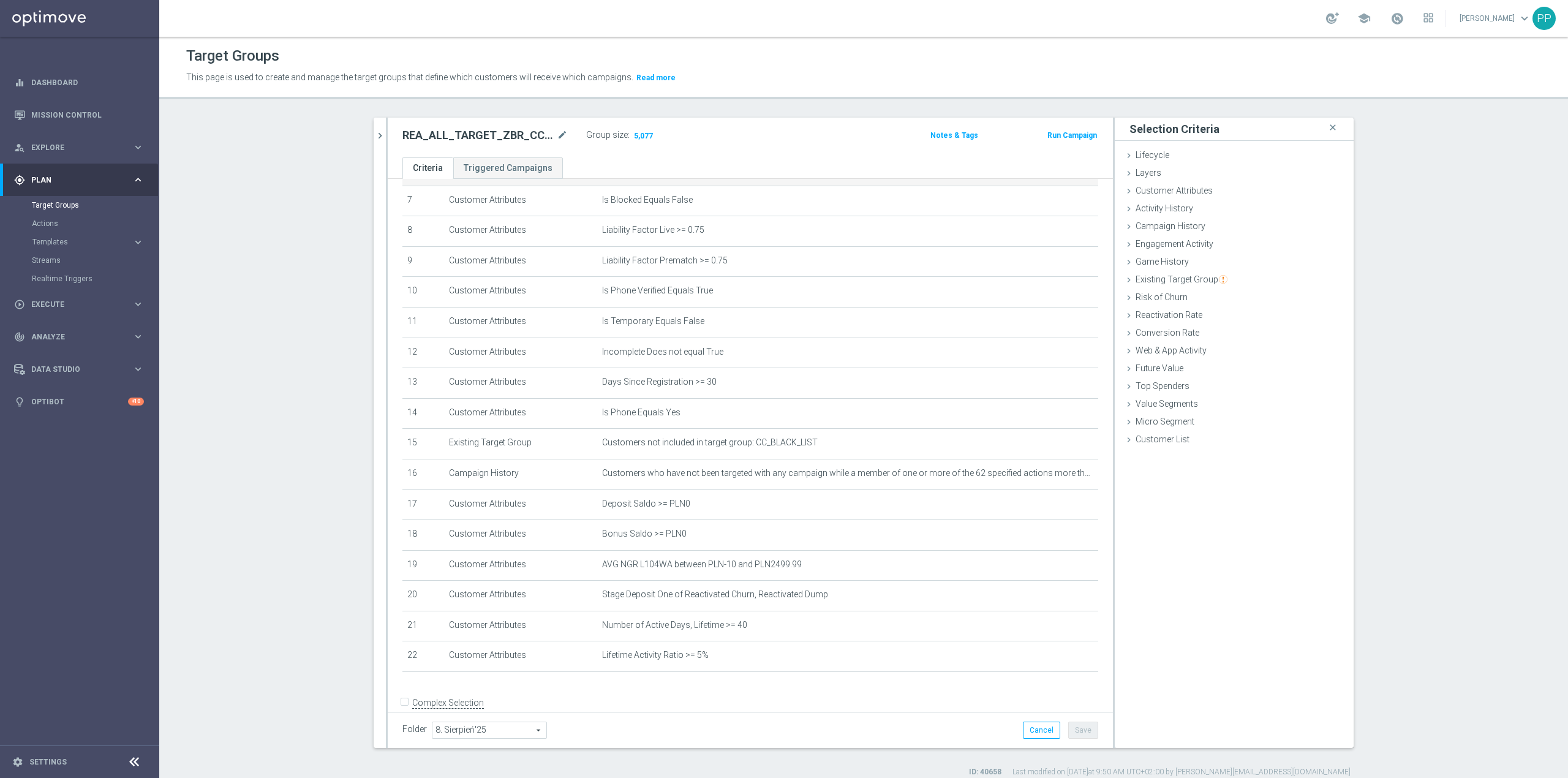
scroll to position [252, 0]
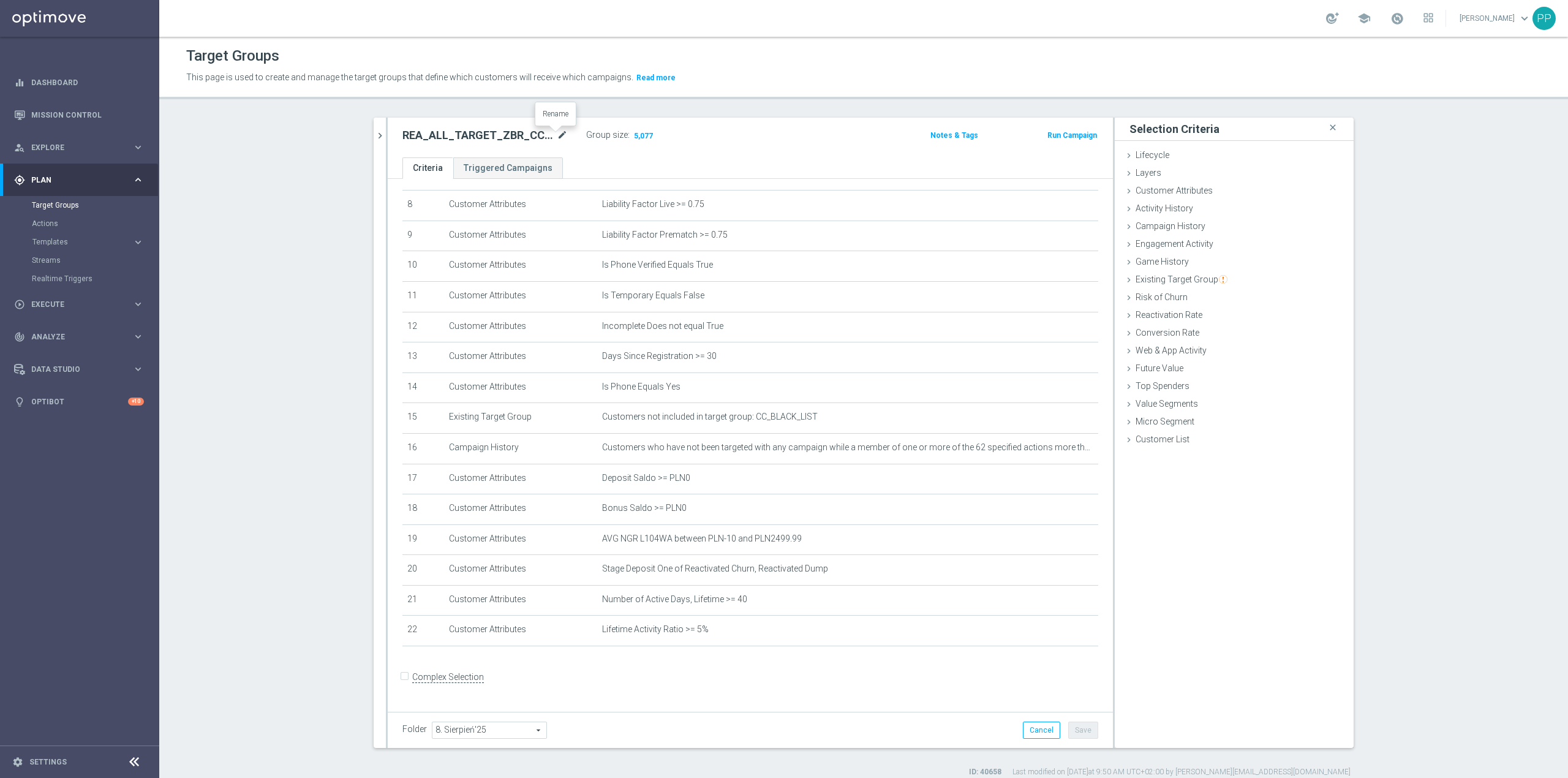
click at [561, 137] on icon "mode_edit" at bounding box center [562, 135] width 11 height 14
click at [559, 109] on div "Target Groups This page is used to create and manage the target groups that def…" at bounding box center [863, 407] width 1409 height 741
click at [559, 137] on icon "mode_edit" at bounding box center [562, 135] width 11 height 14
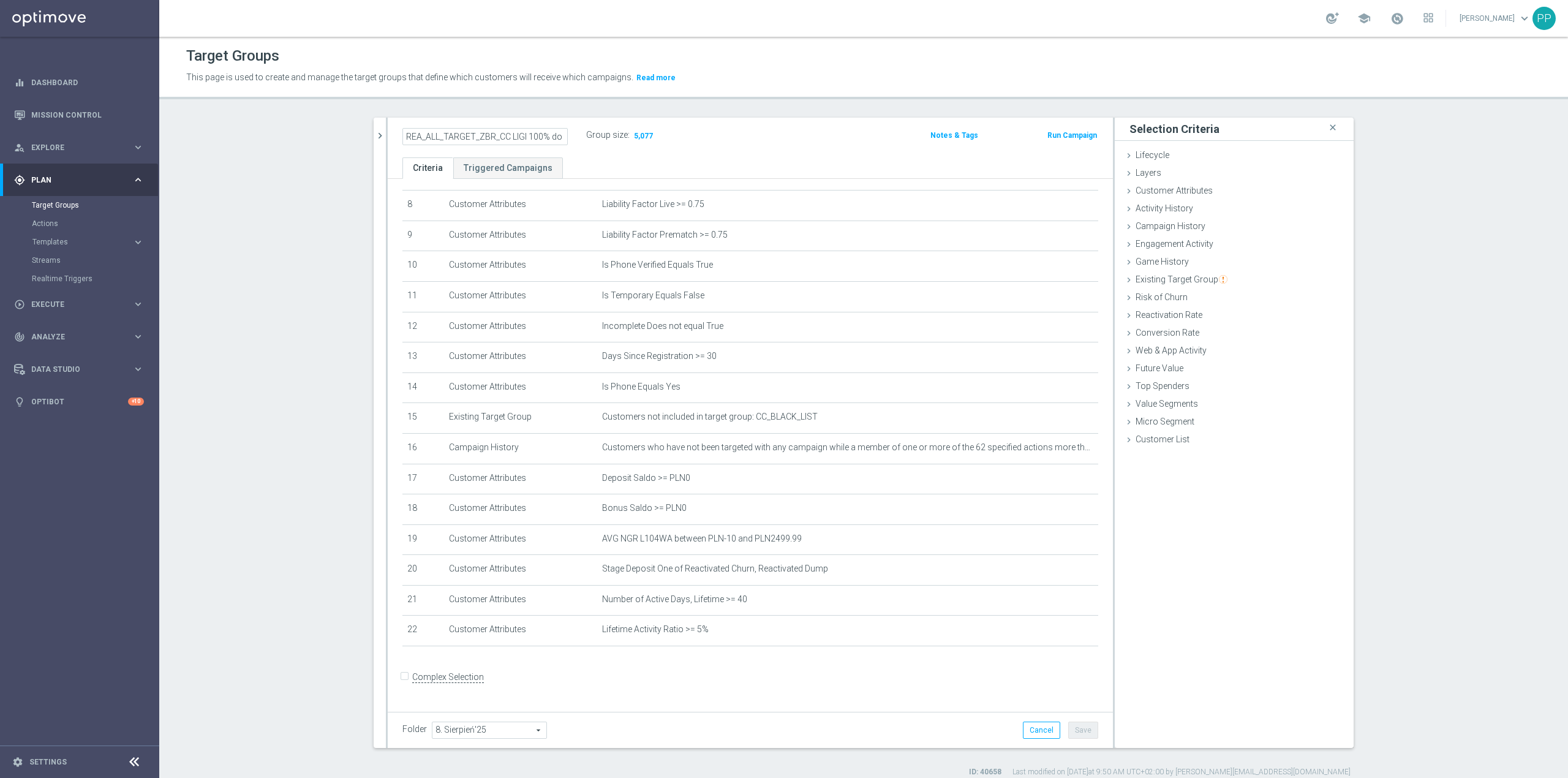
scroll to position [0, 63]
click at [641, 101] on div "Target Groups This page is used to create and manage the target groups that def…" at bounding box center [863, 407] width 1409 height 741
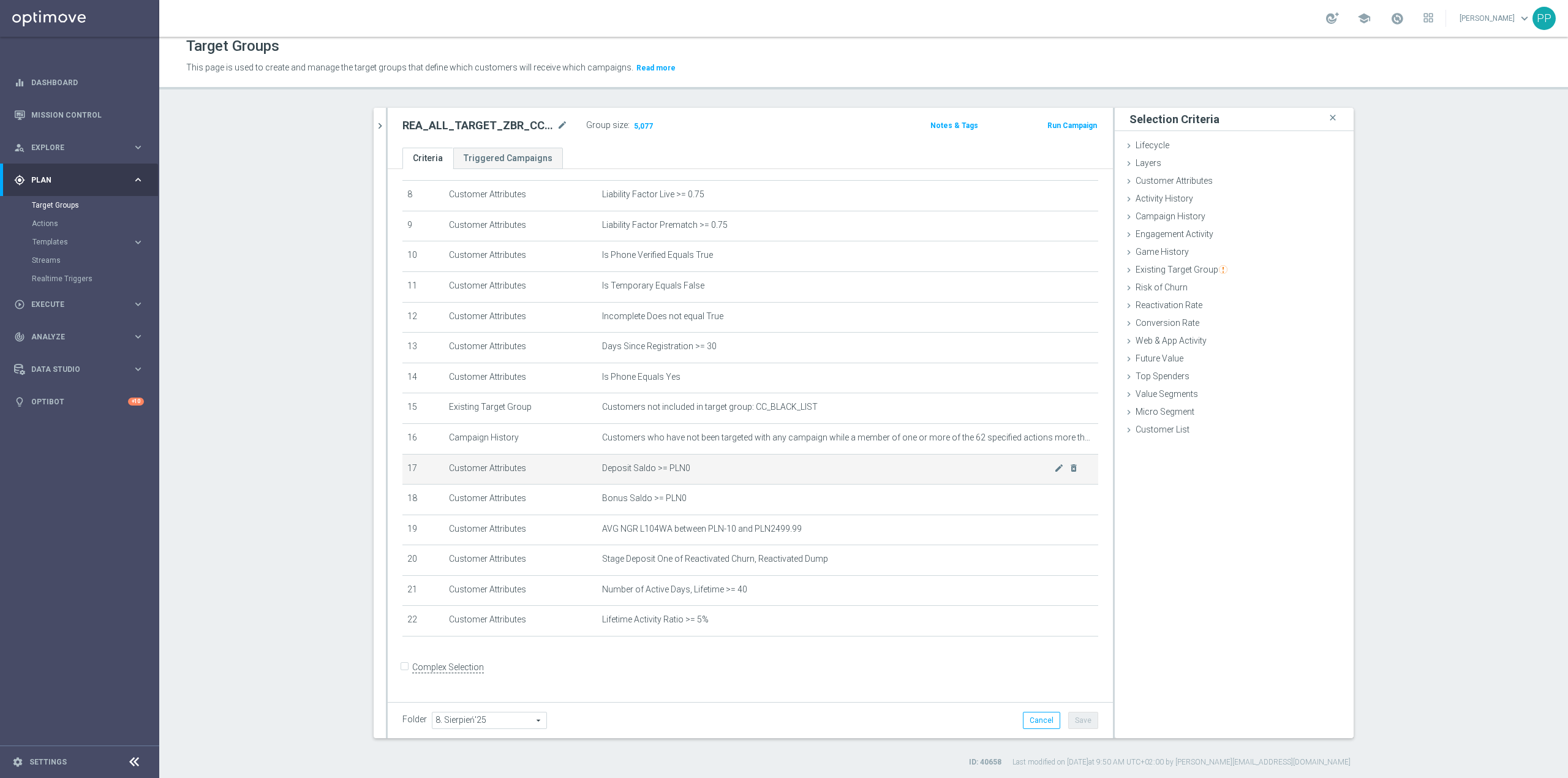
scroll to position [11, 0]
click at [1054, 440] on icon "mode_edit" at bounding box center [1058, 437] width 10 height 10
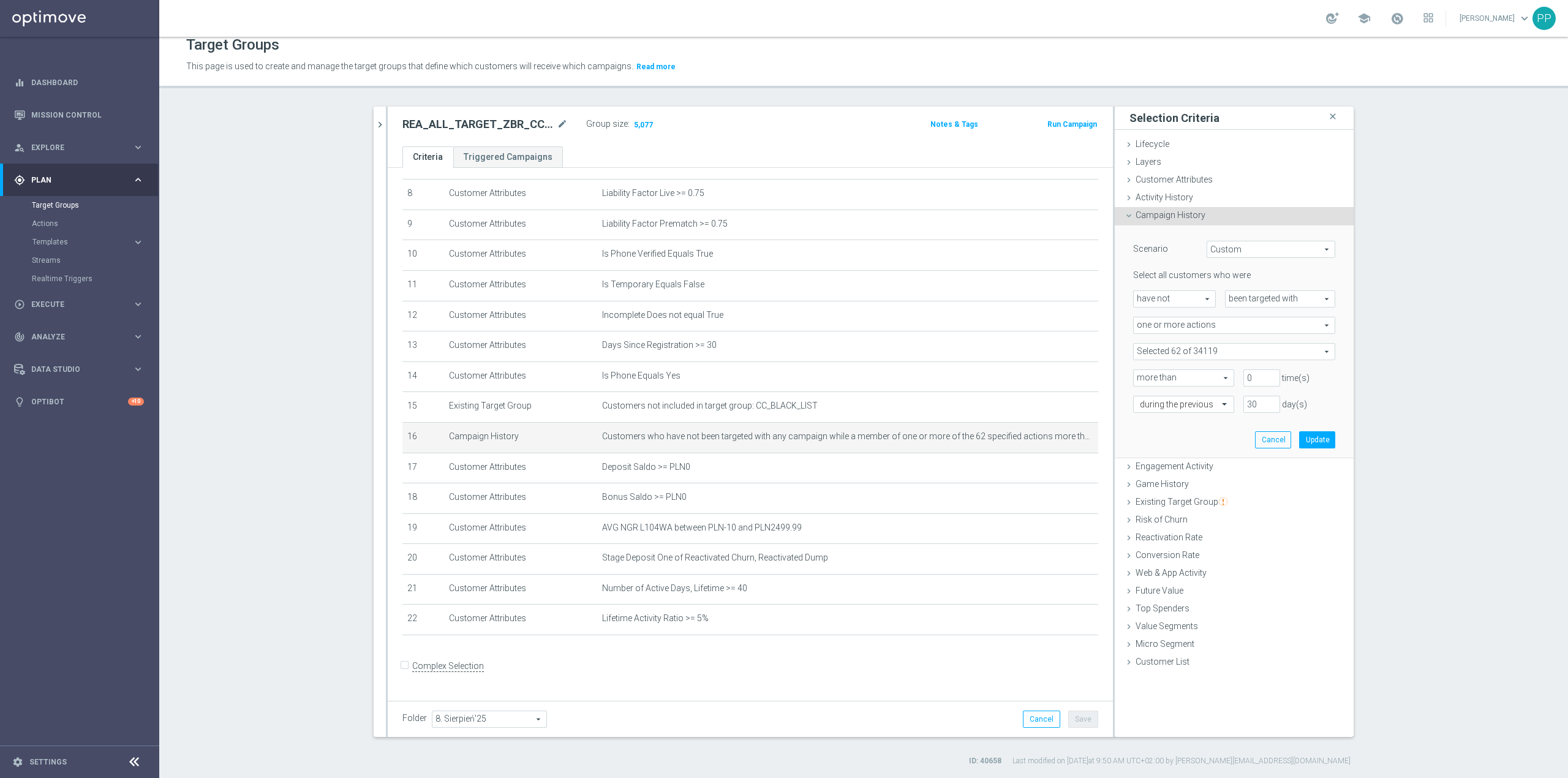
click at [1177, 347] on span at bounding box center [1233, 352] width 200 height 16
drag, startPoint x: 1177, startPoint y: 347, endPoint x: 1165, endPoint y: 350, distance: 12.4
click at [1166, 349] on input "search" at bounding box center [1234, 351] width 202 height 17
type input "cc"
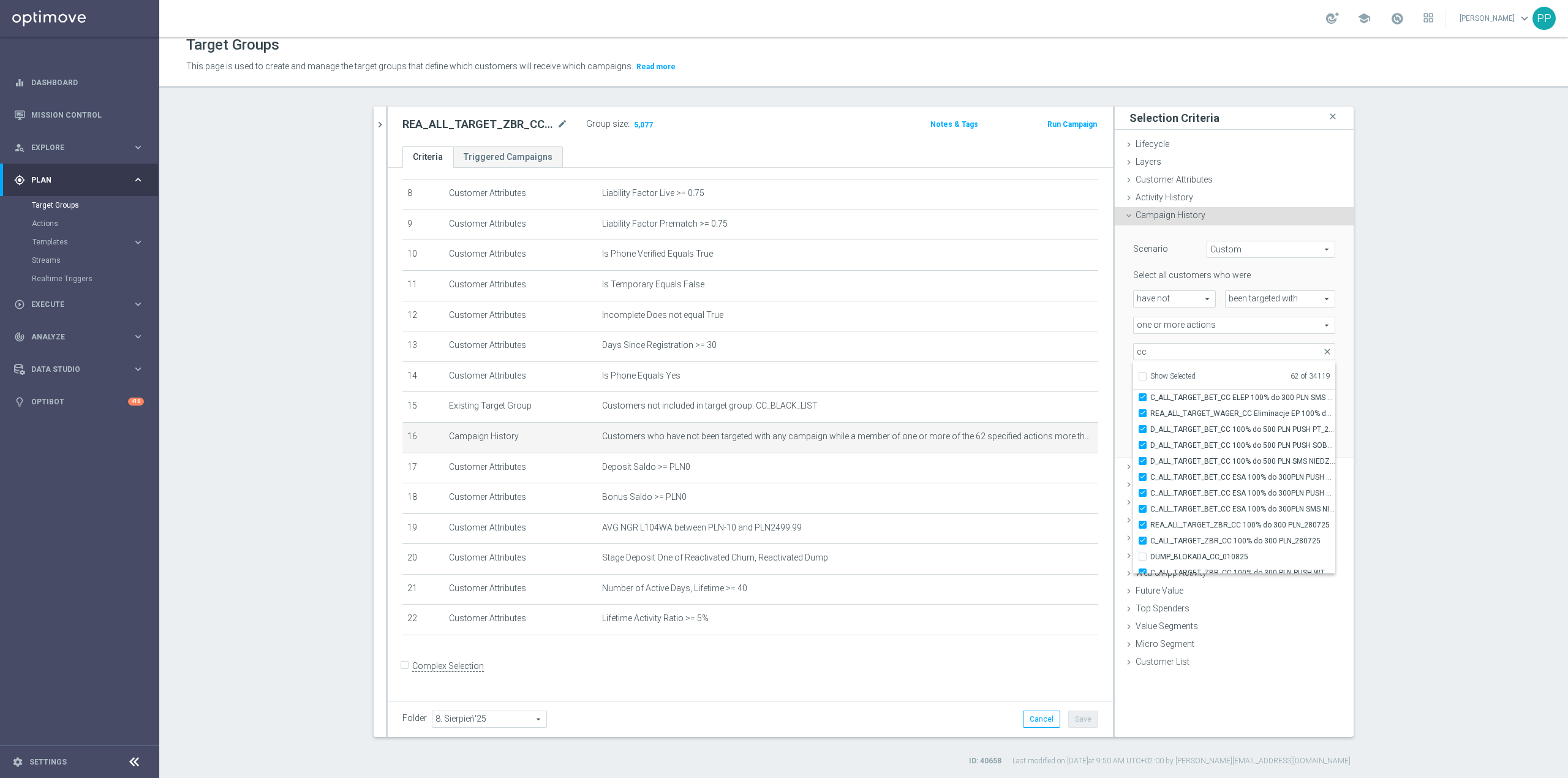
click at [340, 301] on section "search more_vert Prioritize Customer Target Groups library_add create_new_folder" at bounding box center [863, 437] width 1409 height 659
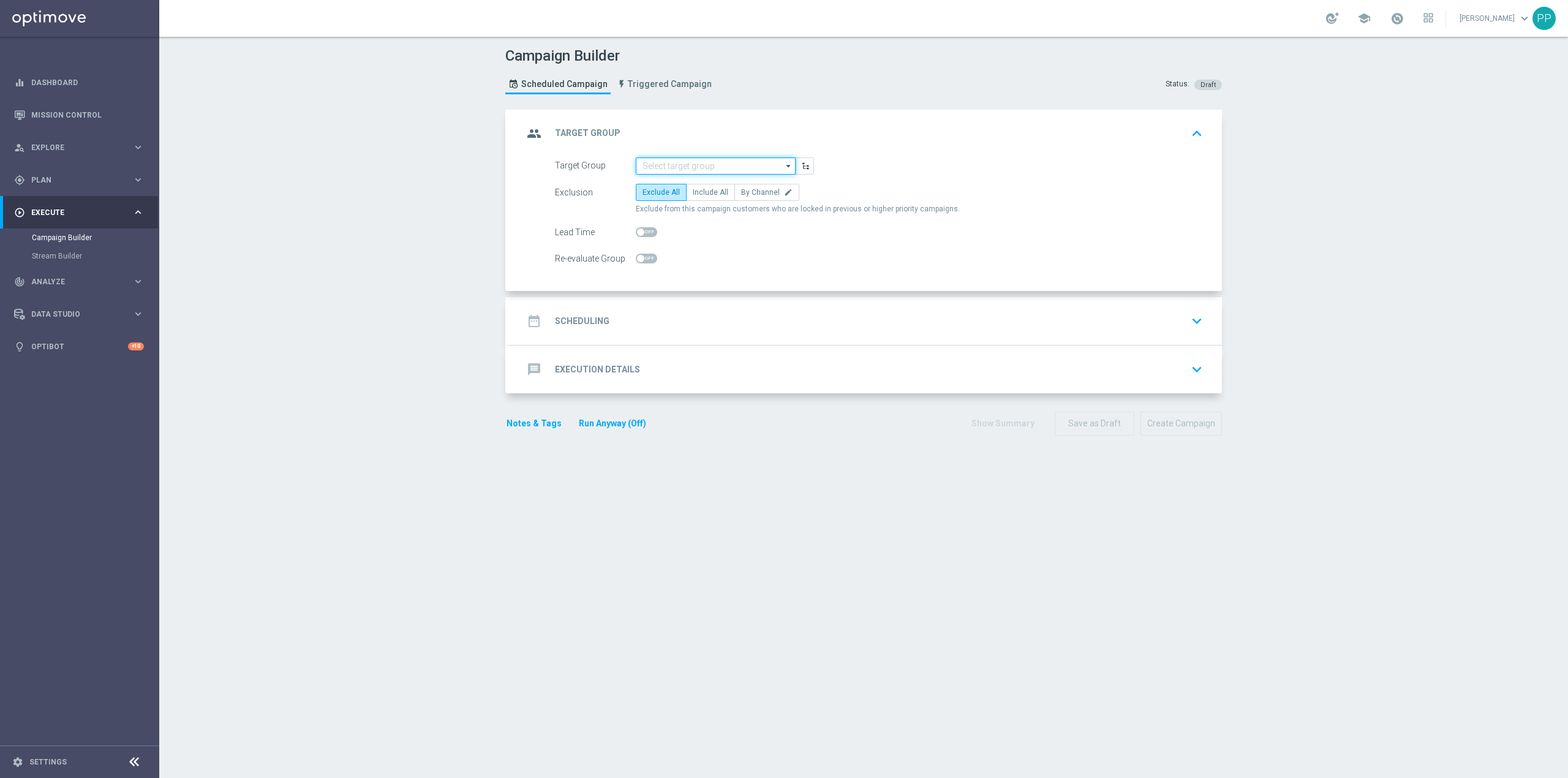
click at [677, 160] on input at bounding box center [715, 166] width 159 height 17
paste input "REA_ALL_TARGET_CASHBACK_CC LIGI 100% do 300 PLN_210825"
click at [687, 185] on div "REA_ALL_TARGET_CASHBACK_CC LIGI 100% do 300 PLN_210825" at bounding box center [725, 190] width 147 height 22
type input "REA_ALL_TARGET_CASHBACK_CC LIGI 100% do 300 PLN_210825"
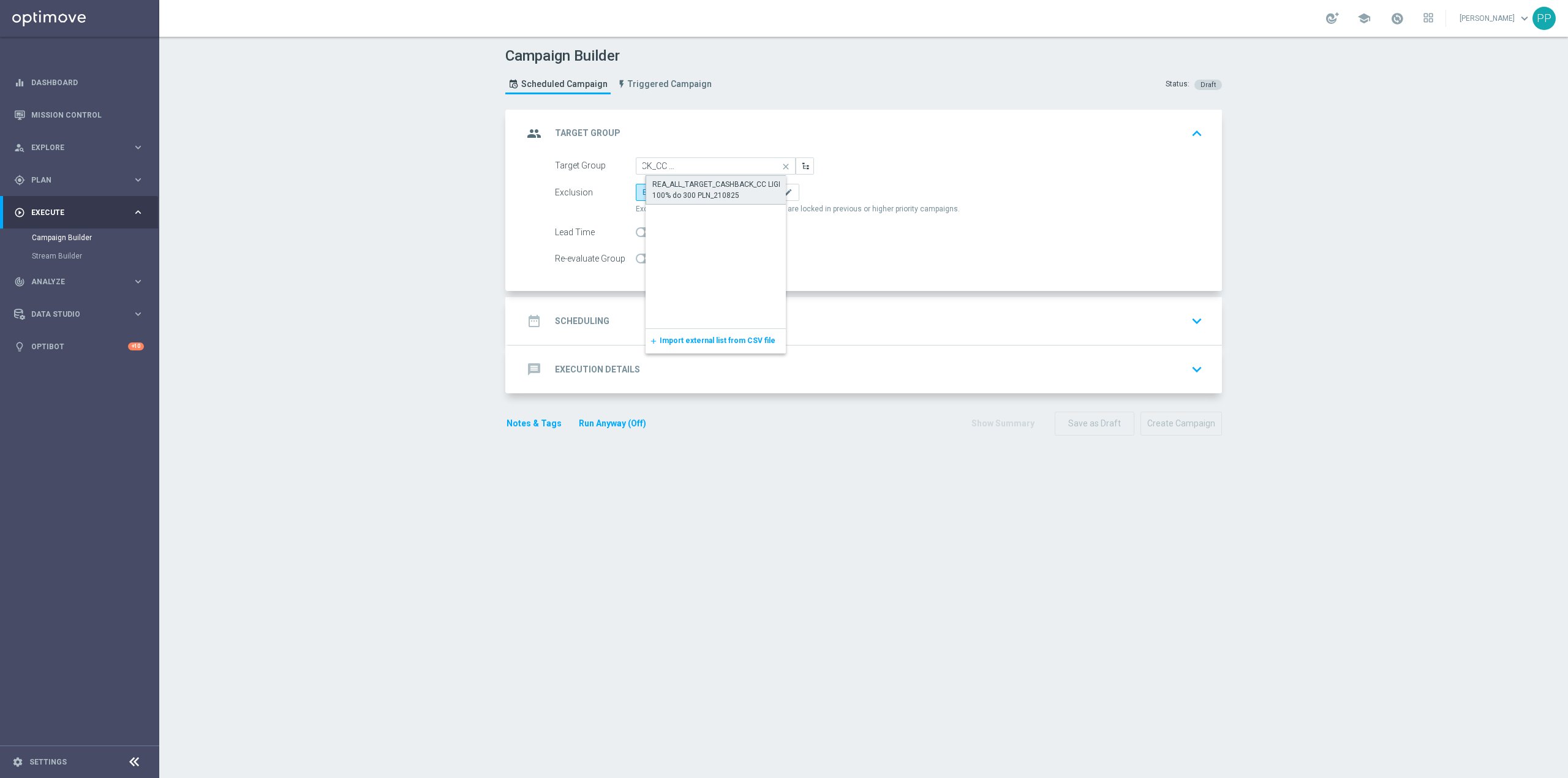
scroll to position [0, 0]
click at [741, 193] on span "By Channel" at bounding box center [760, 192] width 38 height 9
click at [741, 193] on input "By Channel edit" at bounding box center [745, 194] width 8 height 8
radio input "true"
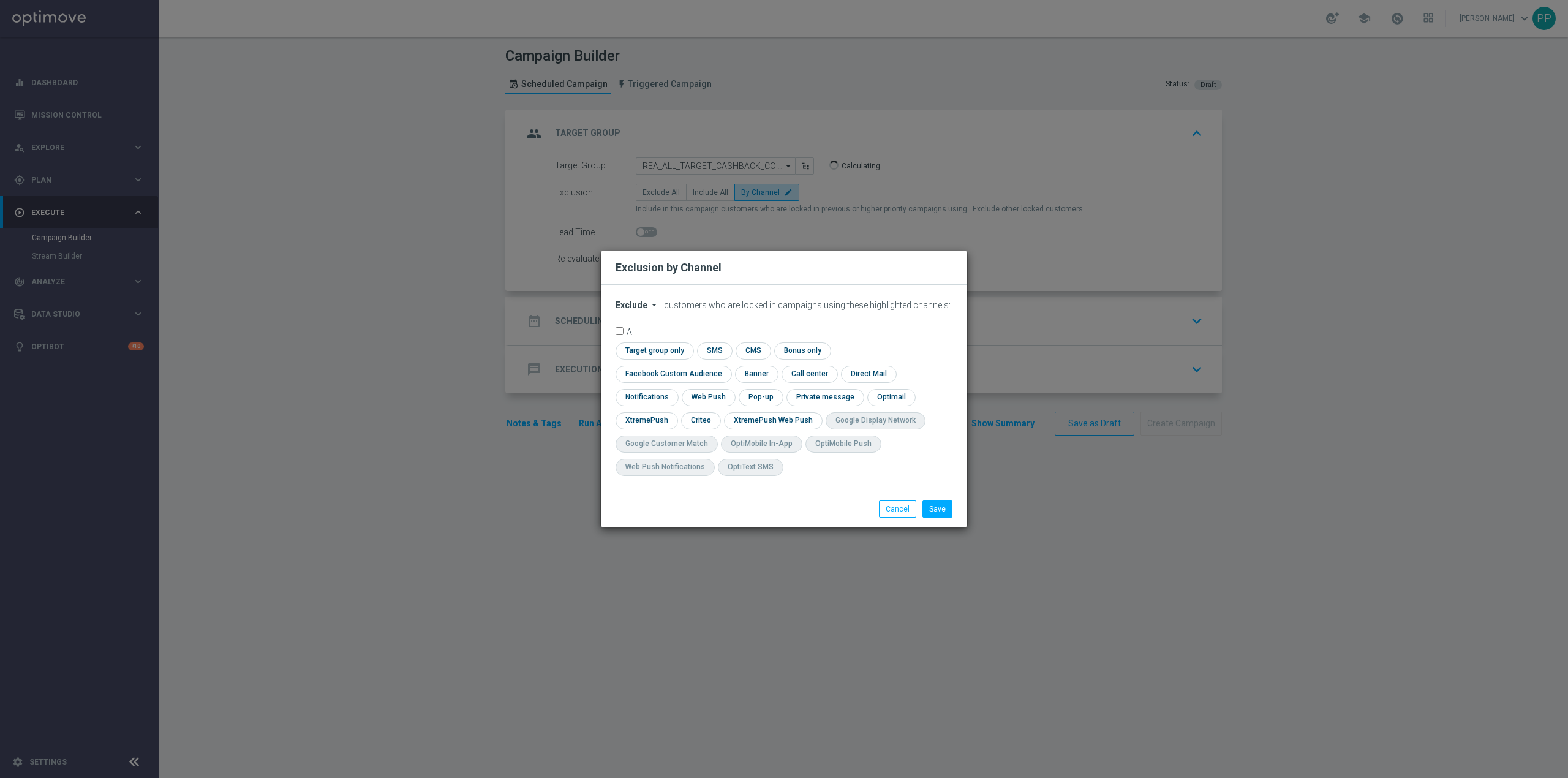
click at [633, 310] on span "Exclude" at bounding box center [632, 305] width 32 height 10
click at [0, 0] on span "Include" at bounding box center [0, 0] width 0 height 0
click at [726, 365] on input "checkbox" at bounding box center [671, 373] width 110 height 17
checkbox input "true"
click at [714, 418] on input "checkbox" at bounding box center [699, 421] width 38 height 17
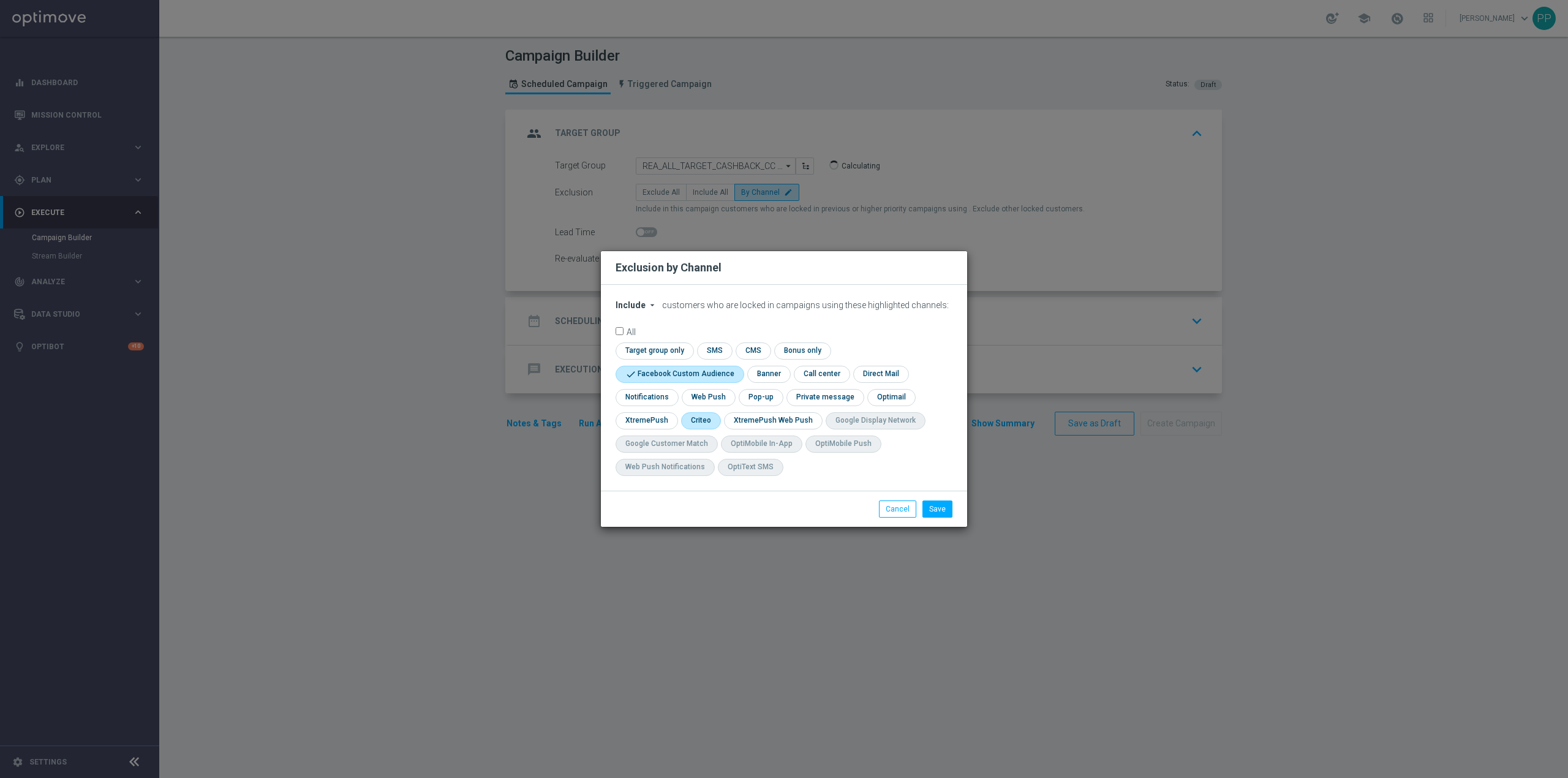
checkbox input "true"
click at [931, 508] on button "Save" at bounding box center [937, 509] width 30 height 17
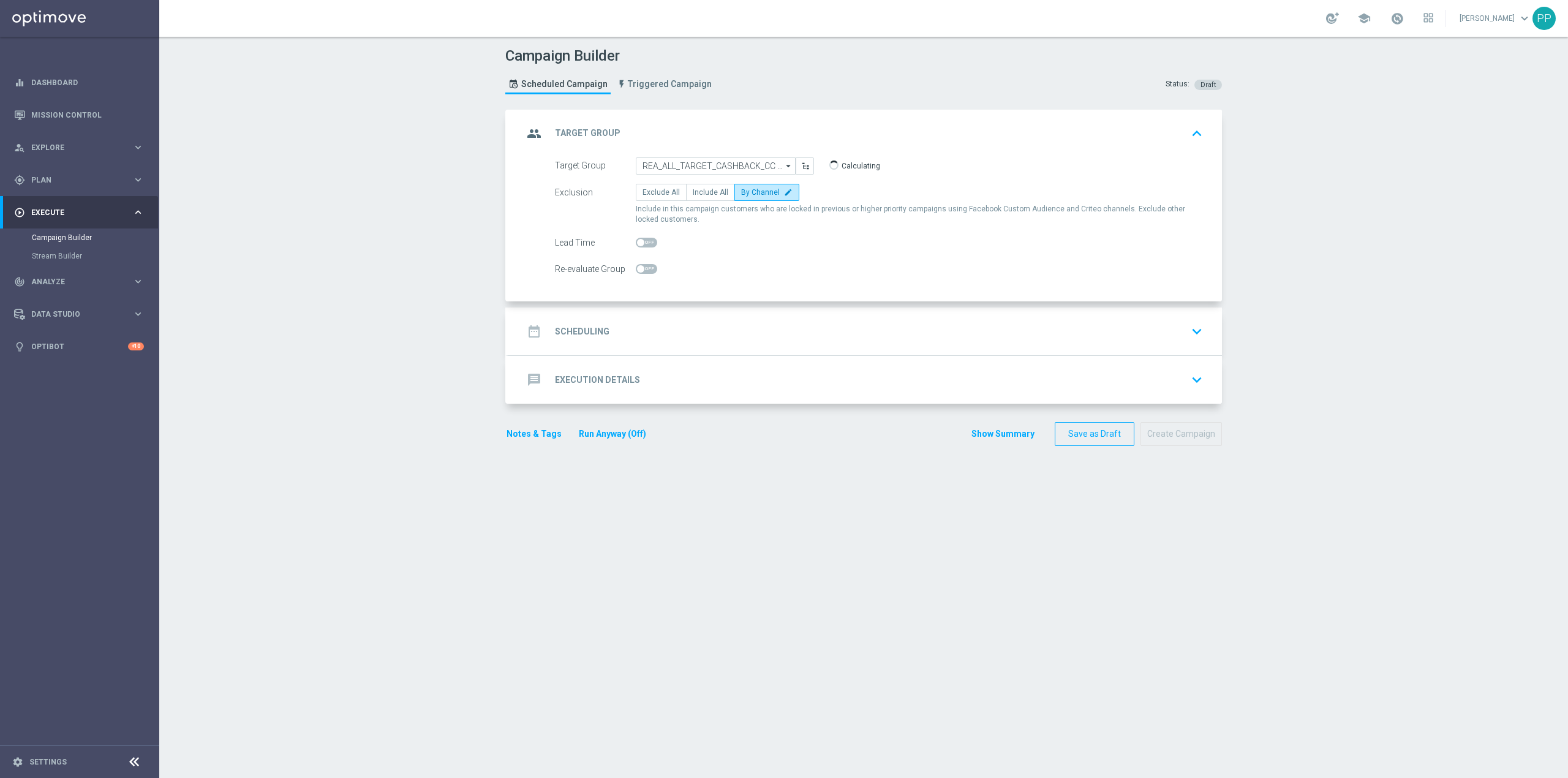
click at [733, 328] on div "date_range Scheduling keyboard_arrow_down" at bounding box center [865, 332] width 684 height 23
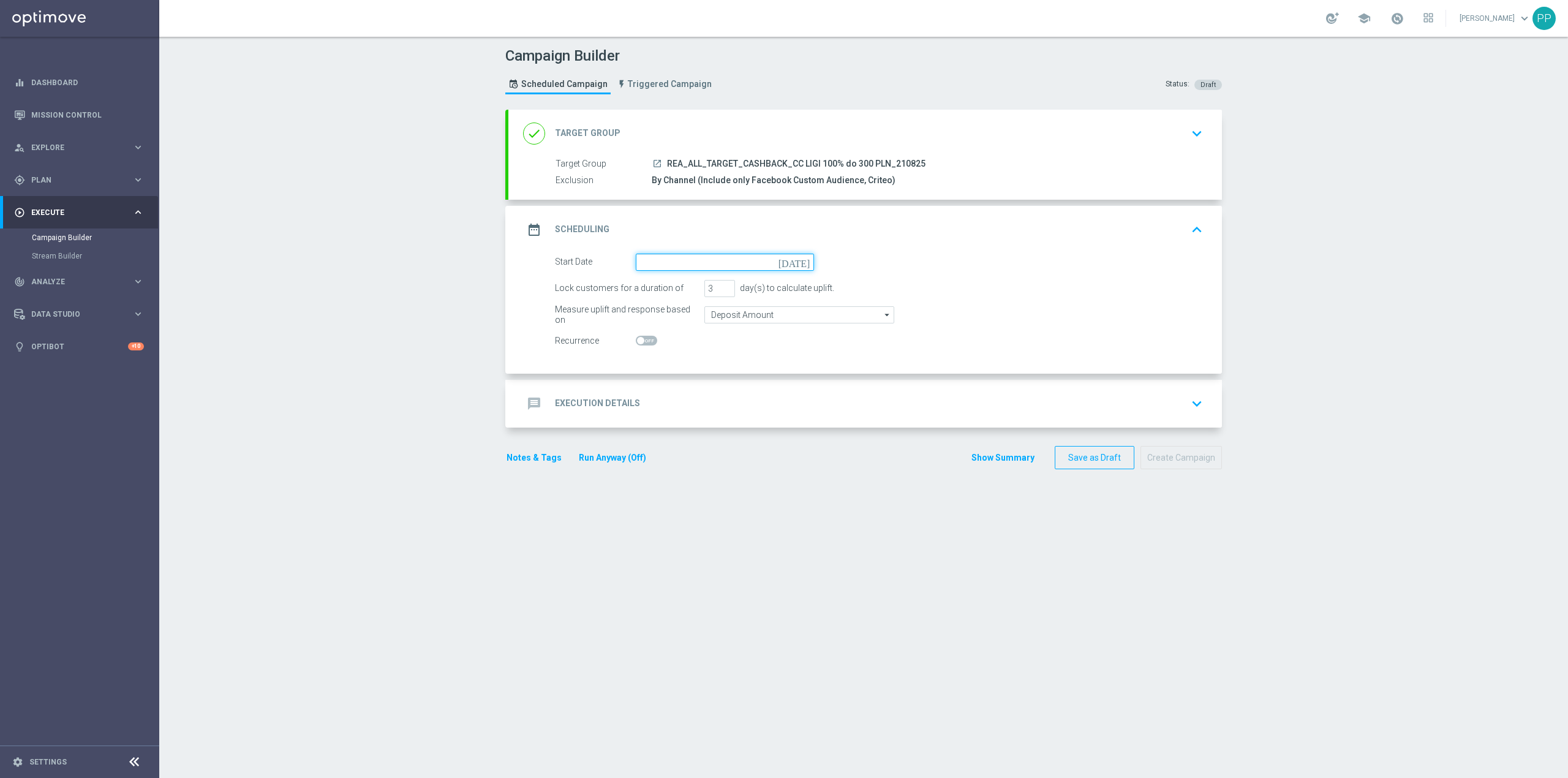
click at [682, 264] on input at bounding box center [725, 262] width 178 height 17
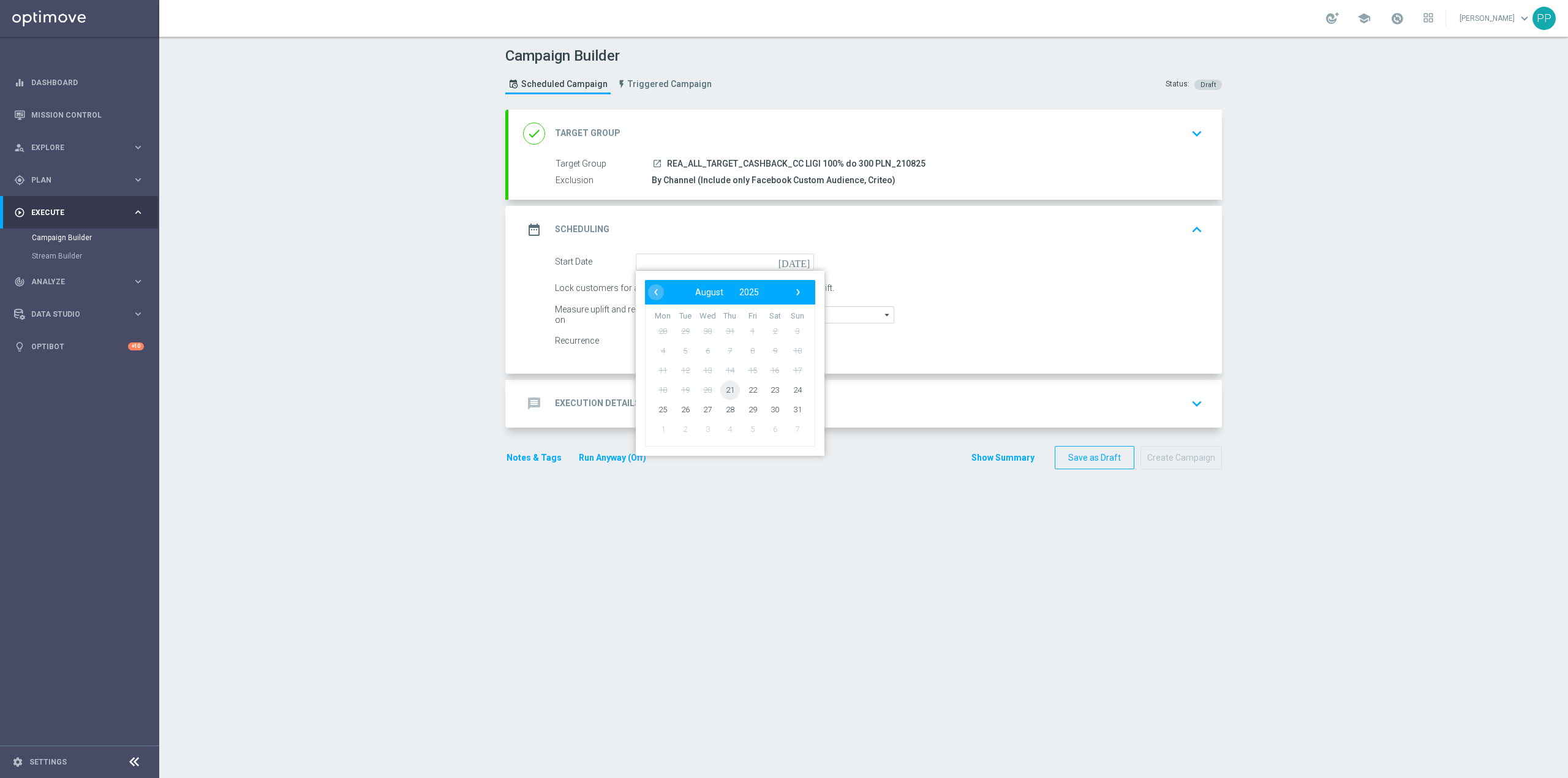
drag, startPoint x: 729, startPoint y: 389, endPoint x: 728, endPoint y: 381, distance: 8.1
click at [728, 385] on span "21" at bounding box center [730, 389] width 20 height 20
type input "[DATE]"
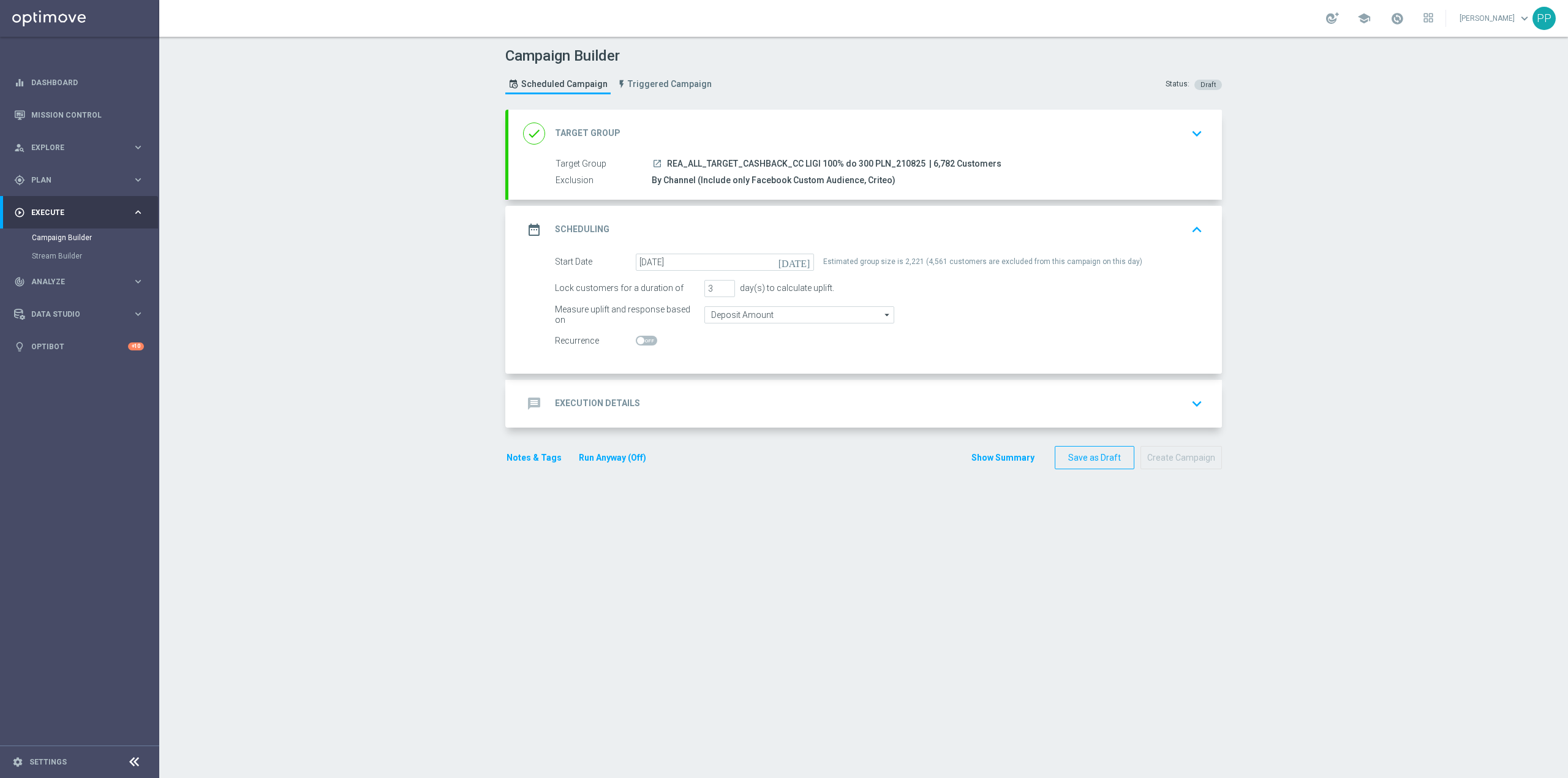
click at [821, 524] on section "done Target Group keyboard_arrow_down Target Group launch REA_ALL_TARGET_CASHBA…" at bounding box center [863, 438] width 735 height 656
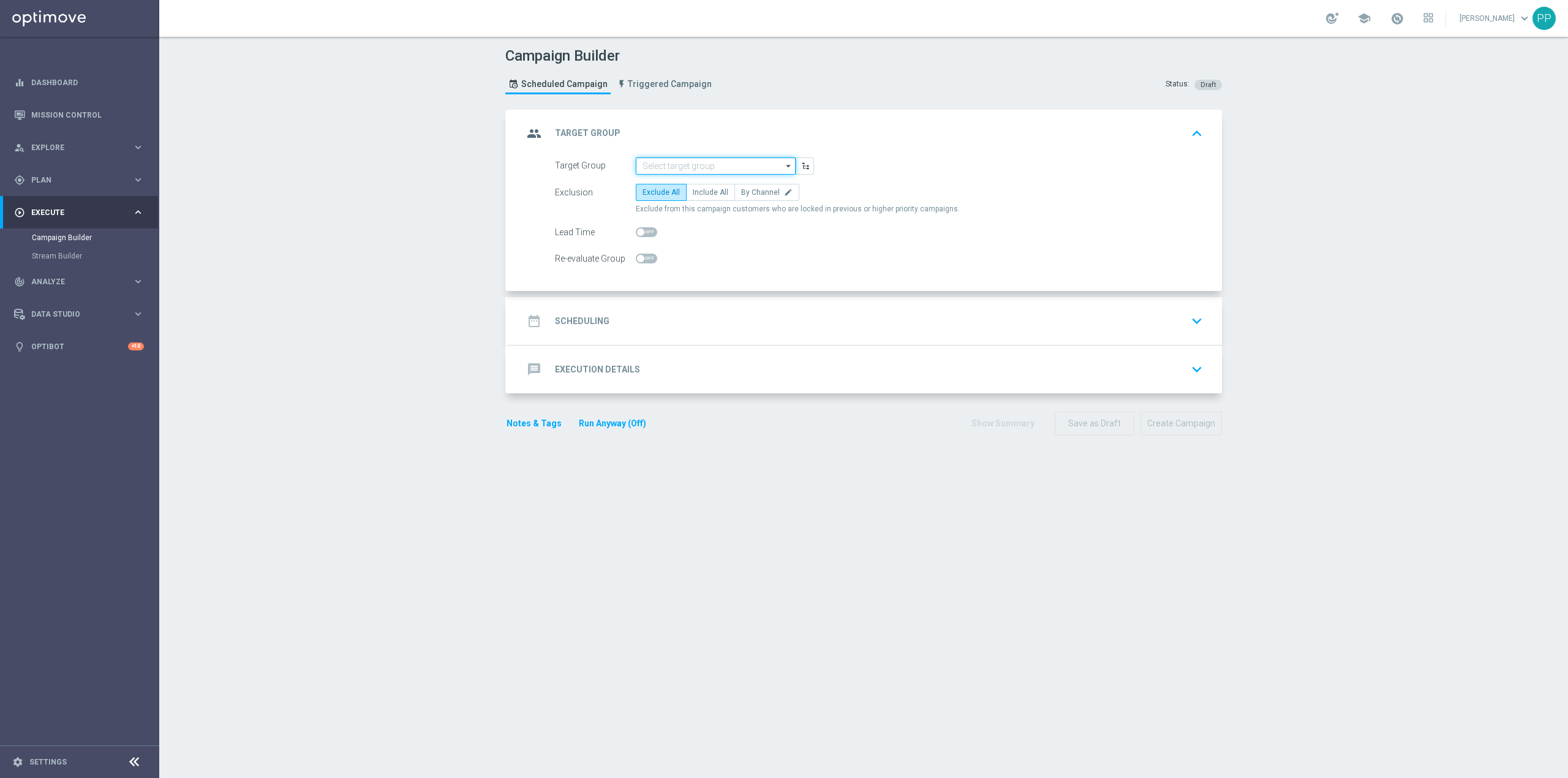
click at [726, 164] on input at bounding box center [715, 166] width 159 height 17
paste input "REA_ALL_TARGET_CASHBACK_CC LIGI 100% do 300 PLN_210825"
click at [726, 178] on div "REA_ALL_TARGET_CASHBACK_CC LIGI 100% do 300 PLN_210825" at bounding box center [725, 189] width 148 height 22
type input "REA_ALL_TARGET_CASHBACK_CC LIGI 100% do 300 PLN_210825"
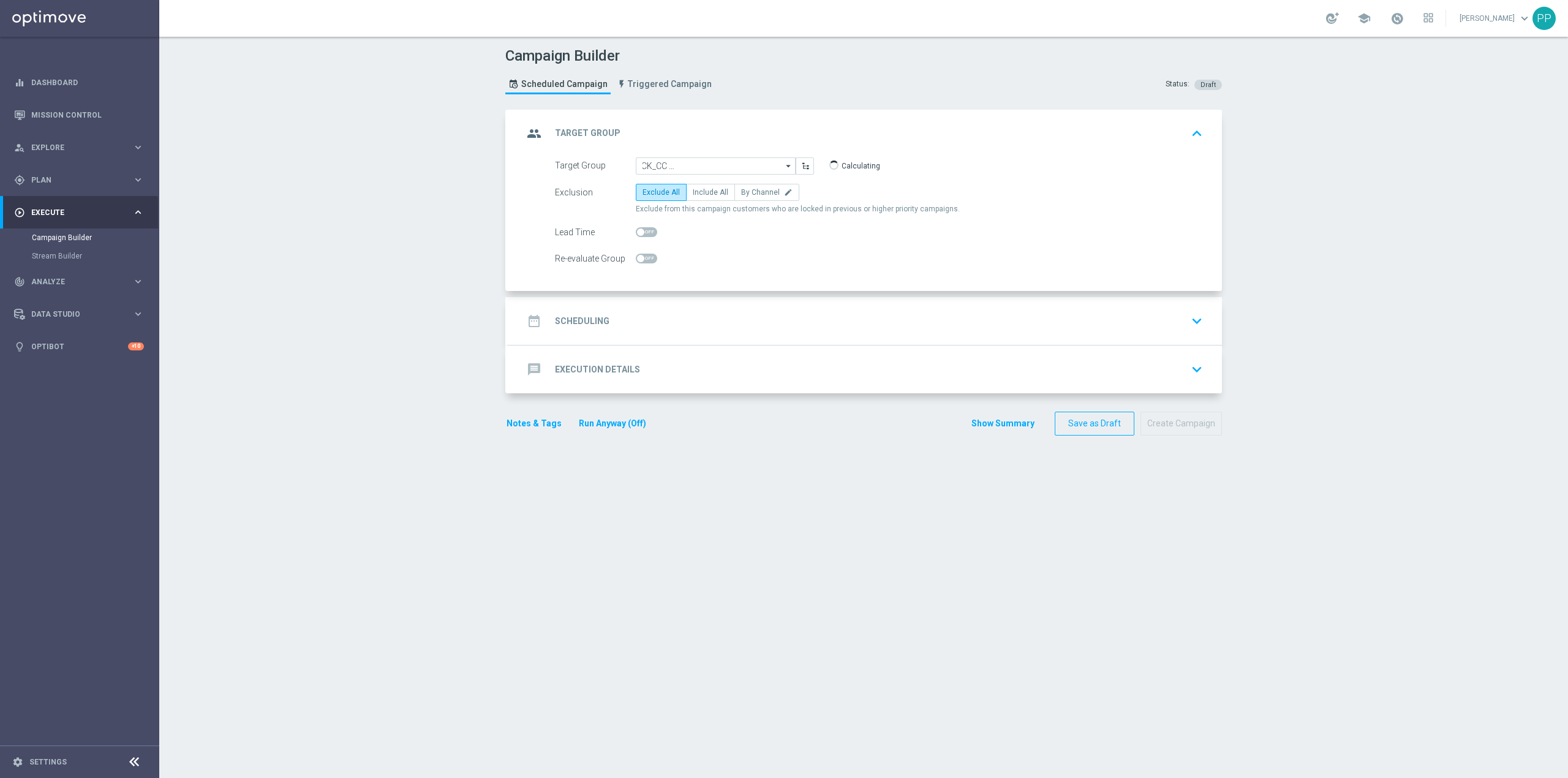
scroll to position [0, 0]
click at [741, 195] on span "By Channel" at bounding box center [760, 192] width 38 height 9
click at [741, 195] on input "By Channel edit" at bounding box center [745, 194] width 8 height 8
radio input "true"
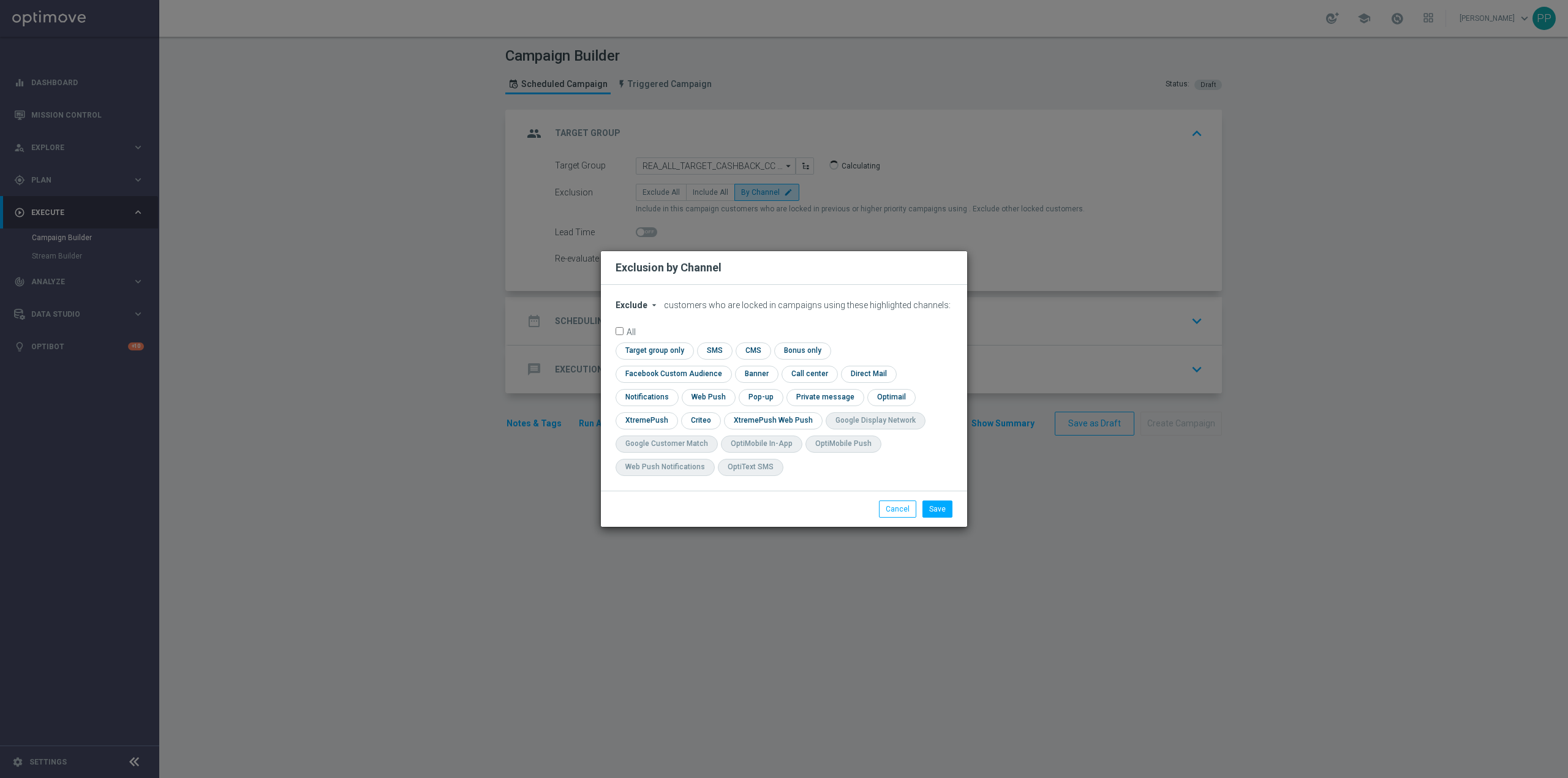
click at [631, 310] on span "Exclude" at bounding box center [632, 305] width 32 height 10
click at [0, 0] on span "Include" at bounding box center [0, 0] width 0 height 0
click at [726, 365] on input "checkbox" at bounding box center [671, 373] width 110 height 17
checkbox input "true"
click at [708, 414] on input "checkbox" at bounding box center [699, 421] width 38 height 17
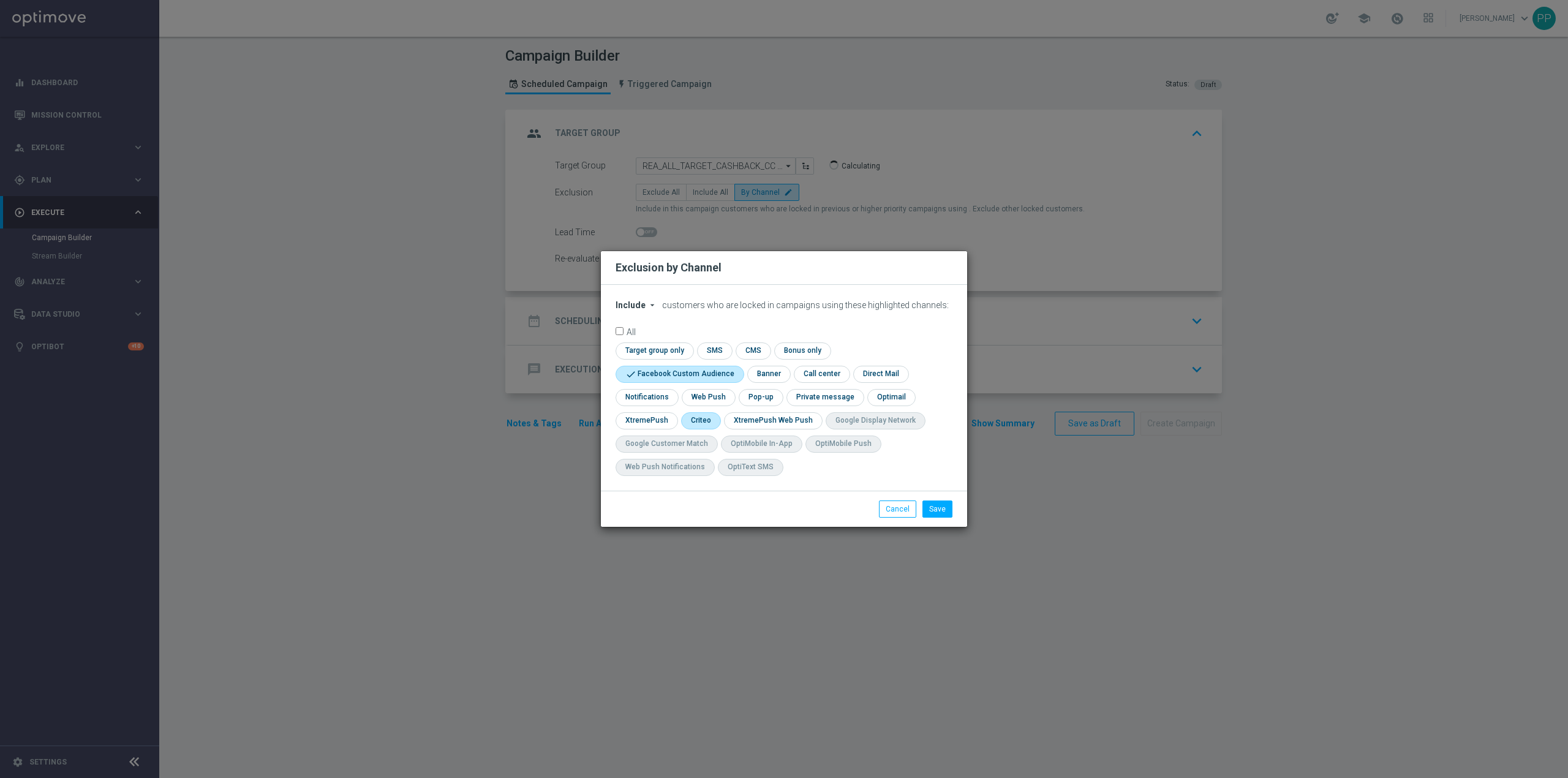
checkbox input "true"
click at [935, 506] on button "Save" at bounding box center [937, 509] width 30 height 17
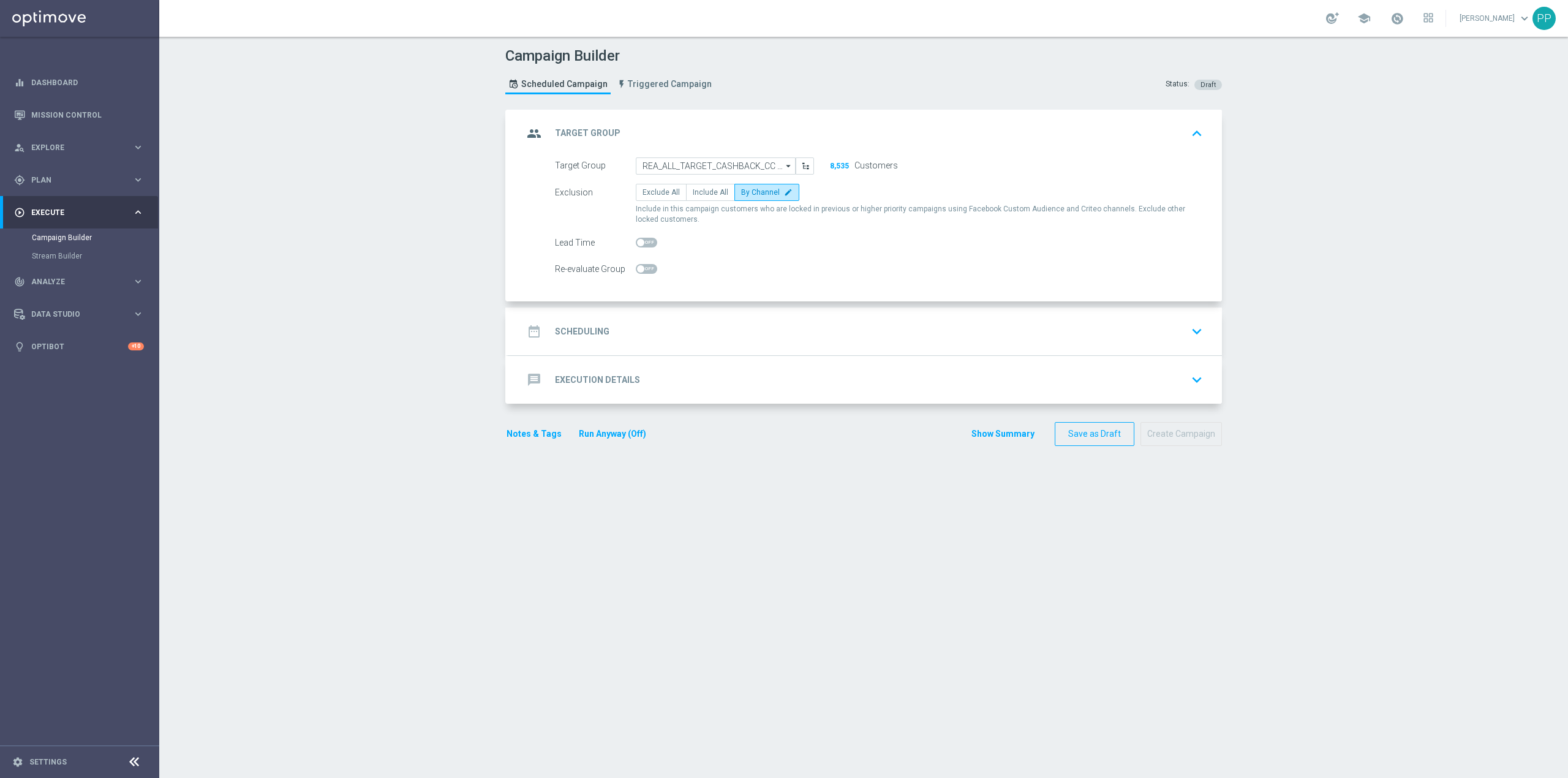
click at [755, 314] on div "date_range Scheduling keyboard_arrow_down" at bounding box center [865, 332] width 714 height 48
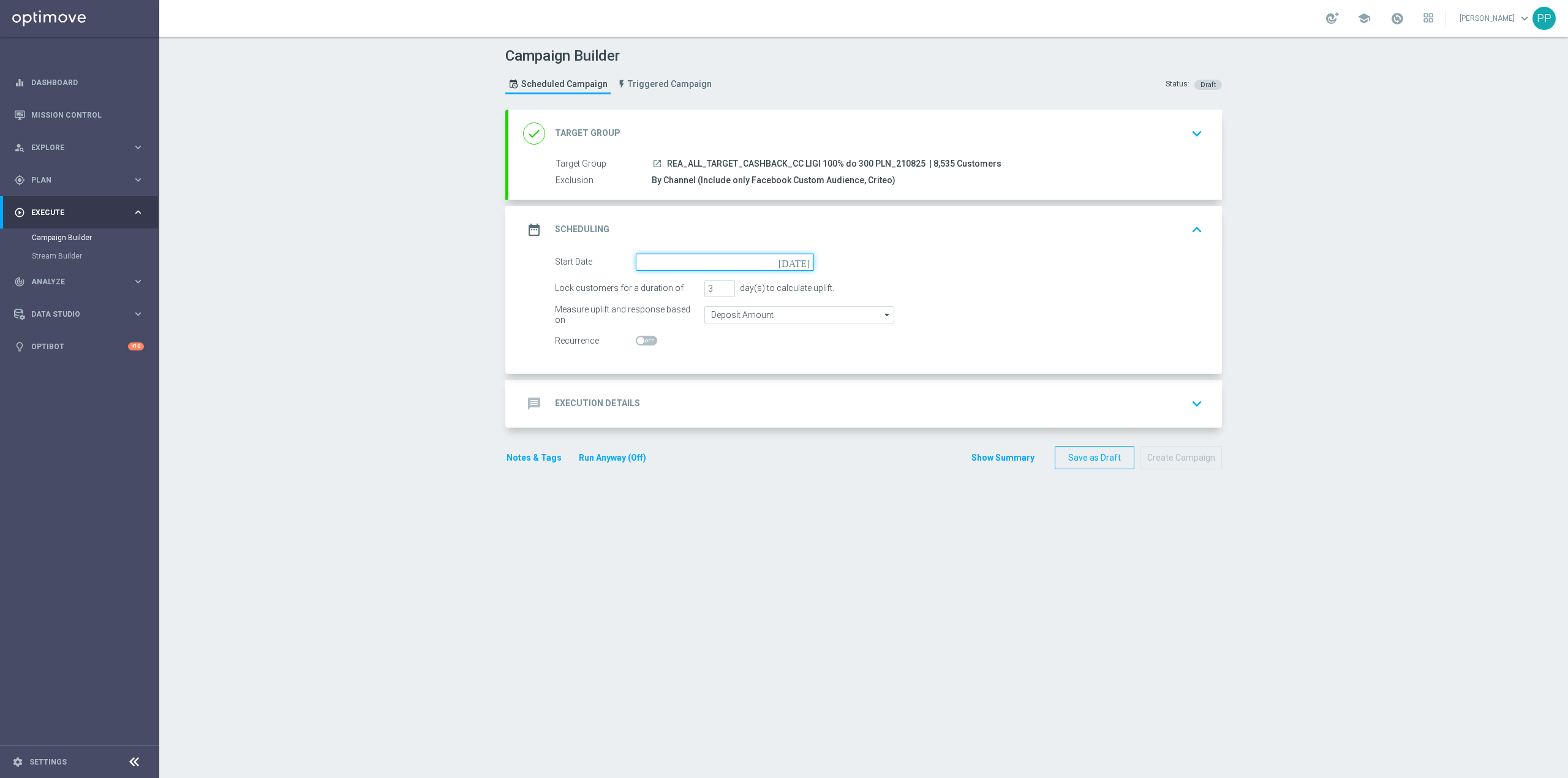
click at [709, 259] on input at bounding box center [725, 262] width 178 height 17
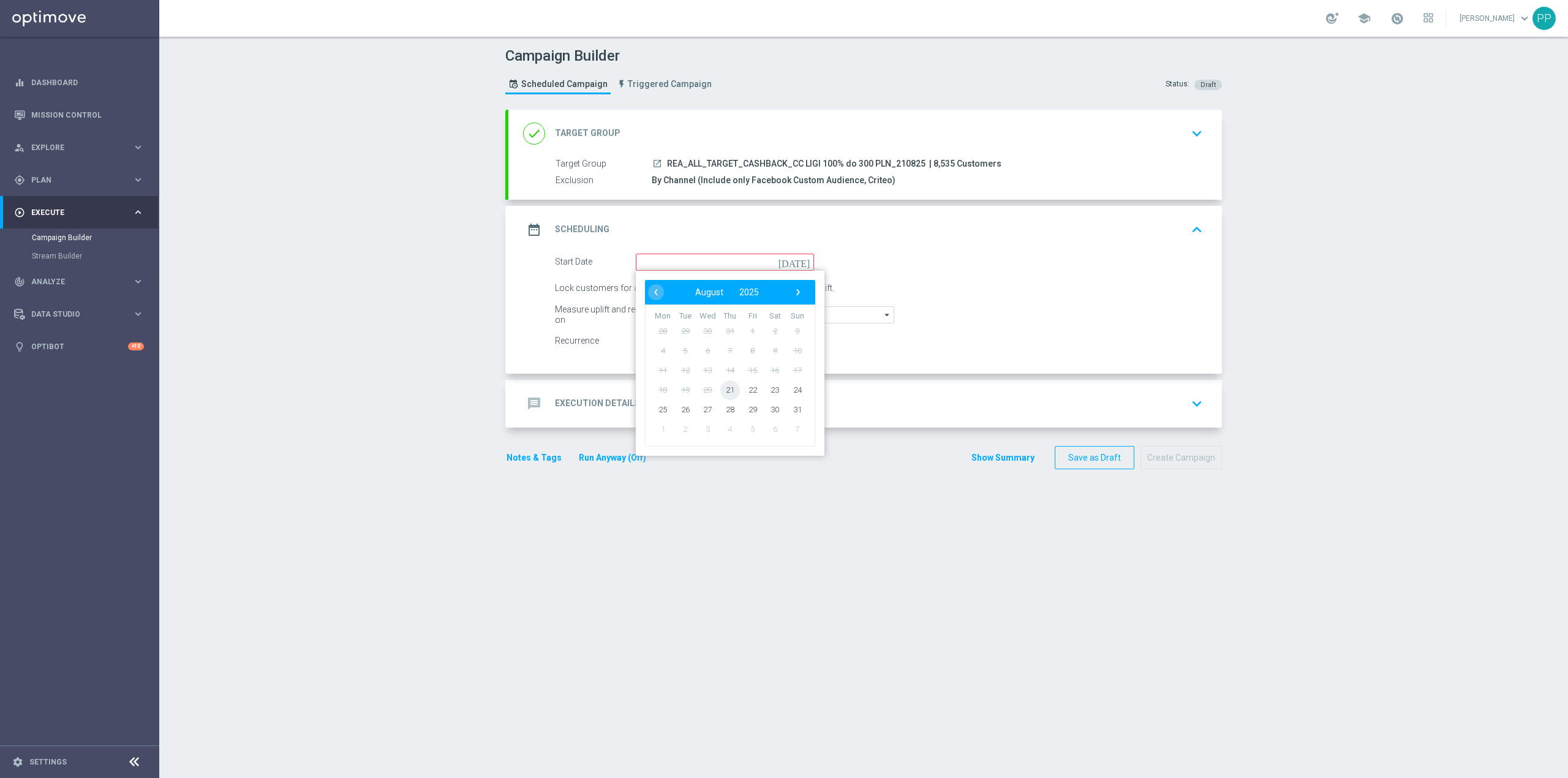
click at [720, 393] on span "21" at bounding box center [730, 389] width 20 height 20
type input "[DATE]"
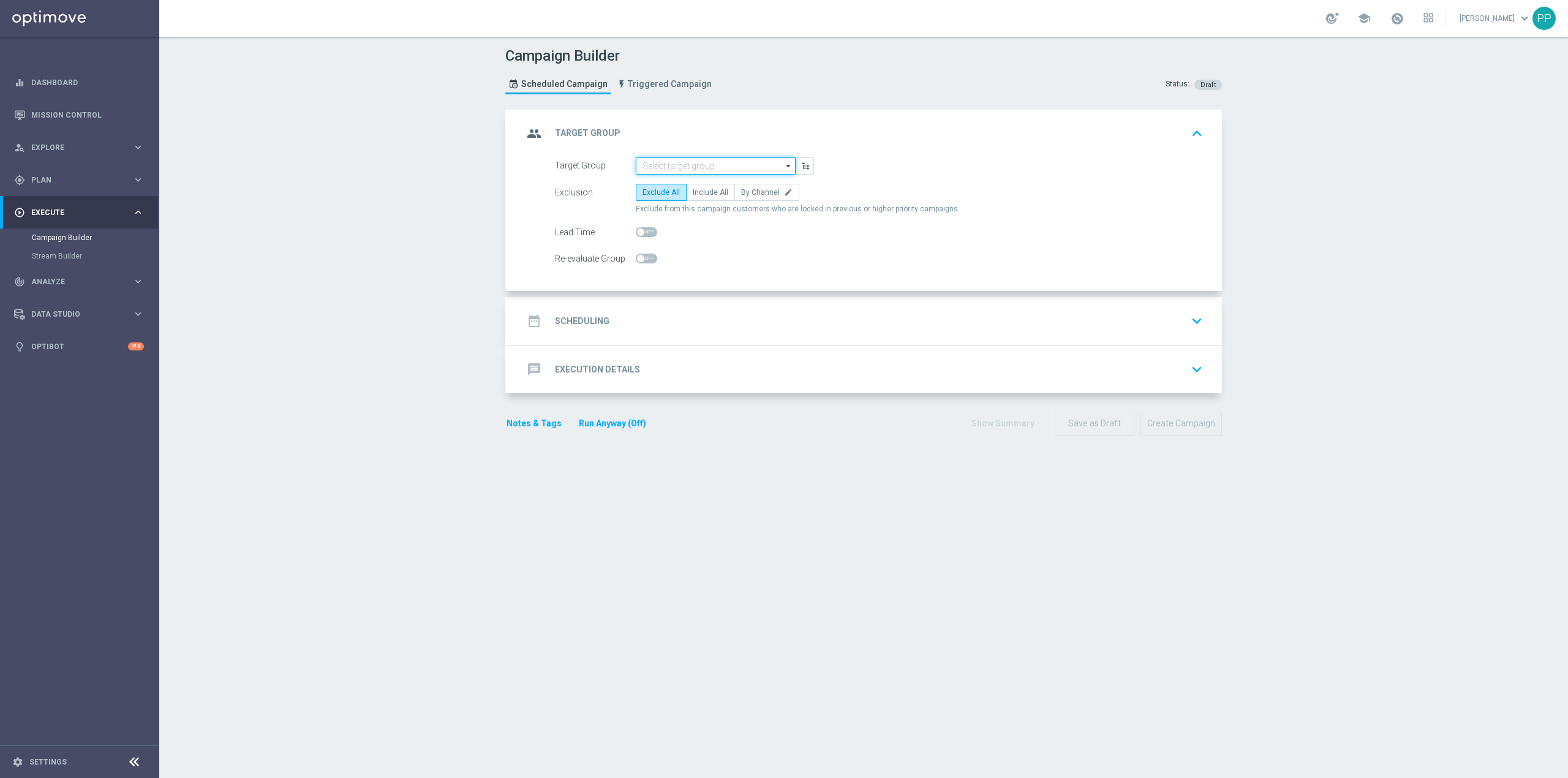
click at [684, 168] on input at bounding box center [715, 166] width 159 height 17
paste input "REA_ALL_TARGET_CASHBACK_CC LIGI 100% do 300 PLN_210825"
click at [685, 184] on div "REA_ALL_TARGET_CASHBACK_CC LIGI 100% do 300 PLN_210825" at bounding box center [725, 189] width 148 height 22
type input "REA_ALL_TARGET_CASHBACK_CC LIGI 100% do 300 PLN_210825"
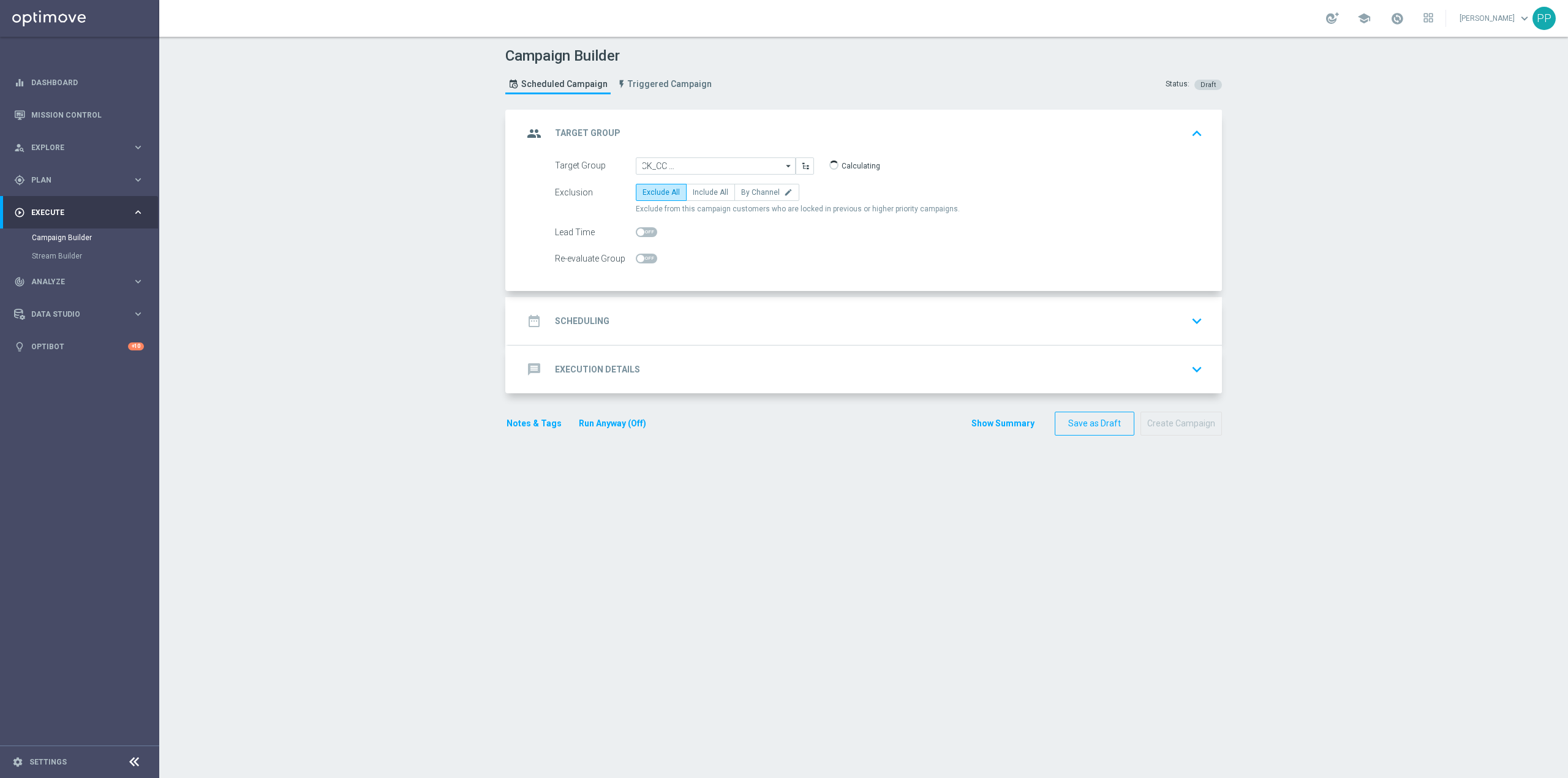
scroll to position [0, 0]
click at [741, 189] on span "By Channel" at bounding box center [760, 192] width 38 height 9
click at [741, 191] on input "By Channel edit" at bounding box center [745, 194] width 8 height 8
radio input "true"
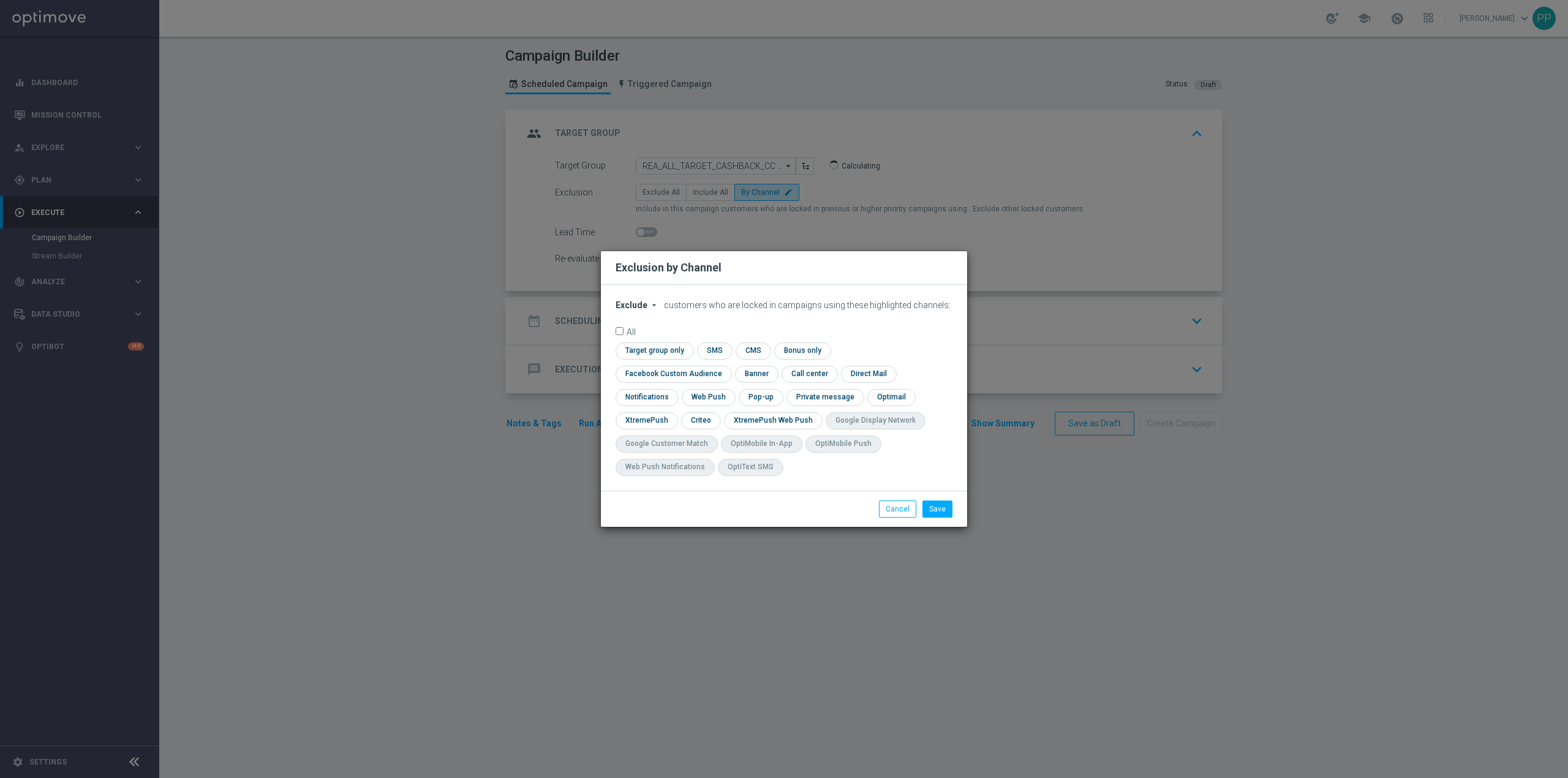
click at [620, 310] on span "Exclude" at bounding box center [632, 305] width 32 height 10
click at [640, 340] on div "Include" at bounding box center [639, 333] width 45 height 14
click at [726, 365] on input "checkbox" at bounding box center [671, 373] width 110 height 17
checkbox input "true"
click at [705, 420] on input "checkbox" at bounding box center [699, 421] width 38 height 17
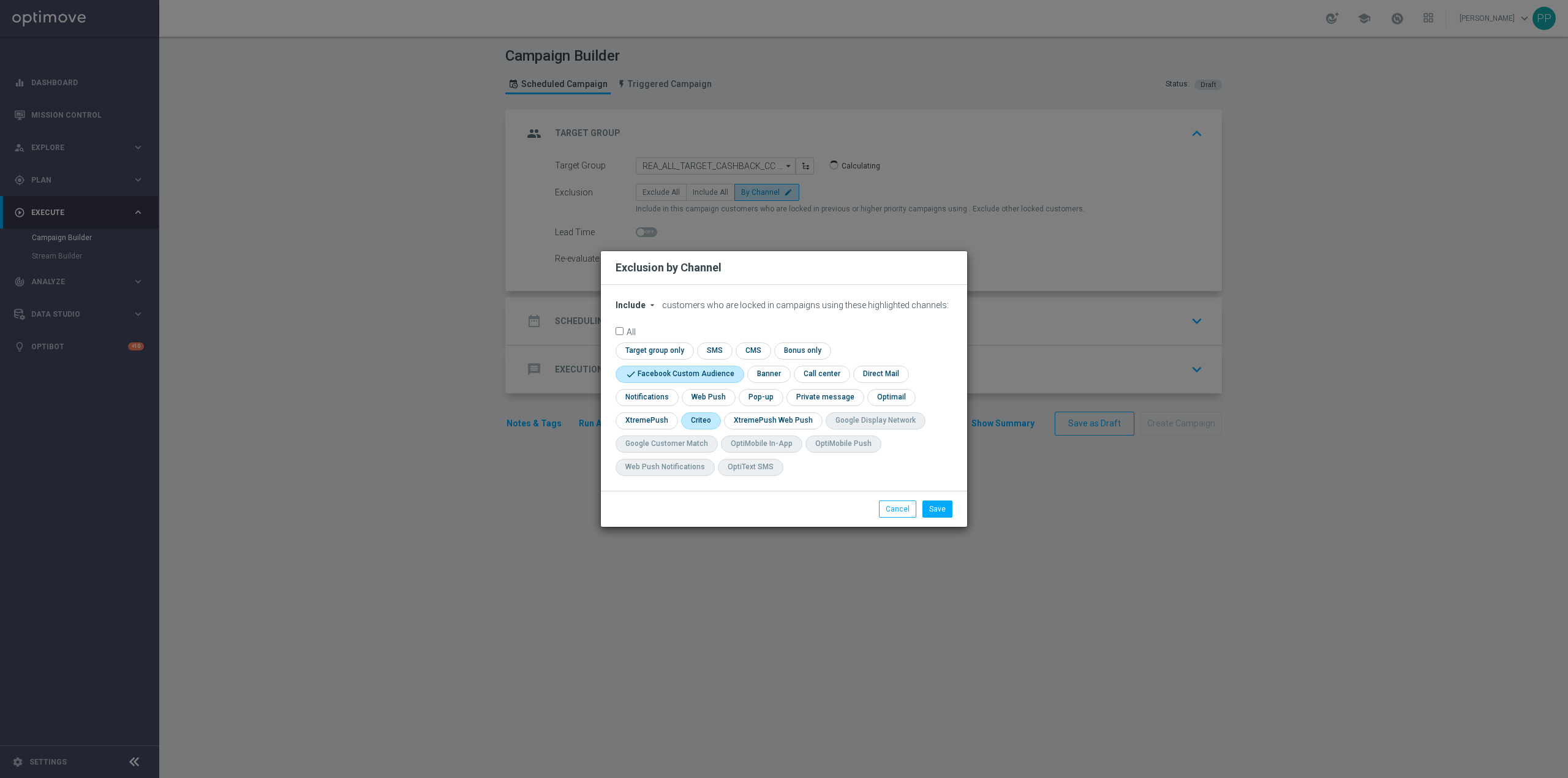
checkbox input "true"
click at [940, 511] on button "Save" at bounding box center [937, 509] width 30 height 17
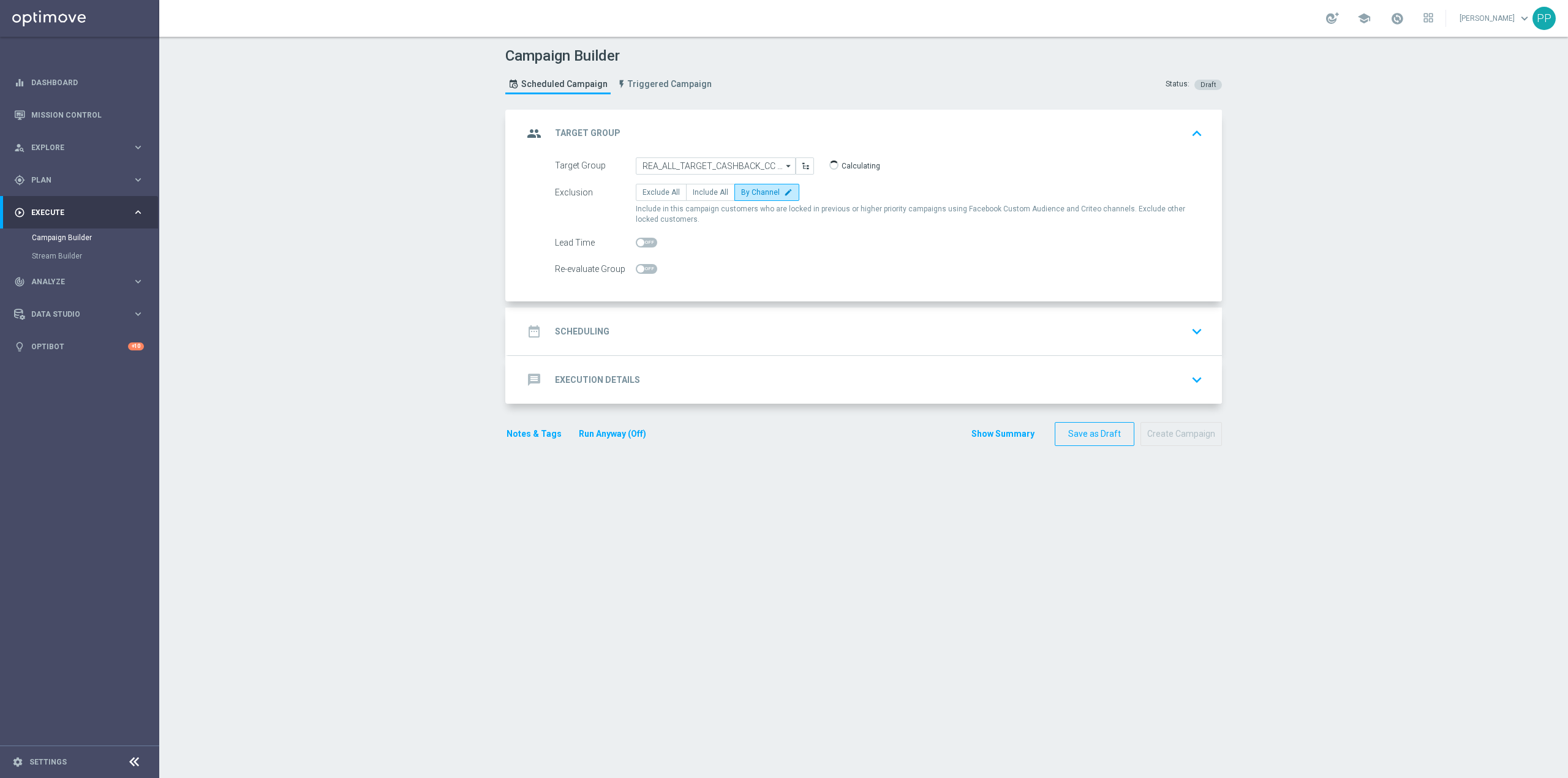
click at [679, 324] on div "date_range Scheduling keyboard_arrow_down" at bounding box center [865, 332] width 684 height 23
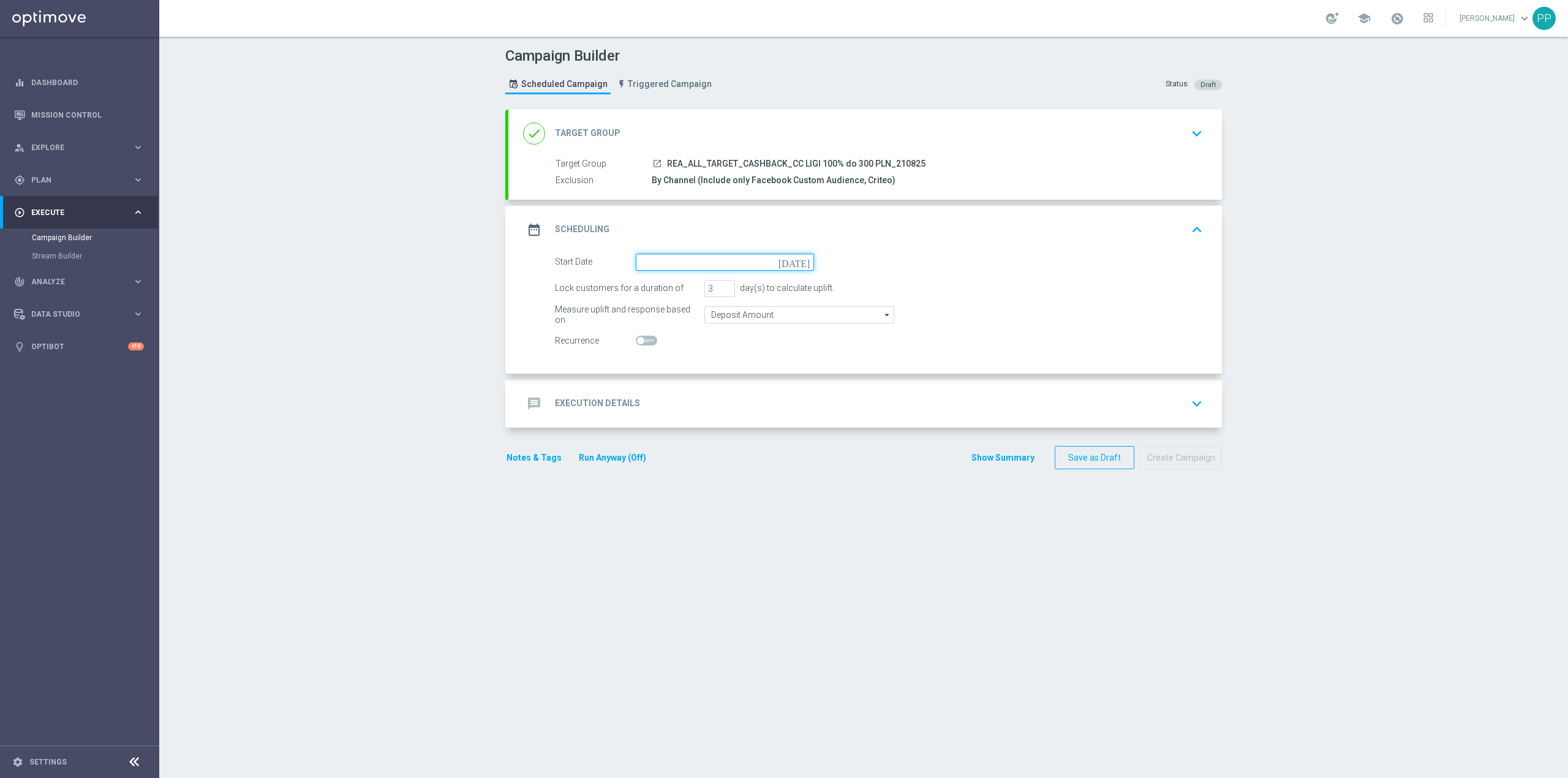
click at [683, 261] on input at bounding box center [725, 262] width 178 height 17
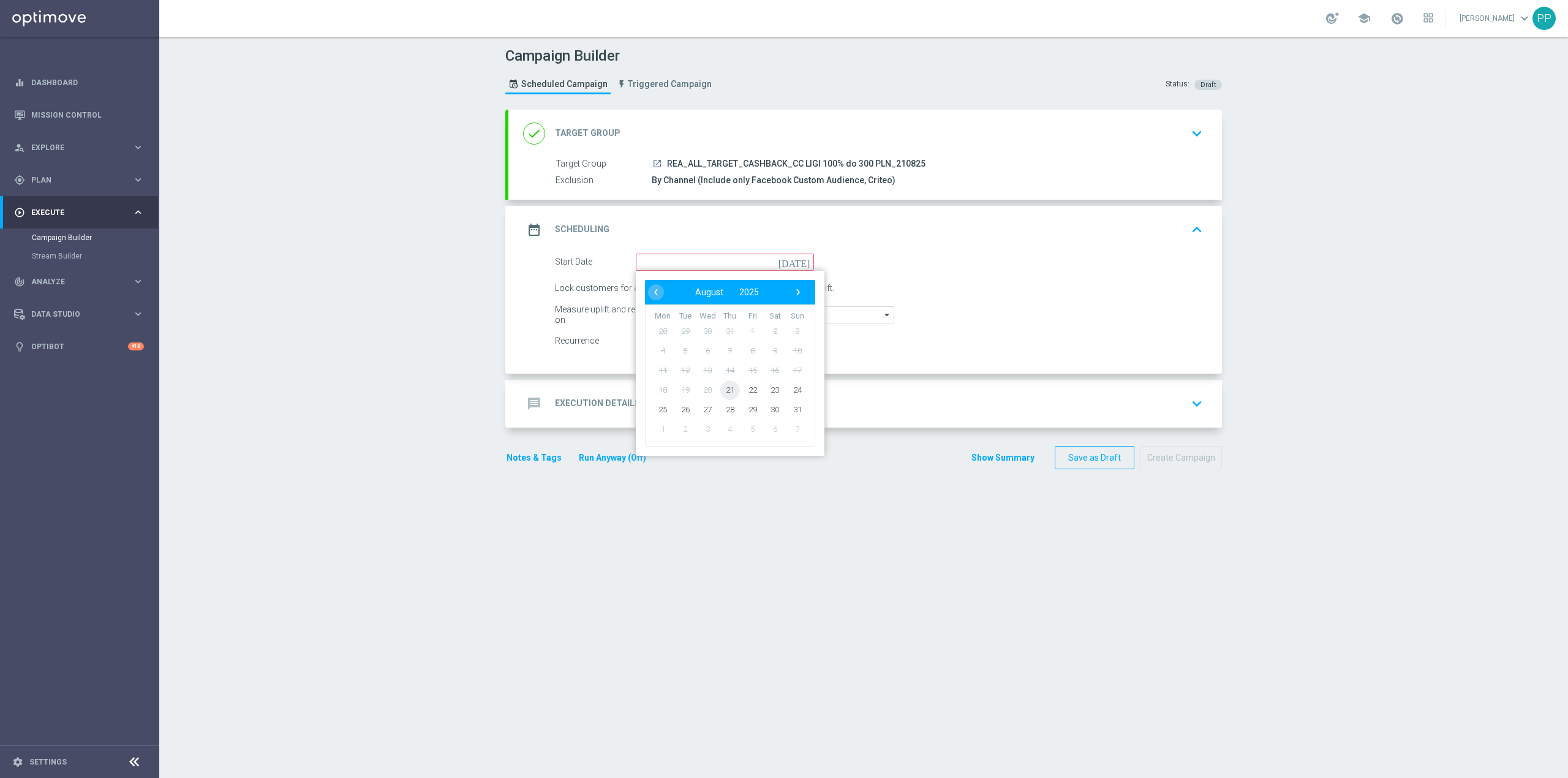
click at [720, 393] on span "21" at bounding box center [730, 389] width 20 height 20
type input "21 Aug 2025"
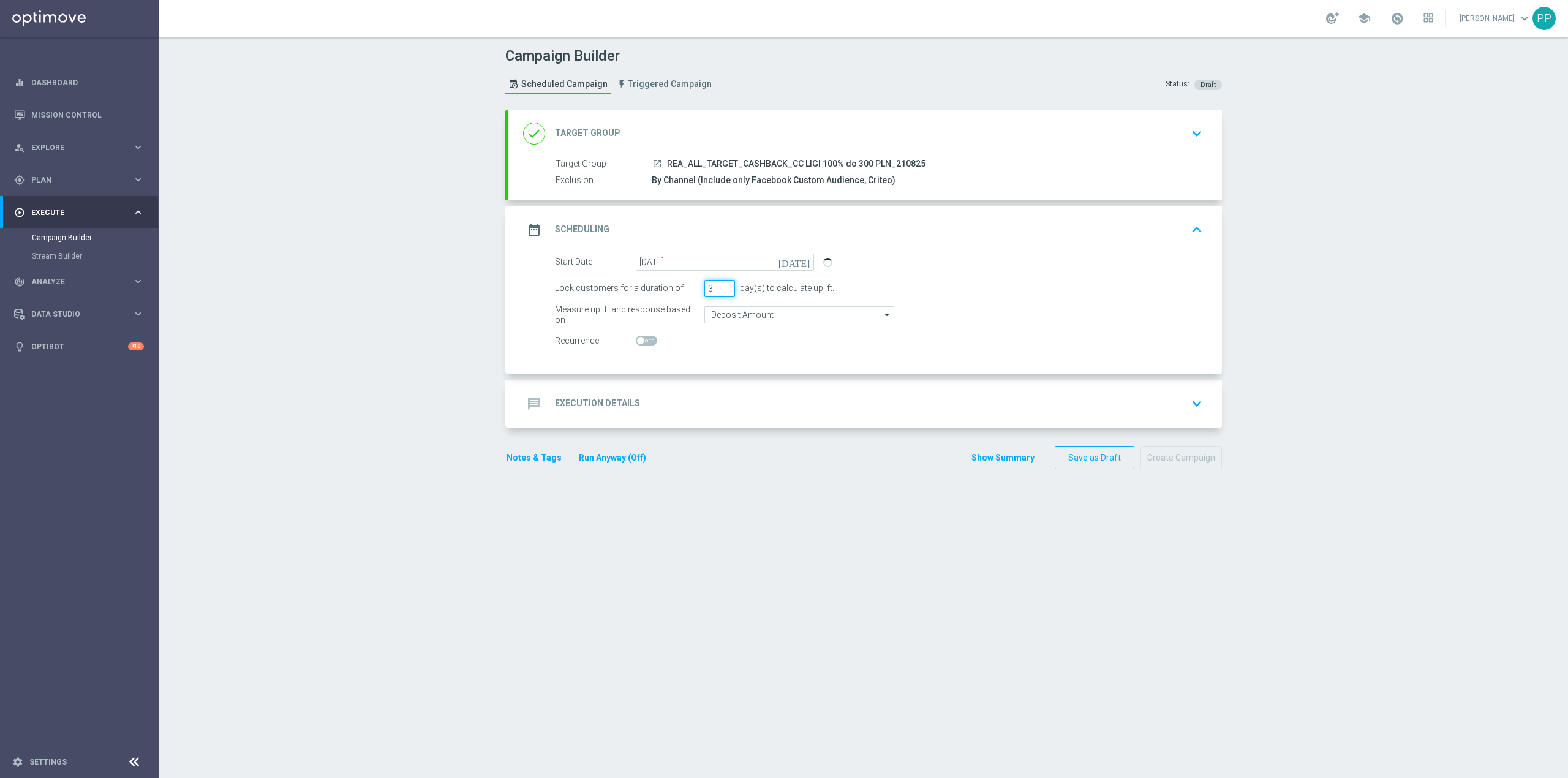
drag, startPoint x: 706, startPoint y: 293, endPoint x: 694, endPoint y: 289, distance: 12.6
click at [694, 290] on div "Lock customers for a duration of 3 day(s) to calculate uplift." at bounding box center [879, 288] width 666 height 17
type input "4"
click at [713, 314] on input "Deposit Amount" at bounding box center [799, 315] width 190 height 17
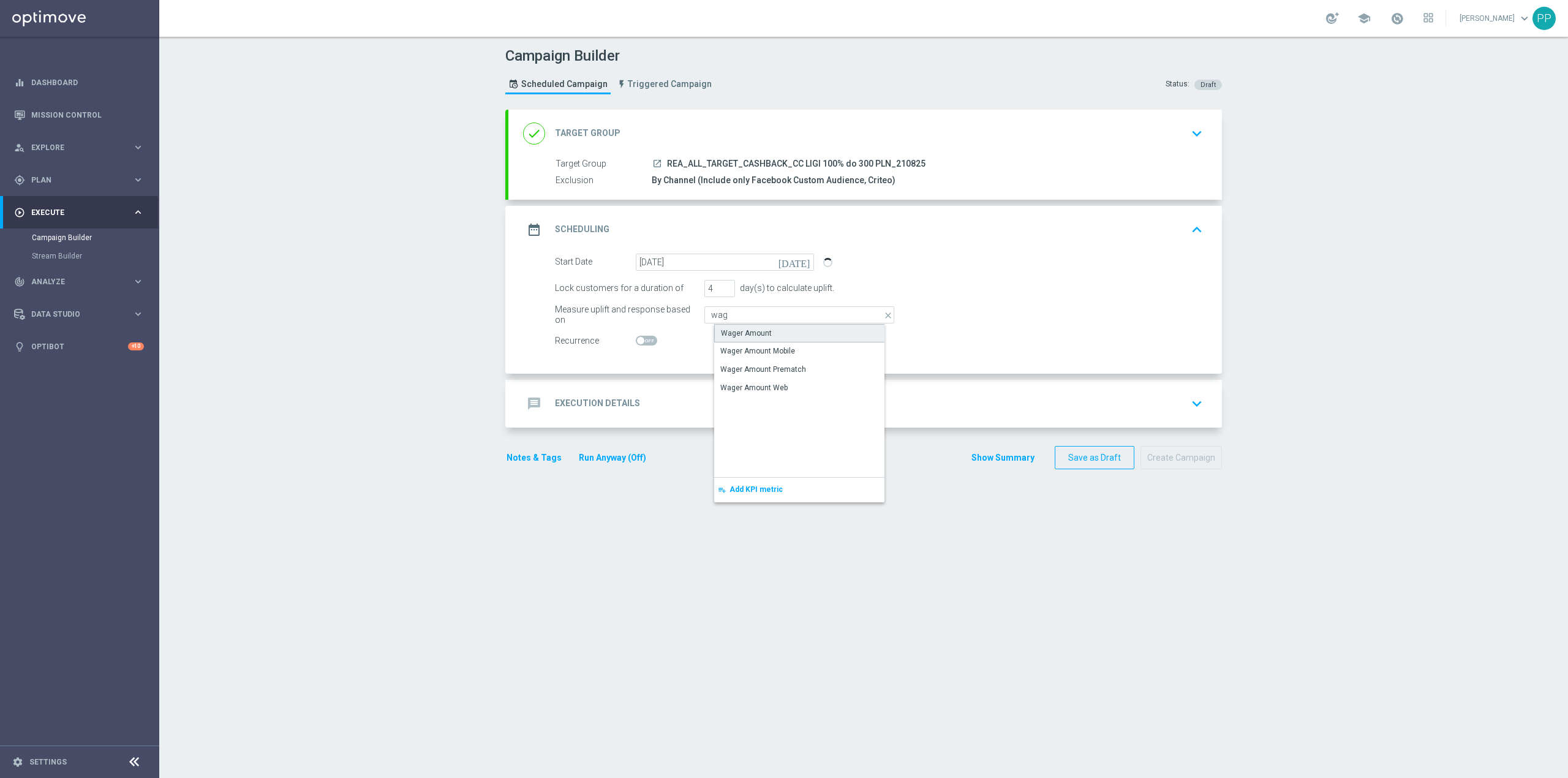
drag, startPoint x: 754, startPoint y: 337, endPoint x: 719, endPoint y: 254, distance: 90.1
click at [754, 336] on div "Wager Amount" at bounding box center [746, 333] width 51 height 11
type input "Wager Amount"
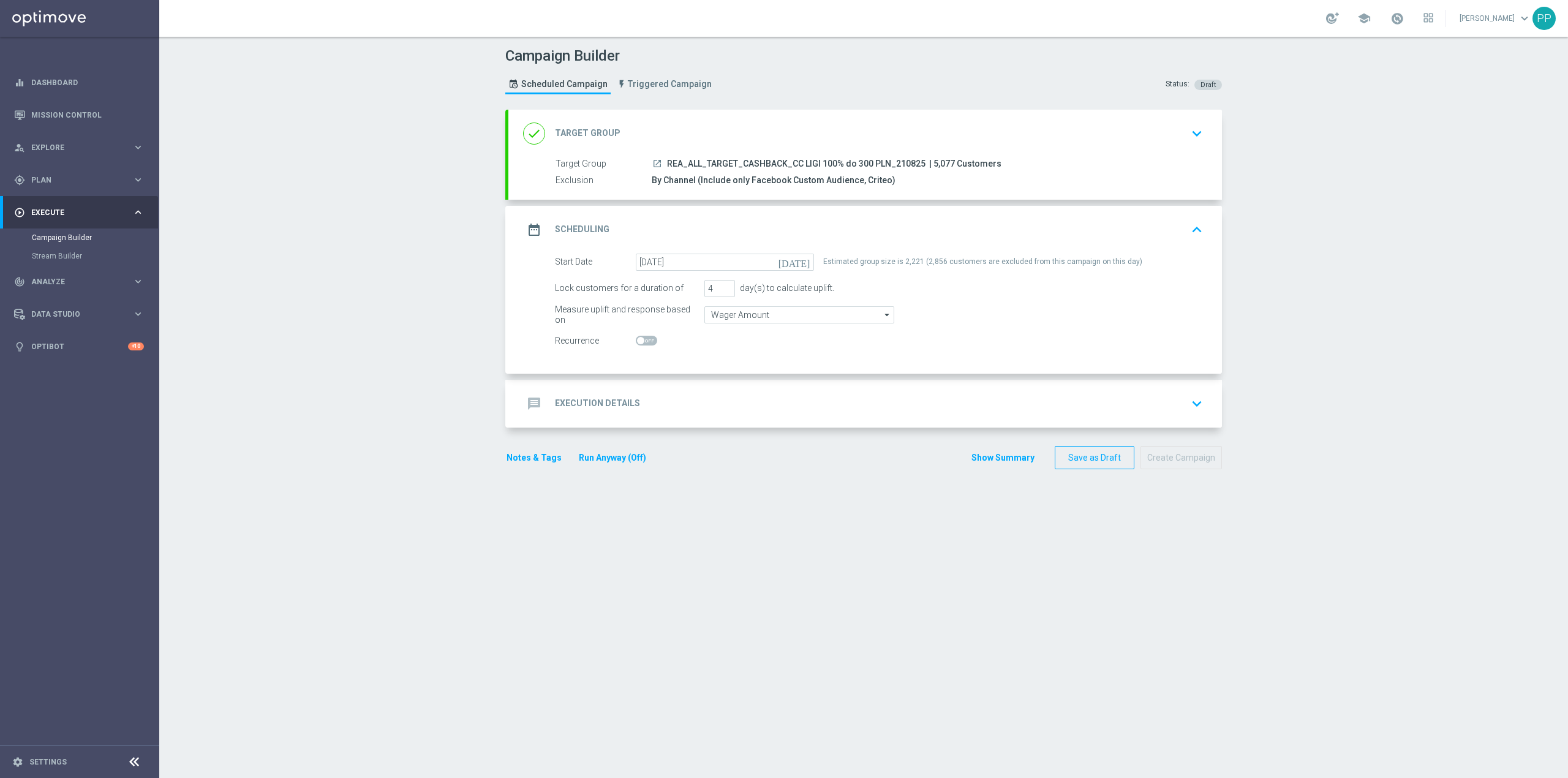
click at [893, 397] on div "message Execution Details keyboard_arrow_down" at bounding box center [865, 404] width 684 height 23
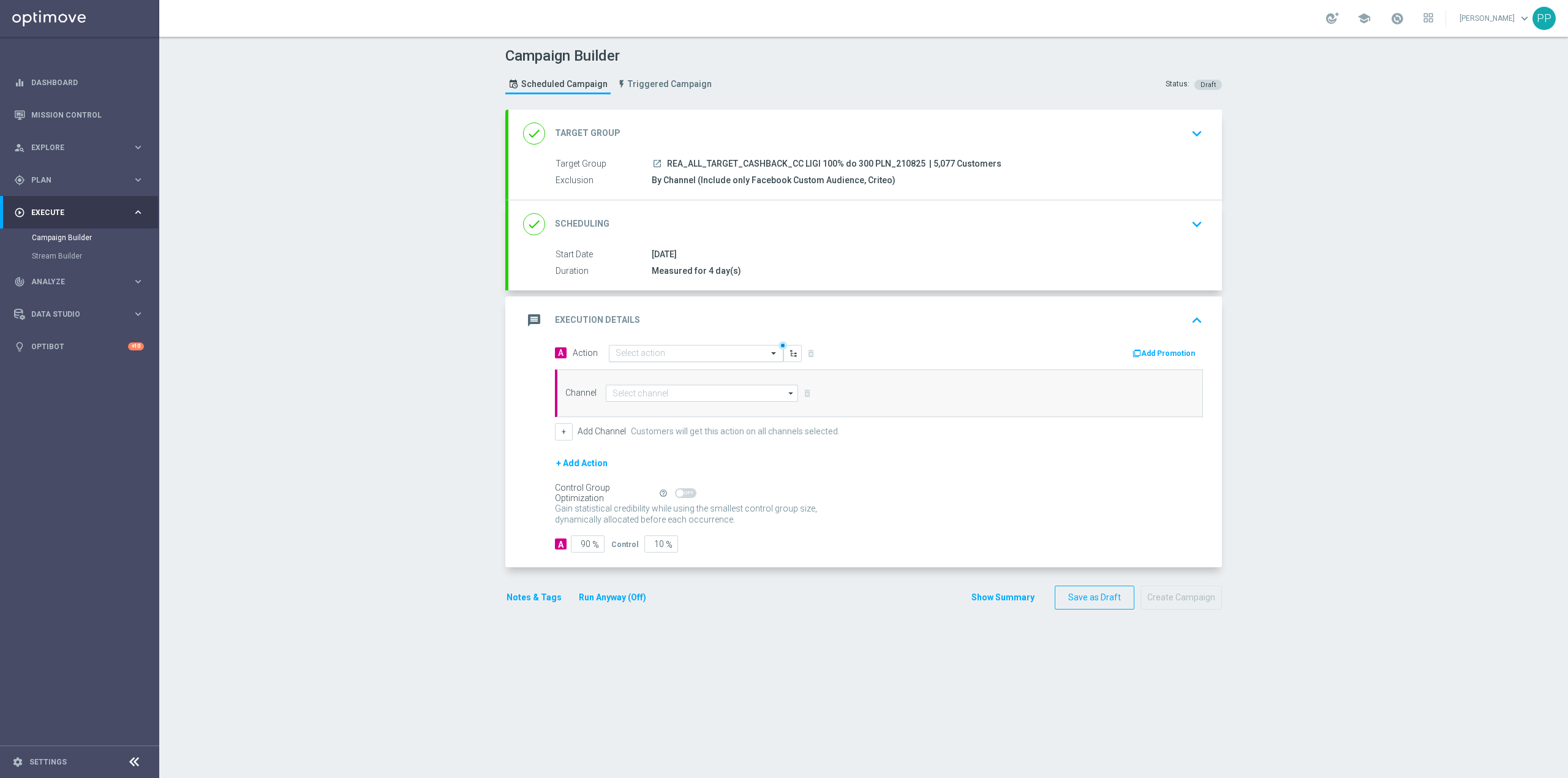
click at [689, 346] on div "Select action" at bounding box center [696, 353] width 175 height 17
click at [647, 523] on span "Create new action" at bounding box center [658, 520] width 64 height 9
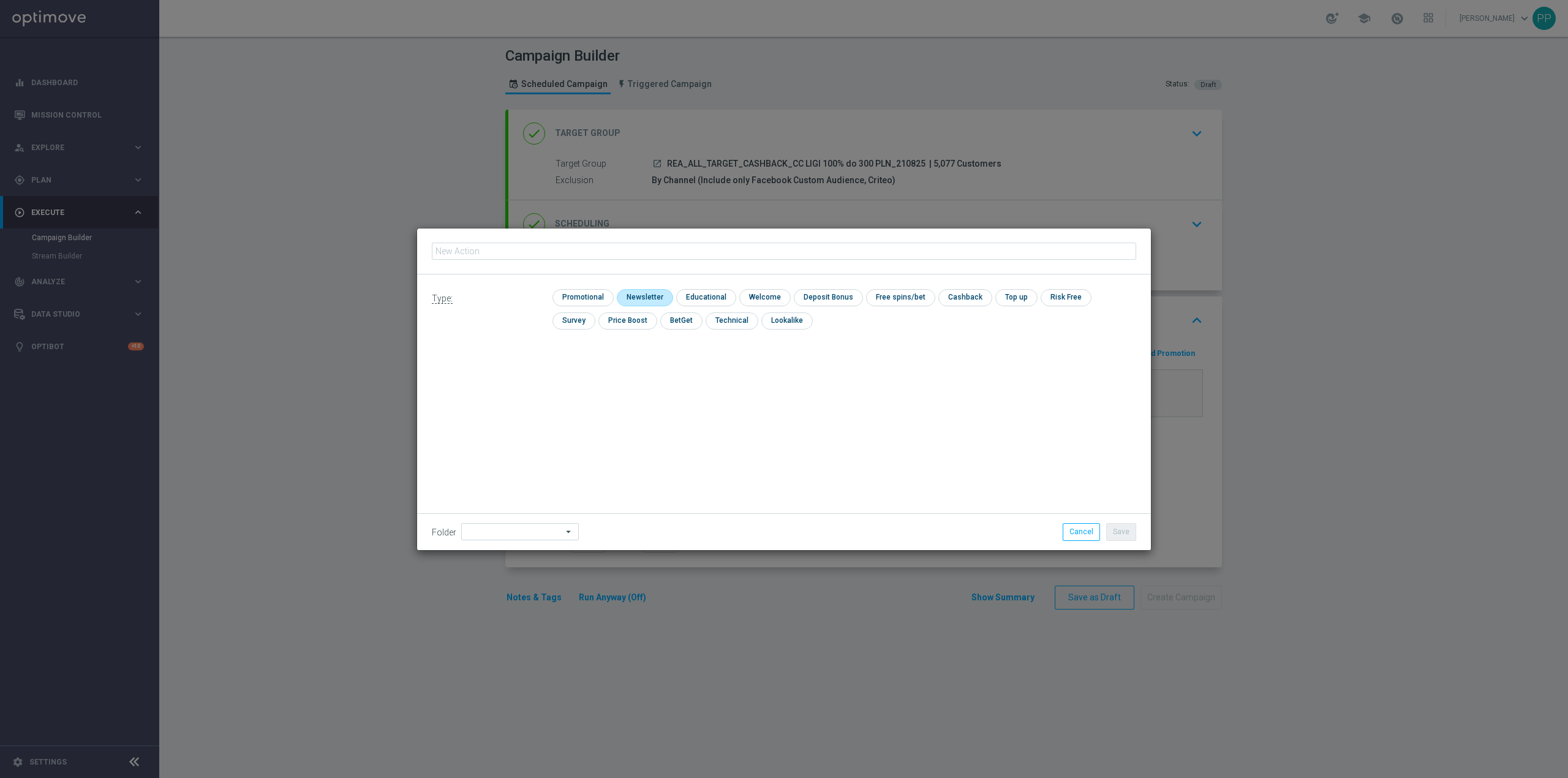
type input "REA_ALL_TARGET_CASHBACK_CC LIGI 100% do 300 PLN_210825"
click at [592, 290] on input "checkbox" at bounding box center [581, 297] width 58 height 17
checkbox input "true"
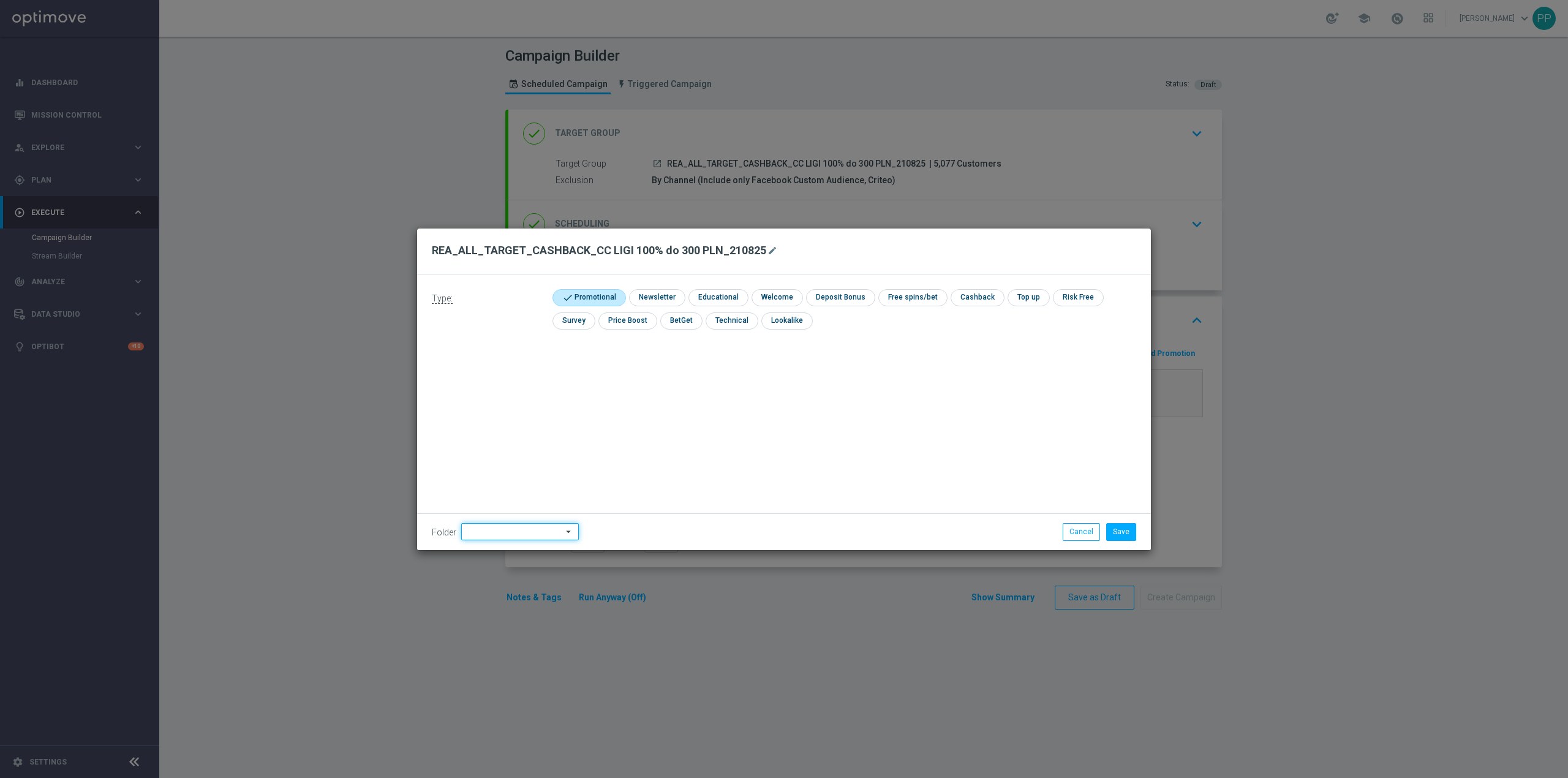
click at [509, 535] on input at bounding box center [520, 531] width 118 height 17
click at [527, 379] on div "8. Sierpień 2025" at bounding box center [504, 378] width 53 height 11
type input "8. Sierpień 2025"
click at [659, 390] on div "Type: check Promotional check Newsletter check Educational check Welcome check …" at bounding box center [784, 412] width 734 height 275
click at [1120, 533] on button "Save" at bounding box center [1122, 531] width 30 height 17
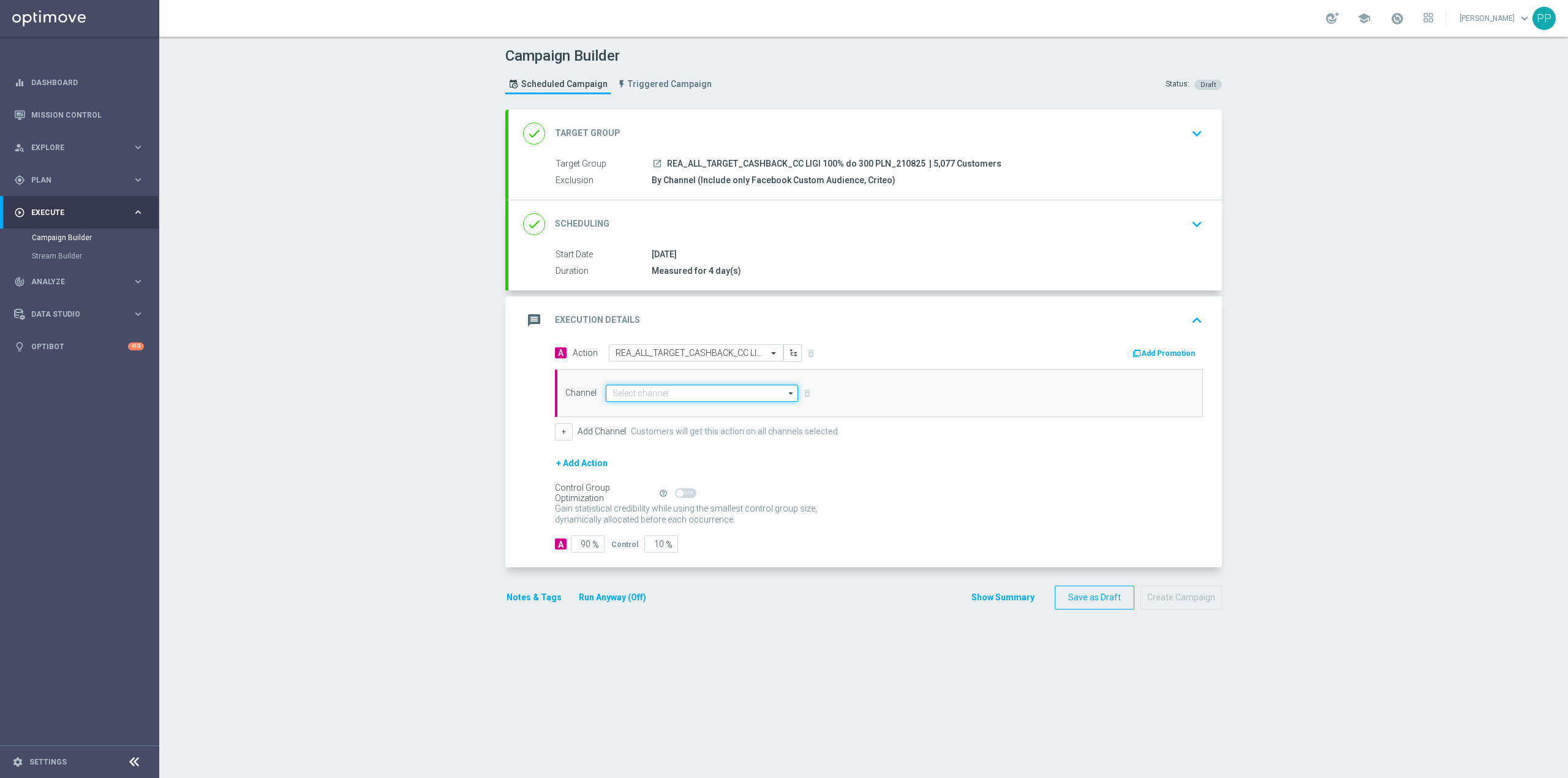
click at [721, 395] on input at bounding box center [702, 393] width 192 height 17
click at [671, 528] on div "Call center" at bounding box center [706, 520] width 182 height 17
type input "Call center"
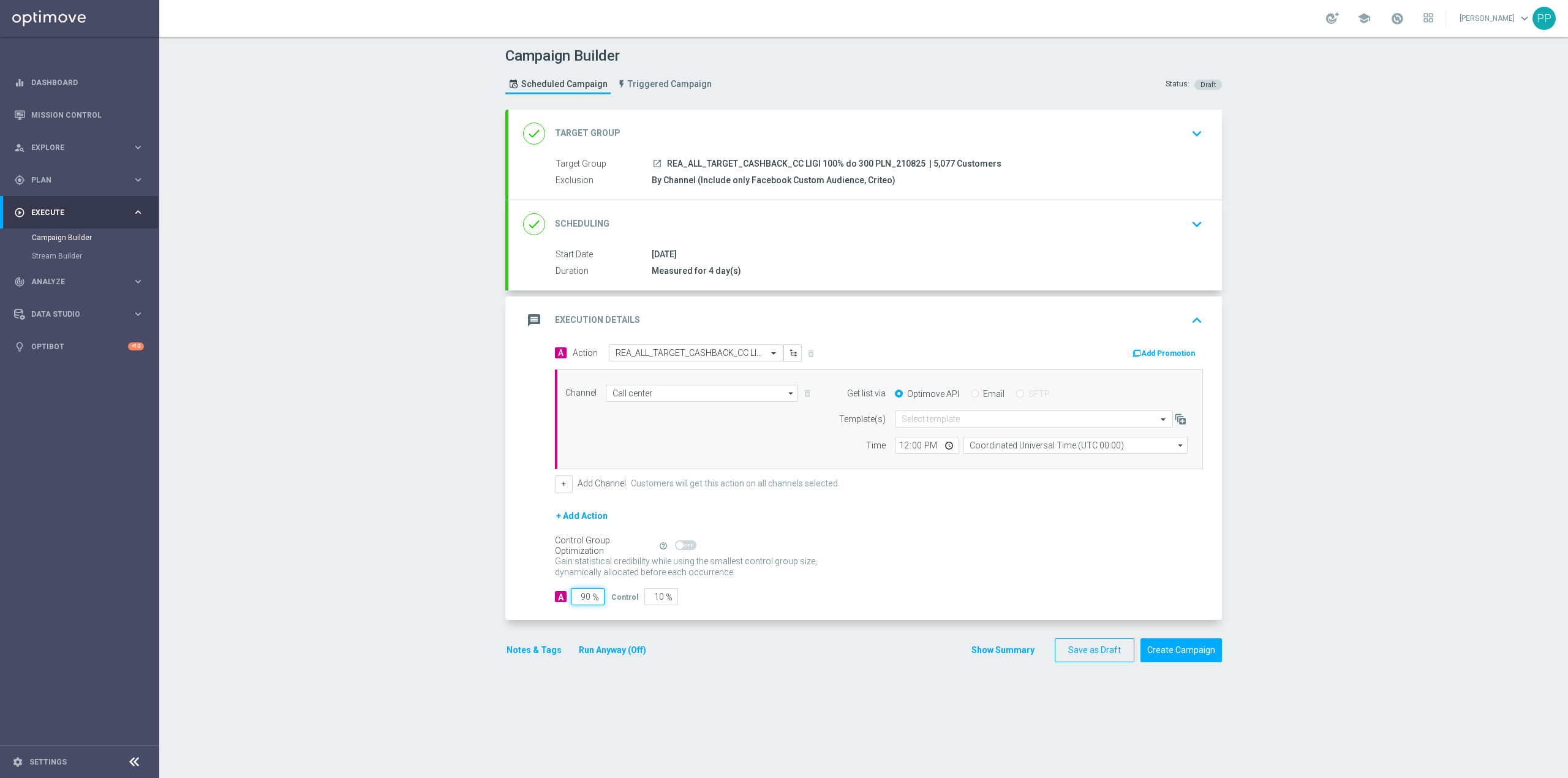
click at [583, 599] on input "90" at bounding box center [588, 596] width 34 height 17
click at [583, 597] on input "90" at bounding box center [588, 596] width 34 height 17
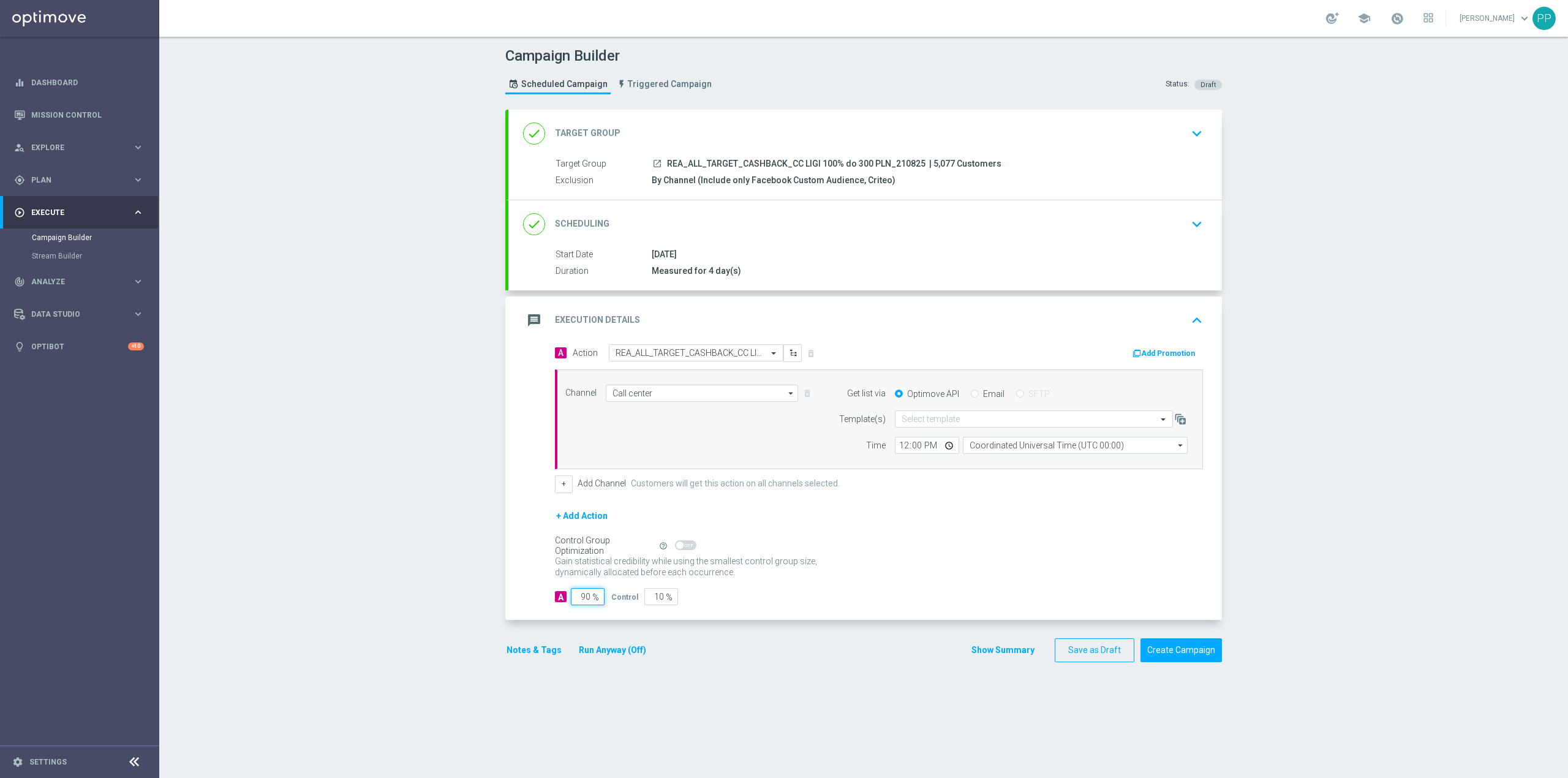
type input "9"
type input "91"
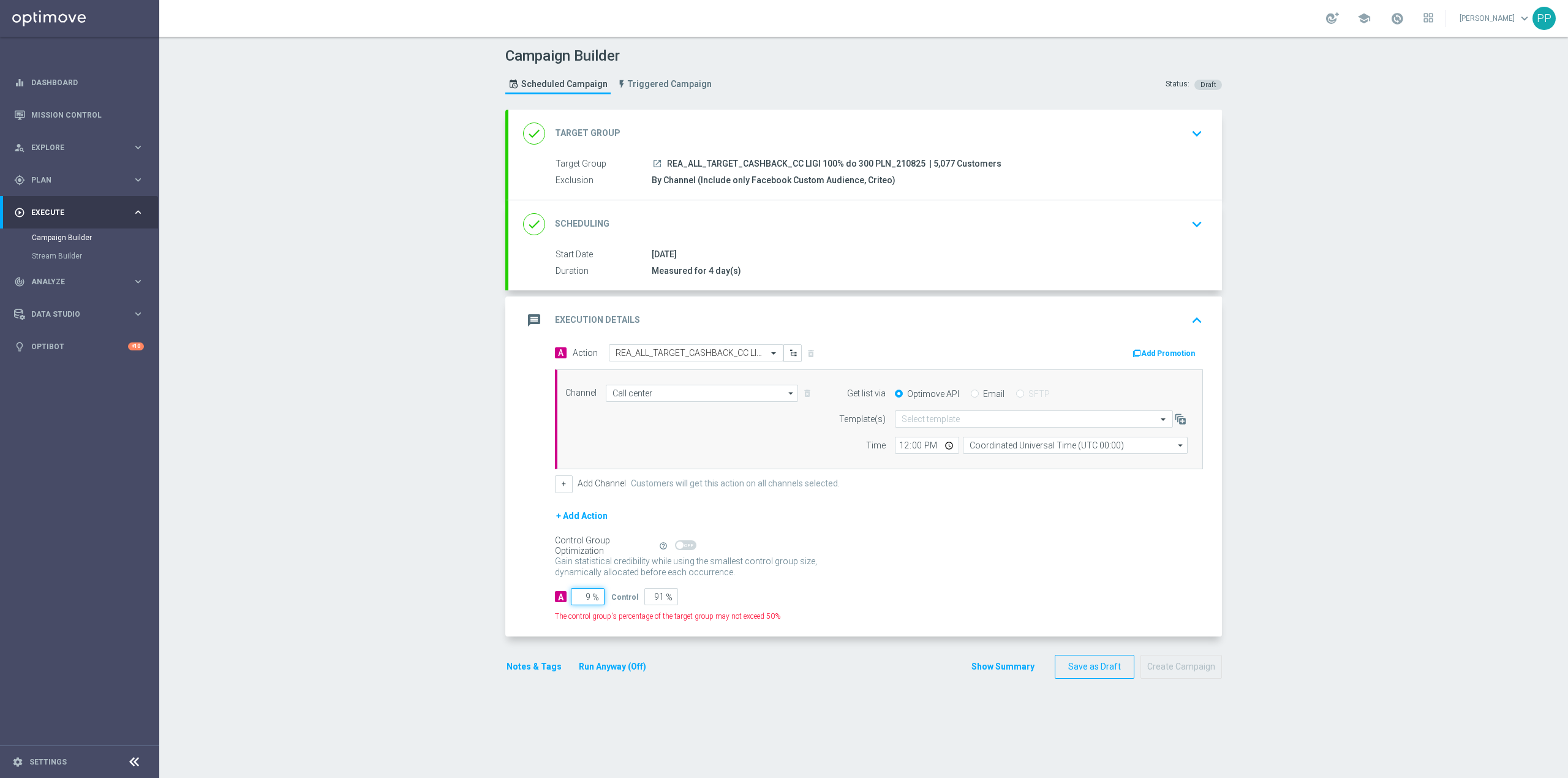
type input "95"
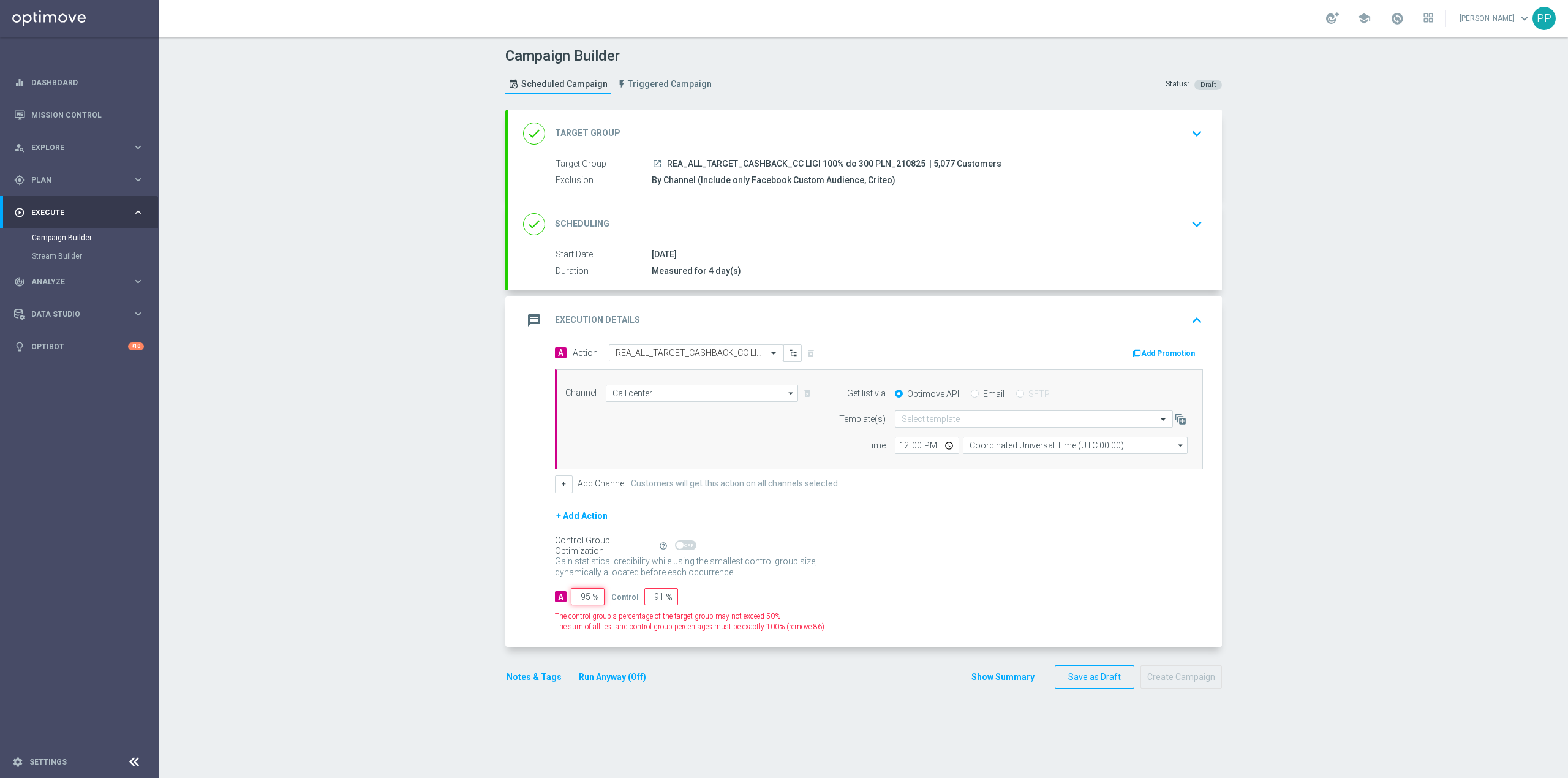
type input "5"
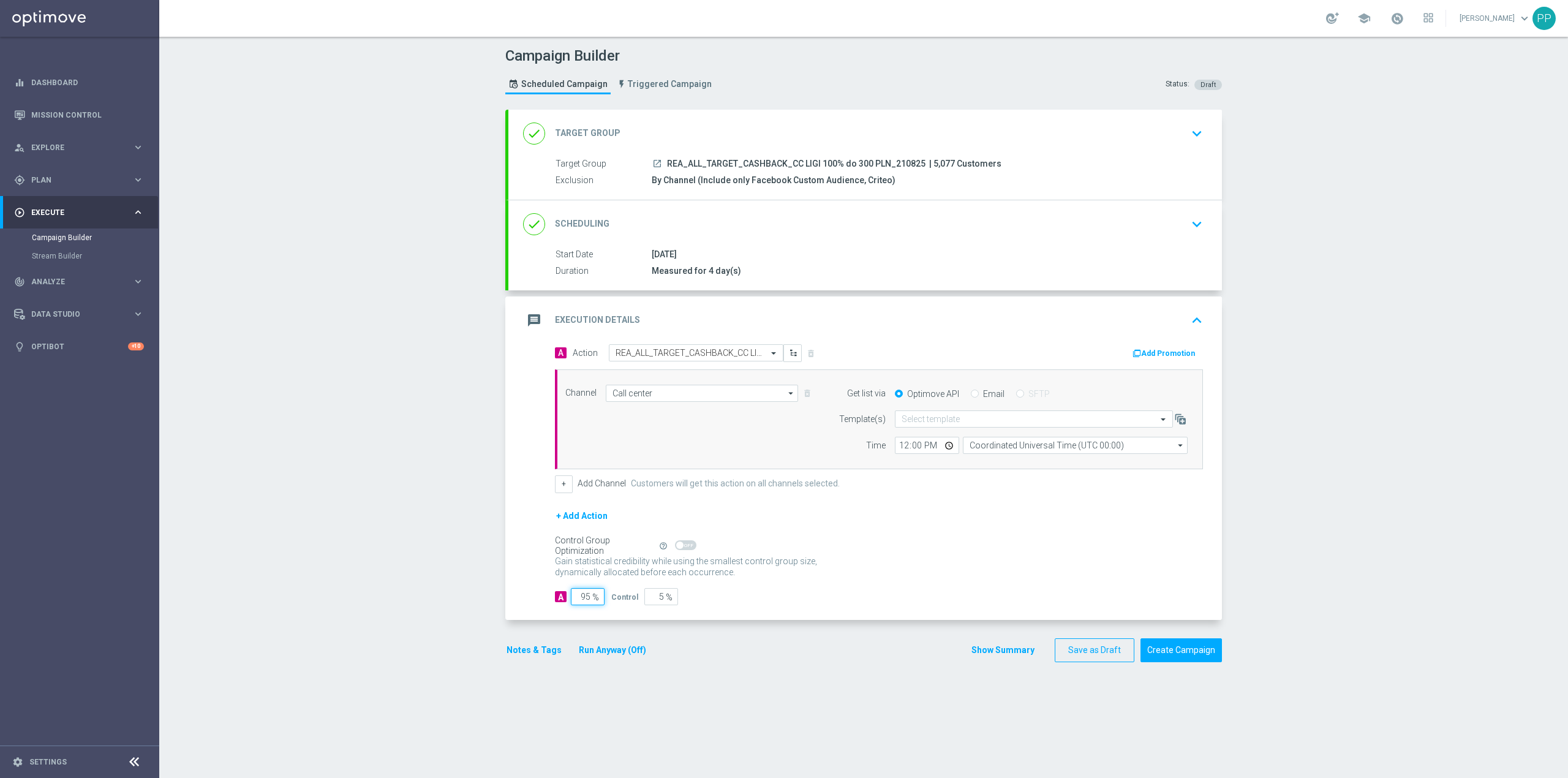
type input "95"
click at [475, 562] on div "Campaign Builder Scheduled Campaign Triggered Campaign Status: Draft done Targe…" at bounding box center [863, 407] width 1409 height 741
click at [1002, 450] on input "Coordinated Universal Time (UTC 00:00)" at bounding box center [1075, 445] width 225 height 17
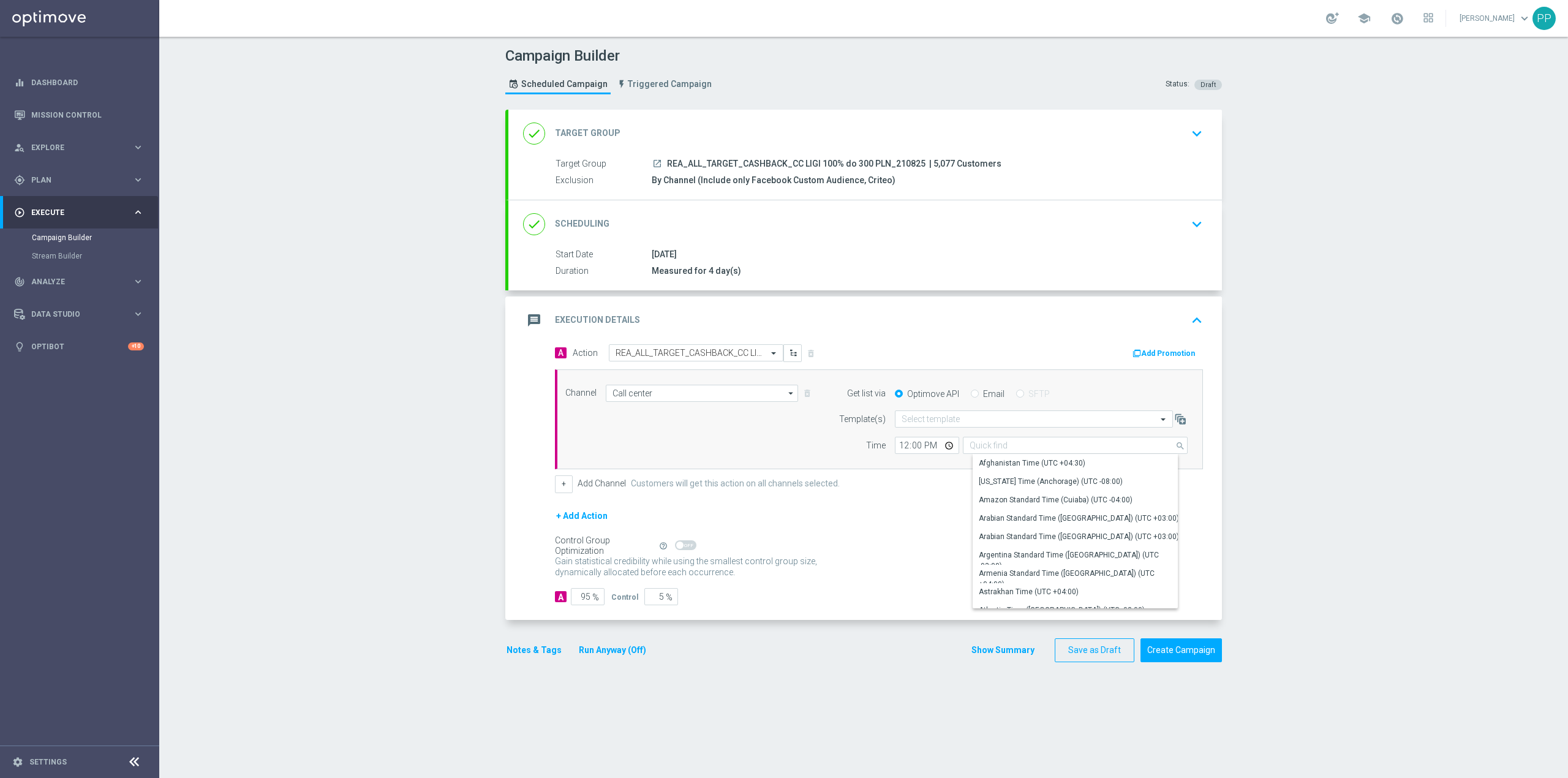
click at [821, 218] on div "done Scheduling keyboard_arrow_down" at bounding box center [865, 225] width 684 height 23
type input "Coordinated Universal Time (UTC 00:00)"
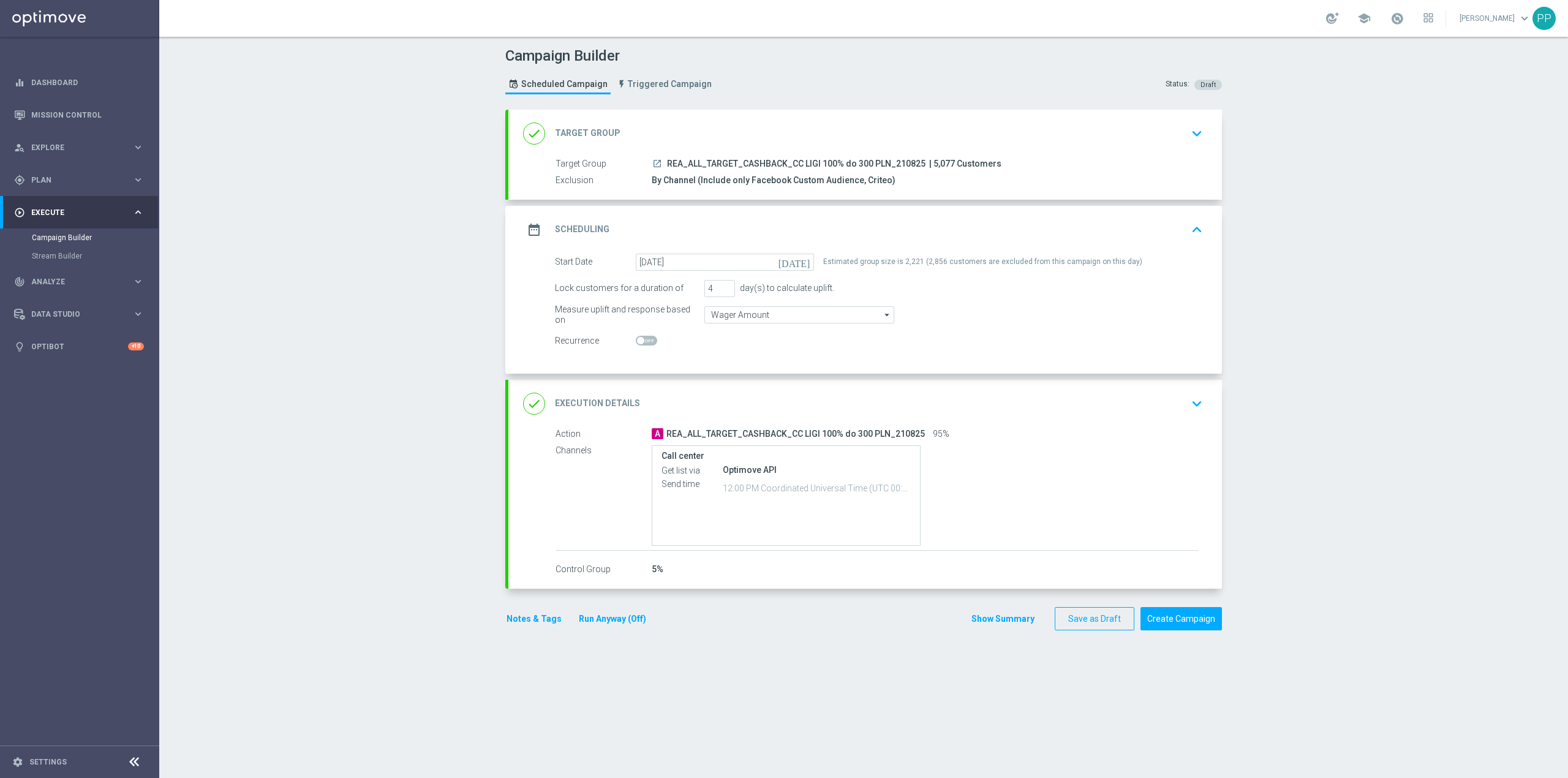
click at [820, 218] on div "date_range Scheduling keyboard_arrow_up" at bounding box center [865, 230] width 684 height 23
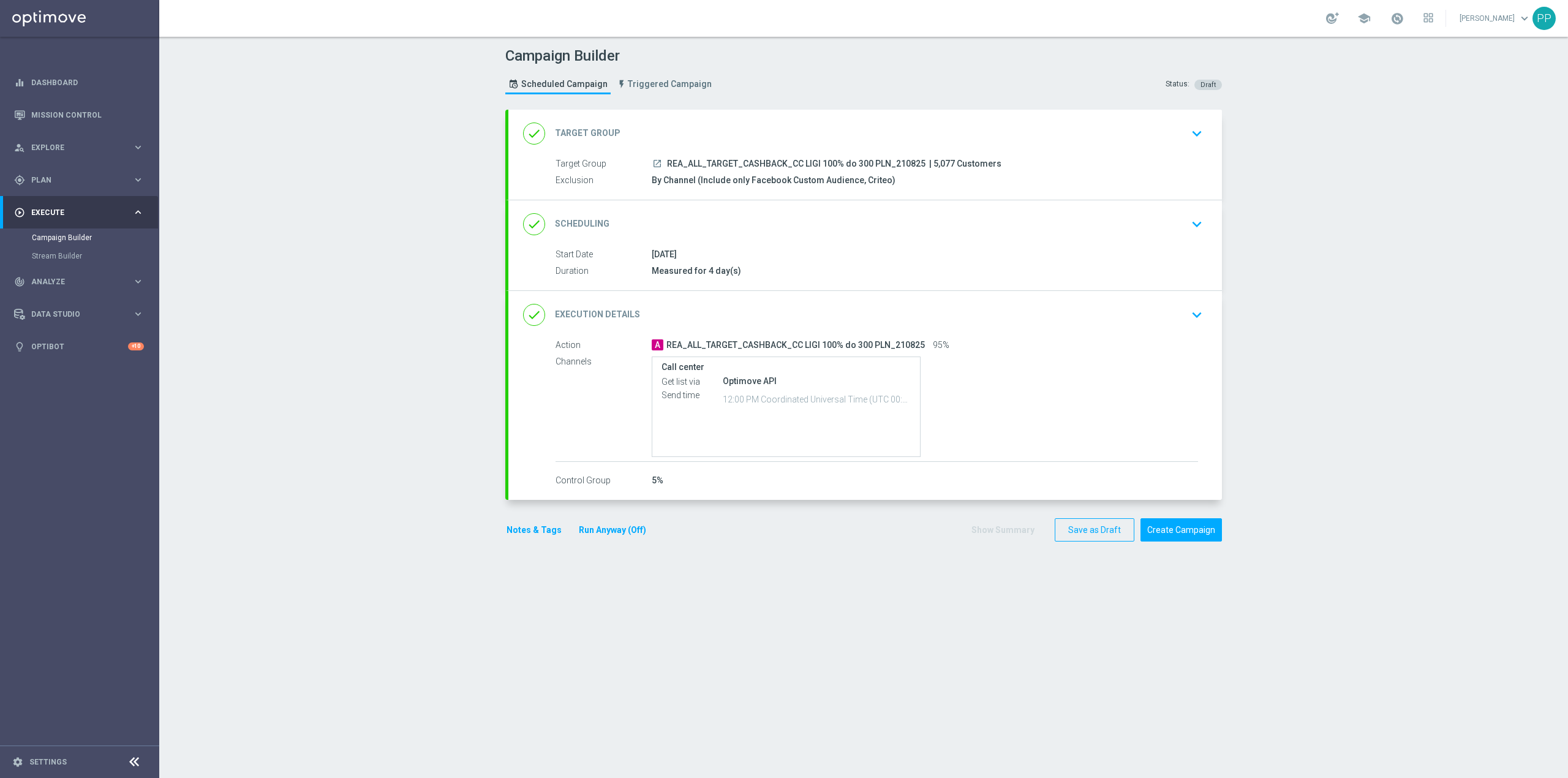
click at [912, 318] on div "done Execution Details keyboard_arrow_down" at bounding box center [865, 315] width 684 height 23
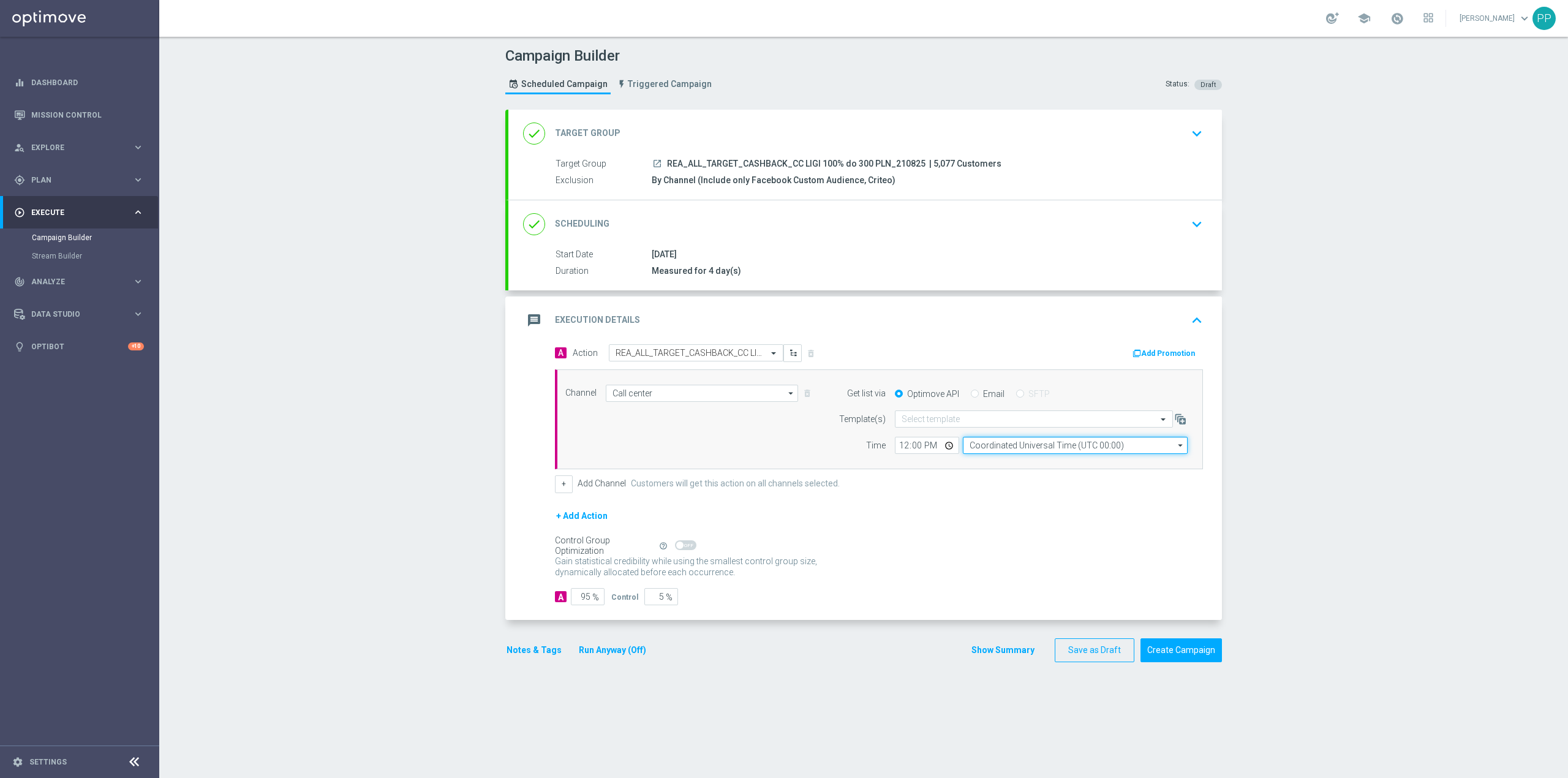
click at [985, 450] on input "Coordinated Universal Time (UTC 00:00)" at bounding box center [1075, 445] width 225 height 17
click at [993, 464] on div "Central European Time (Warsaw) (UTC +02:00)" at bounding box center [1079, 463] width 200 height 11
type input "Central European Time (Warsaw) (UTC +02:00)"
click at [896, 448] on input "12:00" at bounding box center [927, 445] width 64 height 17
click at [894, 446] on input "21:00" at bounding box center [927, 445] width 64 height 17
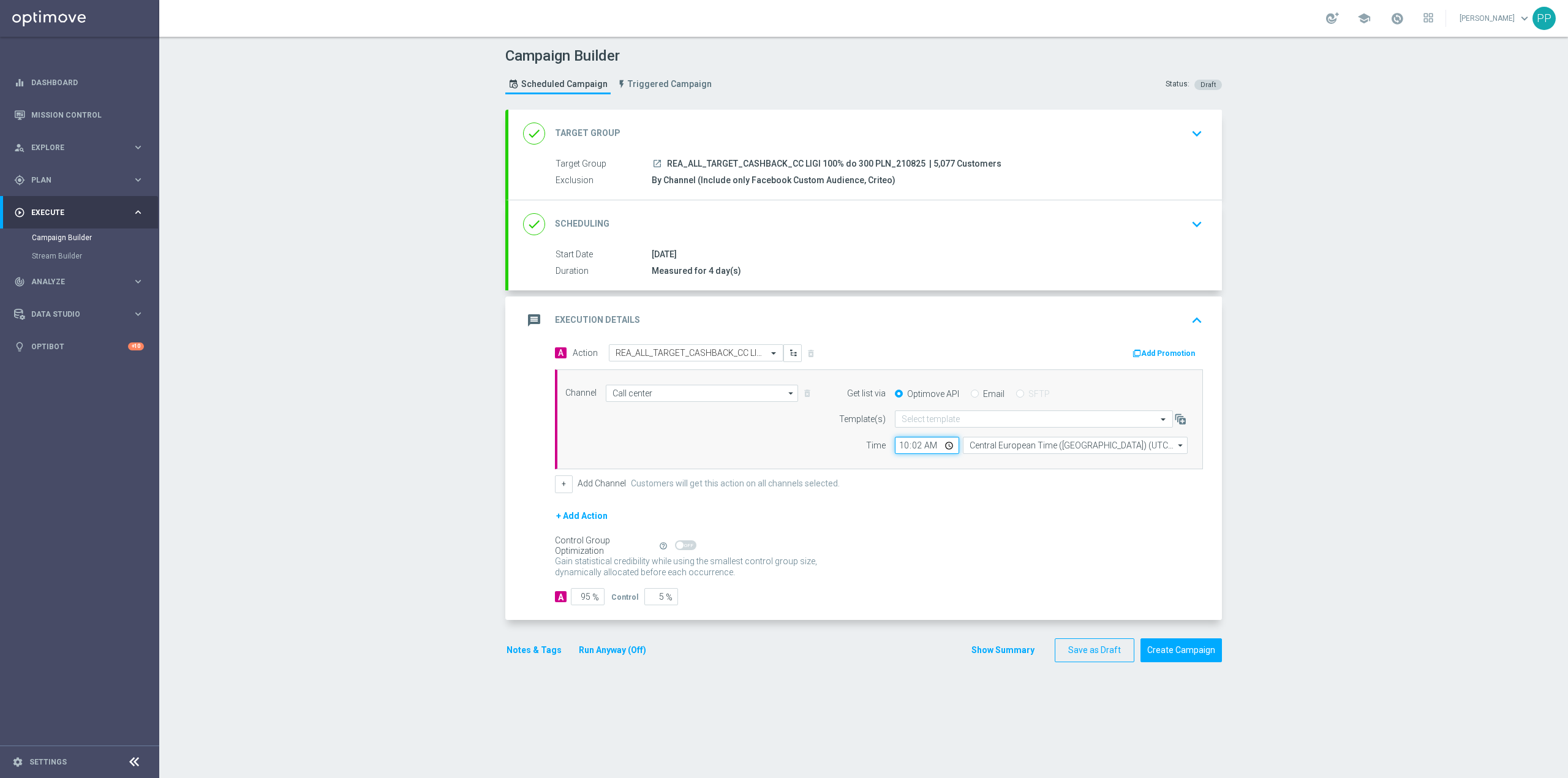
type input "10:20"
click at [911, 483] on div "+ Add Channel Customers will get this action on all channels selected." at bounding box center [878, 483] width 648 height 17
click at [509, 650] on button "Notes & Tags" at bounding box center [534, 650] width 58 height 15
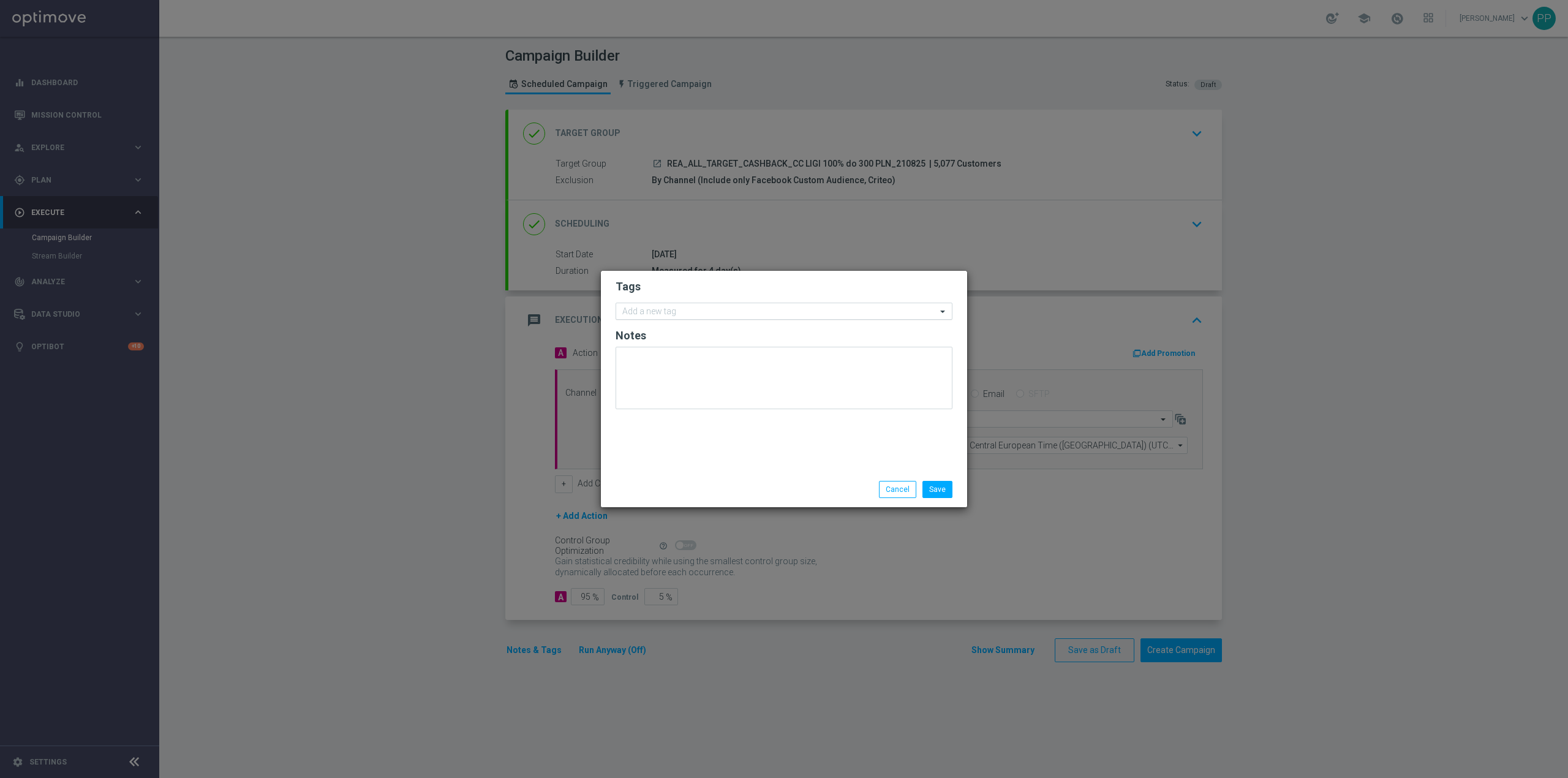
click at [713, 307] on input "text" at bounding box center [779, 312] width 314 height 11
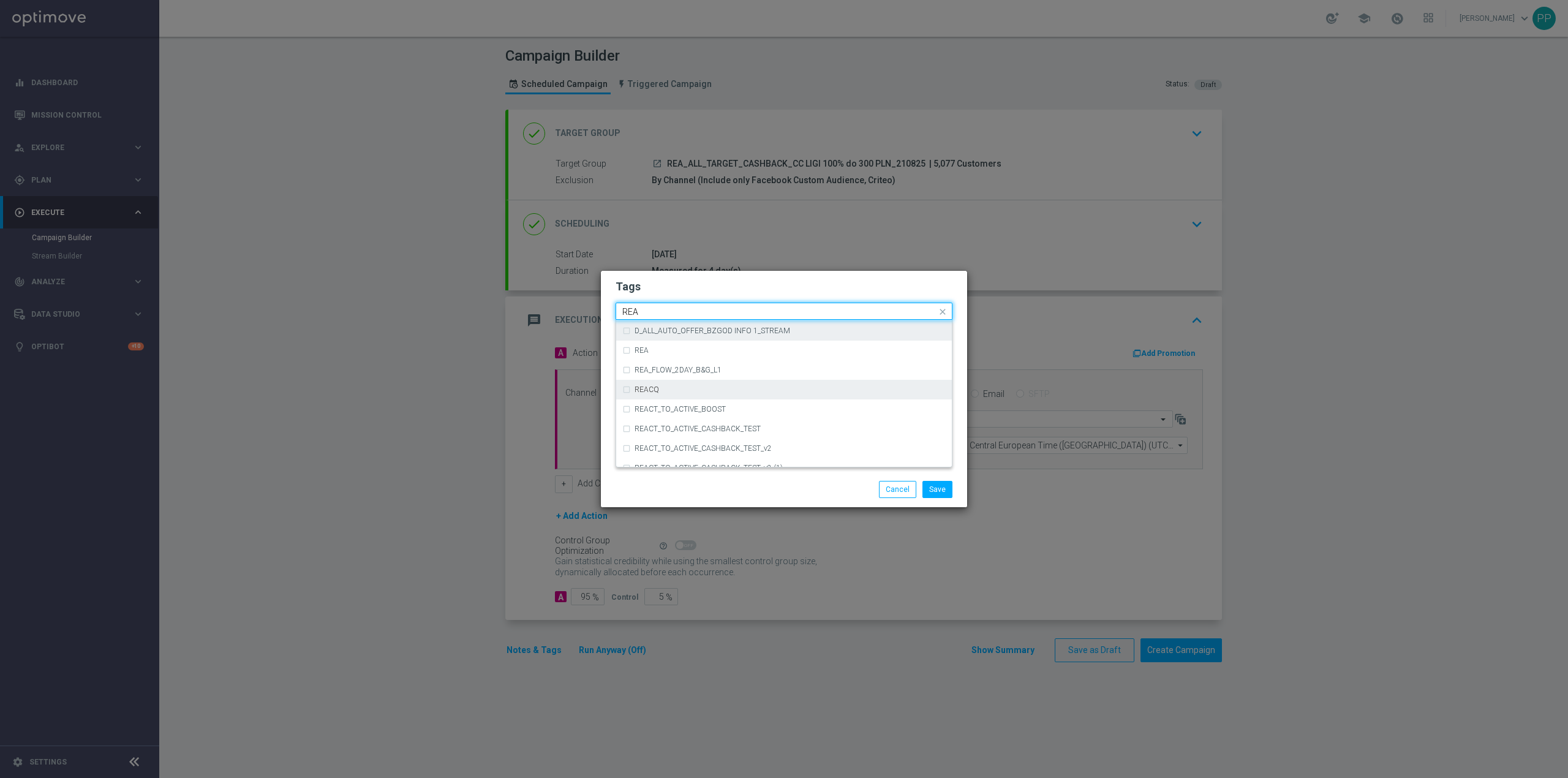
scroll to position [653, 0]
click at [674, 403] on div "REA" at bounding box center [789, 402] width 311 height 7
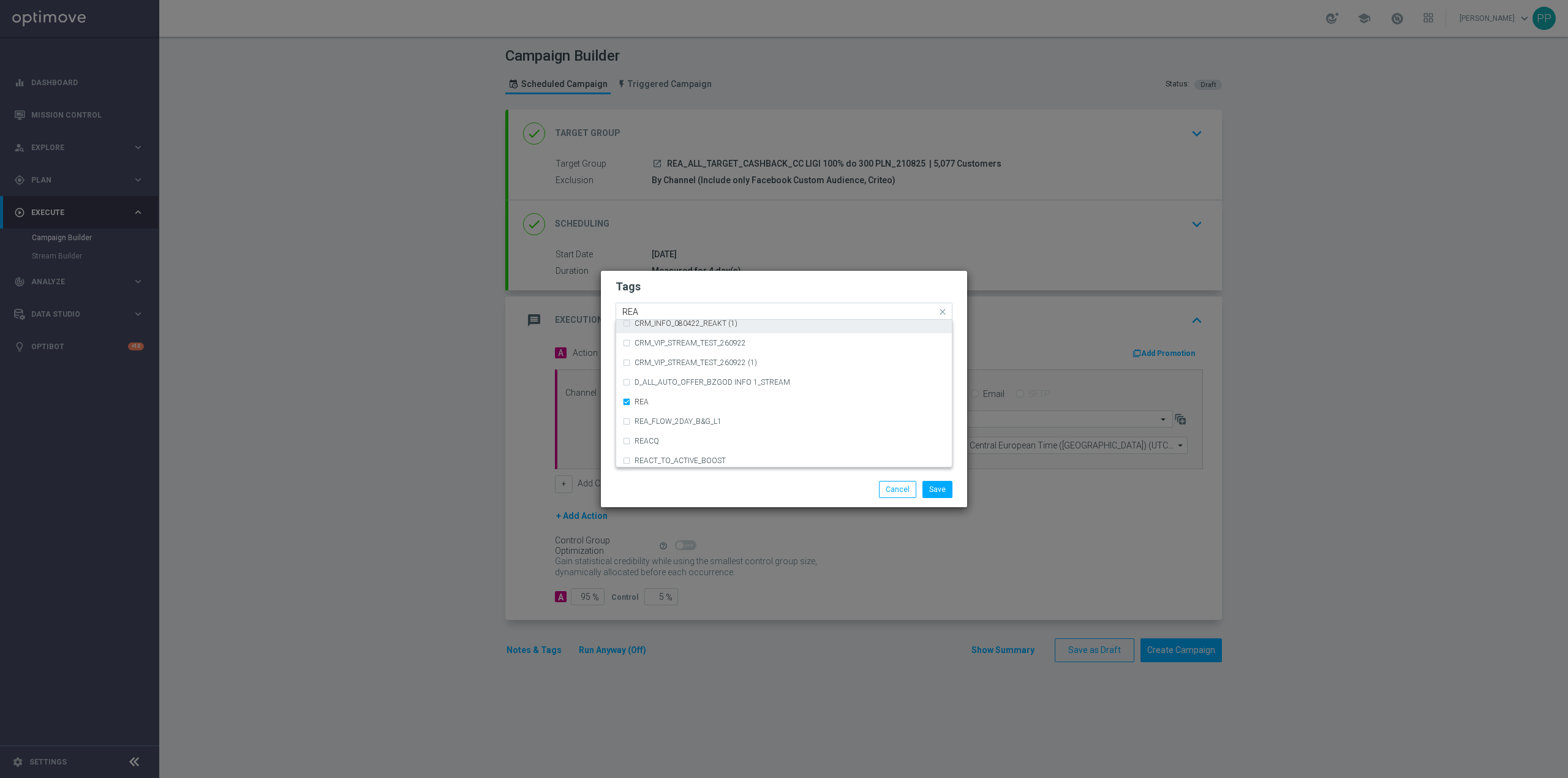
click at [666, 311] on input "REA" at bounding box center [779, 312] width 314 height 11
type input "R"
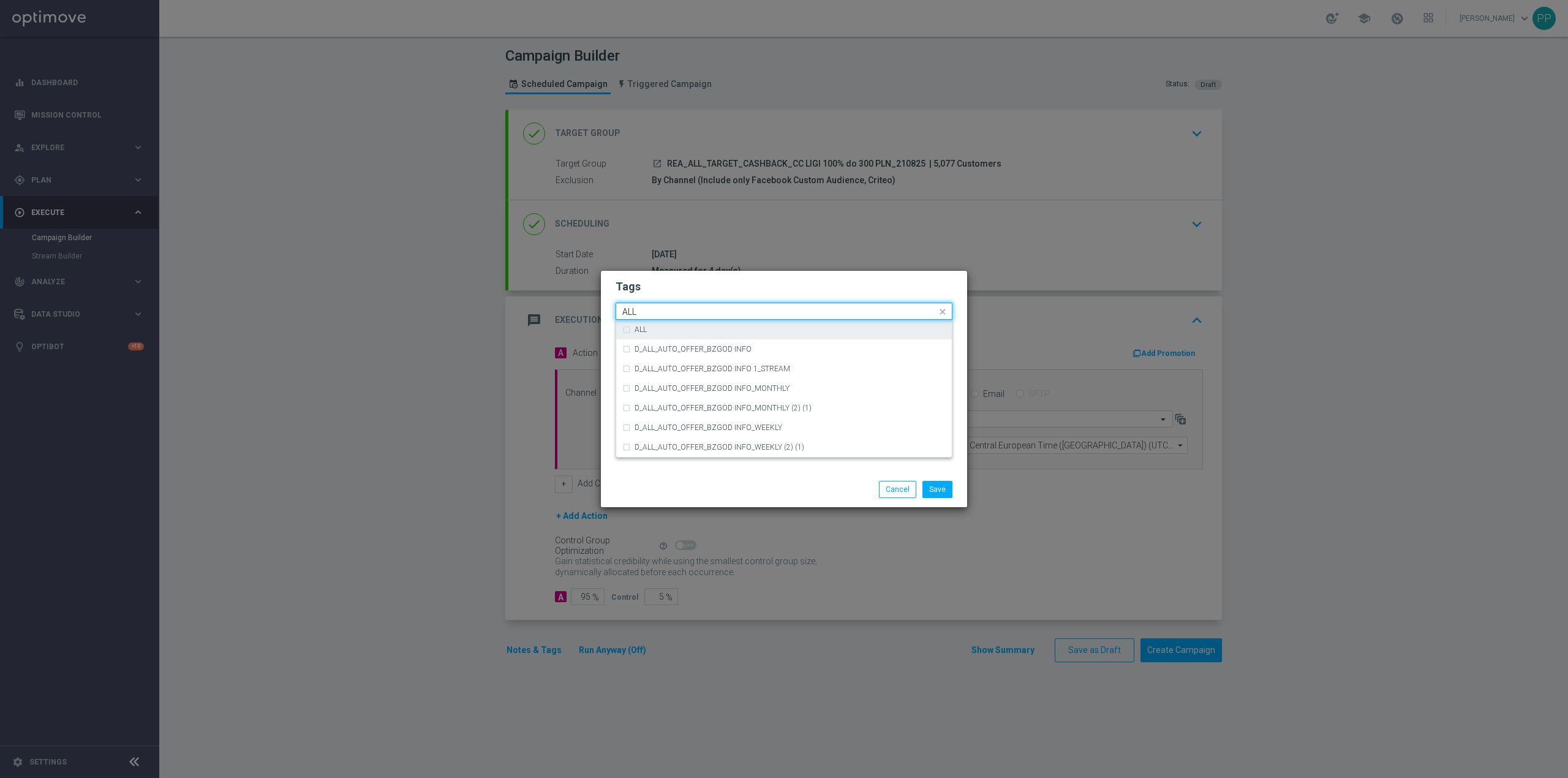
click at [667, 328] on div "ALL" at bounding box center [789, 330] width 311 height 7
click at [665, 307] on input "ALL" at bounding box center [779, 312] width 314 height 11
type input "A"
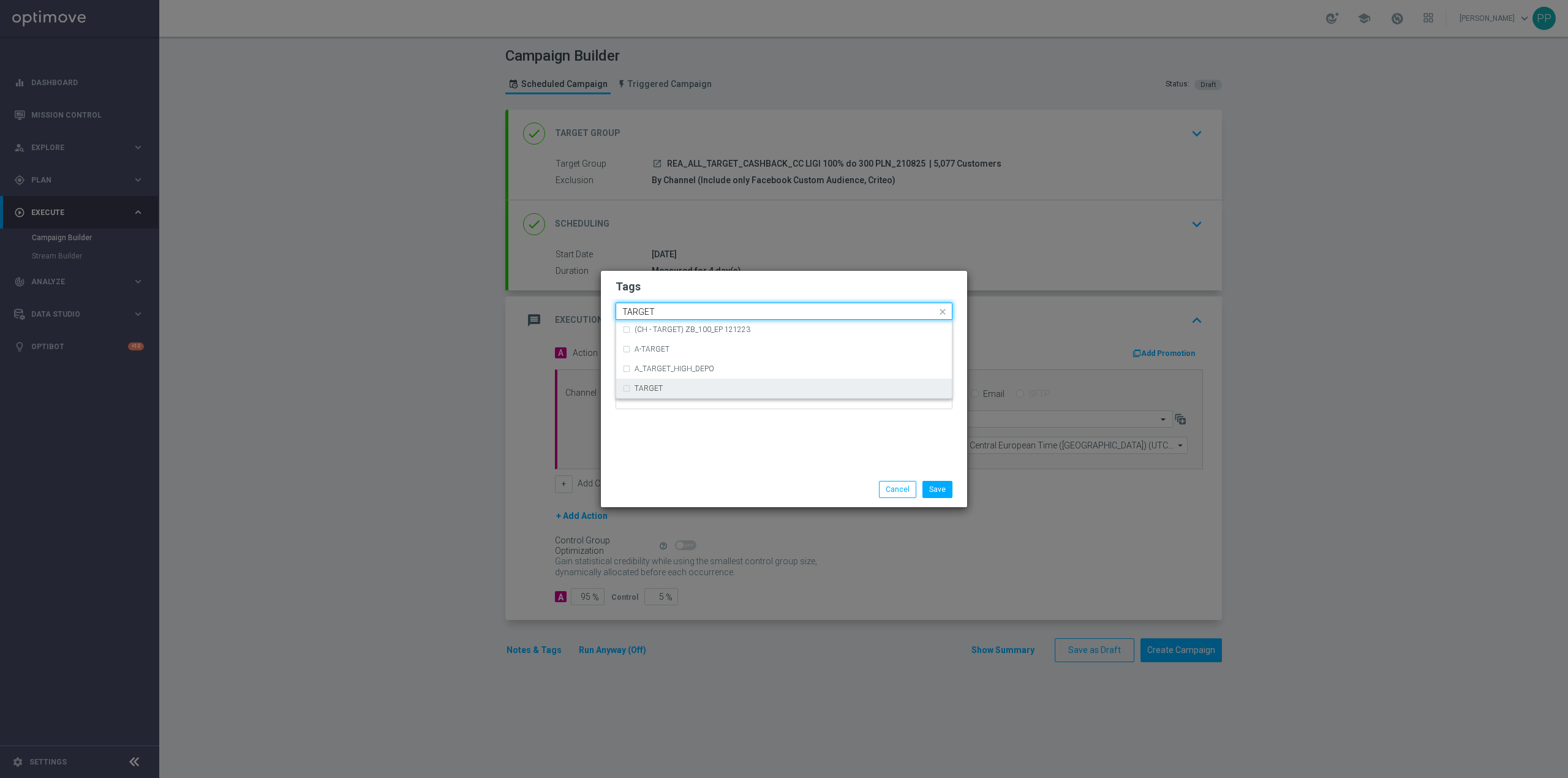
click at [663, 385] on div "TARGET" at bounding box center [789, 389] width 311 height 7
type input "TARGET"
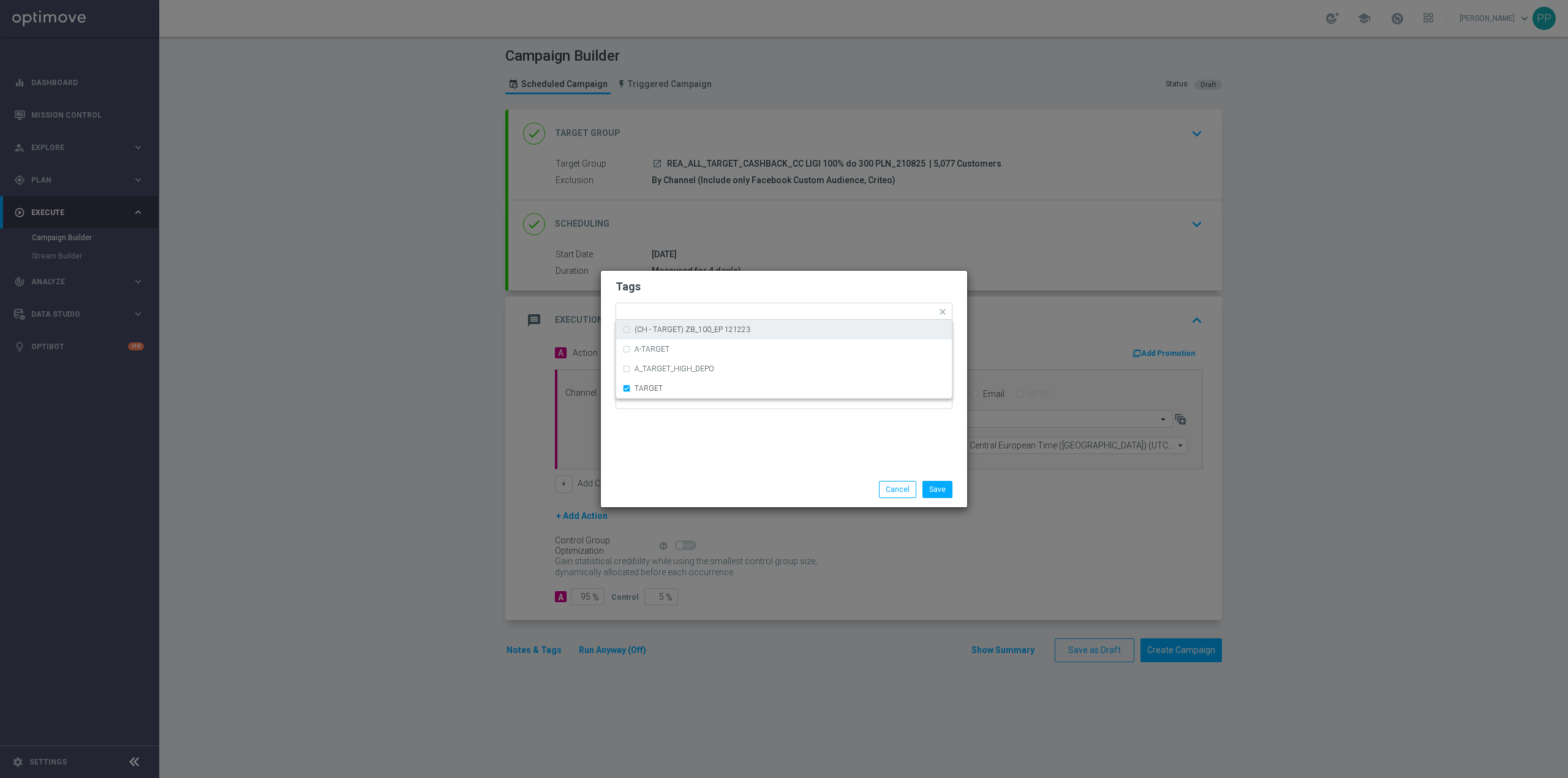
click at [665, 301] on form "Tags Quick find × REA × ALL × TARGET (CH - TARGET) ZB_100_EP 121223 A-TARGET A_…" at bounding box center [784, 347] width 337 height 142
click at [765, 315] on input "text" at bounding box center [841, 313] width 191 height 11
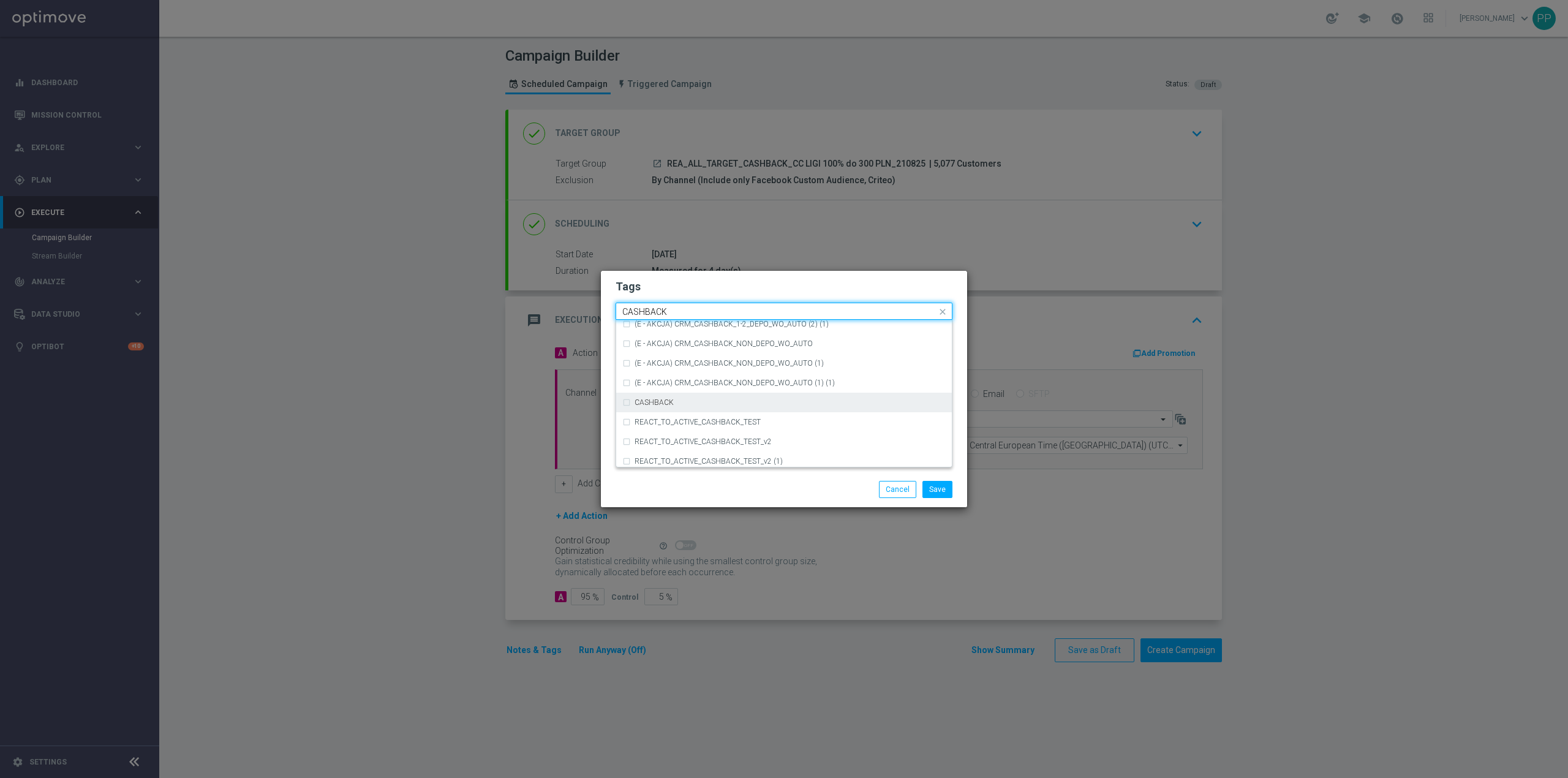
scroll to position [186, 0]
click at [755, 398] on div "CASHBACK" at bounding box center [789, 398] width 311 height 7
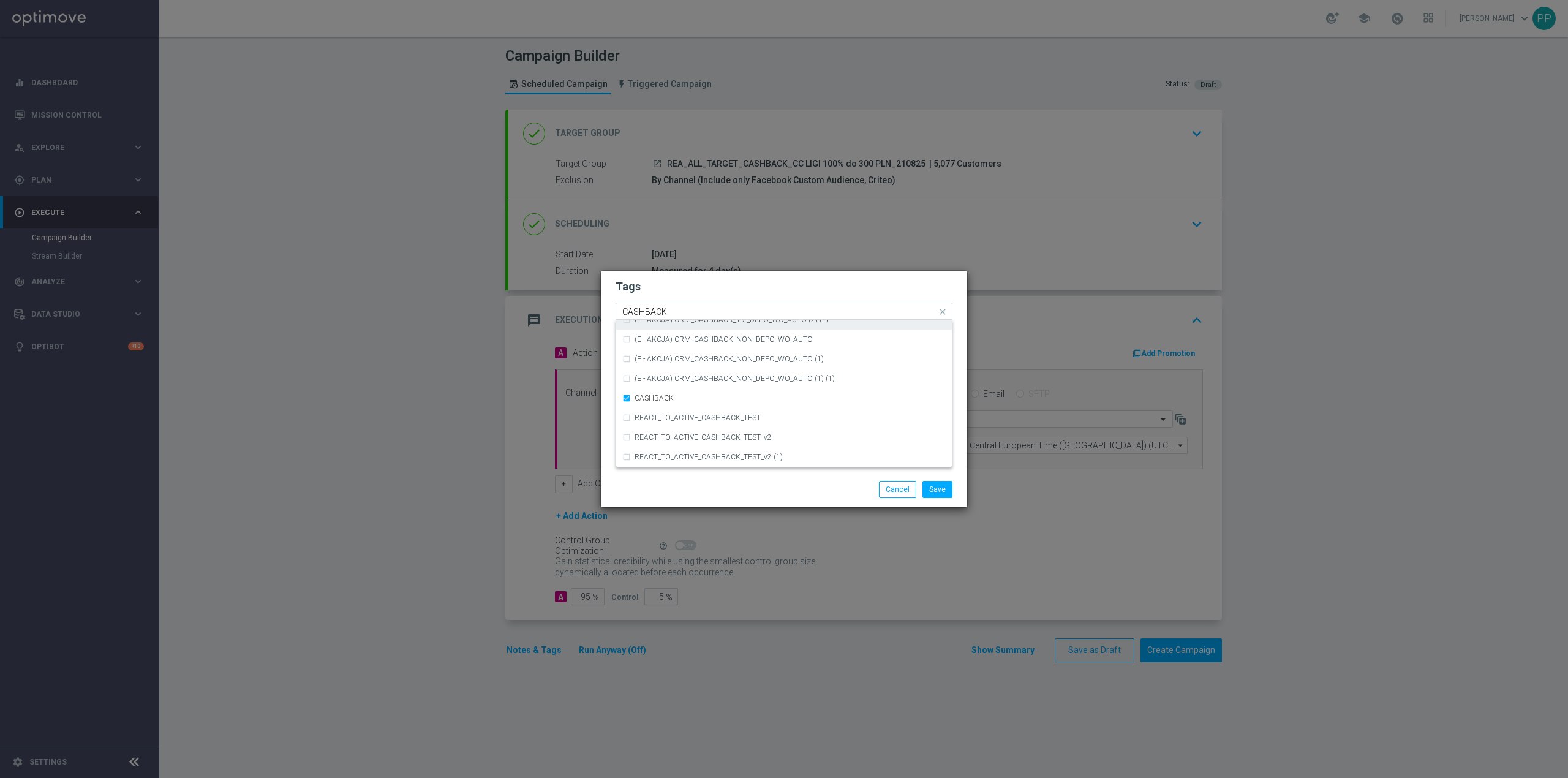
click at [695, 307] on input "CASHBACK" at bounding box center [779, 312] width 314 height 11
type input "C"
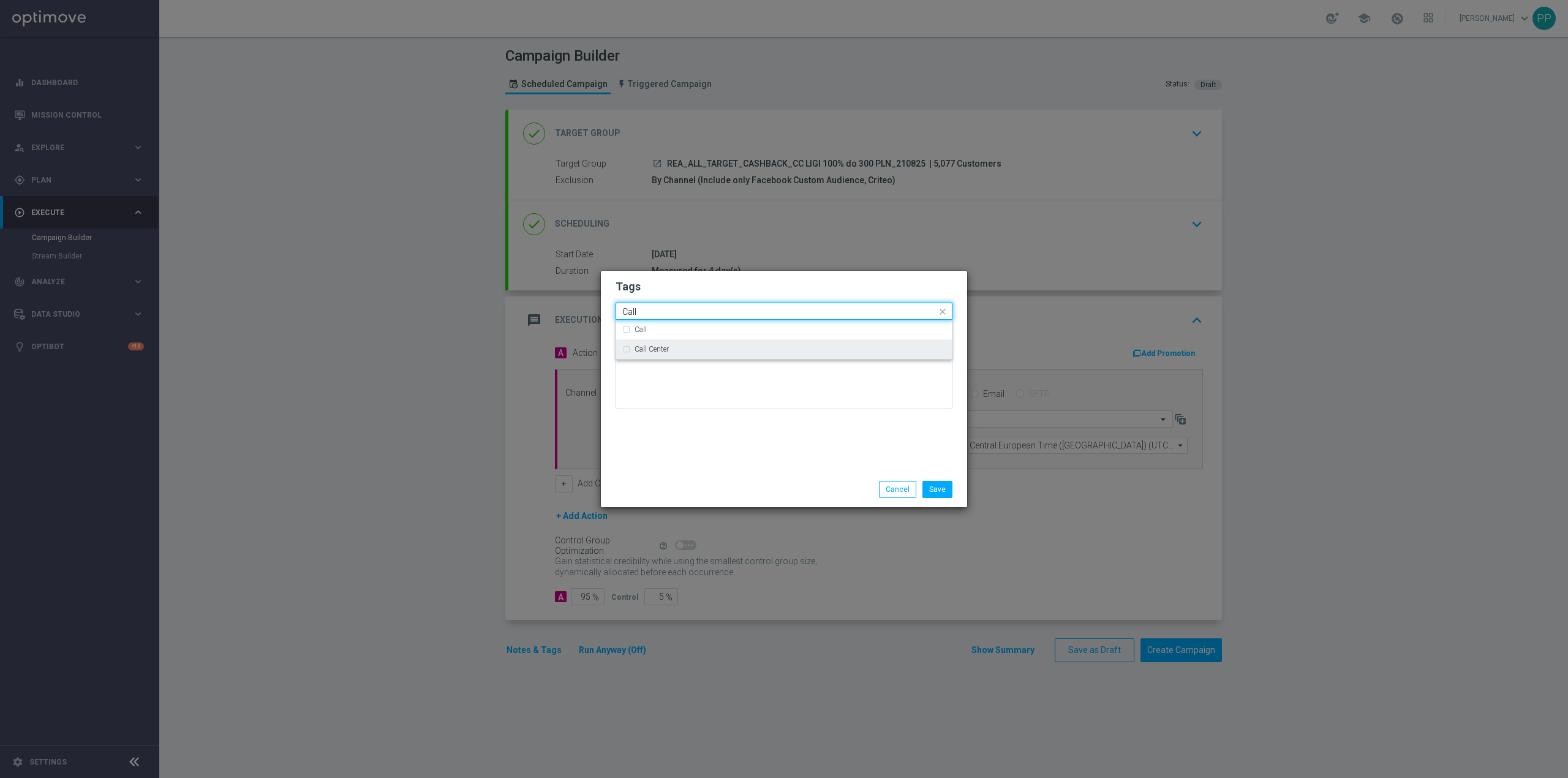
click at [699, 347] on div "Call Center" at bounding box center [789, 349] width 311 height 7
type input "Call"
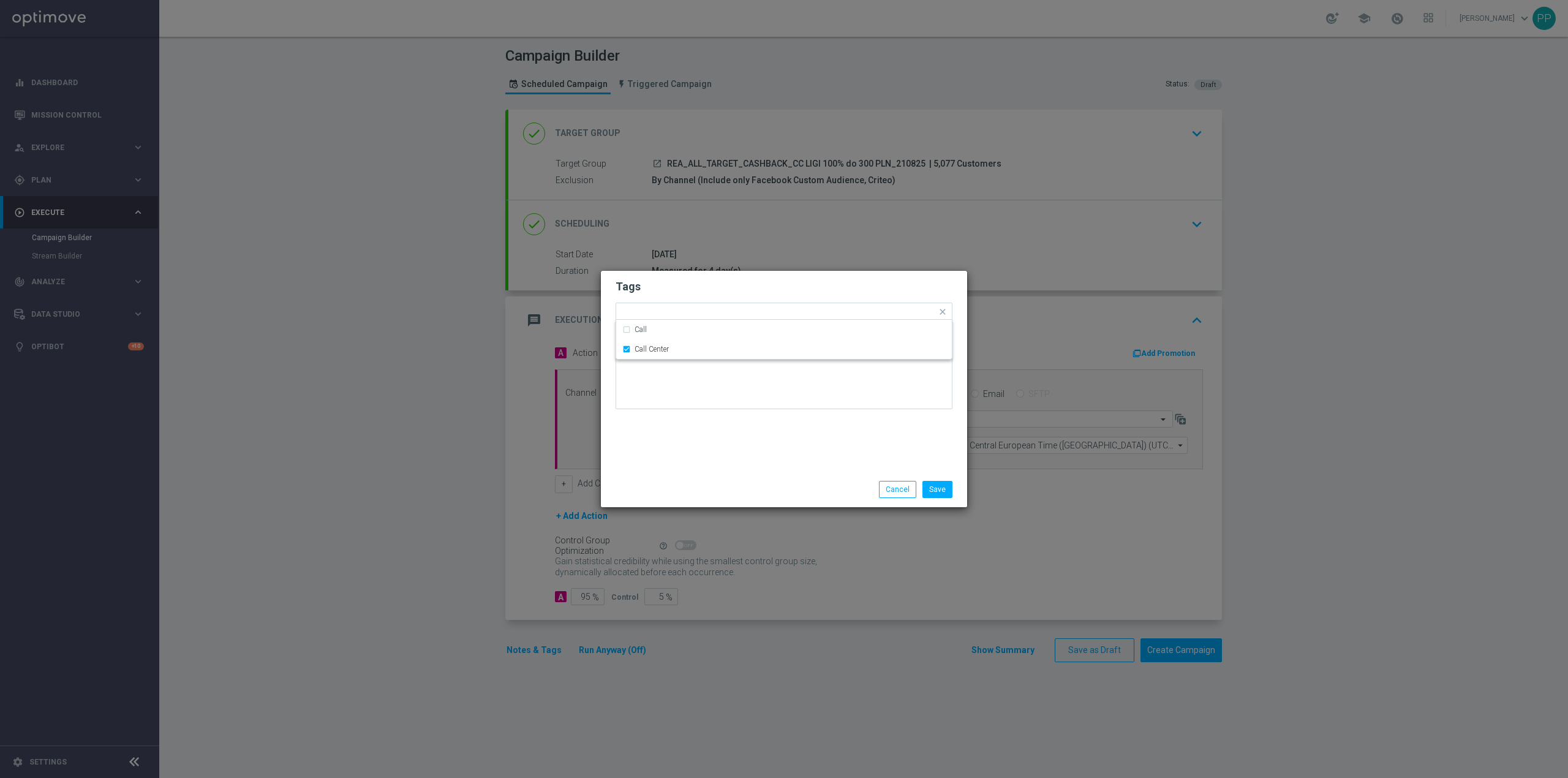
click at [777, 467] on div "Tags Quick find × REA × ALL × TARGET × CASHBACK × Call Center Call Call Center …" at bounding box center [783, 371] width 366 height 201
click at [951, 485] on button "Save" at bounding box center [937, 489] width 30 height 17
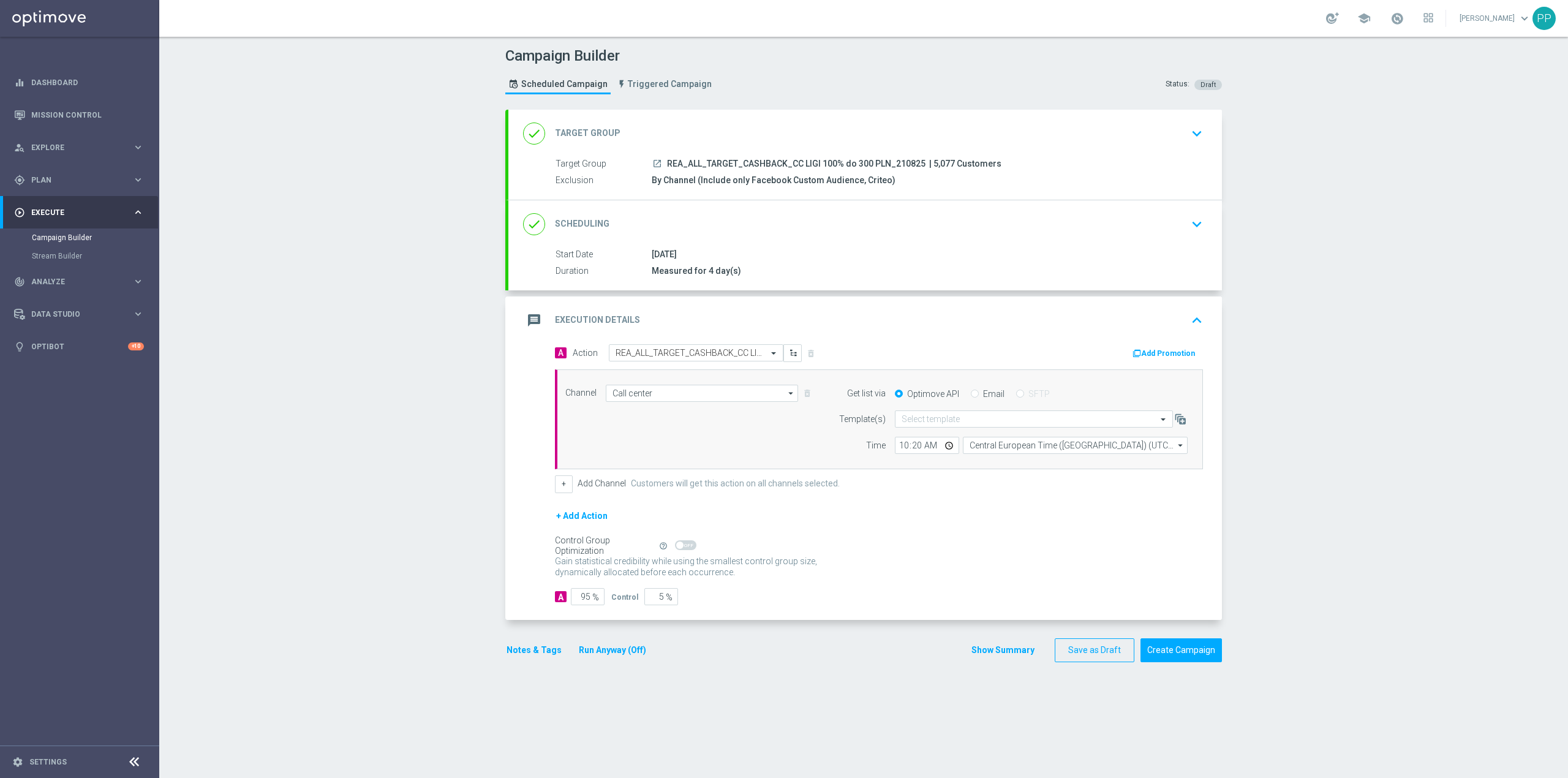
click at [904, 326] on div "message Execution Details keyboard_arrow_up" at bounding box center [865, 320] width 684 height 23
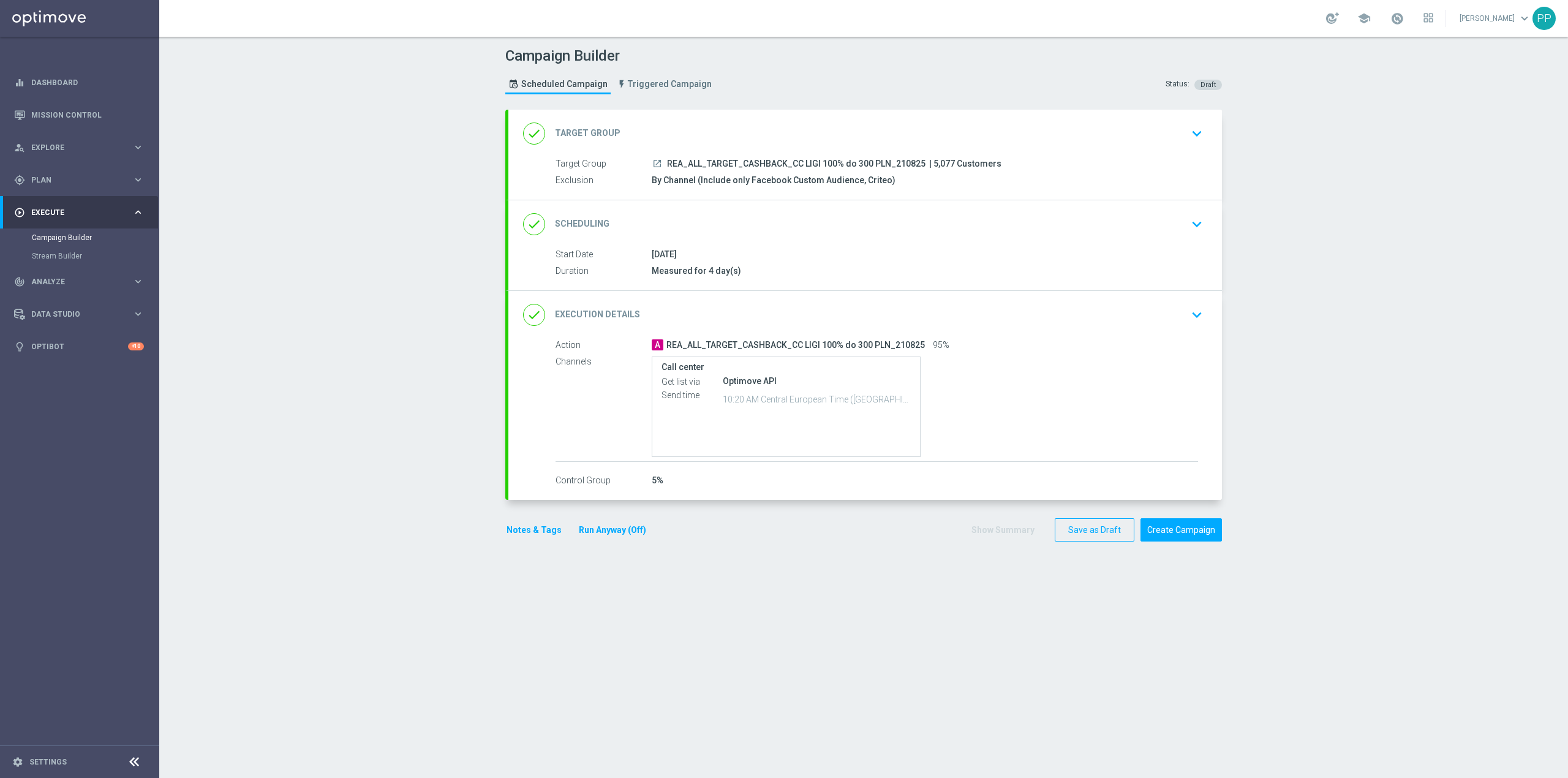
drag, startPoint x: 904, startPoint y: 326, endPoint x: 463, endPoint y: 405, distance: 448.0
click at [447, 389] on div "Campaign Builder Scheduled Campaign Triggered Campaign Status: Draft done Targe…" at bounding box center [863, 407] width 1409 height 741
click at [528, 533] on button "Notes & Tags" at bounding box center [534, 529] width 58 height 15
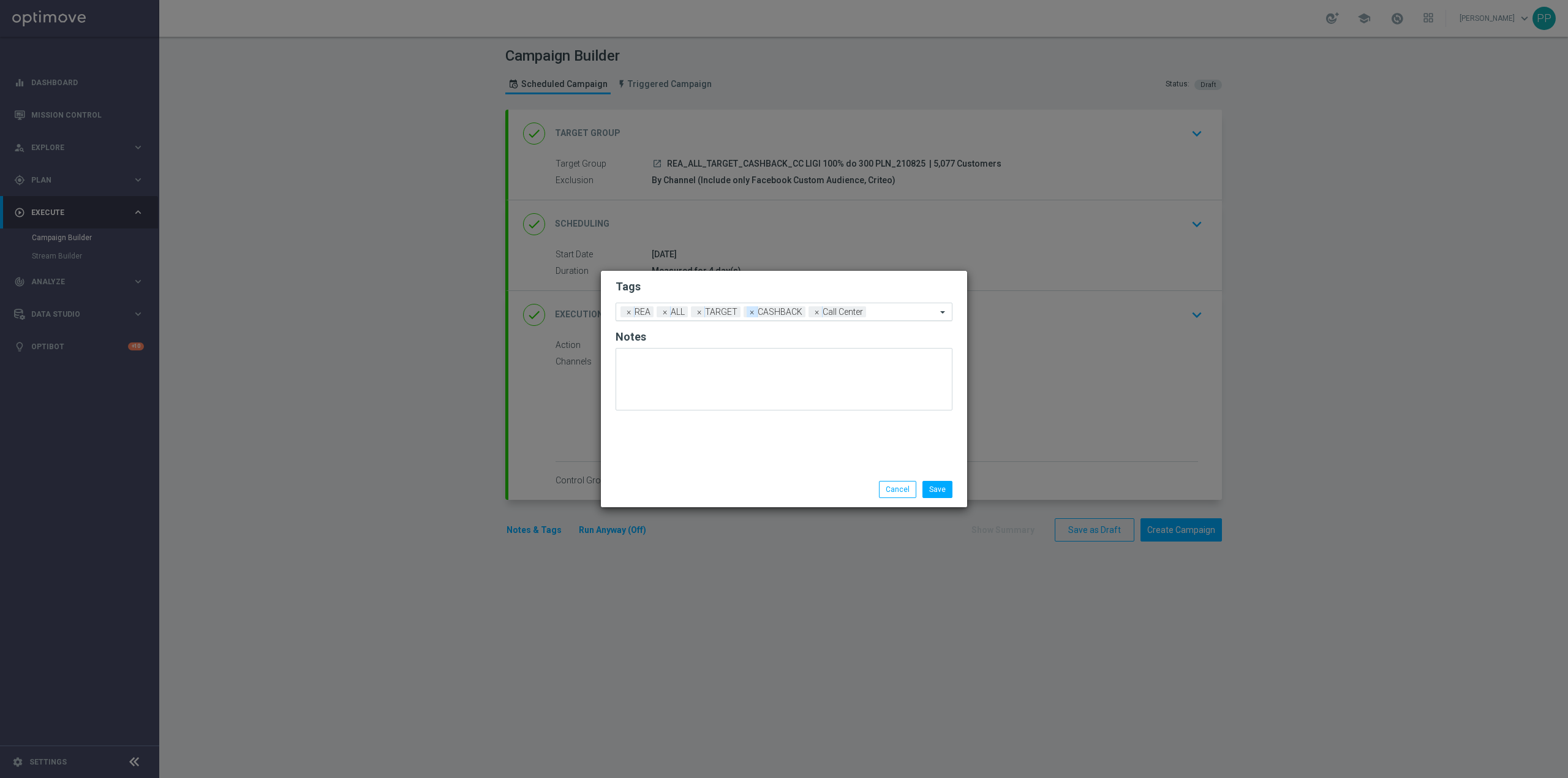
click at [754, 311] on span "×" at bounding box center [752, 312] width 11 height 11
drag, startPoint x: 902, startPoint y: 487, endPoint x: 865, endPoint y: 392, distance: 102.0
click at [902, 487] on button "Cancel" at bounding box center [898, 489] width 37 height 17
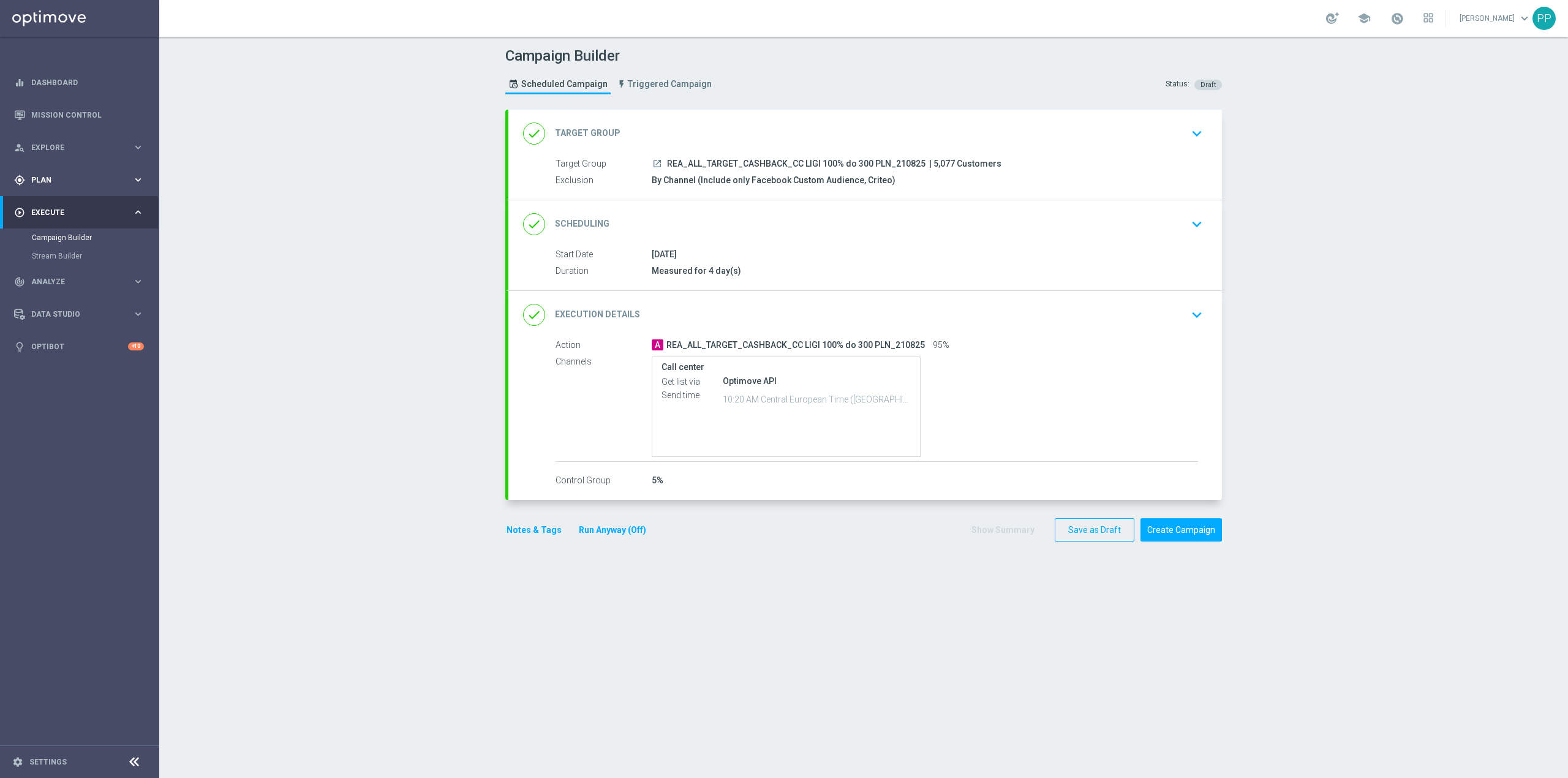
click at [63, 181] on span "Plan" at bounding box center [81, 180] width 101 height 7
click at [63, 220] on link "Actions" at bounding box center [79, 223] width 95 height 10
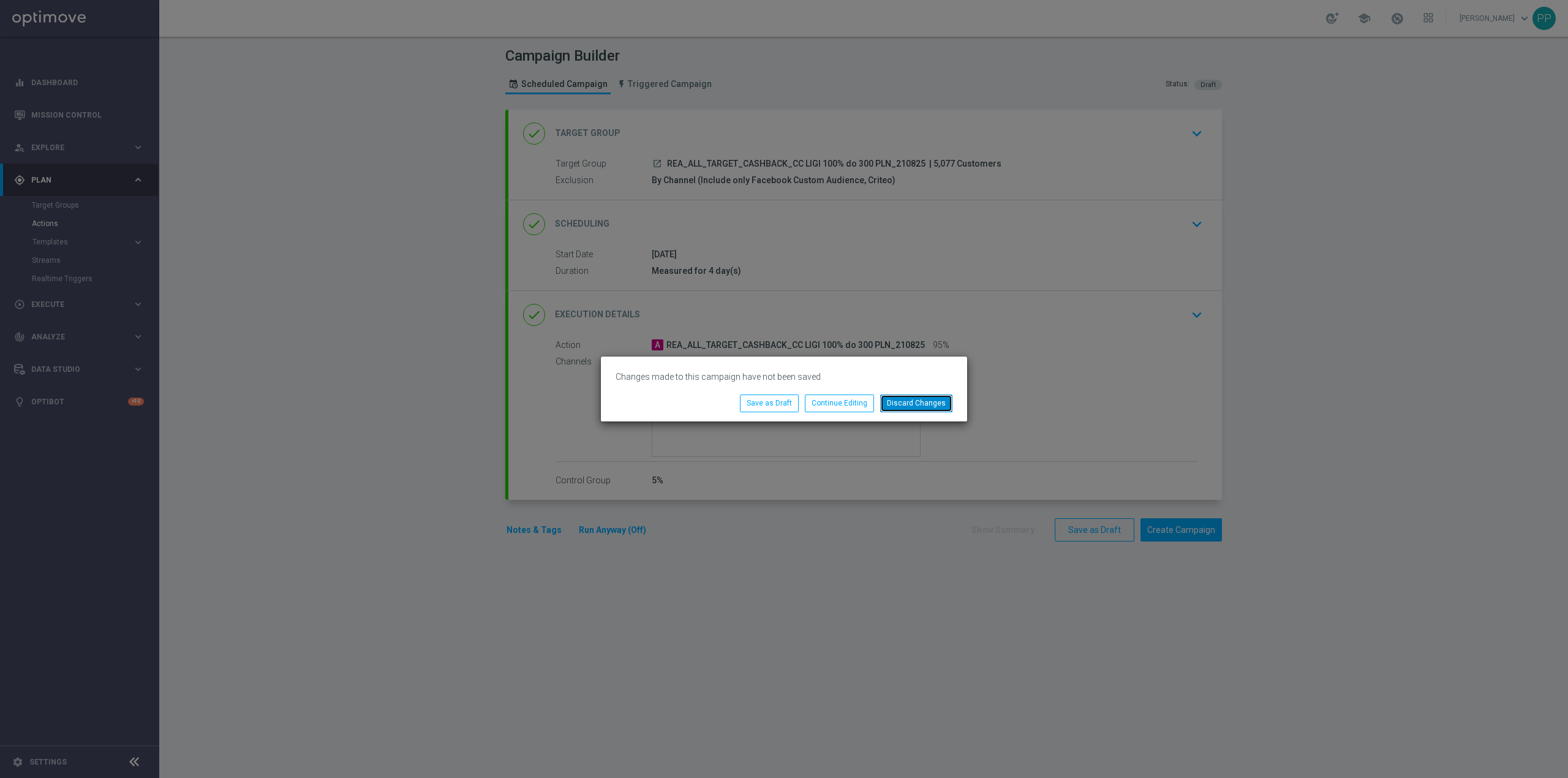
click at [912, 403] on button "Discard Changes" at bounding box center [916, 403] width 72 height 17
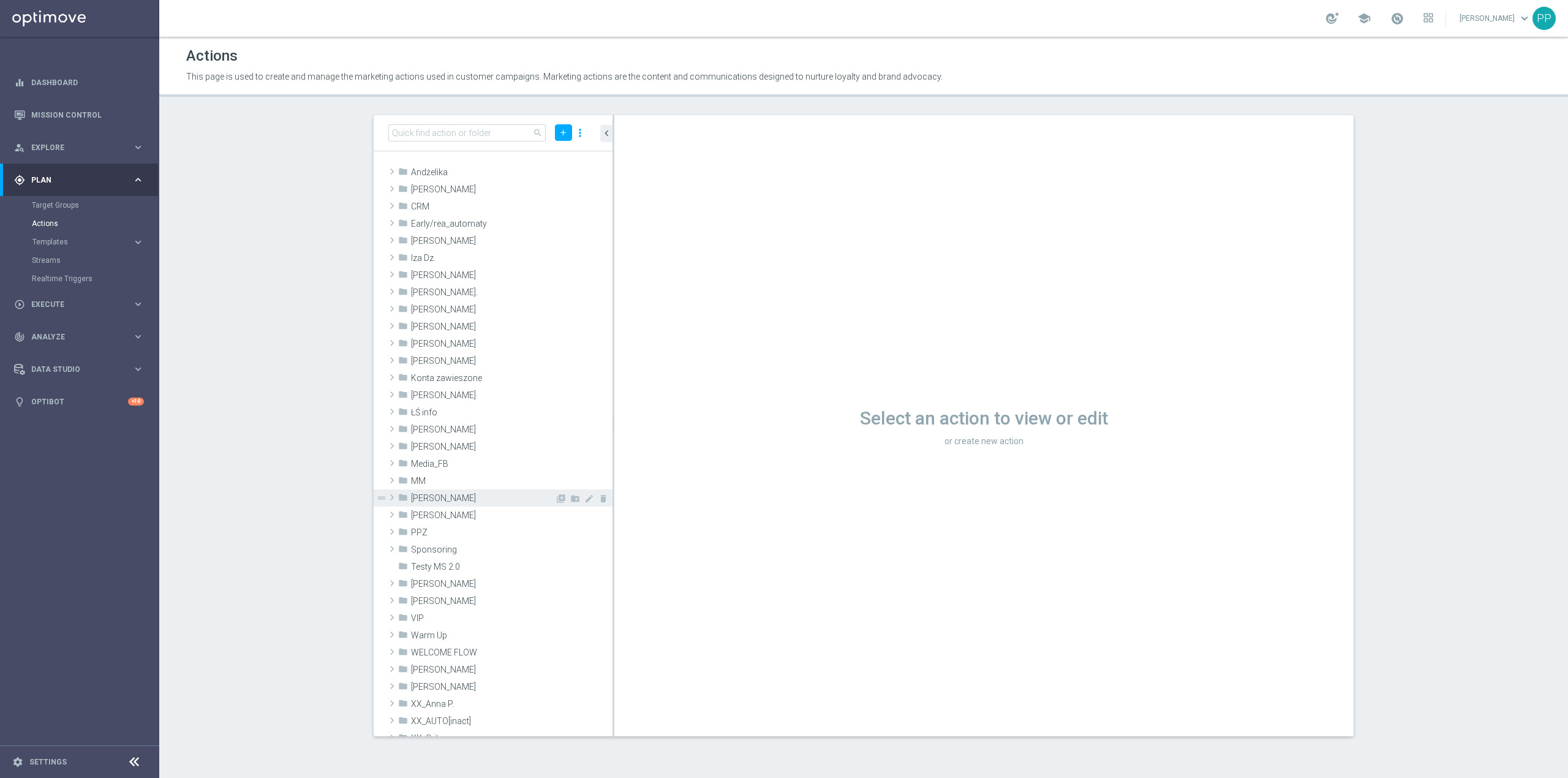
click at [456, 496] on span "Patryk P." at bounding box center [483, 498] width 144 height 11
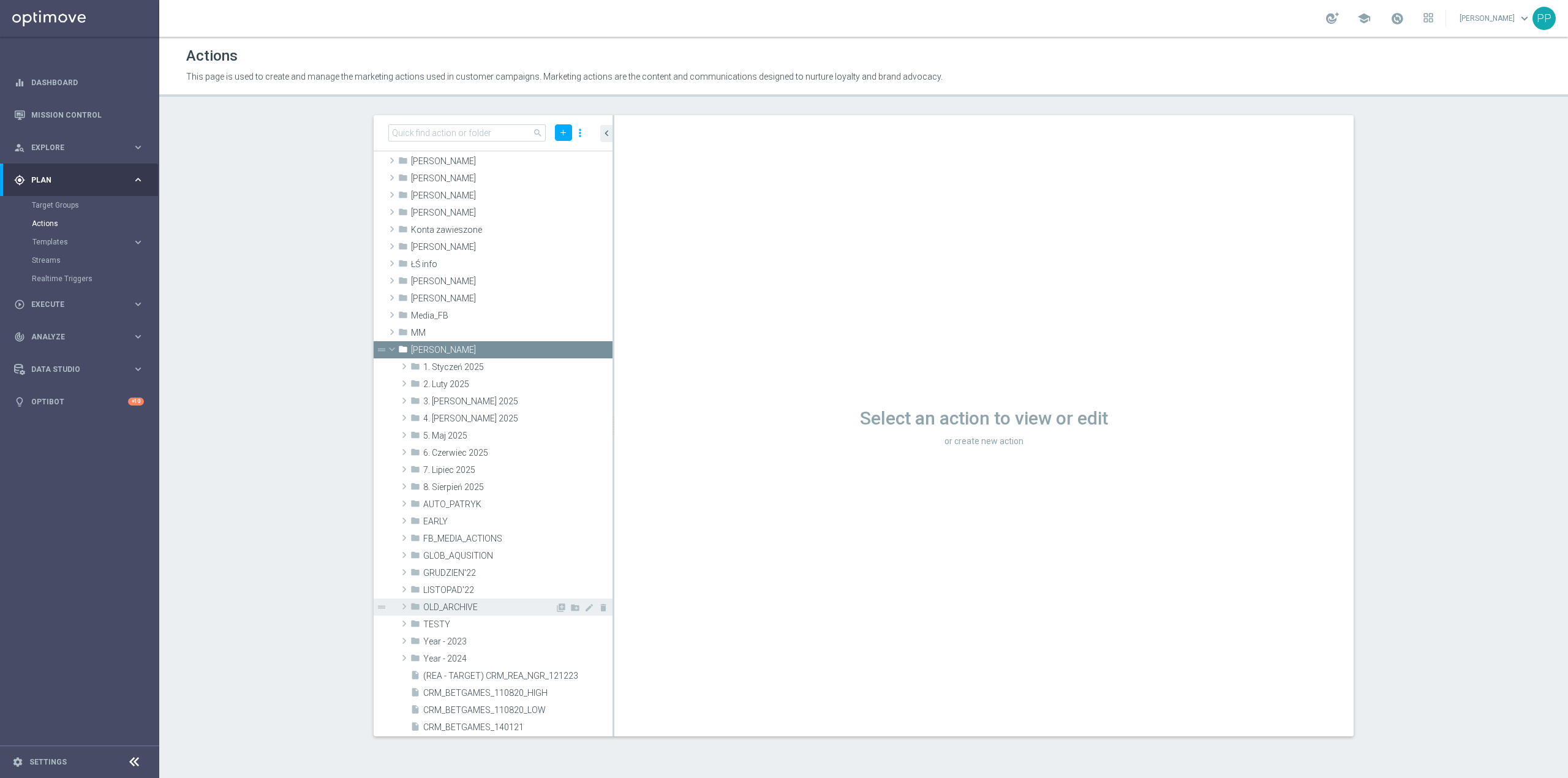
scroll to position [245, 0]
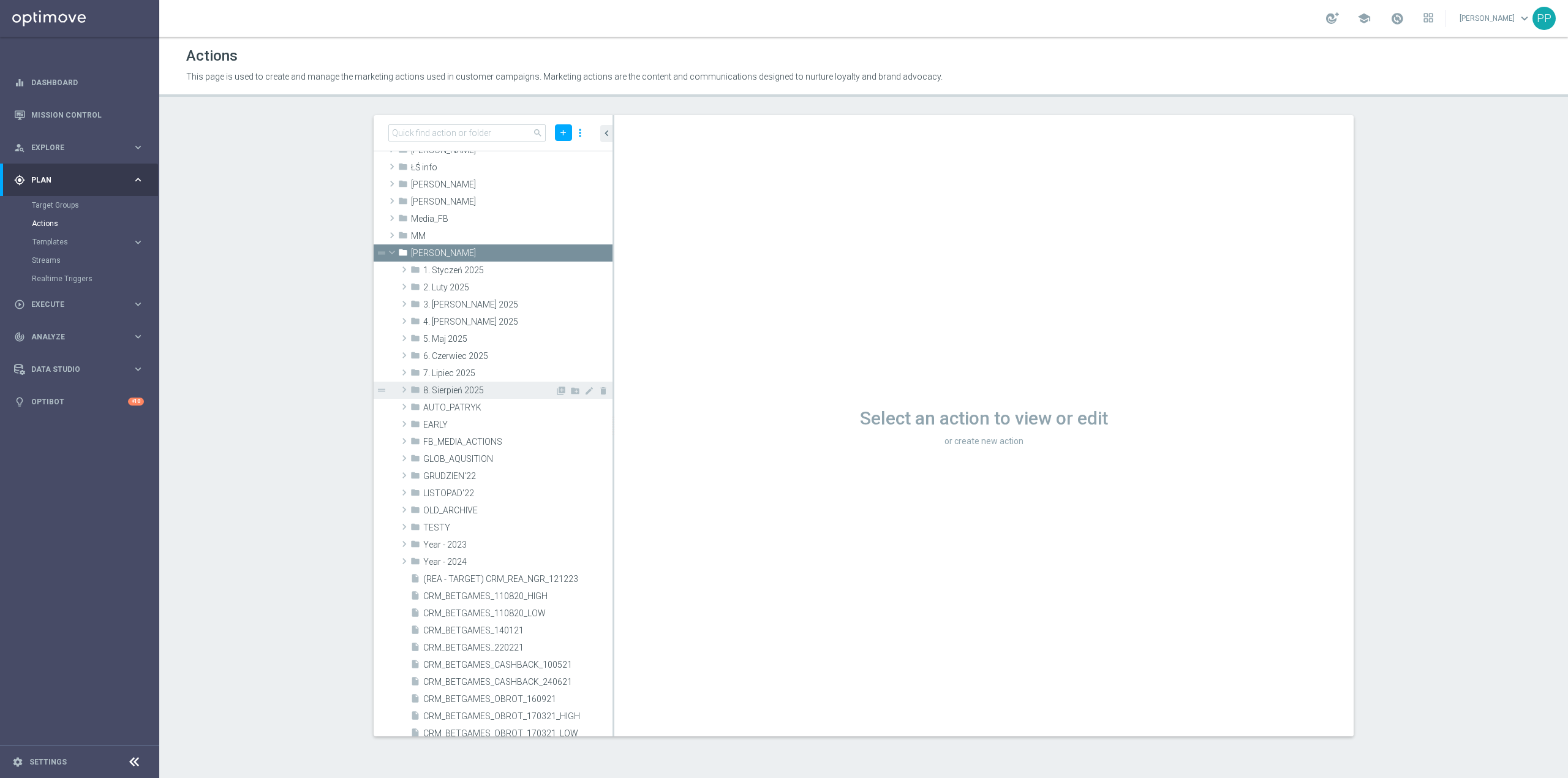
click at [463, 392] on span "8. Sierpień 2025" at bounding box center [489, 390] width 132 height 11
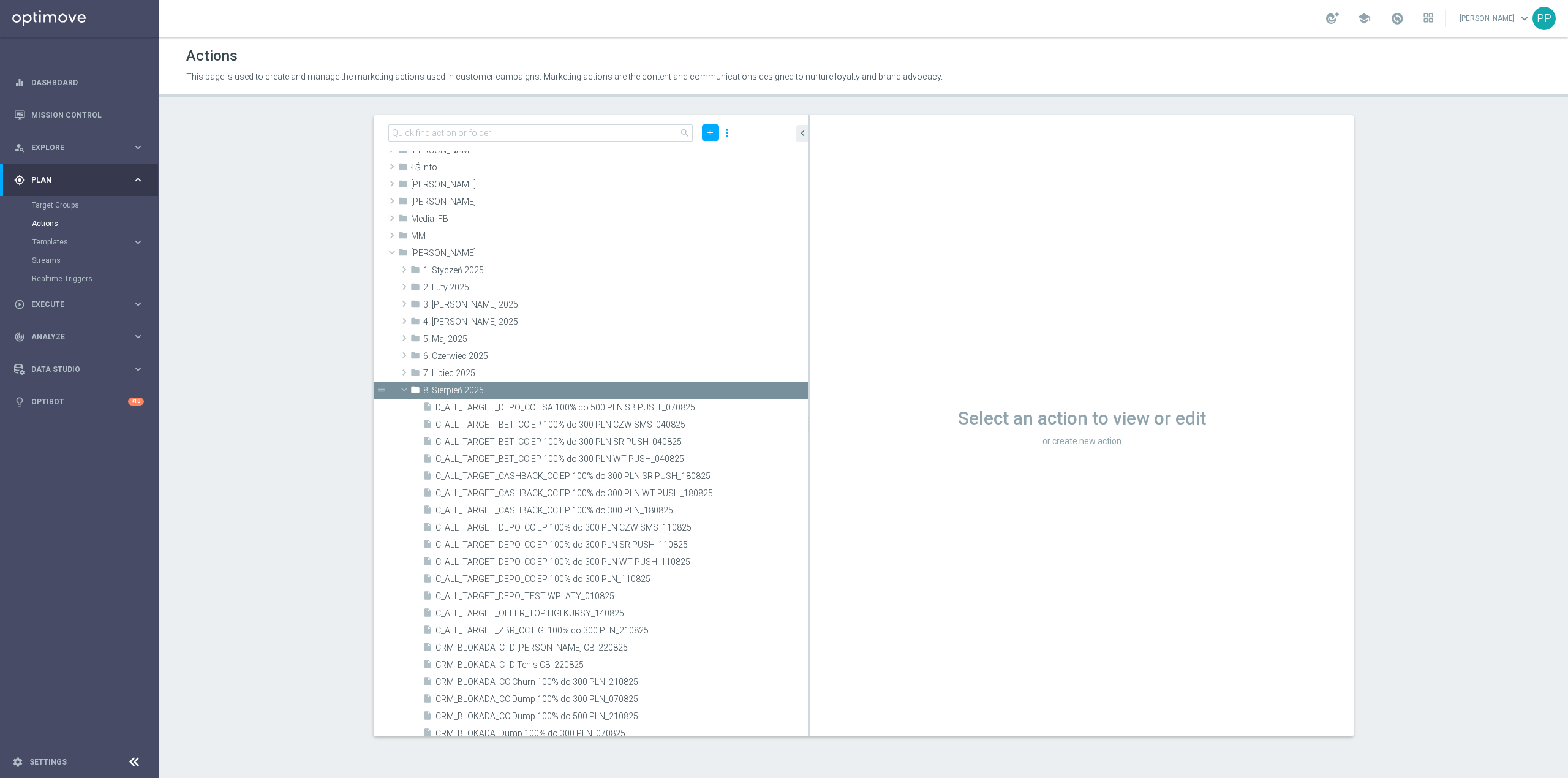
drag, startPoint x: 612, startPoint y: 400, endPoint x: 834, endPoint y: 381, distance: 222.8
click at [834, 381] on as-split "search add more_vert folder Andżelika library_add create_new_folder mode_edit d…" at bounding box center [863, 425] width 980 height 621
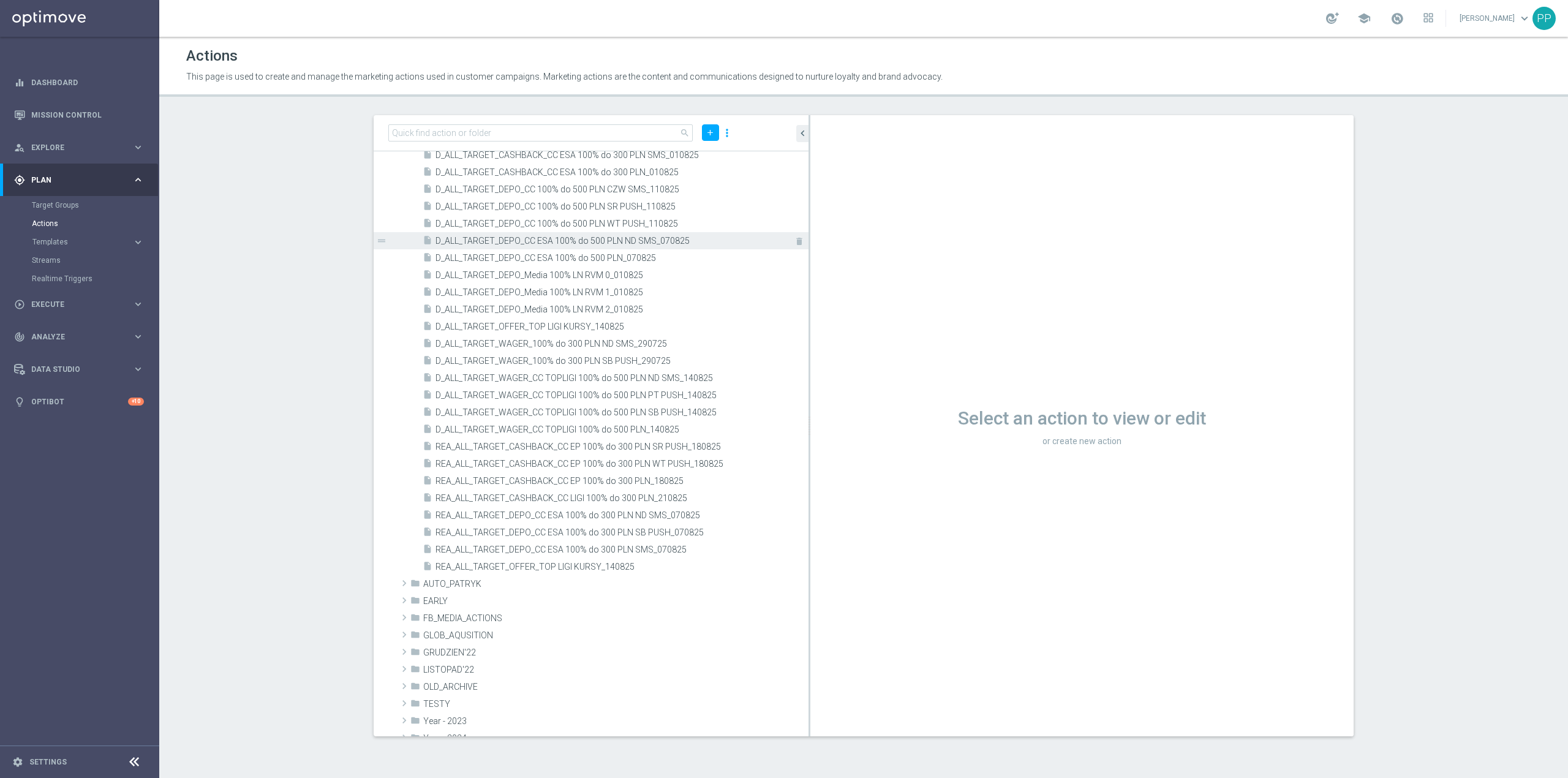
scroll to position [980, 0]
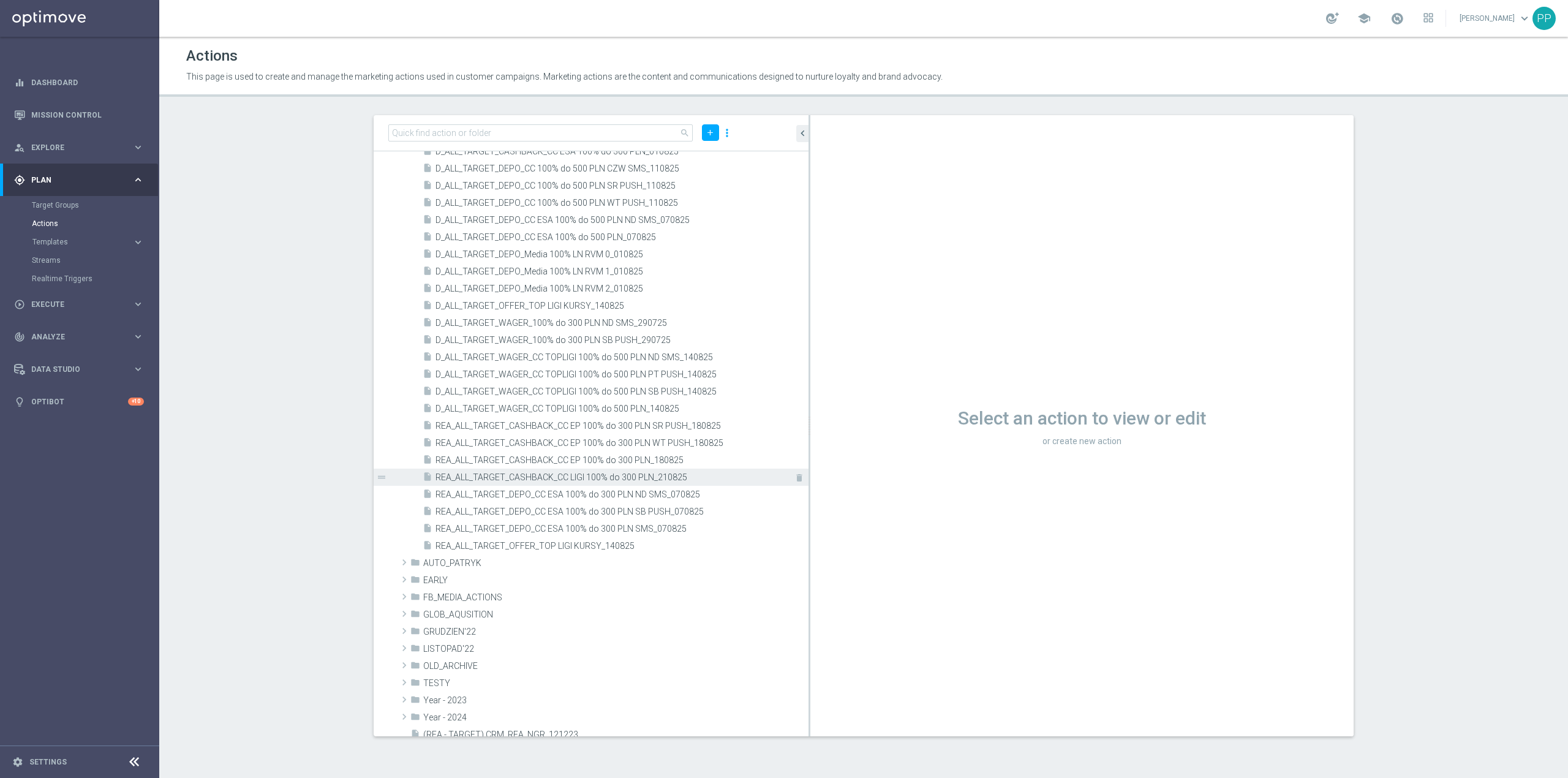
click at [633, 476] on span "REA_ALL_TARGET_CASHBACK_CC LIGI 100% do 300 PLN_210825" at bounding box center [608, 478] width 346 height 11
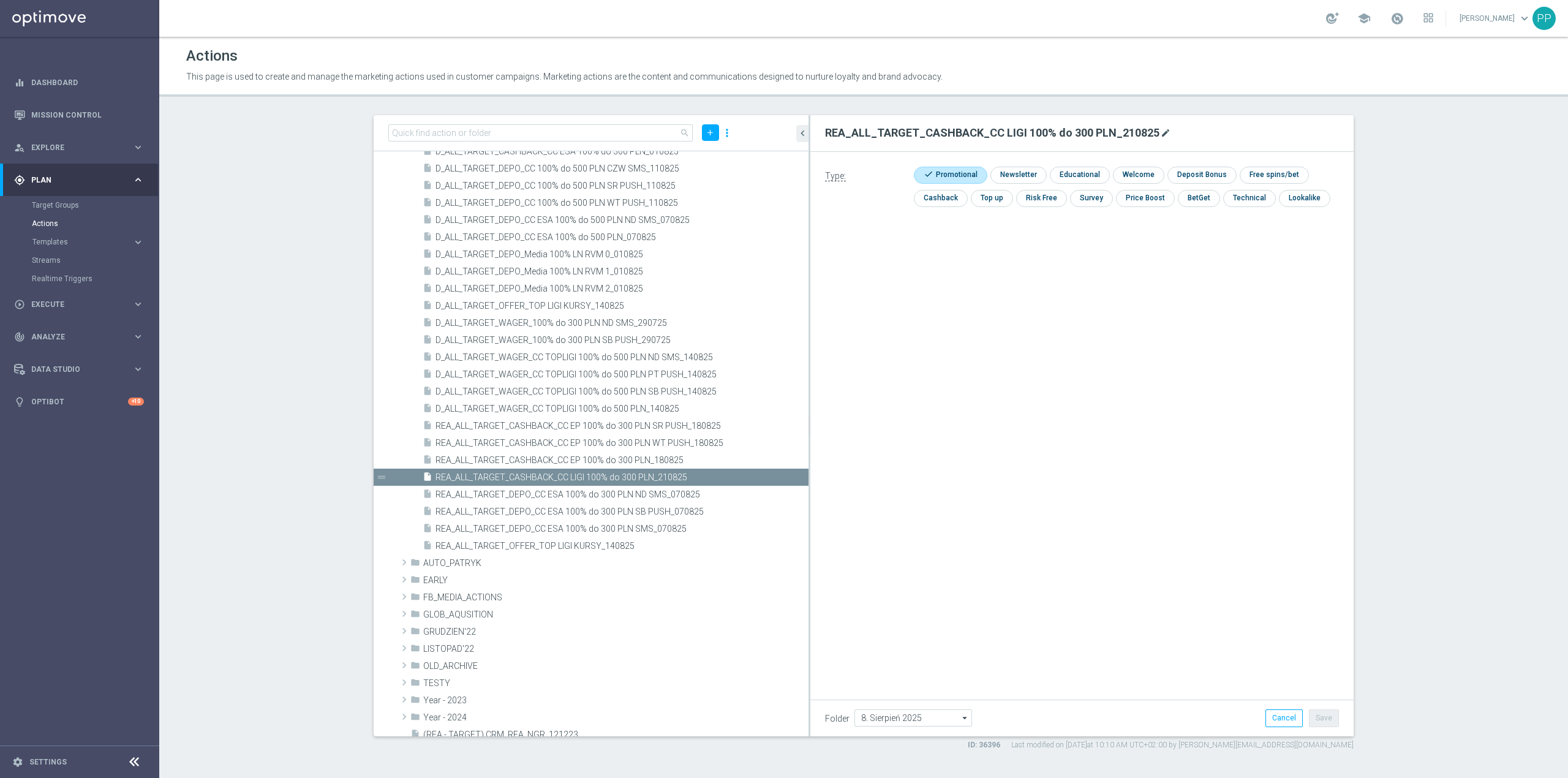
click at [1163, 134] on icon "mode_edit" at bounding box center [1165, 133] width 10 height 10
drag, startPoint x: 943, startPoint y: 133, endPoint x: 905, endPoint y: 137, distance: 38.2
click at [905, 137] on input "REA_ALL_TARGET_CASHBACK_CC LIGI 100% do 300 PLN_210825" at bounding box center [1082, 133] width 514 height 17
type input "REA_ALL_TARGET_ZBR_CC LIGI 100% do 300 PLN_210825"
click at [1141, 324] on div "Type: check Promotional check Newsletter check Educational check Welcome check …" at bounding box center [1082, 289] width 543 height 275
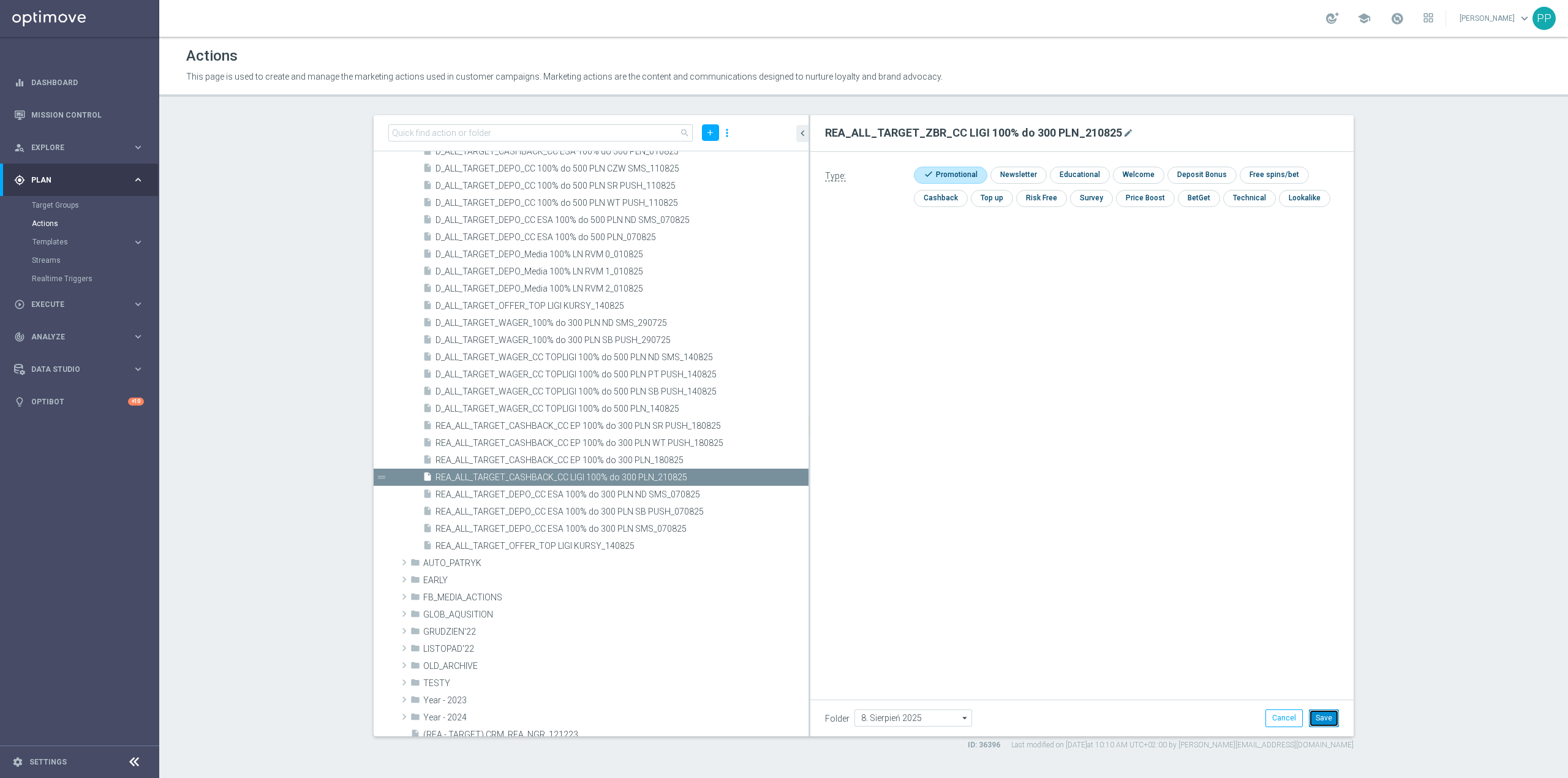
click at [1327, 717] on button "Save" at bounding box center [1324, 717] width 30 height 17
click at [59, 299] on div "play_circle_outline Execute" at bounding box center [73, 304] width 118 height 11
click at [78, 239] on link "Campaign Builder" at bounding box center [79, 237] width 95 height 10
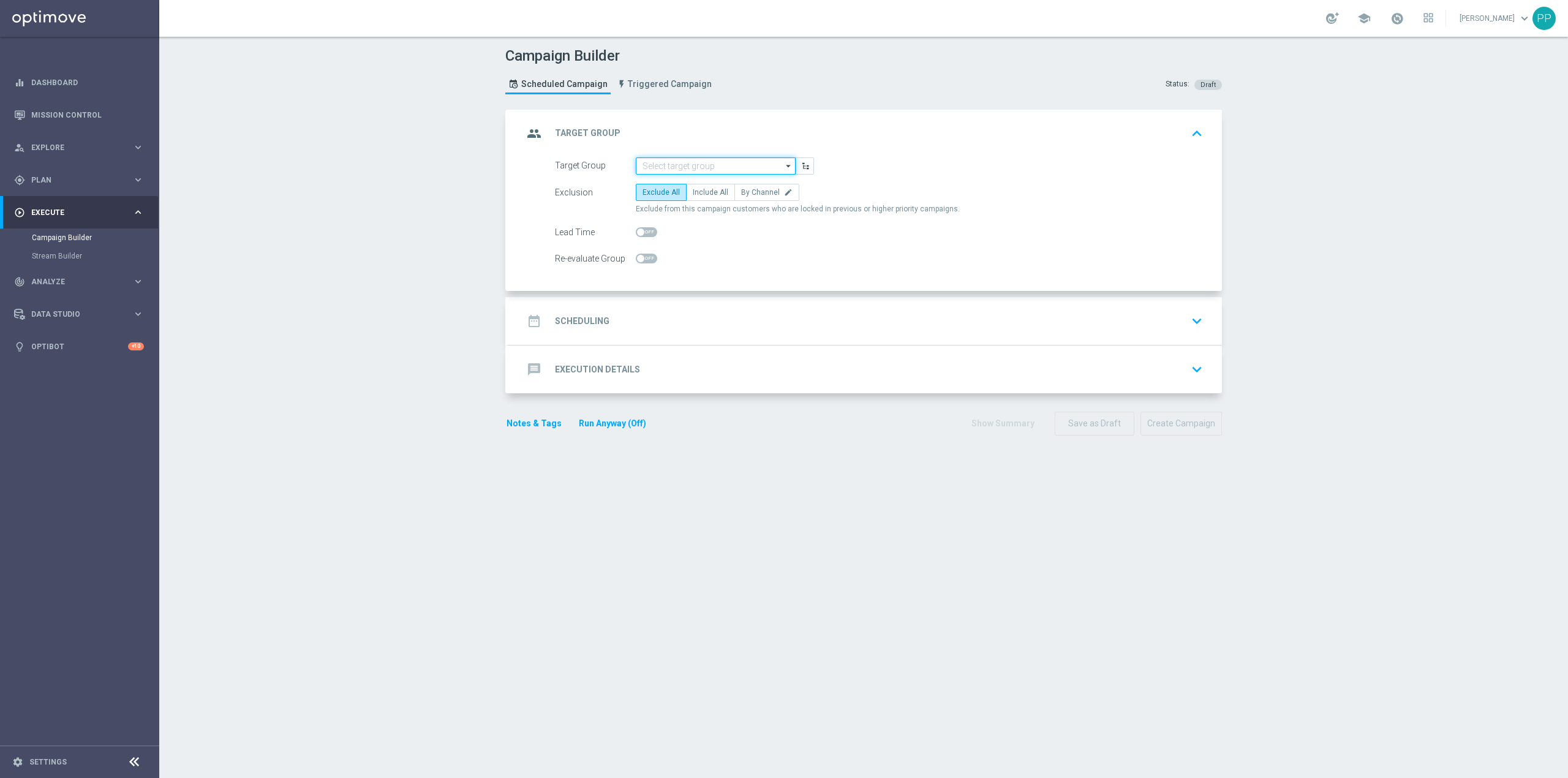
click at [675, 162] on input at bounding box center [715, 166] width 159 height 17
paste input "REA_ALL_TARGET_CASHBACK_CC LIGI 100% do 300 PLN_210825"
type input "REA_ALL_TARGET_CASHBACK_CC LIGI 100% do 300 PLN_210825"
click at [441, 233] on div "Campaign Builder Scheduled Campaign Triggered Campaign Status: Draft group Targ…" at bounding box center [863, 407] width 1409 height 741
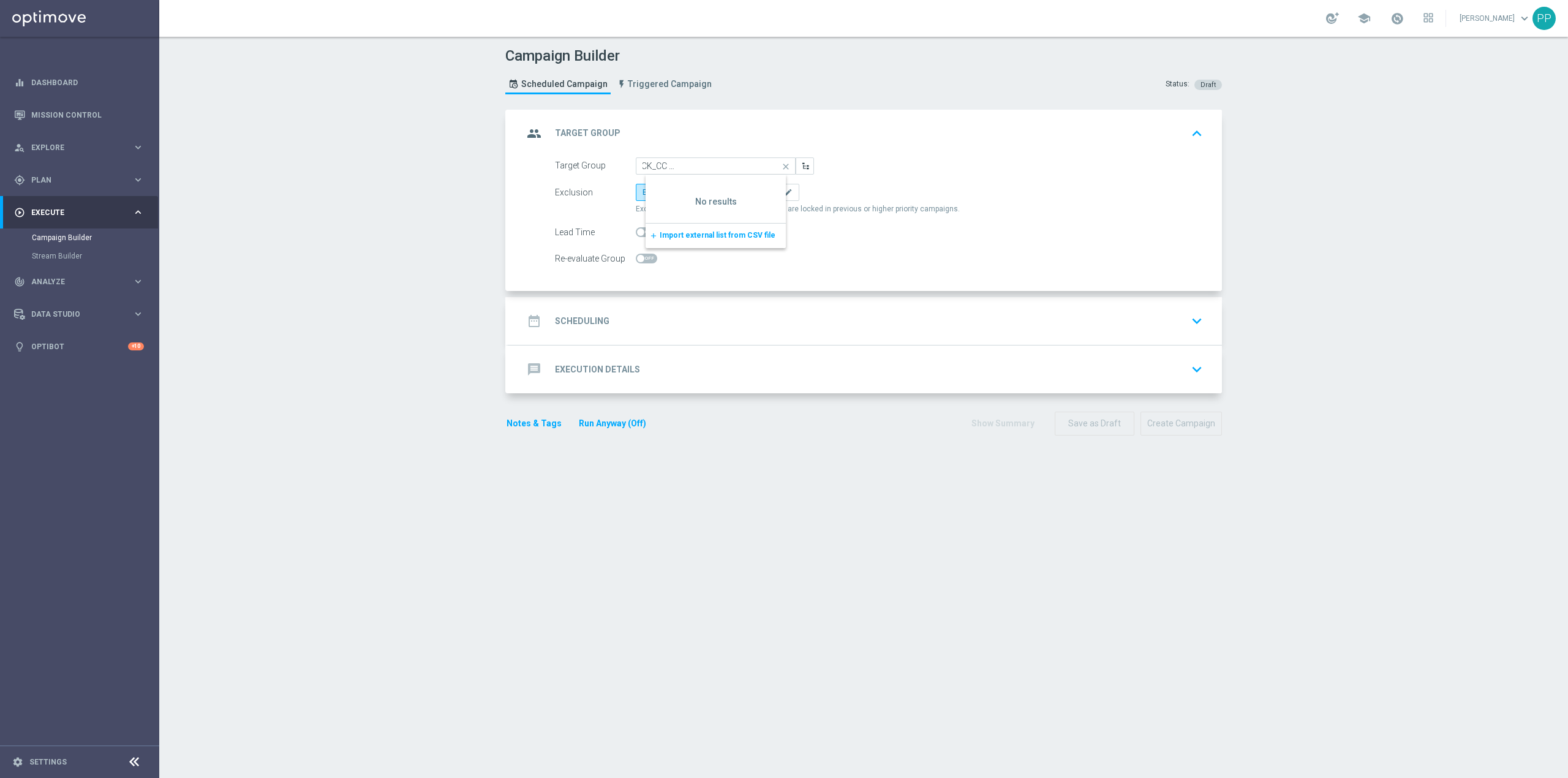
scroll to position [0, 0]
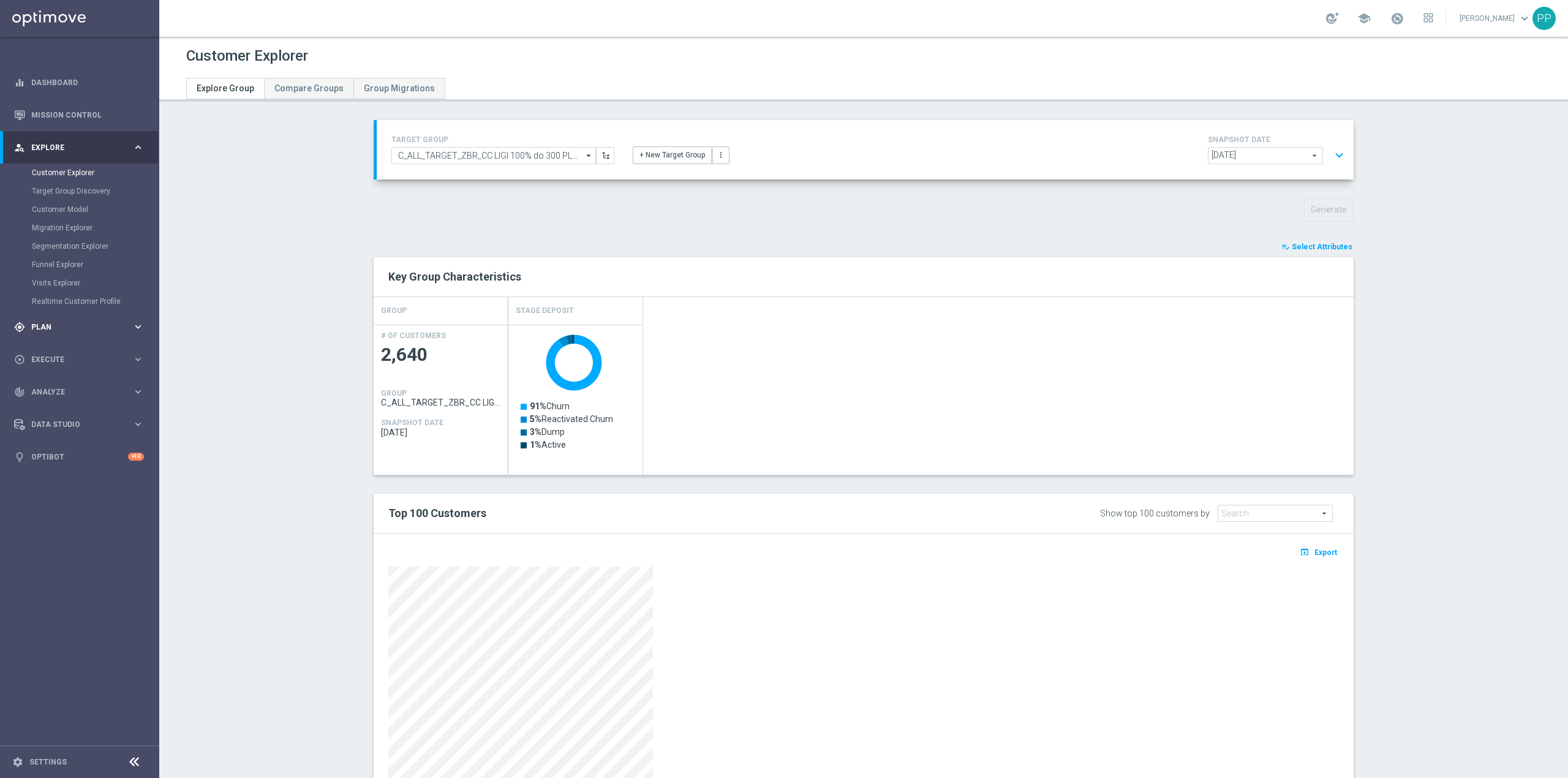
click at [42, 330] on span "Plan" at bounding box center [81, 327] width 101 height 7
click at [78, 213] on div "Target Groups" at bounding box center [95, 205] width 127 height 19
click at [75, 201] on link "Target Groups" at bounding box center [79, 205] width 95 height 10
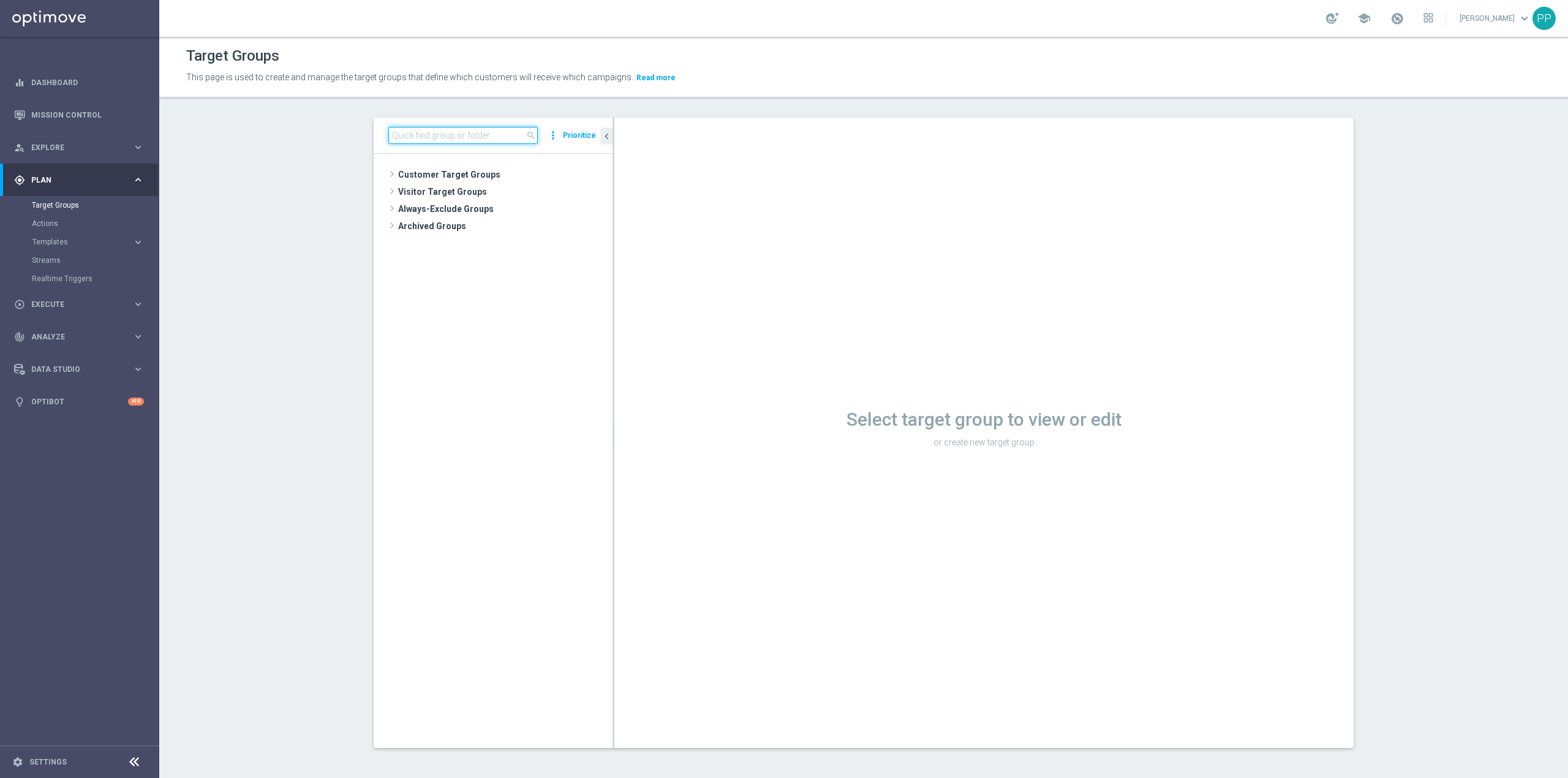
click at [470, 142] on input at bounding box center [463, 135] width 150 height 17
type input "black_list"
click at [483, 226] on span "CC_BLACK_LIST" at bounding box center [516, 227] width 135 height 11
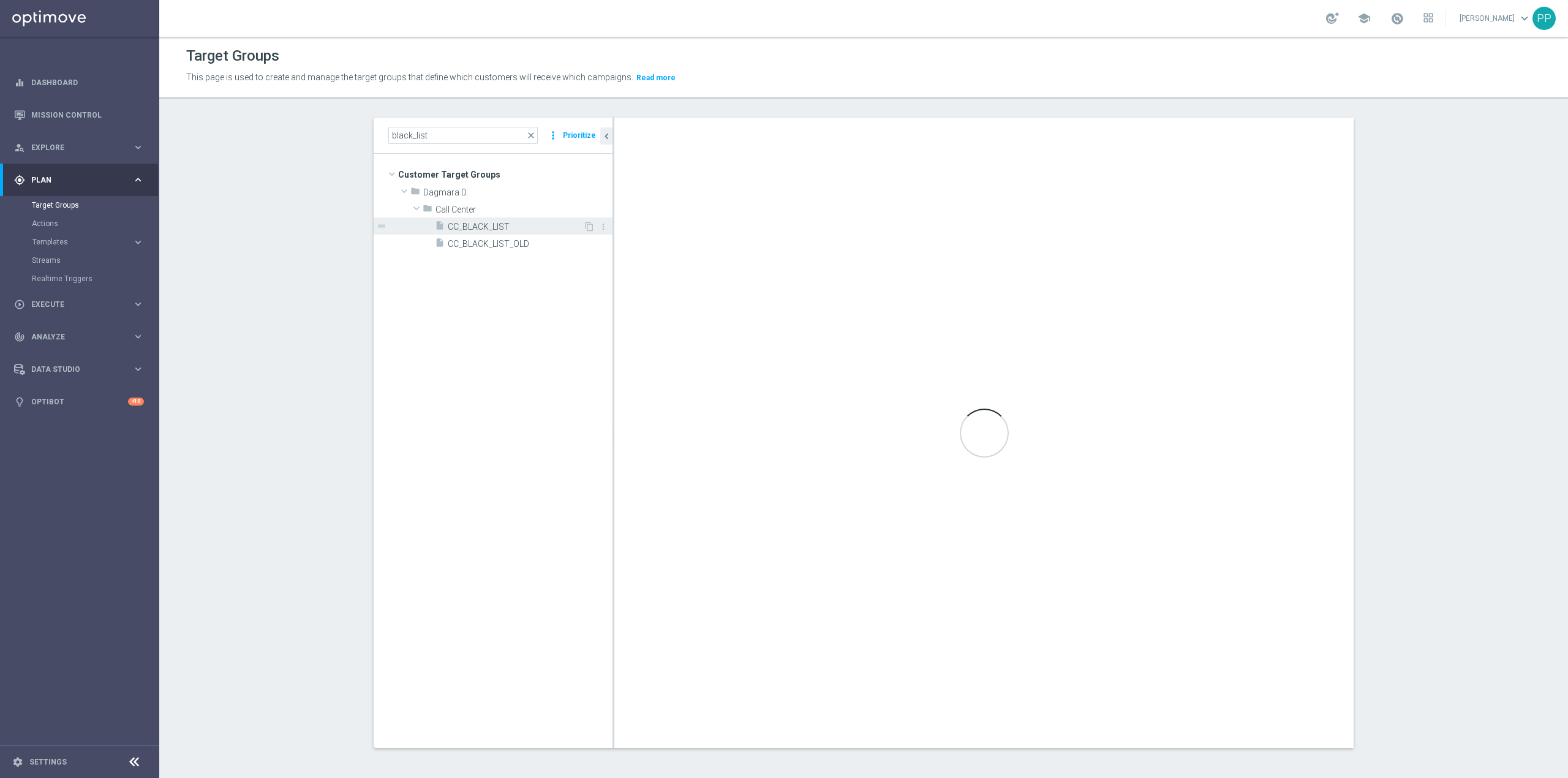
click at [485, 228] on span "CC_BLACK_LIST" at bounding box center [516, 227] width 135 height 11
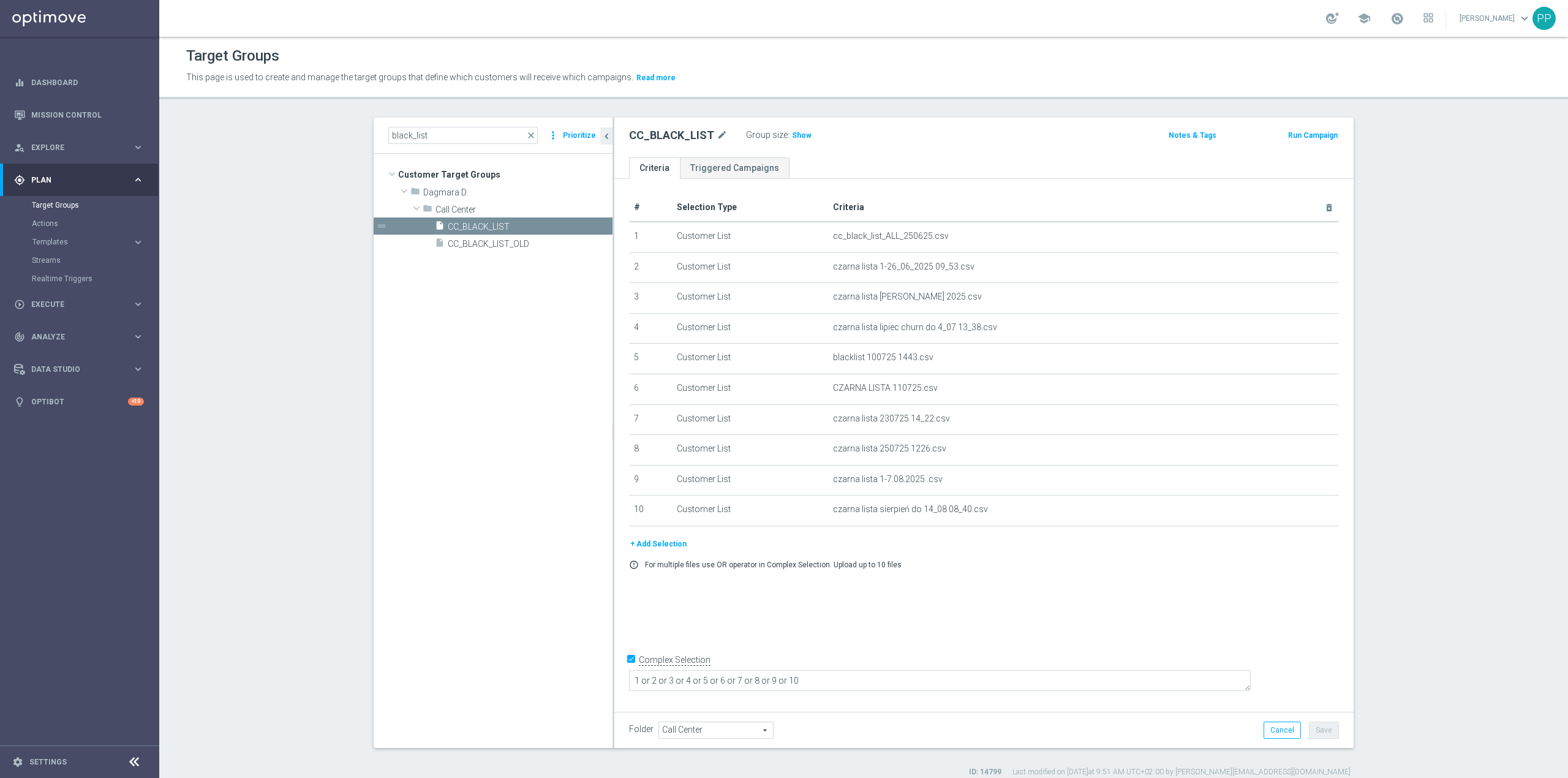
drag, startPoint x: 788, startPoint y: 138, endPoint x: 702, endPoint y: 109, distance: 90.8
click at [792, 138] on span "Show" at bounding box center [802, 135] width 20 height 9
click at [1310, 363] on icon "delete_forever" at bounding box center [1314, 357] width 10 height 10
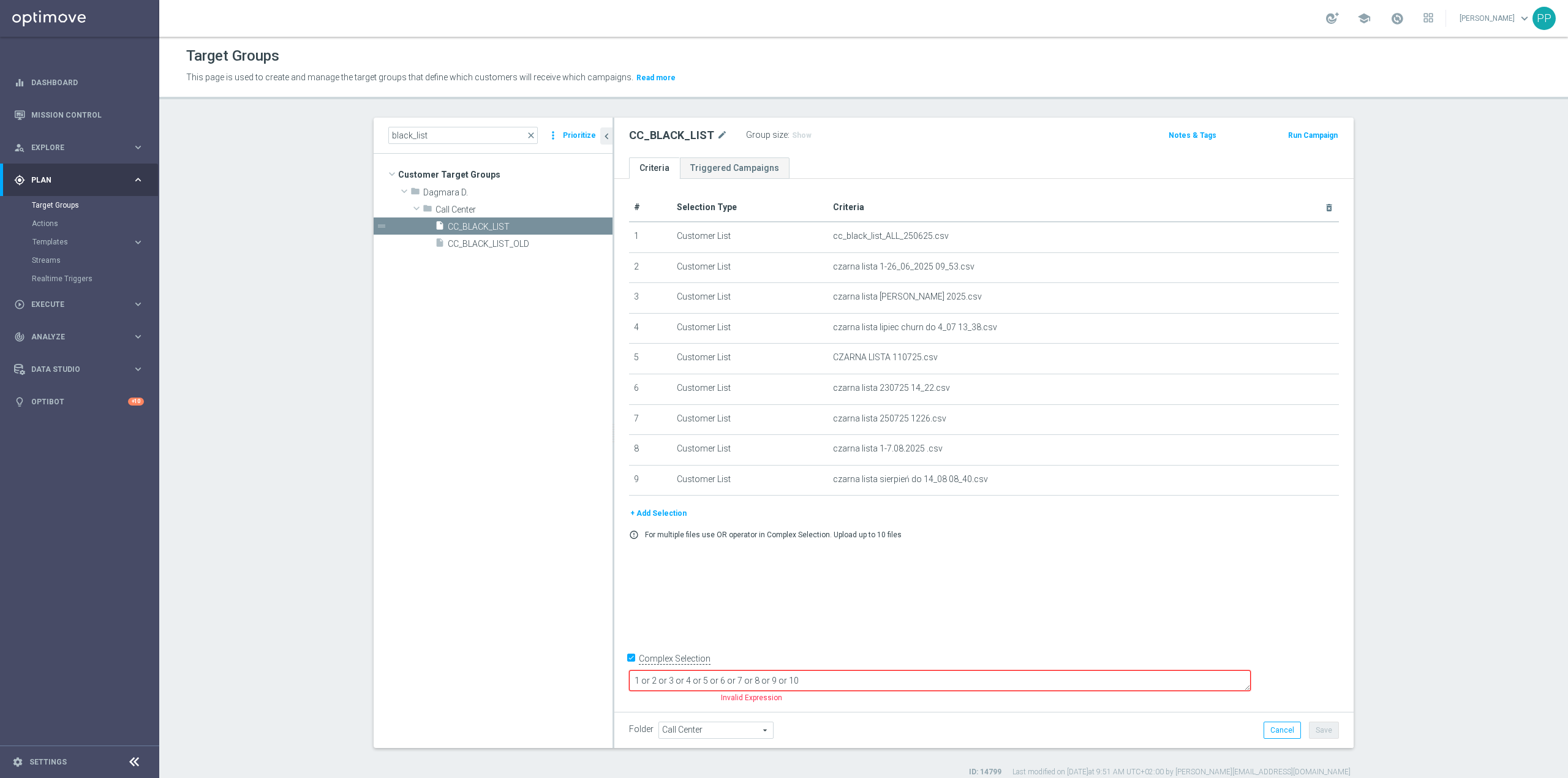
click at [945, 673] on textarea "1 or 2 or 3 or 4 or 5 or 6 or 7 or 8 or 9 or 10" at bounding box center [940, 681] width 622 height 21
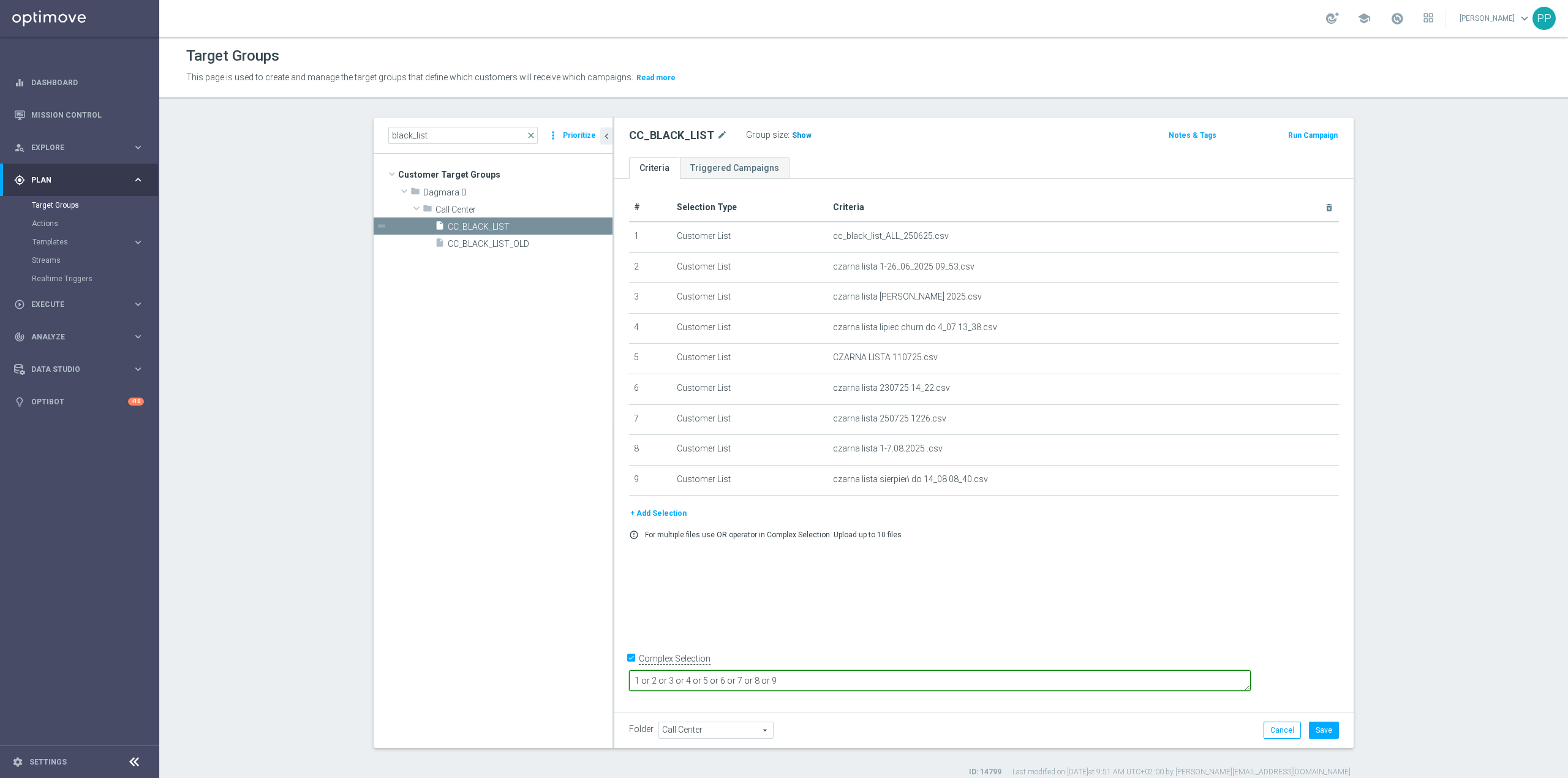
type textarea "1 or 2 or 3 or 4 or 5 or 6 or 7 or 8 or 9"
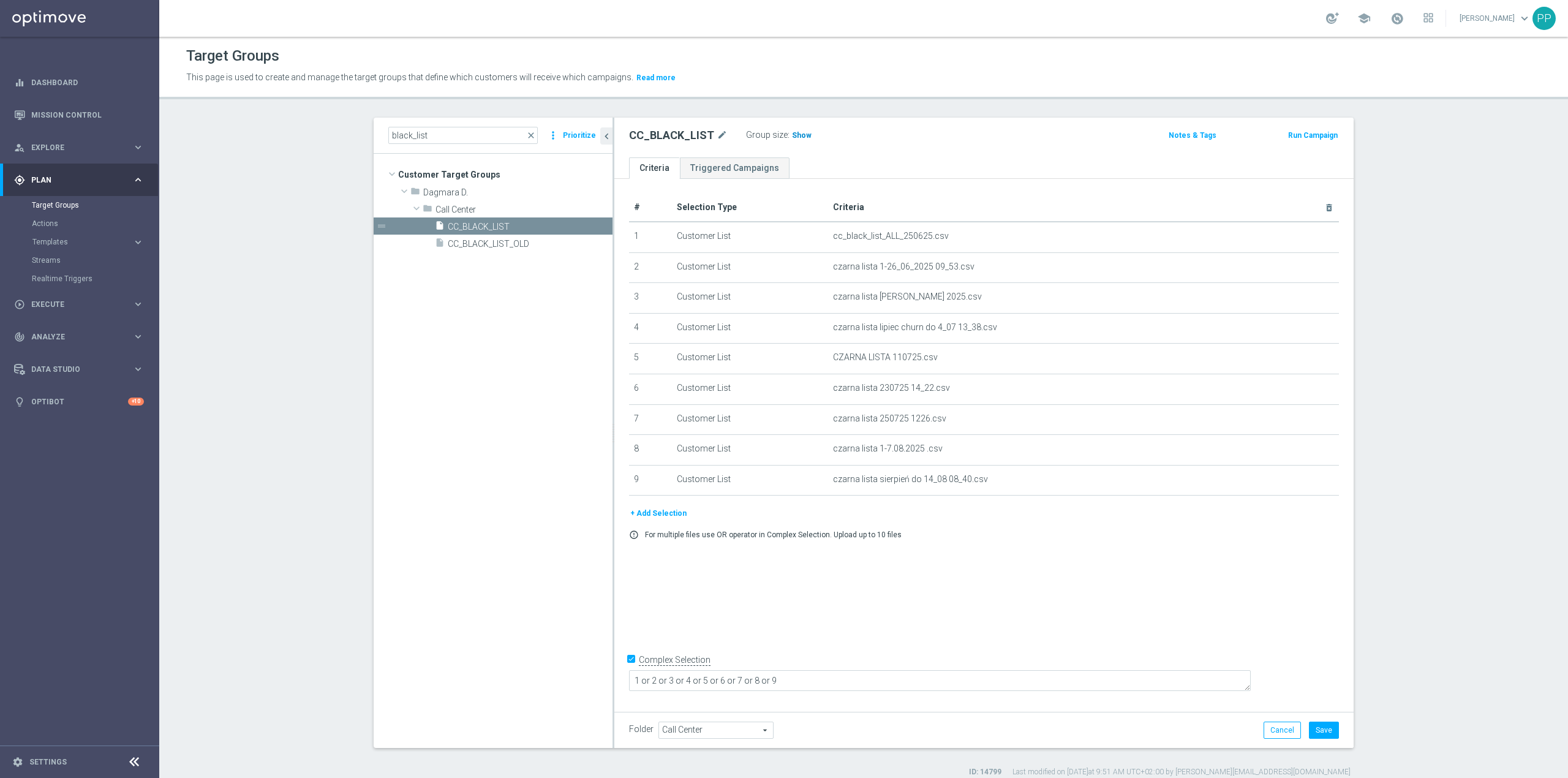
click at [796, 134] on span "Show" at bounding box center [802, 135] width 20 height 9
click at [1287, 738] on button "Cancel" at bounding box center [1282, 730] width 37 height 17
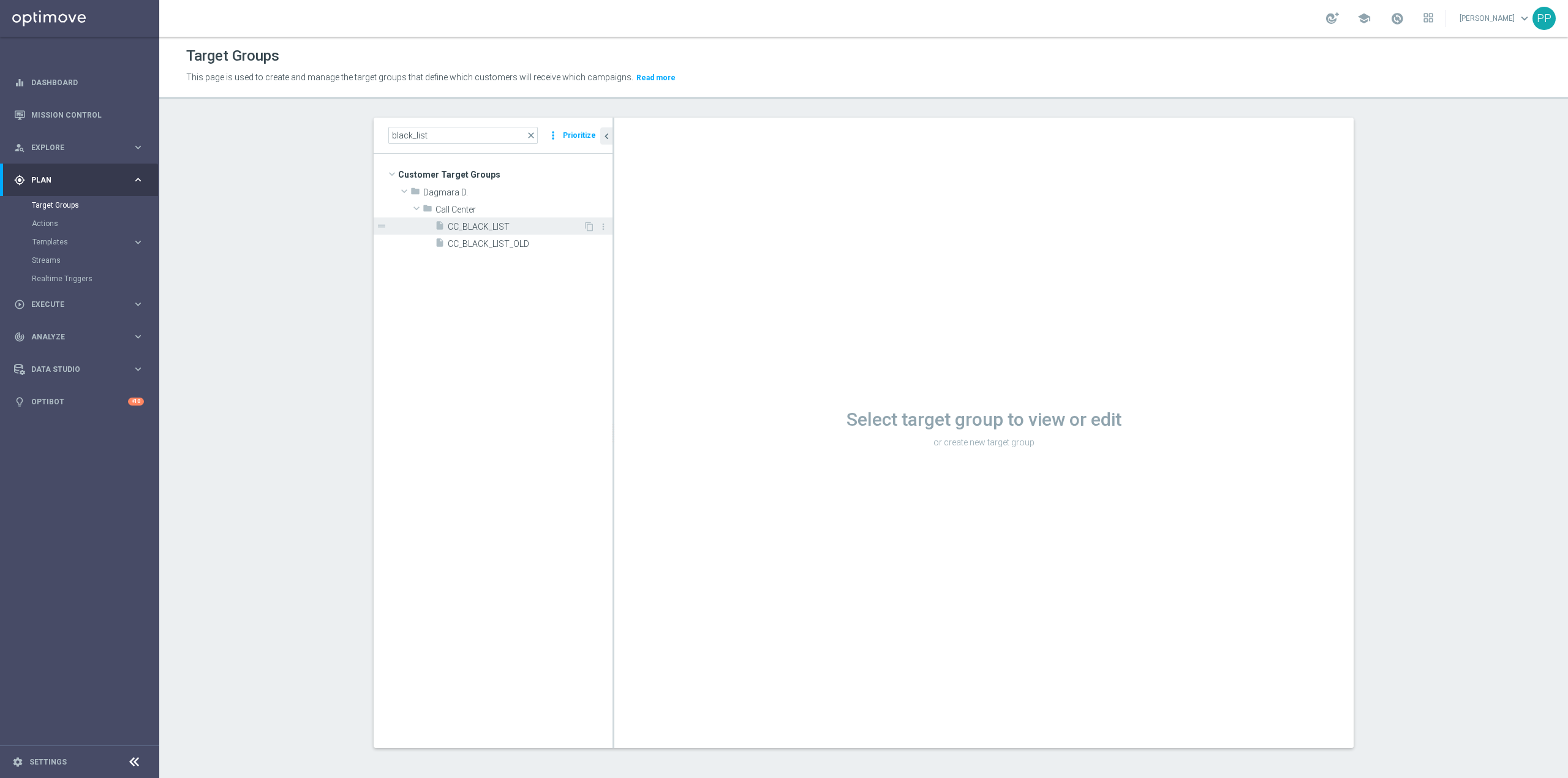
click at [491, 226] on span "CC_BLACK_LIST" at bounding box center [516, 227] width 135 height 11
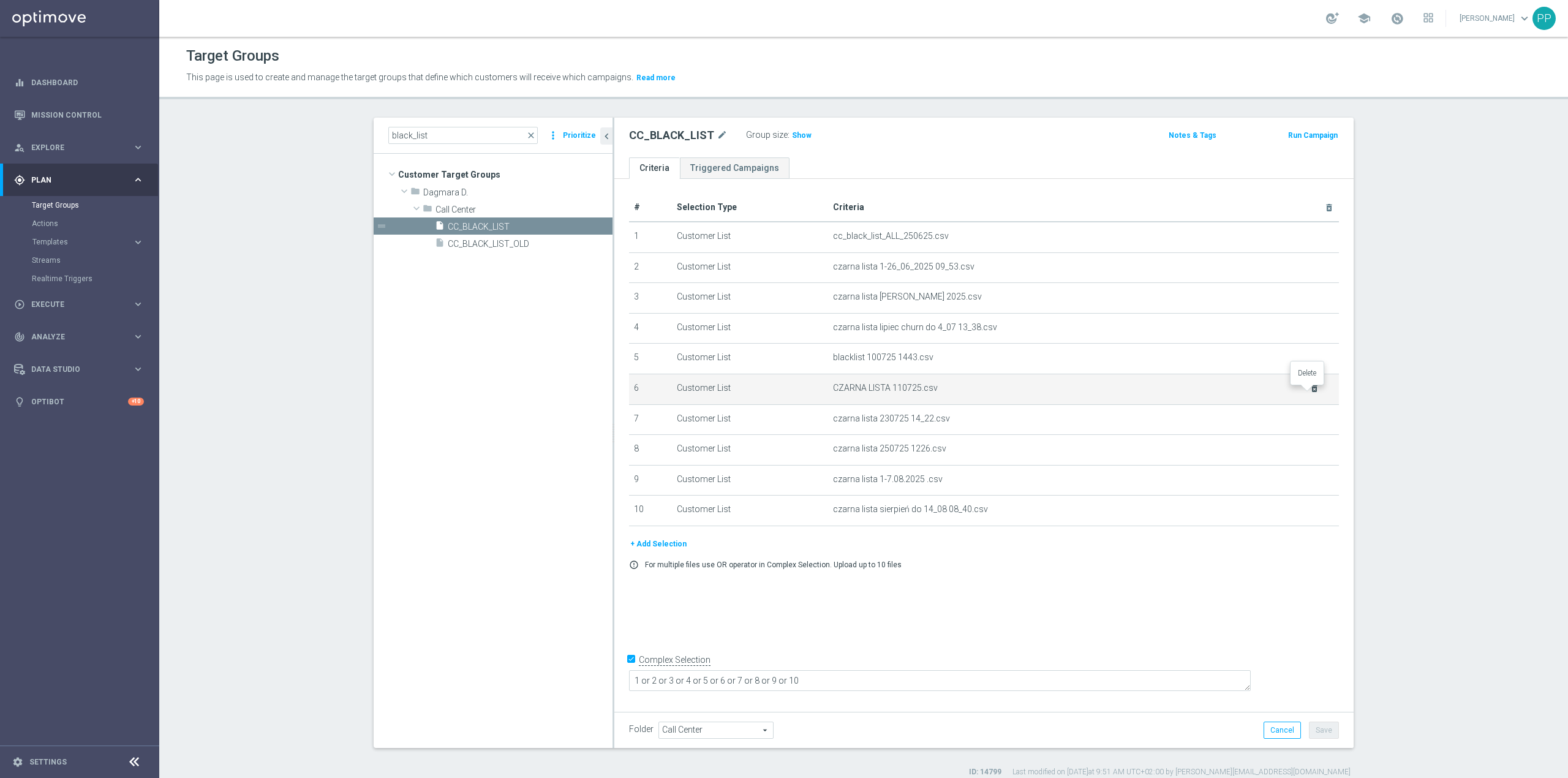
click at [1310, 393] on icon "delete_forever" at bounding box center [1314, 388] width 10 height 10
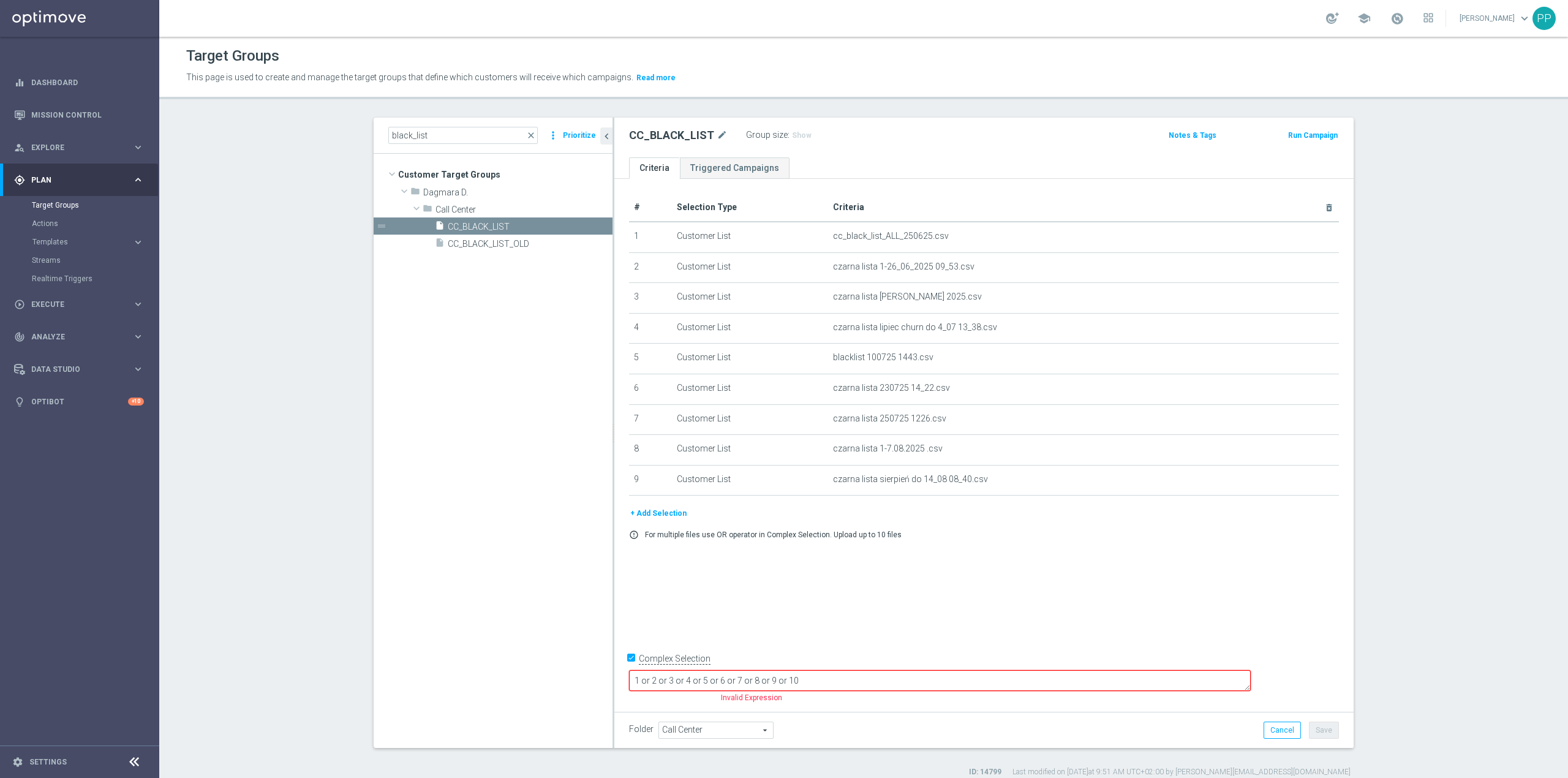
click at [984, 684] on textarea "1 or 2 or 3 or 4 or 5 or 6 or 7 or 8 or 9 or 10" at bounding box center [940, 681] width 622 height 21
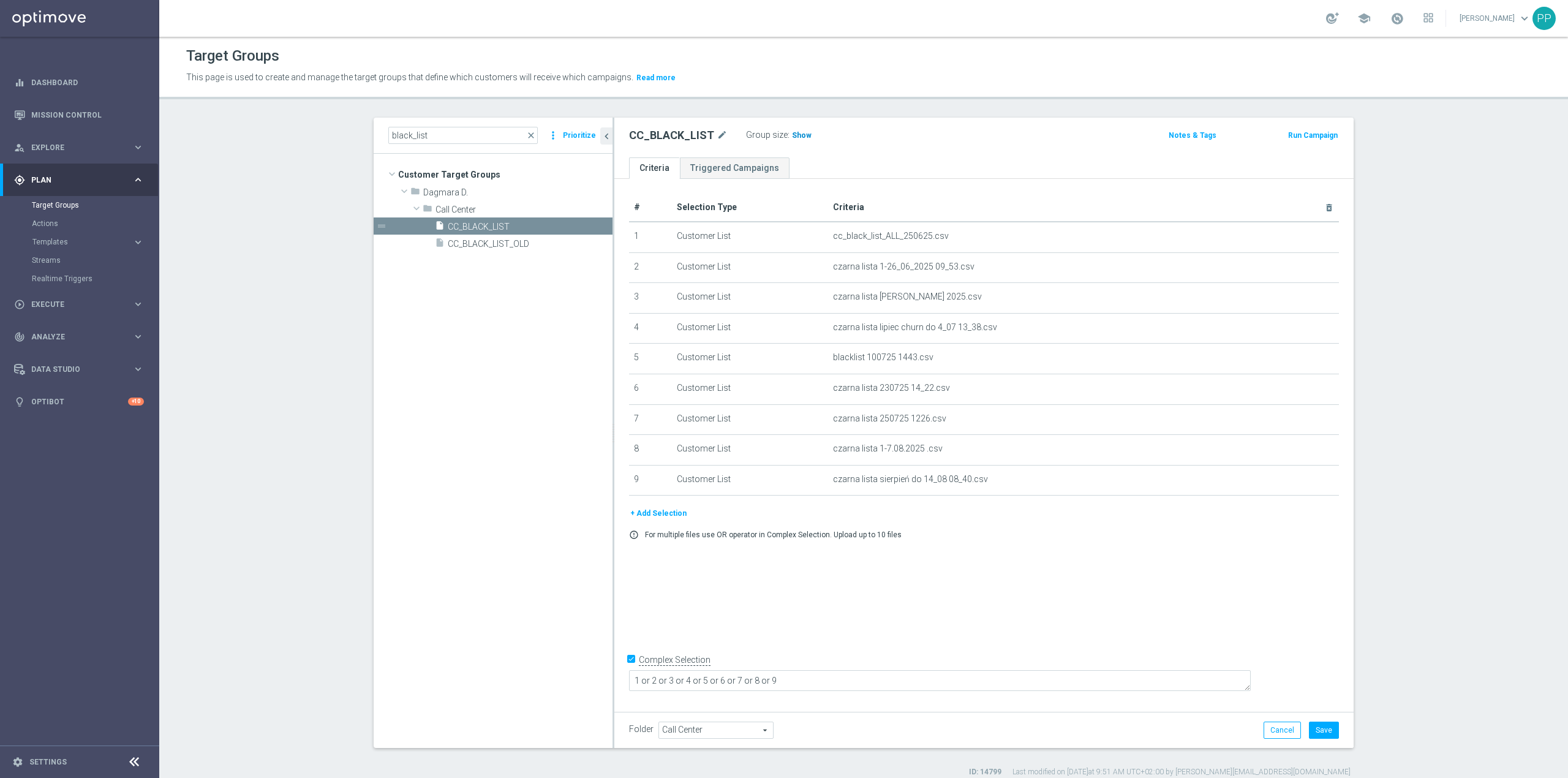
click at [797, 132] on span "Show" at bounding box center [802, 135] width 20 height 9
click at [648, 520] on button "+ Add Selection" at bounding box center [658, 513] width 59 height 13
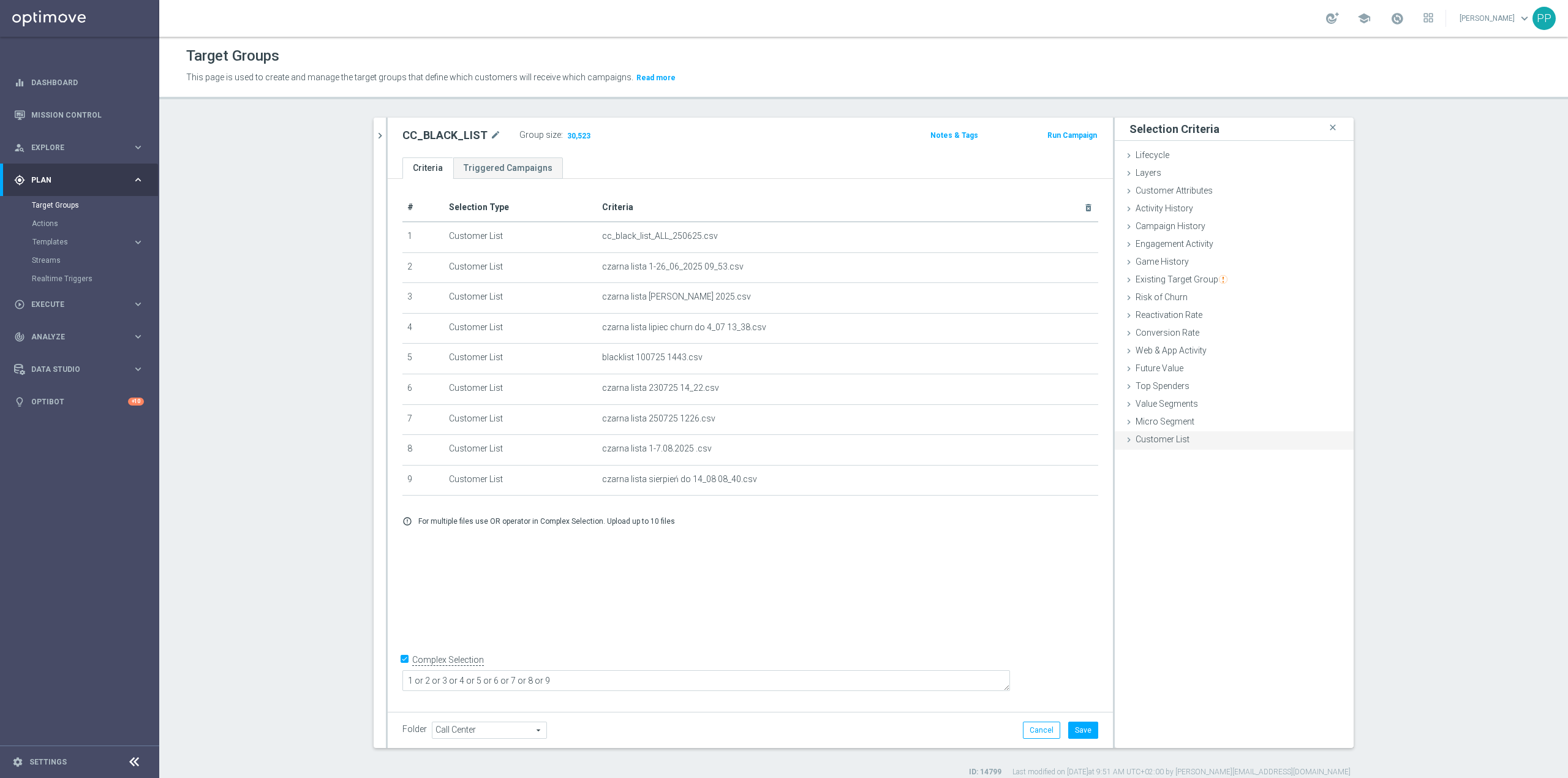
click at [1136, 439] on span "Customer List" at bounding box center [1163, 438] width 53 height 10
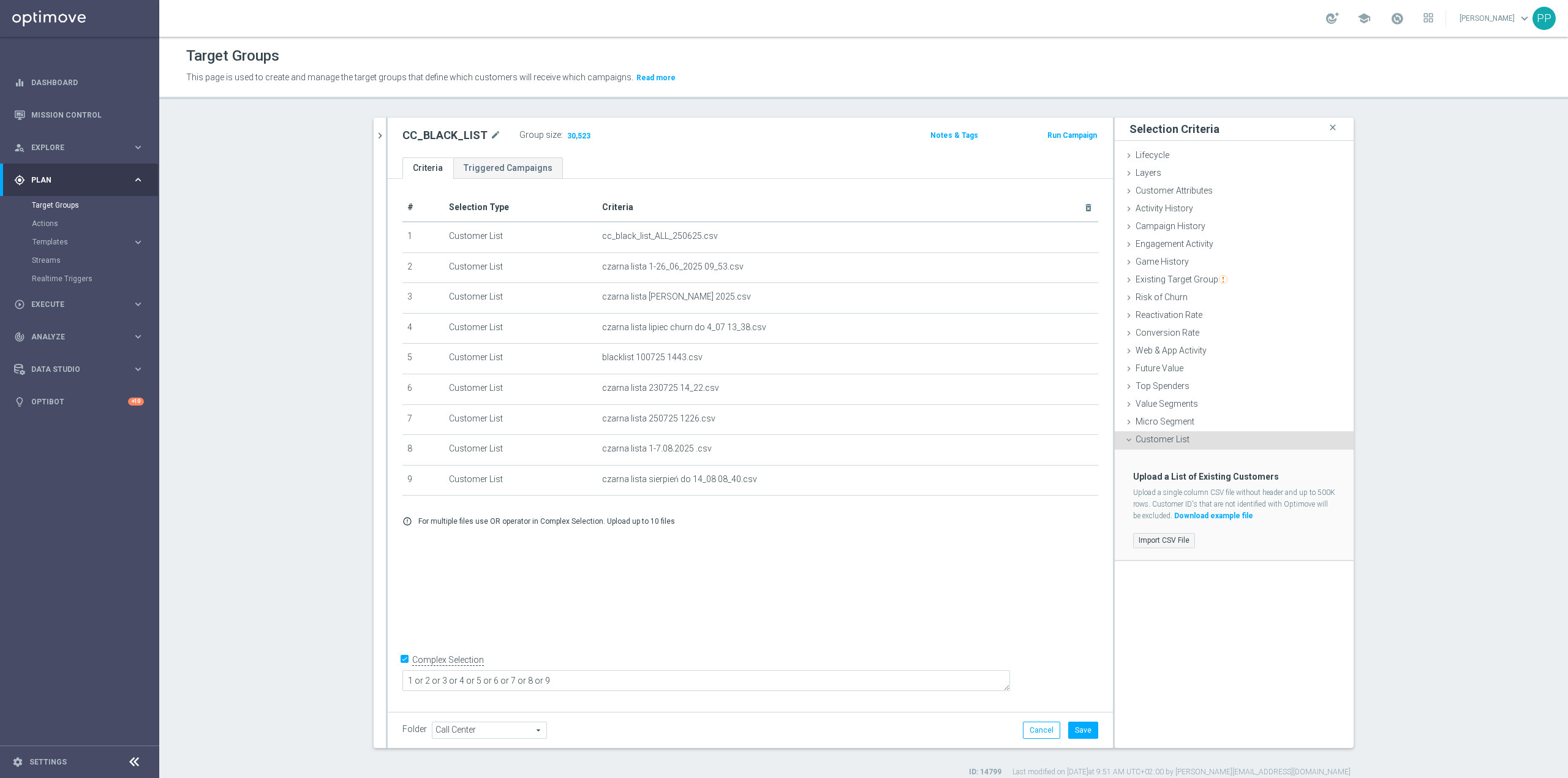
click at [1143, 536] on label "Import CSV File" at bounding box center [1164, 540] width 61 height 15
click at [0, 0] on input "Import CSV File" at bounding box center [0, 0] width 0 height 0
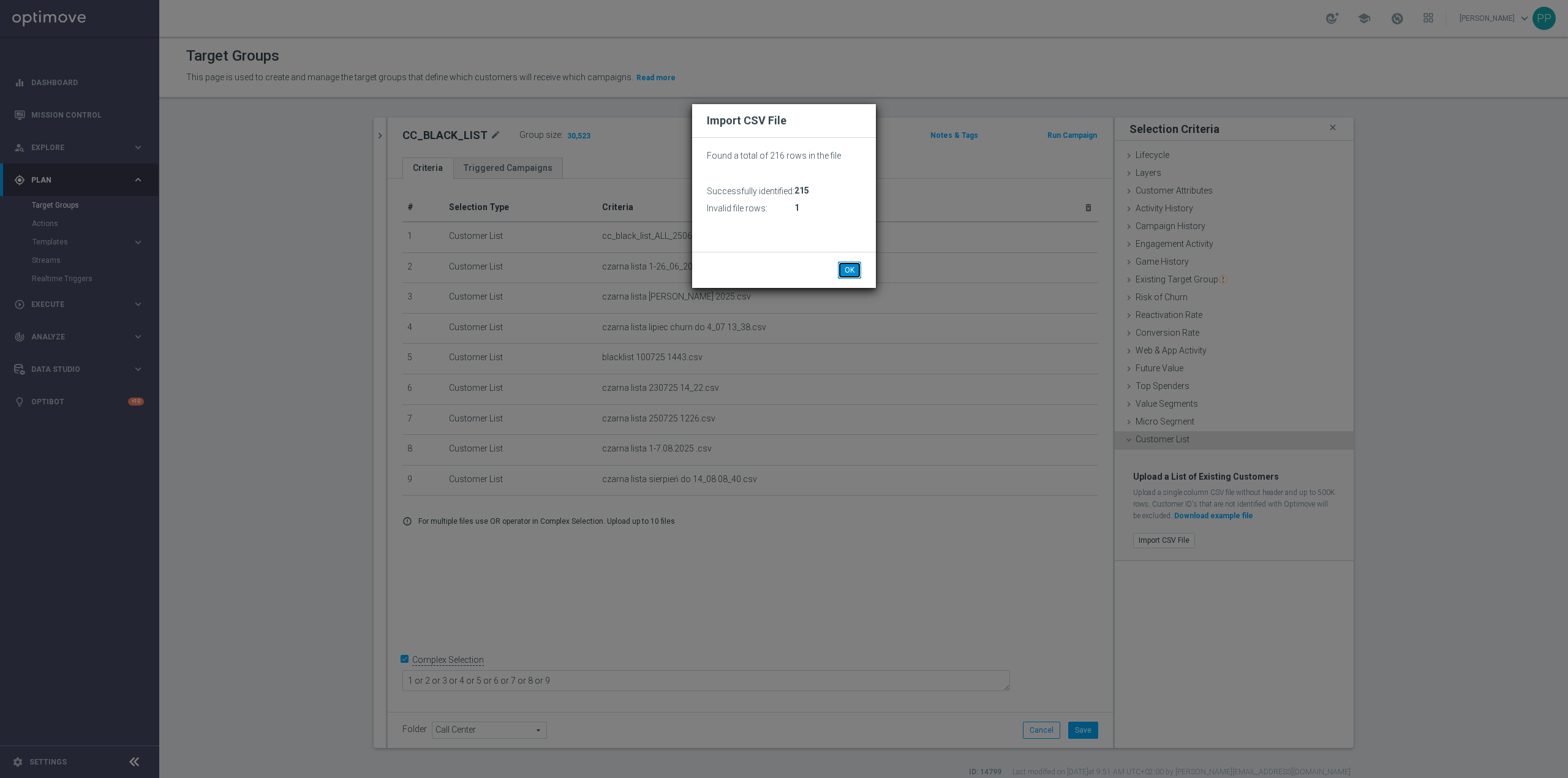
click at [855, 268] on button "OK" at bounding box center [849, 270] width 23 height 17
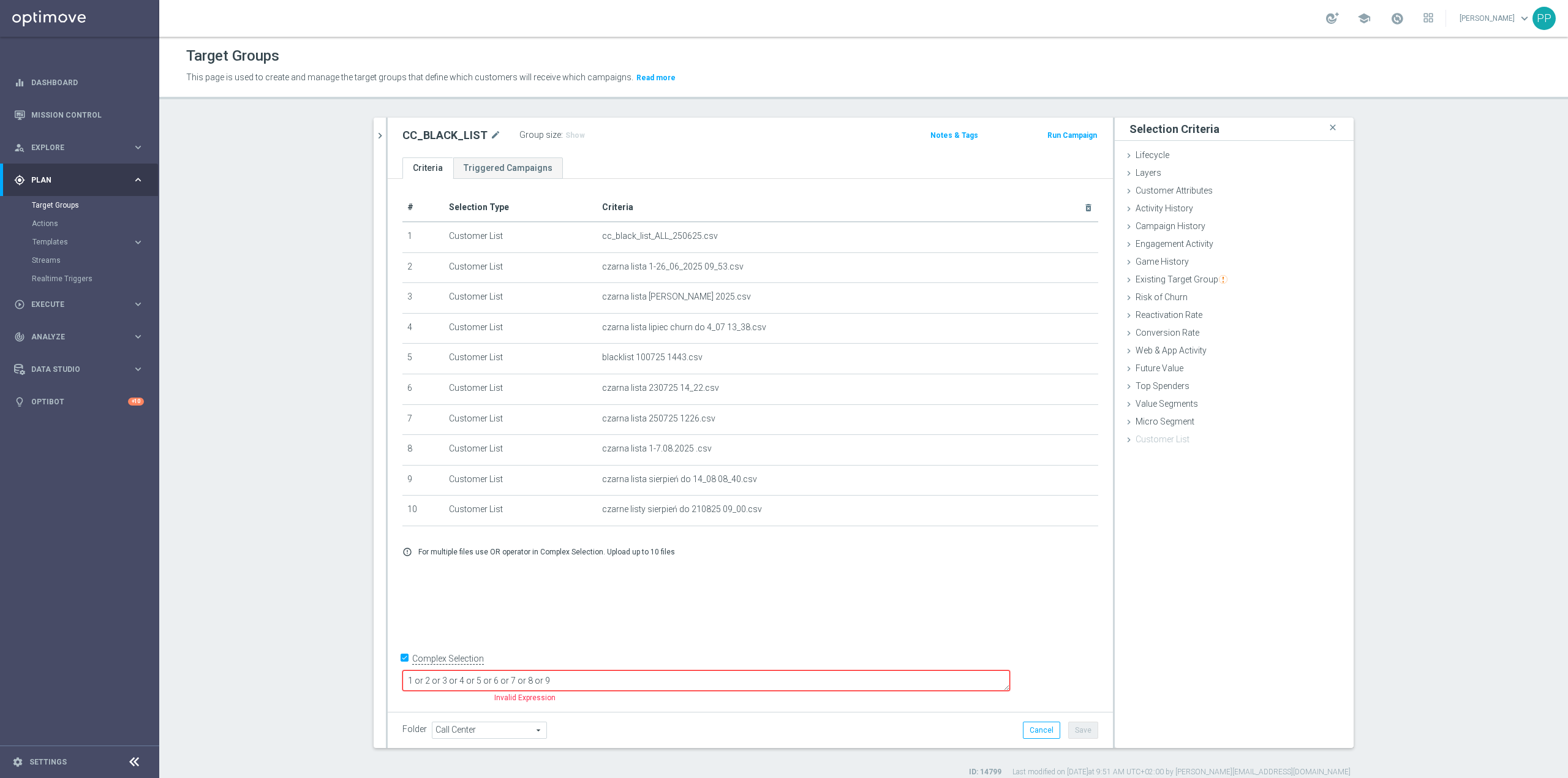
click at [657, 677] on textarea "1 or 2 or 3 or 4 or 5 or 6 or 7 or 8 or 9" at bounding box center [706, 681] width 608 height 21
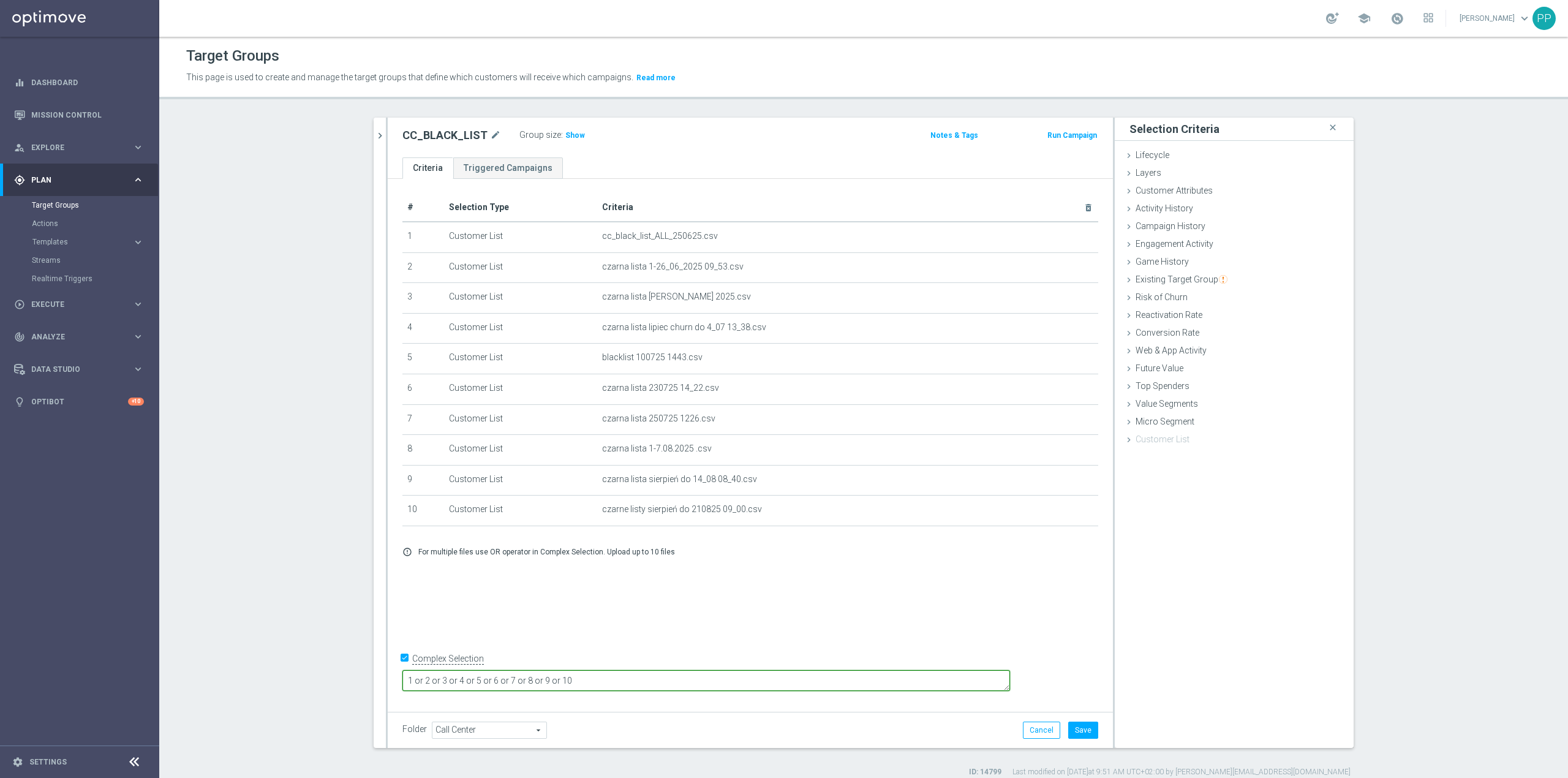
type textarea "1 or 2 or 3 or 4 or 5 or 6 or 7 or 8 or 9 or 10"
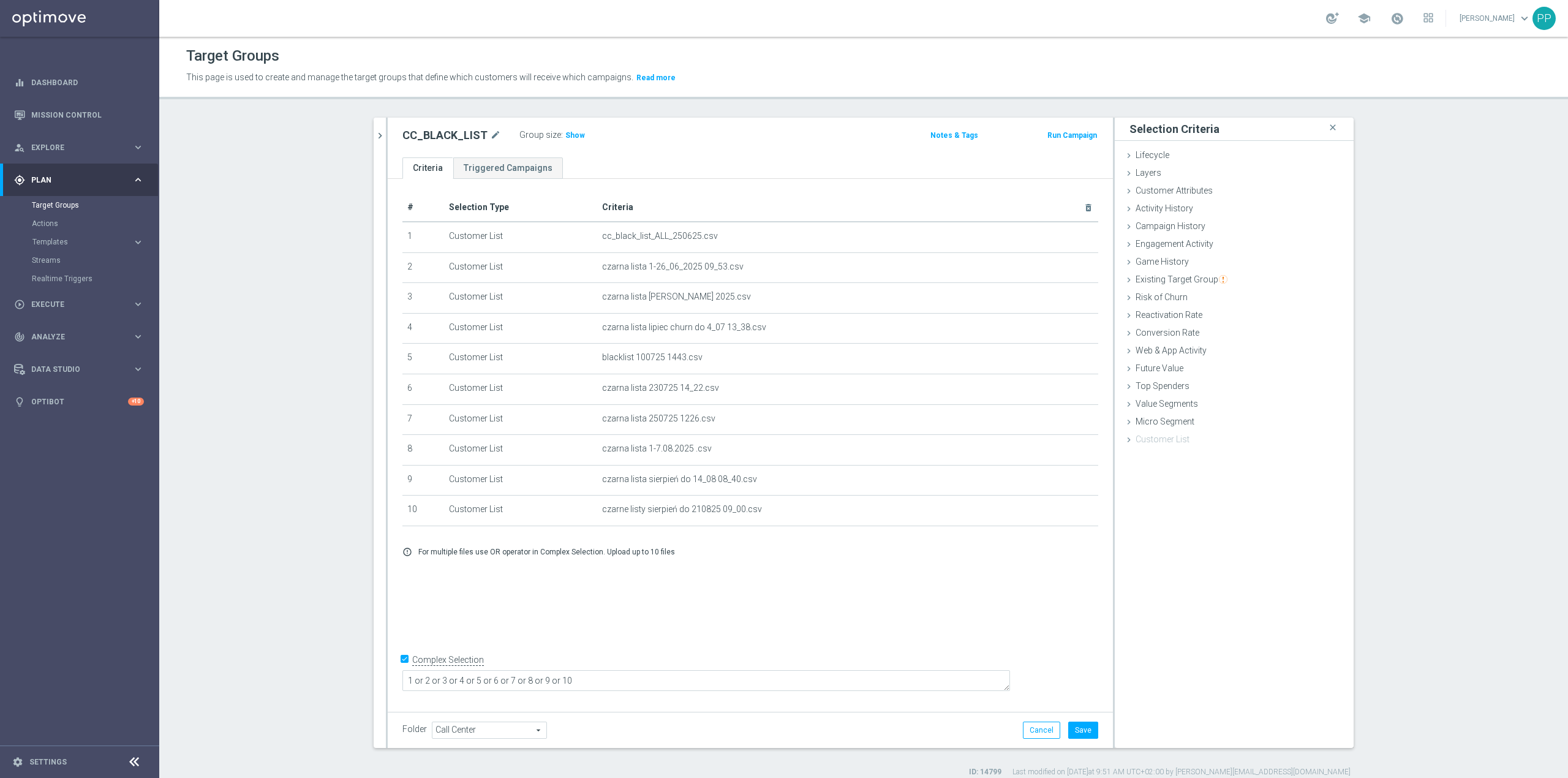
click at [781, 733] on div "Folder Call Center Call Center arrow_drop_down search Cancel Save Saving..." at bounding box center [750, 730] width 696 height 17
click at [1068, 724] on button "Save" at bounding box center [1083, 730] width 30 height 17
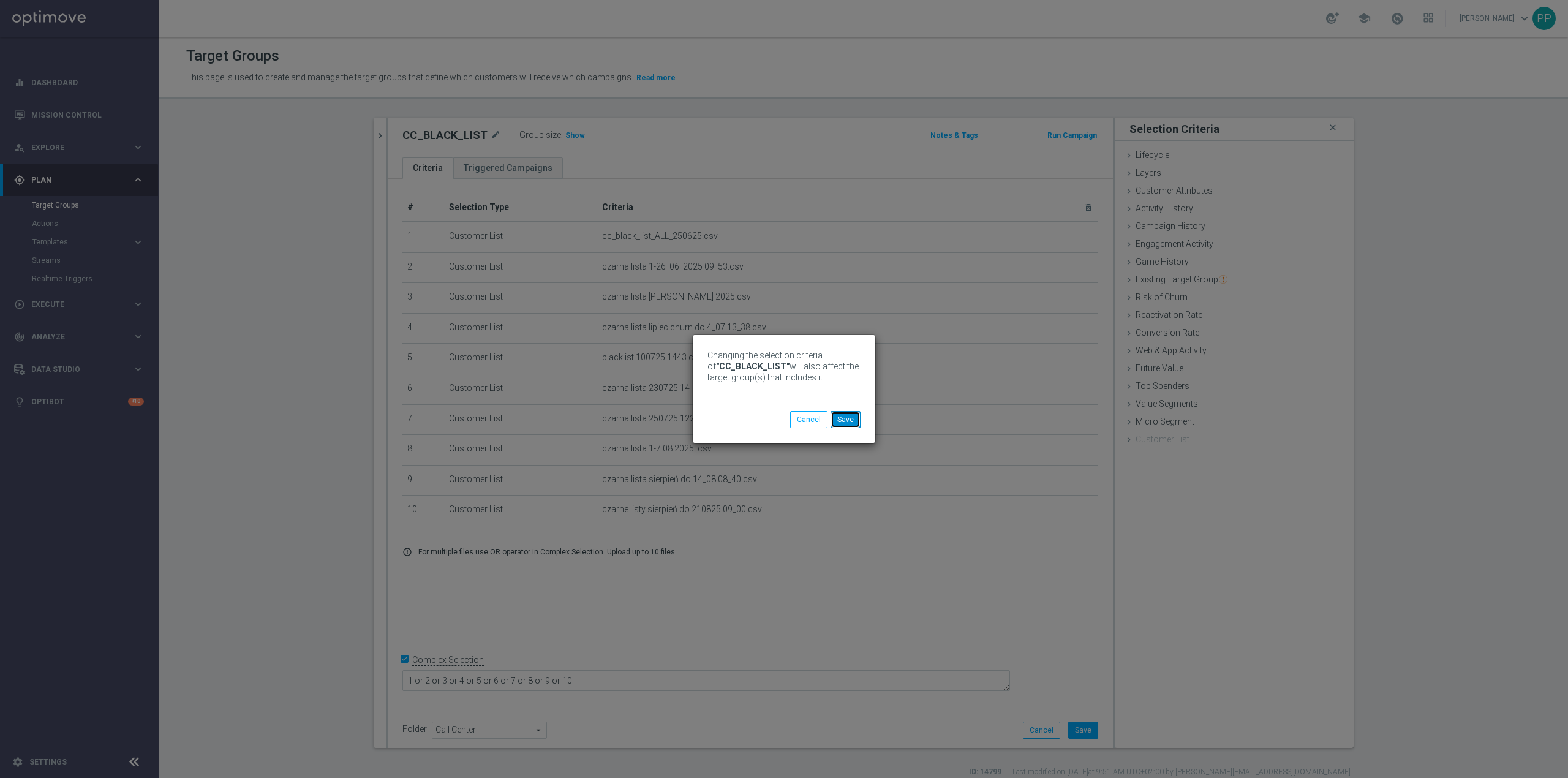
click at [837, 419] on button "Save" at bounding box center [845, 419] width 30 height 17
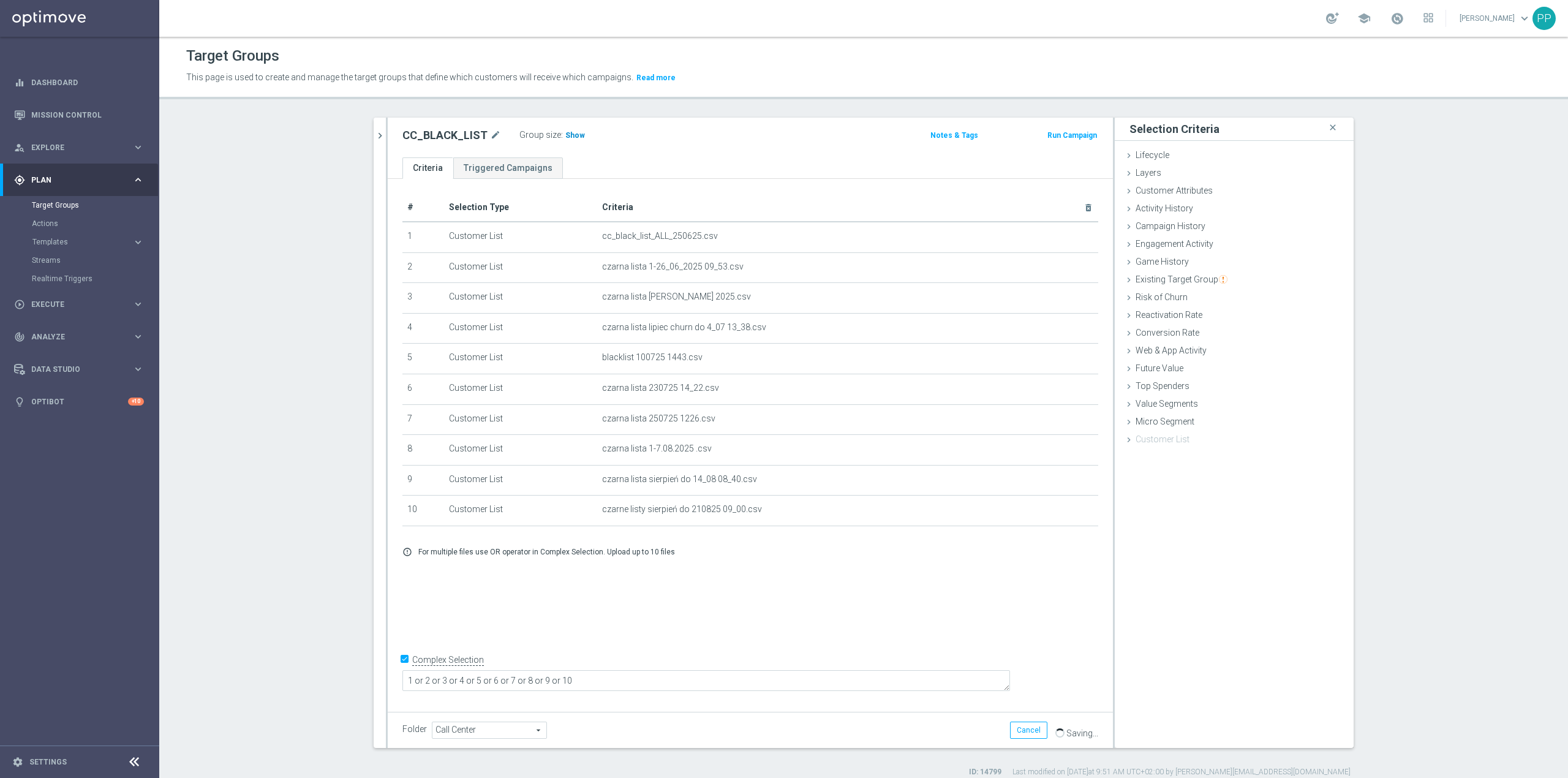
click at [566, 136] on span "Show" at bounding box center [576, 135] width 20 height 9
click at [329, 405] on section "black_list close more_vert Prioritize Customer Target Groups library_add create…" at bounding box center [863, 447] width 1409 height 659
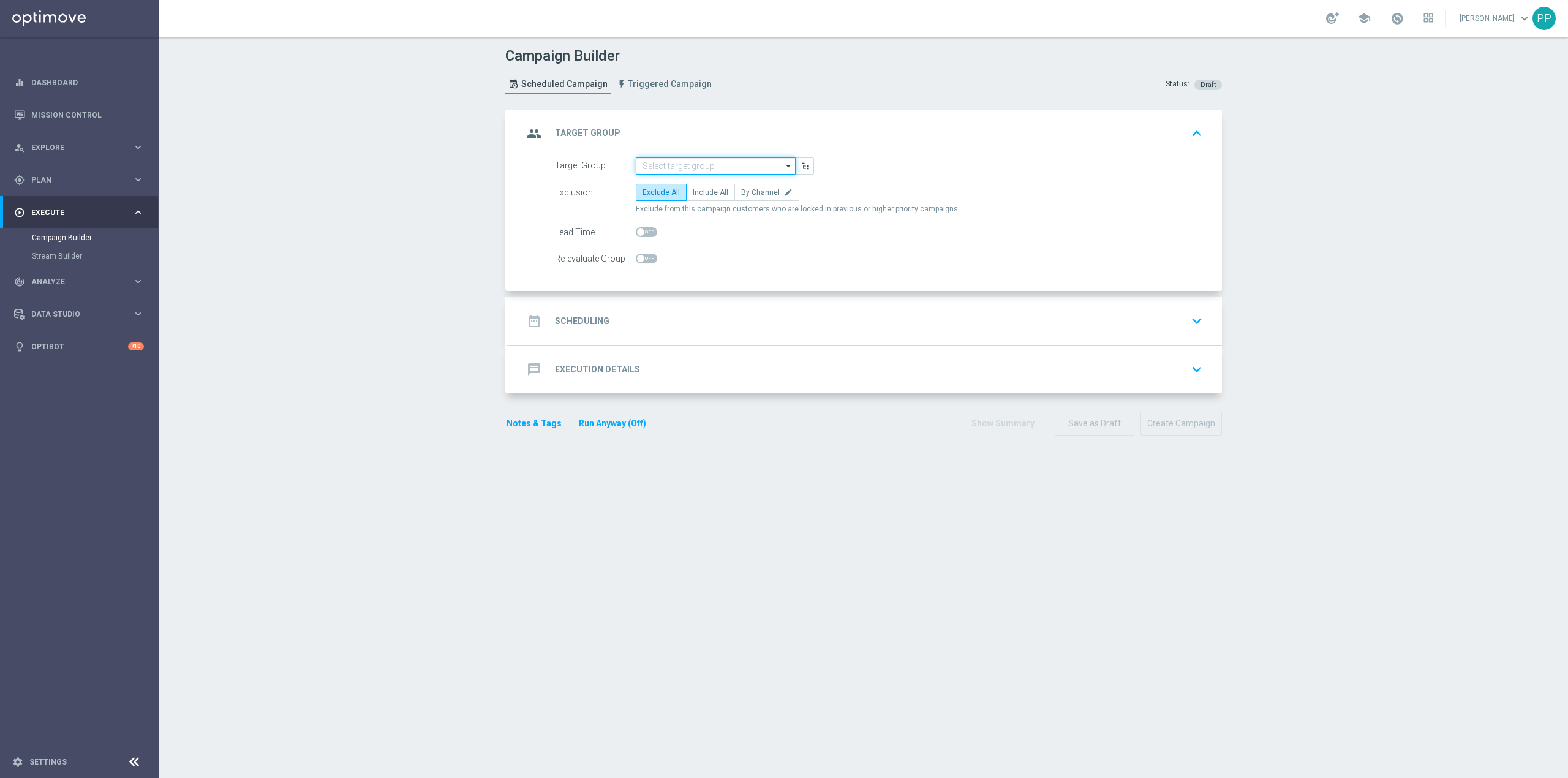
click at [675, 165] on input at bounding box center [715, 166] width 159 height 17
paste input "REA_ALL_TARGET_ZBR_CC LIGI 100% do 300 PLN_210825"
click at [676, 180] on div "REA_ALL_TARGET_ZBR_CC LIGI 100% do 300 PLN_210825" at bounding box center [725, 189] width 148 height 22
type input "REA_ALL_TARGET_ZBR_CC LIGI 100% do 300 PLN_210825"
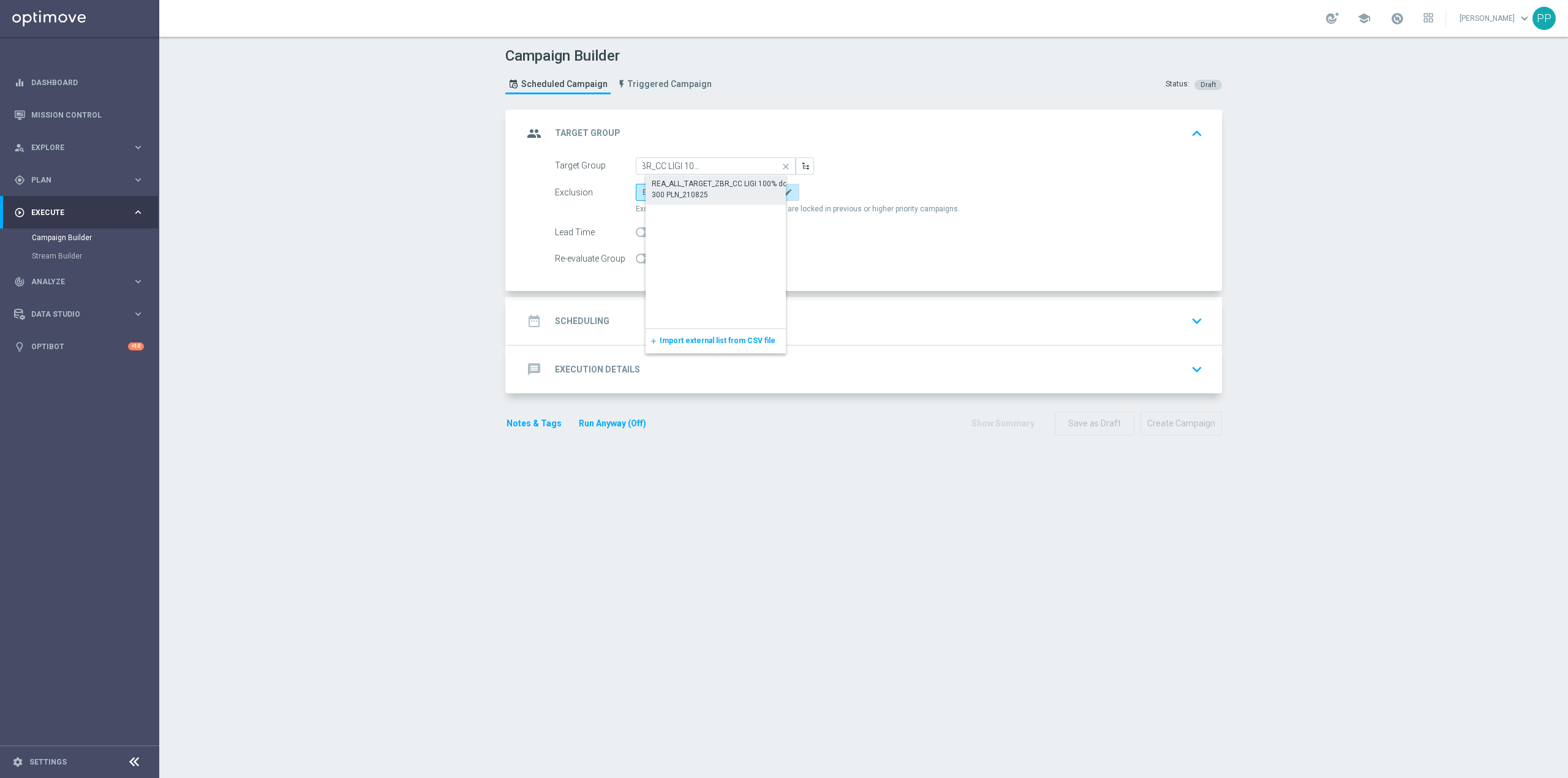
scroll to position [0, 0]
click at [754, 191] on span "By Channel" at bounding box center [760, 192] width 38 height 9
click at [749, 191] on input "By Channel edit" at bounding box center [745, 194] width 8 height 8
radio input "true"
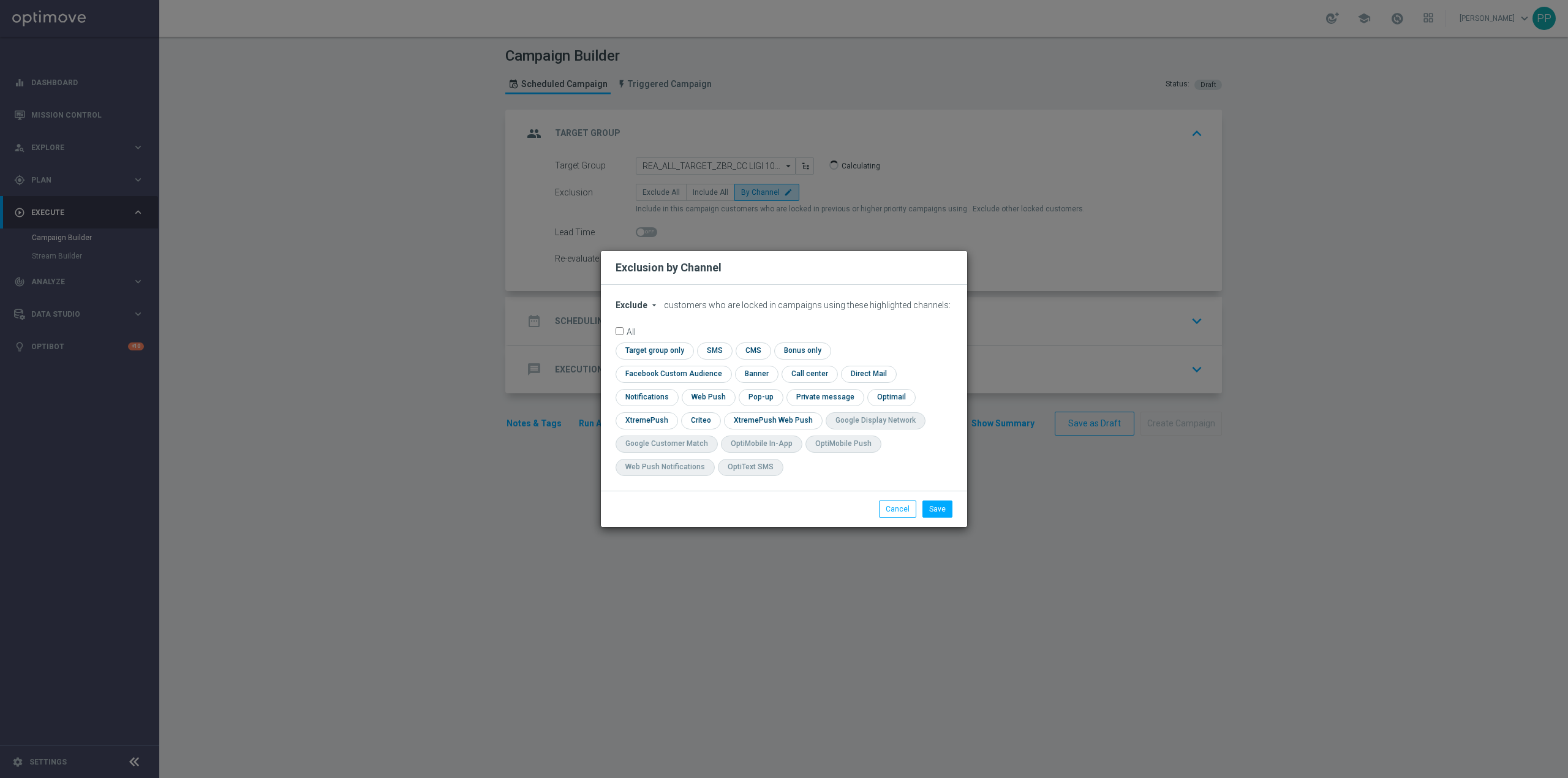
click at [624, 310] on span "Exclude" at bounding box center [632, 305] width 32 height 10
drag, startPoint x: 637, startPoint y: 344, endPoint x: 682, endPoint y: 353, distance: 45.9
click at [0, 0] on span "Include" at bounding box center [0, 0] width 0 height 0
click at [726, 365] on input "checkbox" at bounding box center [671, 373] width 110 height 17
checkbox input "true"
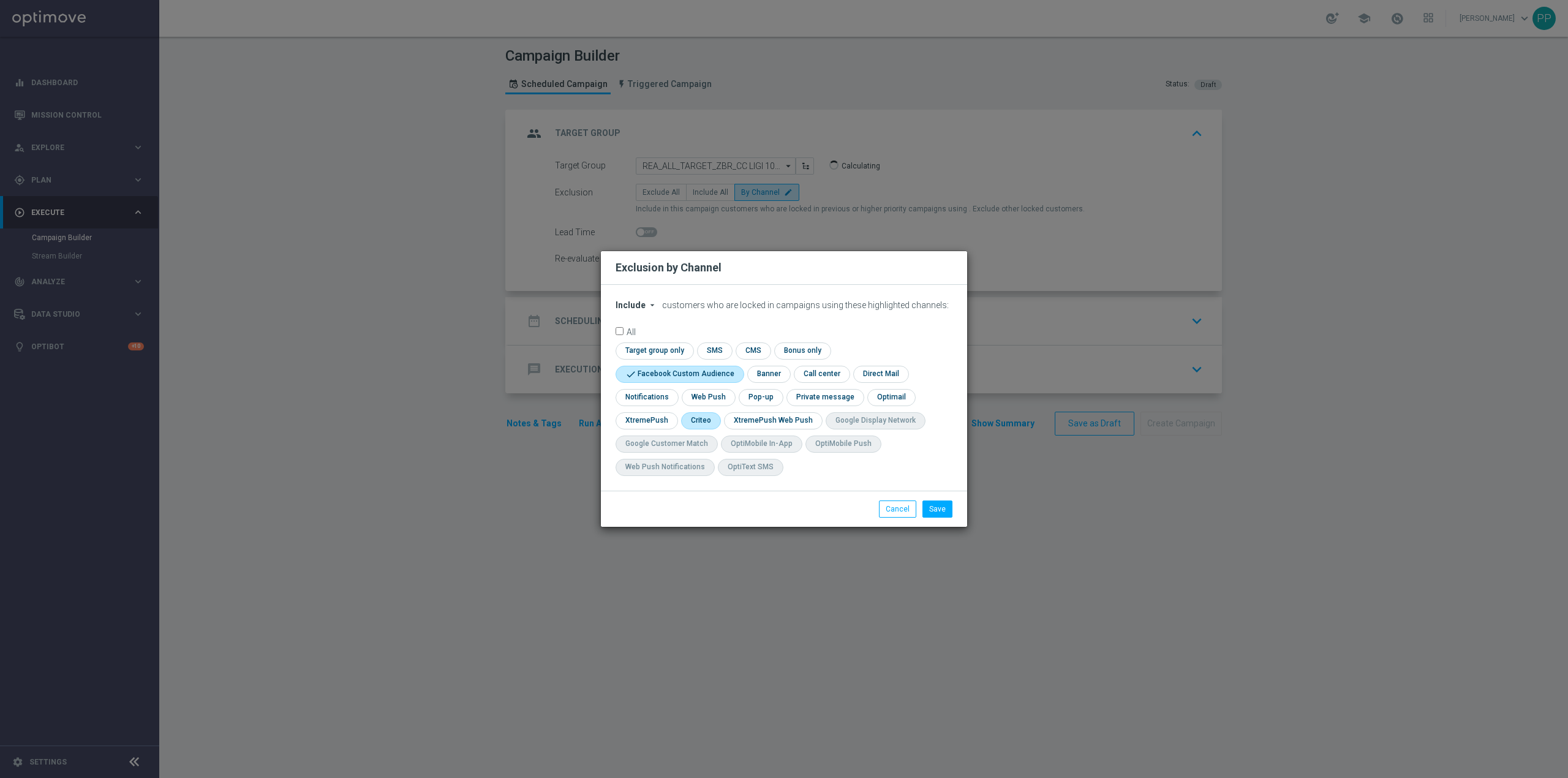
click at [697, 413] on input "checkbox" at bounding box center [699, 421] width 38 height 17
checkbox input "true"
click at [937, 508] on button "Save" at bounding box center [937, 509] width 30 height 17
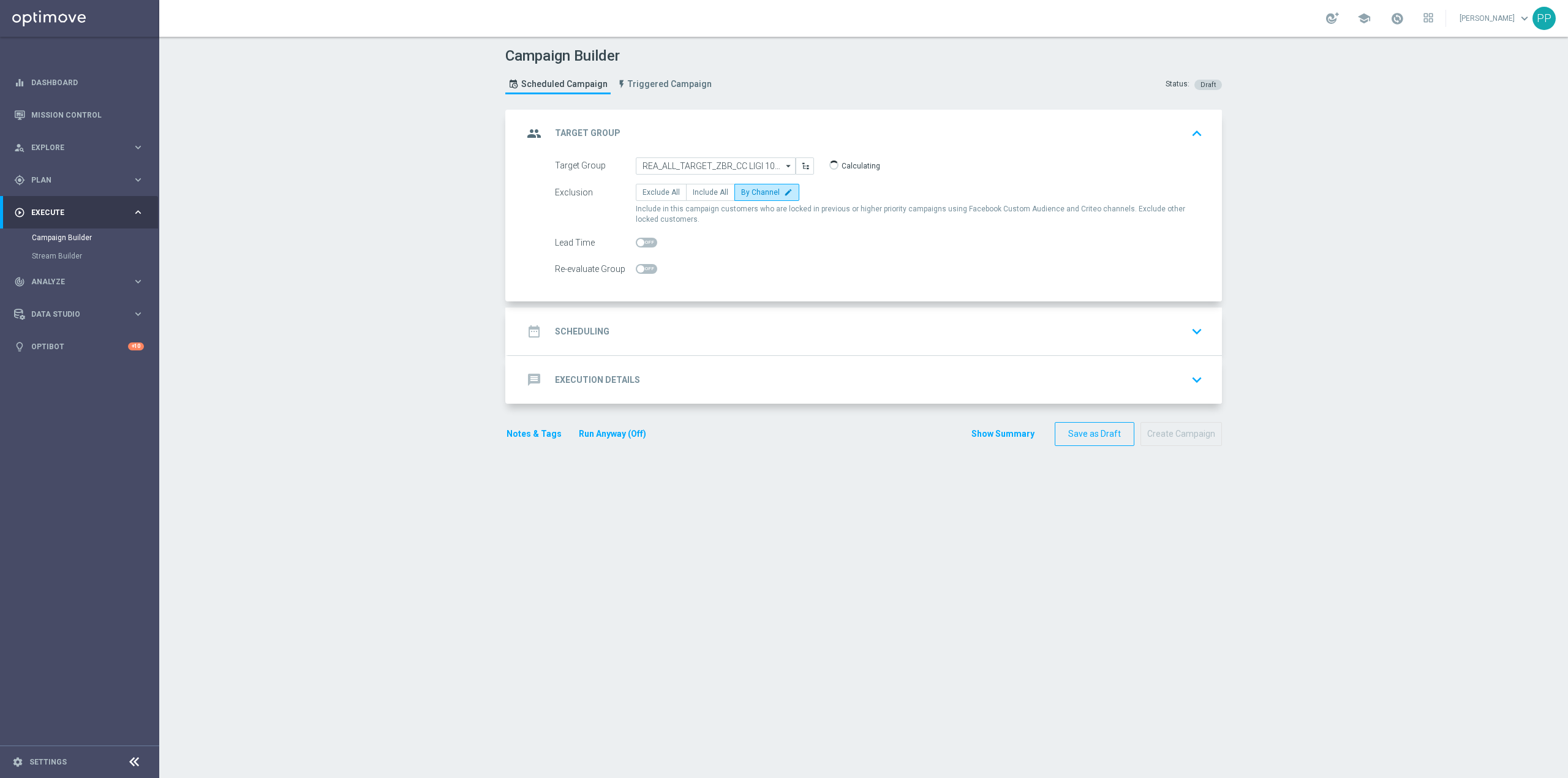
click at [690, 316] on div "date_range Scheduling keyboard_arrow_down" at bounding box center [865, 332] width 714 height 48
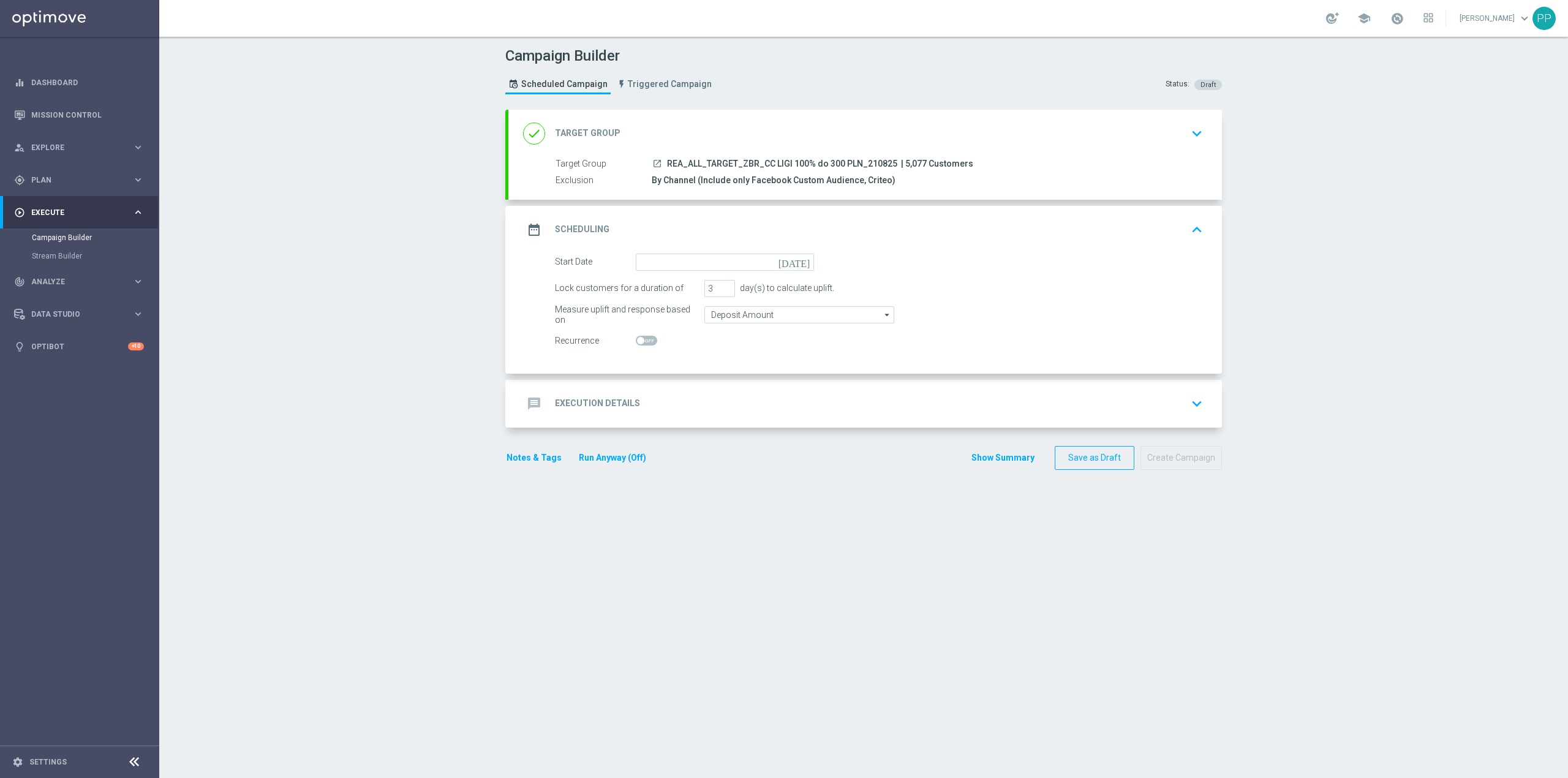
click at [683, 272] on form "Start Date [DATE] Lock customers for a duration of 3 day(s) to calculate uplift…" at bounding box center [878, 302] width 648 height 96
click at [682, 264] on input at bounding box center [725, 262] width 178 height 17
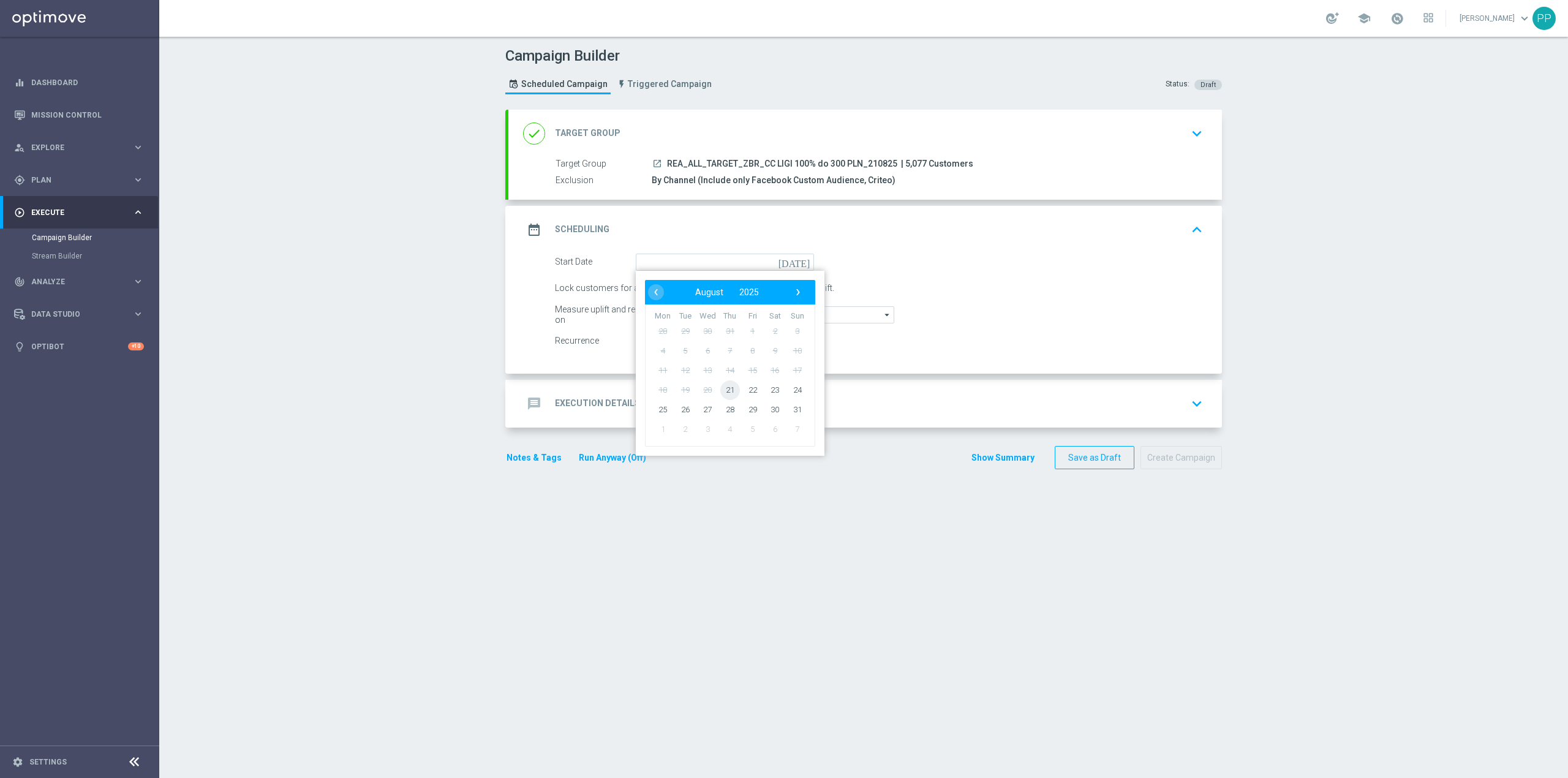
click at [729, 390] on span "21" at bounding box center [730, 389] width 20 height 20
type input "[DATE]"
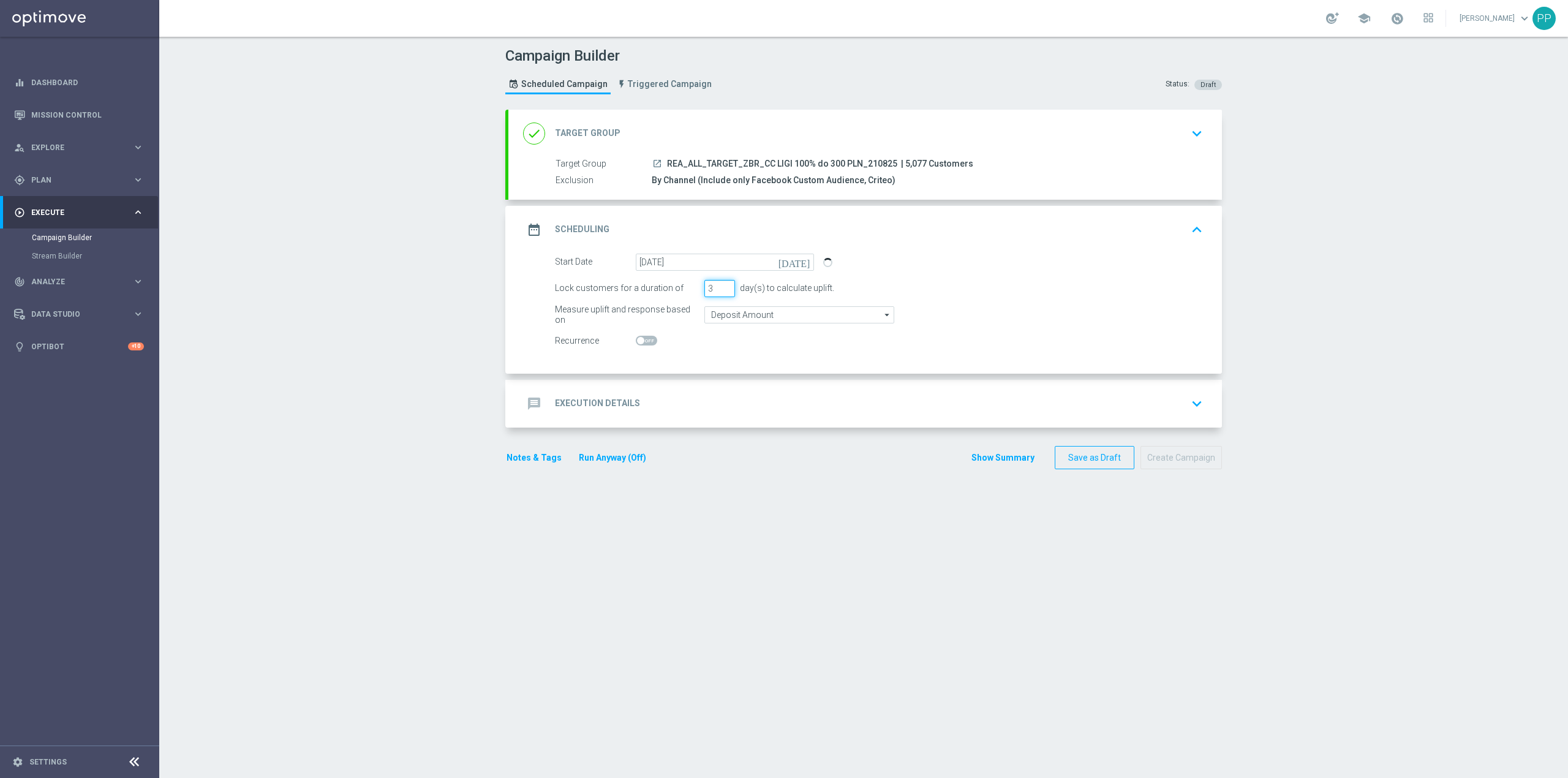
drag, startPoint x: 712, startPoint y: 285, endPoint x: 690, endPoint y: 285, distance: 22.0
click at [690, 285] on div "Lock customers for a duration of 3 day(s) to calculate uplift." at bounding box center [879, 288] width 666 height 17
type input "1"
click at [464, 382] on div "Campaign Builder Scheduled Campaign Triggered Campaign Status: Draft done Targe…" at bounding box center [863, 407] width 1409 height 741
click at [701, 391] on div "message Execution Details keyboard_arrow_down" at bounding box center [865, 404] width 714 height 48
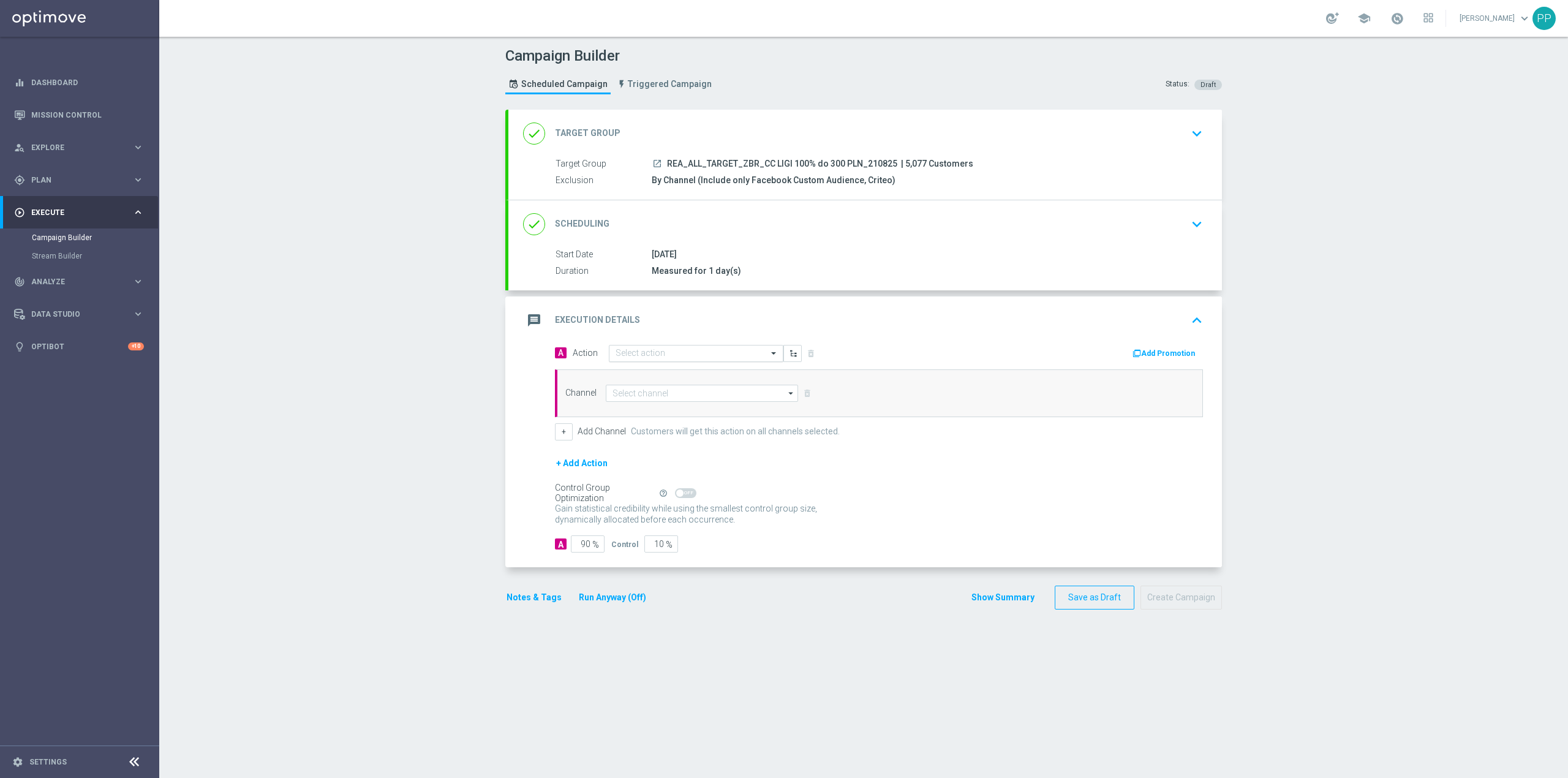
click at [679, 361] on div "Select action" at bounding box center [696, 353] width 175 height 17
click at [706, 524] on button "add_new Create new action" at bounding box center [694, 520] width 169 height 14
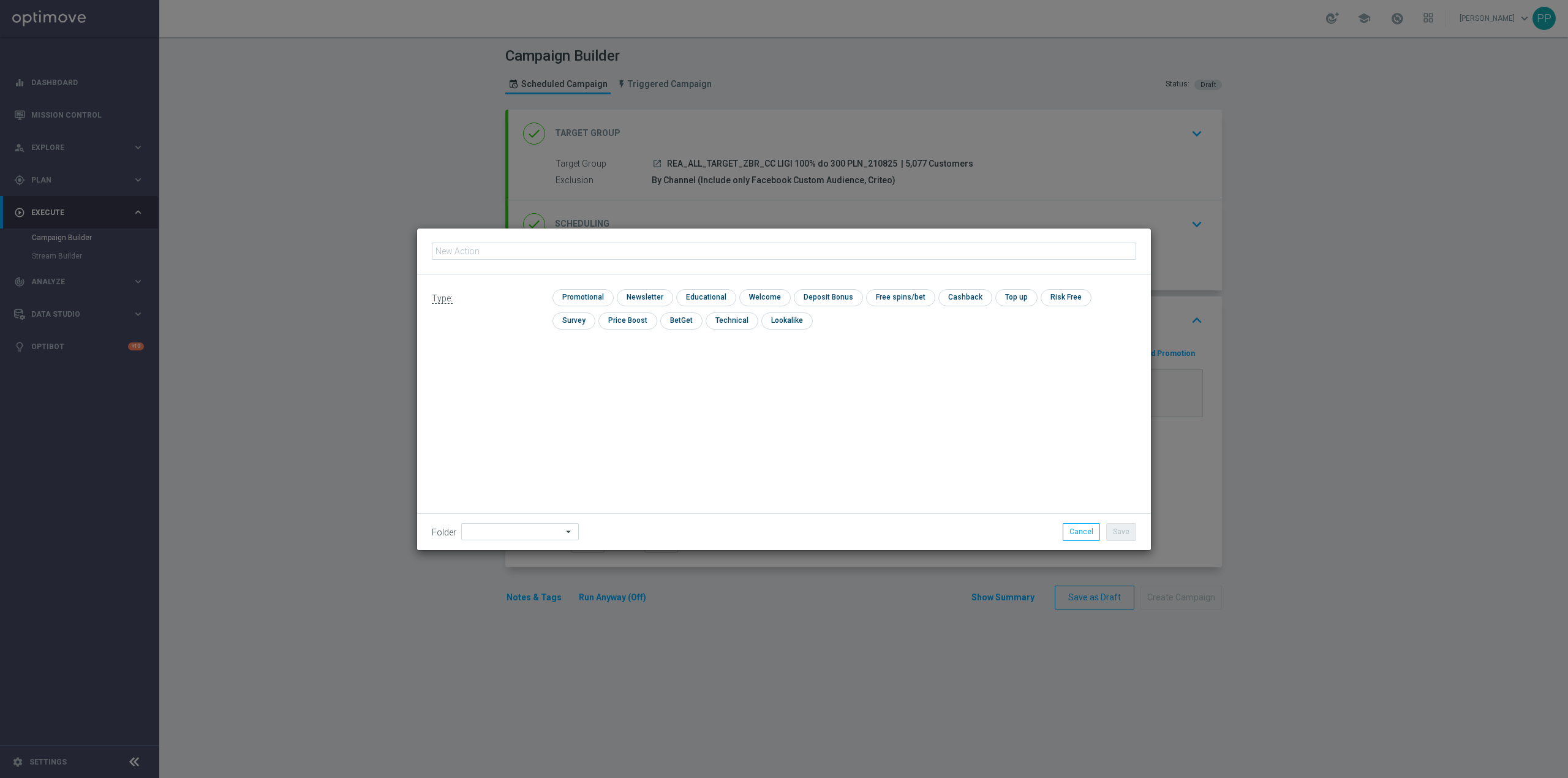
type input "REA_ALL_TARGET_ZBR_CC LIGI 100% do 300 PLN_210825"
click at [582, 289] on input "checkbox" at bounding box center [581, 297] width 58 height 17
checkbox input "true"
click at [538, 529] on input at bounding box center [520, 531] width 118 height 17
click at [522, 379] on div "8. Sierpień 2025" at bounding box center [504, 379] width 53 height 11
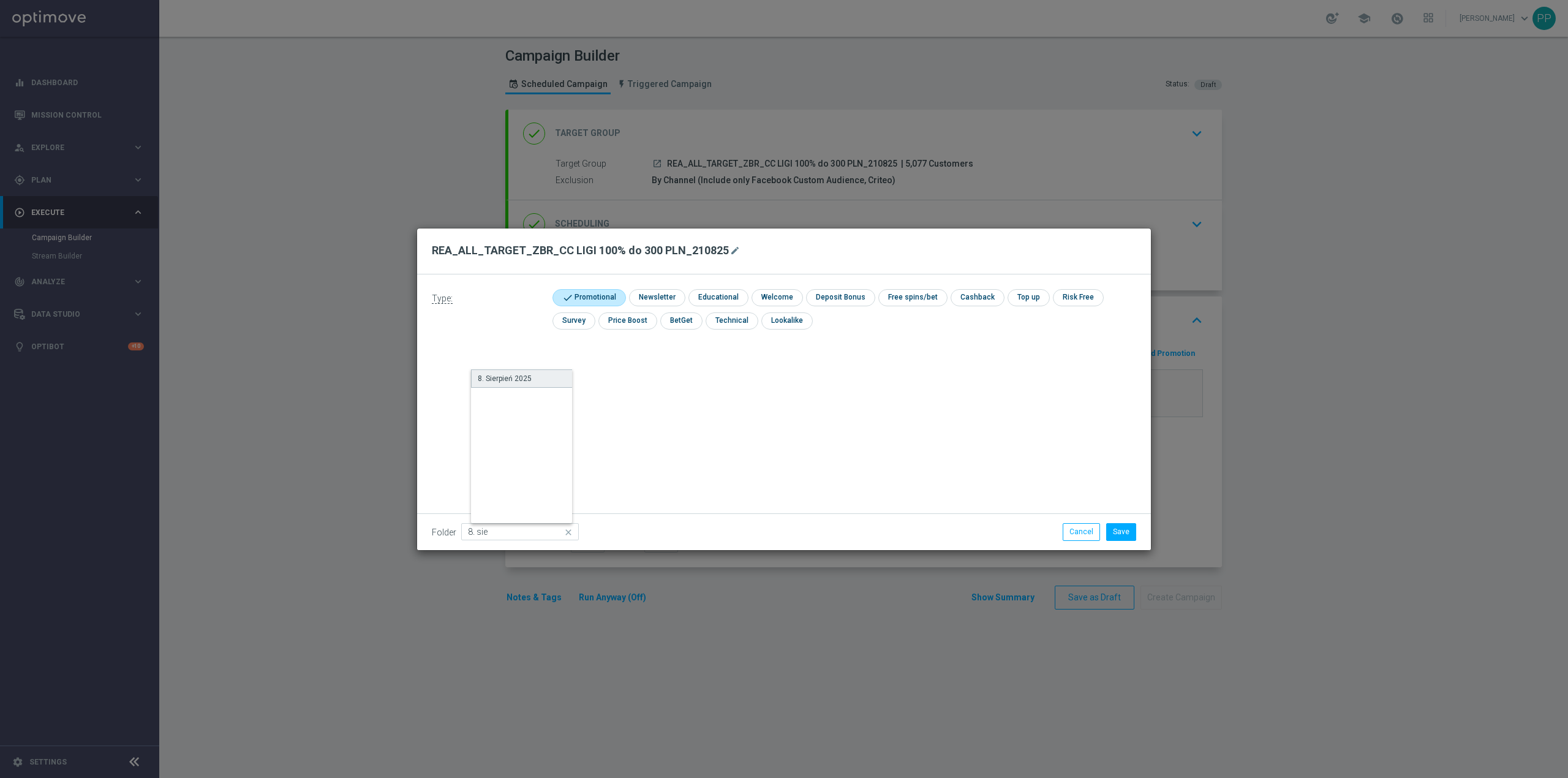
type input "8. Sierpień 2025"
click at [1130, 538] on button "Save" at bounding box center [1122, 531] width 30 height 17
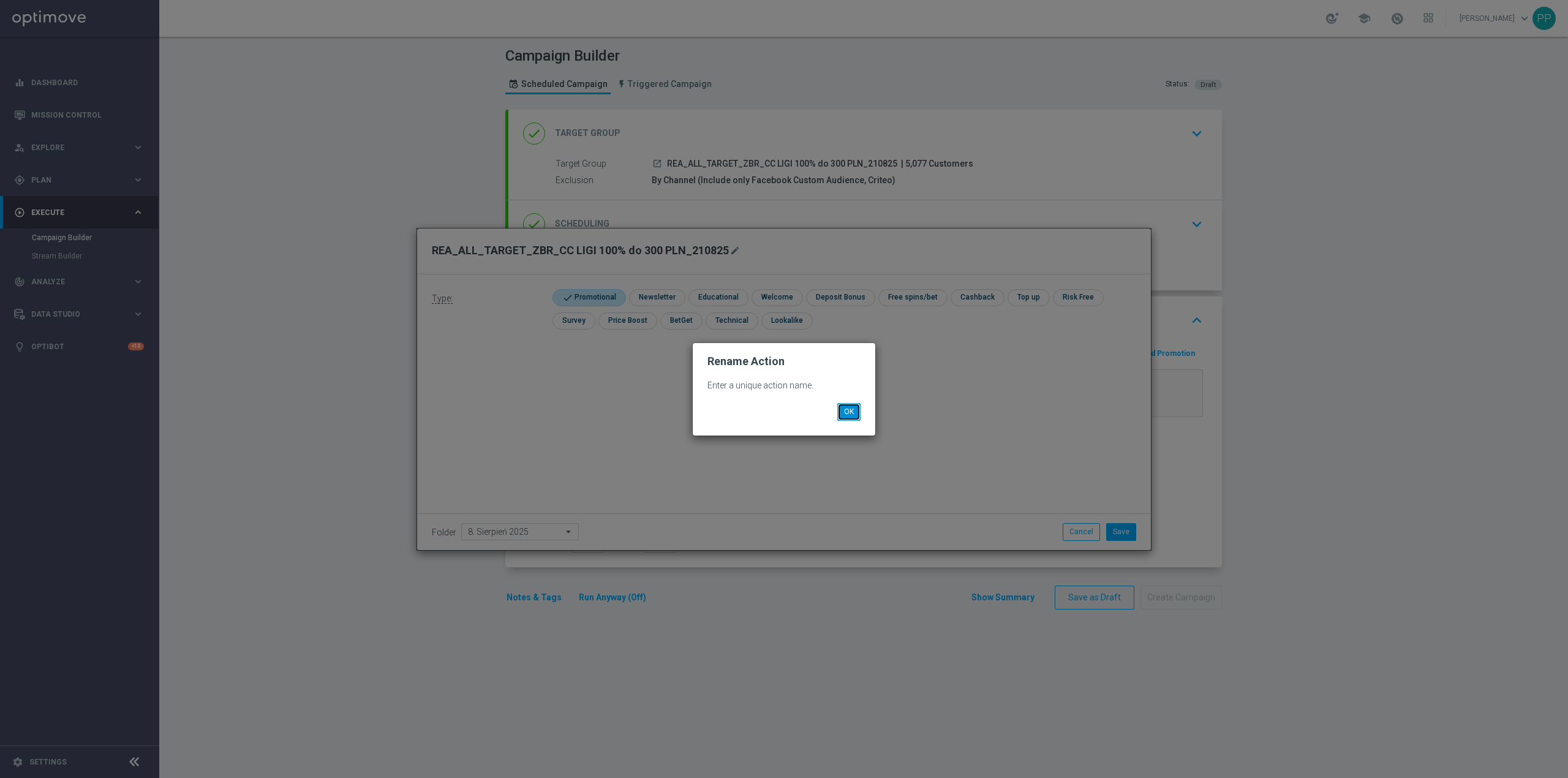
click at [852, 413] on button "OK" at bounding box center [849, 411] width 23 height 17
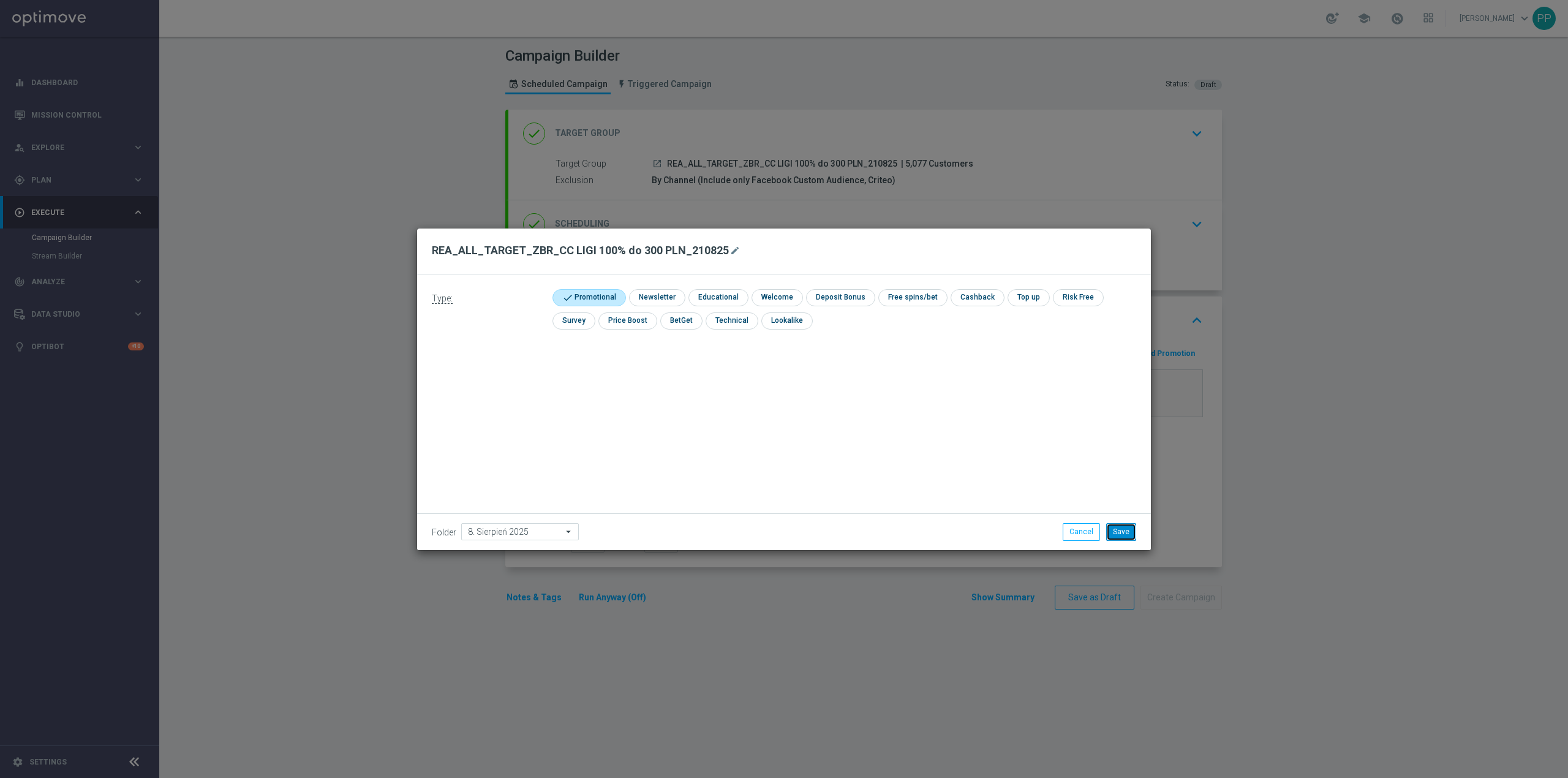
click at [1120, 532] on button "Save" at bounding box center [1122, 531] width 30 height 17
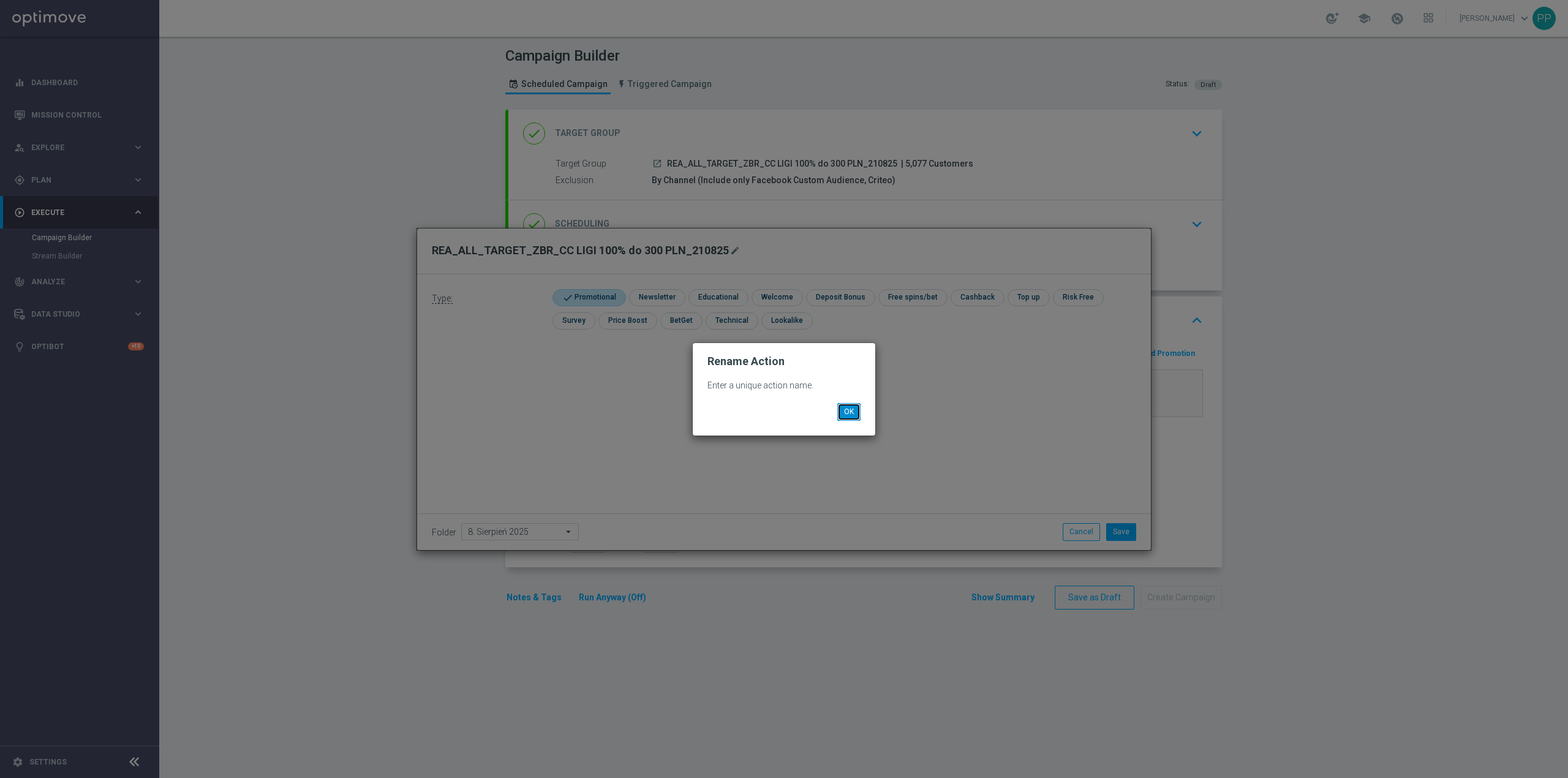
click at [857, 413] on button "OK" at bounding box center [849, 411] width 23 height 17
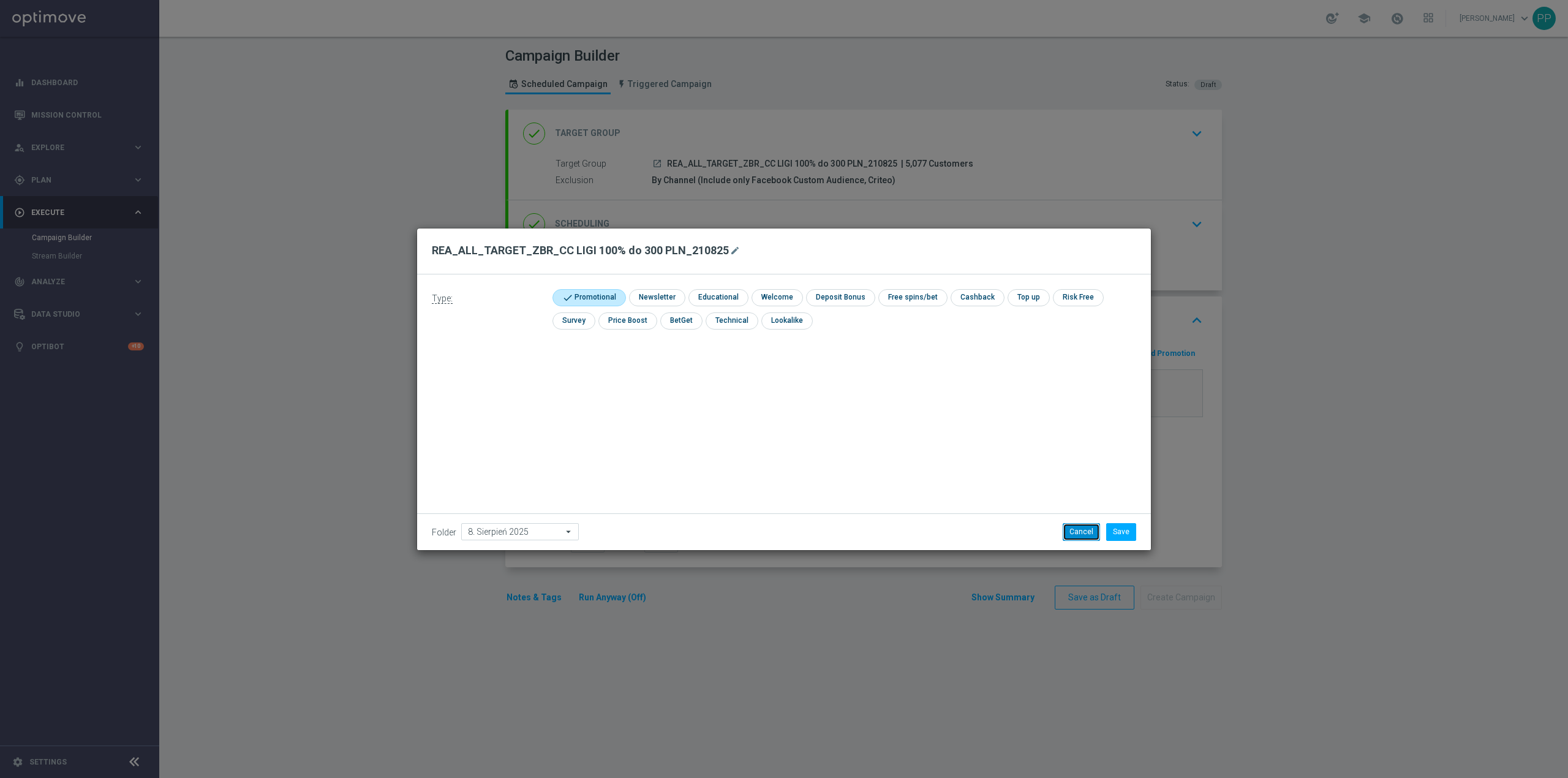
click at [1076, 532] on button "Cancel" at bounding box center [1082, 531] width 37 height 17
checkbox input "false"
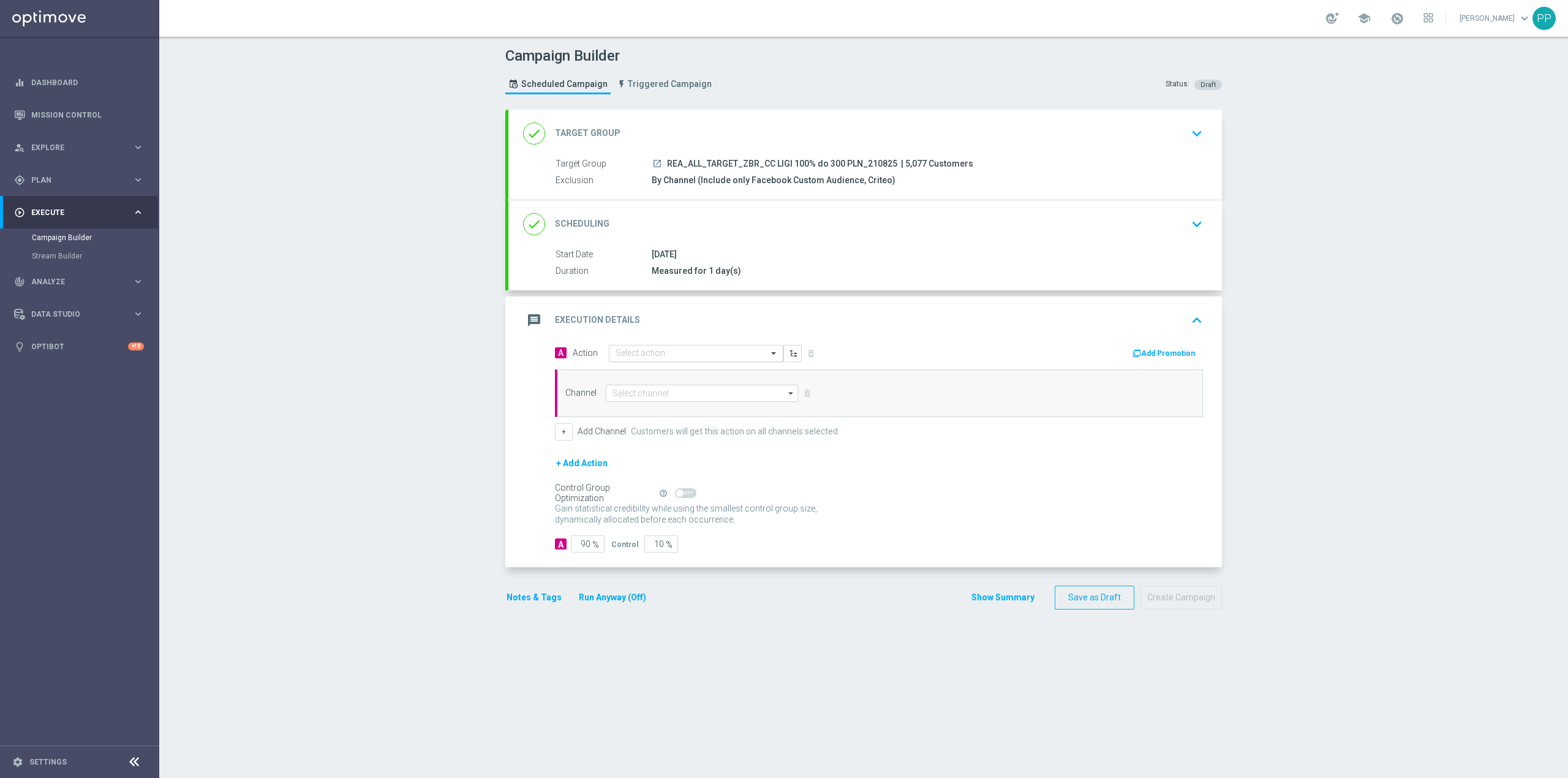
click at [659, 350] on input "text" at bounding box center [683, 354] width 136 height 11
paste input "REA_ALL_TARGET_ZBR_CC LIGI 100% do 300 PLN_210825"
type input "REA_ALL_TARGET_ZBR_CC LIGI 100% do 300 PLN_210825"
click at [664, 370] on label "REA_ALL_TARGET_ZBR_CC LIGI 100% do 300 PLN_210825" at bounding box center [713, 375] width 195 height 11
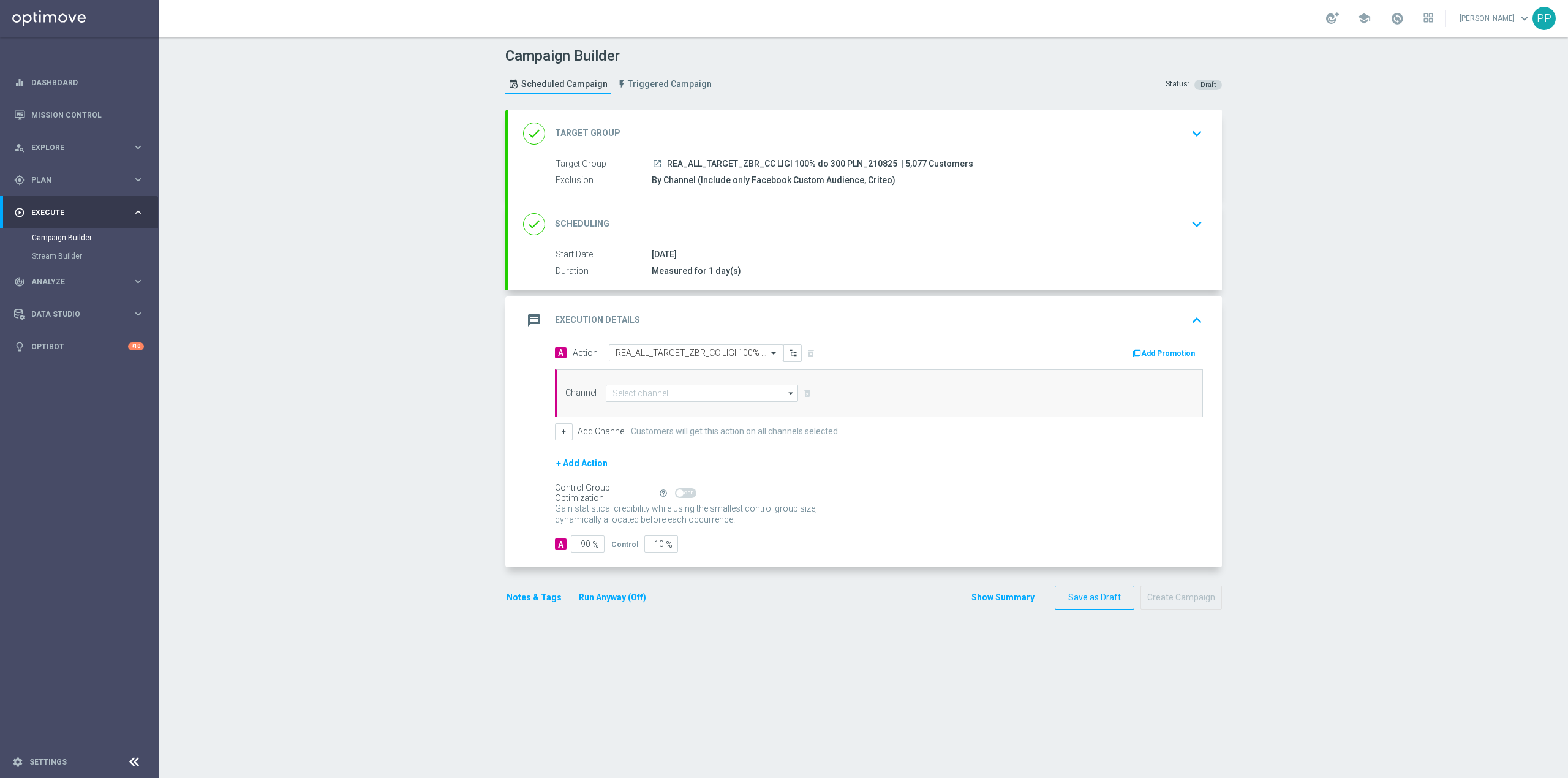
scroll to position [0, 0]
click at [620, 395] on input at bounding box center [702, 393] width 192 height 17
click at [671, 515] on div "Call center" at bounding box center [706, 521] width 182 height 19
type input "Call center"
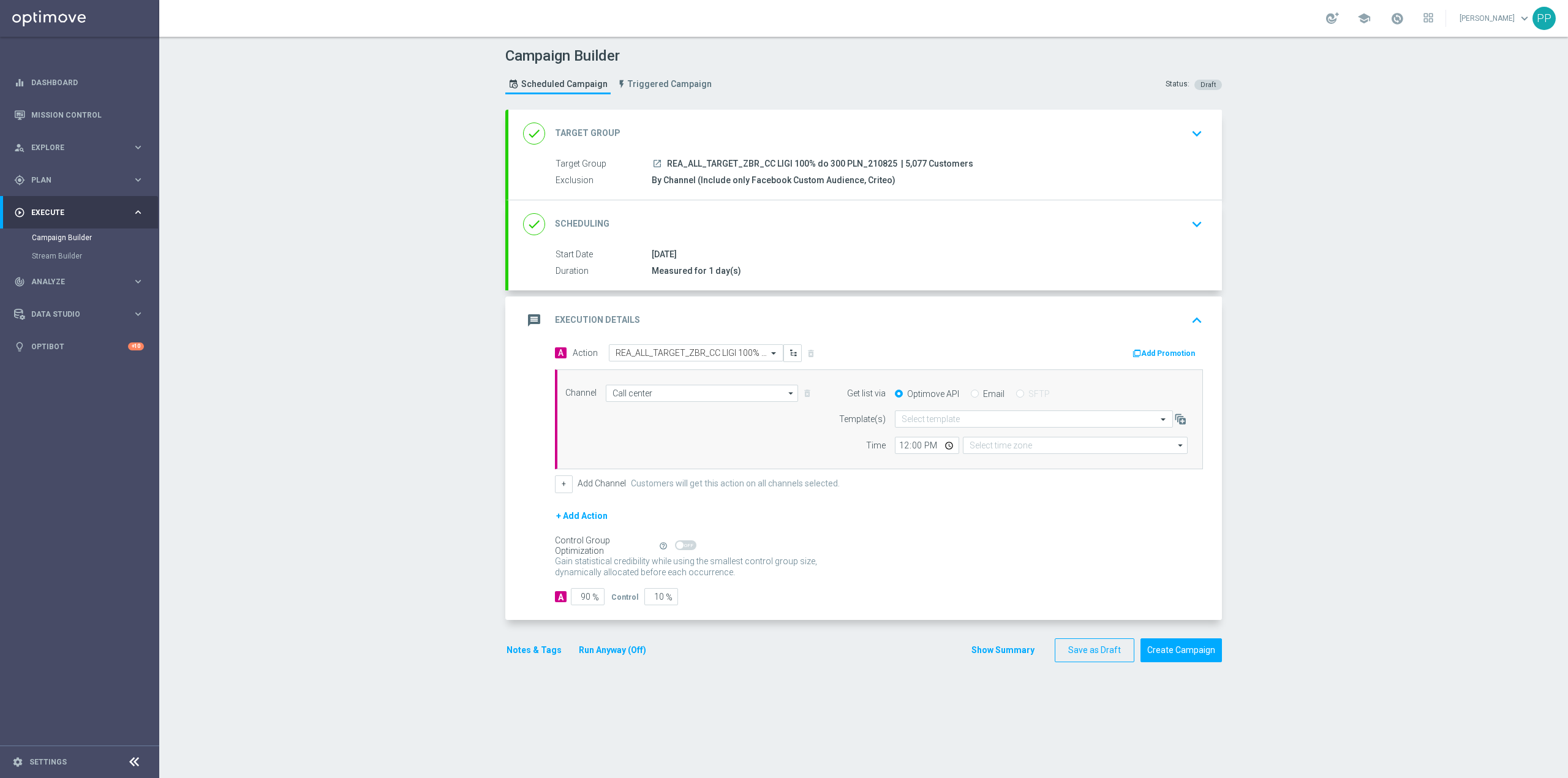
type input "Coordinated Universal Time (UTC 00:00)"
click at [581, 601] on input "90" at bounding box center [588, 596] width 34 height 17
type input "9"
type input "91"
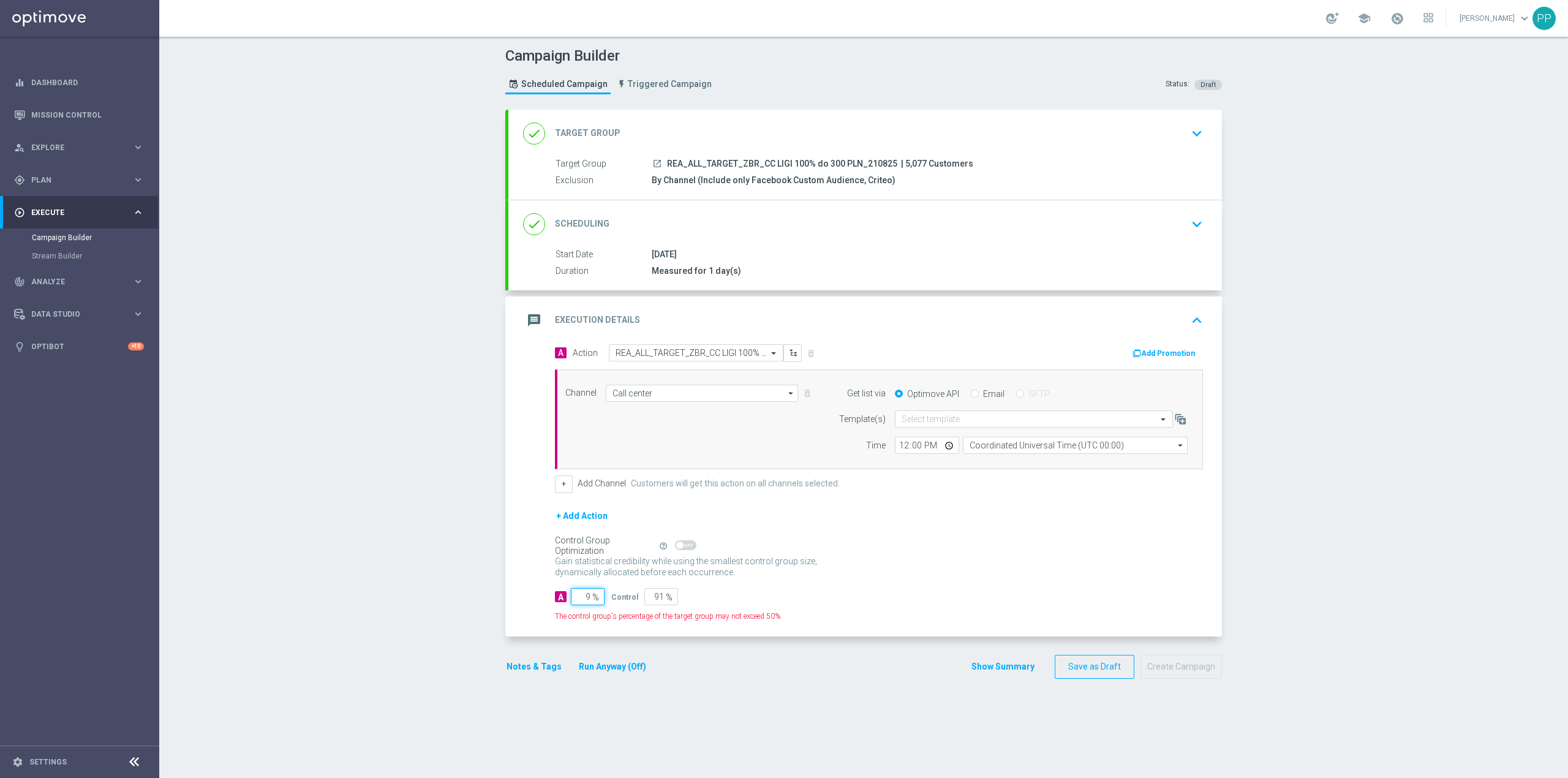
type input "95"
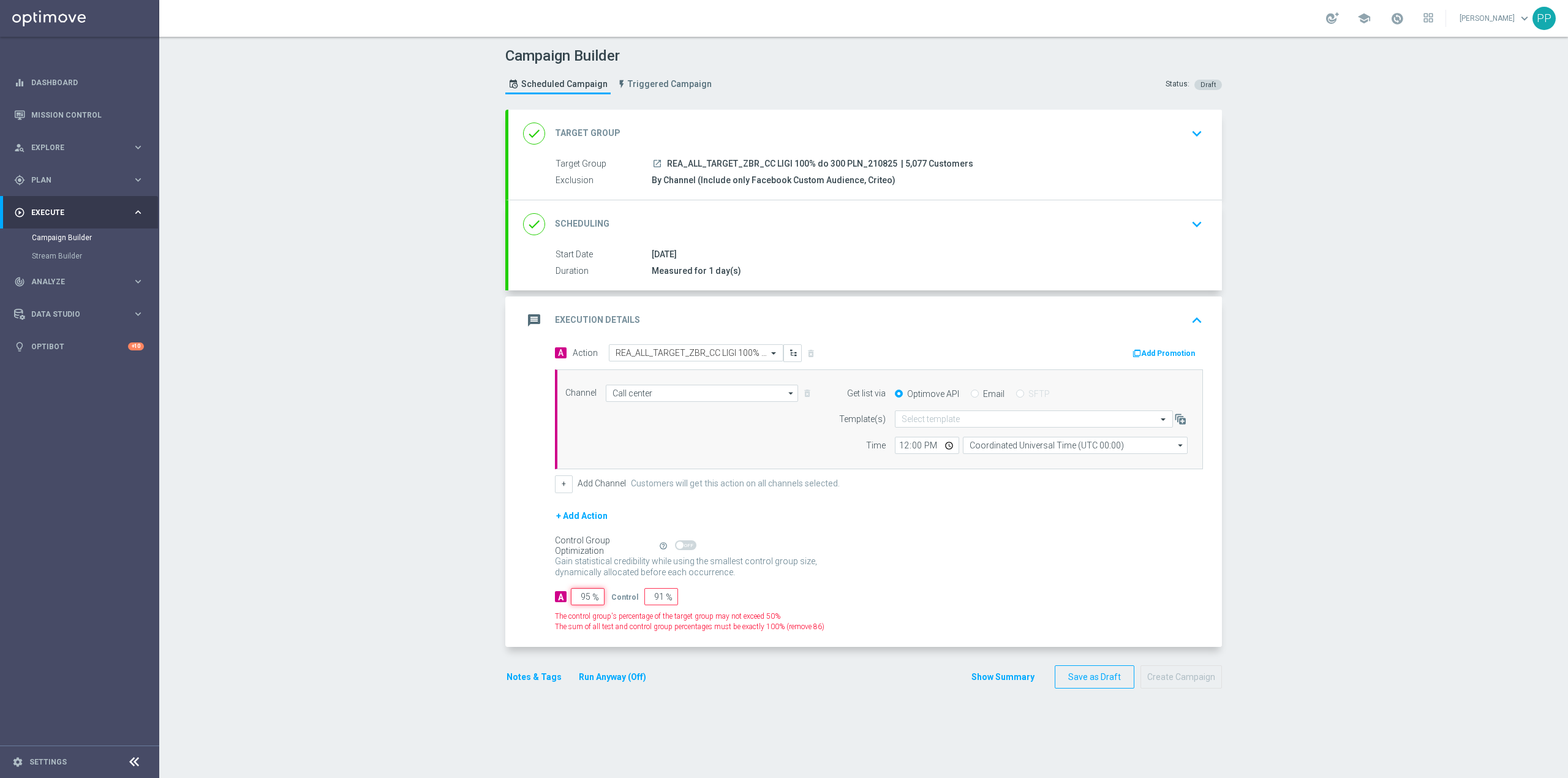
type input "5"
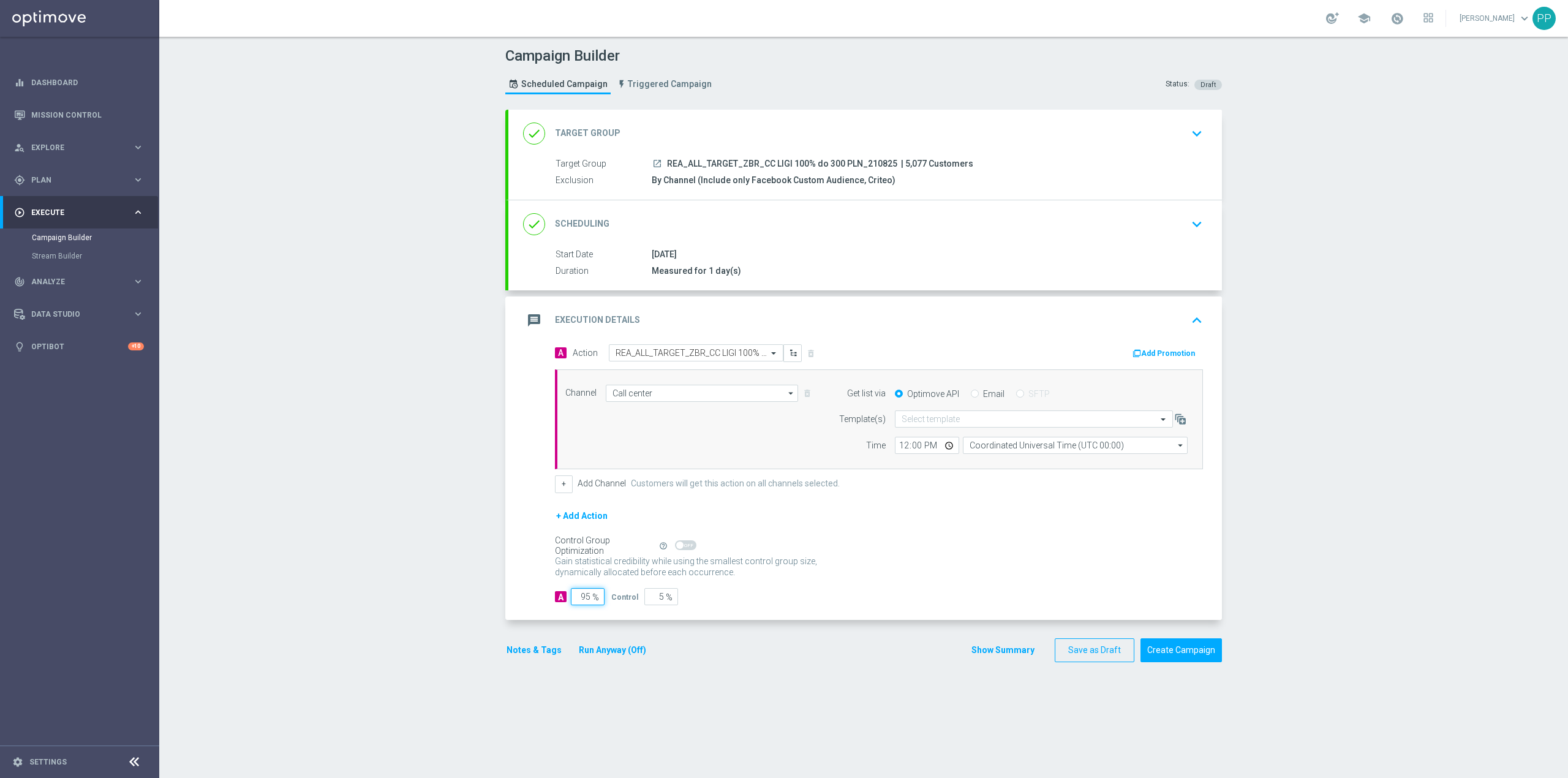
type input "95"
click at [979, 449] on input "Coordinated Universal Time (UTC 00:00)" at bounding box center [1075, 445] width 225 height 17
click at [991, 462] on div "Central European Time ([GEOGRAPHIC_DATA]) (UTC +02:00)" at bounding box center [1079, 463] width 200 height 11
type input "Central European Time ([GEOGRAPHIC_DATA]) (UTC +02:00)"
click at [897, 451] on input "12:00" at bounding box center [927, 445] width 64 height 17
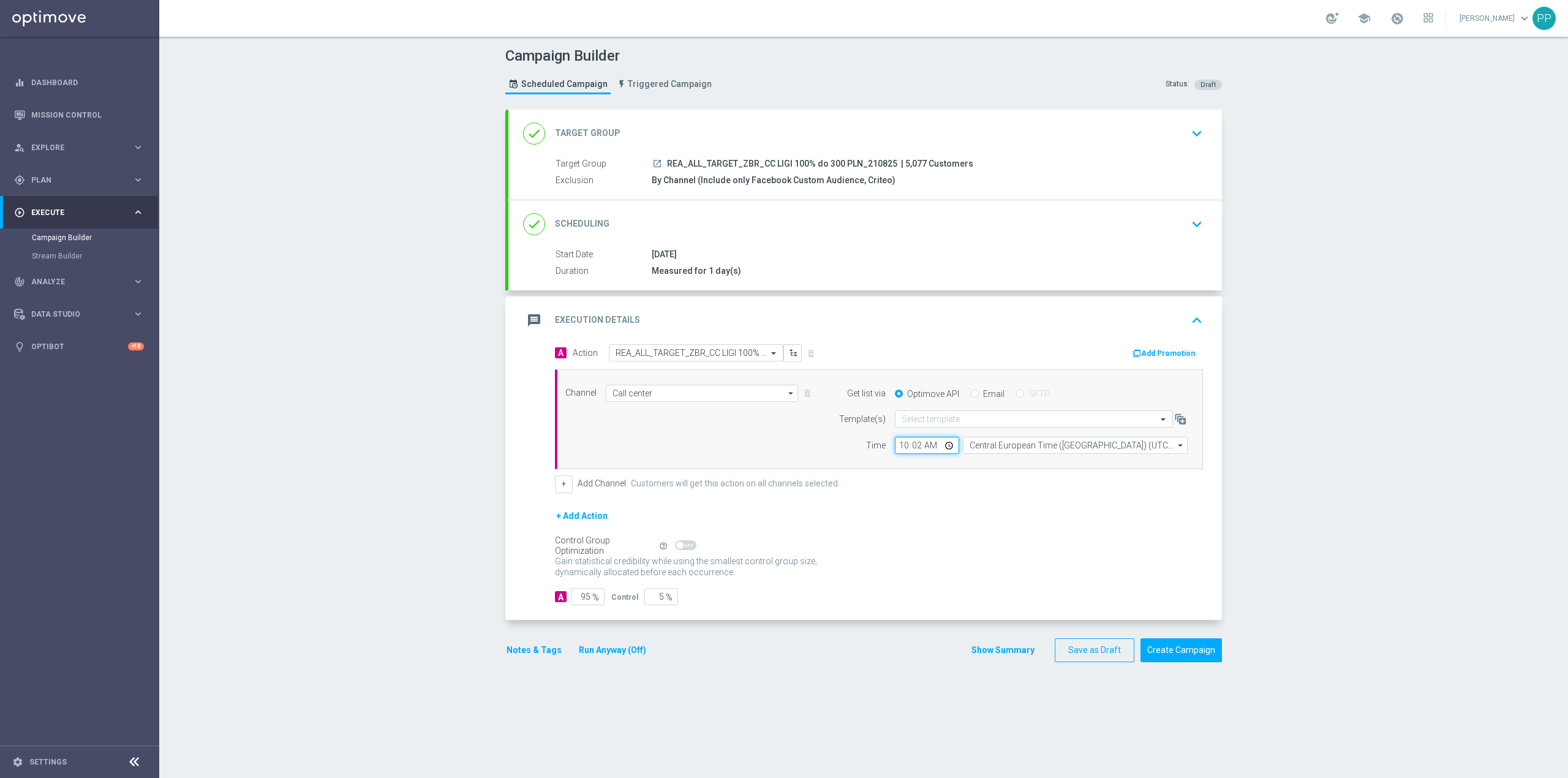
type input "10:25"
click at [910, 495] on form "A Action Select action REA_ALL_TARGET_ZBR_CC LIGI 100% do 300 PLN_210825 delete…" at bounding box center [878, 474] width 648 height 261
click at [539, 650] on button "Notes & Tags" at bounding box center [534, 650] width 58 height 15
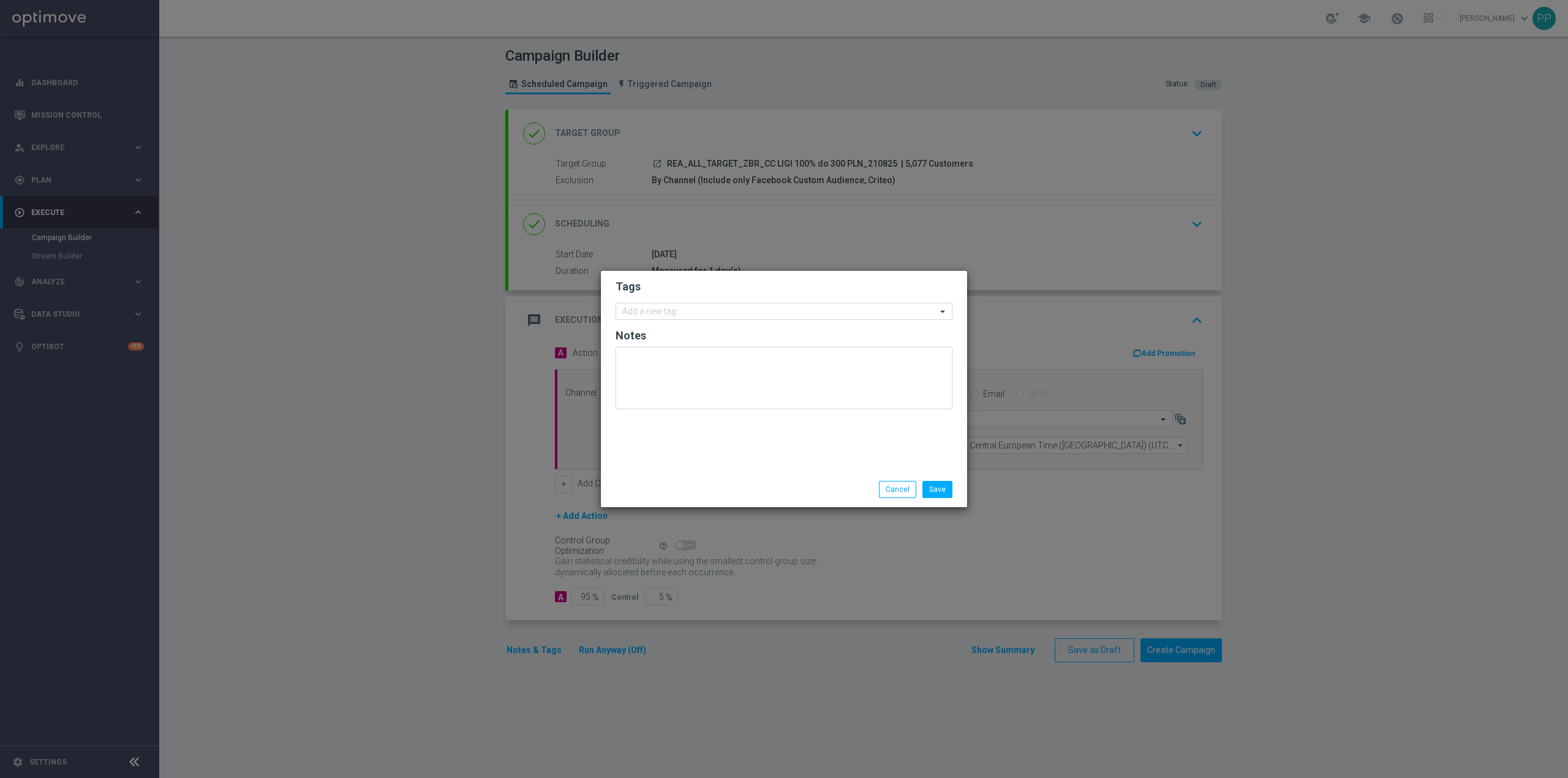
click at [412, 577] on modal-container "Tags Add a new tag Notes Save Cancel" at bounding box center [784, 389] width 1568 height 778
click at [893, 487] on button "Cancel" at bounding box center [898, 489] width 37 height 17
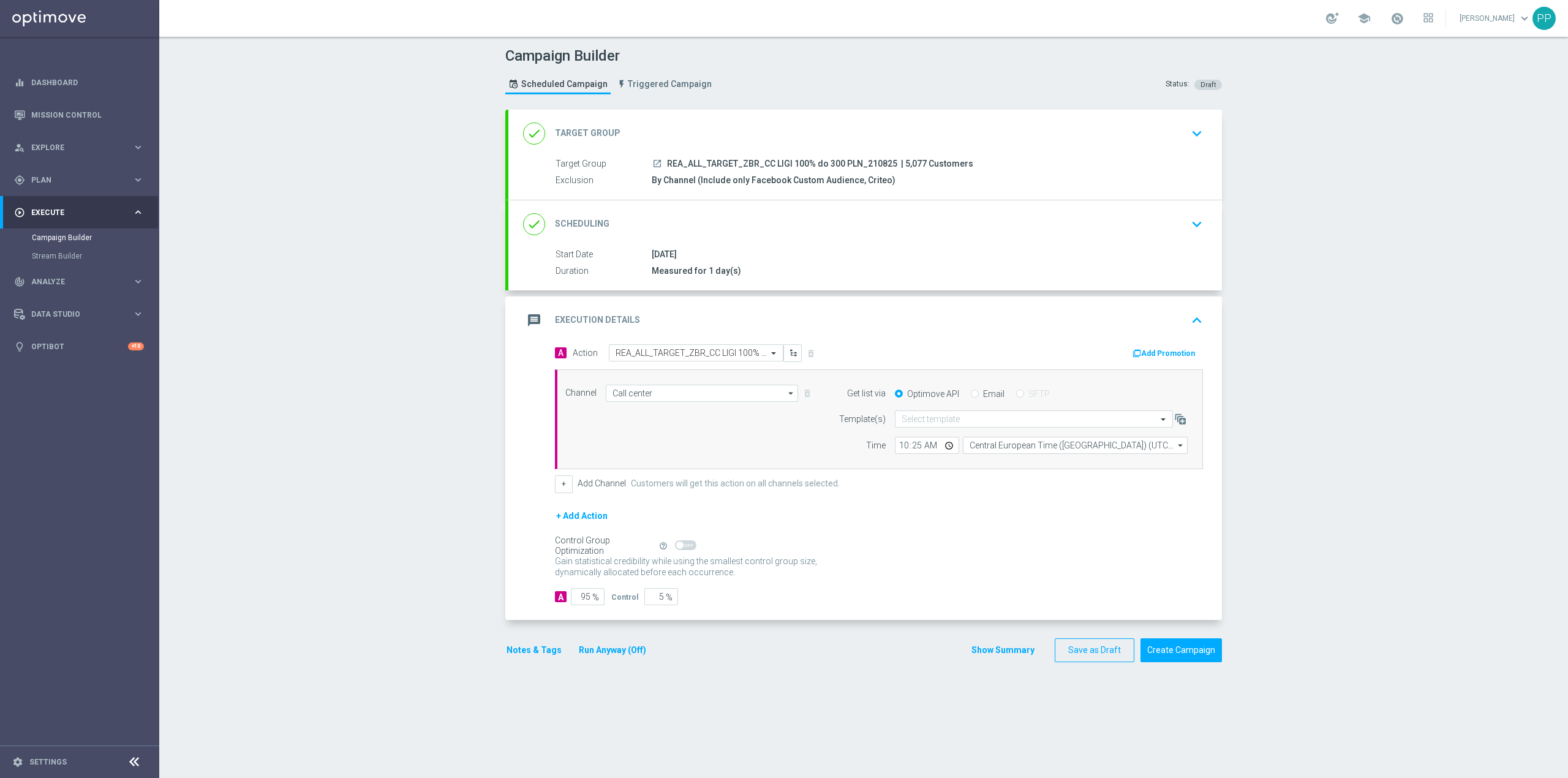
click at [514, 651] on button "Notes & Tags" at bounding box center [534, 650] width 58 height 15
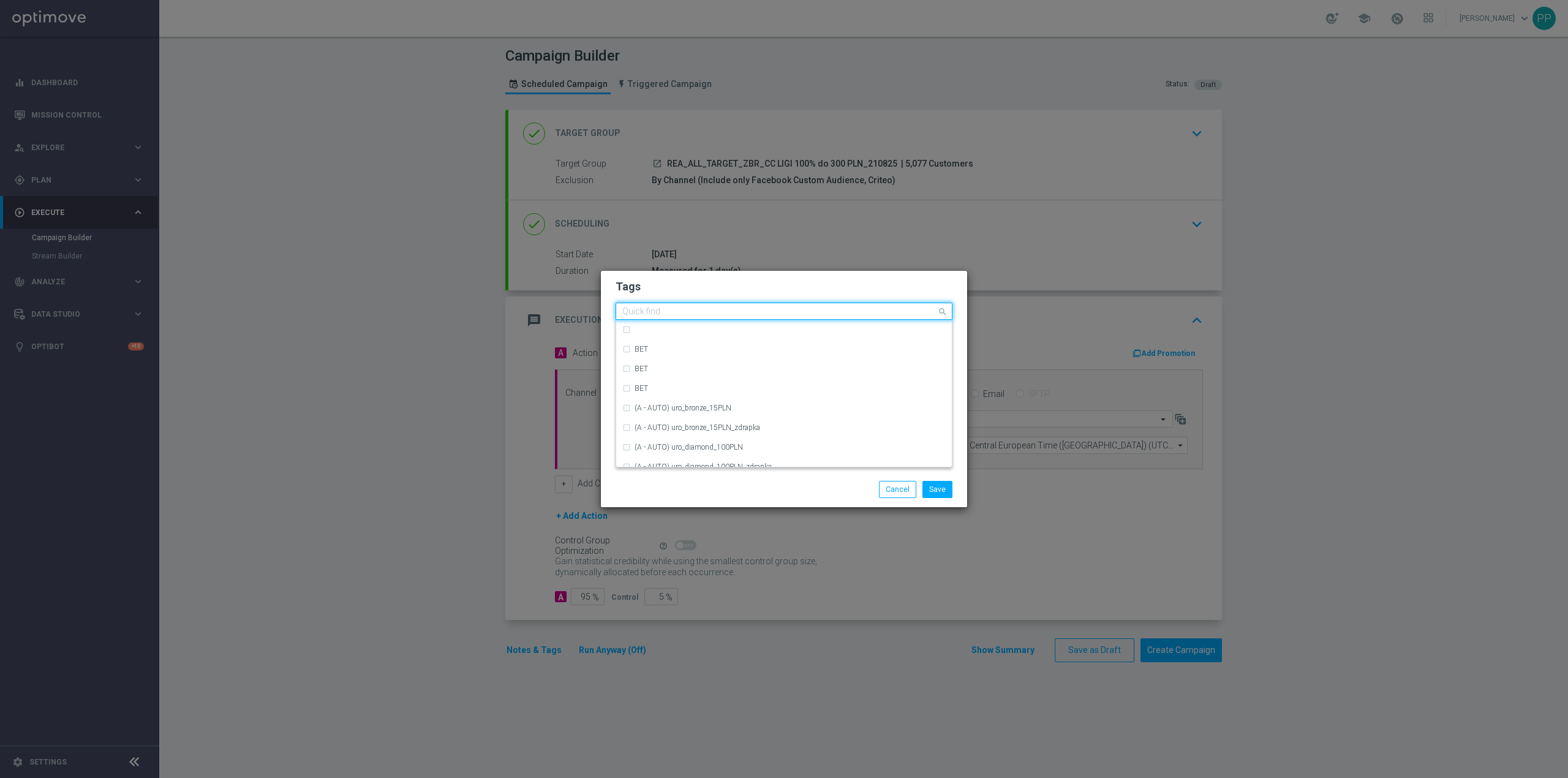
click at [641, 314] on input "text" at bounding box center [779, 312] width 314 height 11
click at [681, 405] on div "REA" at bounding box center [783, 402] width 323 height 20
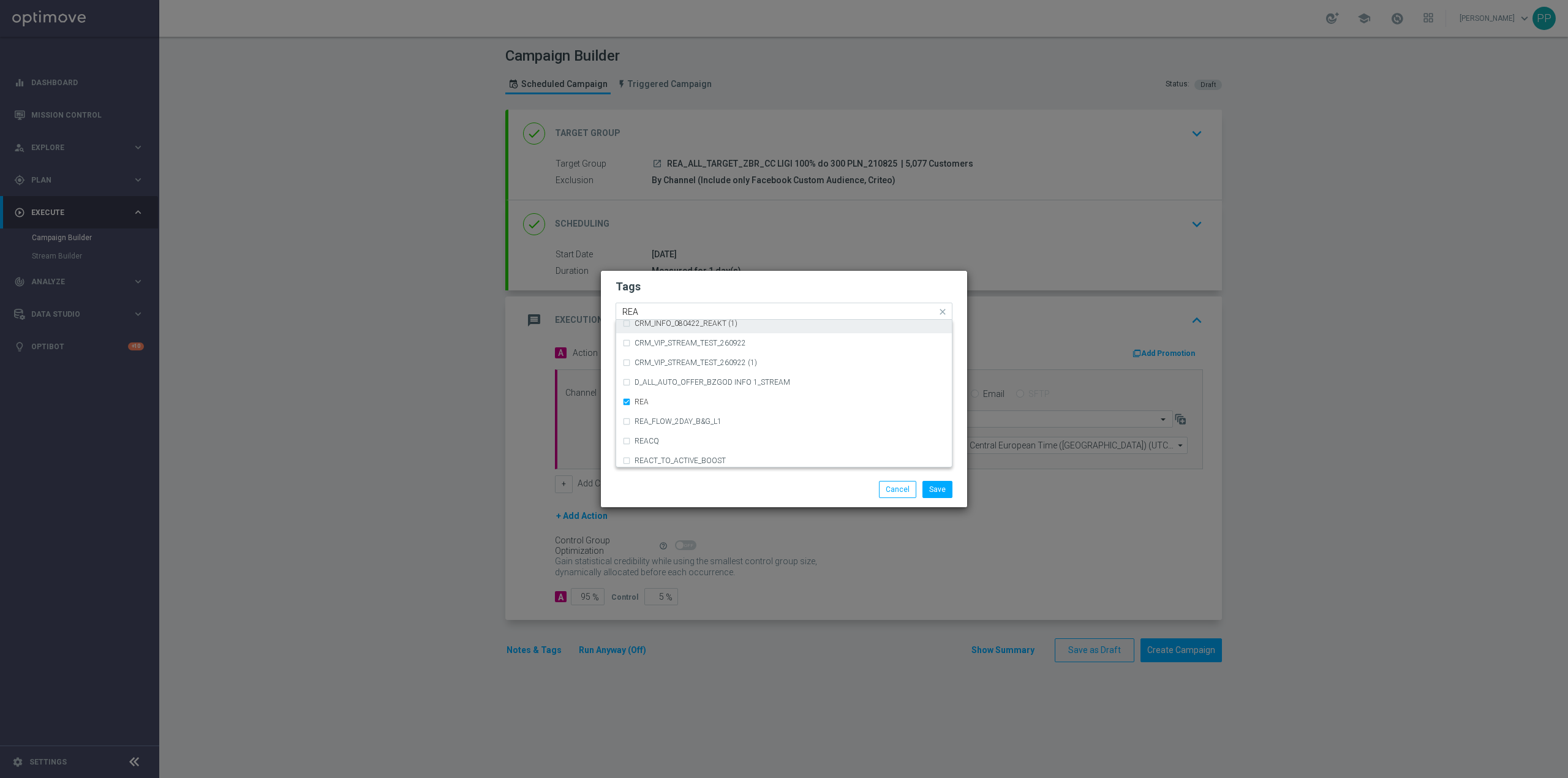
click at [647, 314] on input "REA" at bounding box center [779, 312] width 314 height 11
type input "R"
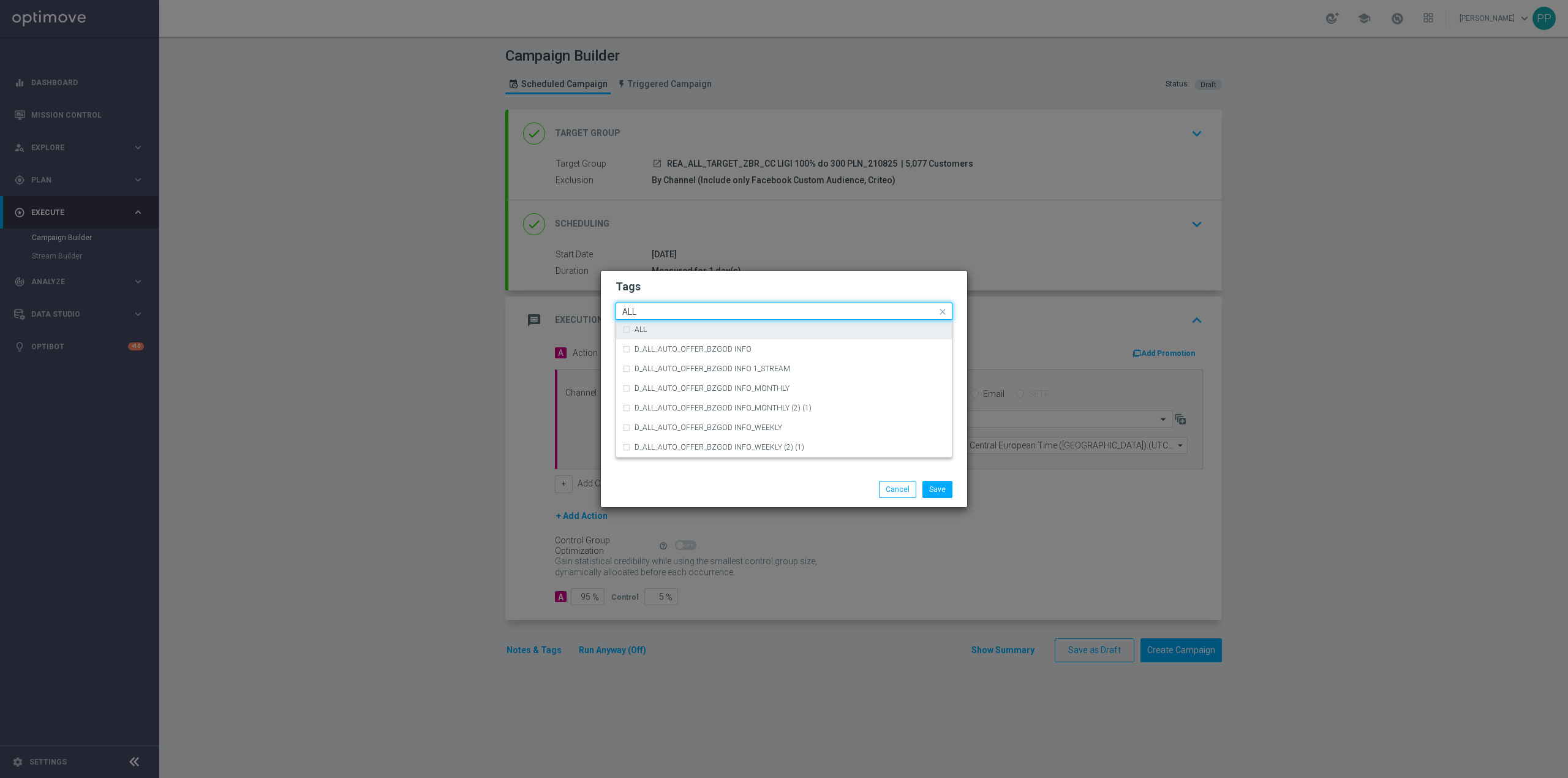
click at [657, 324] on div "ALL" at bounding box center [783, 330] width 323 height 20
click at [653, 313] on input "ALL" at bounding box center [779, 312] width 314 height 11
type input "A"
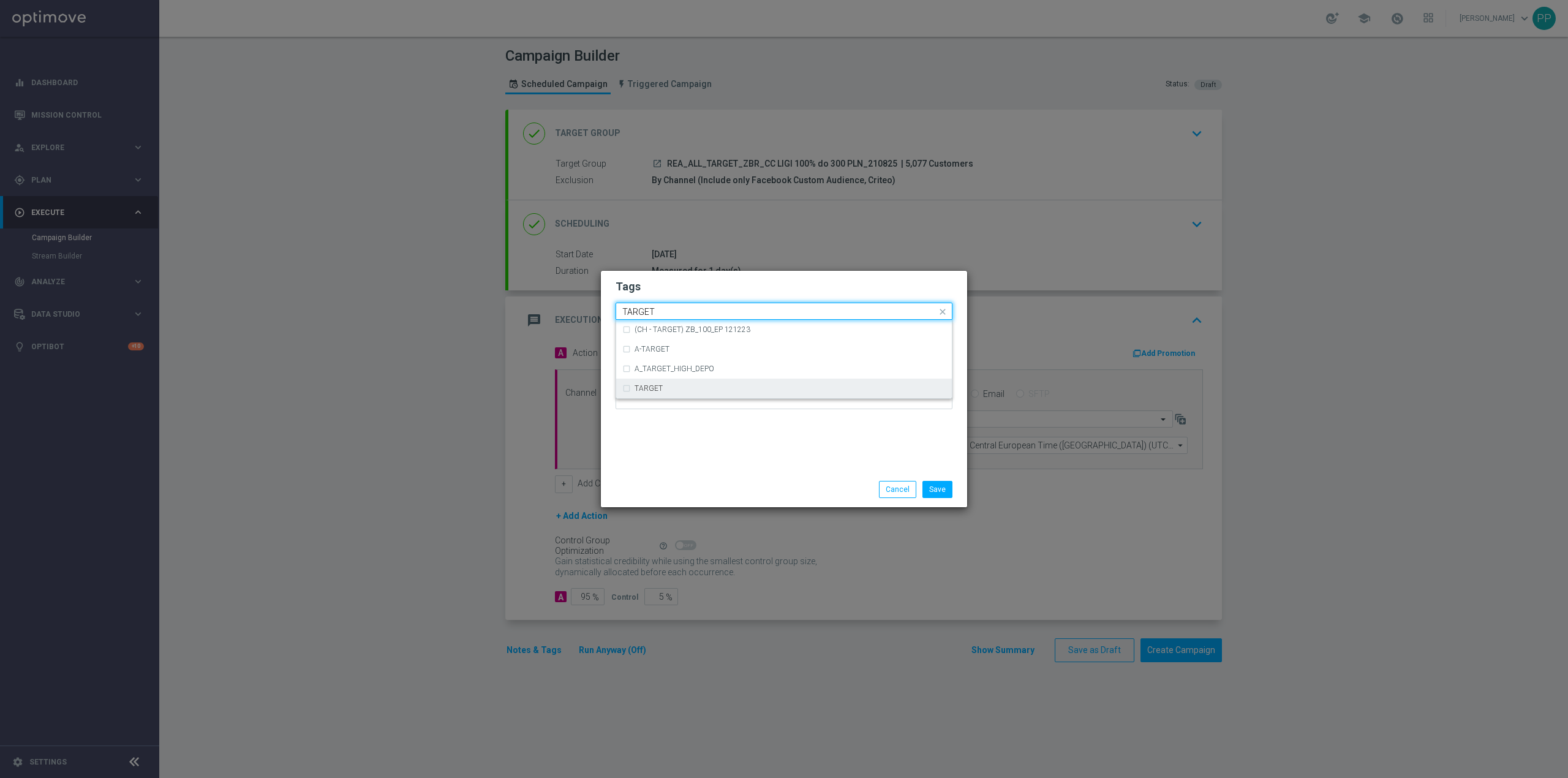
click at [659, 389] on label "TARGET" at bounding box center [649, 389] width 29 height 7
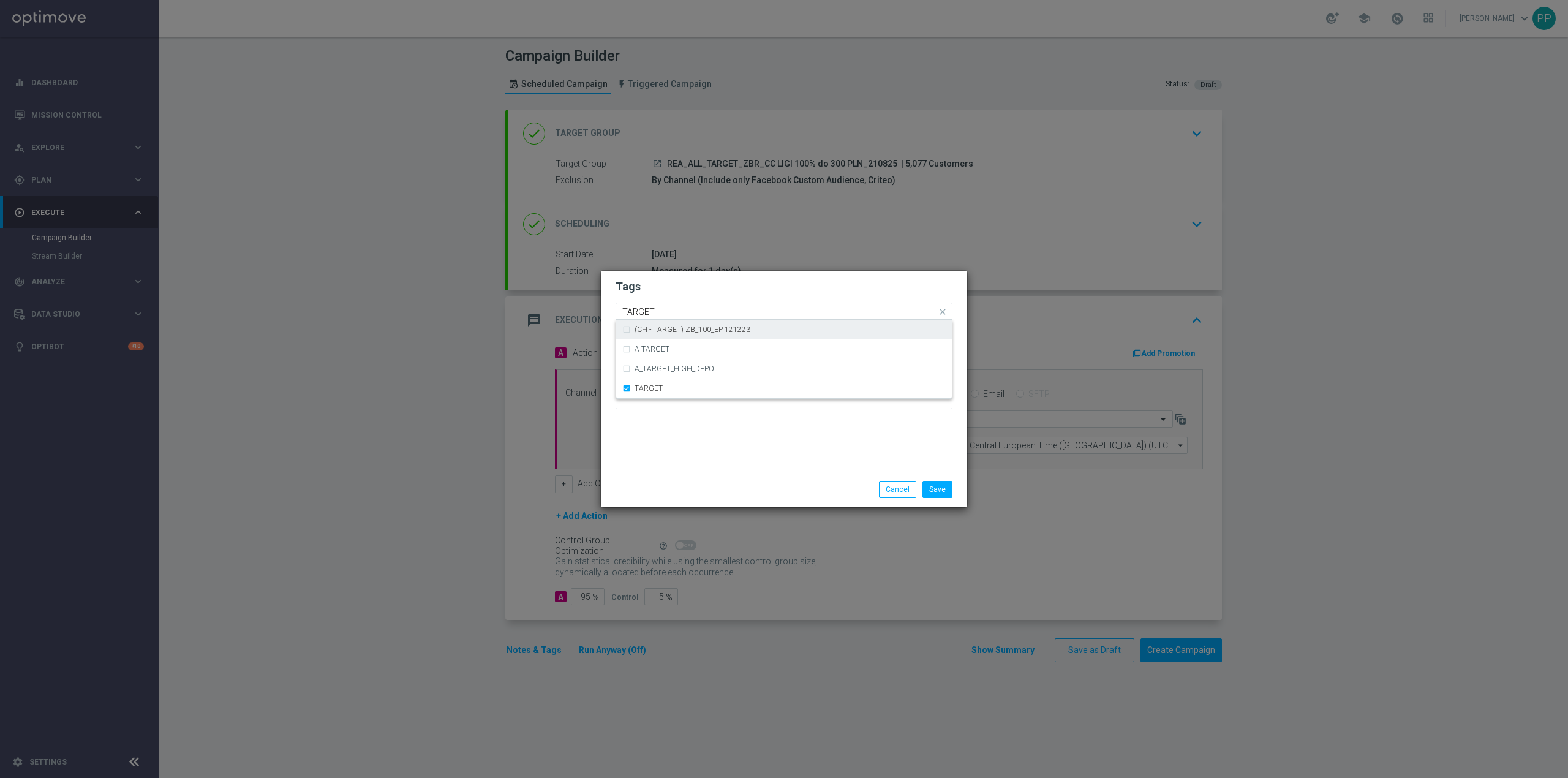
click at [667, 313] on input "TARGET" at bounding box center [779, 312] width 314 height 11
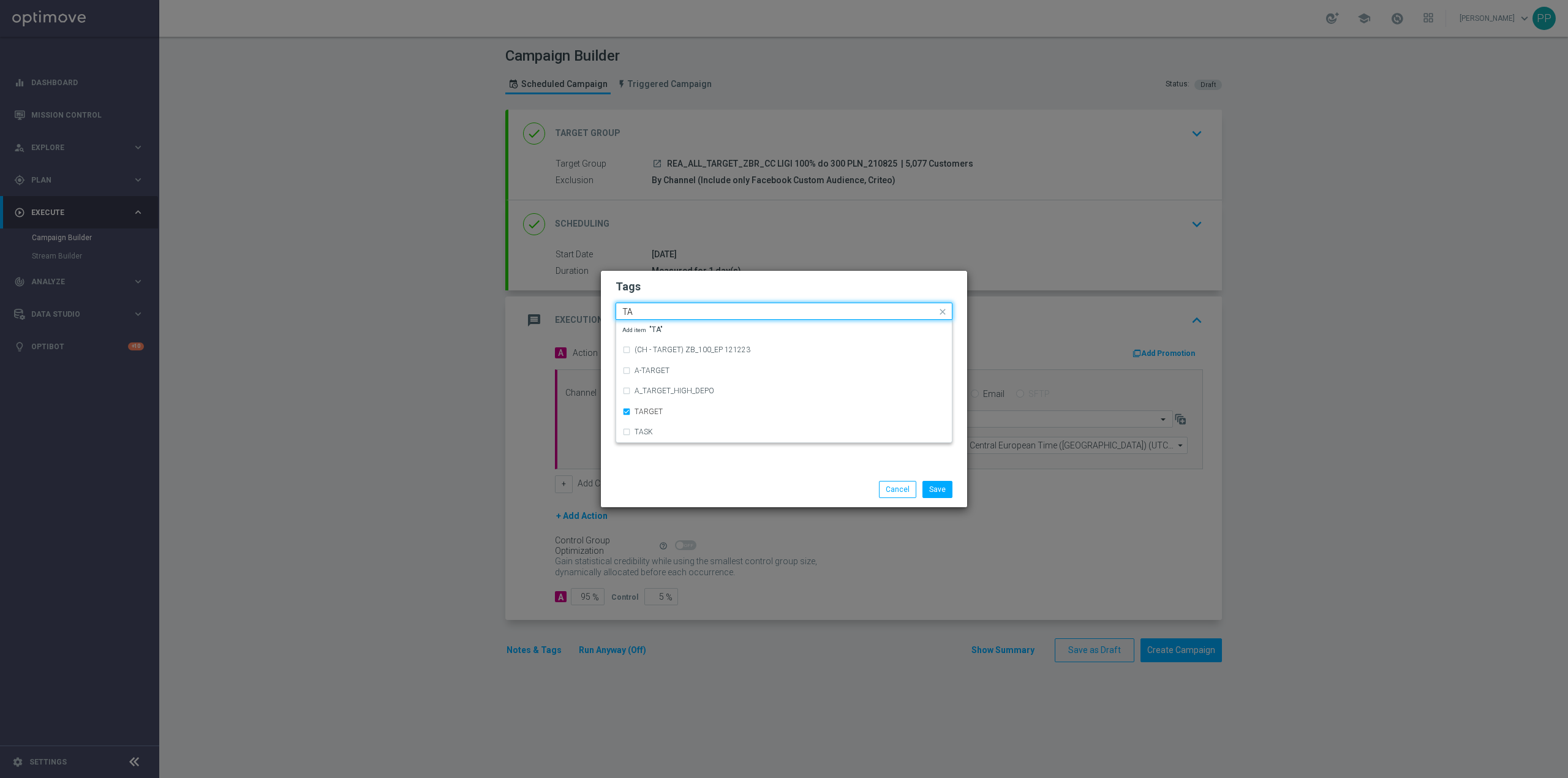
type input "T"
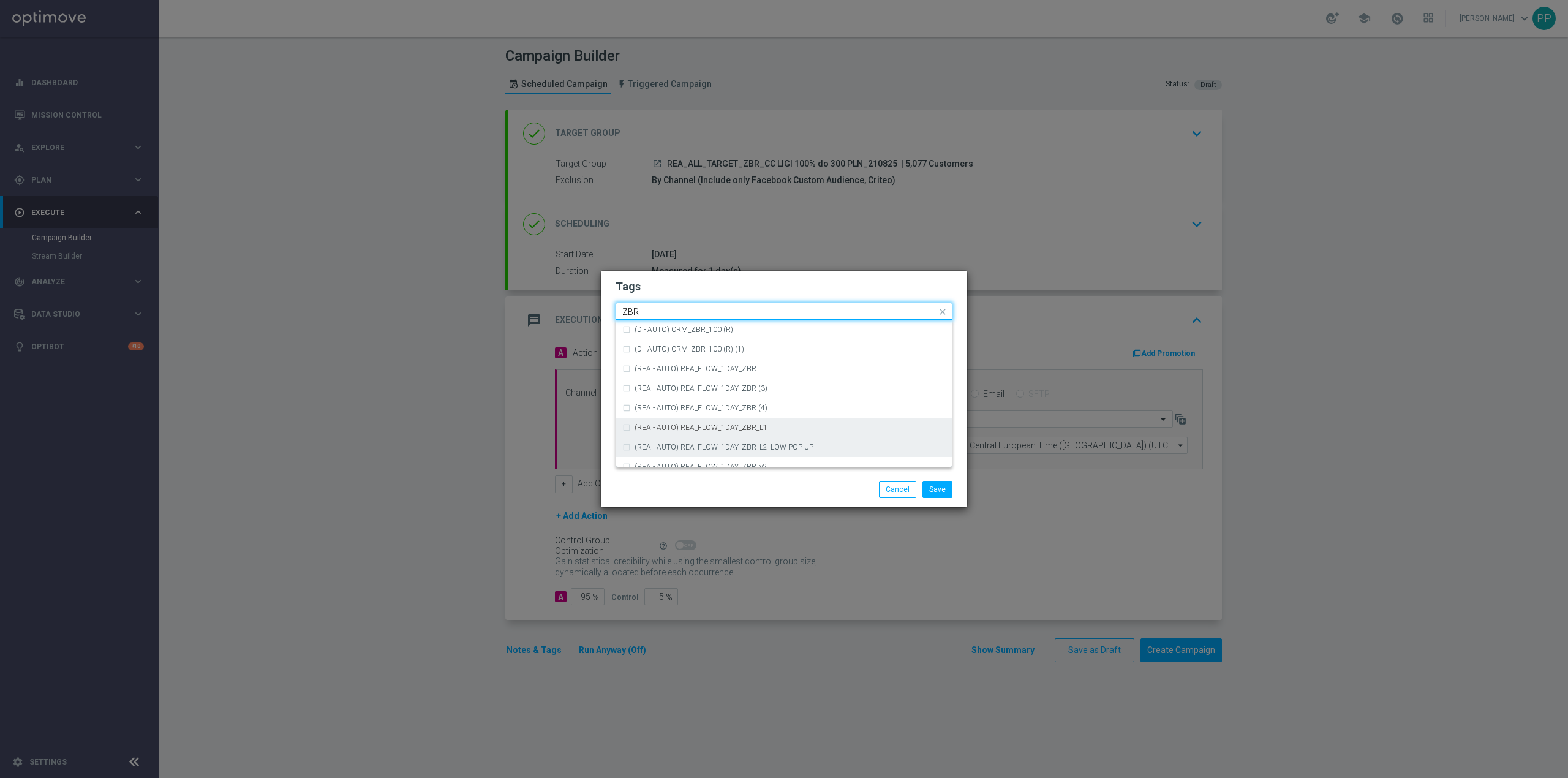
scroll to position [127, 0]
click at [705, 408] on div "ZBR" at bounding box center [783, 418] width 323 height 20
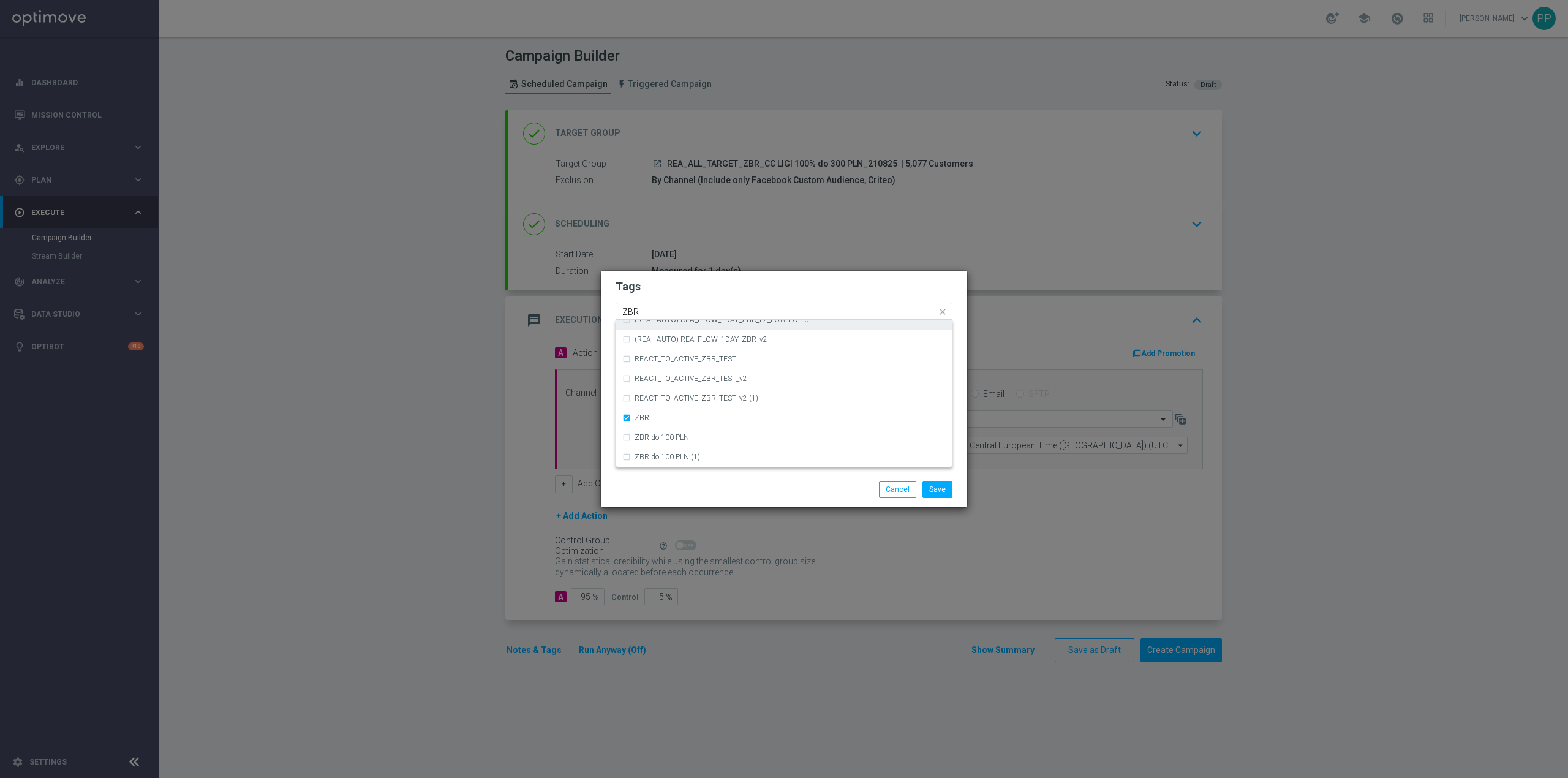
click at [657, 312] on input "ZBR" at bounding box center [779, 312] width 314 height 11
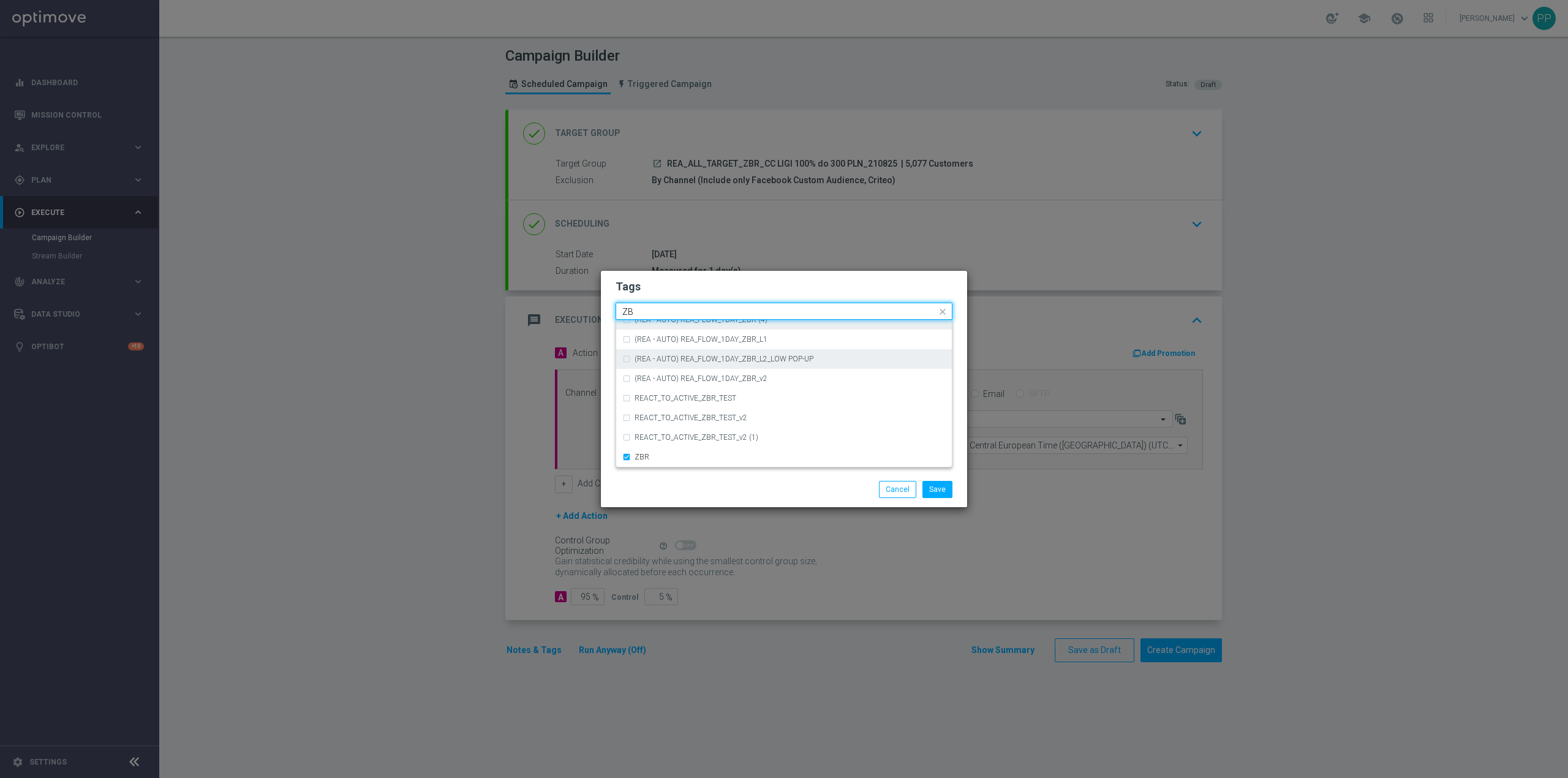
type input "Z"
click at [640, 350] on label "Call Center" at bounding box center [651, 349] width 34 height 7
type input "Call"
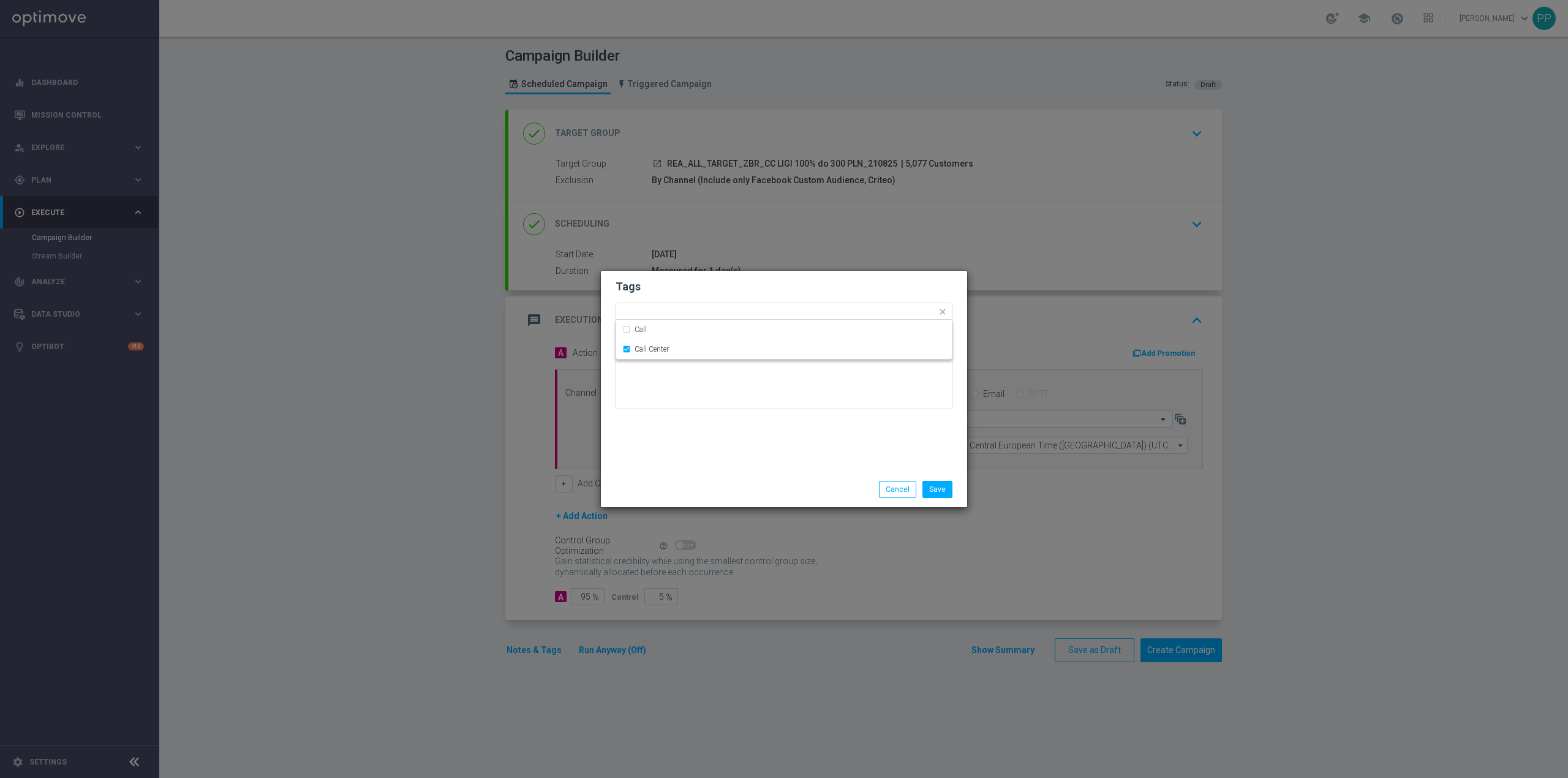
click at [722, 422] on div "Tags Quick find × REA × ALL × TARGET × ZBR × Call Center Call Call Center Notes" at bounding box center [783, 371] width 366 height 201
click at [930, 493] on button "Save" at bounding box center [937, 489] width 30 height 17
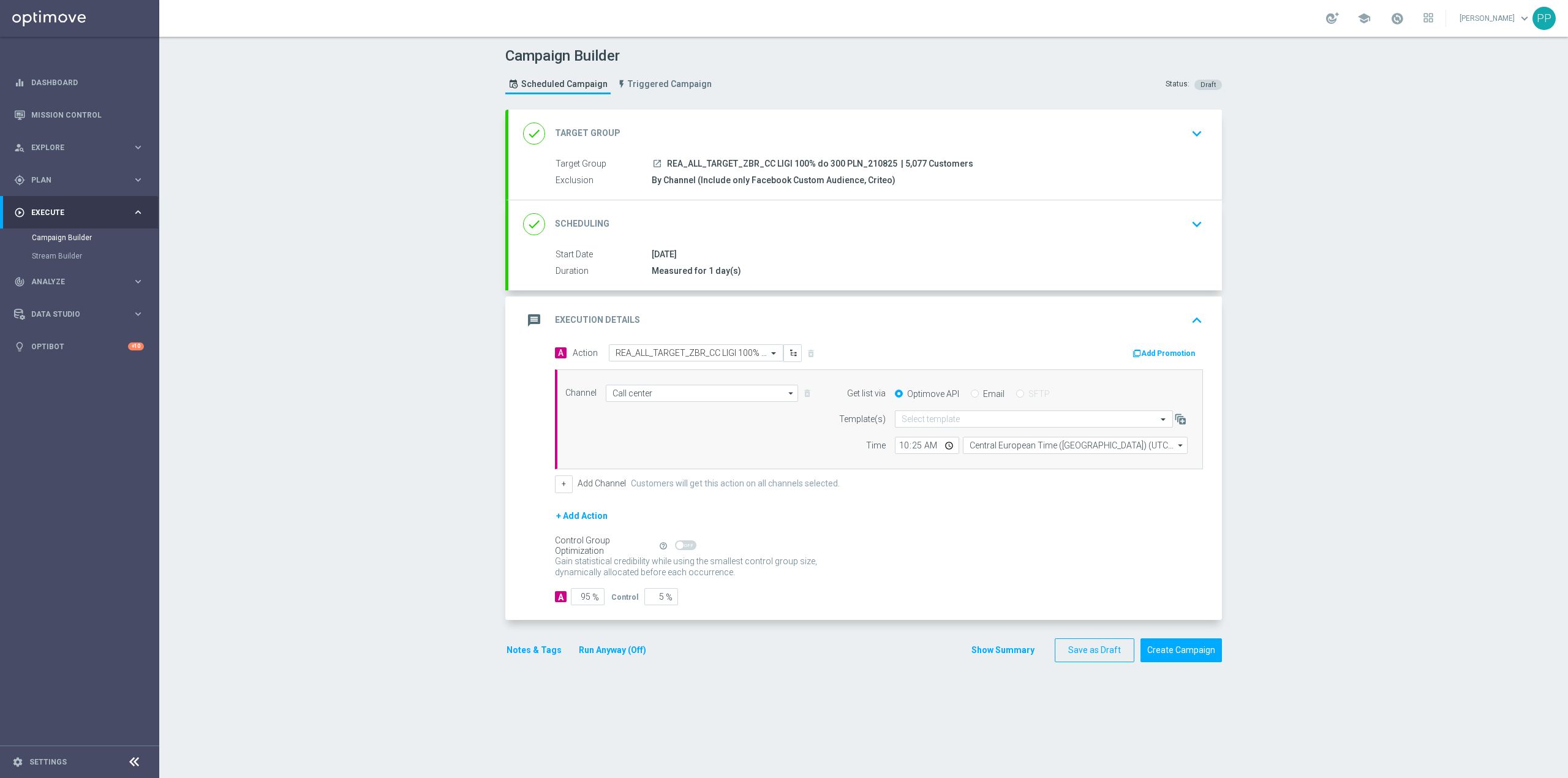
click at [886, 318] on div "message Execution Details keyboard_arrow_up" at bounding box center [865, 320] width 684 height 23
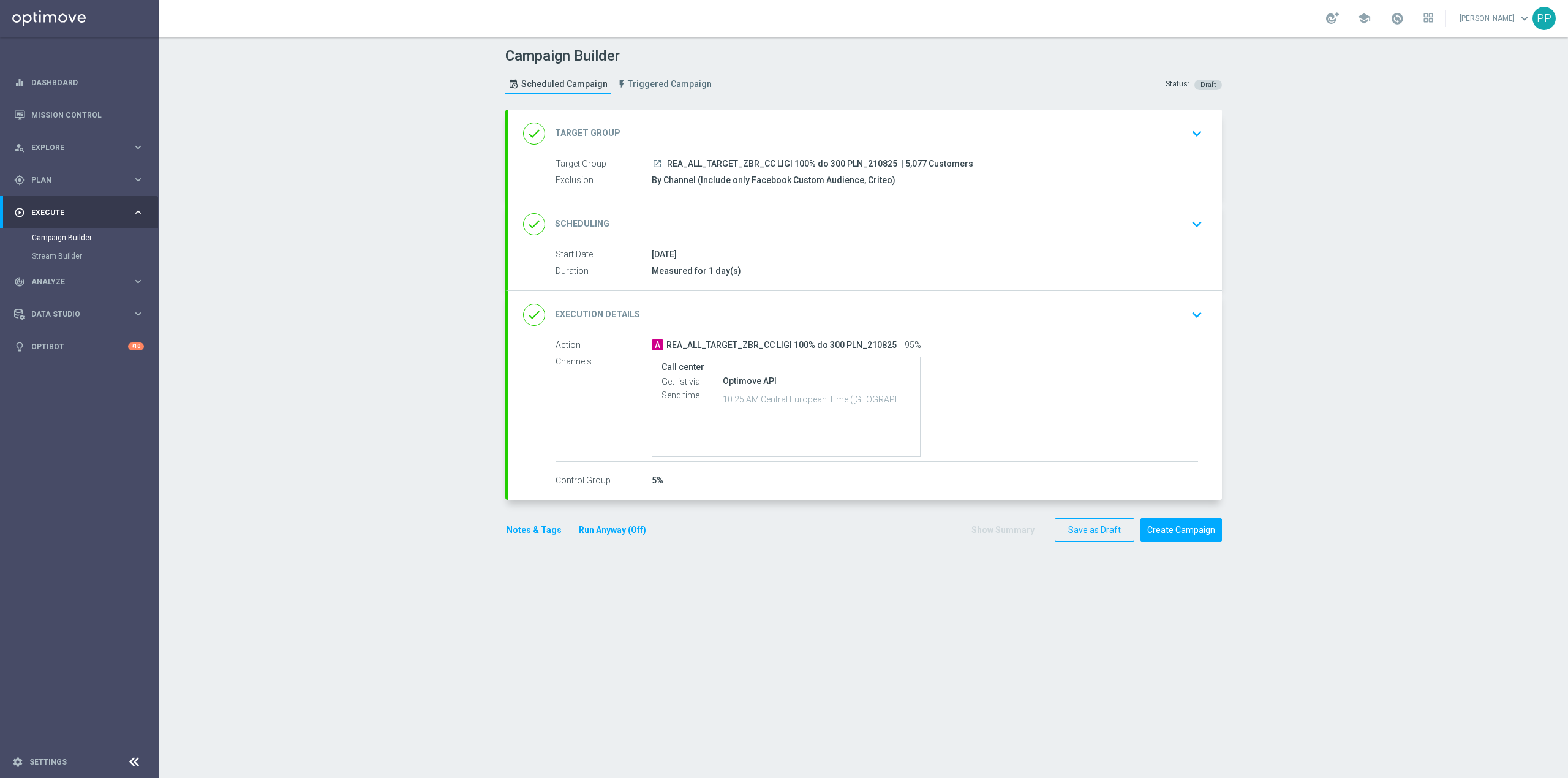
click at [821, 226] on div "done Scheduling keyboard_arrow_down" at bounding box center [865, 225] width 684 height 23
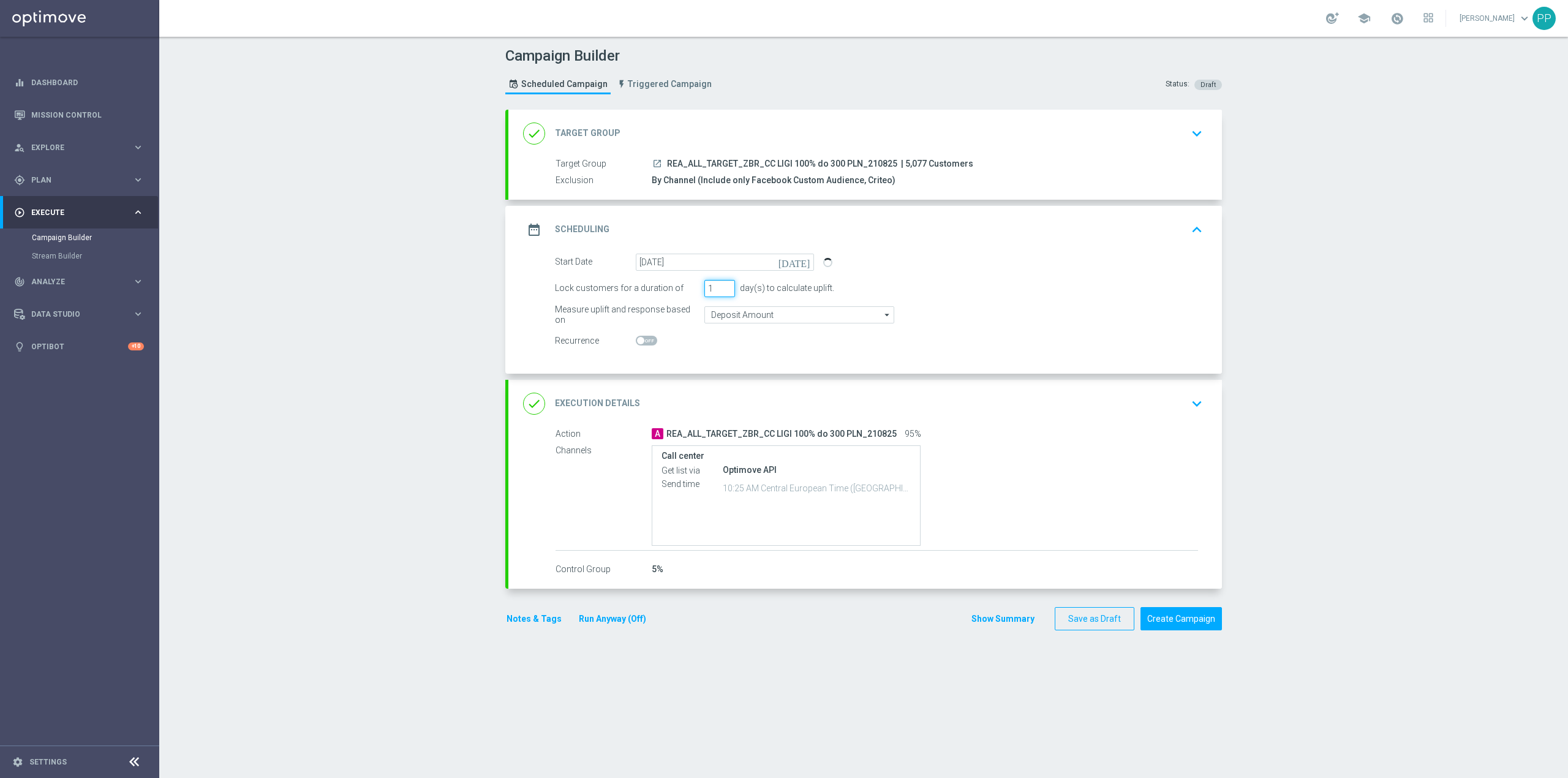
drag, startPoint x: 706, startPoint y: 291, endPoint x: 693, endPoint y: 284, distance: 14.8
click at [693, 284] on div "Lock customers for a duration of 1 day(s) to calculate uplift." at bounding box center [879, 288] width 666 height 17
type input "3"
type input "4"
click at [715, 308] on input "Deposit Amount" at bounding box center [799, 315] width 190 height 17
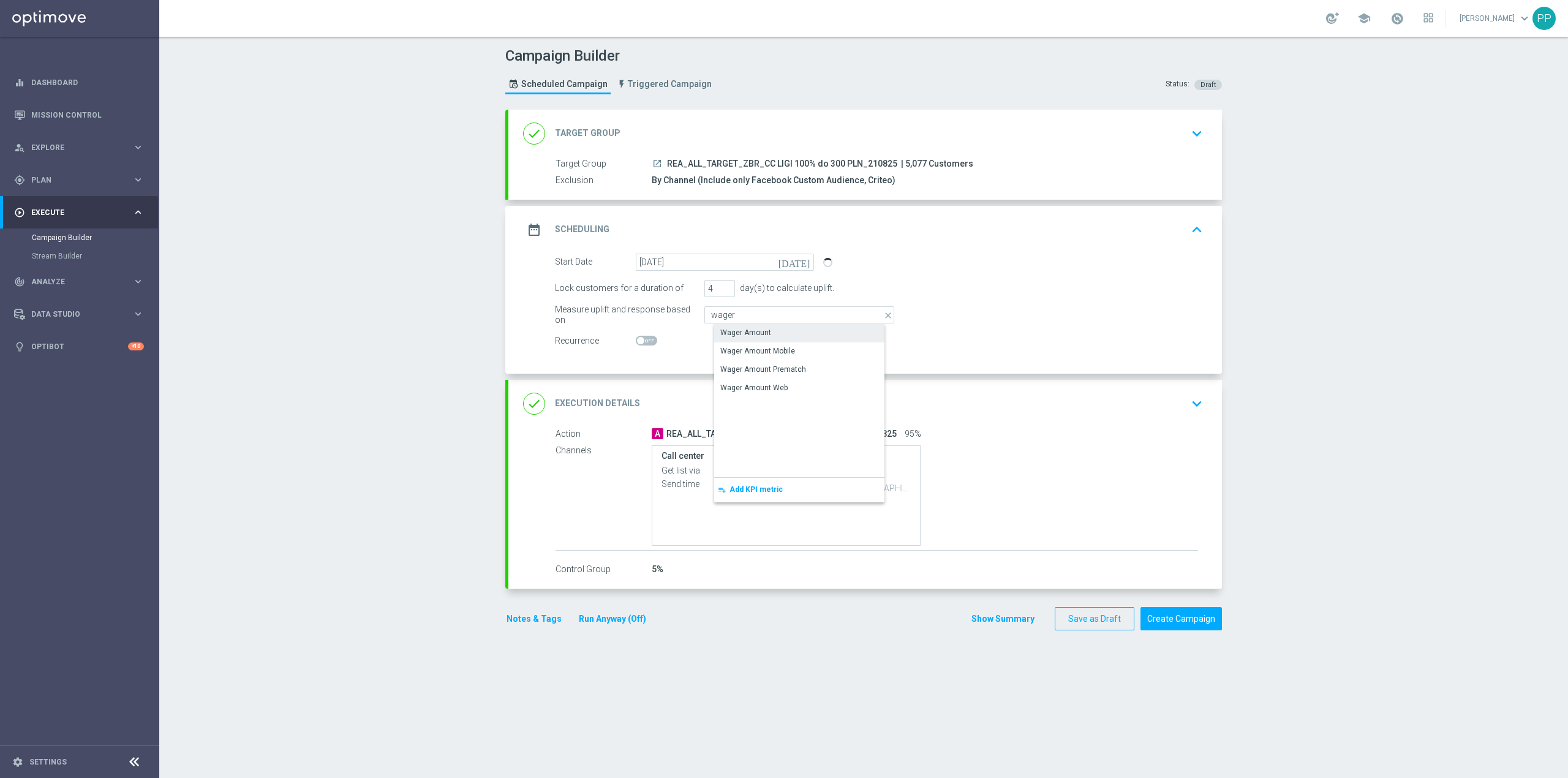
click at [734, 334] on div "Wager Amount" at bounding box center [745, 332] width 51 height 11
type input "Wager Amount"
click at [410, 301] on div "Campaign Builder Scheduled Campaign Triggered Campaign Status: Draft done Targe…" at bounding box center [863, 407] width 1409 height 741
click at [321, 174] on div "Campaign Builder Scheduled Campaign Triggered Campaign Status: Draft done Targe…" at bounding box center [863, 407] width 1409 height 741
click at [925, 405] on div "done Execution Details keyboard_arrow_down" at bounding box center [865, 404] width 684 height 23
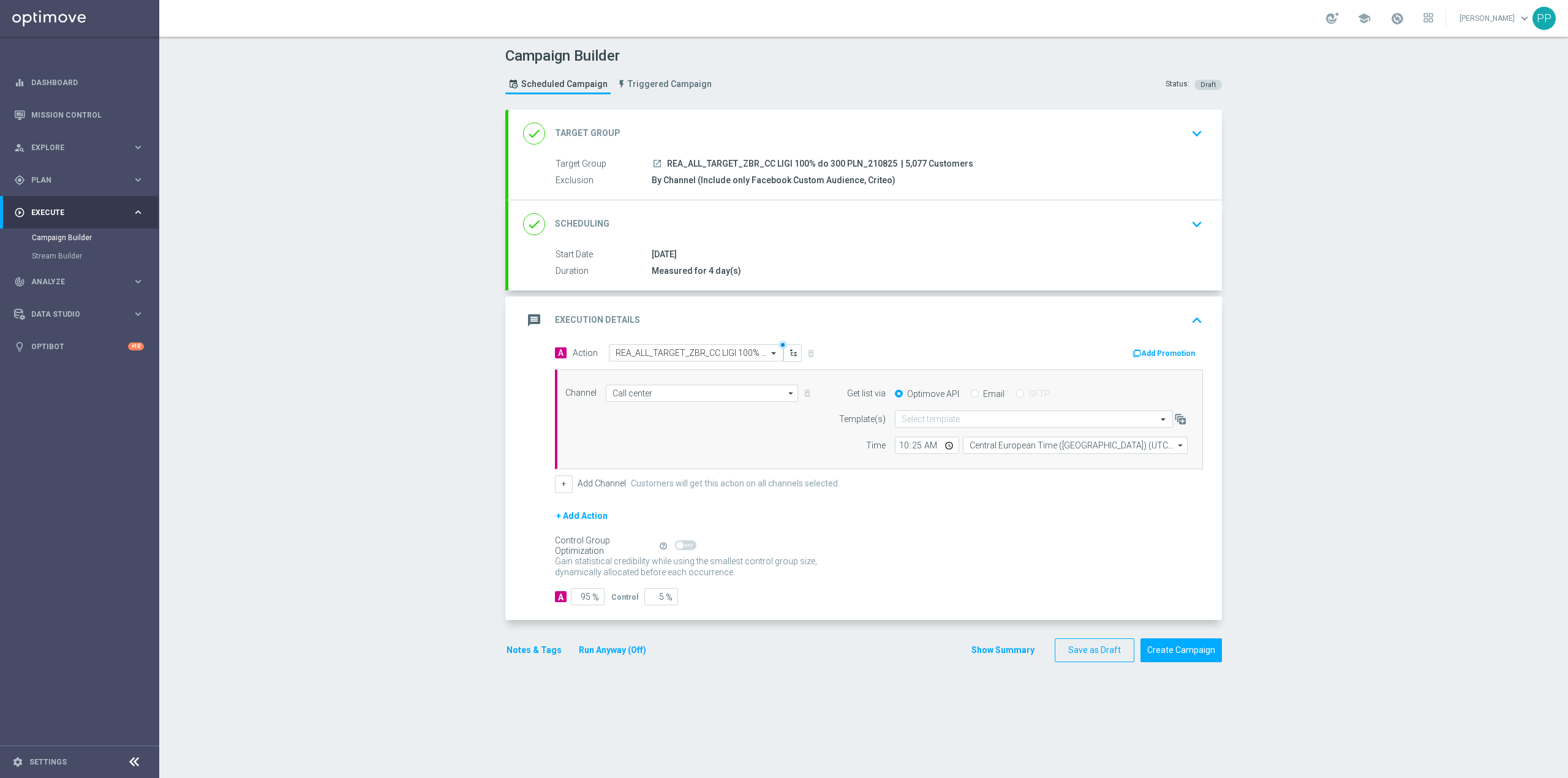
click at [932, 340] on div "message Execution Details keyboard_arrow_up" at bounding box center [865, 321] width 714 height 48
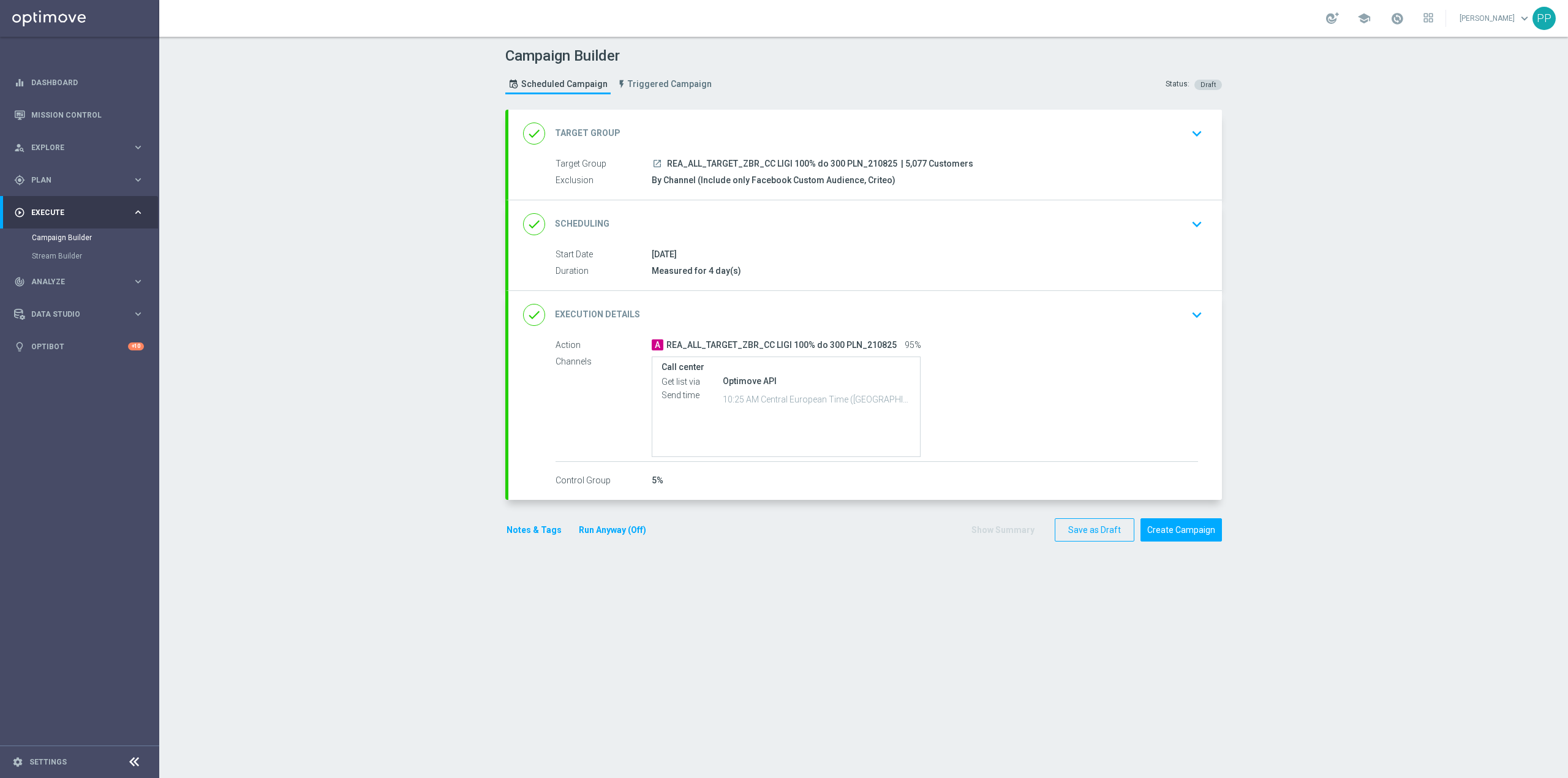
click at [865, 224] on div "done Scheduling keyboard_arrow_down" at bounding box center [865, 225] width 684 height 23
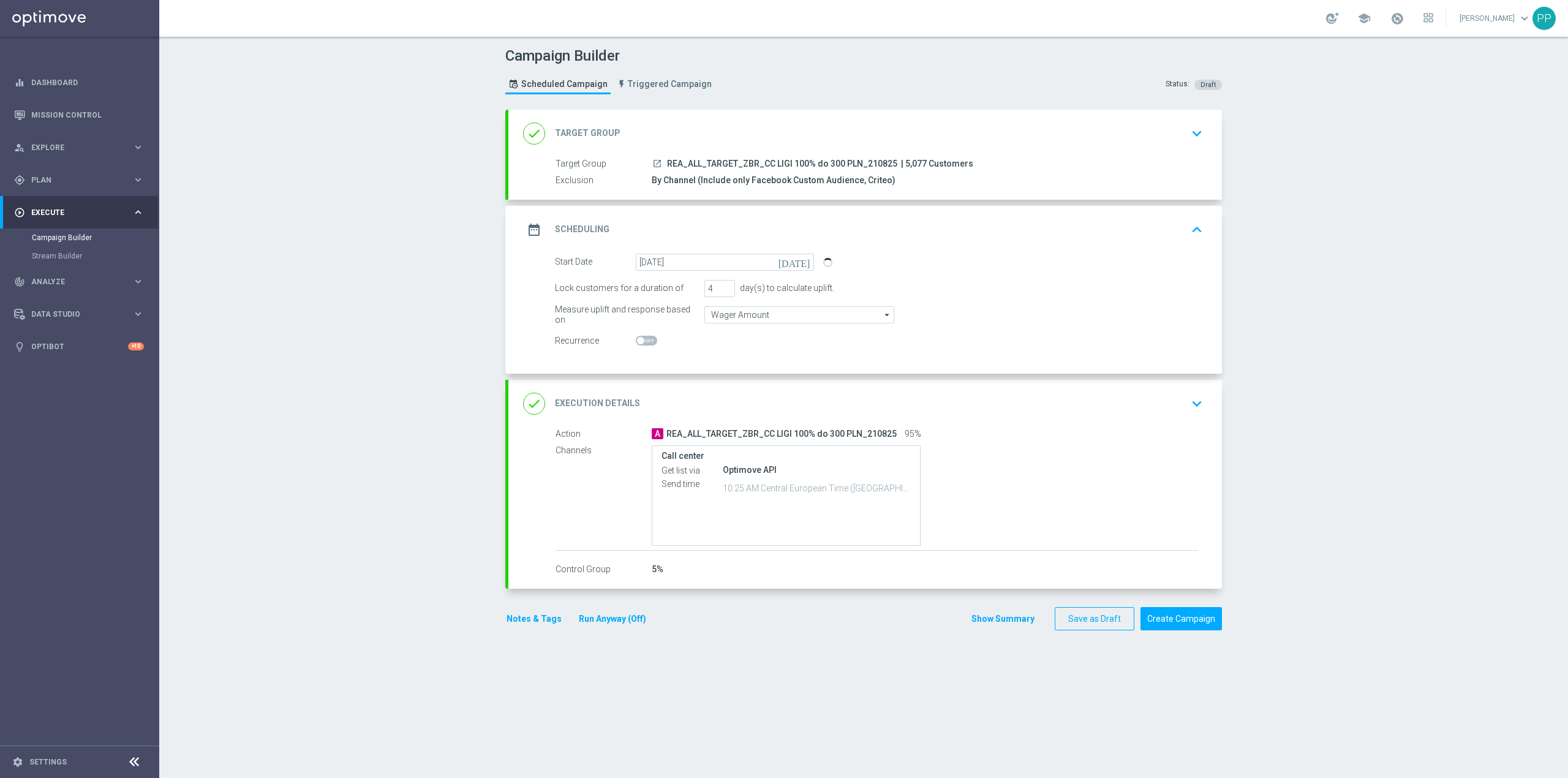
click at [878, 231] on div "date_range Scheduling keyboard_arrow_up" at bounding box center [865, 230] width 684 height 23
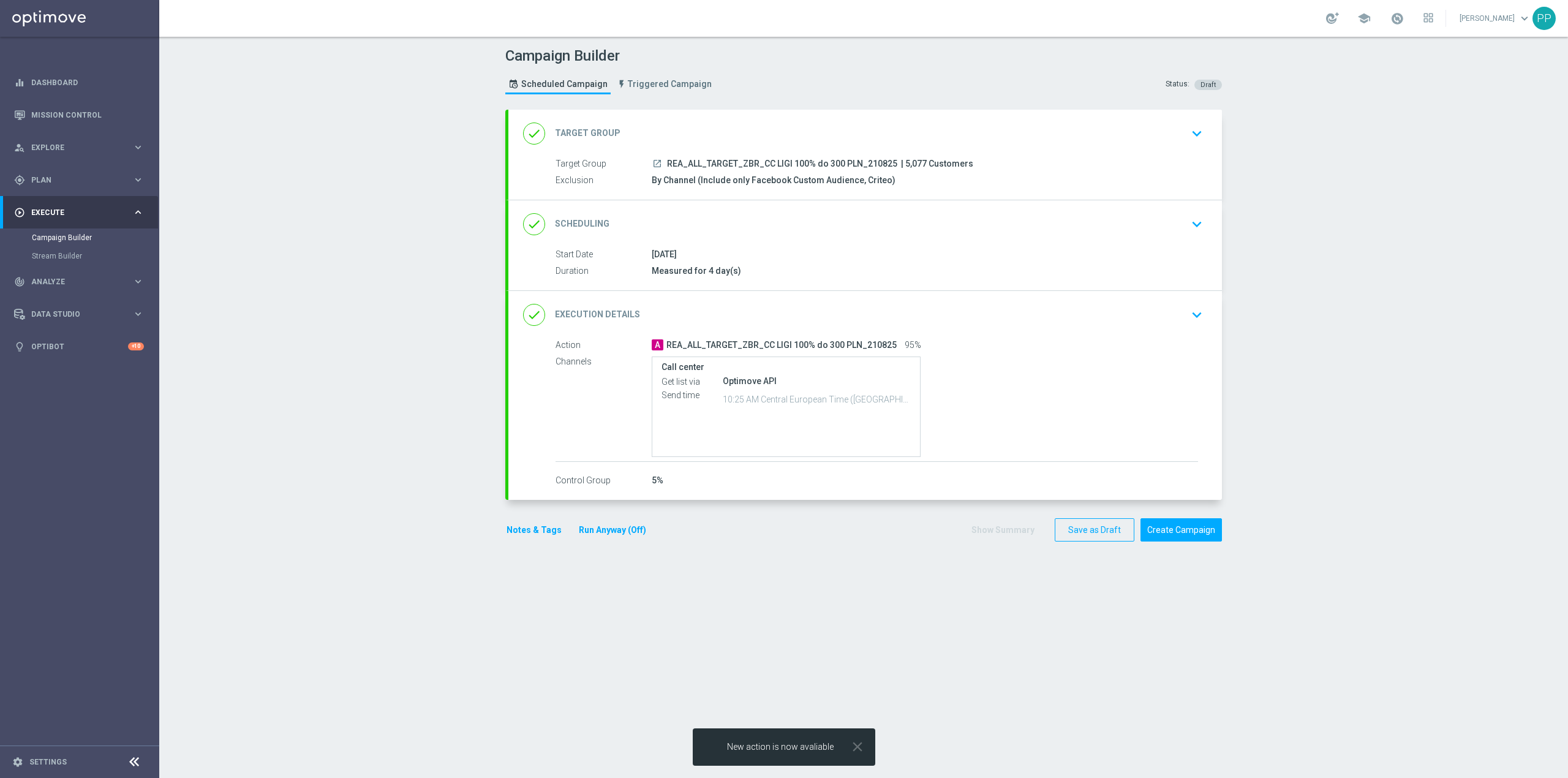
click at [845, 218] on div "done Scheduling keyboard_arrow_down" at bounding box center [865, 225] width 684 height 23
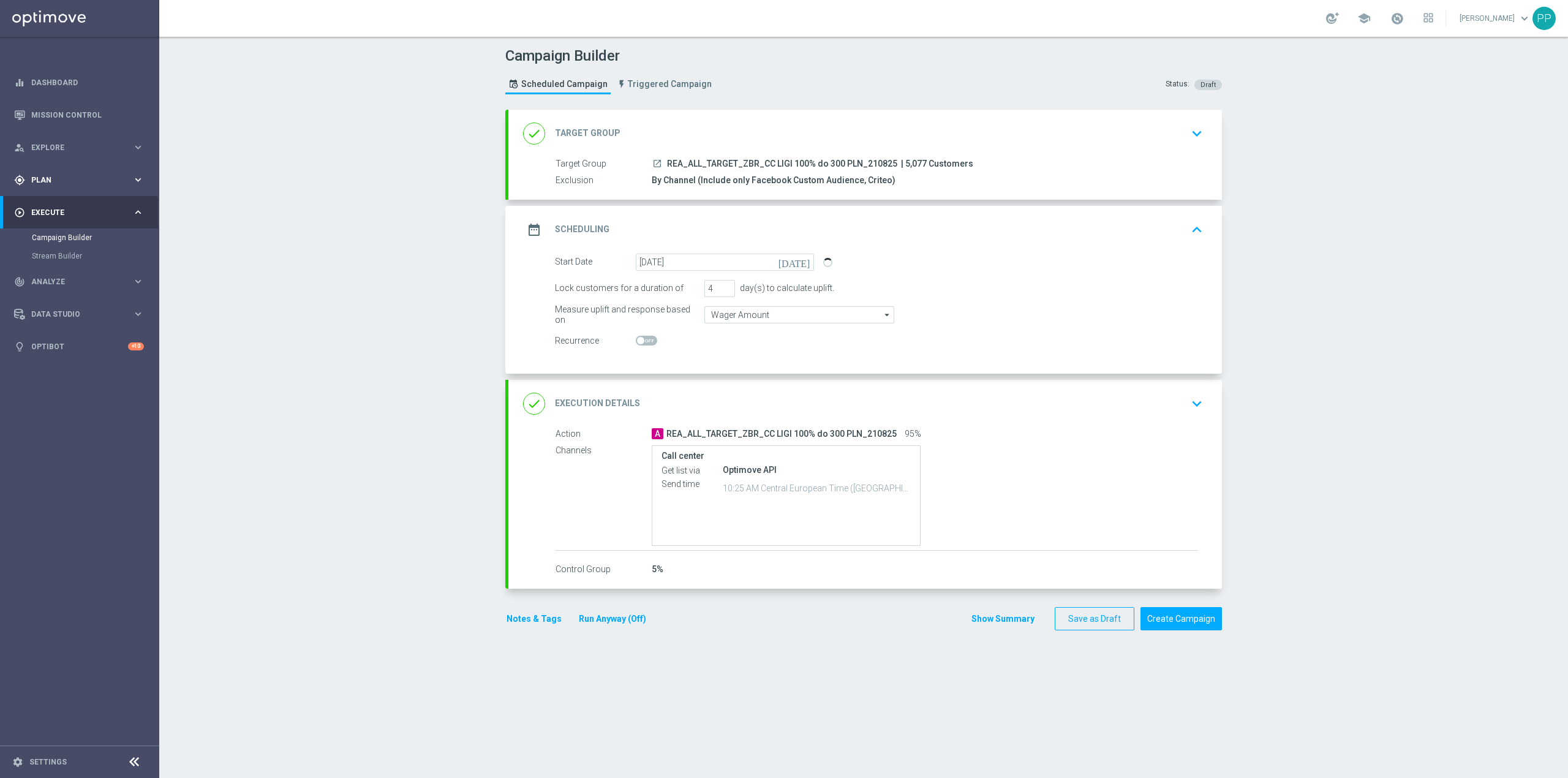
click at [72, 185] on div "gps_fixed Plan keyboard_arrow_right" at bounding box center [78, 180] width 158 height 32
click at [888, 405] on div "done Execution Details keyboard_arrow_down" at bounding box center [865, 404] width 684 height 23
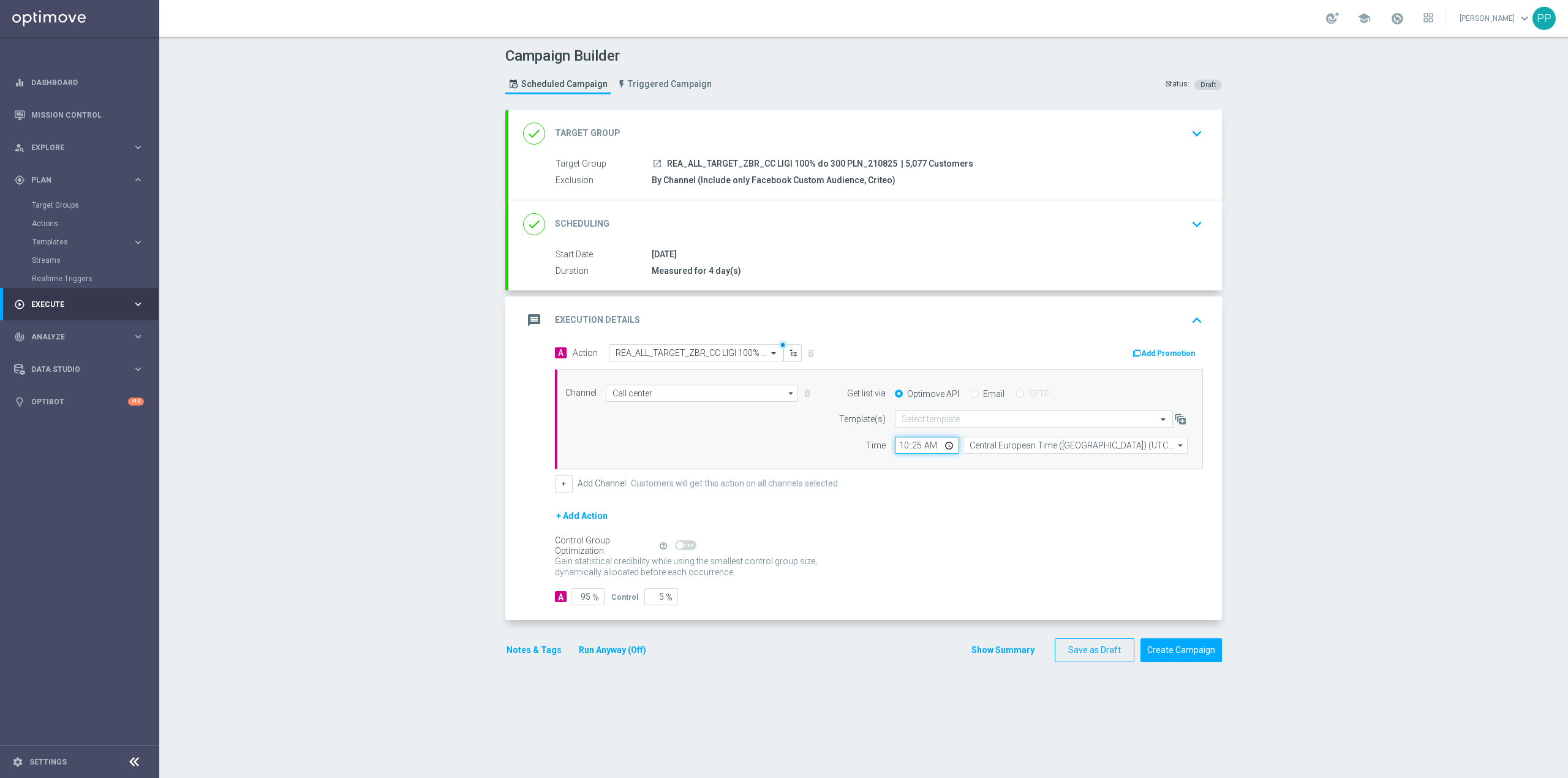
click at [919, 446] on input "10:25" at bounding box center [927, 445] width 64 height 17
click at [912, 448] on input "10:25" at bounding box center [927, 445] width 64 height 17
type input "10:45"
click at [964, 485] on div "+ Add Channel Customers will get this action on all channels selected." at bounding box center [878, 483] width 648 height 17
click at [302, 350] on div "Campaign Builder Scheduled Campaign Triggered Campaign Status: Draft done Targe…" at bounding box center [863, 407] width 1409 height 741
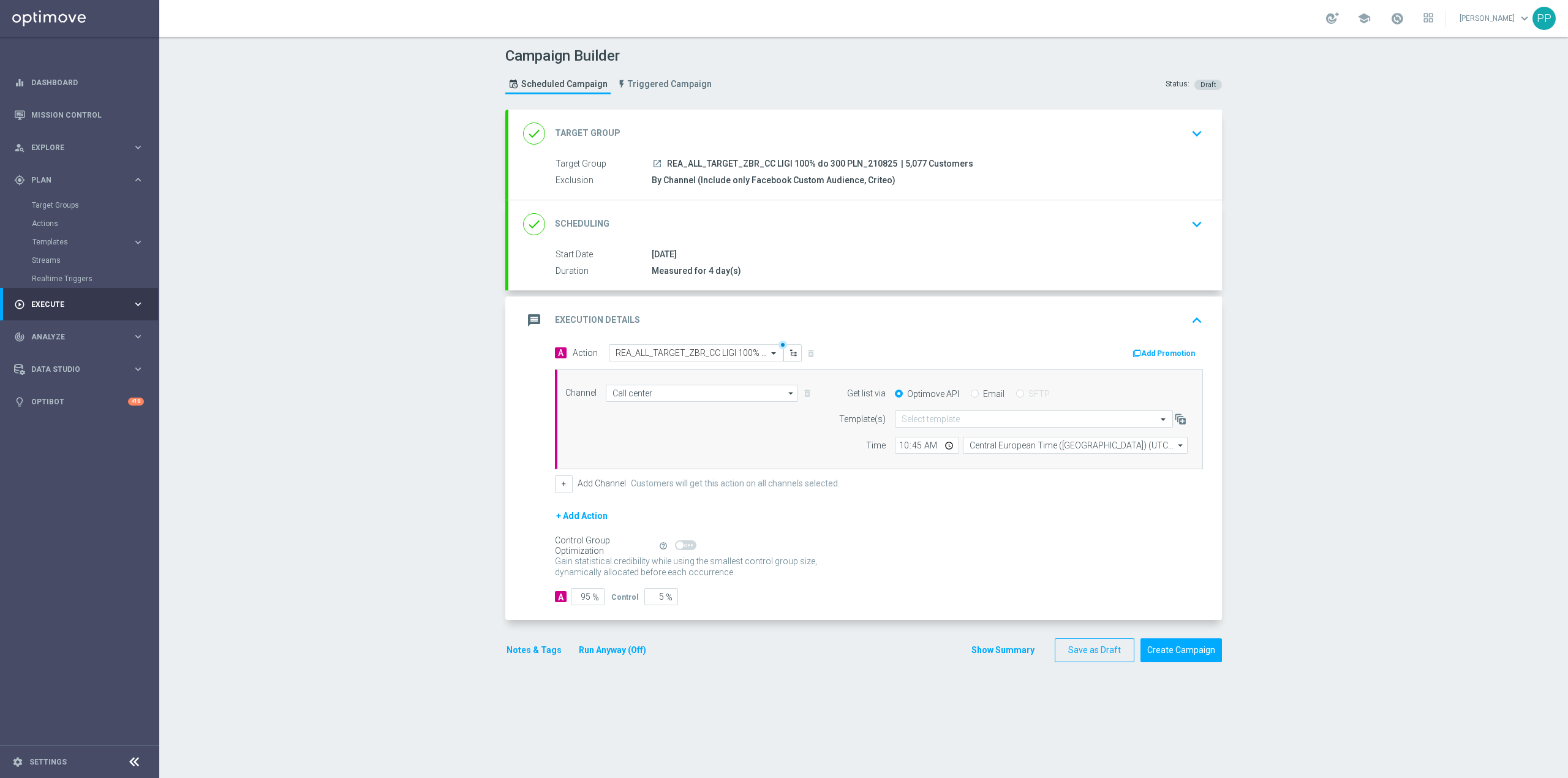
click at [790, 233] on div "done Scheduling keyboard_arrow_down" at bounding box center [865, 225] width 684 height 23
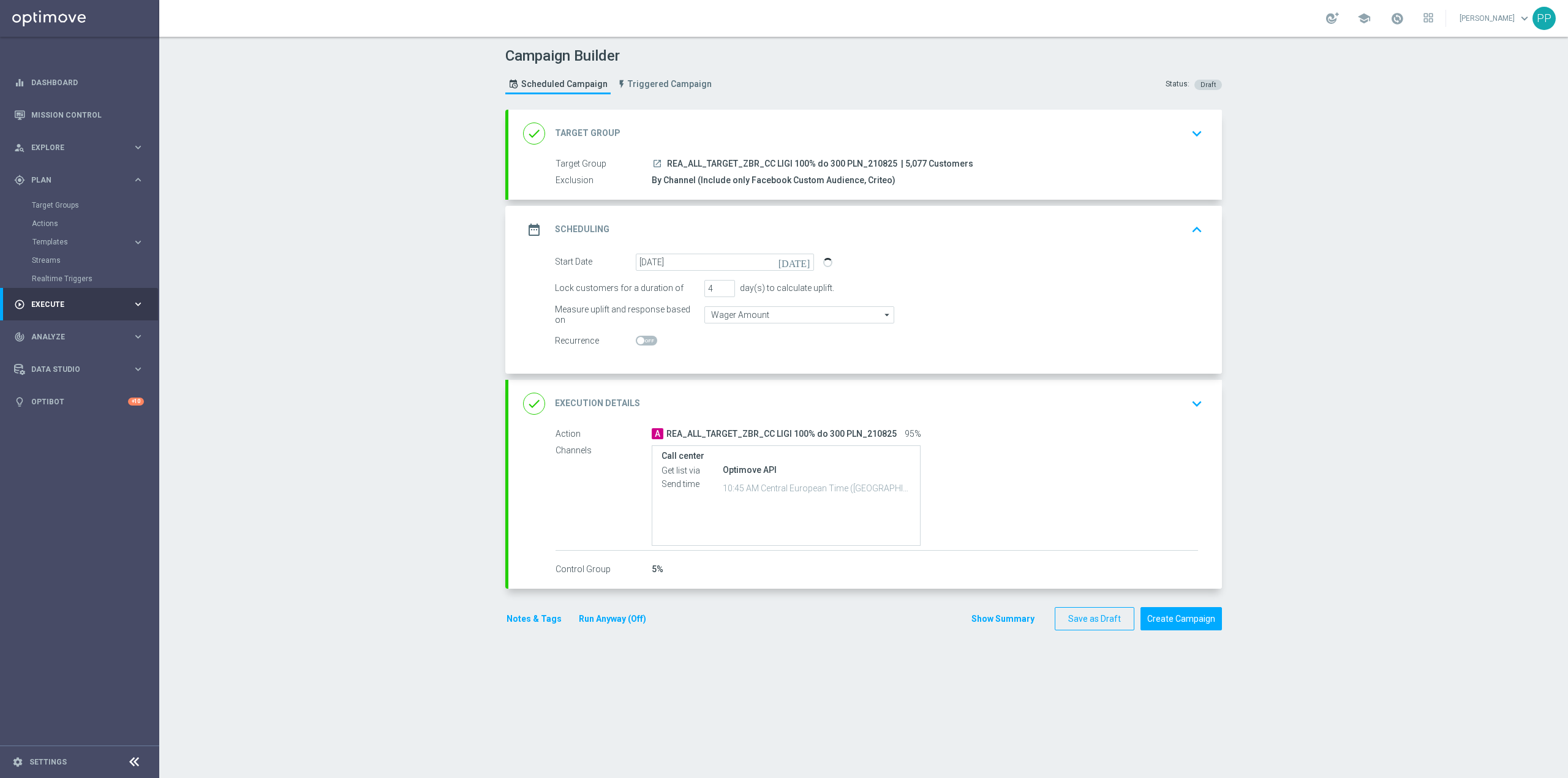
click at [816, 123] on div "done Target Group keyboard_arrow_down" at bounding box center [865, 134] width 684 height 23
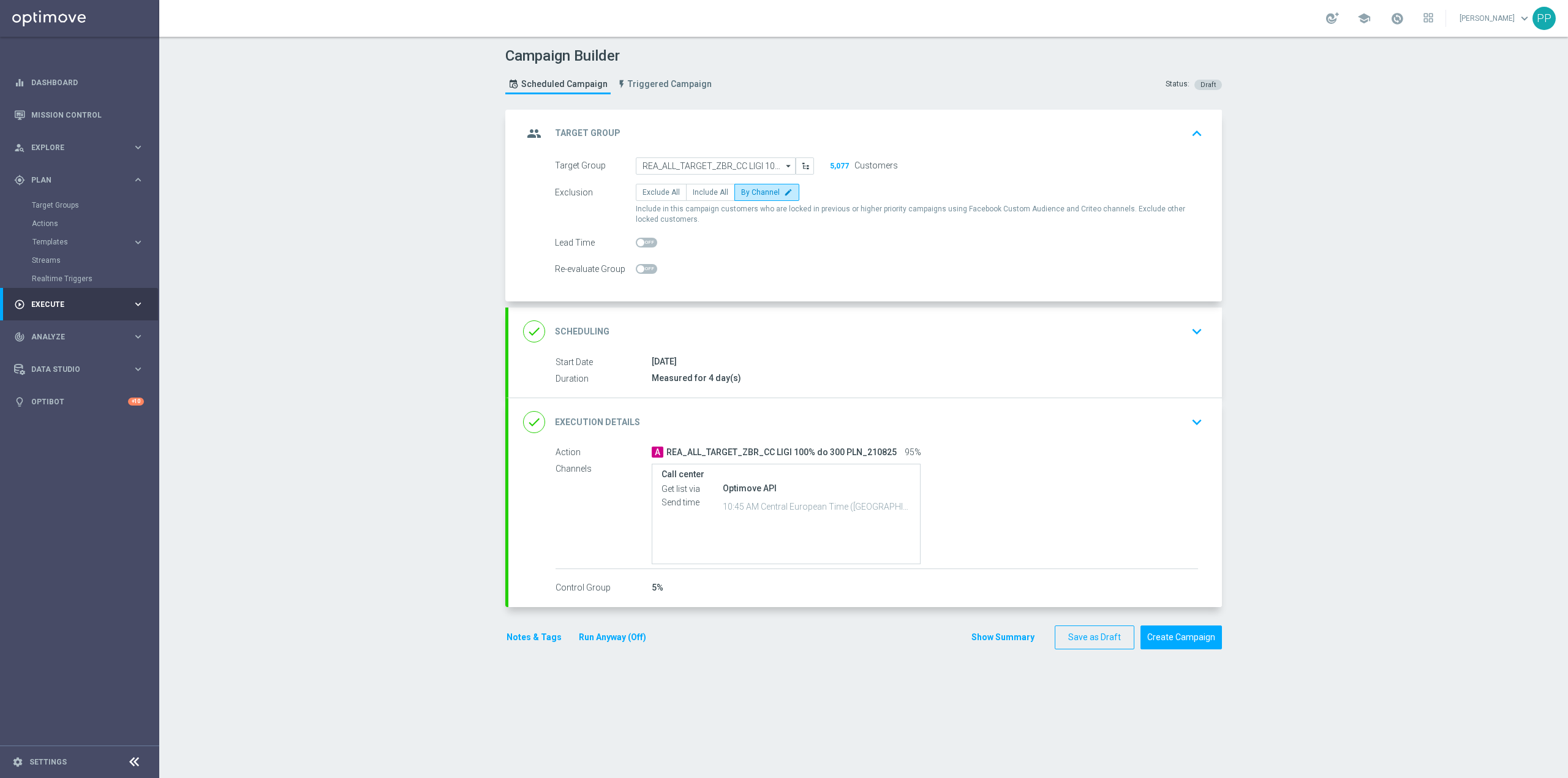
click at [811, 144] on div "group Target Group keyboard_arrow_up" at bounding box center [865, 134] width 684 height 23
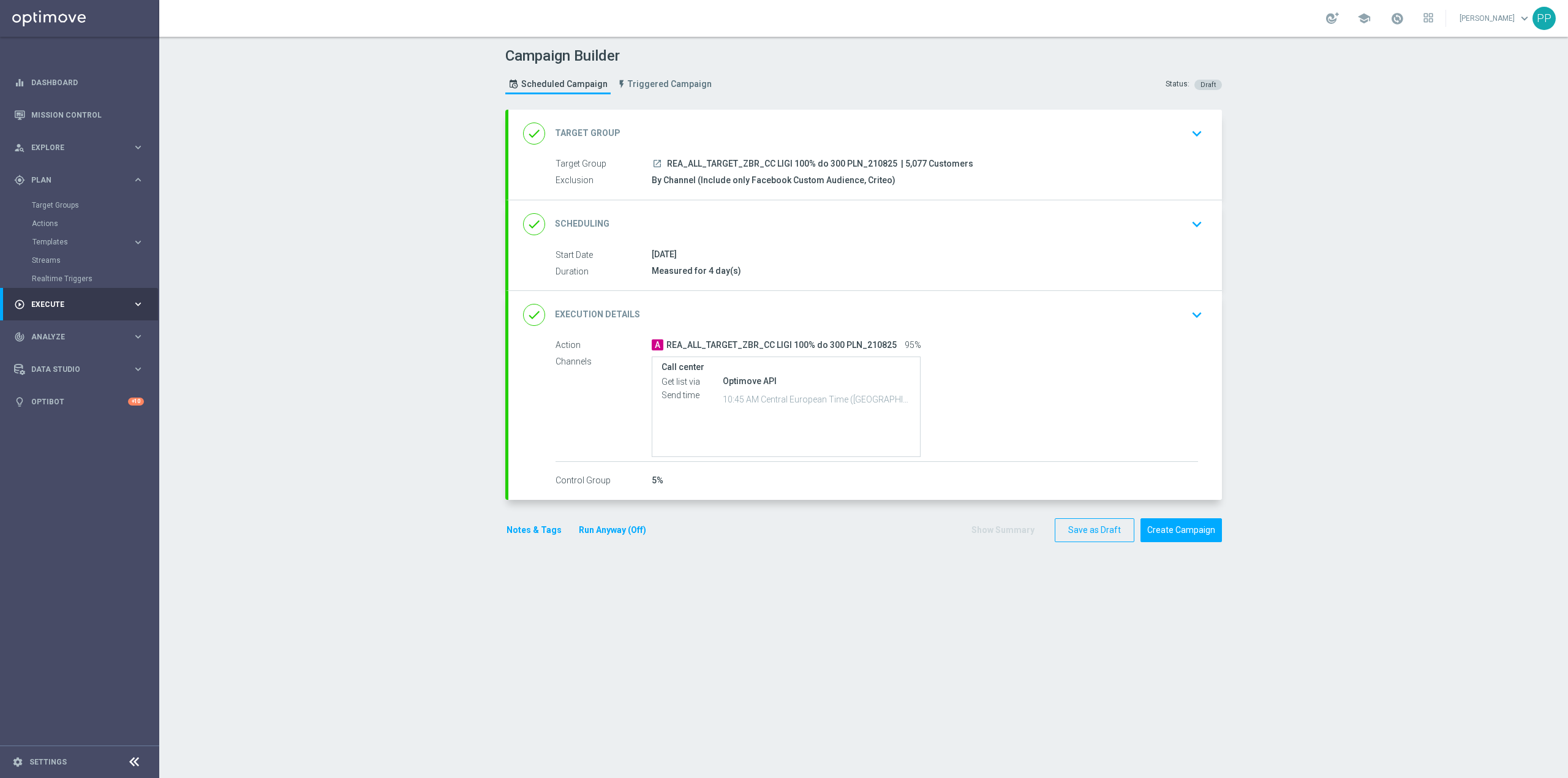
click at [802, 220] on div "done Scheduling keyboard_arrow_down" at bounding box center [865, 225] width 684 height 23
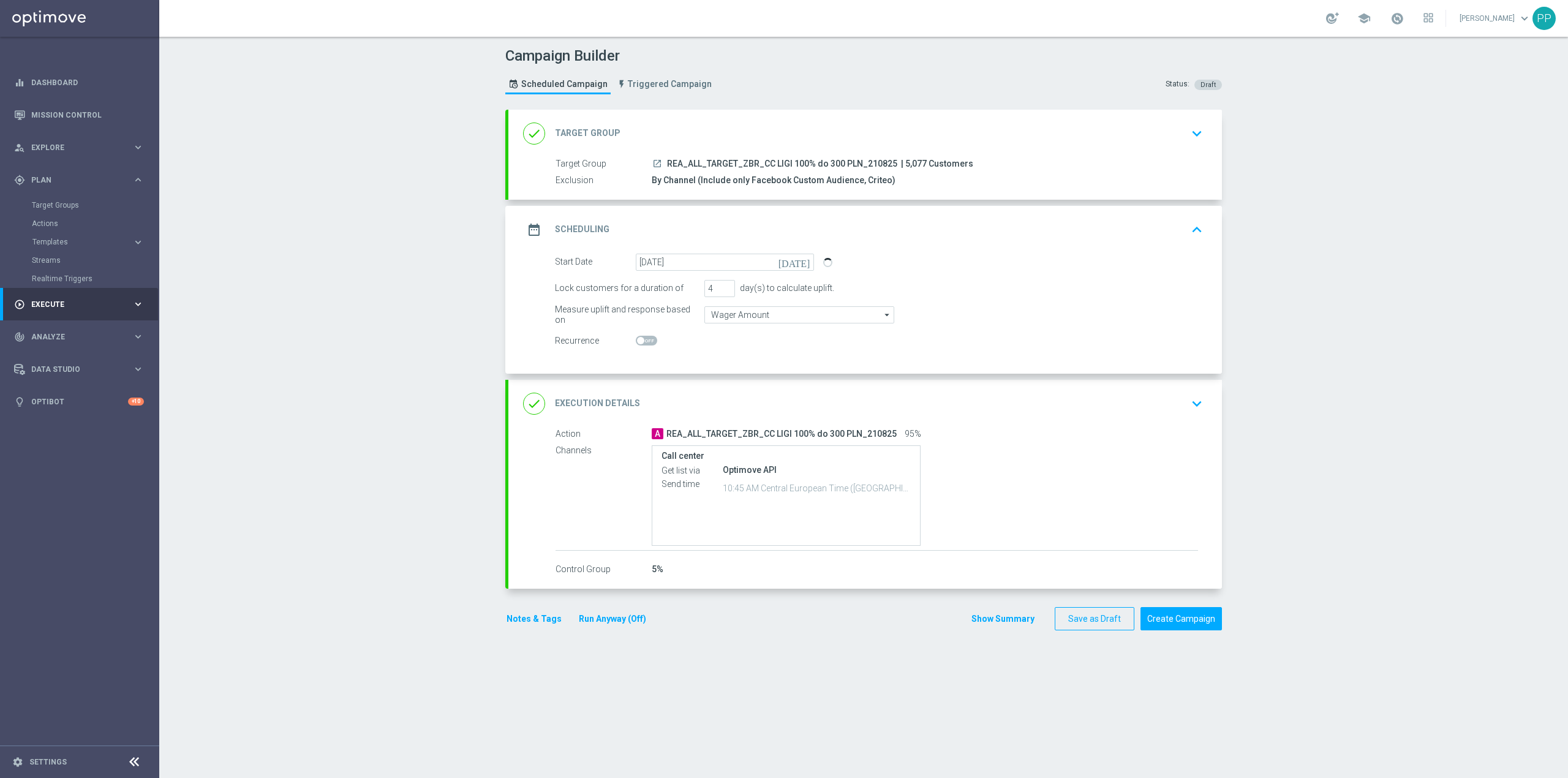
click at [802, 220] on div "date_range Scheduling keyboard_arrow_up Start Date 21 Aug 2025 Duration Measure…" at bounding box center [865, 290] width 714 height 168
click at [813, 228] on div "date_range Scheduling keyboard_arrow_up" at bounding box center [865, 230] width 684 height 23
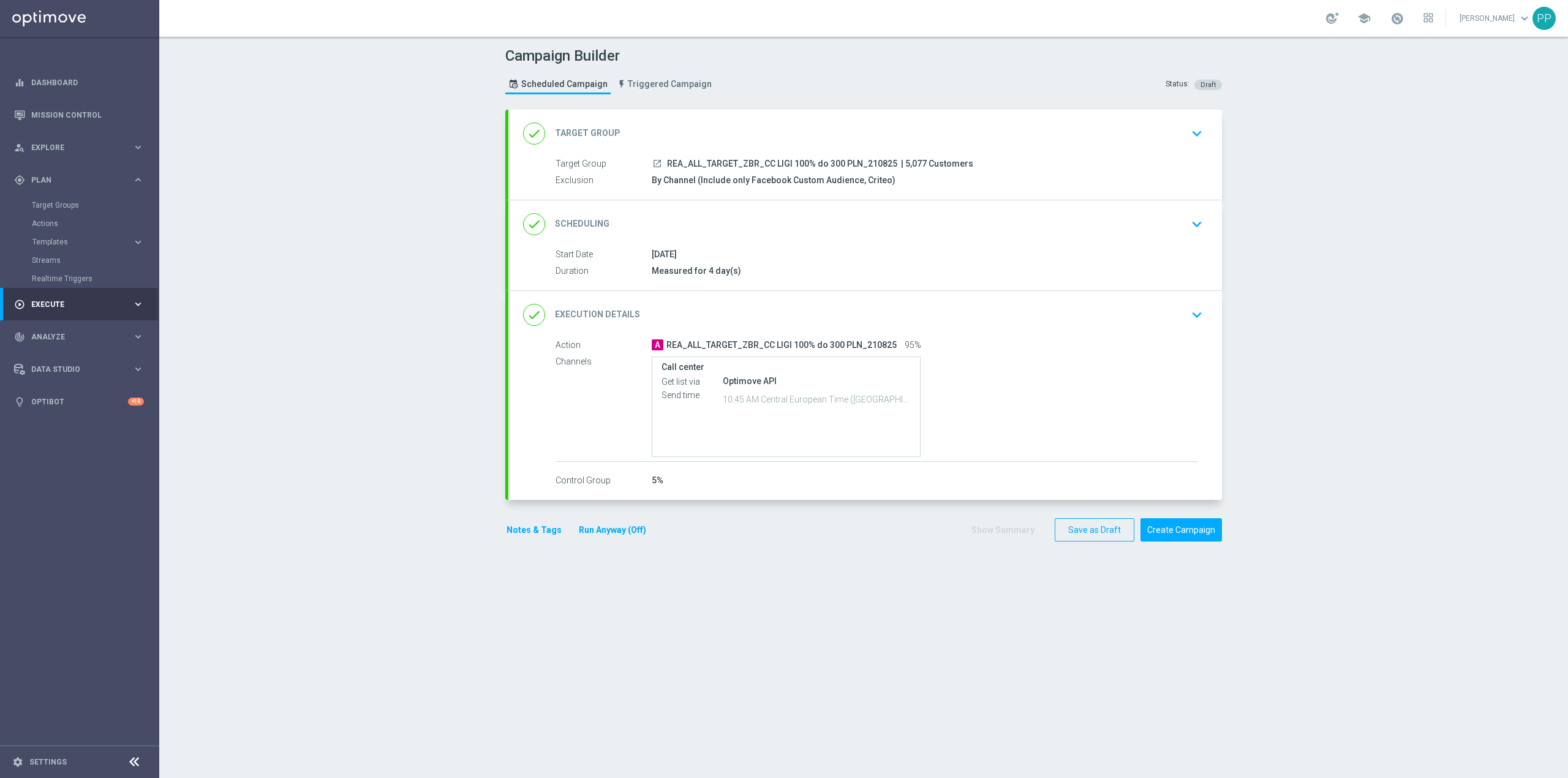
click at [817, 305] on div "done Execution Details keyboard_arrow_down" at bounding box center [865, 315] width 684 height 23
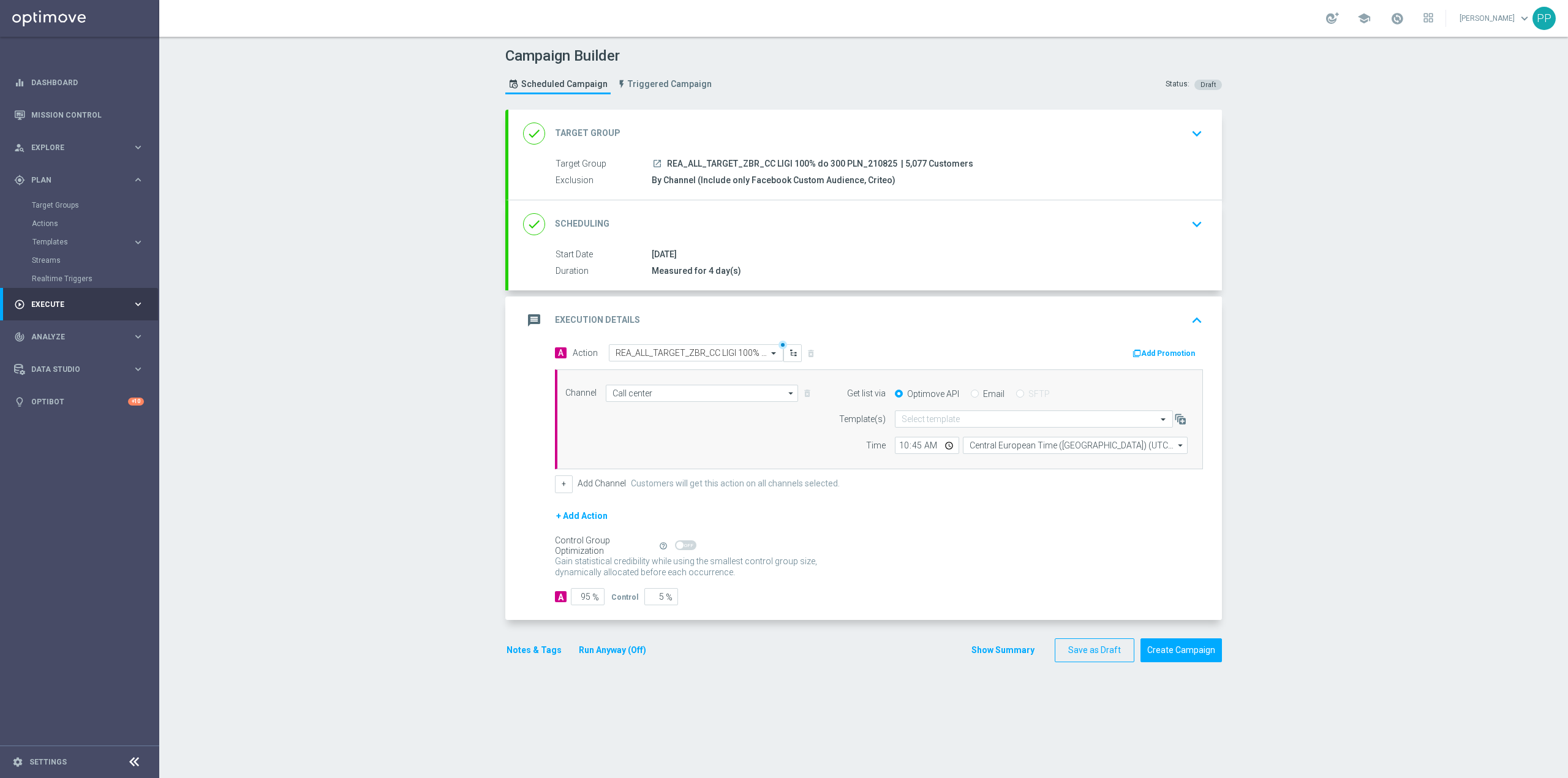
click at [814, 307] on div "message Execution Details keyboard_arrow_up" at bounding box center [865, 321] width 714 height 48
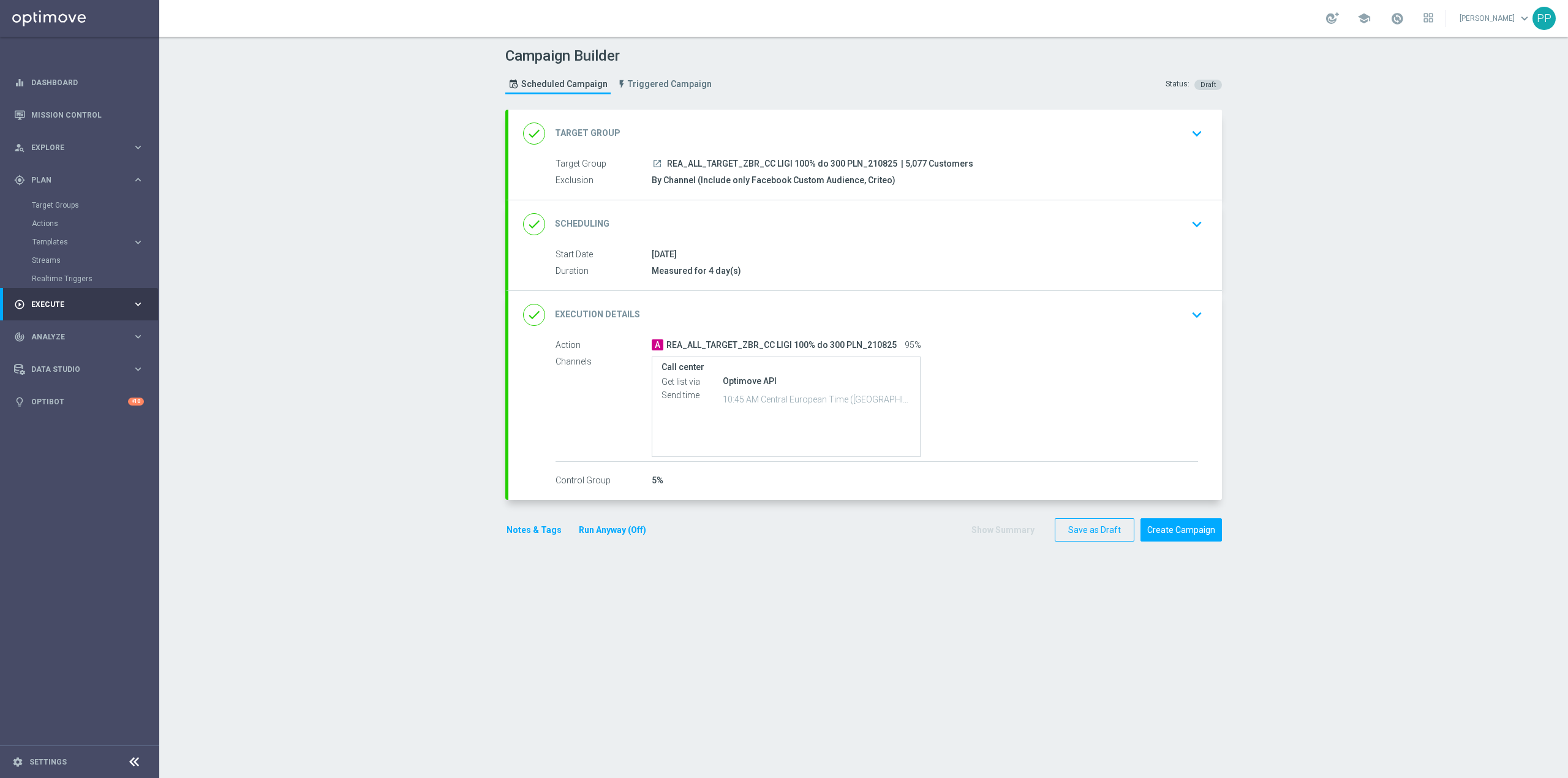
click at [540, 528] on button "Notes & Tags" at bounding box center [534, 529] width 58 height 15
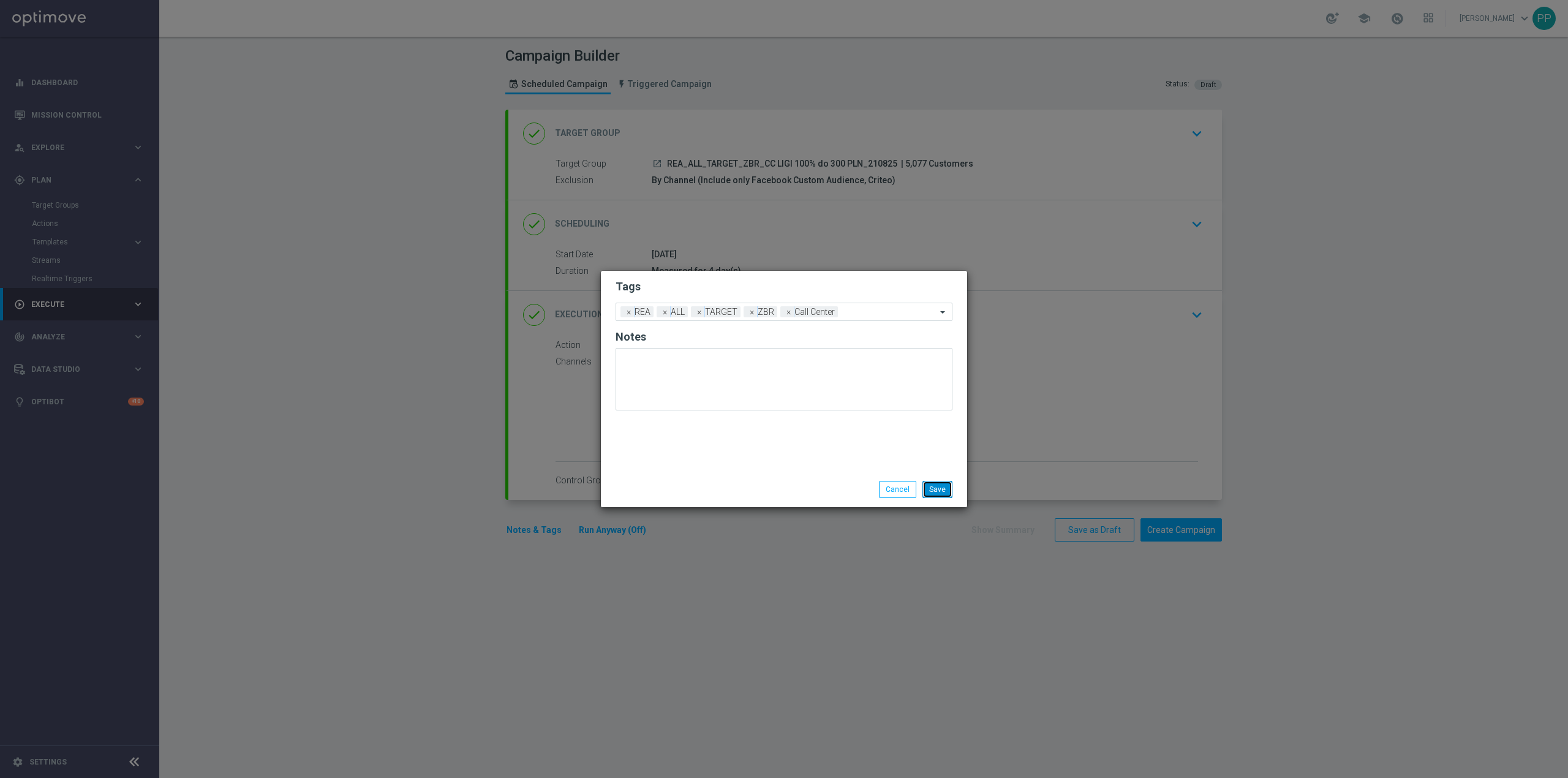
click at [941, 495] on button "Save" at bounding box center [937, 489] width 30 height 17
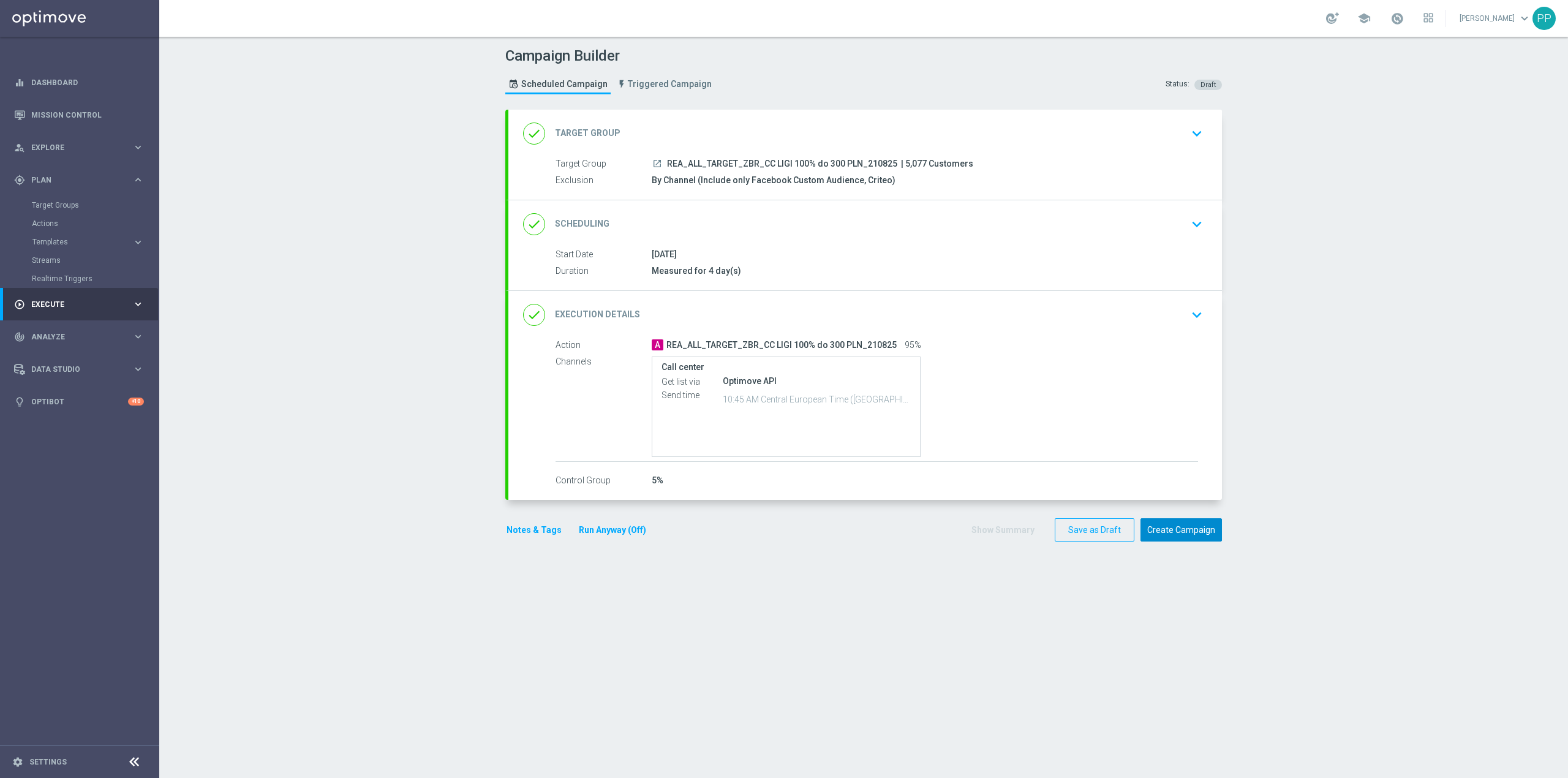
click at [1177, 537] on button "Create Campaign" at bounding box center [1180, 530] width 81 height 24
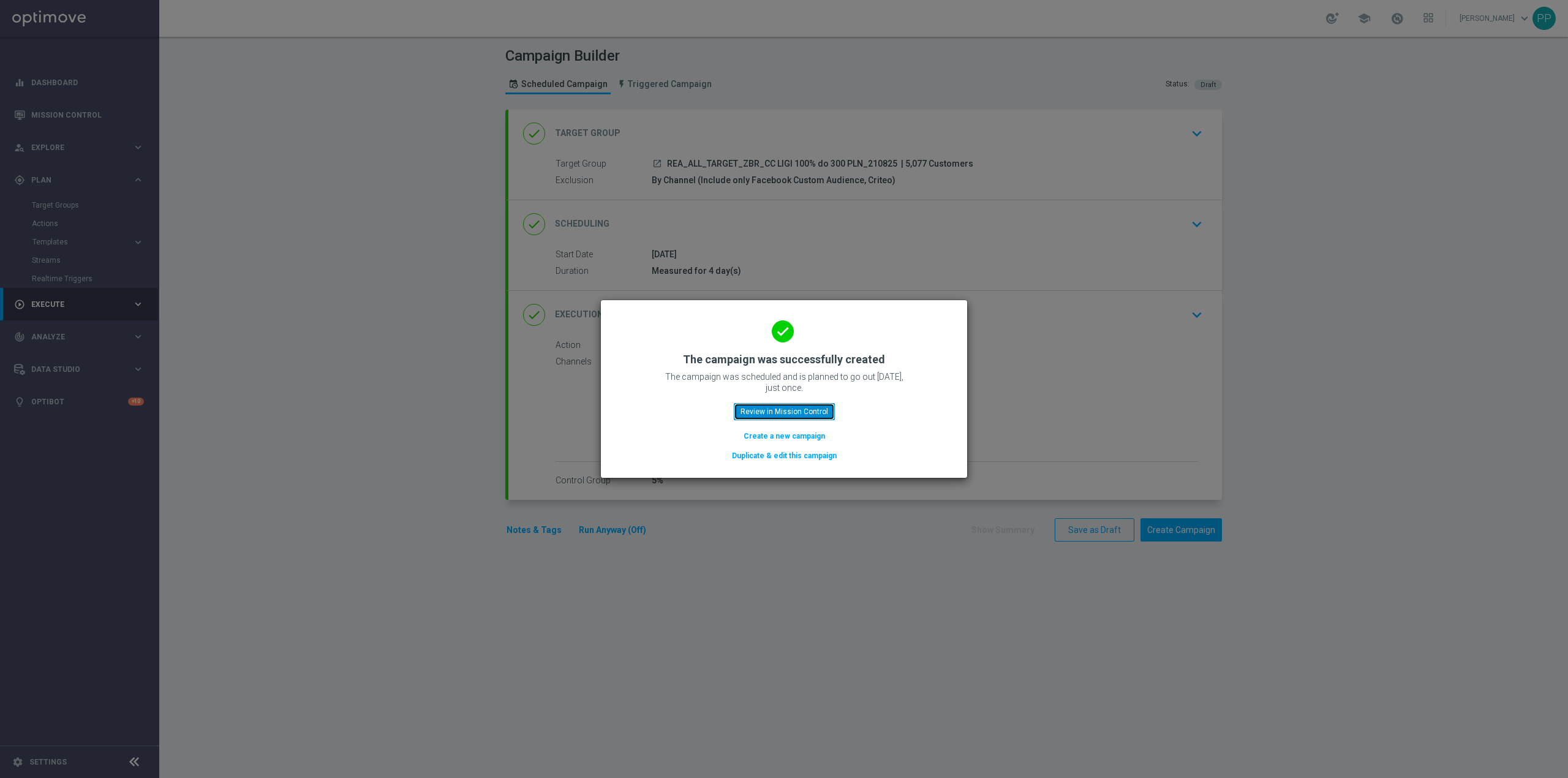
click at [788, 415] on button "Review in Mission Control" at bounding box center [784, 411] width 101 height 17
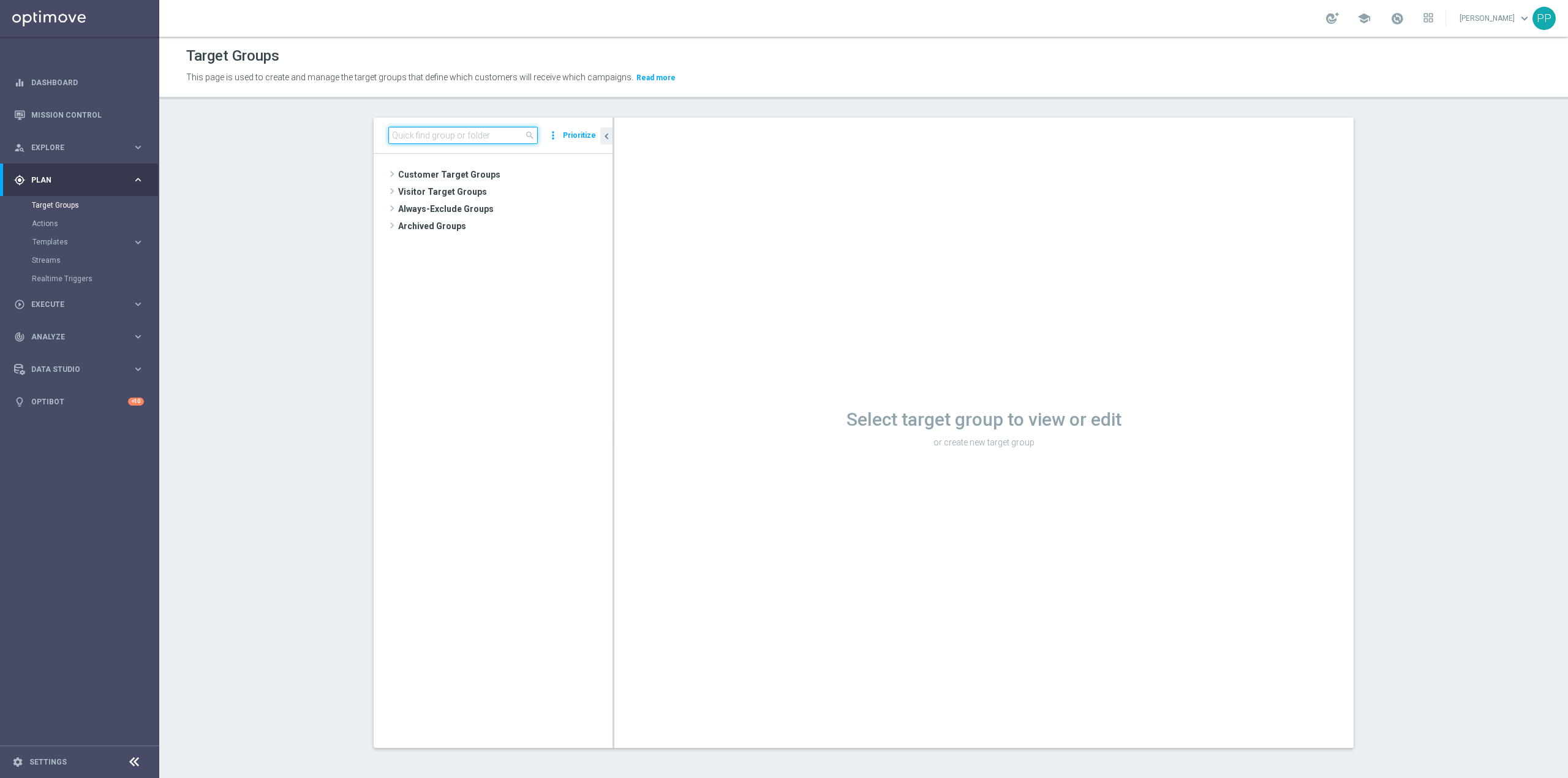
click at [430, 138] on input at bounding box center [463, 135] width 150 height 17
paste input "C_ALL_TARGET_CASHBACK_CC EP 100% do 300 PLN SR PUSH_180825"
type input "C_ALL_TARGET_CASHBACK_CC EP 100% do 300 PLN SR PUSH_180825"
click at [485, 224] on span "C_ALL_TARGET_CASHBACK_CC EP 100% do 300 PLN SR PUSH_180825" at bounding box center [517, 227] width 137 height 11
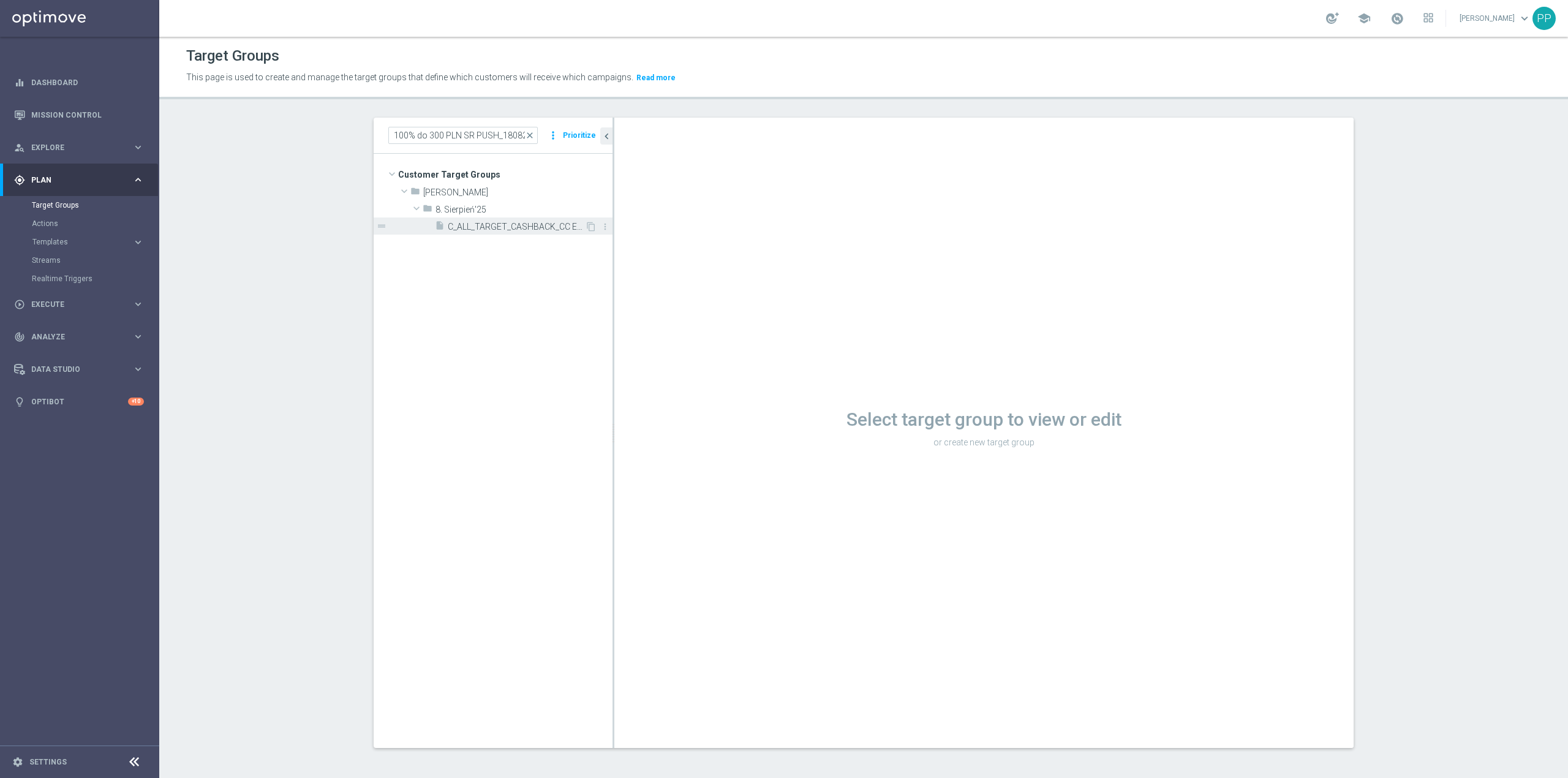
scroll to position [0, 0]
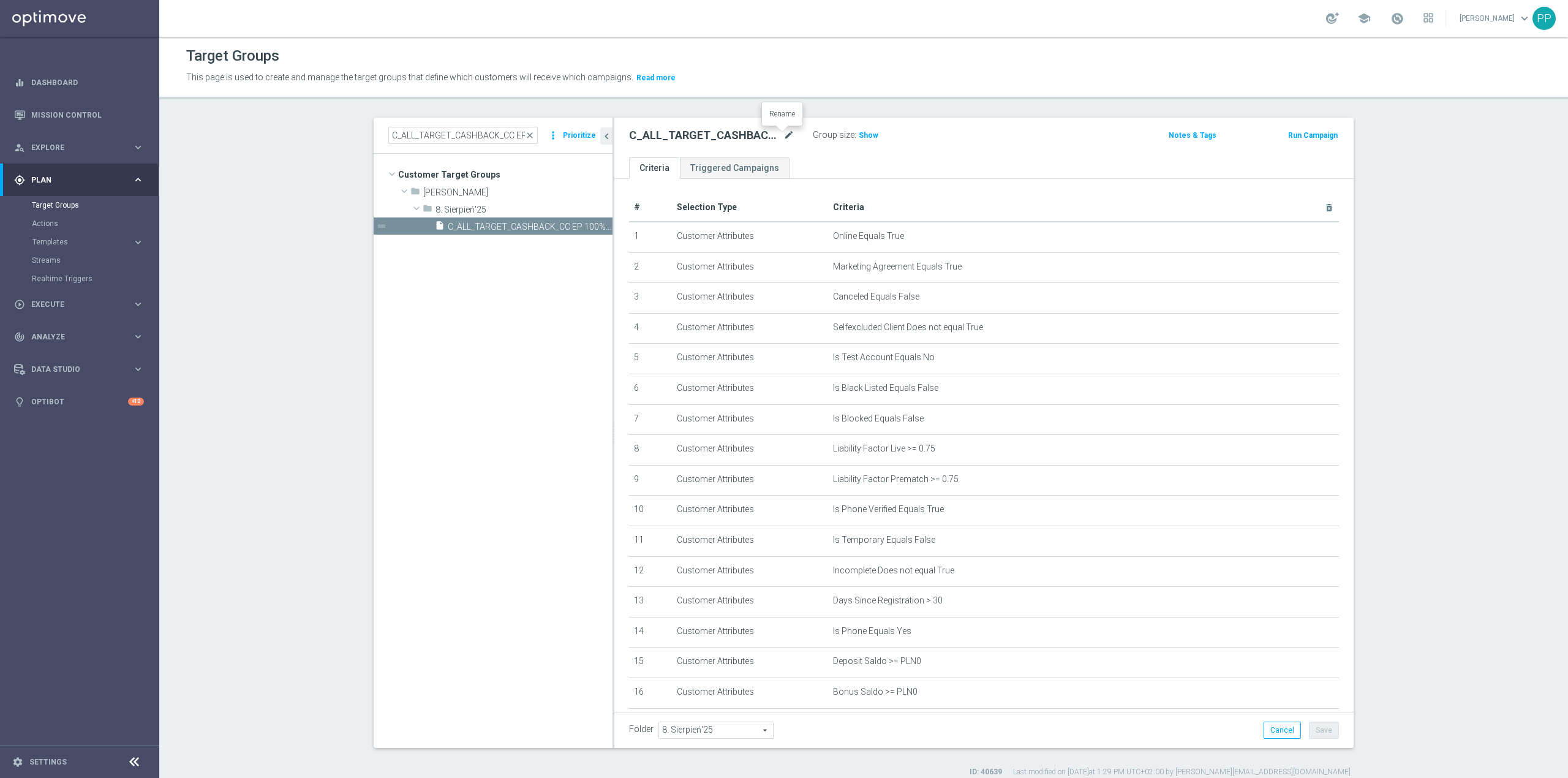
click at [783, 134] on icon "mode_edit" at bounding box center [788, 135] width 11 height 14
click at [802, 89] on header "Target Groups This page is used to create and manage the target groups that def…" at bounding box center [863, 68] width 1409 height 62
click at [586, 228] on icon "content_copy" at bounding box center [591, 226] width 10 height 10
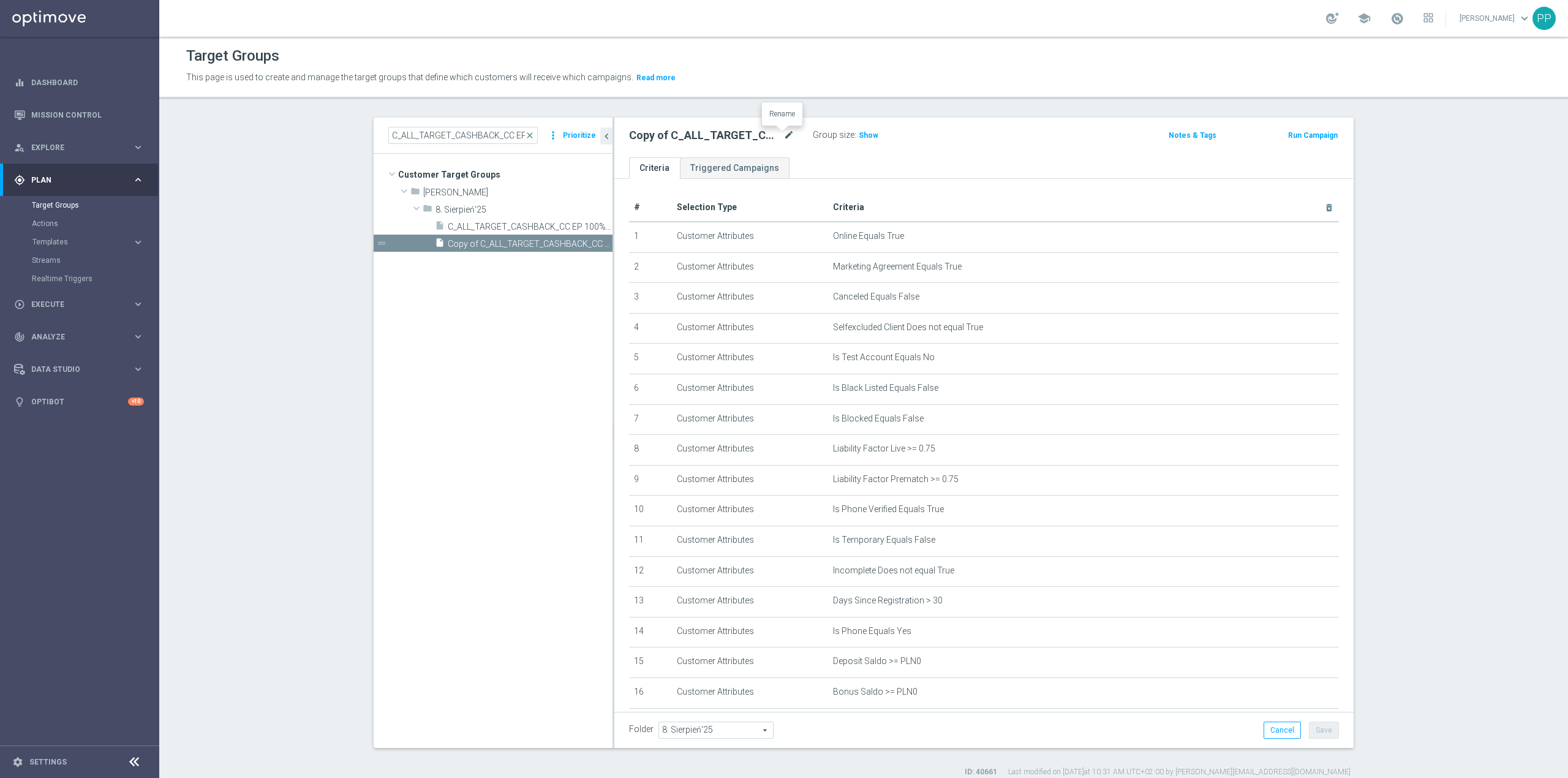
click at [784, 135] on icon "mode_edit" at bounding box center [788, 135] width 11 height 14
type input "C_ALL_TARGET_CASHBACK_CC EP 100% do 300 PLN CZW SMS_180825"
click at [777, 96] on header "Target Groups This page is used to create and manage the target groups that def…" at bounding box center [863, 68] width 1409 height 62
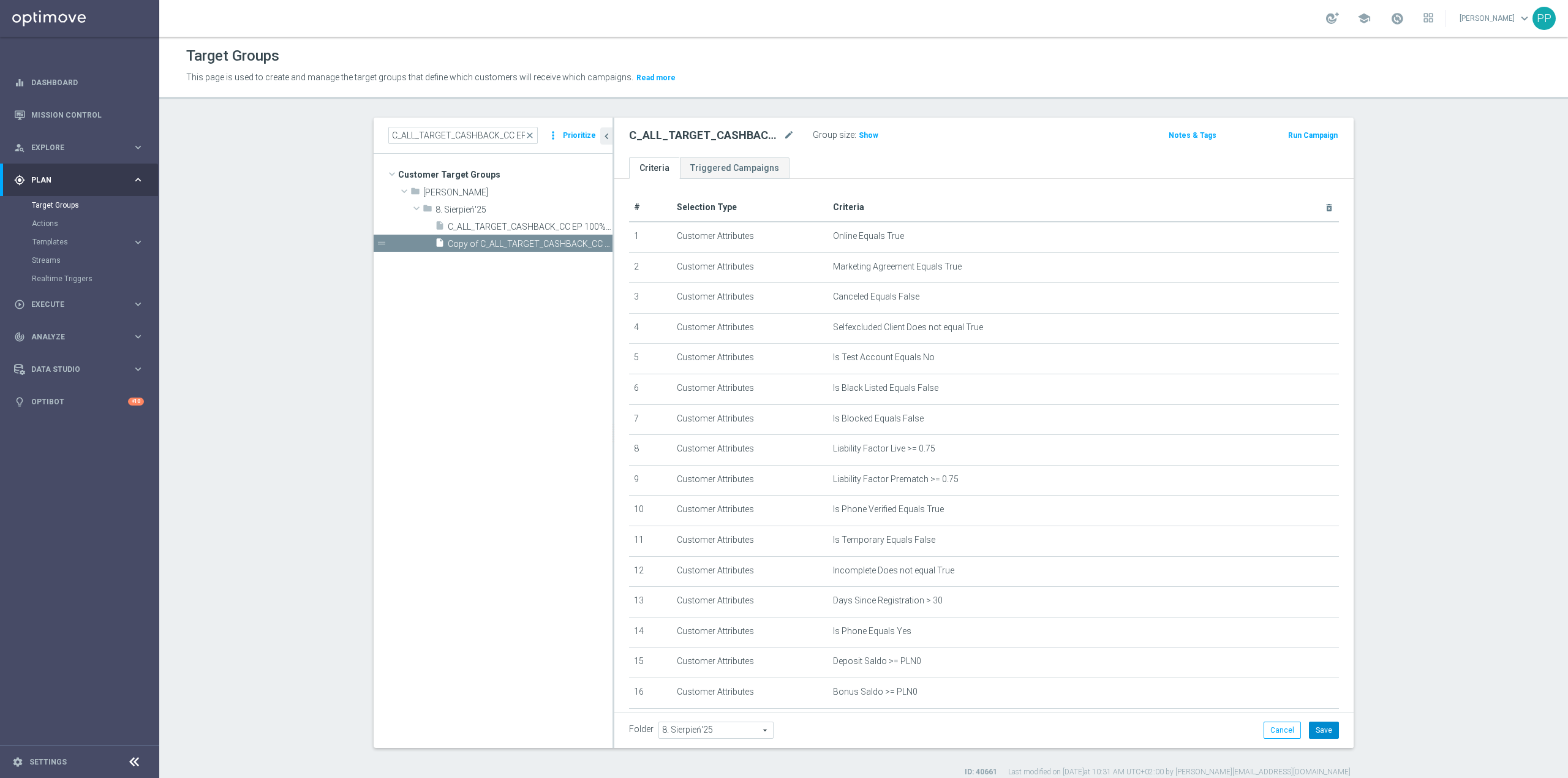
click at [1319, 731] on button "Save" at bounding box center [1324, 730] width 30 height 17
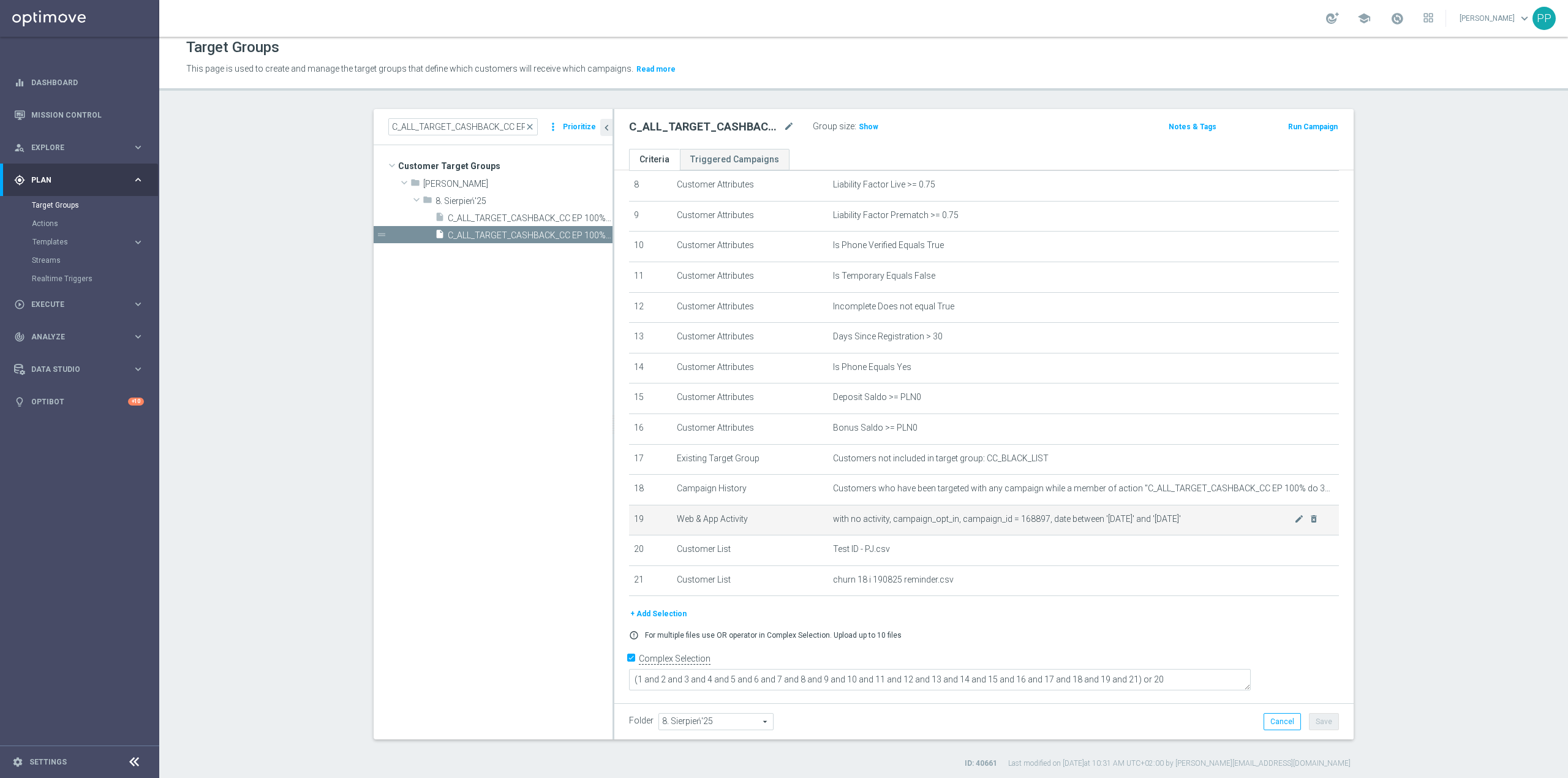
scroll to position [11, 0]
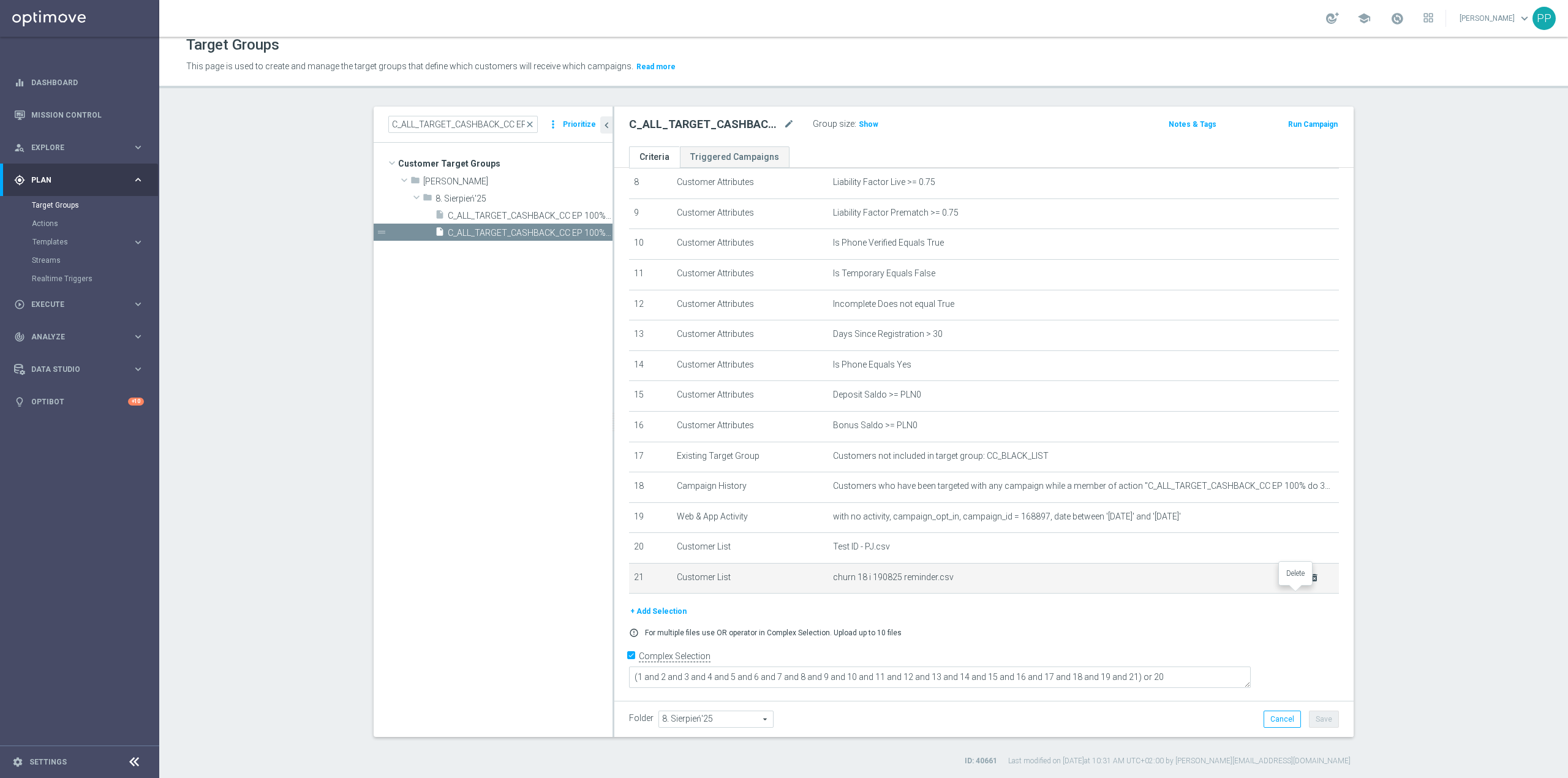
click at [1310, 583] on icon "delete_forever" at bounding box center [1314, 577] width 10 height 10
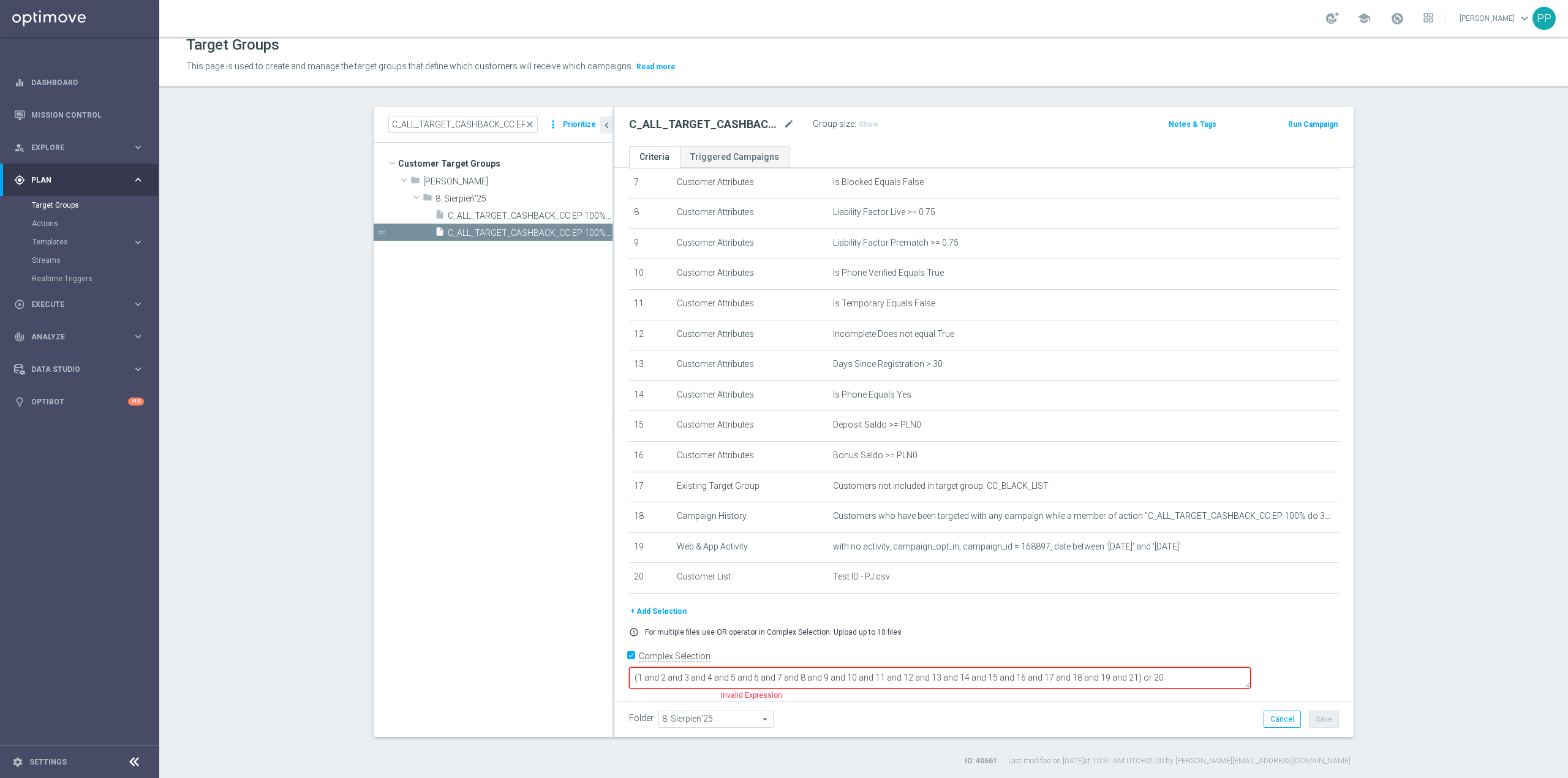
click at [1211, 674] on textarea "(1 and 2 and 3 and 4 and 5 and 6 and 7 and 8 and 9 and 10 and 11 and 12 and 13 …" at bounding box center [940, 678] width 622 height 21
type textarea "(1 and 2 and 3 and 4 and 5 and 6 and 7 and 8 and 9 and 10 and 11 and 12 and 13 …"
click at [1193, 707] on div "Folder 8. Sierpień'25 8. Sierpień'25 arrow_drop_down search Cancel Save Saving.…" at bounding box center [984, 718] width 739 height 37
click at [1321, 717] on button "Save" at bounding box center [1324, 718] width 30 height 17
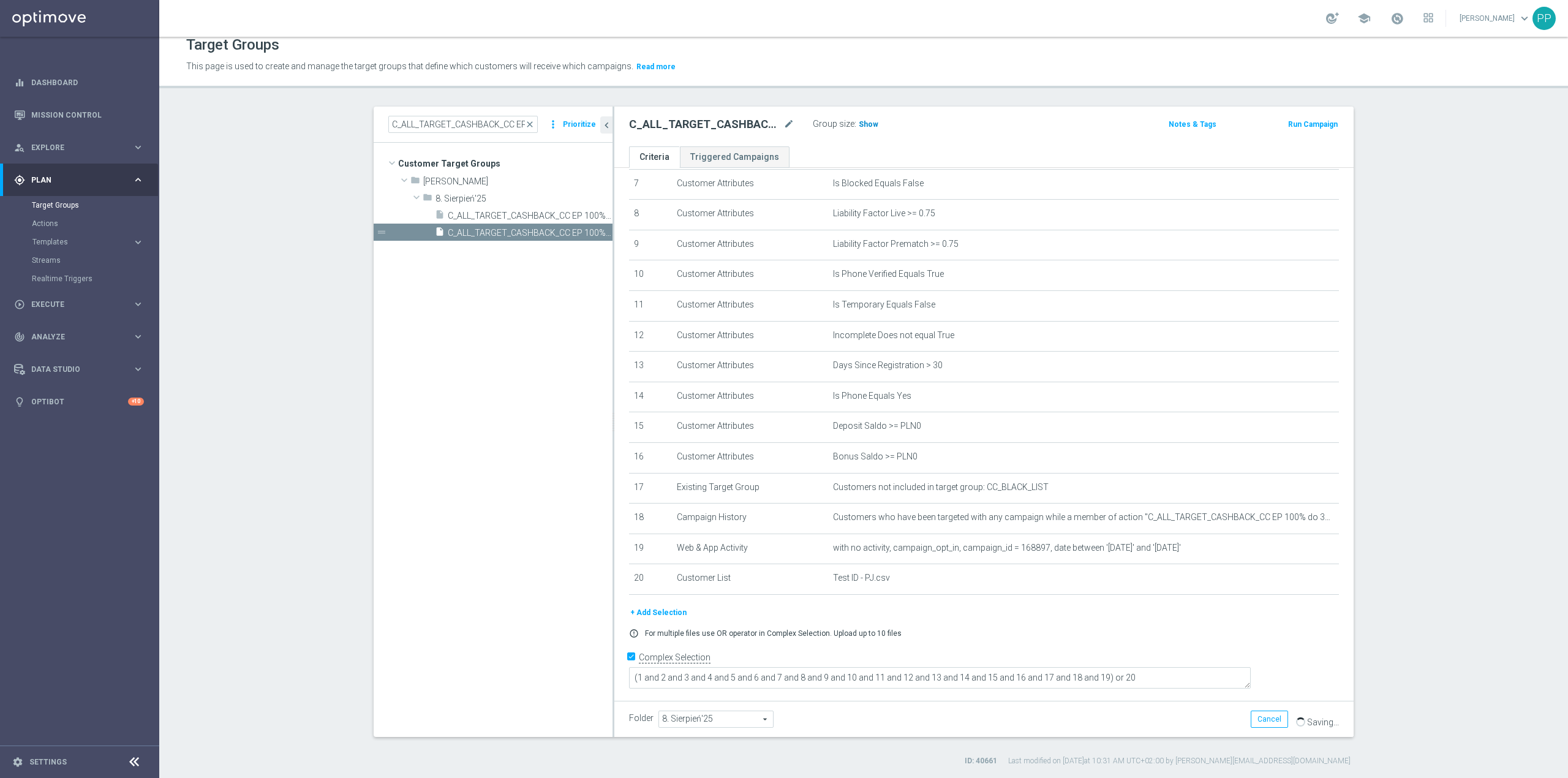
click at [867, 124] on span "Show" at bounding box center [869, 125] width 20 height 9
click at [464, 119] on input "C_ALL_TARGET_CASHBACK_CC EP 100% do 300 PLN SR PUSH_180825" at bounding box center [463, 124] width 150 height 17
paste input "EA"
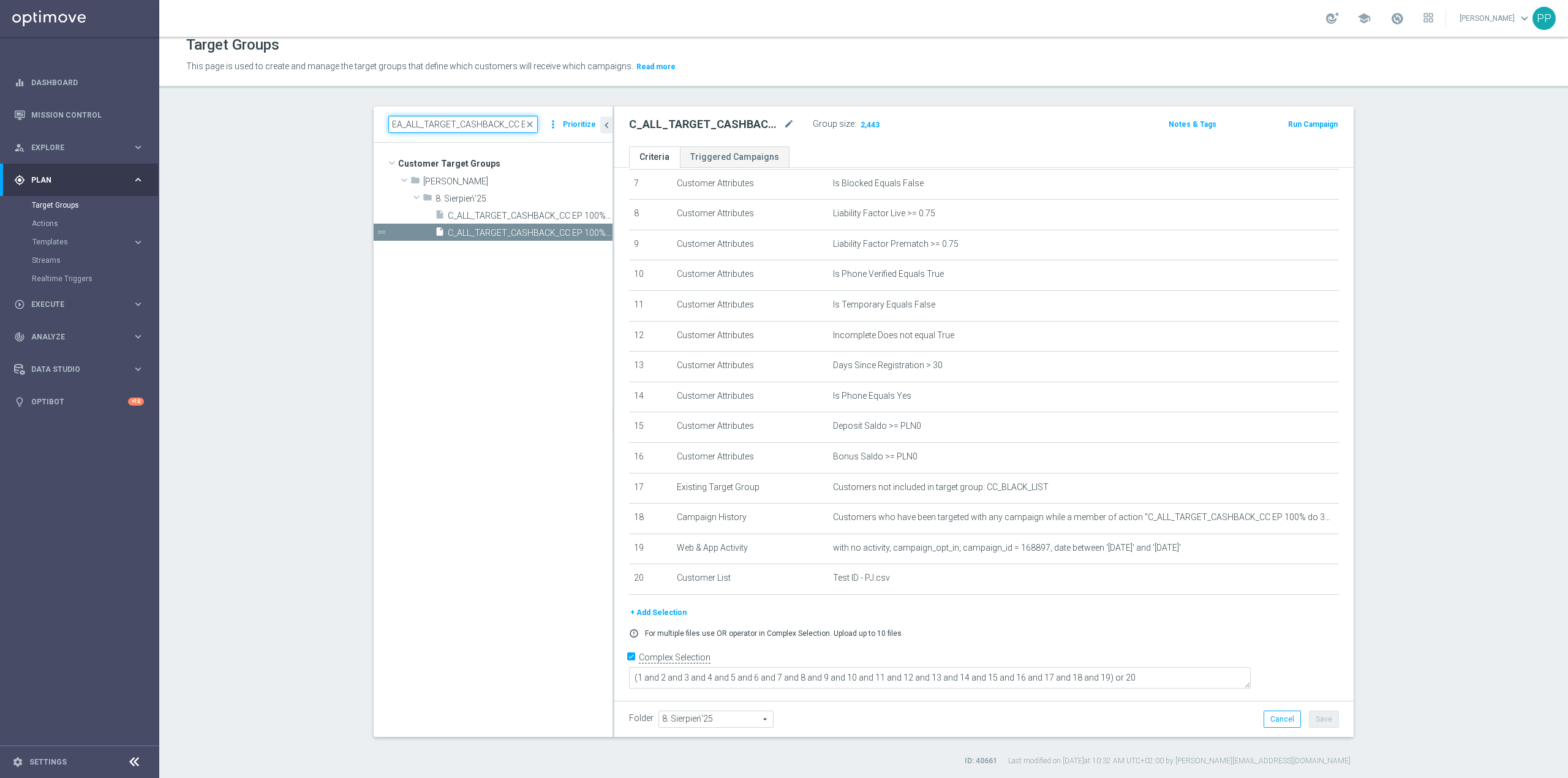
scroll to position [0, 140]
type input "EA_ALL_TARGET_CASHBACK_CC EP 100% do 300 PLN SR PUSH_180825"
click at [522, 212] on span "REA_ALL_TARGET_CASHBACK_CC EP 100% do 300 PLN SR PUSH_180825" at bounding box center [517, 216] width 137 height 11
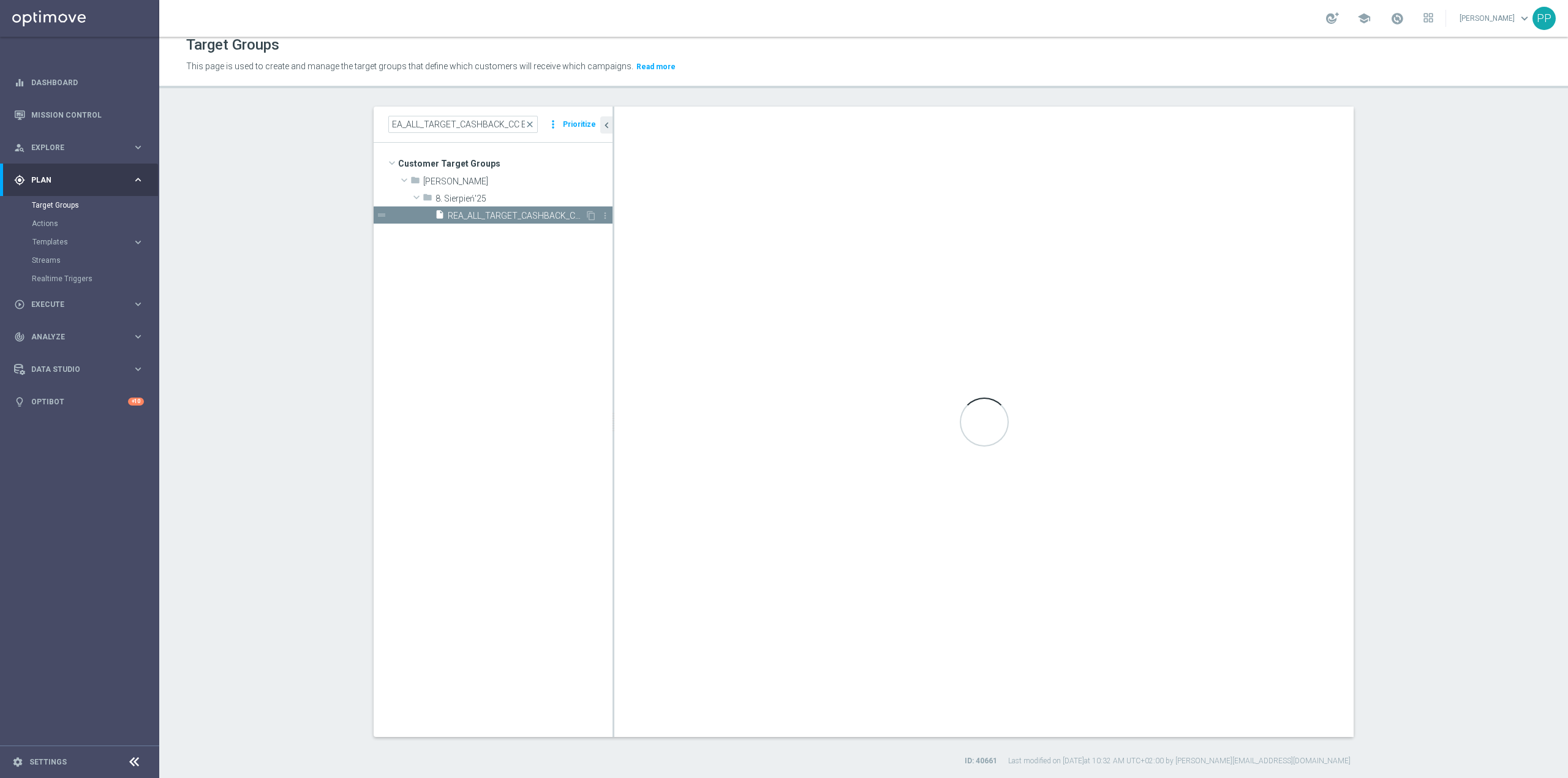
type textarea "(1 and 2 and 3 and 4 and 5 and 6 and 7 and 8 and 9 and 10 and 11 and 12 and 13 …"
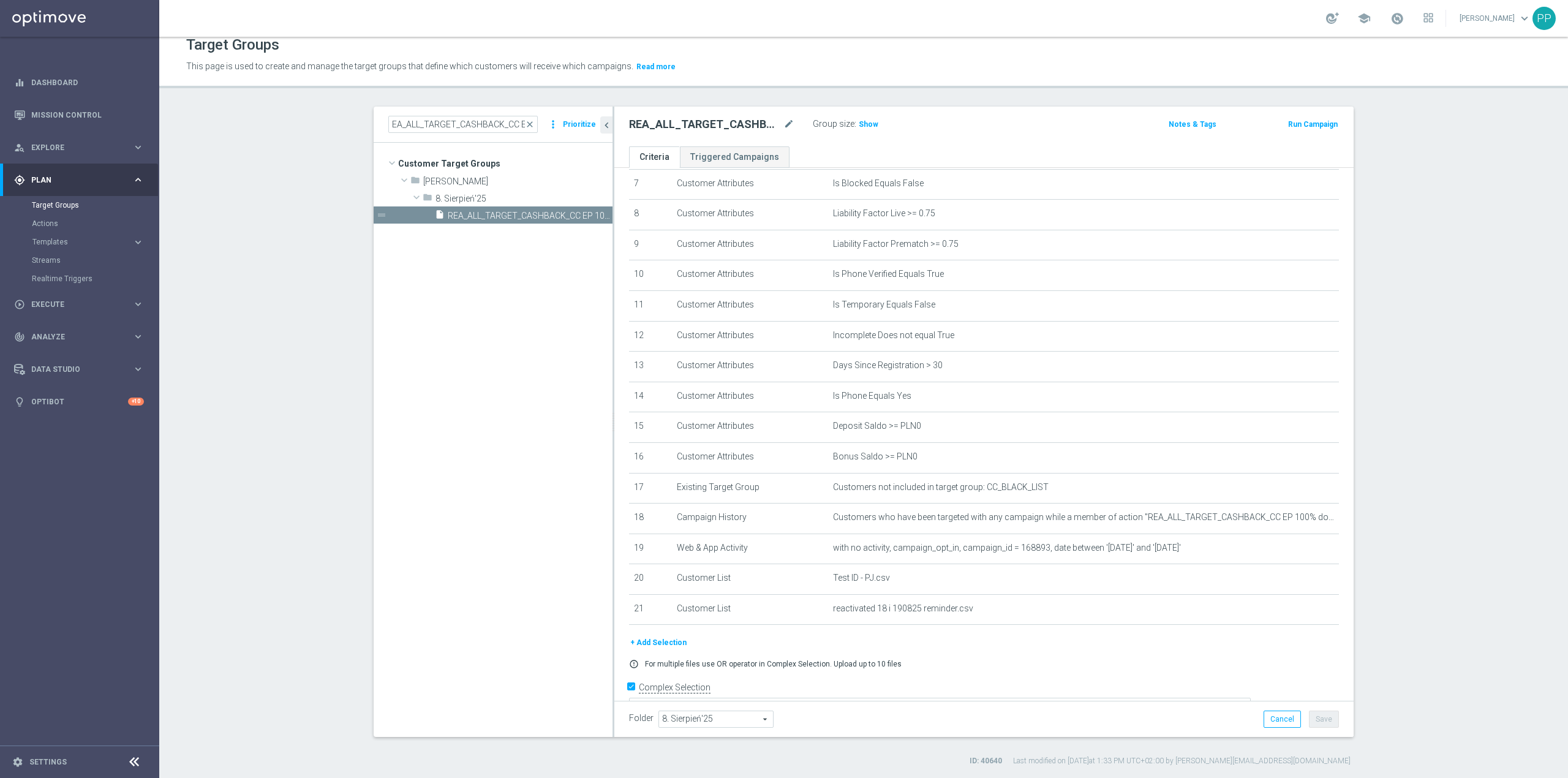
click at [510, 270] on tree-viewport "Customer Target Groups library_add create_new_folder folder" at bounding box center [493, 439] width 239 height 594
click at [554, 215] on span "REA_ALL_TARGET_CASHBACK_CC EP 100% do 300 PLN SR PUSH_180825" at bounding box center [517, 216] width 137 height 11
click at [586, 218] on icon "content_copy" at bounding box center [591, 215] width 10 height 10
click at [787, 121] on icon "mode_edit" at bounding box center [788, 124] width 11 height 14
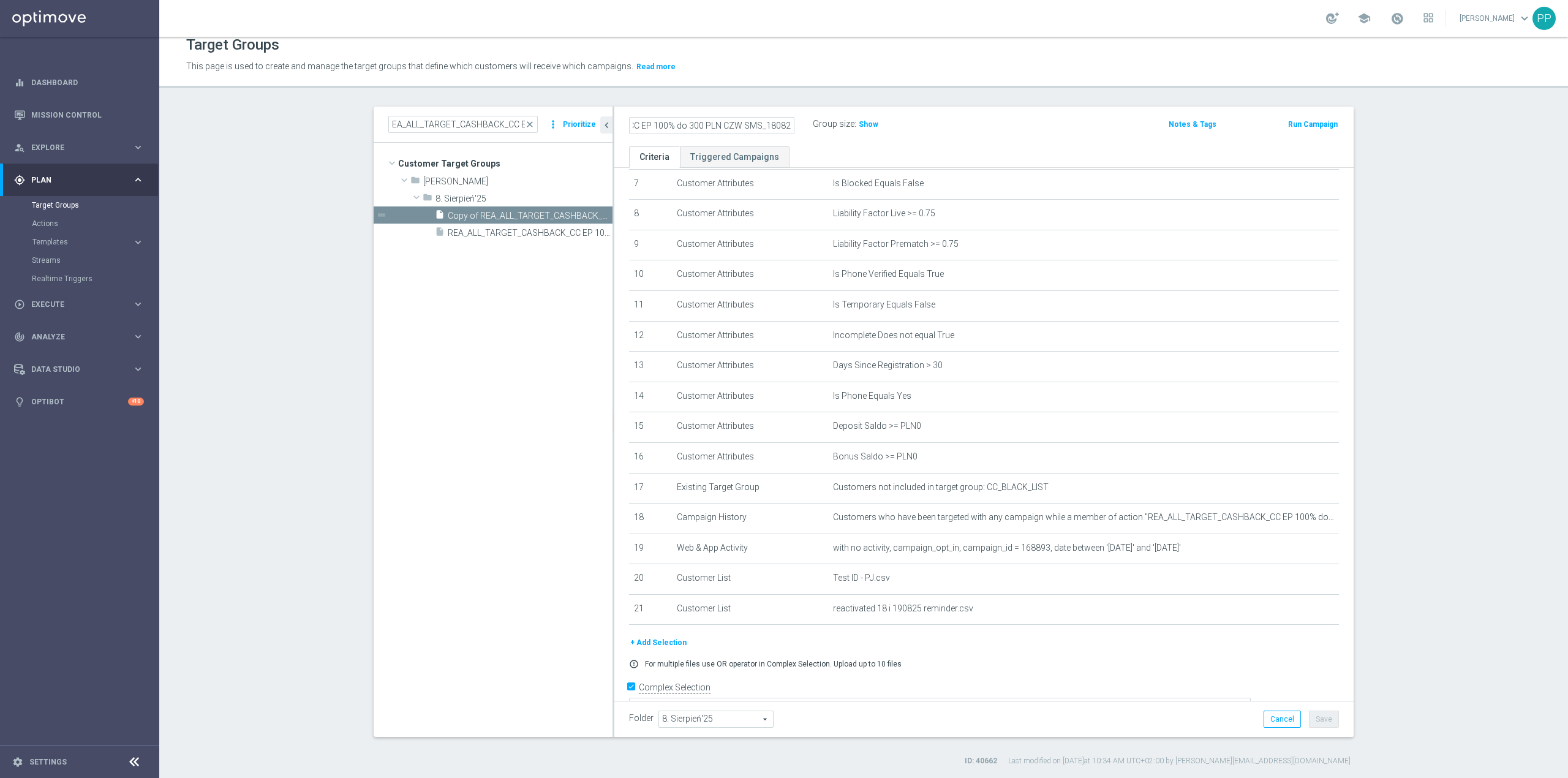
type input "REA_ALL_TARGET_CASHBACK_CC EP 100% do 300 PLN CZW SMS_180825"
click at [808, 83] on header "Target Groups This page is used to create and manage the target groups that def…" at bounding box center [863, 57] width 1409 height 62
click at [1321, 720] on button "Save" at bounding box center [1324, 718] width 30 height 17
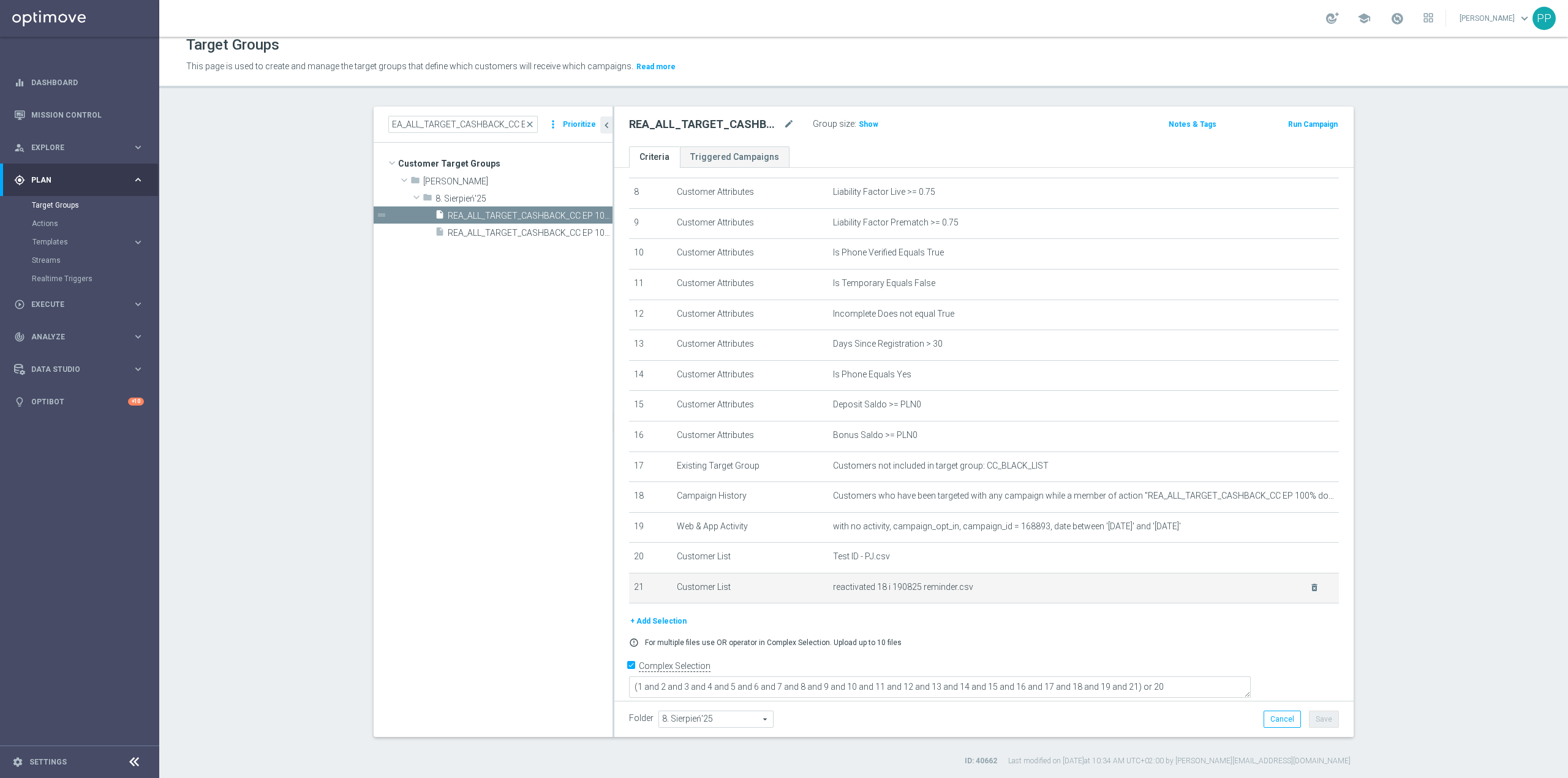
scroll to position [256, 0]
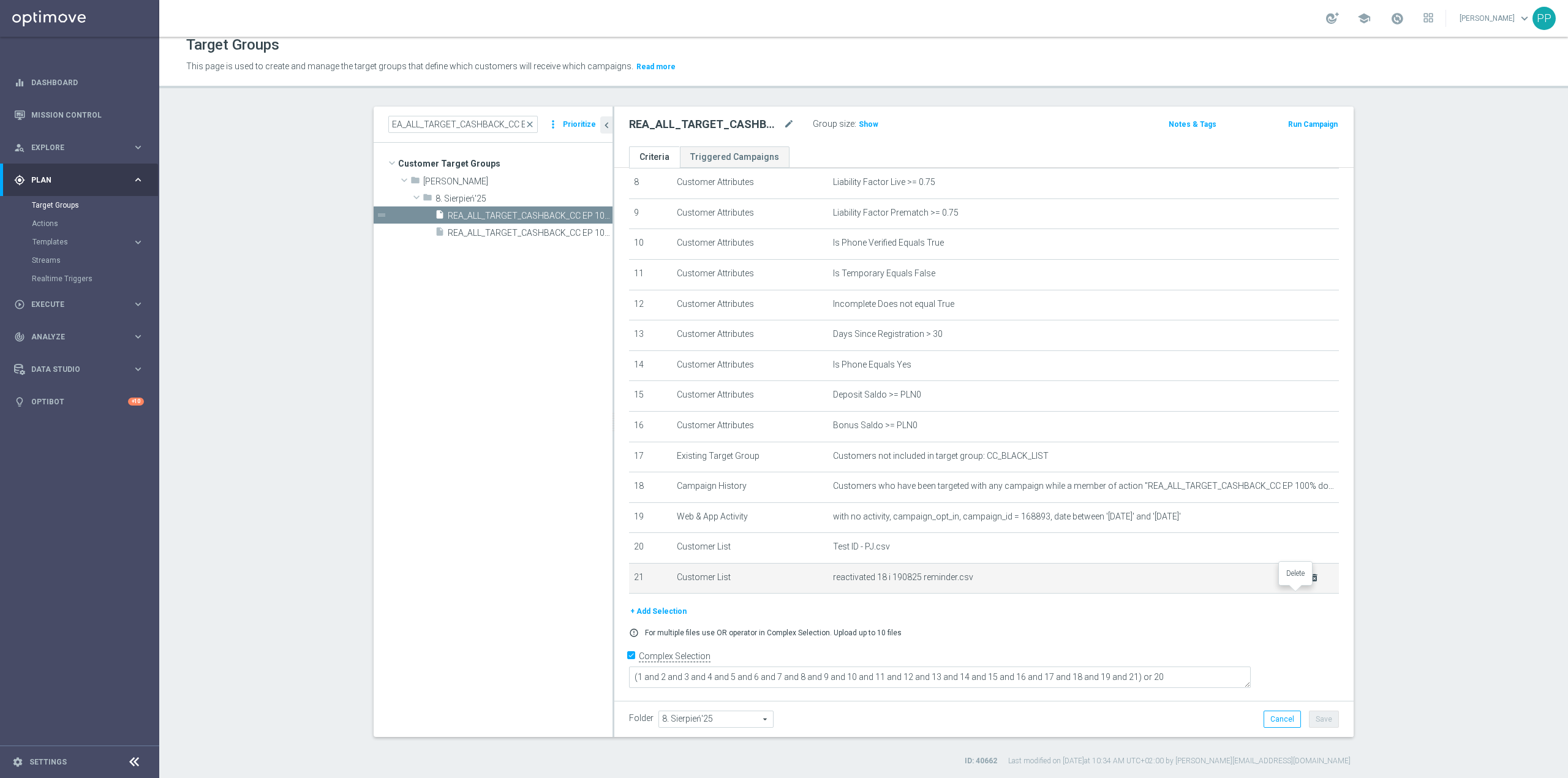
click at [1310, 583] on icon "delete_forever" at bounding box center [1314, 577] width 10 height 10
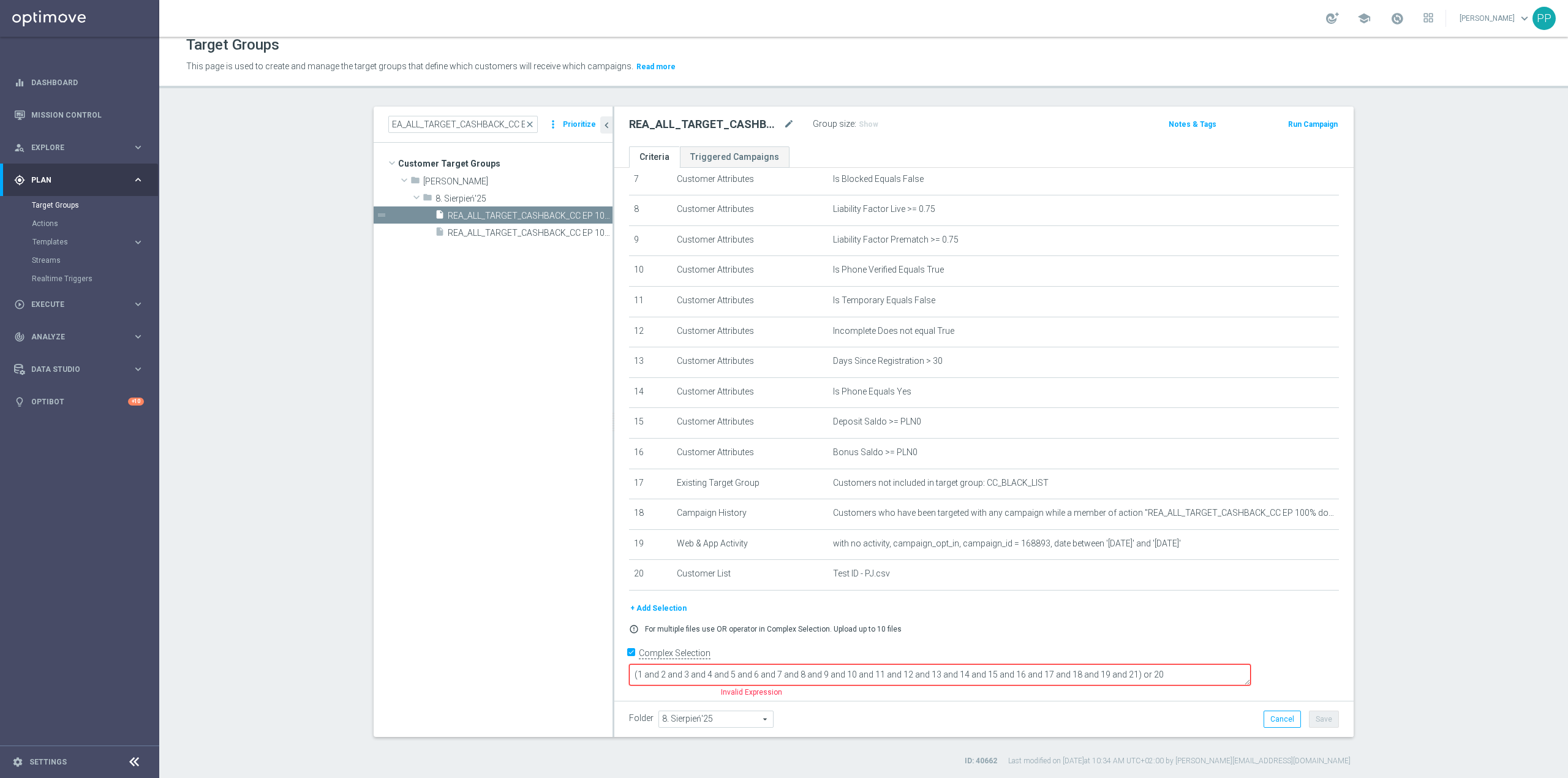
scroll to position [225, 0]
click at [1213, 676] on textarea "(1 and 2 and 3 and 4 and 5 and 6 and 7 and 8 and 9 and 10 and 11 and 12 and 13 …" at bounding box center [940, 678] width 622 height 21
type textarea "(1 and 2 and 3 and 4 and 5 and 6 and 7 and 8 and 9 and 10 and 11 and 12 and 13 …"
click at [1199, 699] on form "Complex Selection (1 and 2 and 3 and 4 and 5 and 6 and 7 and 8 and 9 and 10 and…" at bounding box center [984, 674] width 710 height 56
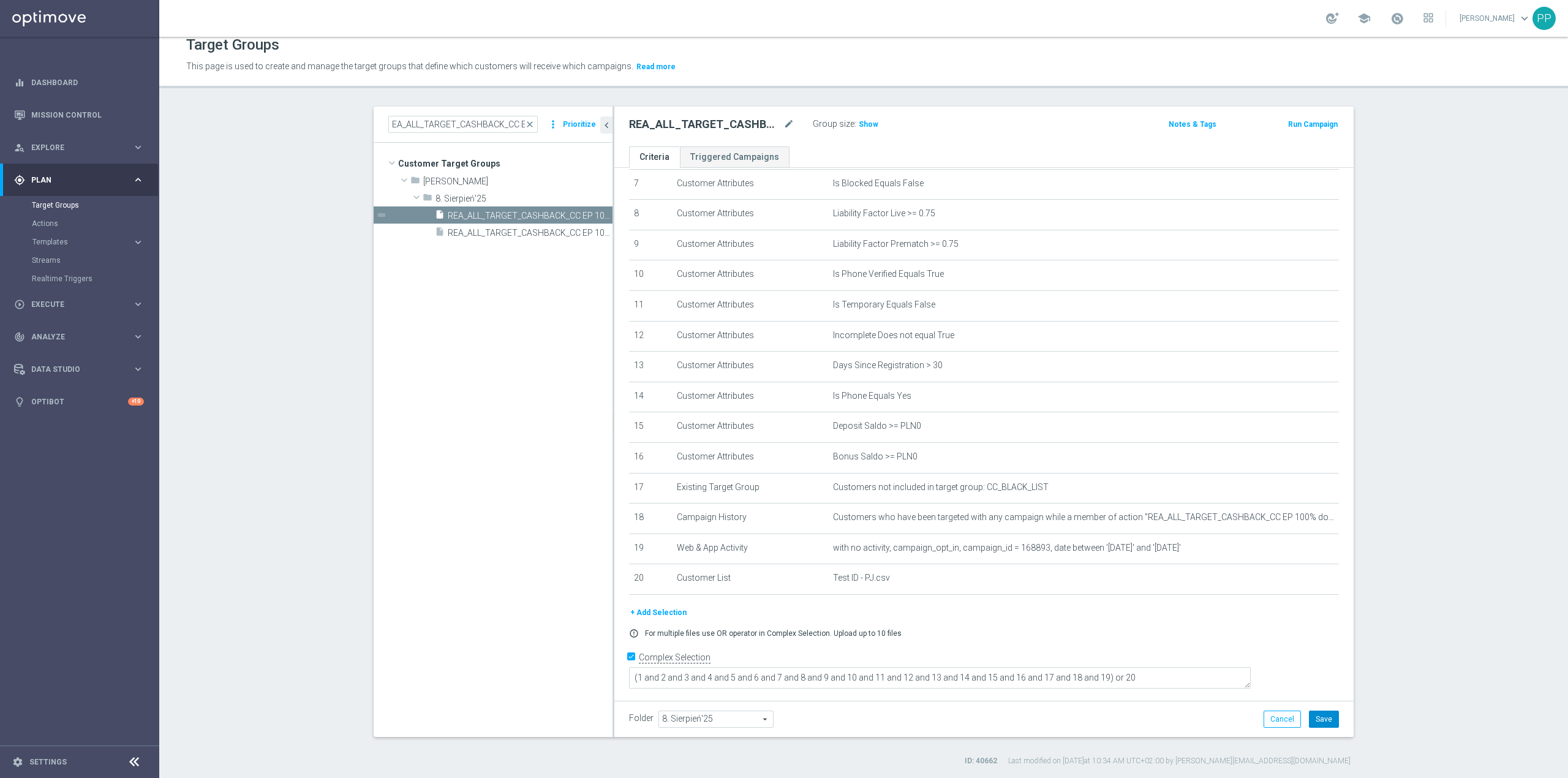
click at [1318, 718] on button "Save" at bounding box center [1324, 718] width 30 height 17
click at [859, 124] on span "Show" at bounding box center [869, 125] width 20 height 9
click at [468, 514] on tree-viewport "Customer Target Groups library_add create_new_folder folder" at bounding box center [493, 439] width 239 height 594
click at [395, 437] on tree-viewport "Customer Target Groups library_add create_new_folder folder" at bounding box center [493, 439] width 239 height 594
click at [552, 579] on tree-viewport "Customer Target Groups library_add create_new_folder folder" at bounding box center [493, 439] width 239 height 594
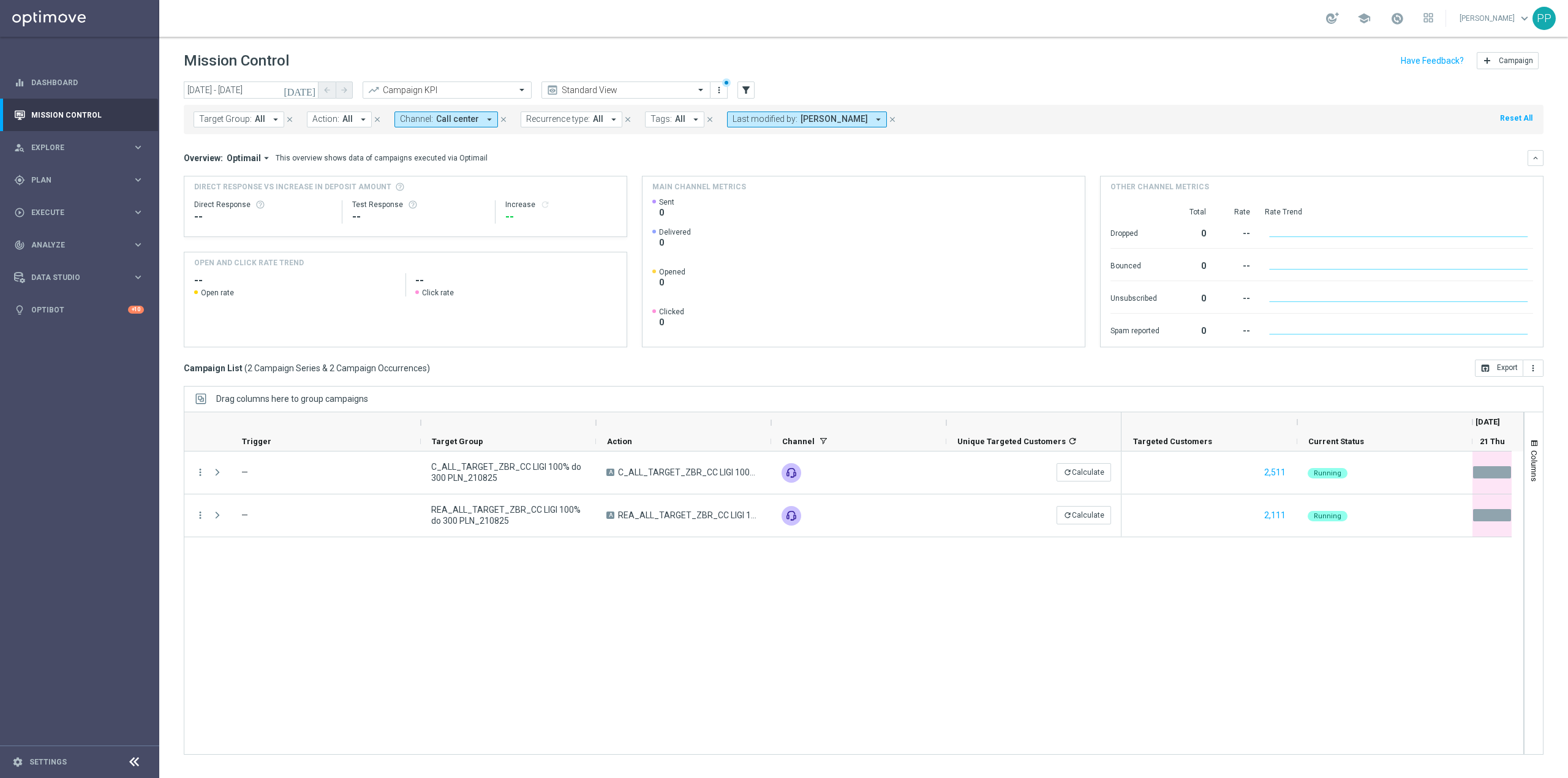
click at [600, 581] on div "more_vert — C_ALL_TARGET_ZBR_CC LIGI 100% do 300 PLN_210825 A C_ALL_TARGET_ZBR_…" at bounding box center [853, 603] width 1340 height 303
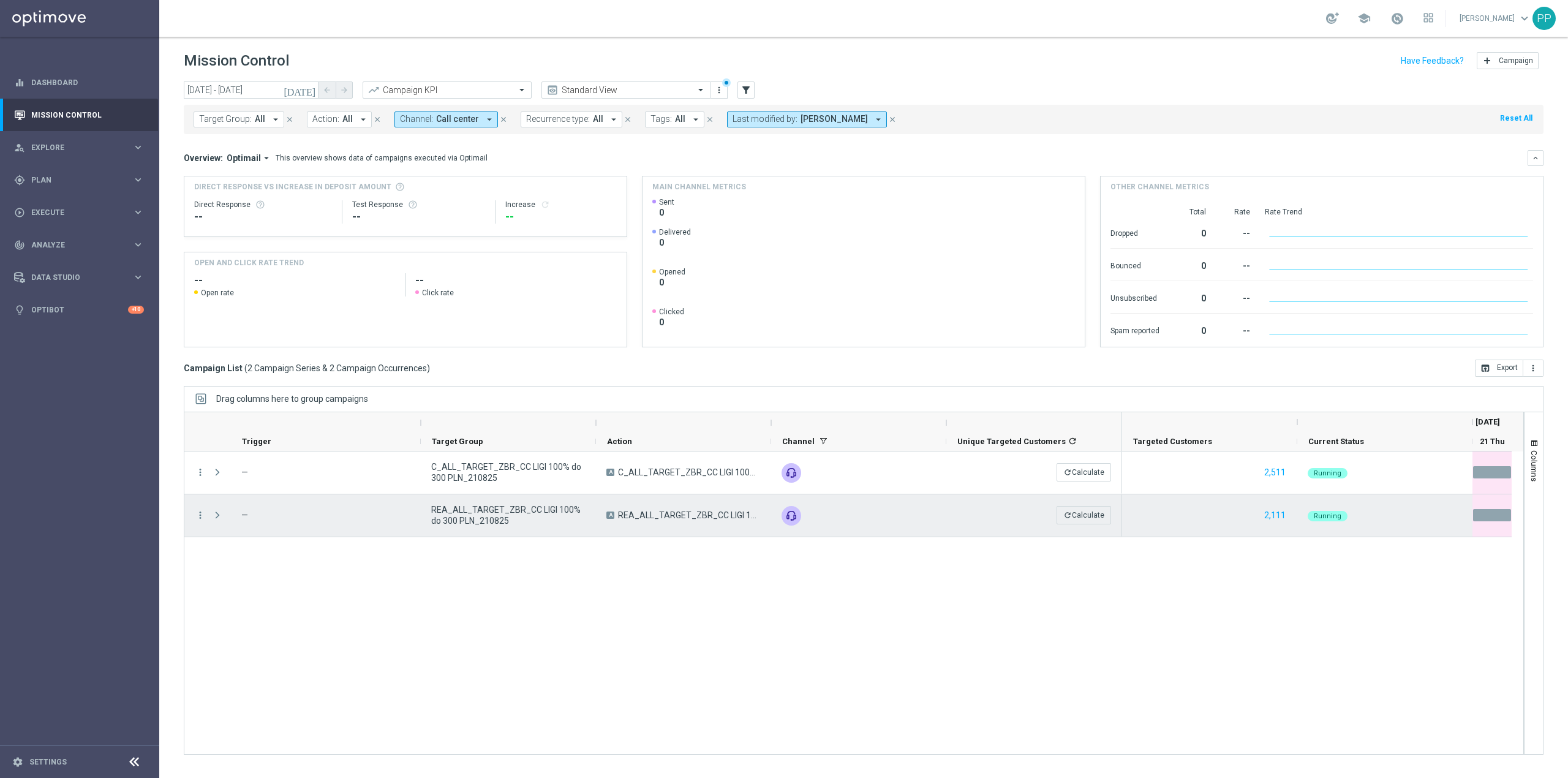
click at [628, 512] on span "REA_ALL_TARGET_ZBR_CC LIGI 100% do 300 PLN_210825" at bounding box center [690, 515] width 143 height 11
